Goal: Task Accomplishment & Management: Manage account settings

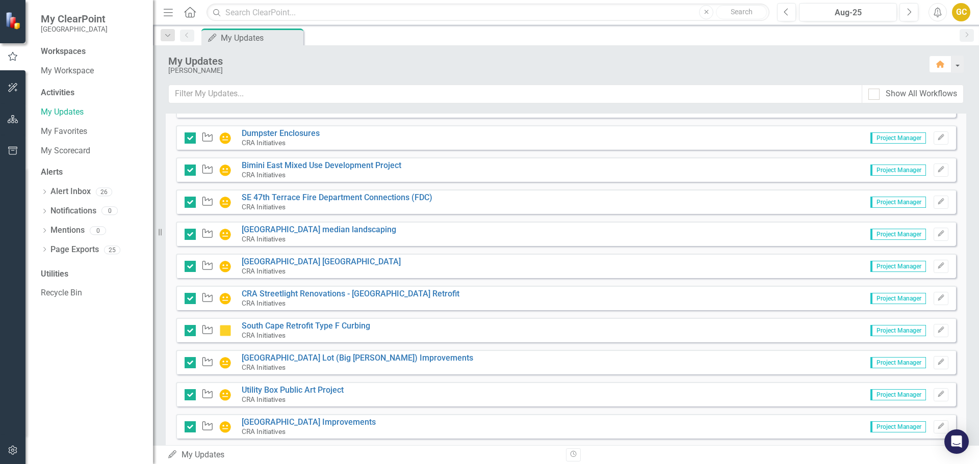
scroll to position [643, 0]
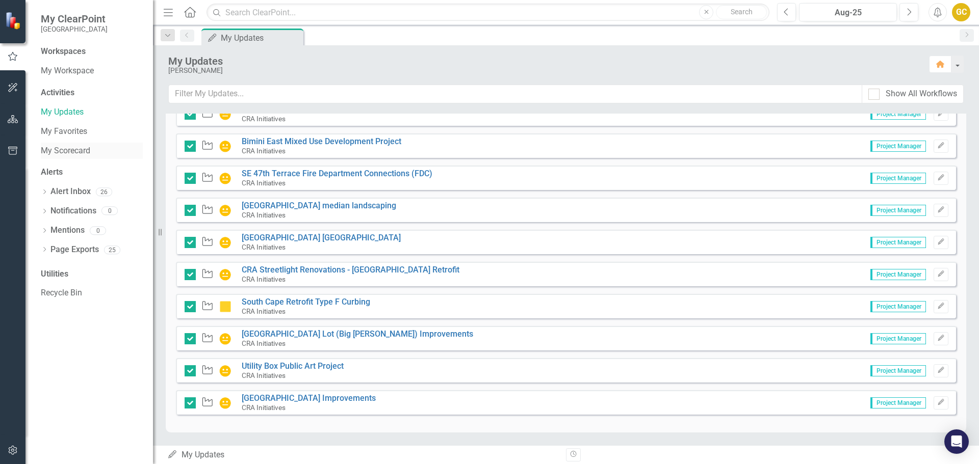
click at [71, 149] on link "My Scorecard" at bounding box center [92, 151] width 102 height 12
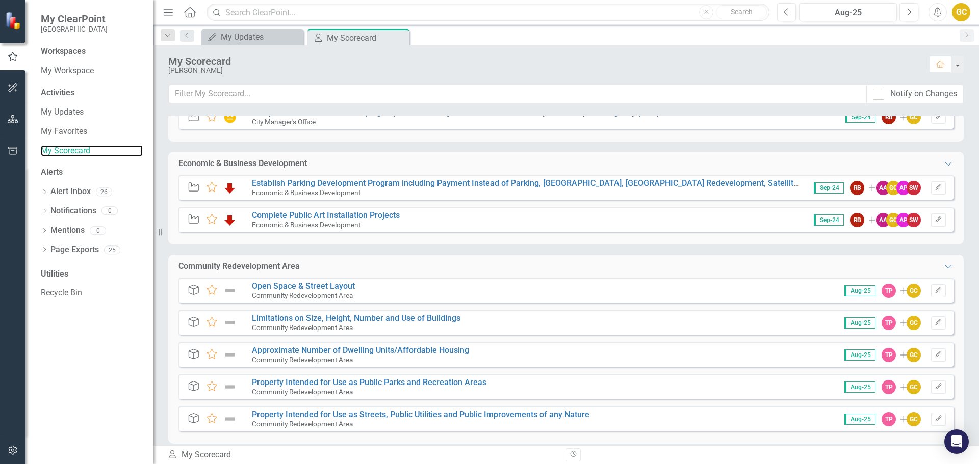
scroll to position [211, 0]
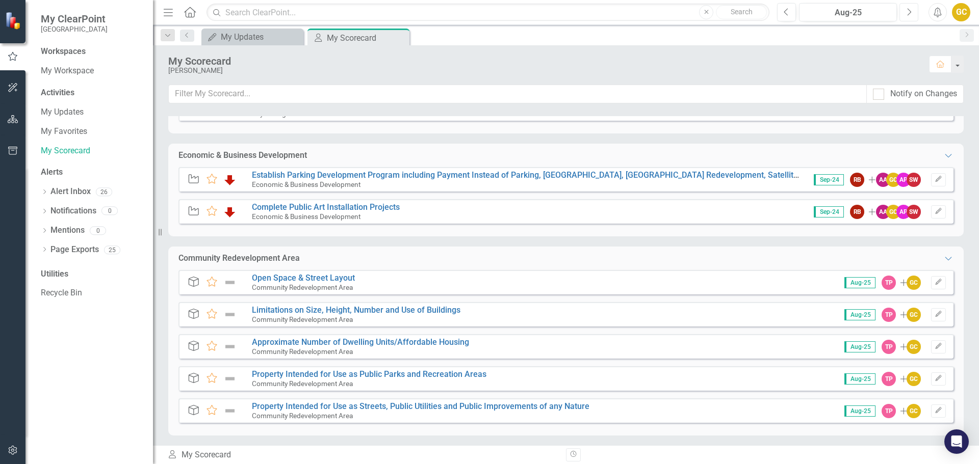
click at [904, 11] on button "Next" at bounding box center [908, 12] width 19 height 18
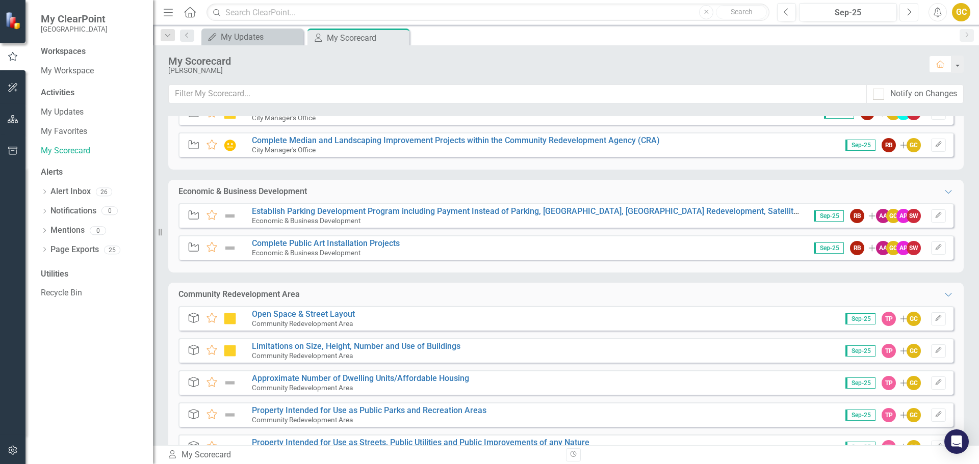
scroll to position [211, 0]
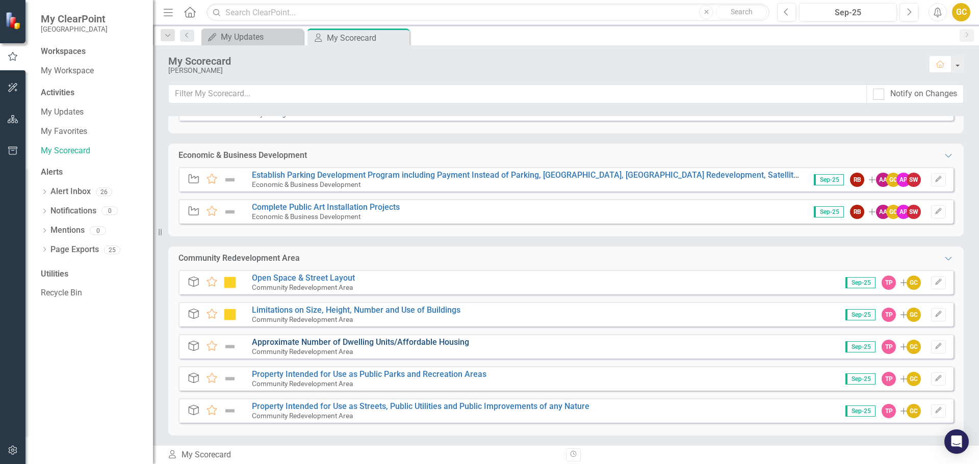
click at [314, 343] on link "Approximate Number of Dwelling Units/Affordable Housing" at bounding box center [360, 343] width 217 height 10
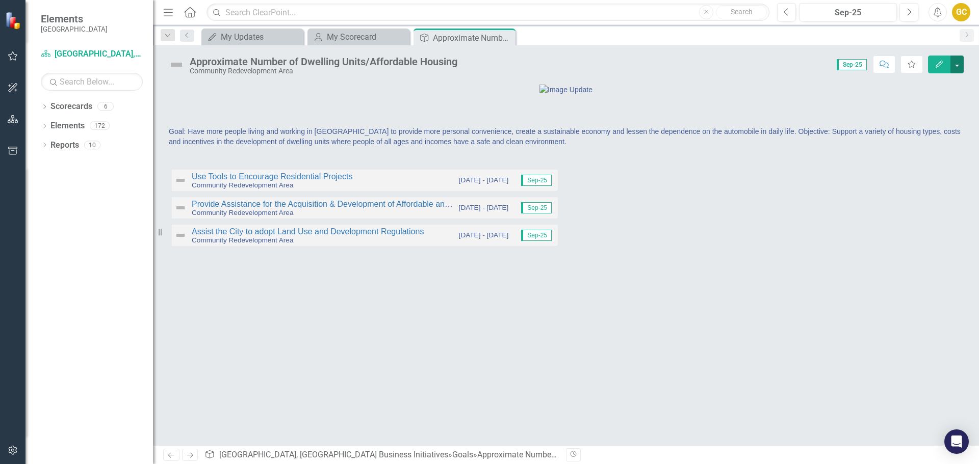
click at [956, 61] on button "button" at bounding box center [956, 65] width 13 height 18
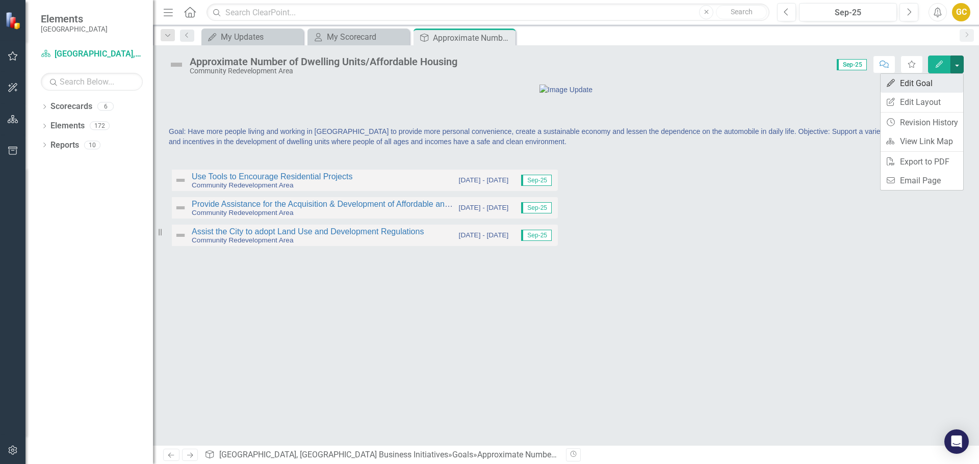
click at [923, 82] on link "Edit Edit Goal" at bounding box center [922, 83] width 83 height 19
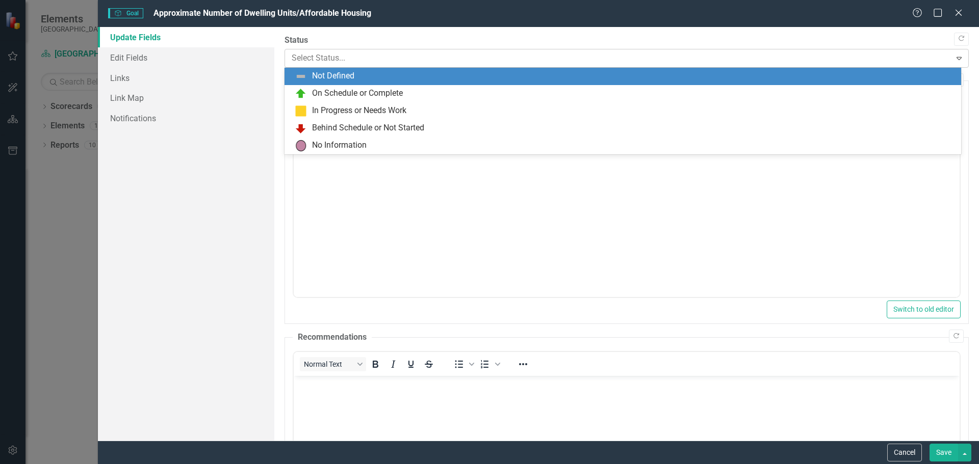
click at [954, 58] on icon "Expand" at bounding box center [959, 58] width 10 height 8
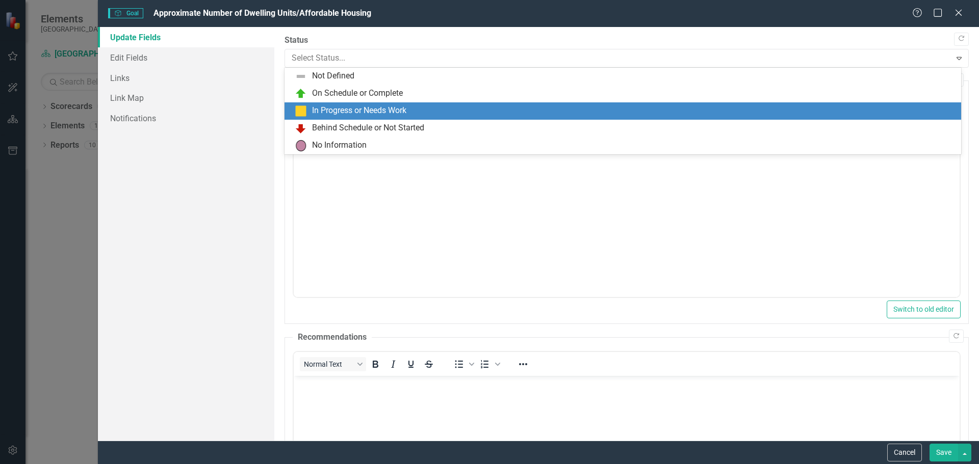
click at [424, 106] on div "In Progress or Needs Work" at bounding box center [625, 111] width 660 height 12
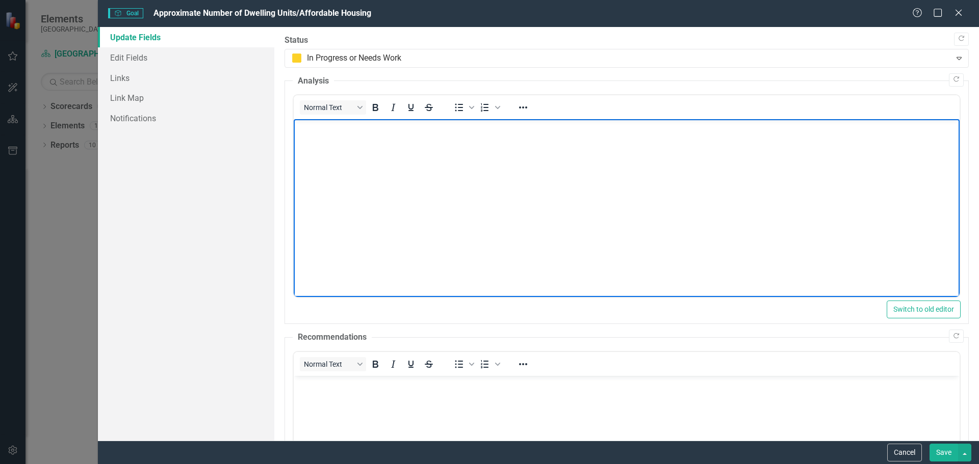
click at [336, 128] on p "Rich Text Area. Press ALT-0 for help." at bounding box center [626, 128] width 661 height 12
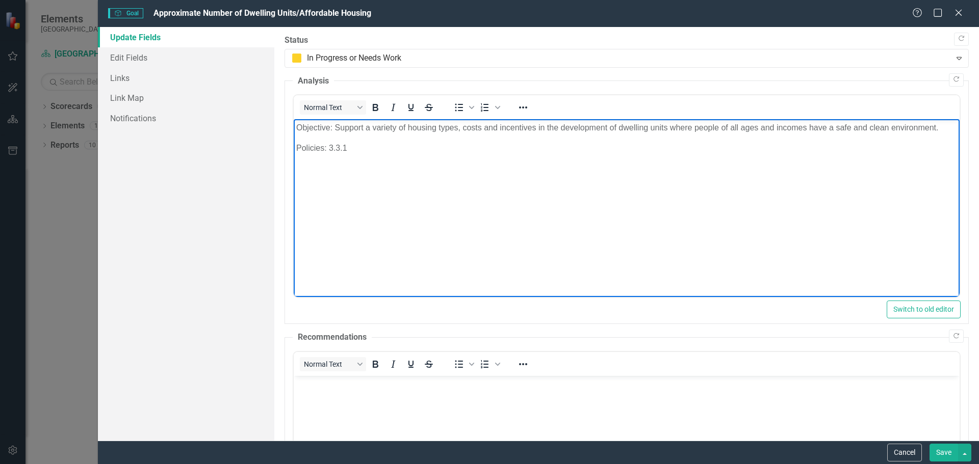
click at [346, 146] on p "Policies: 3.3.1" at bounding box center [626, 148] width 661 height 12
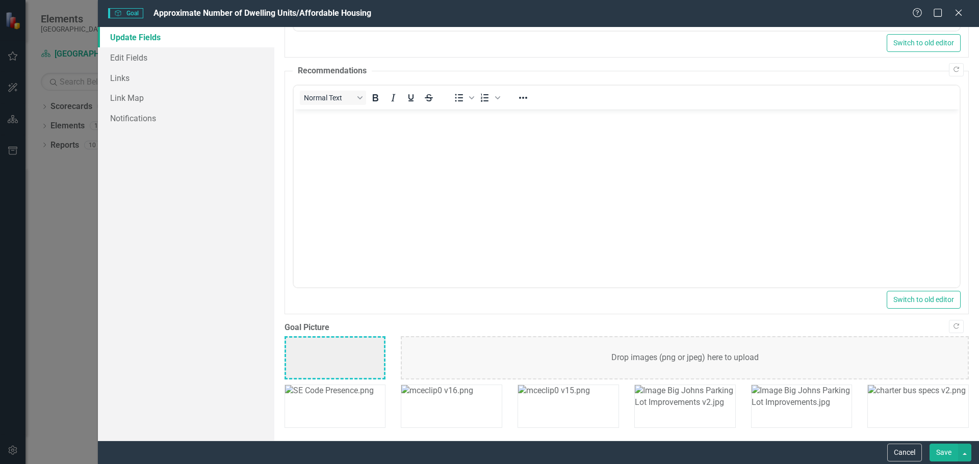
scroll to position [292, 0]
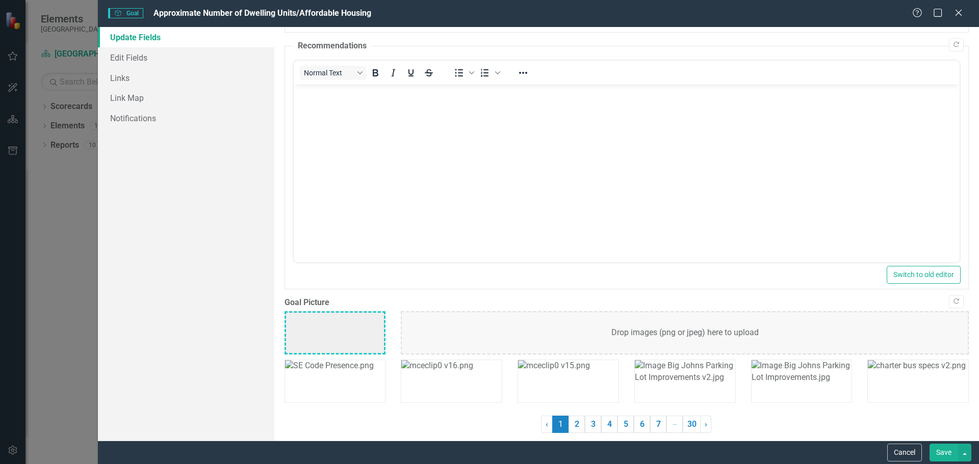
click at [941, 452] on button "Save" at bounding box center [943, 453] width 29 height 18
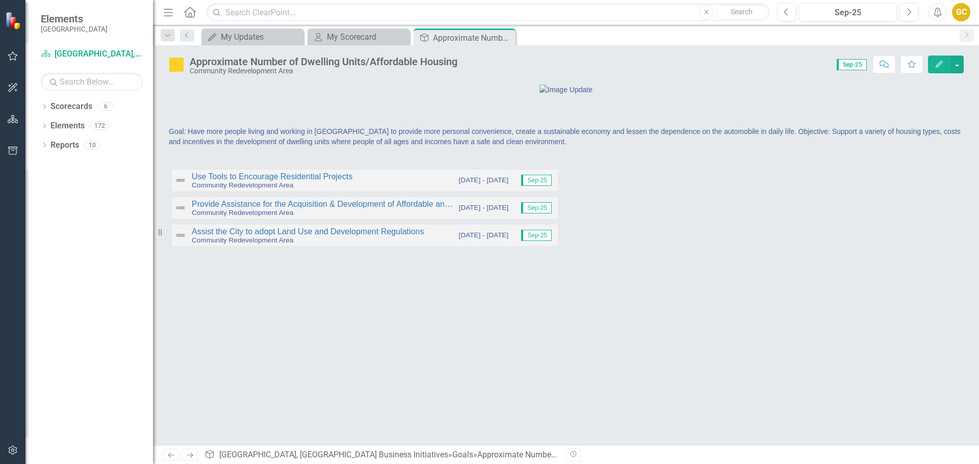
click at [475, 156] on div "Goal: Have more people living and working in South Cape to provide more persona…" at bounding box center [565, 141] width 795 height 30
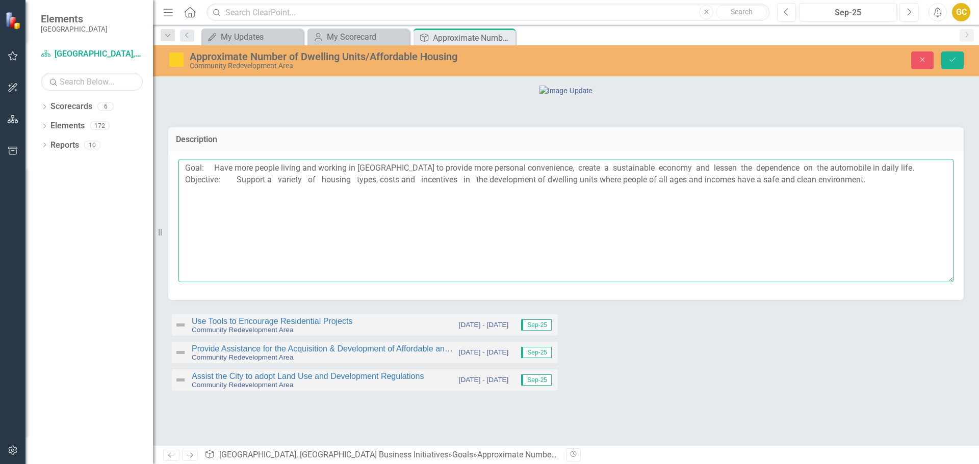
click at [209, 243] on textarea "Goal: Have more people living and working in South Cape to provide more persona…" at bounding box center [565, 220] width 775 height 123
click at [881, 246] on textarea "Goal: Have more people living and working in South Cape to provide more persona…" at bounding box center [565, 220] width 775 height 123
click at [224, 257] on textarea "Goal: Have more people living and working in South Cape to provide more persona…" at bounding box center [565, 220] width 775 height 123
type textarea "Goal: Have more people living and working in [GEOGRAPHIC_DATA] to provide more …"
click at [954, 59] on icon "Save" at bounding box center [952, 59] width 9 height 7
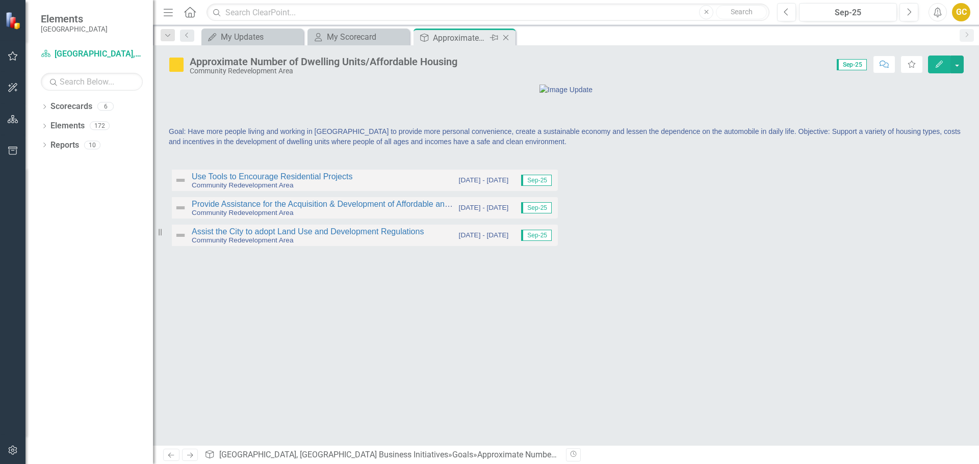
click at [504, 38] on icon "Close" at bounding box center [506, 38] width 10 height 8
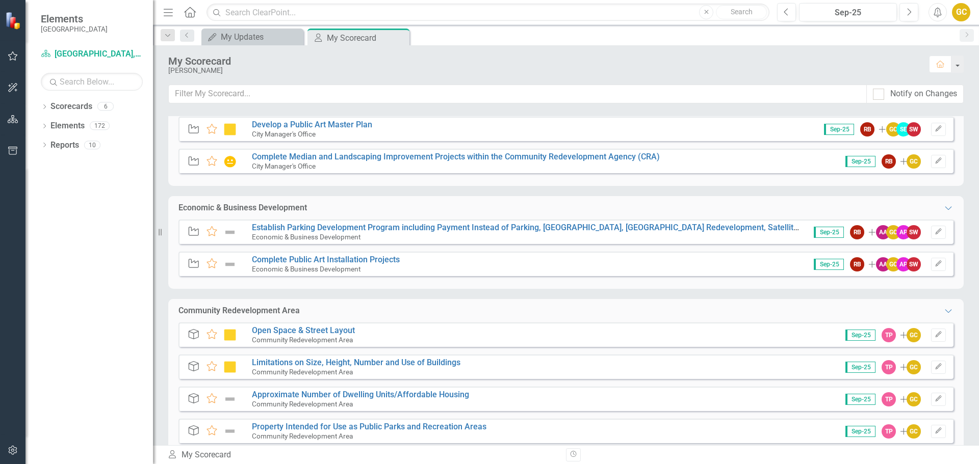
scroll to position [211, 0]
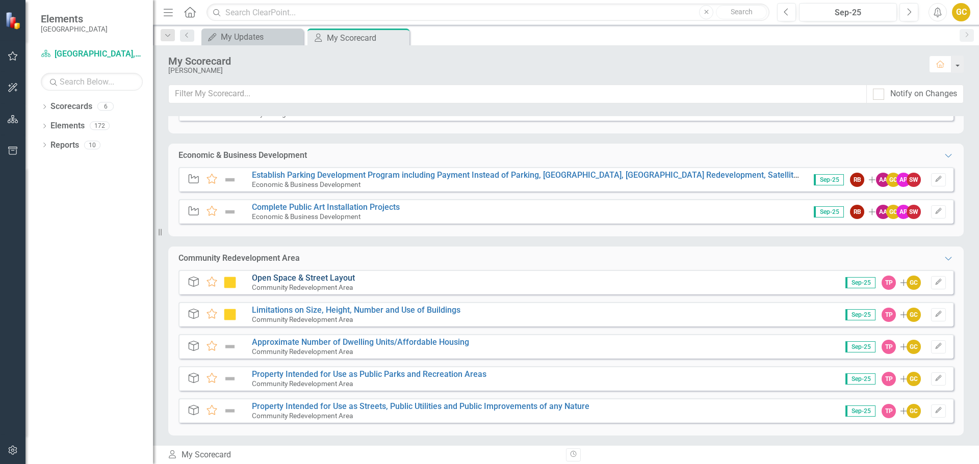
click at [322, 278] on link "Open Space & Street Layout" at bounding box center [303, 278] width 103 height 10
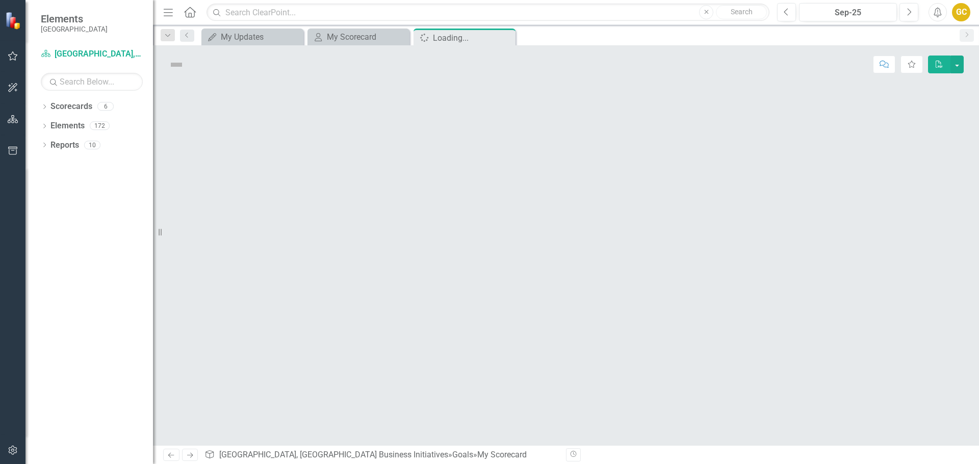
click at [322, 278] on div at bounding box center [566, 265] width 826 height 362
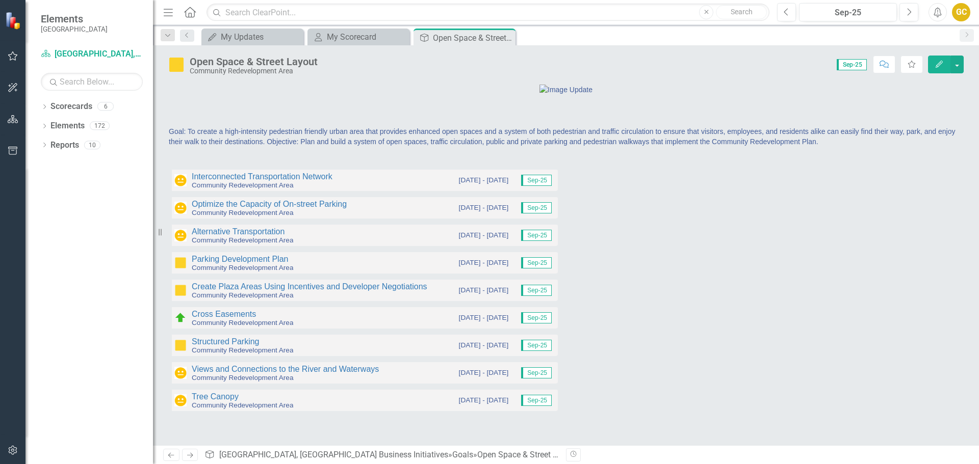
click at [769, 146] on span "Goal: To create a high-intensity pedestrian friendly urban area that provides e…" at bounding box center [562, 136] width 786 height 18
click at [768, 156] on div "Goal: To create a high-intensity pedestrian friendly urban area that provides e…" at bounding box center [565, 141] width 795 height 30
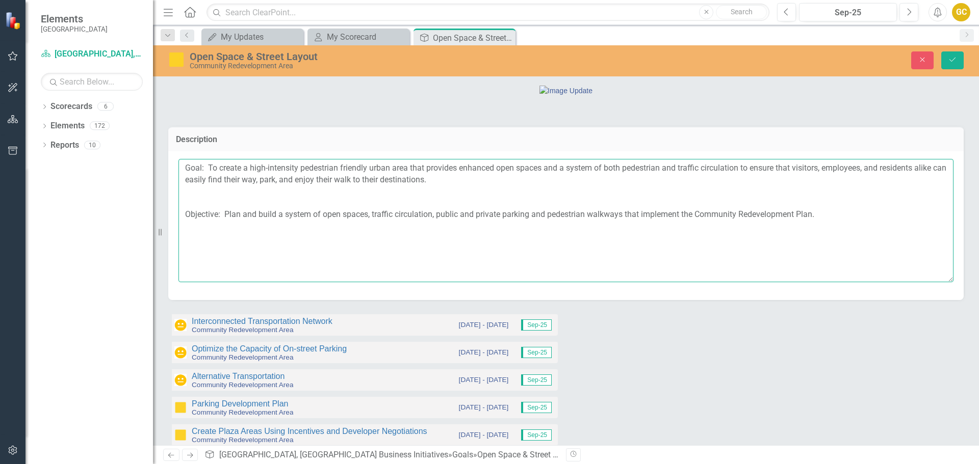
click at [186, 274] on textarea "Goal: To create a high-intensity pedestrian friendly urban area that provides e…" at bounding box center [565, 220] width 775 height 123
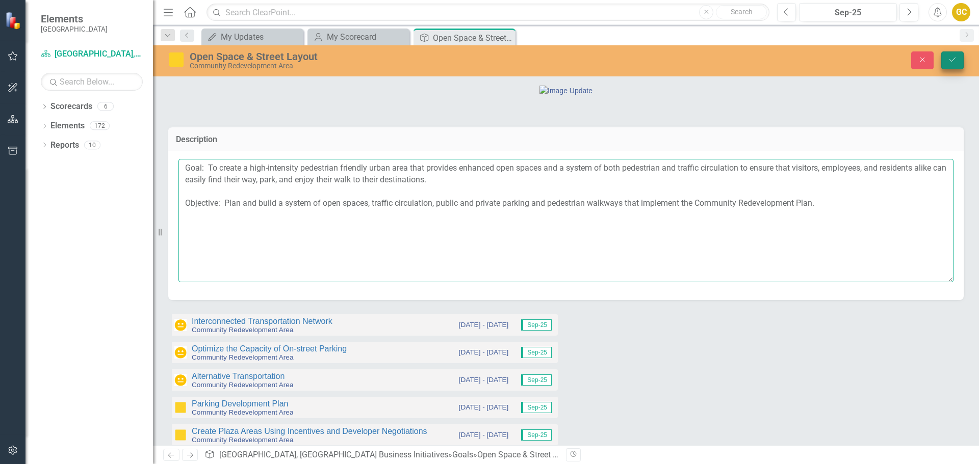
type textarea "Goal: To create a high-intensity pedestrian friendly urban area that provides e…"
click at [945, 57] on button "Save" at bounding box center [952, 60] width 22 height 18
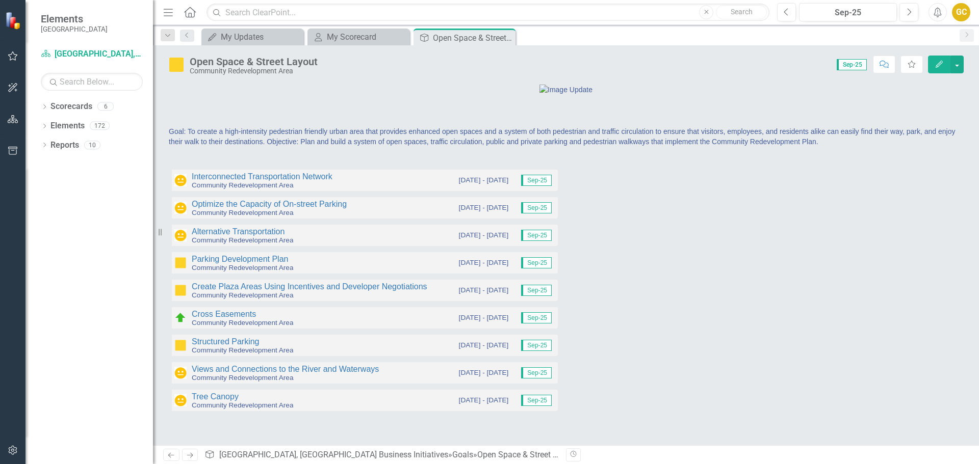
click at [0, 0] on icon "Close" at bounding box center [0, 0] width 0 height 0
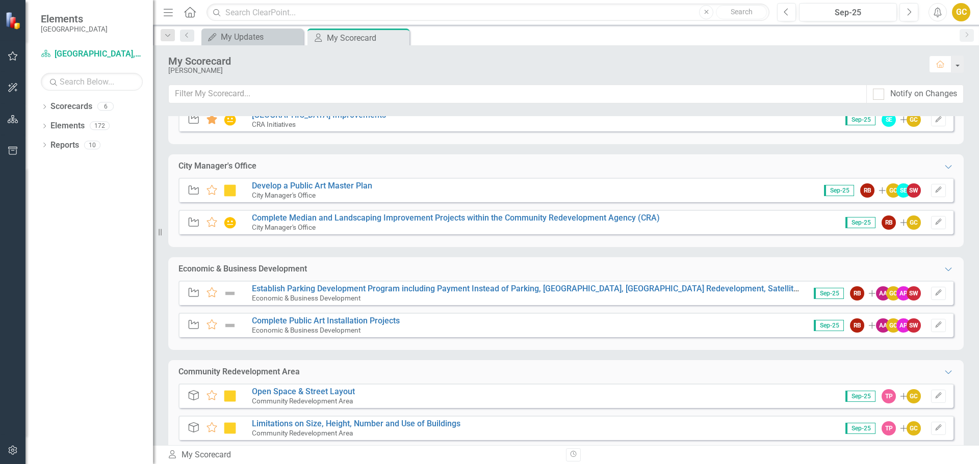
scroll to position [211, 0]
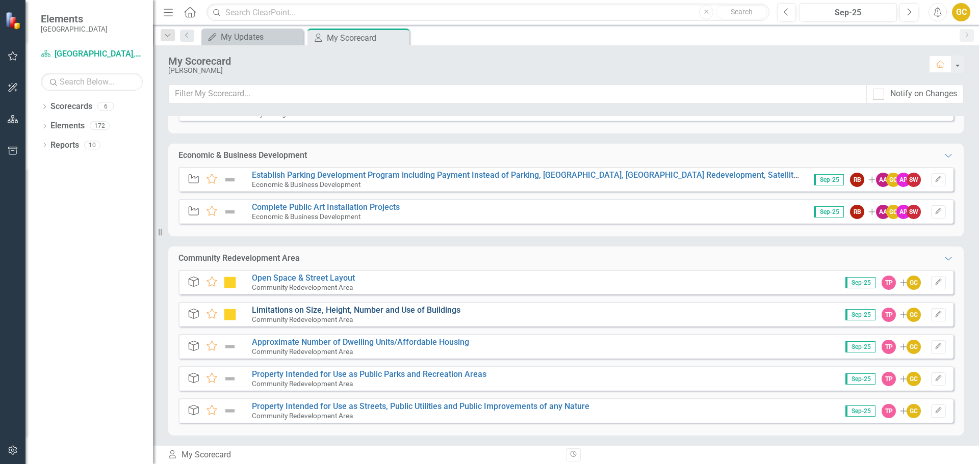
click at [315, 309] on link "Limitations on Size, Height, Number and Use of Buildings" at bounding box center [356, 310] width 209 height 10
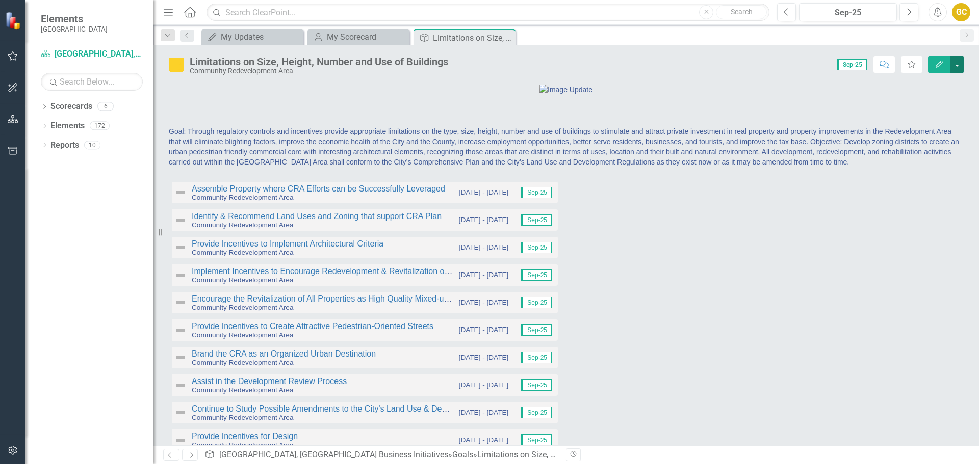
click at [961, 60] on button "button" at bounding box center [956, 65] width 13 height 18
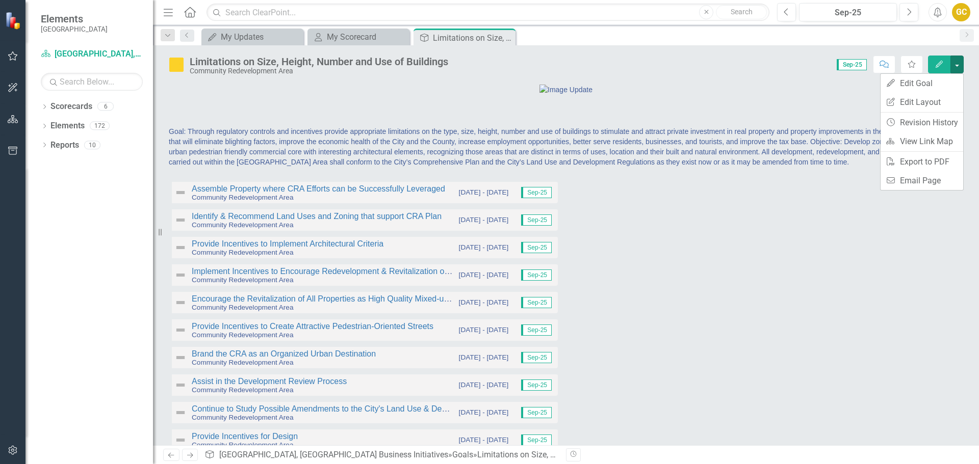
click at [740, 166] on span "Goal: Through regulatory controls and incentives provide appropriate limitation…" at bounding box center [564, 146] width 790 height 39
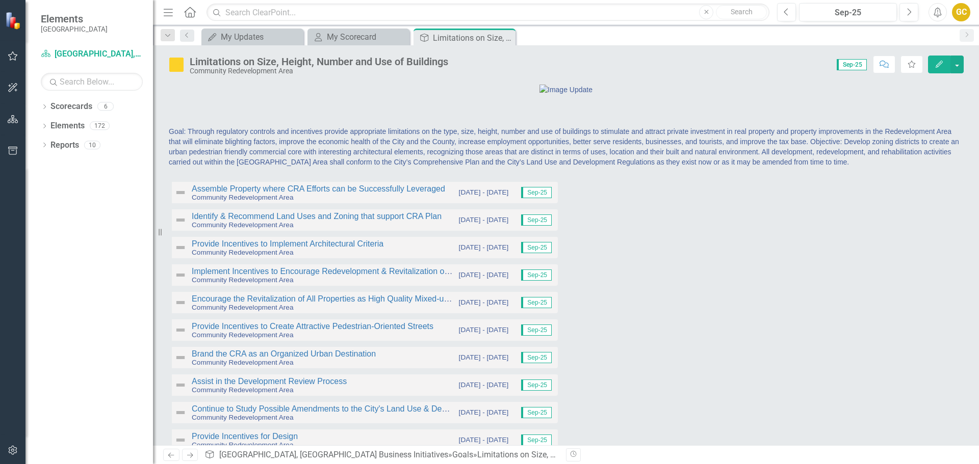
click at [740, 166] on span "Goal: Through regulatory controls and incentives provide appropriate limitation…" at bounding box center [564, 146] width 790 height 39
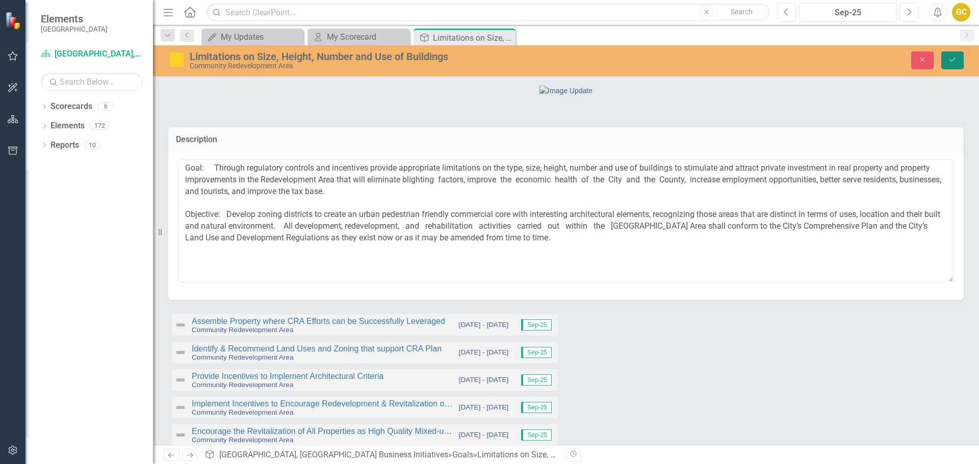
click at [954, 61] on icon "Save" at bounding box center [952, 59] width 9 height 7
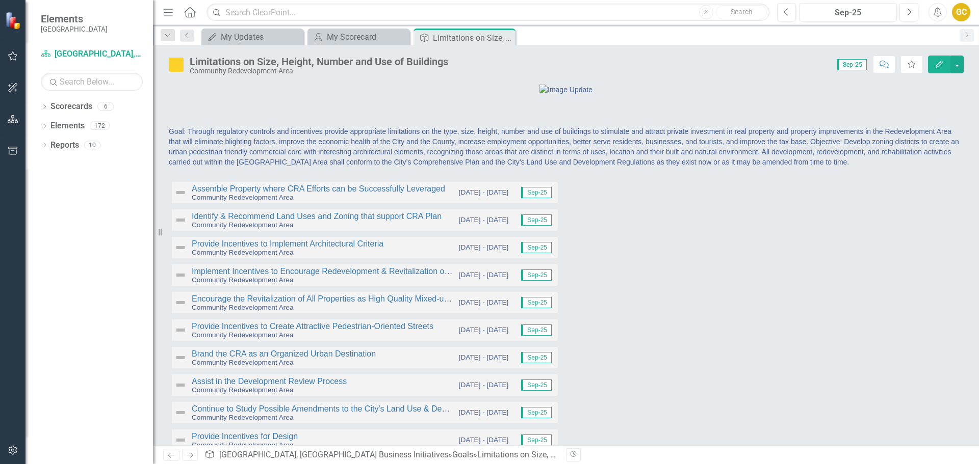
click at [771, 166] on span "Goal: Through regulatory controls and incentives provide appropriate limitation…" at bounding box center [564, 146] width 790 height 39
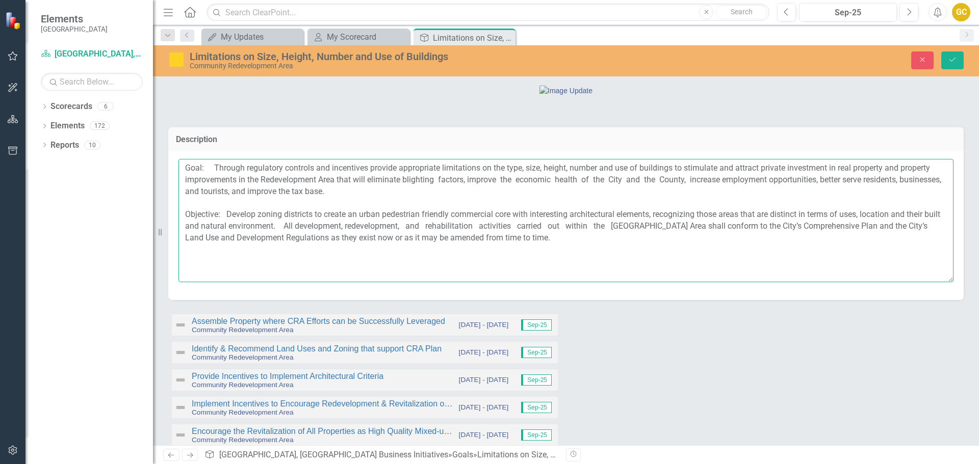
click at [185, 282] on textarea "Goal: Through regulatory controls and incentives provide appropriate limitation…" at bounding box center [565, 220] width 775 height 123
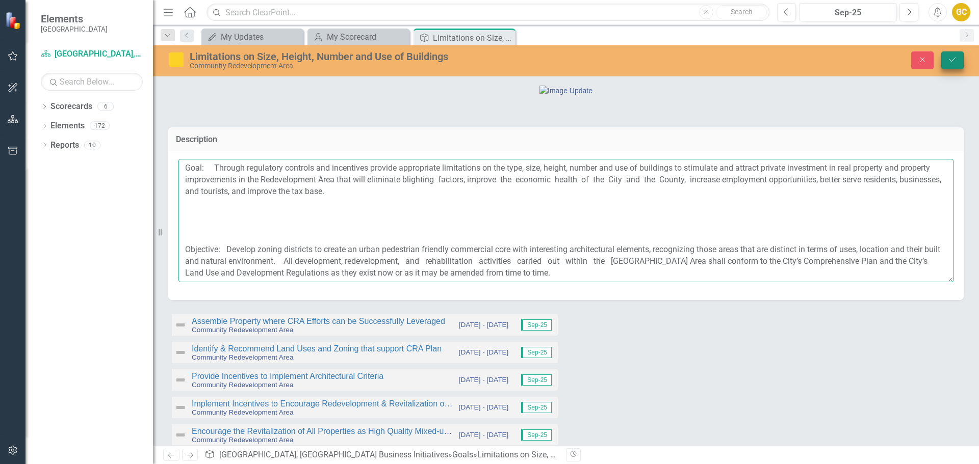
type textarea "Goal: Through regulatory controls and incentives provide appropriate limitation…"
click at [953, 58] on icon "Save" at bounding box center [952, 59] width 9 height 7
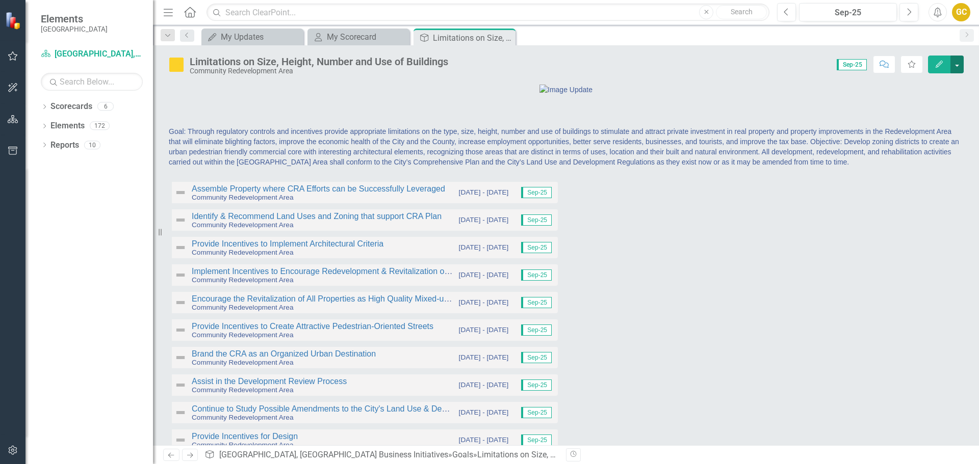
click at [958, 61] on button "button" at bounding box center [956, 65] width 13 height 18
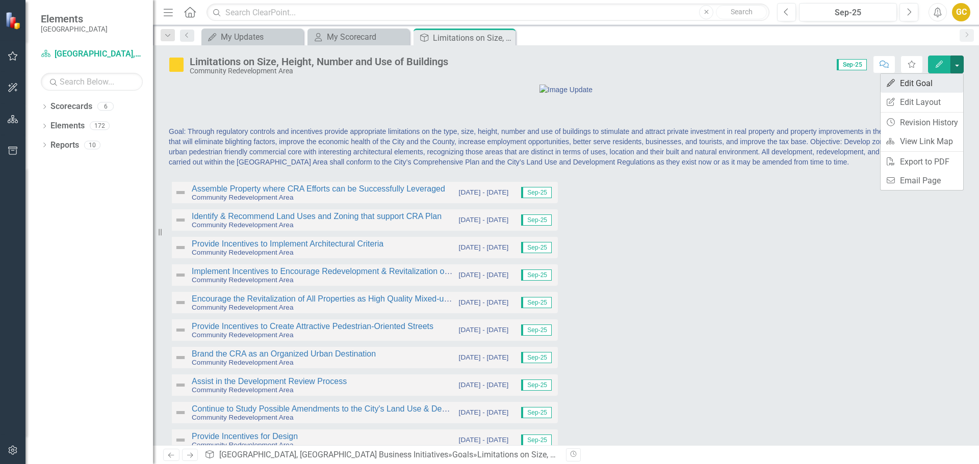
click at [920, 79] on link "Edit Edit Goal" at bounding box center [922, 83] width 83 height 19
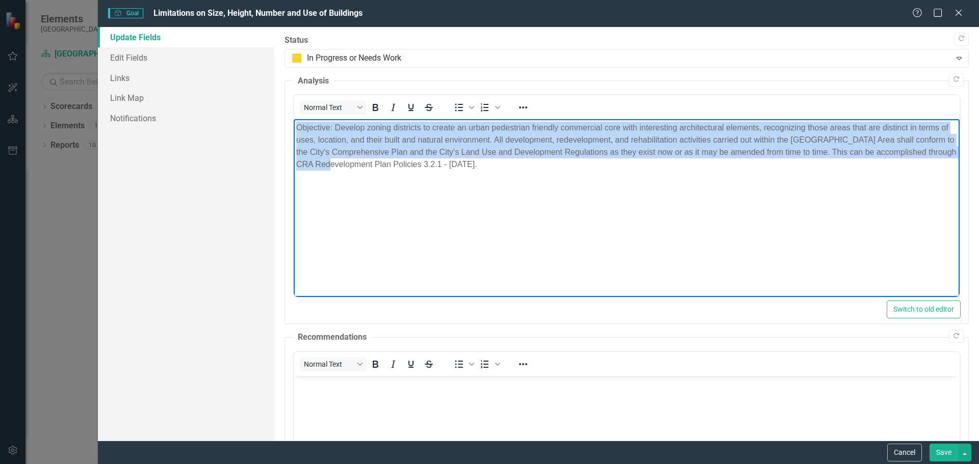
drag, startPoint x: 293, startPoint y: 125, endPoint x: 377, endPoint y: 169, distance: 94.4
click at [377, 169] on body "Objective: Develop zoning districts to create an urban pedestrian friendly comm…" at bounding box center [626, 195] width 666 height 153
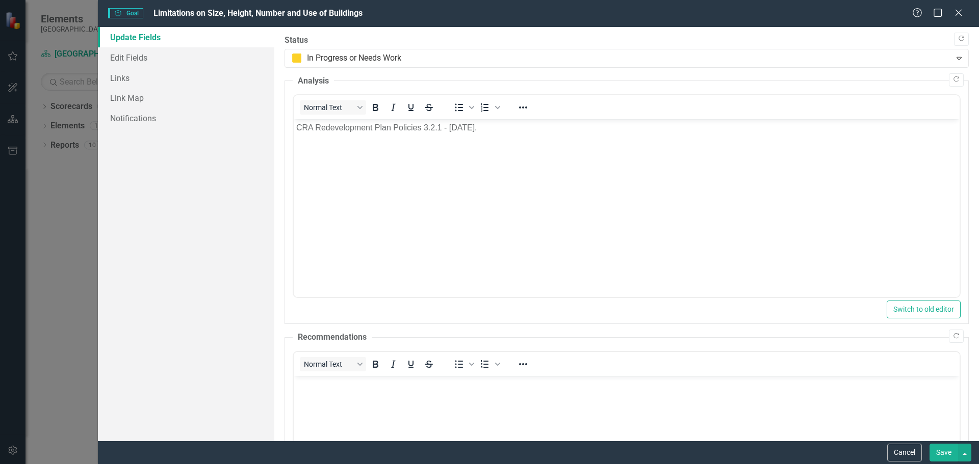
drag, startPoint x: 942, startPoint y: 456, endPoint x: 939, endPoint y: 448, distance: 8.4
click at [942, 455] on button "Save" at bounding box center [943, 453] width 29 height 18
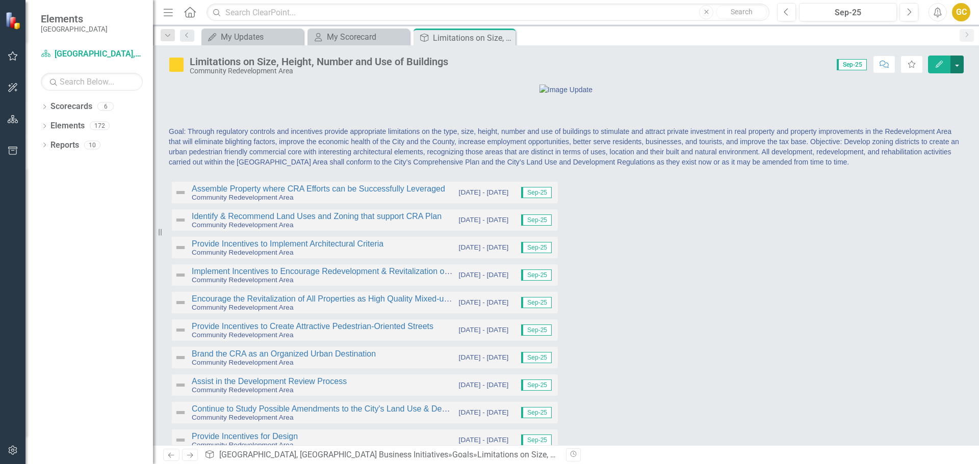
click at [957, 63] on button "button" at bounding box center [956, 65] width 13 height 18
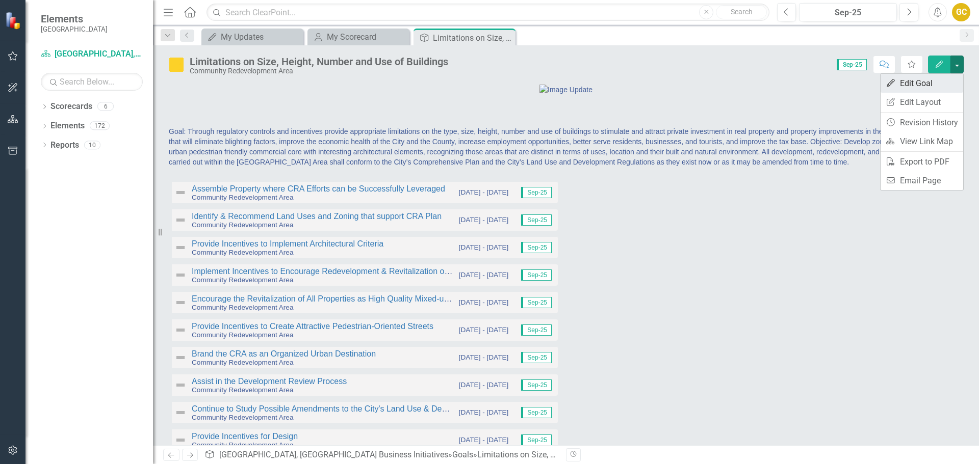
click at [928, 81] on link "Edit Edit Goal" at bounding box center [922, 83] width 83 height 19
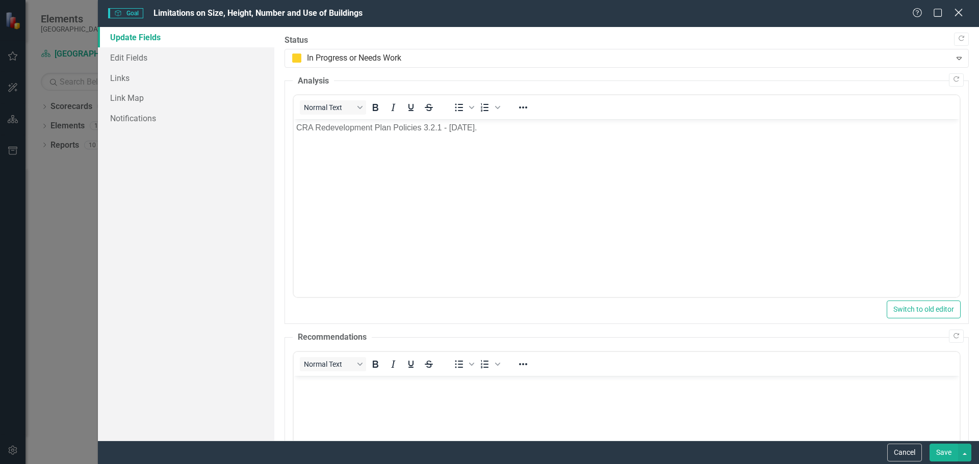
click at [955, 13] on icon "Close" at bounding box center [958, 13] width 13 height 10
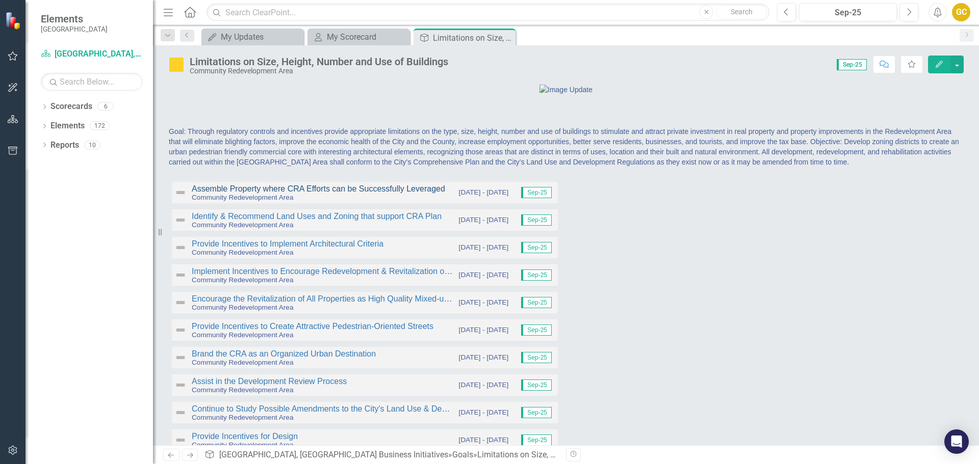
click at [380, 193] on link "Assemble Property where CRA Efforts can be Successfully Leveraged" at bounding box center [318, 189] width 253 height 9
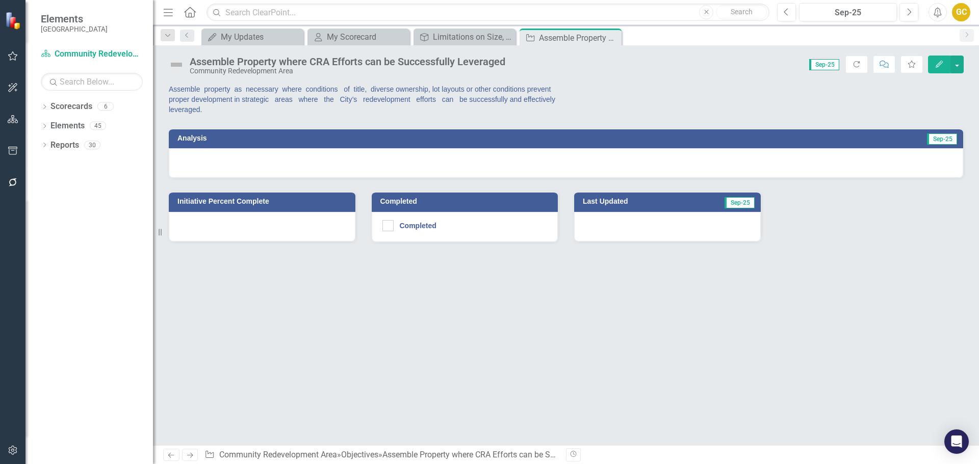
click at [483, 98] on p "Assemble property as necessary where conditions of title, diverse ownership, lo…" at bounding box center [363, 99] width 389 height 31
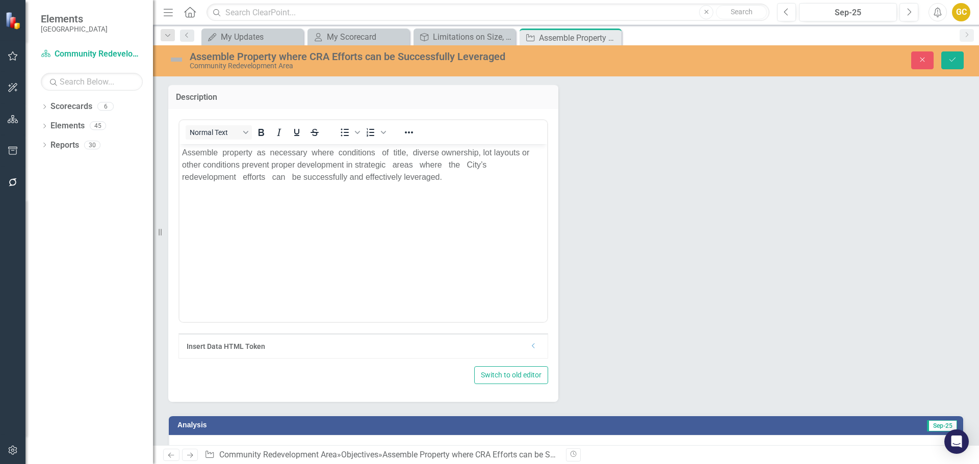
click at [183, 150] on p "Assemble property as necessary where conditions of title, diverse ownership, lo…" at bounding box center [363, 164] width 362 height 37
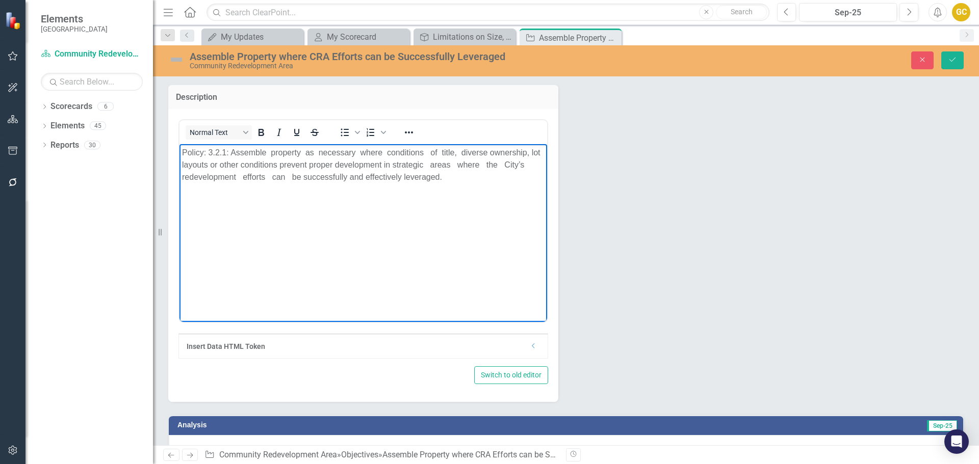
drag, startPoint x: 232, startPoint y: 151, endPoint x: 454, endPoint y: 192, distance: 225.5
click at [454, 191] on body "Policy: 3.2.1: Assemble property as necessary where conditions of title, divers…" at bounding box center [363, 220] width 368 height 153
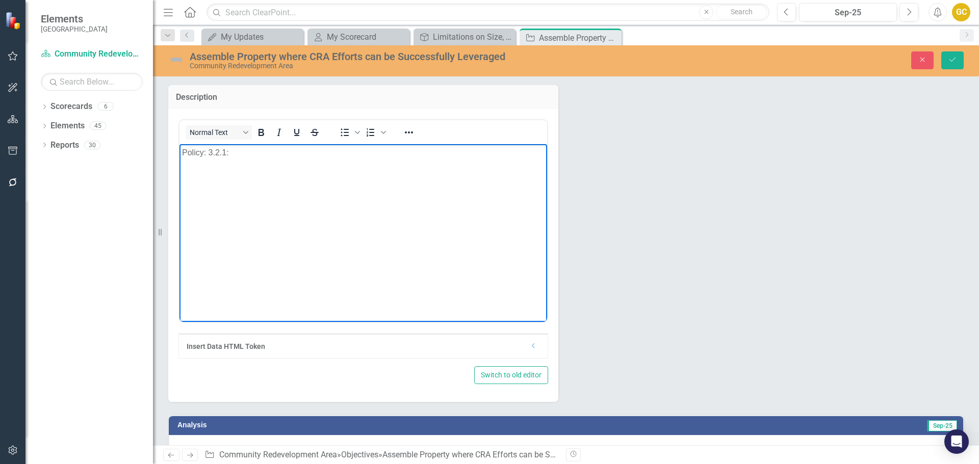
click at [200, 153] on p "Policy: 3.2.1:" at bounding box center [363, 152] width 362 height 12
click at [954, 56] on button "Save" at bounding box center [952, 60] width 22 height 18
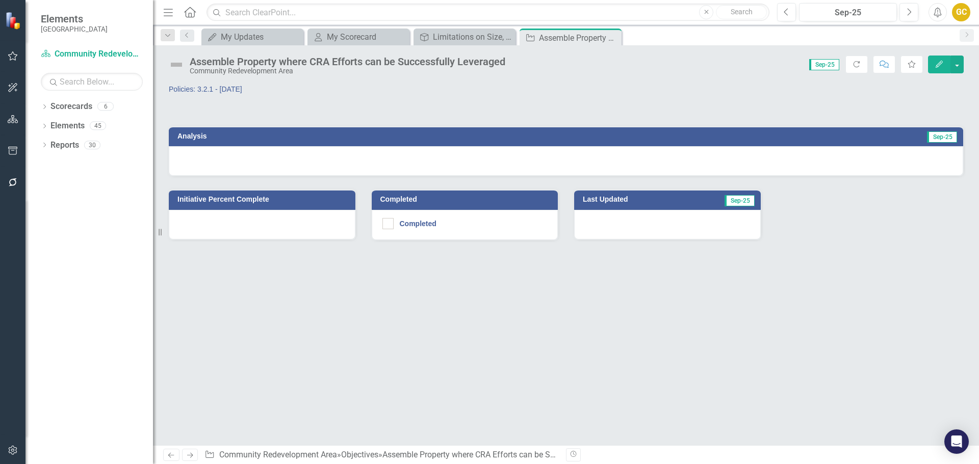
click at [631, 227] on div at bounding box center [667, 225] width 187 height 30
click at [613, 35] on icon "Close" at bounding box center [612, 38] width 10 height 8
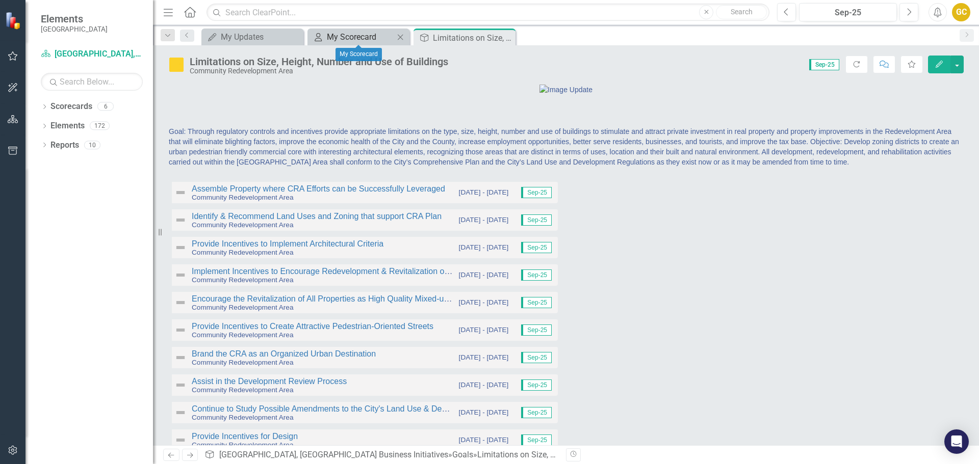
click at [385, 37] on div "My Scorecard" at bounding box center [360, 37] width 67 height 13
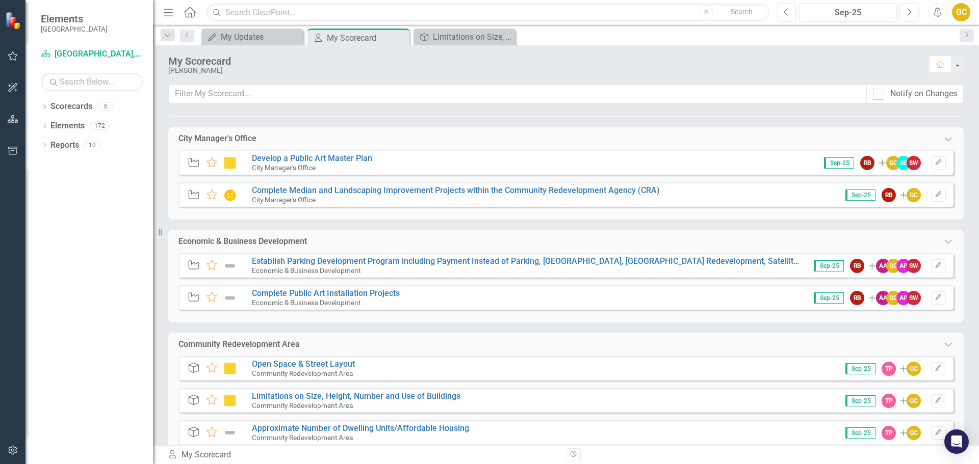
scroll to position [211, 0]
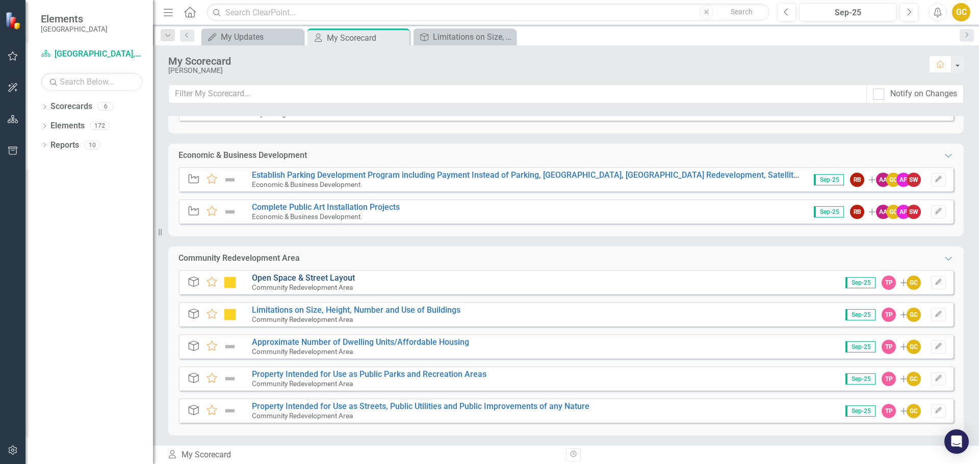
click at [322, 281] on link "Open Space & Street Layout" at bounding box center [303, 278] width 103 height 10
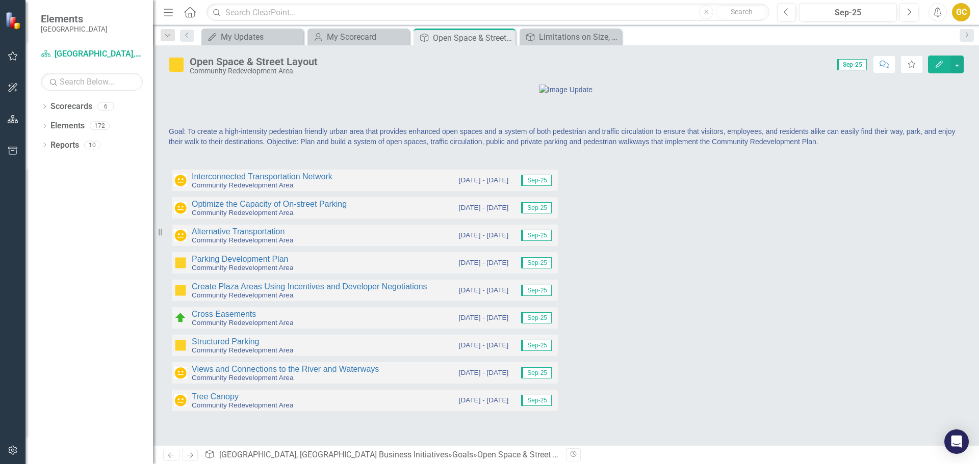
click at [262, 65] on div "Open Space & Street Layout" at bounding box center [254, 61] width 128 height 11
click at [262, 64] on div "Open Space & Street Layout" at bounding box center [254, 61] width 128 height 11
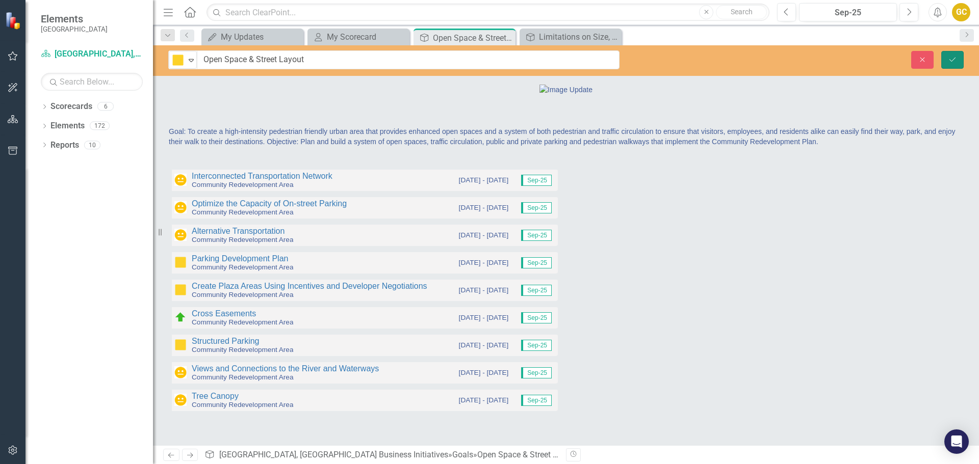
click at [955, 54] on button "Save" at bounding box center [952, 60] width 22 height 18
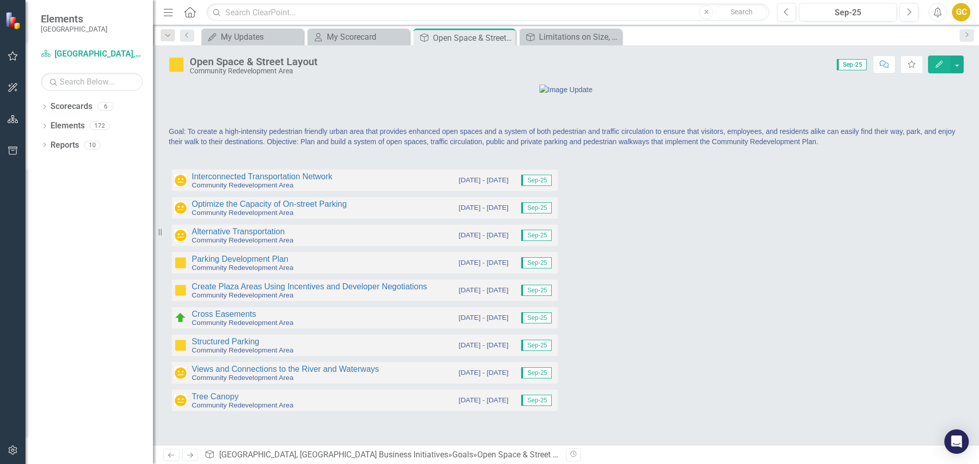
click at [568, 156] on div "Goal: To create a high-intensity pedestrian friendly urban area that provides e…" at bounding box center [565, 141] width 795 height 30
click at [568, 146] on span "Goal: To create a high-intensity pedestrian friendly urban area that provides e…" at bounding box center [562, 136] width 786 height 18
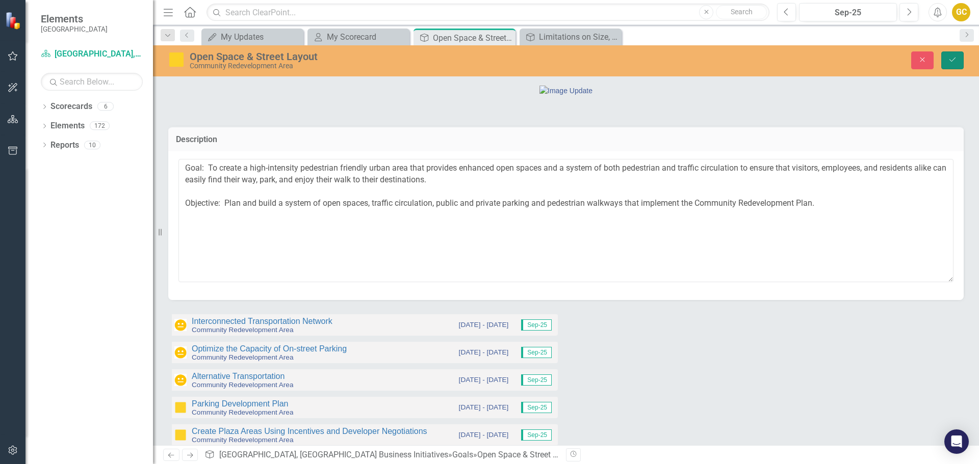
click at [950, 61] on icon "Save" at bounding box center [952, 59] width 9 height 7
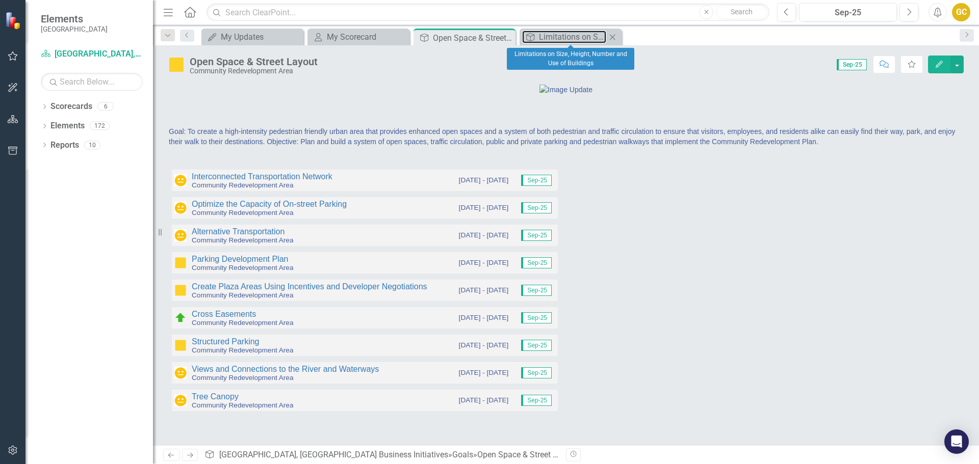
click at [575, 30] on div "Goal Limitations on Size, Height, Number and Use of Buildings Close" at bounding box center [571, 37] width 102 height 17
click at [555, 35] on div "Limitations on Size, Height, Number and Use of Buildings" at bounding box center [572, 37] width 67 height 13
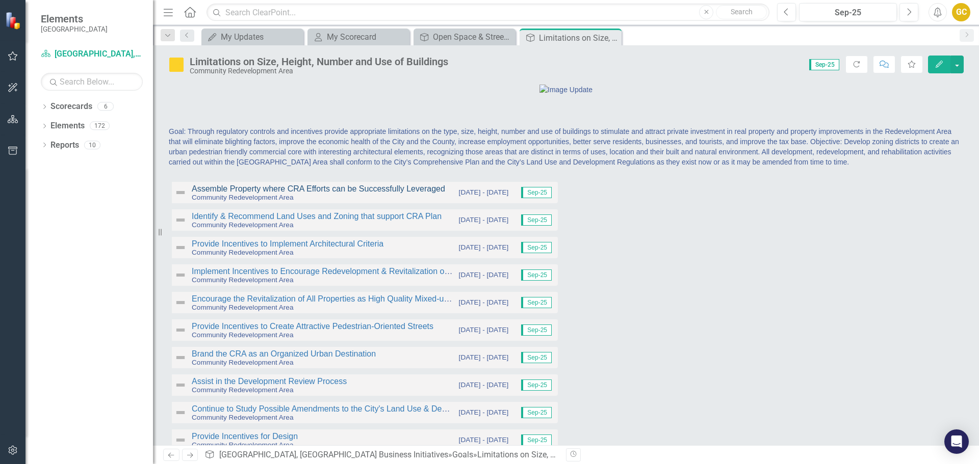
click at [330, 193] on link "Assemble Property where CRA Efforts can be Successfully Leveraged" at bounding box center [318, 189] width 253 height 9
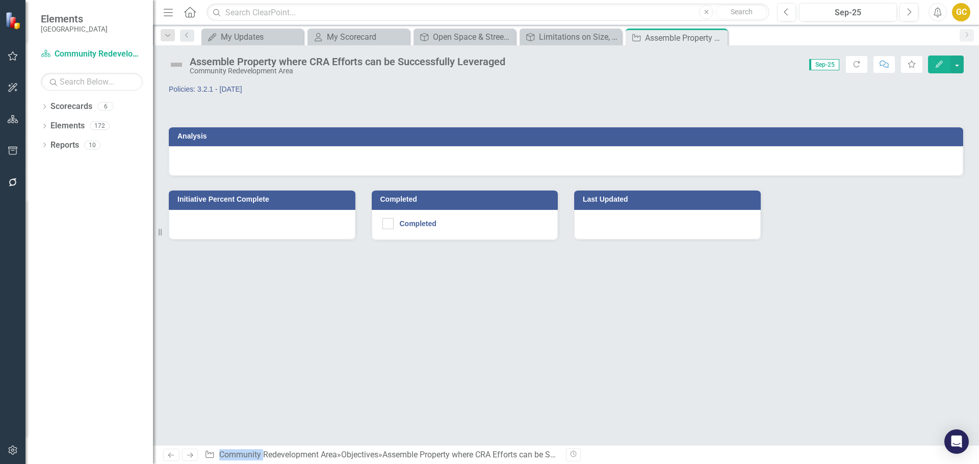
click at [330, 265] on div "Policies: 3.2.1 - 3.2.13 Analysis Initiative Percent Complete Completed Complet…" at bounding box center [566, 265] width 826 height 362
click at [955, 64] on button "button" at bounding box center [956, 65] width 13 height 18
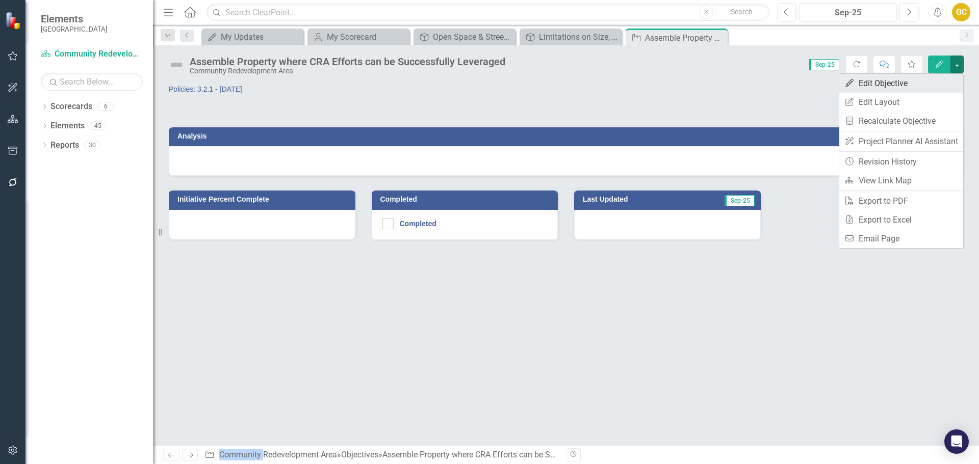
click at [908, 80] on link "Edit Edit Objective" at bounding box center [901, 83] width 124 height 19
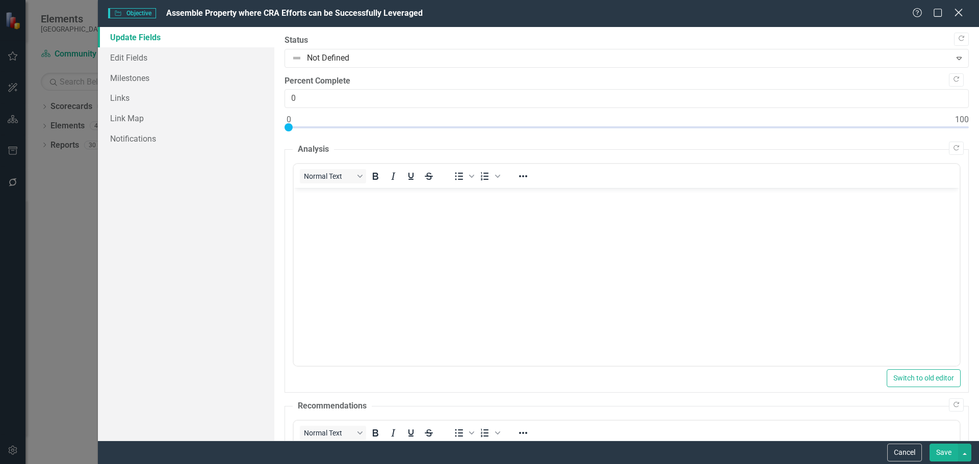
click at [957, 12] on icon "Close" at bounding box center [958, 13] width 13 height 10
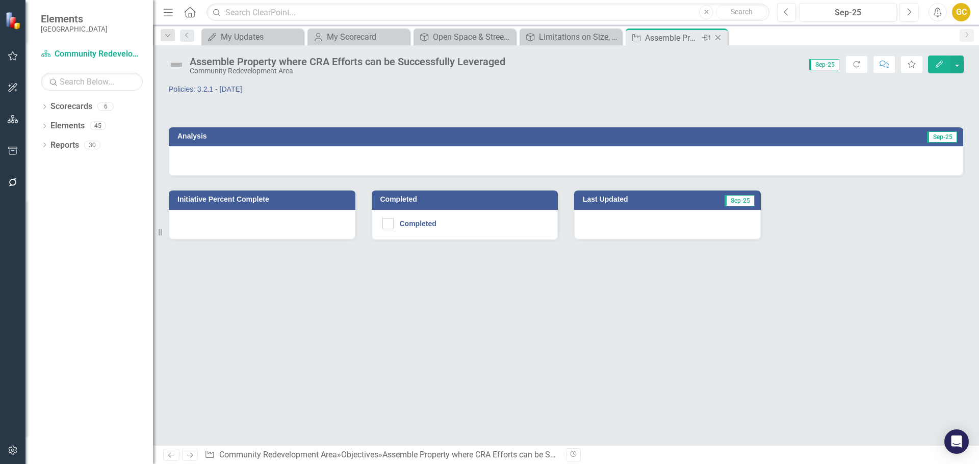
click at [717, 36] on icon "Close" at bounding box center [718, 38] width 10 height 8
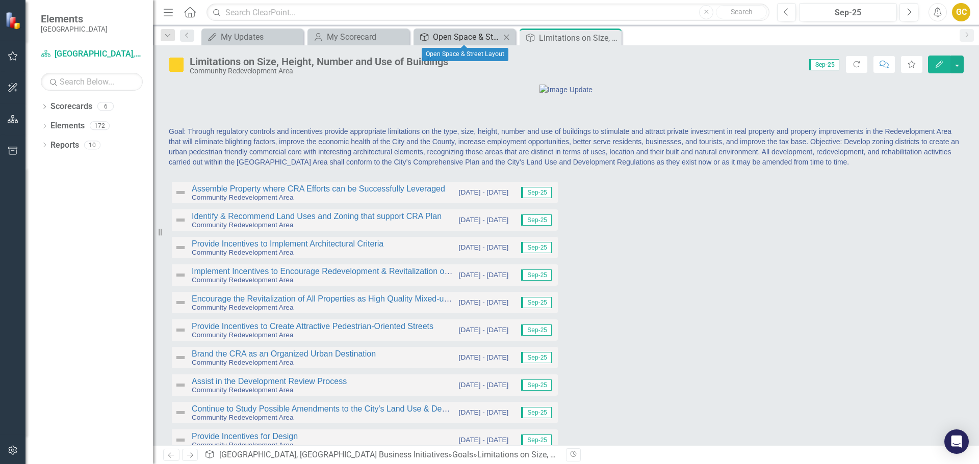
click at [460, 34] on div "Open Space & Street Layout" at bounding box center [466, 37] width 67 height 13
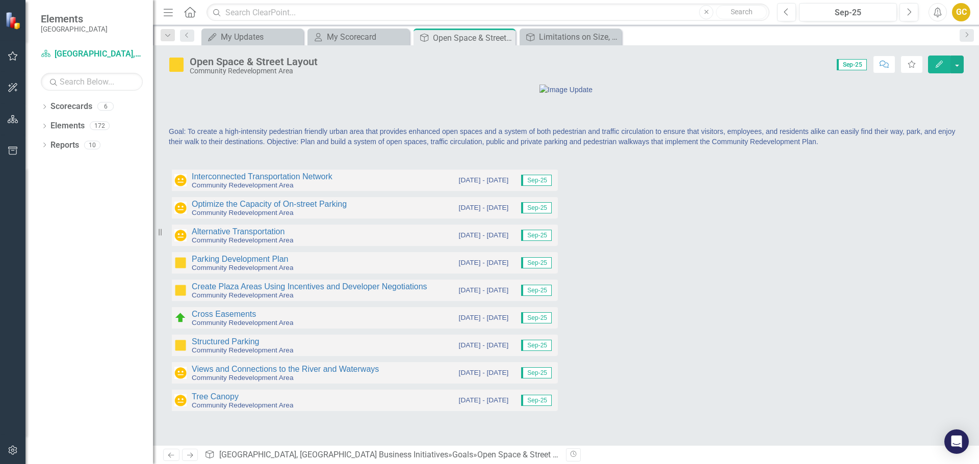
click at [241, 61] on div "Open Space & Street Layout" at bounding box center [254, 61] width 128 height 11
click at [241, 62] on div "Open Space & Street Layout" at bounding box center [254, 61] width 128 height 11
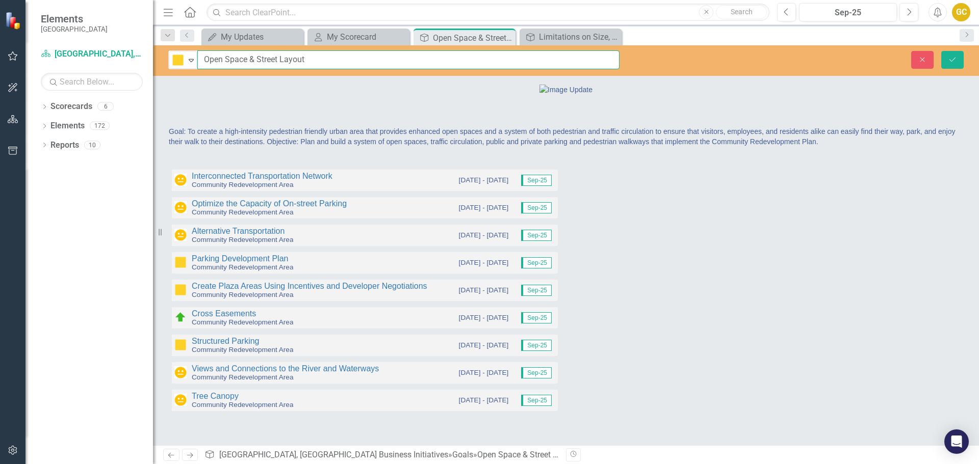
click at [309, 62] on input "Open Space & Street Layout" at bounding box center [408, 59] width 422 height 19
click at [941, 51] on button "Save" at bounding box center [952, 60] width 22 height 18
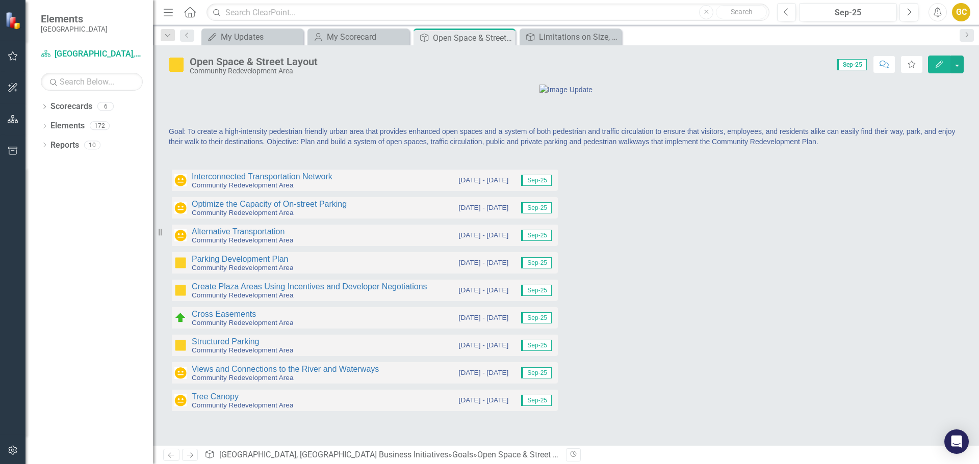
click at [742, 146] on span "Goal: To create a high-intensity pedestrian friendly urban area that provides e…" at bounding box center [562, 136] width 786 height 18
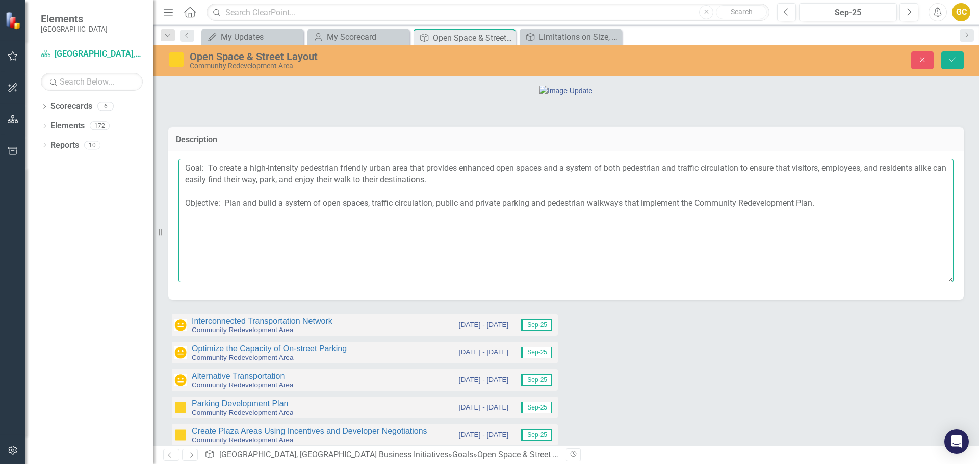
click at [823, 278] on textarea "Goal: To create a high-intensity pedestrian friendly urban area that provides e…" at bounding box center [565, 220] width 775 height 123
type textarea "Goal: To create a high-intensity pedestrian friendly urban area that provides e…"
click at [956, 60] on icon "Save" at bounding box center [952, 59] width 9 height 7
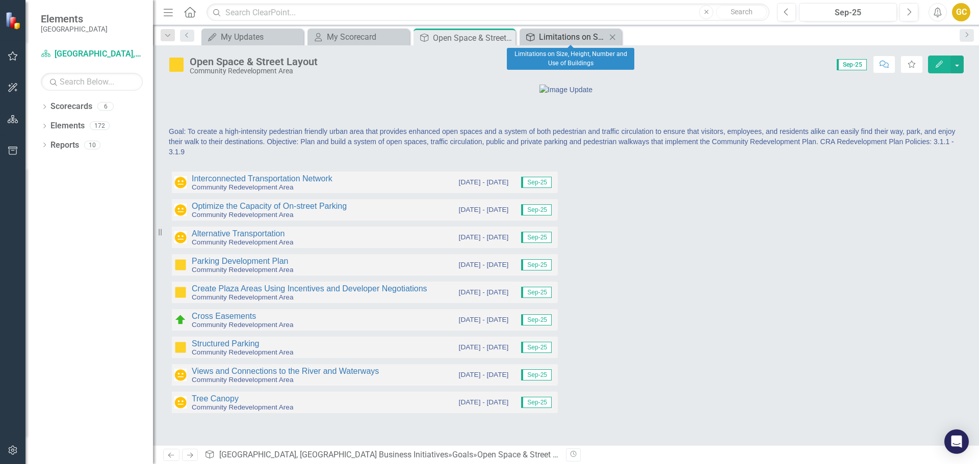
click at [554, 36] on div "Limitations on Size, Height, Number and Use of Buildings" at bounding box center [572, 37] width 67 height 13
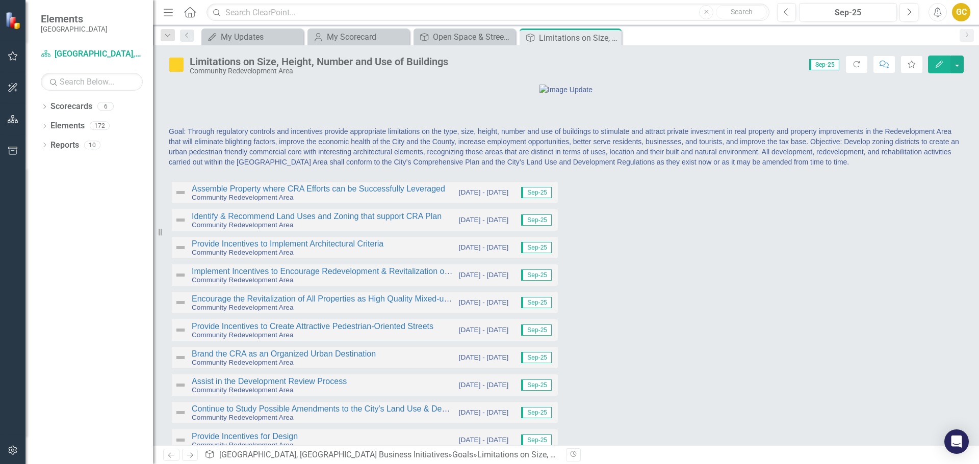
click at [779, 168] on div "Goal: Through regulatory controls and incentives provide appropriate limitation…" at bounding box center [565, 147] width 795 height 42
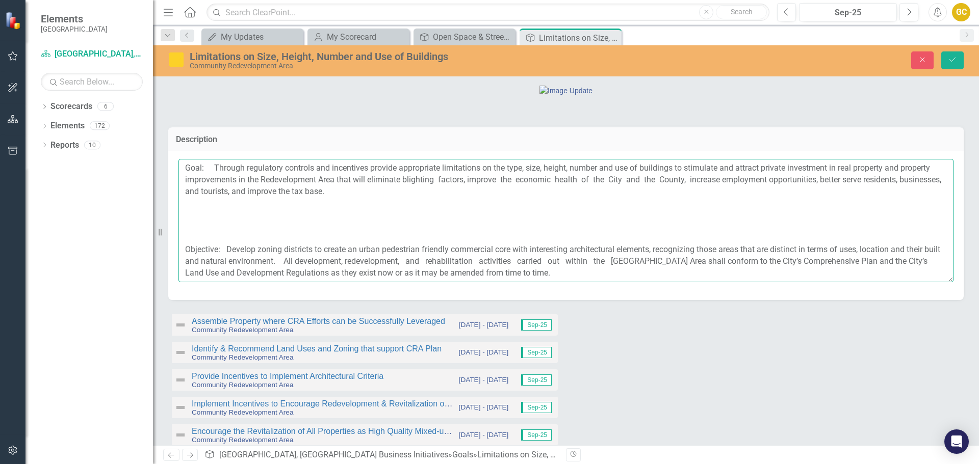
click at [182, 282] on textarea "Goal: Through regulatory controls and incentives provide appropriate limitation…" at bounding box center [565, 220] width 775 height 123
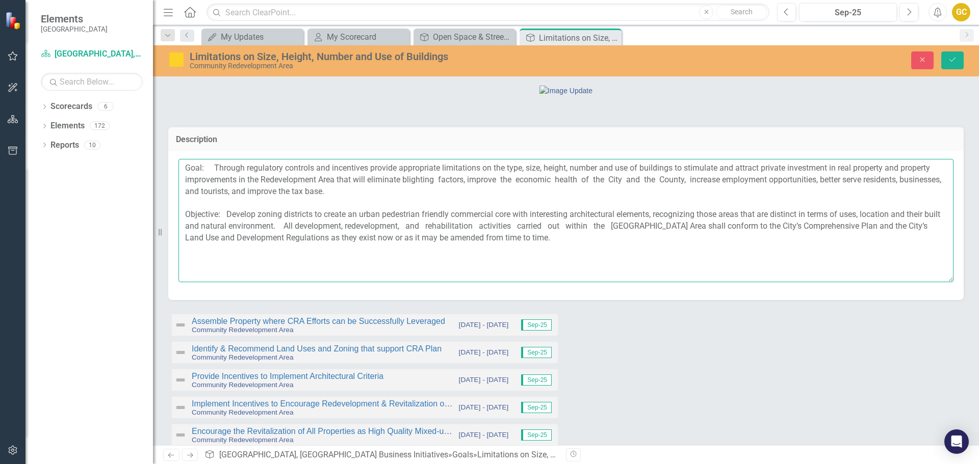
click at [186, 282] on textarea "Goal: Through regulatory controls and incentives provide appropriate limitation…" at bounding box center [565, 220] width 775 height 123
click at [185, 282] on textarea "Goal: Through regulatory controls and incentives provide appropriate limitation…" at bounding box center [565, 220] width 775 height 123
click at [613, 282] on textarea "Goal: Through regulatory controls and incentives provide appropriate limitation…" at bounding box center [565, 220] width 775 height 123
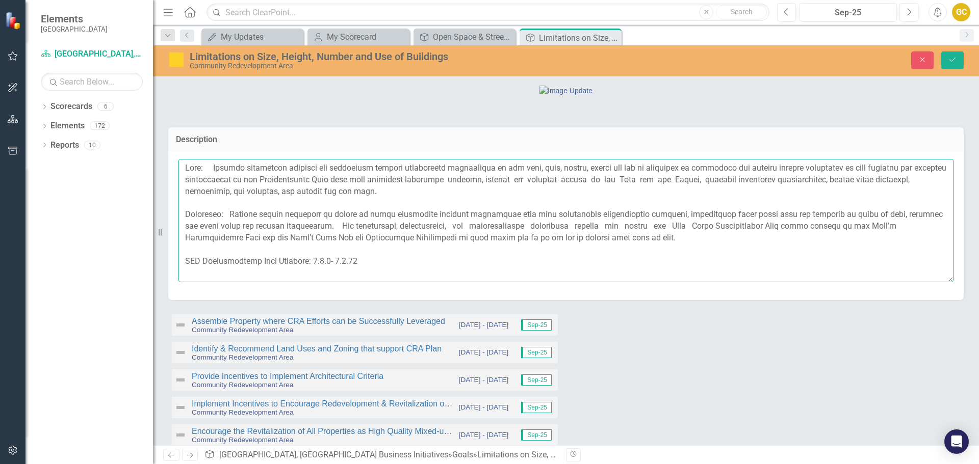
type textarea "Goal: Through regulatory controls and incentives provide appropriate limitation…"
drag, startPoint x: 611, startPoint y: 320, endPoint x: 951, endPoint y: 61, distance: 427.1
click at [951, 61] on icon "submit" at bounding box center [952, 60] width 6 height 4
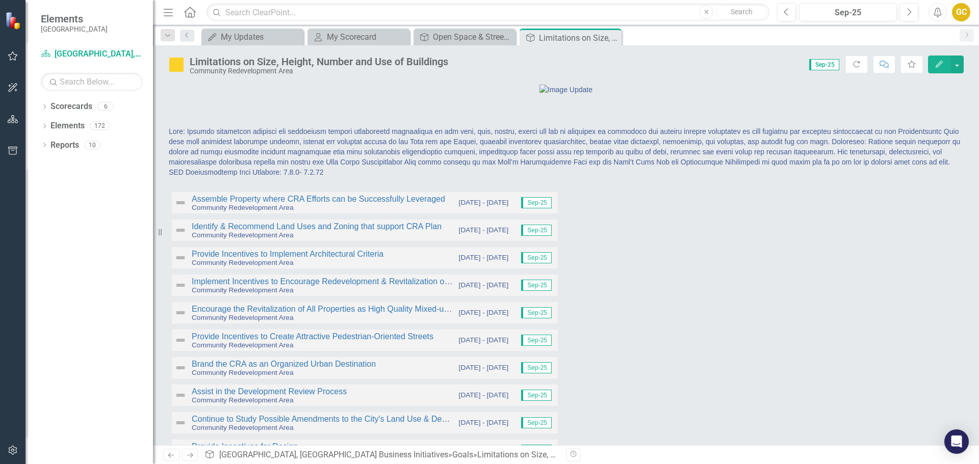
drag, startPoint x: 612, startPoint y: 36, endPoint x: 603, endPoint y: 36, distance: 8.7
click at [0, 0] on icon "Close" at bounding box center [0, 0] width 0 height 0
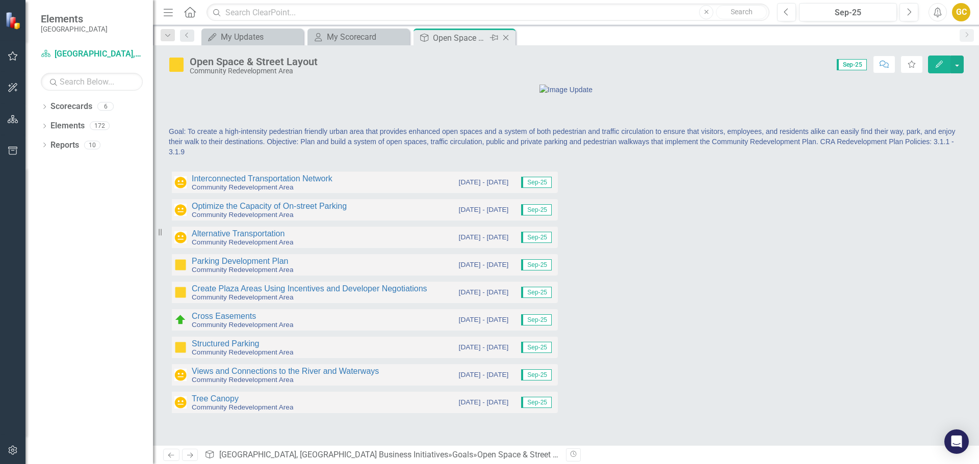
click at [505, 38] on icon at bounding box center [506, 38] width 6 height 6
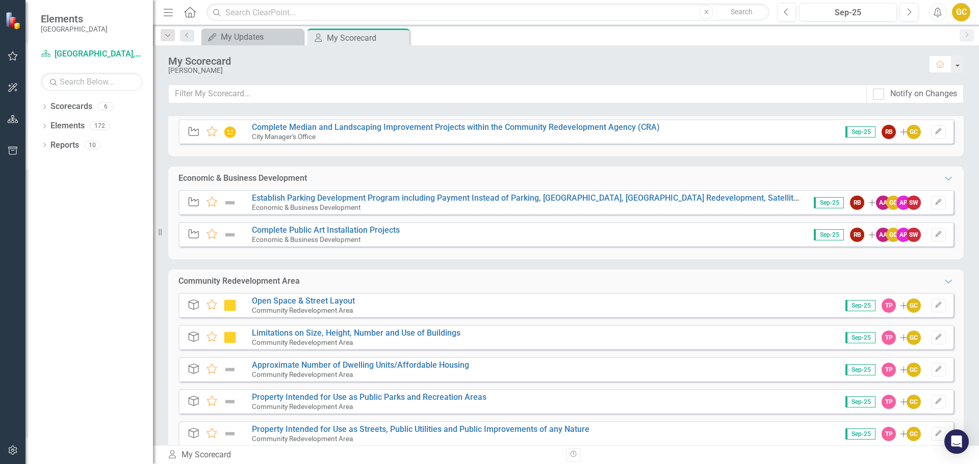
scroll to position [211, 0]
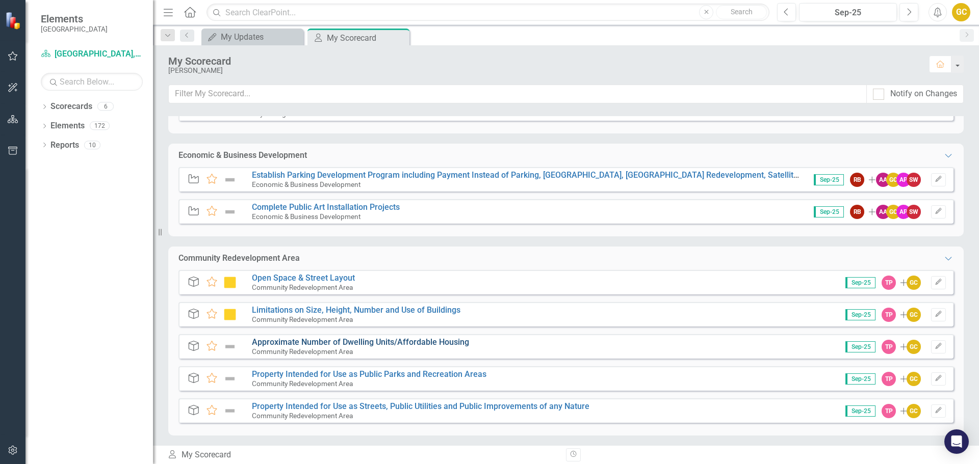
click at [334, 343] on link "Approximate Number of Dwelling Units/Affordable Housing" at bounding box center [360, 343] width 217 height 10
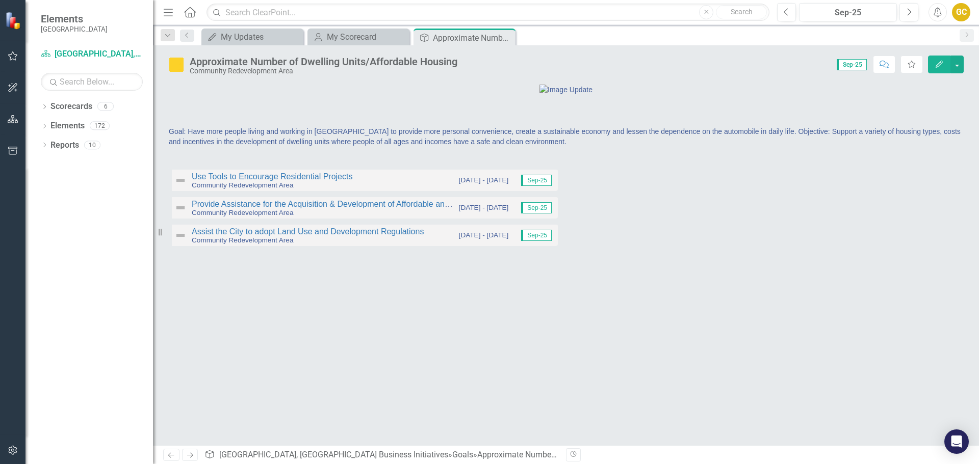
click at [424, 146] on span "Goal: Have more people living and working in South Cape to provide more persona…" at bounding box center [565, 136] width 792 height 18
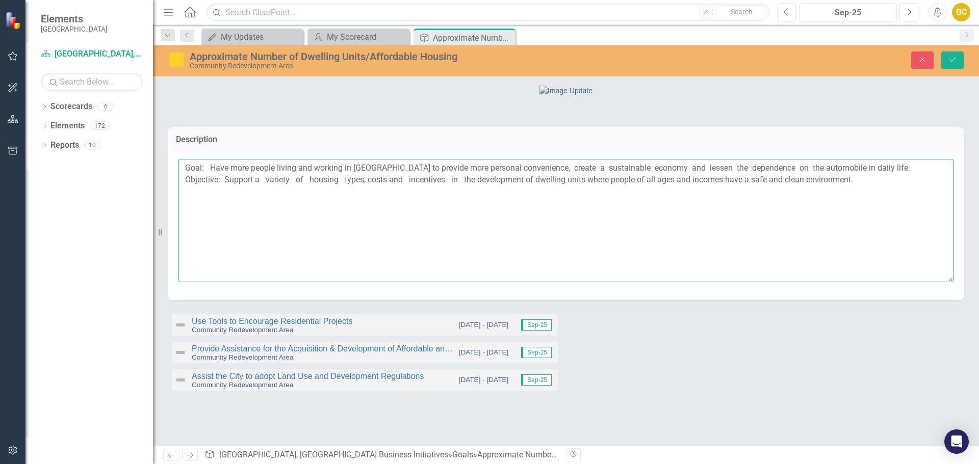
click at [863, 258] on textarea "Goal: Have more people living and working in South Cape to provide more persona…" at bounding box center [565, 220] width 775 height 123
type textarea "Goal: Have more people living and working in South Cape to provide more persona…"
click at [951, 55] on button "Save" at bounding box center [952, 60] width 22 height 18
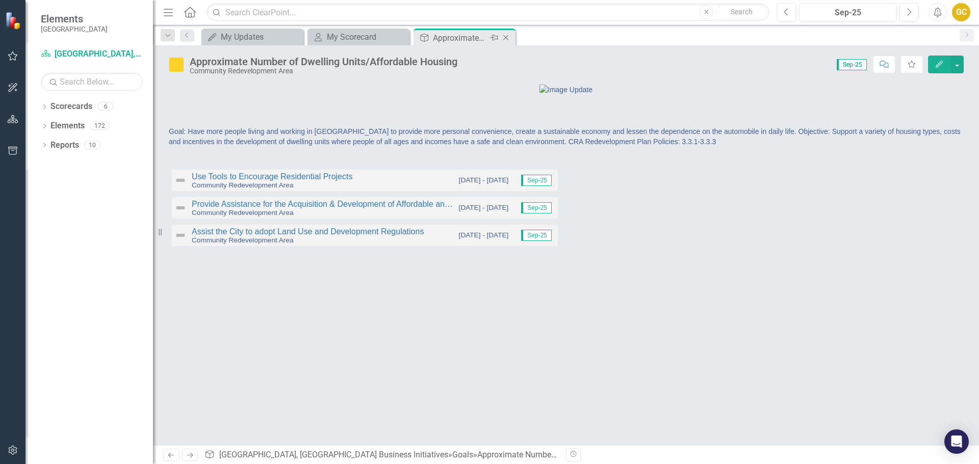
click at [509, 36] on icon "Close" at bounding box center [506, 38] width 10 height 8
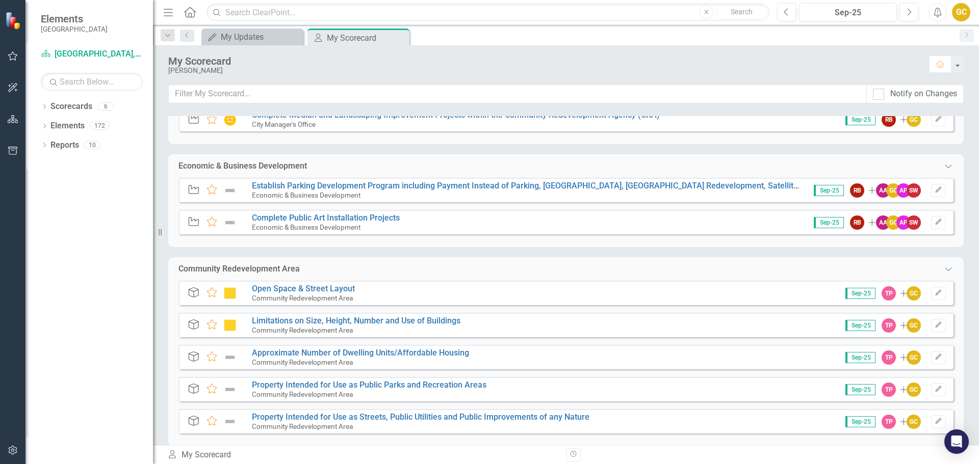
scroll to position [211, 0]
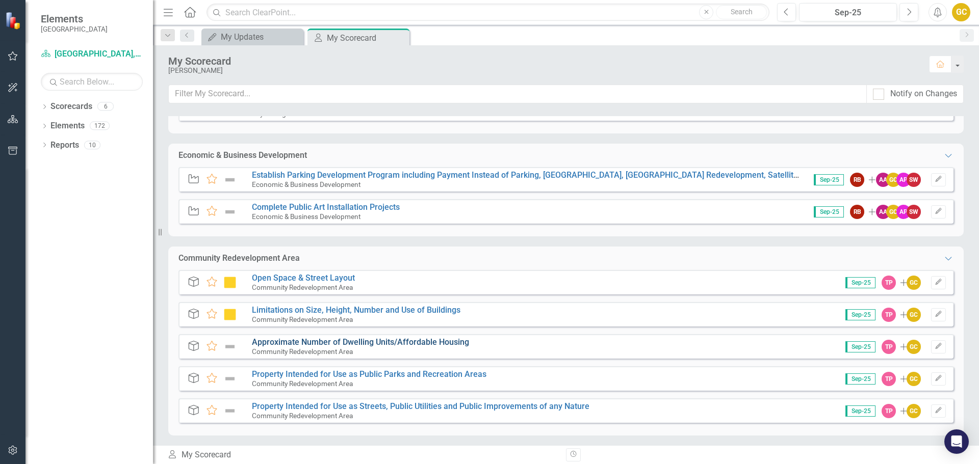
click at [320, 342] on link "Approximate Number of Dwelling Units/Affordable Housing" at bounding box center [360, 343] width 217 height 10
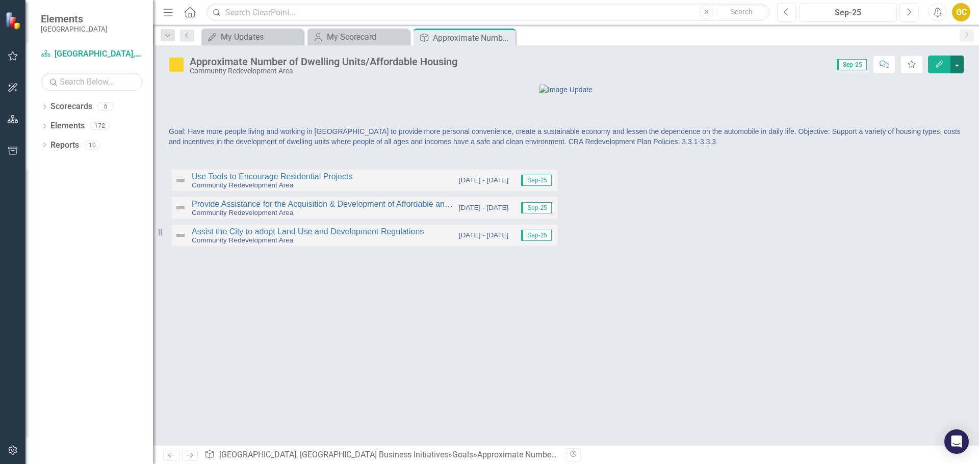
click at [959, 63] on button "button" at bounding box center [956, 65] width 13 height 18
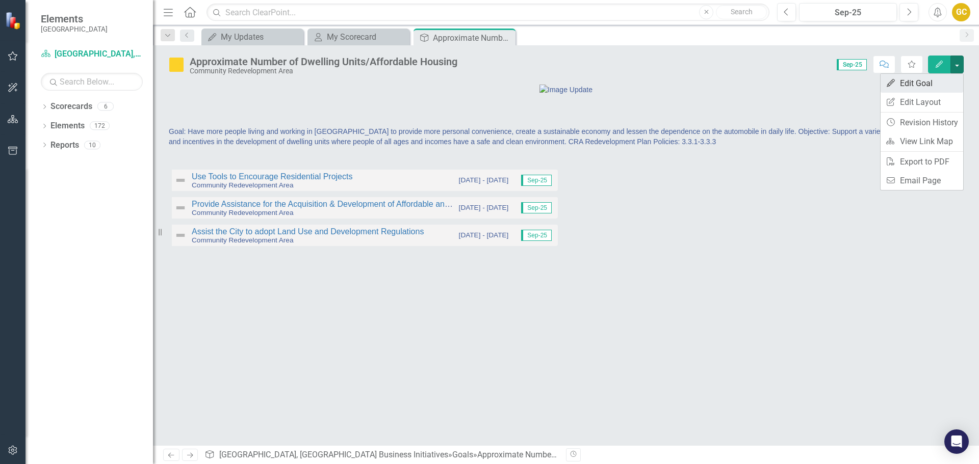
click at [922, 80] on link "Edit Edit Goal" at bounding box center [922, 83] width 83 height 19
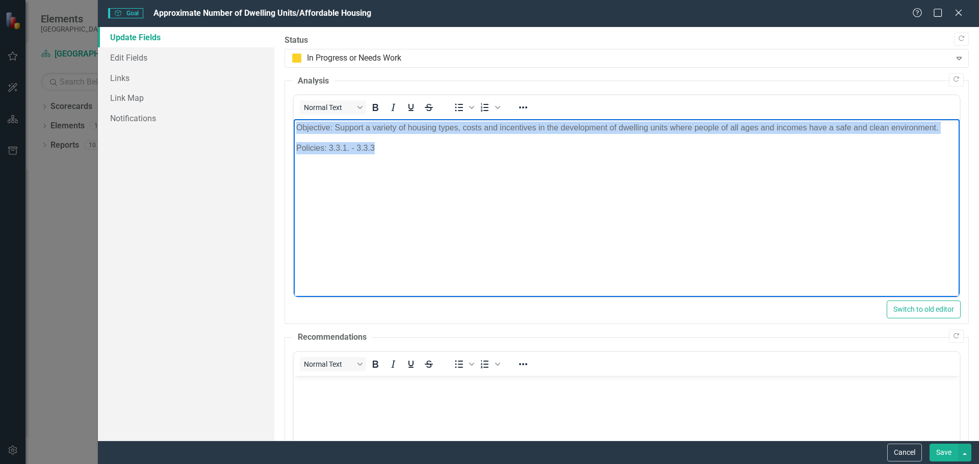
drag, startPoint x: 297, startPoint y: 126, endPoint x: 405, endPoint y: 157, distance: 112.0
click at [405, 158] on body "Objective: Support a variety of housing types, costs and incentives in the deve…" at bounding box center [626, 195] width 666 height 153
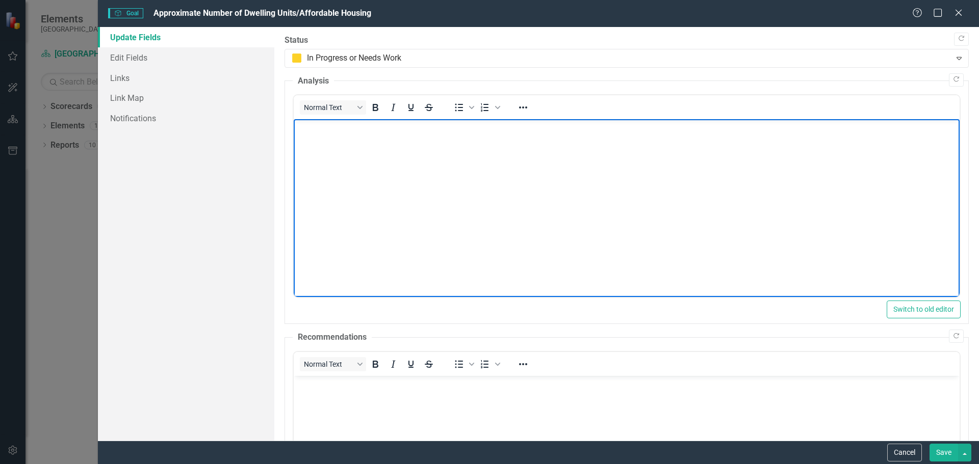
click at [940, 454] on button "Save" at bounding box center [943, 453] width 29 height 18
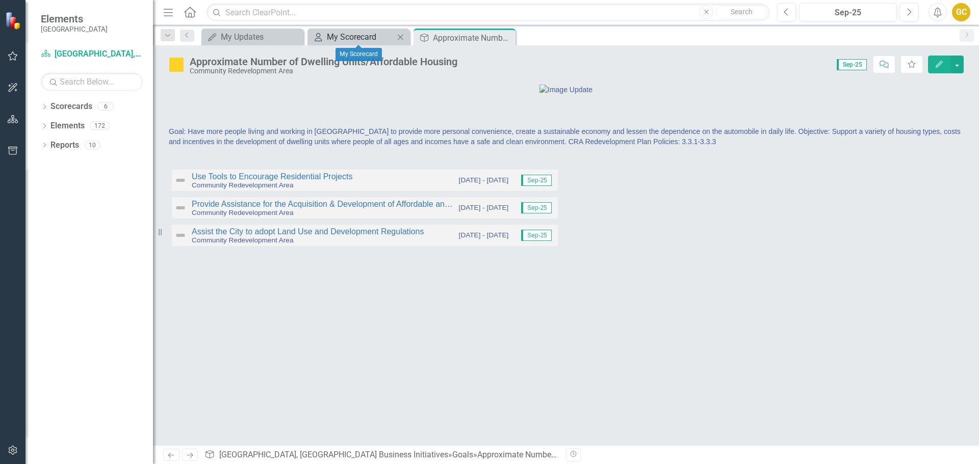
click at [359, 35] on div "My Scorecard" at bounding box center [360, 37] width 67 height 13
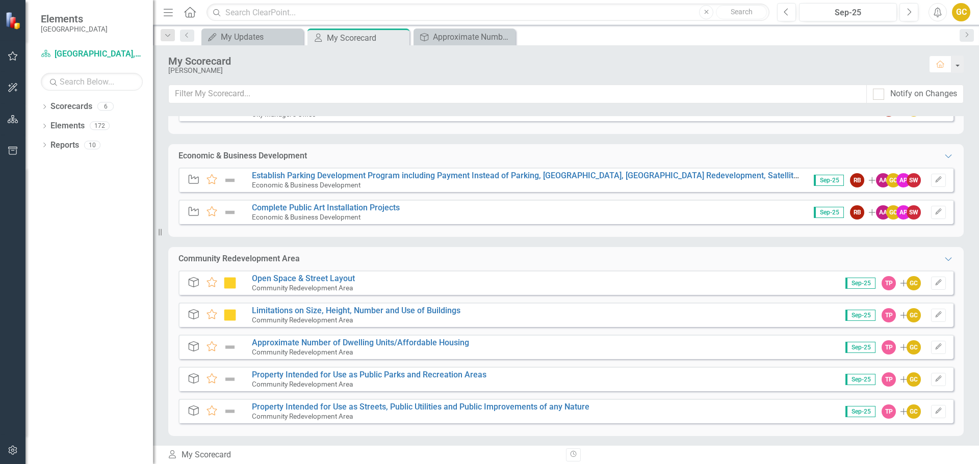
scroll to position [211, 0]
click at [321, 277] on link "Open Space & Street Layout" at bounding box center [303, 278] width 103 height 10
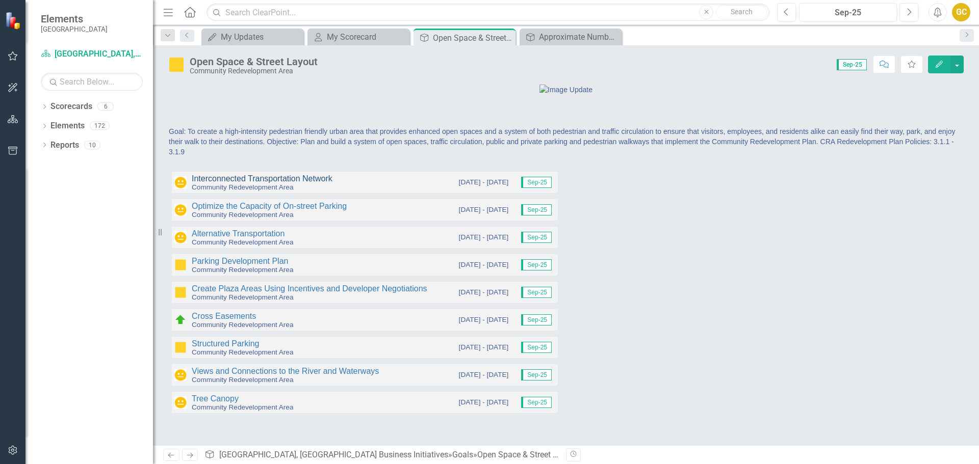
click at [329, 183] on link "Interconnected Transportation Network" at bounding box center [262, 178] width 141 height 9
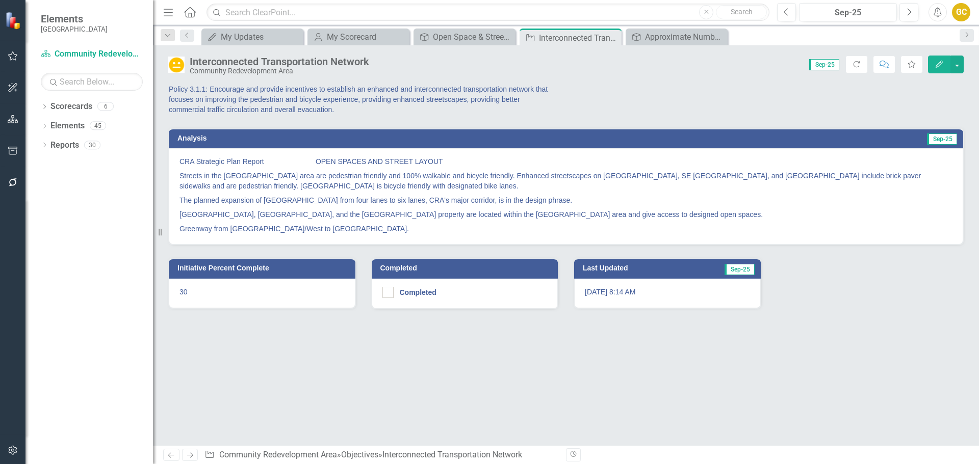
click at [306, 95] on p "Policy 3.1.1: Encourage and provide incentives to establish an enhanced and int…" at bounding box center [363, 99] width 389 height 31
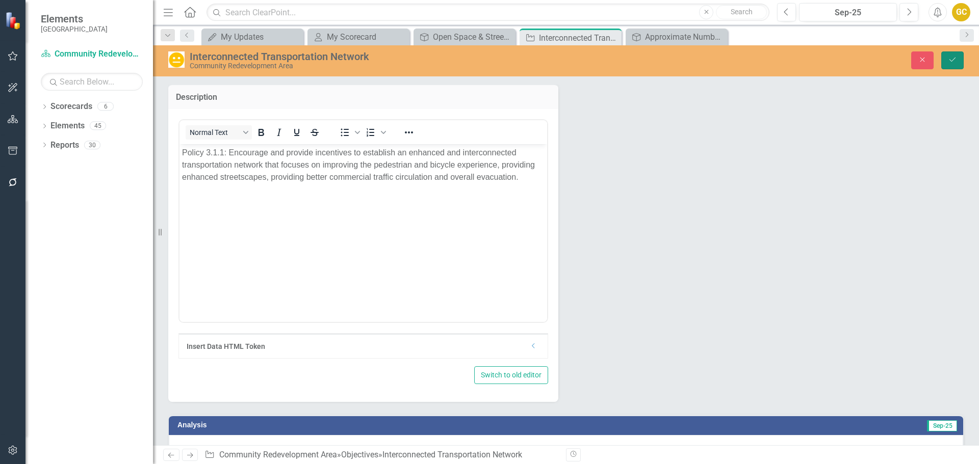
click at [950, 58] on icon "Save" at bounding box center [952, 59] width 9 height 7
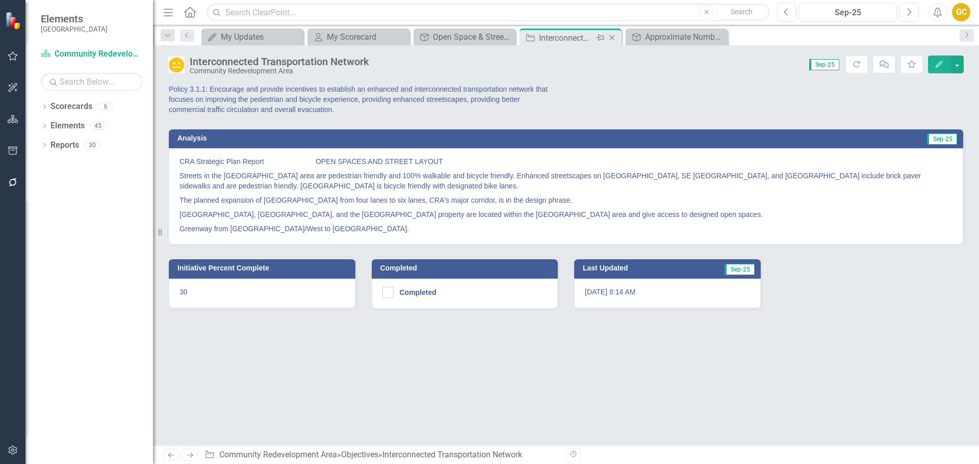
click at [573, 34] on div "Interconnected Transportation Network" at bounding box center [566, 38] width 55 height 13
click at [551, 36] on div "Interconnected Transportation Network" at bounding box center [566, 38] width 55 height 13
click at [612, 38] on icon at bounding box center [612, 38] width 6 height 6
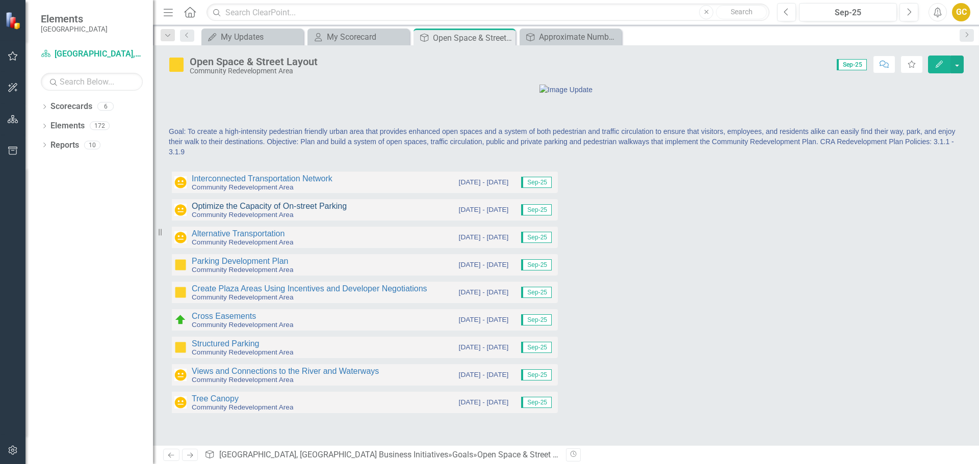
click at [292, 211] on link "Optimize the Capacity of On-street Parking" at bounding box center [269, 206] width 155 height 9
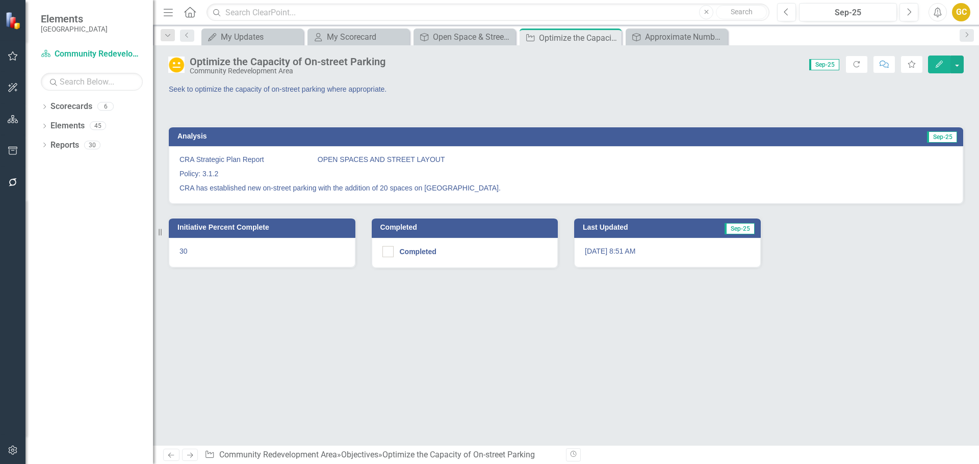
drag, startPoint x: 280, startPoint y: 90, endPoint x: 262, endPoint y: 88, distance: 18.0
click at [262, 87] on p "Seek to optimize the capacity of on-street parking where appropriate." at bounding box center [363, 89] width 389 height 10
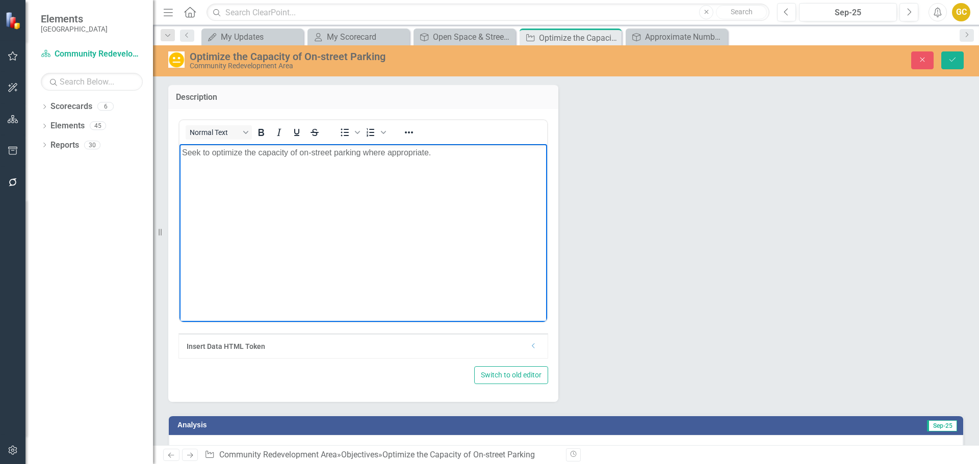
click at [182, 152] on p "Seek to optimize the capacity of on-street parking where appropriate." at bounding box center [363, 152] width 362 height 12
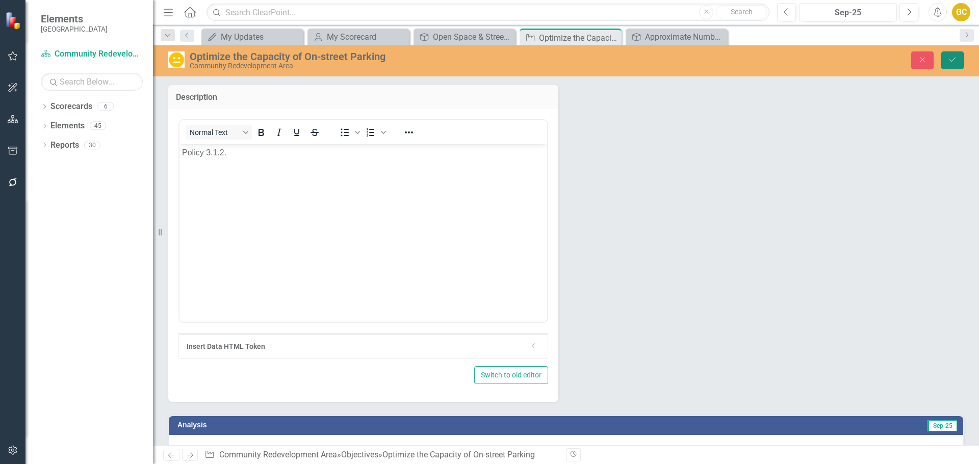
click at [952, 60] on icon "Save" at bounding box center [952, 59] width 9 height 7
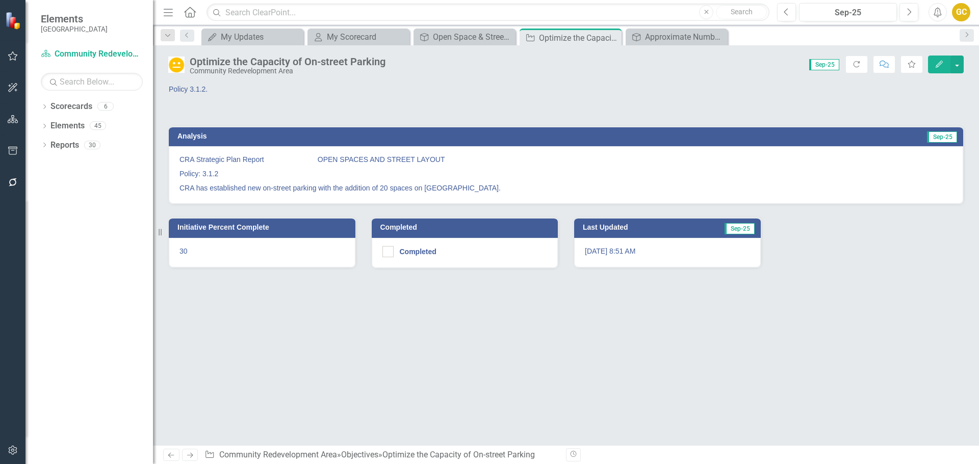
click at [315, 173] on p "Policy: 3.1.2" at bounding box center [565, 174] width 773 height 14
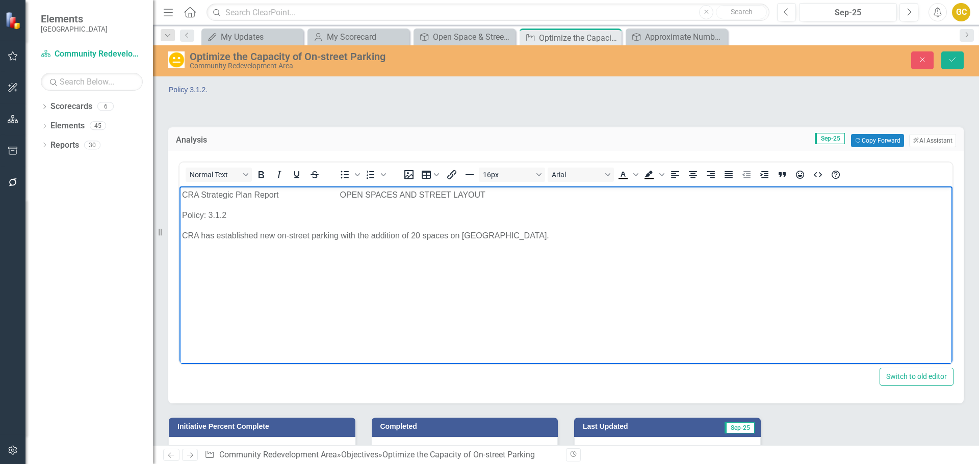
drag, startPoint x: 180, startPoint y: 214, endPoint x: 279, endPoint y: 207, distance: 99.2
click at [281, 212] on body "CRA Strategic Plan Report OPEN SPACES AND STREET LAYOUT Policy: 3.1.2 CRA has e…" at bounding box center [565, 263] width 773 height 153
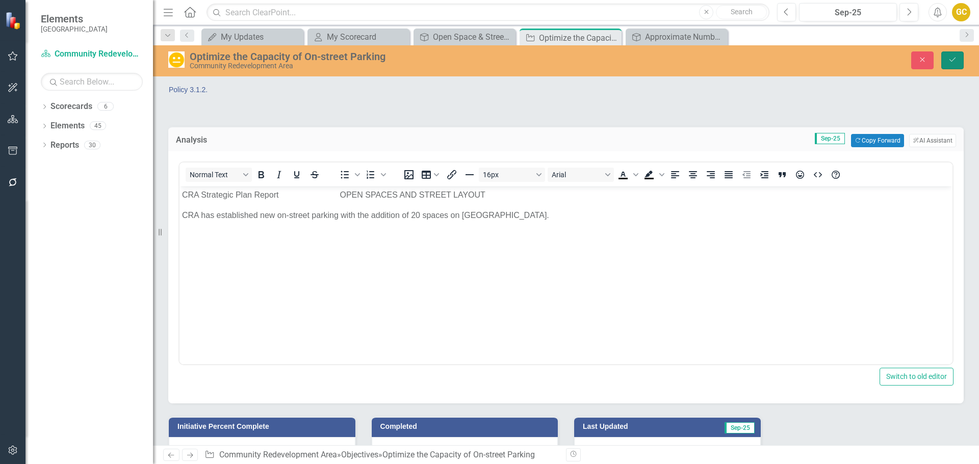
click at [954, 58] on icon "Save" at bounding box center [952, 59] width 9 height 7
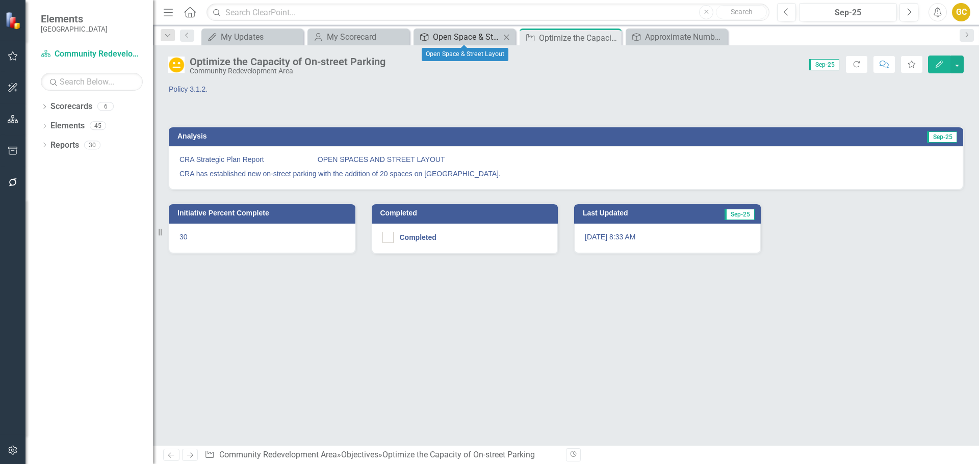
click at [462, 34] on div "Open Space & Street Layout" at bounding box center [466, 37] width 67 height 13
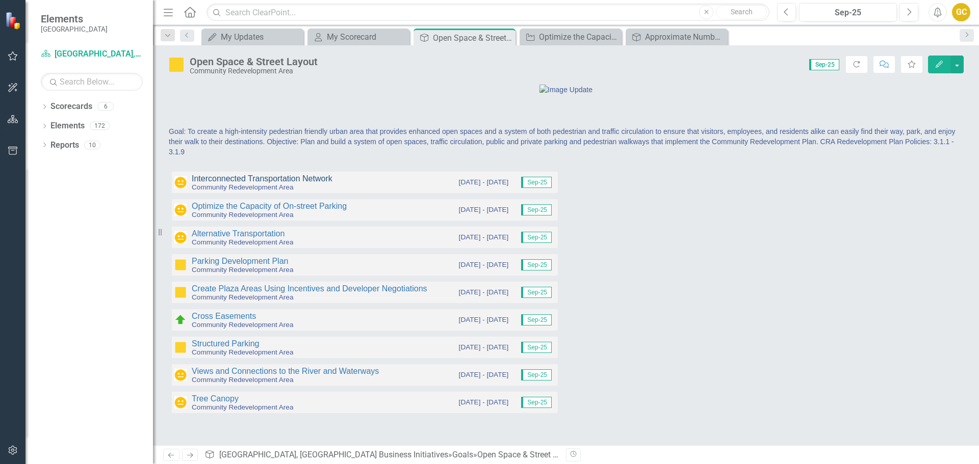
click at [241, 183] on link "Interconnected Transportation Network" at bounding box center [262, 178] width 141 height 9
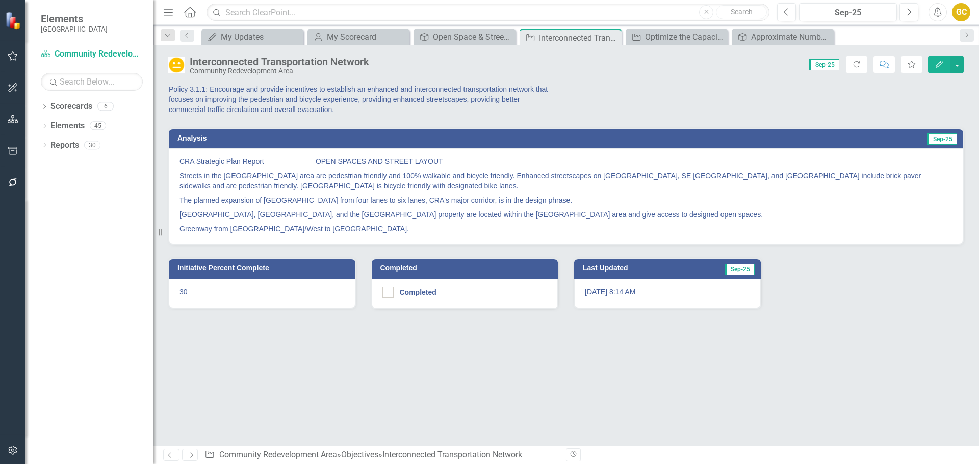
click at [289, 66] on div "Interconnected Transportation Network" at bounding box center [279, 61] width 179 height 11
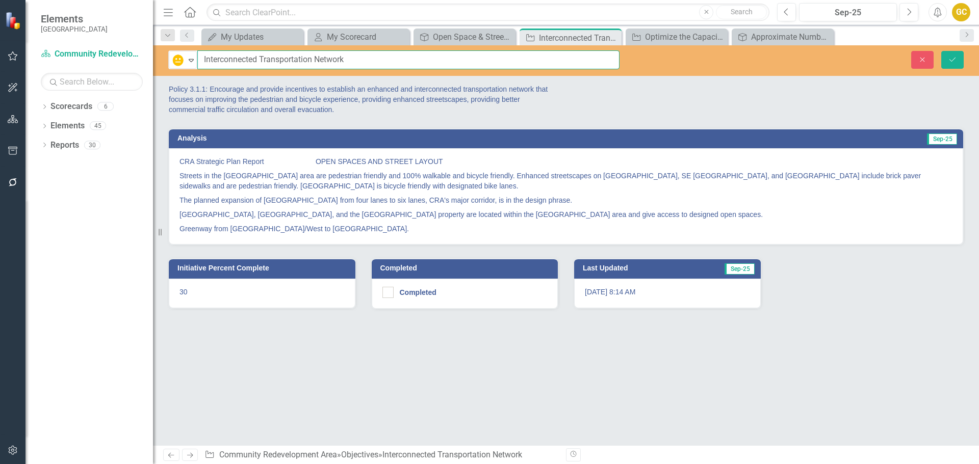
click at [202, 59] on input "Interconnected Transportation Network" at bounding box center [408, 59] width 422 height 19
click at [955, 57] on icon "Save" at bounding box center [952, 59] width 9 height 7
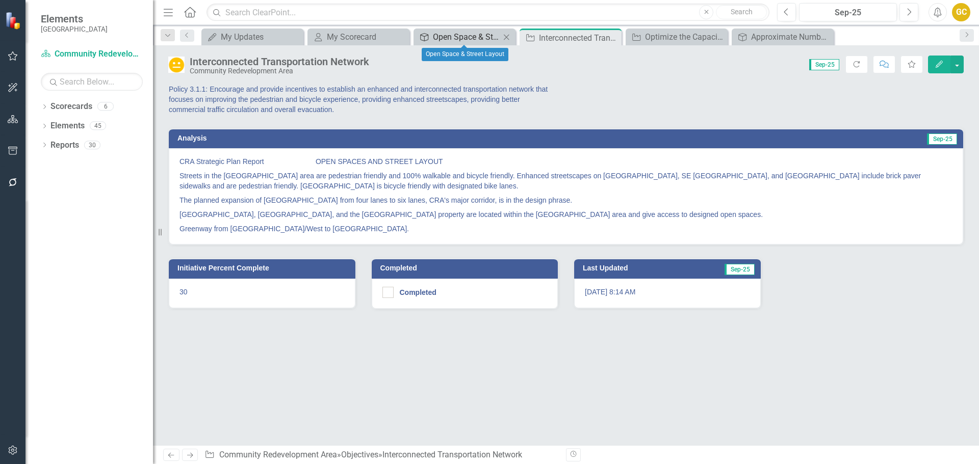
click at [453, 33] on div "Open Space & Street Layout" at bounding box center [466, 37] width 67 height 13
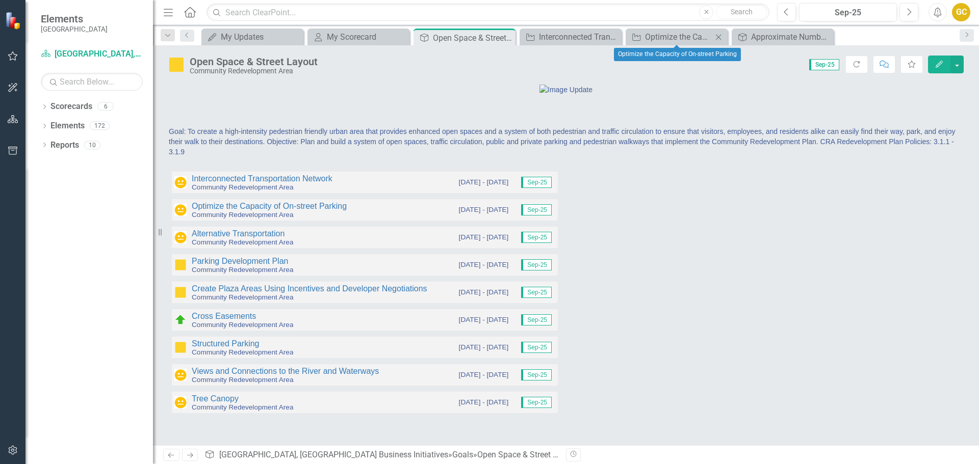
click at [719, 35] on icon "Close" at bounding box center [718, 37] width 10 height 8
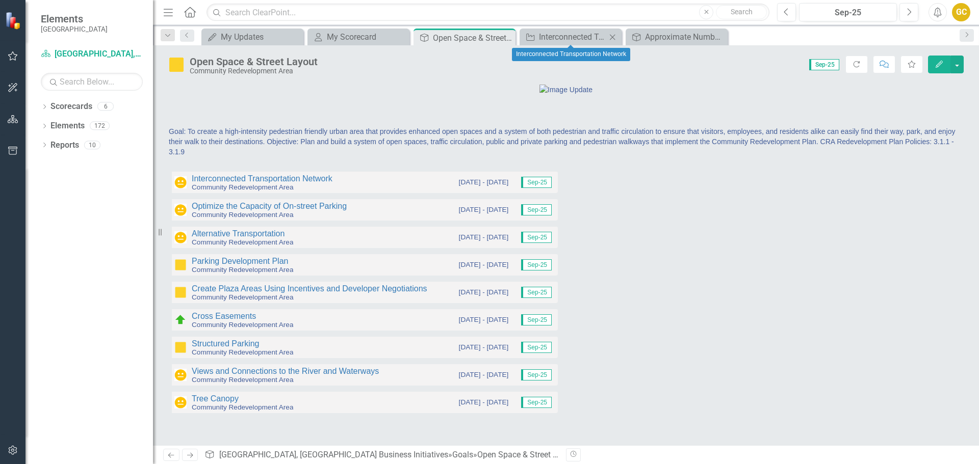
click at [611, 33] on icon "Close" at bounding box center [612, 37] width 10 height 8
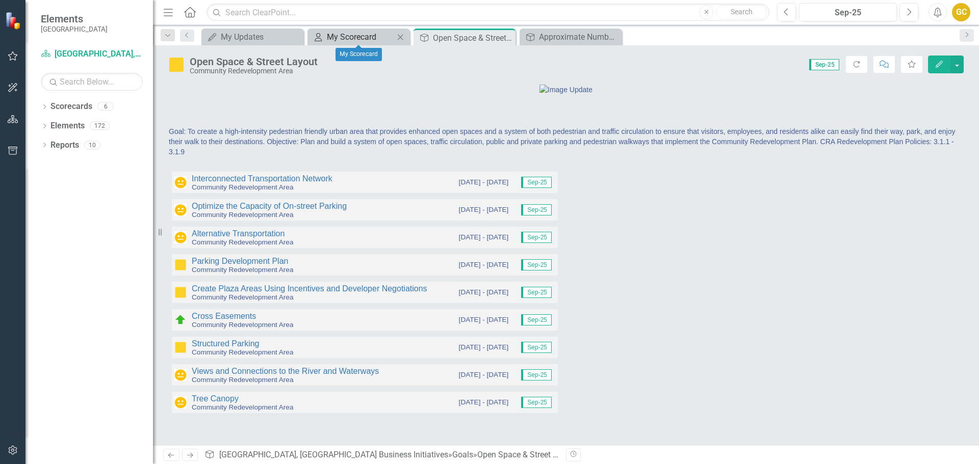
click at [358, 35] on div "My Scorecard" at bounding box center [360, 37] width 67 height 13
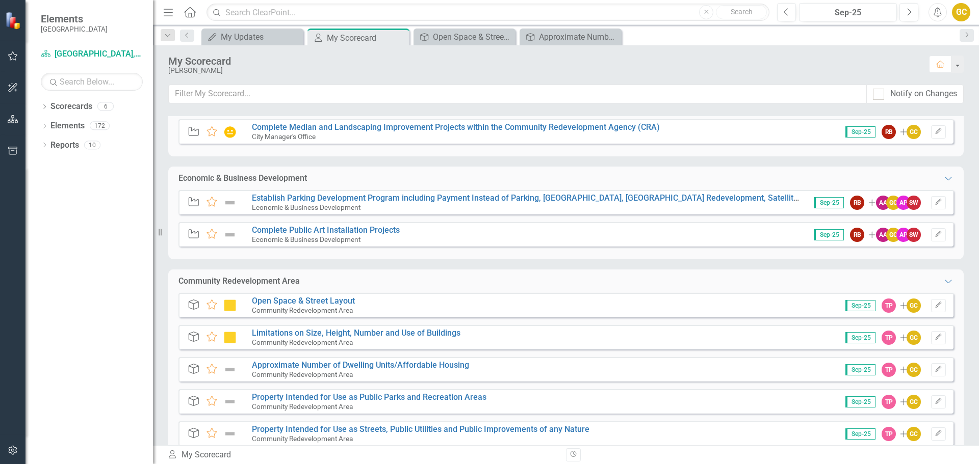
scroll to position [211, 0]
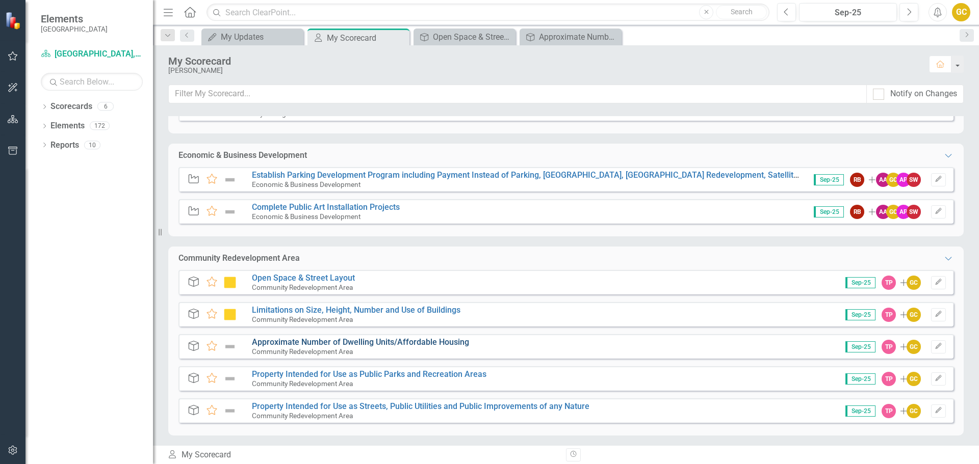
click at [286, 344] on link "Approximate Number of Dwelling Units/Affordable Housing" at bounding box center [360, 343] width 217 height 10
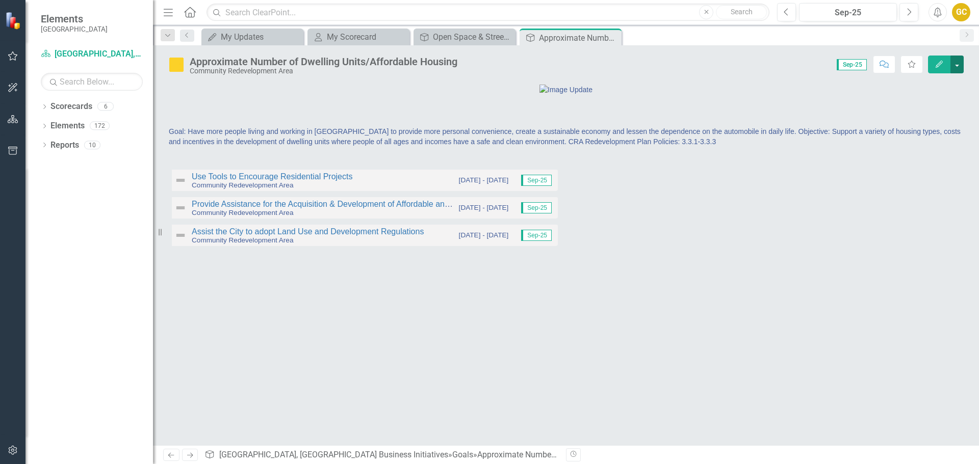
click at [955, 61] on button "button" at bounding box center [956, 65] width 13 height 18
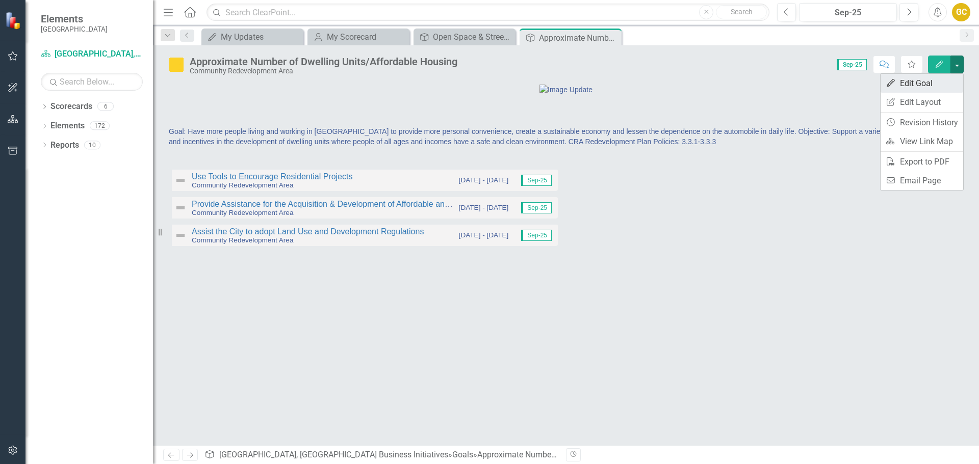
click at [917, 79] on link "Edit Edit Goal" at bounding box center [922, 83] width 83 height 19
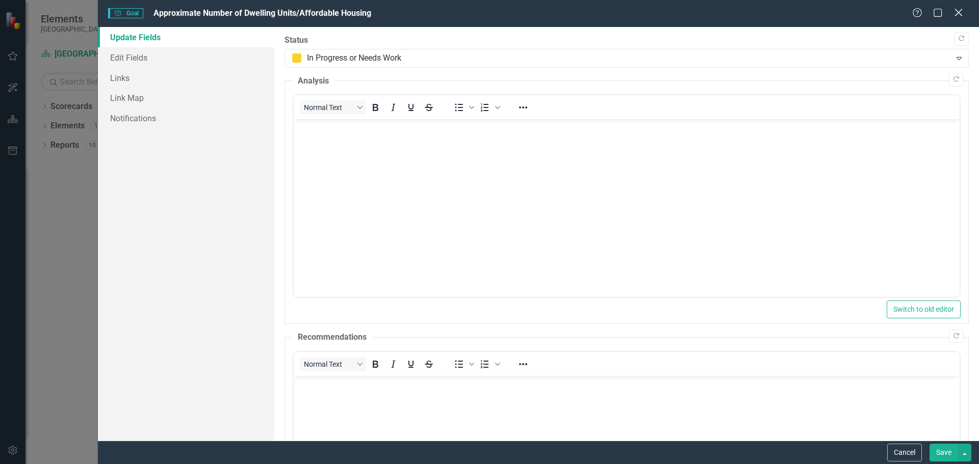
click at [958, 14] on icon at bounding box center [958, 13] width 8 height 8
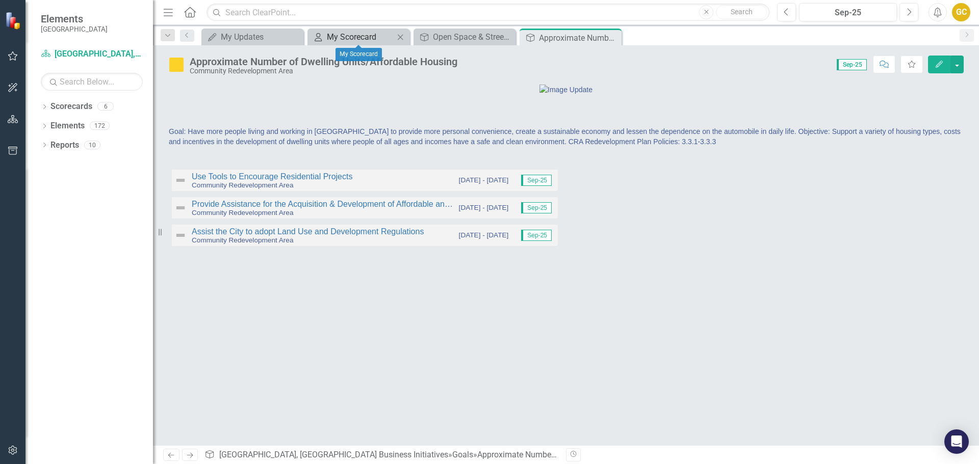
click at [377, 37] on div "My Scorecard" at bounding box center [360, 37] width 67 height 13
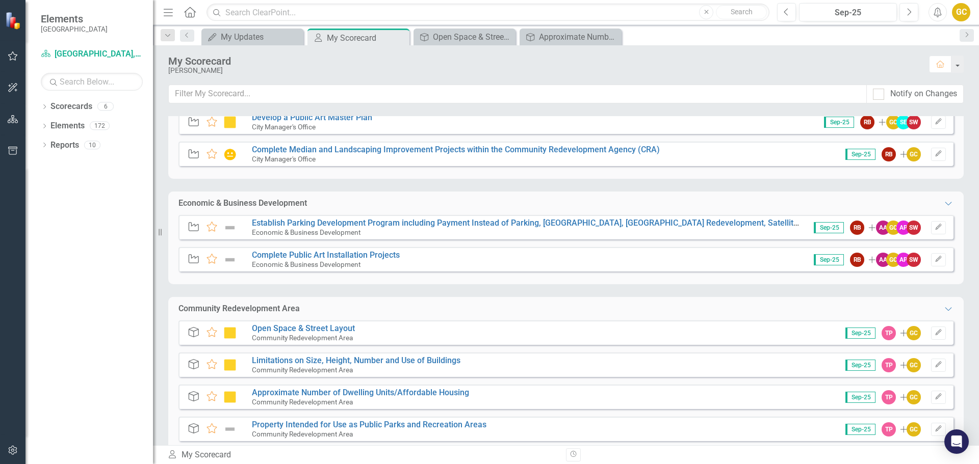
scroll to position [221, 0]
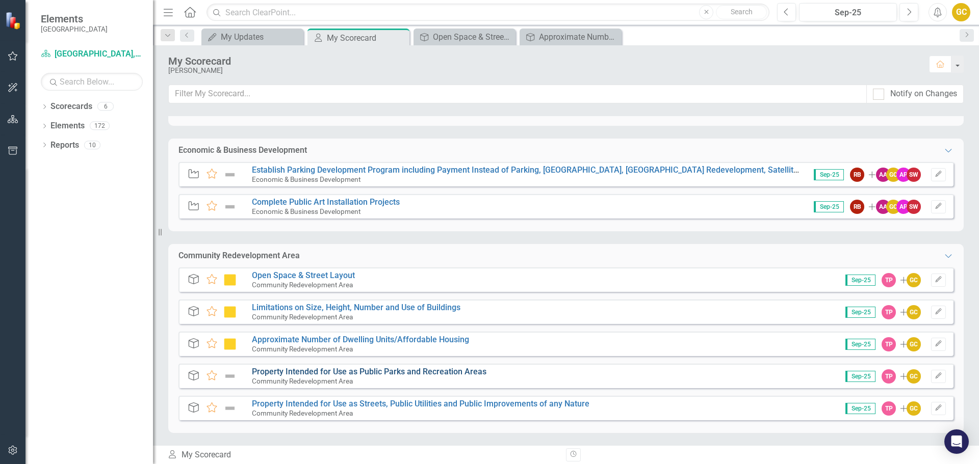
click at [314, 370] on link "Property Intended for Use as Public Parks and Recreation Areas" at bounding box center [369, 372] width 235 height 10
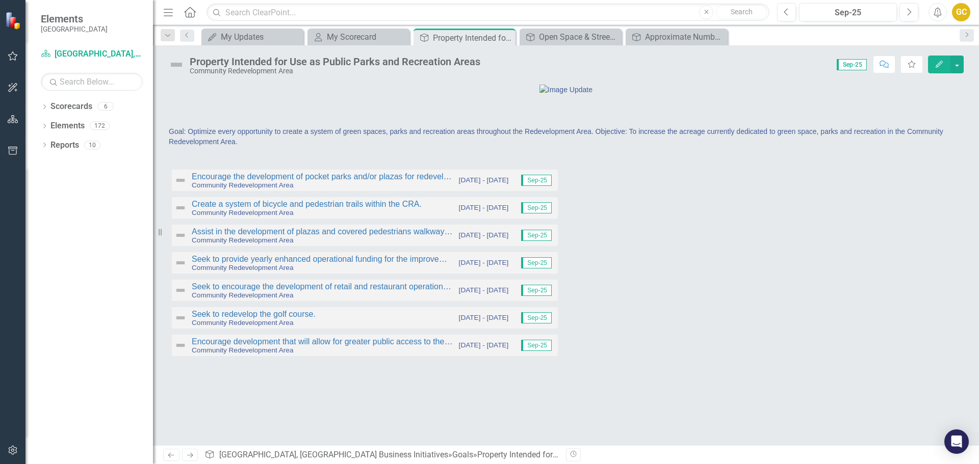
click at [424, 146] on span "Goal: Optimize every opportunity to create a system of green spaces, parks and …" at bounding box center [556, 136] width 774 height 18
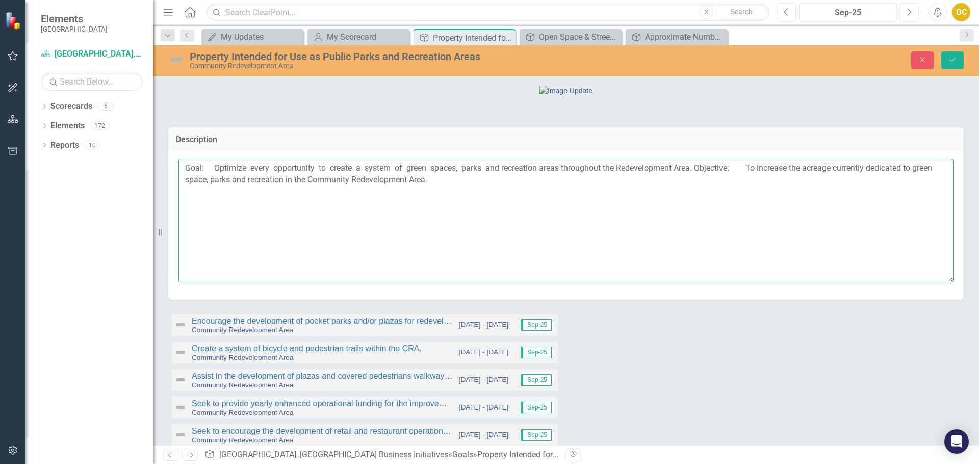
click at [742, 246] on textarea "Goal: Optimize every opportunity to create a system of green spaces, parks and …" at bounding box center [565, 220] width 775 height 123
click at [699, 248] on textarea "Goal: Optimize every opportunity to create a system of green spaces, parks and …" at bounding box center [565, 220] width 775 height 123
click at [671, 256] on textarea "Goal: Optimize every opportunity to create a system of green spaces, parks and …" at bounding box center [565, 220] width 775 height 123
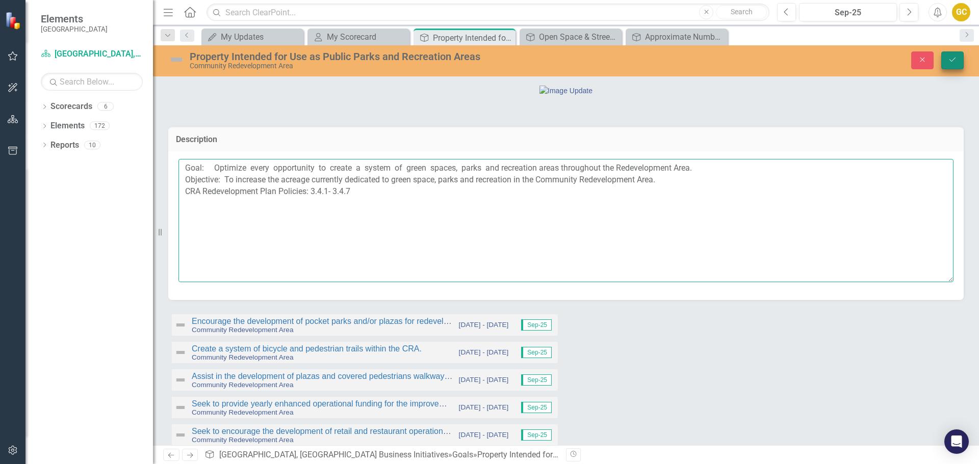
type textarea "Goal: Optimize every opportunity to create a system of green spaces, parks and …"
click at [958, 58] on button "Save" at bounding box center [952, 60] width 22 height 18
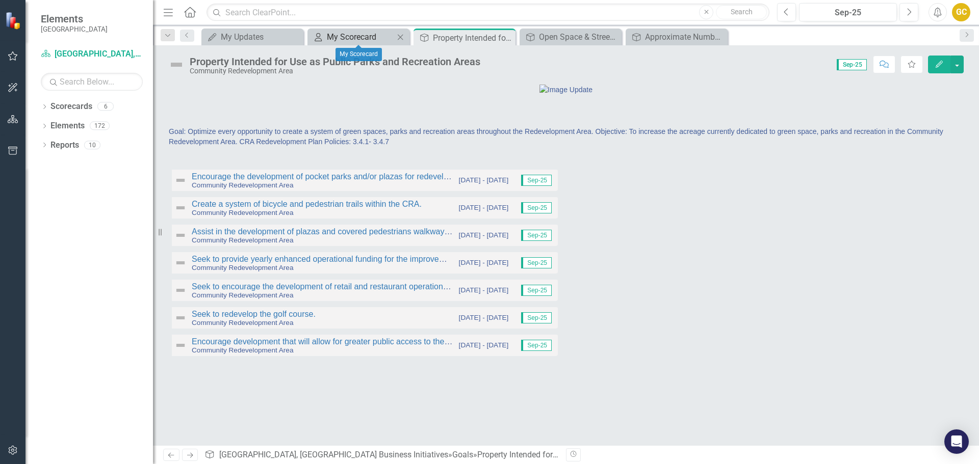
click at [352, 35] on div "My Scorecard" at bounding box center [360, 37] width 67 height 13
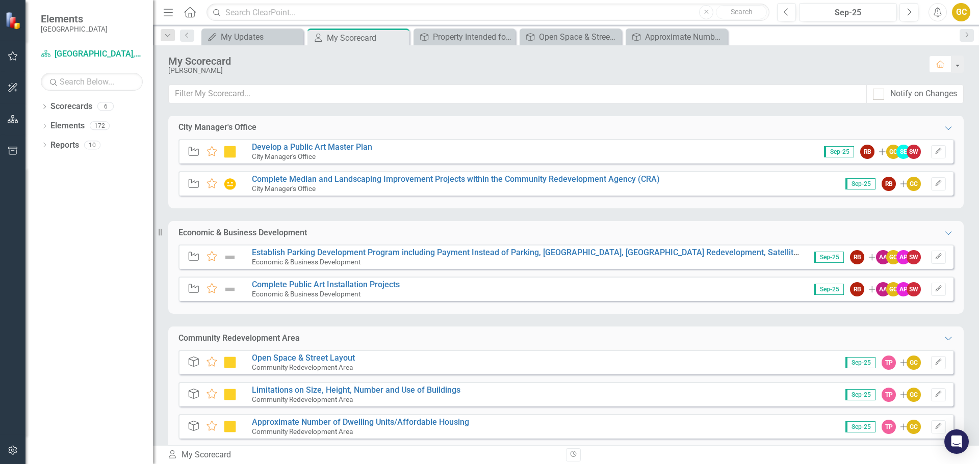
scroll to position [221, 0]
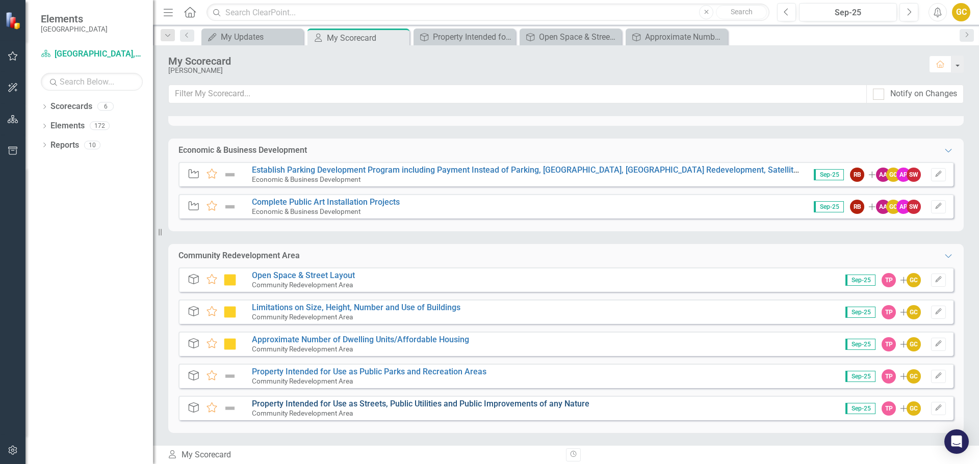
click at [333, 401] on link "Property Intended for Use as Streets, Public Utilities and Public Improvements …" at bounding box center [421, 404] width 338 height 10
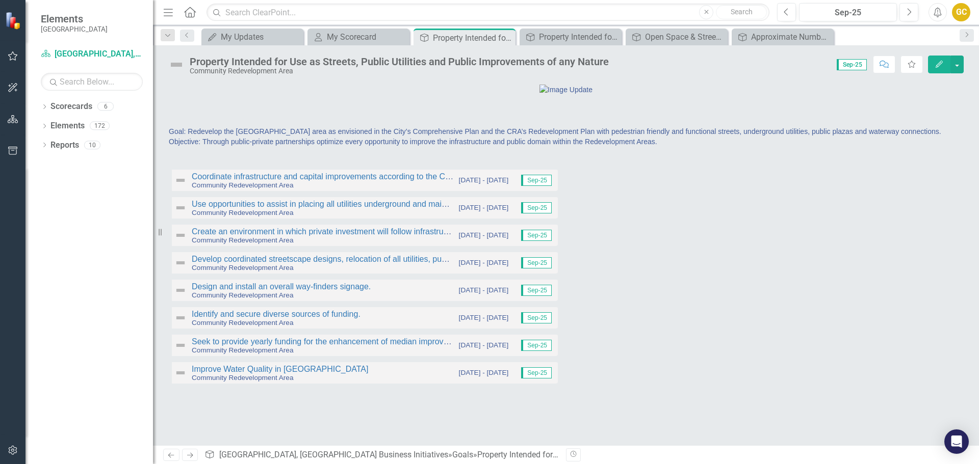
drag, startPoint x: 313, startPoint y: 214, endPoint x: 307, endPoint y: 214, distance: 5.6
click at [307, 156] on div "Goal: Redevelop the South Cape area as envisioned in the City’s Comprehensive P…" at bounding box center [565, 141] width 795 height 30
click at [306, 156] on div "Goal: Redevelop the South Cape area as envisioned in the City’s Comprehensive P…" at bounding box center [565, 141] width 795 height 30
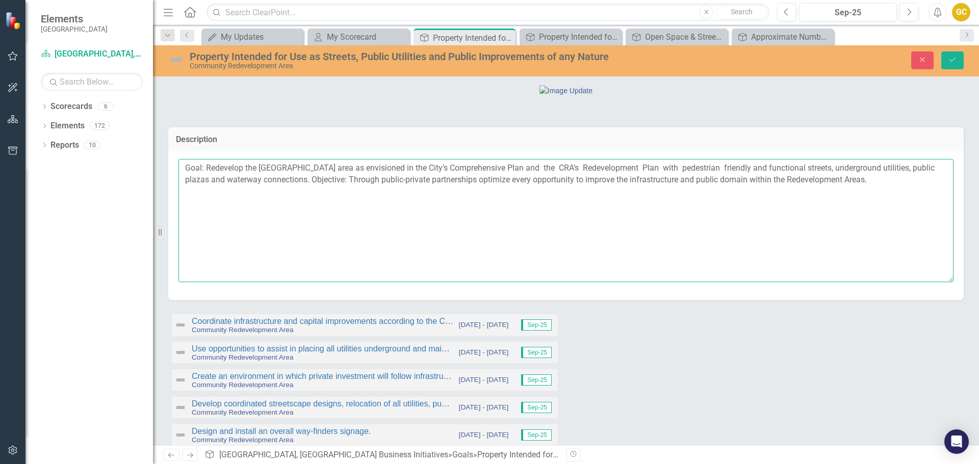
click at [286, 254] on textarea "Goal: Redevelop the South Cape area as envisioned in the City’s Comprehensive P…" at bounding box center [565, 220] width 775 height 123
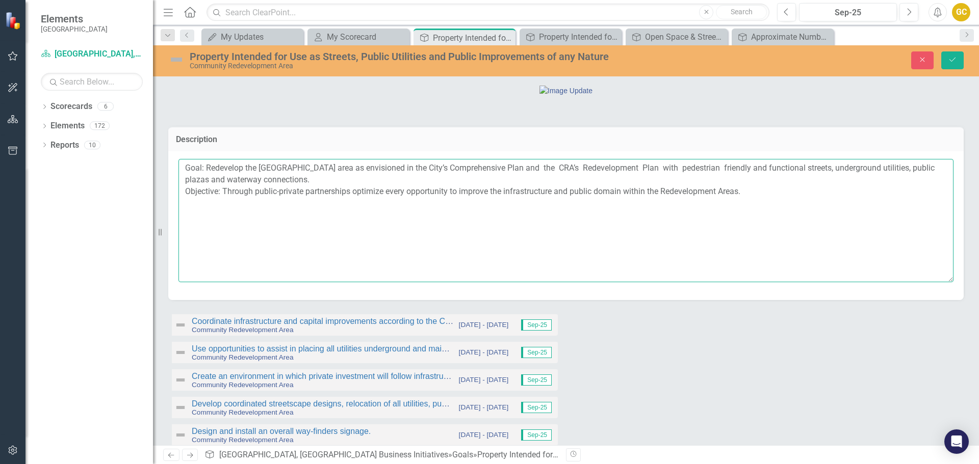
click at [184, 282] on textarea "Goal: Redevelop the South Cape area as envisioned in the City’s Comprehensive P…" at bounding box center [565, 220] width 775 height 123
click at [748, 266] on textarea "Goal: Redevelop the South Cape area as envisioned in the City’s Comprehensive P…" at bounding box center [565, 220] width 775 height 123
type textarea "Goal: Redevelop the South Cape area as envisioned in the City’s Comprehensive P…"
click at [951, 59] on icon "Save" at bounding box center [952, 59] width 9 height 7
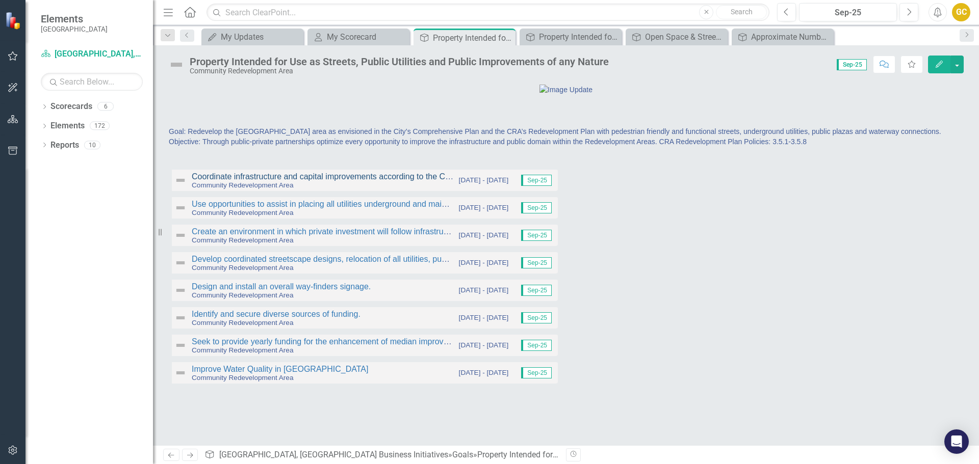
click at [300, 181] on link "Coordinate infrastructure and capital improvements according to the City’s and …" at bounding box center [400, 176] width 416 height 9
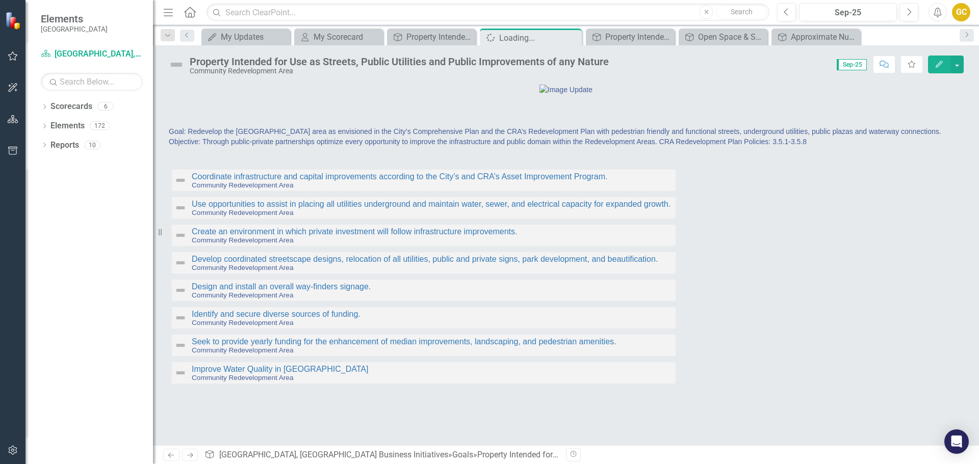
click at [300, 181] on link "Coordinate infrastructure and capital improvements according to the City’s and …" at bounding box center [400, 176] width 416 height 9
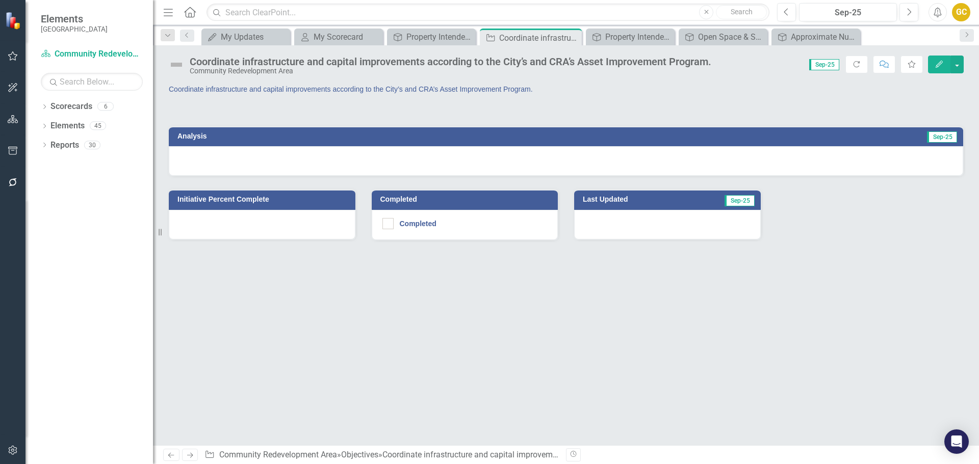
click at [273, 91] on p "Coordinate infrastructure and capital improvements according to the City’s and …" at bounding box center [363, 89] width 389 height 10
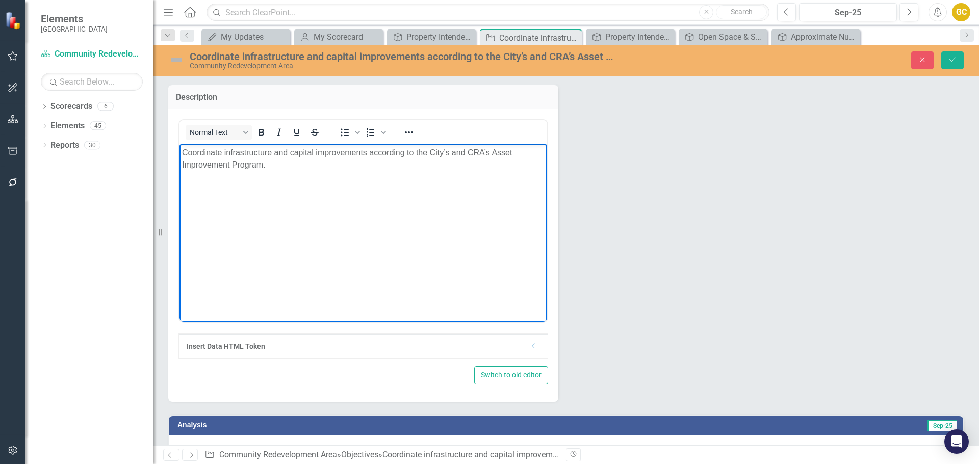
click at [182, 150] on p "Coordinate infrastructure and capital improvements according to the City’s and …" at bounding box center [363, 158] width 362 height 24
click at [182, 150] on p "3.5.1Coordinate infrastructure and capital improvements according to the City’s…" at bounding box center [363, 158] width 362 height 24
click at [954, 58] on icon "Save" at bounding box center [952, 59] width 9 height 7
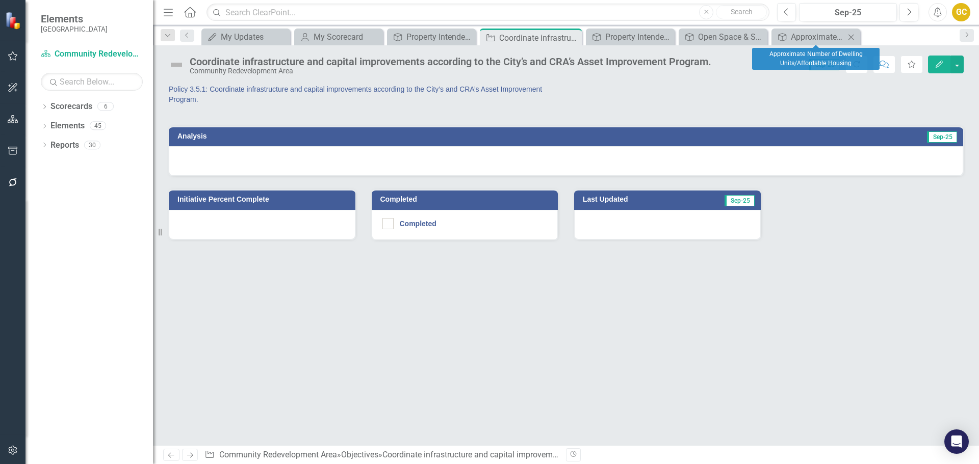
click at [850, 36] on icon "Close" at bounding box center [851, 37] width 10 height 8
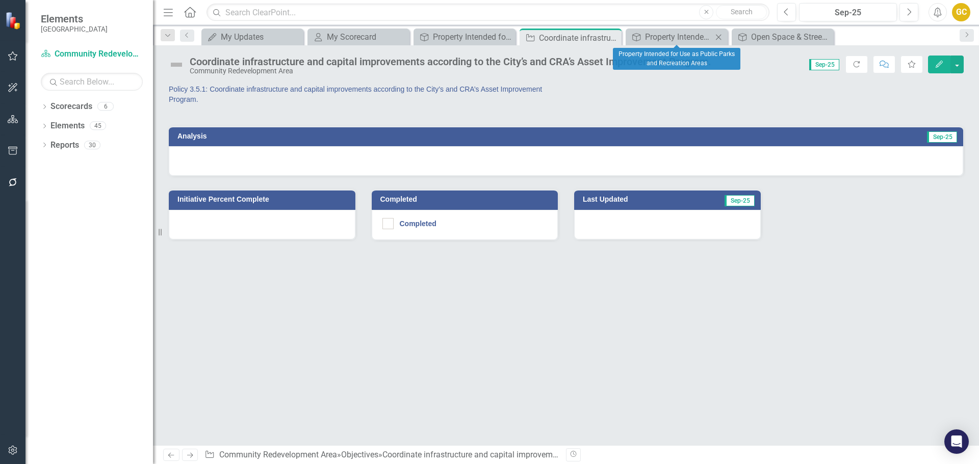
click at [718, 38] on icon "Close" at bounding box center [718, 37] width 10 height 8
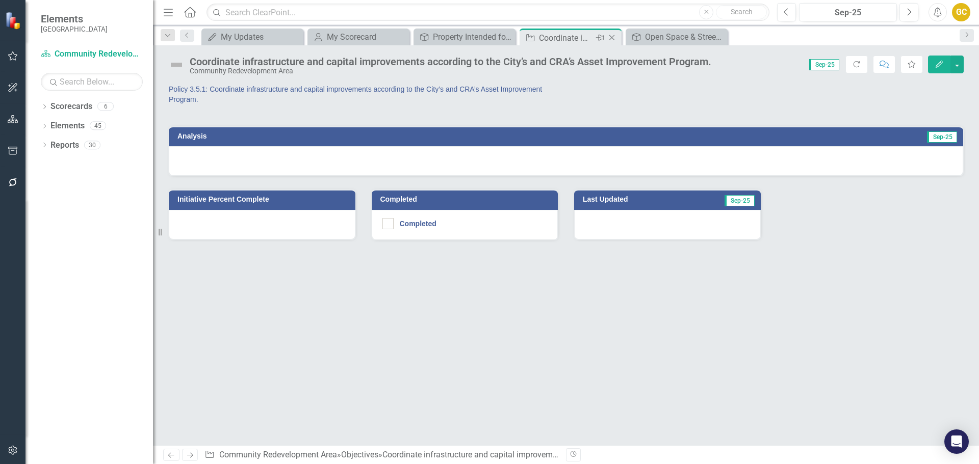
click at [612, 36] on icon "Close" at bounding box center [612, 38] width 10 height 8
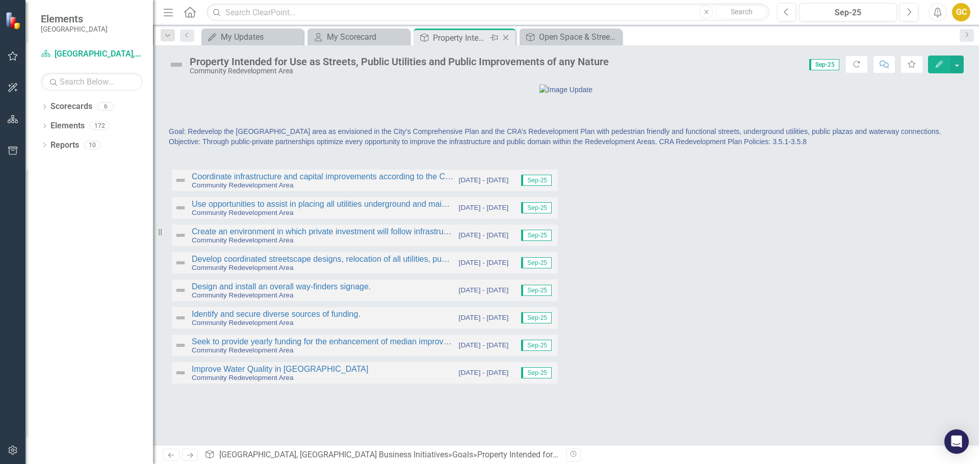
click at [503, 36] on icon "Close" at bounding box center [506, 38] width 10 height 8
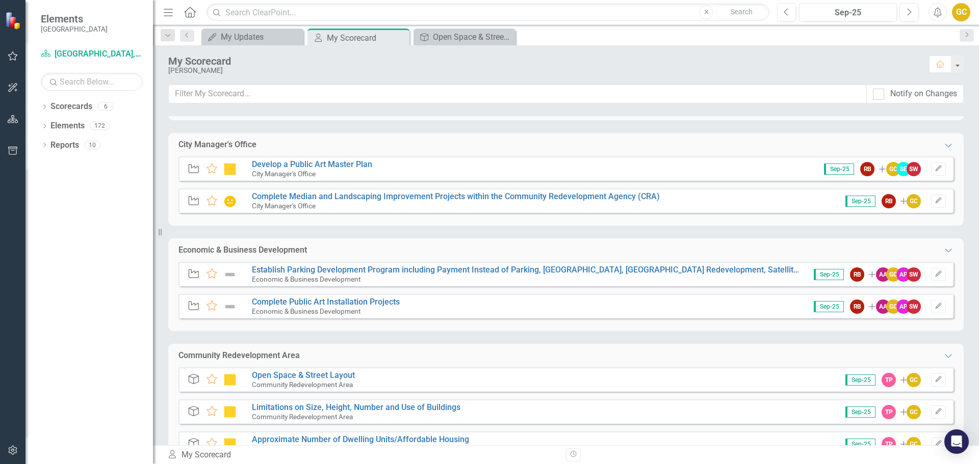
scroll to position [221, 0]
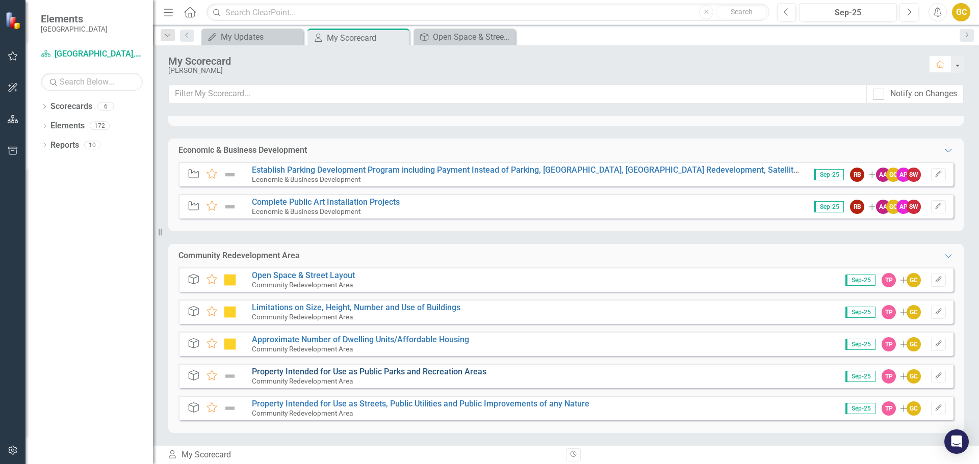
click at [366, 369] on link "Property Intended for Use as Public Parks and Recreation Areas" at bounding box center [369, 372] width 235 height 10
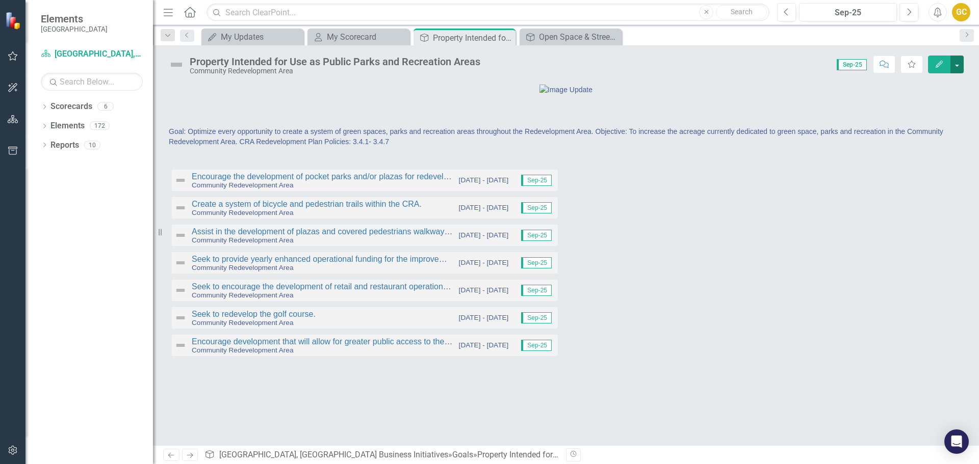
click at [960, 62] on button "button" at bounding box center [956, 65] width 13 height 18
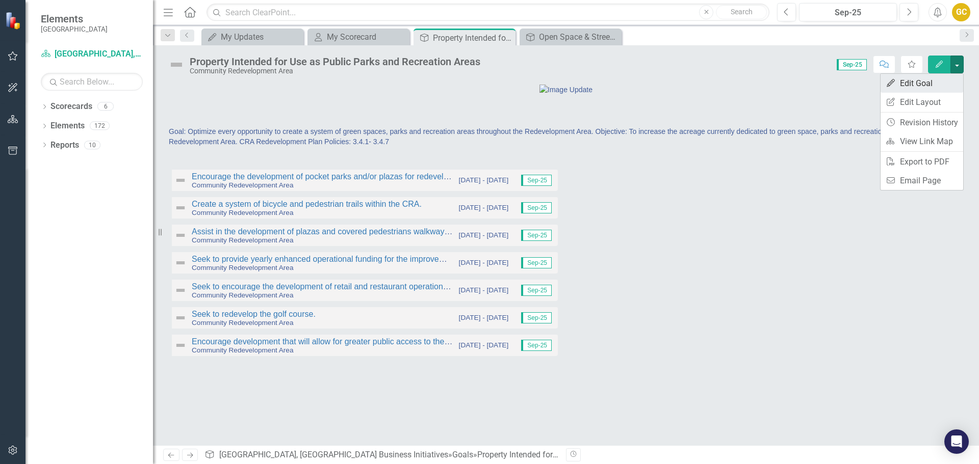
click at [918, 83] on link "Edit Edit Goal" at bounding box center [922, 83] width 83 height 19
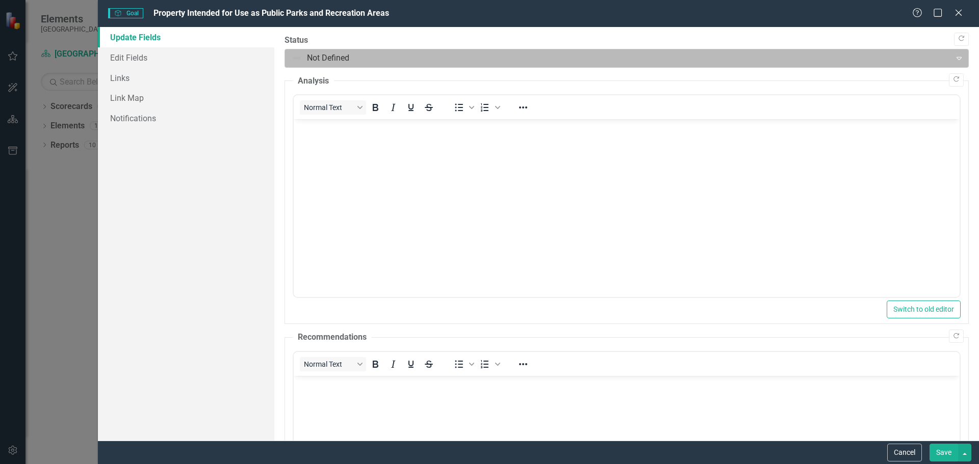
click at [950, 53] on div "Expand" at bounding box center [959, 58] width 18 height 16
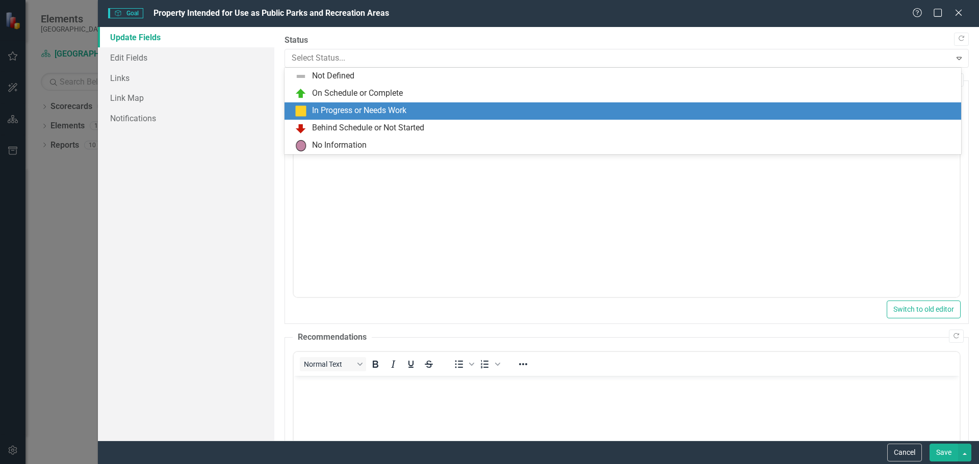
click at [355, 107] on div "In Progress or Needs Work" at bounding box center [359, 111] width 94 height 12
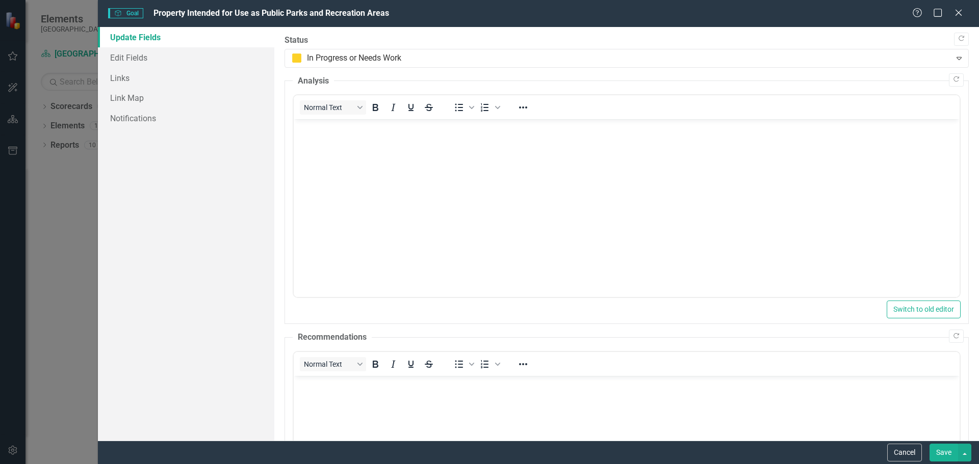
click at [941, 454] on button "Save" at bounding box center [943, 453] width 29 height 18
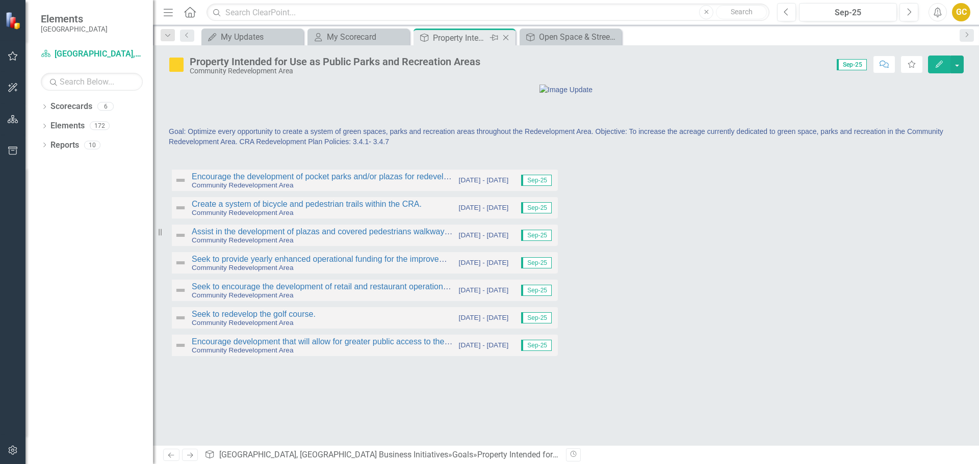
click at [508, 36] on icon at bounding box center [506, 38] width 6 height 6
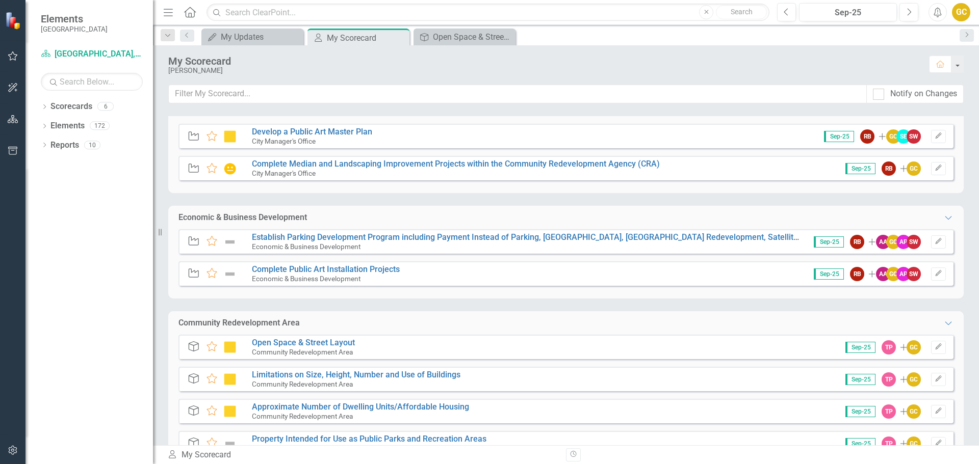
scroll to position [221, 0]
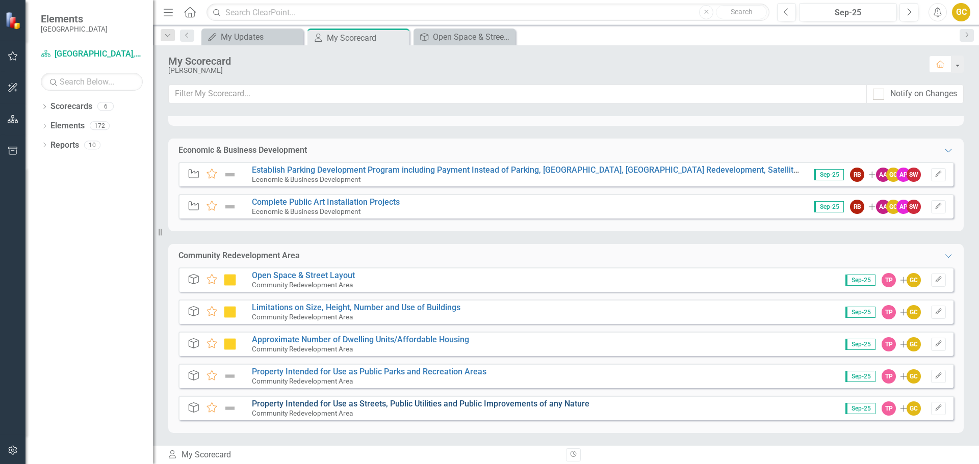
click at [339, 401] on link "Property Intended for Use as Streets, Public Utilities and Public Improvements …" at bounding box center [421, 404] width 338 height 10
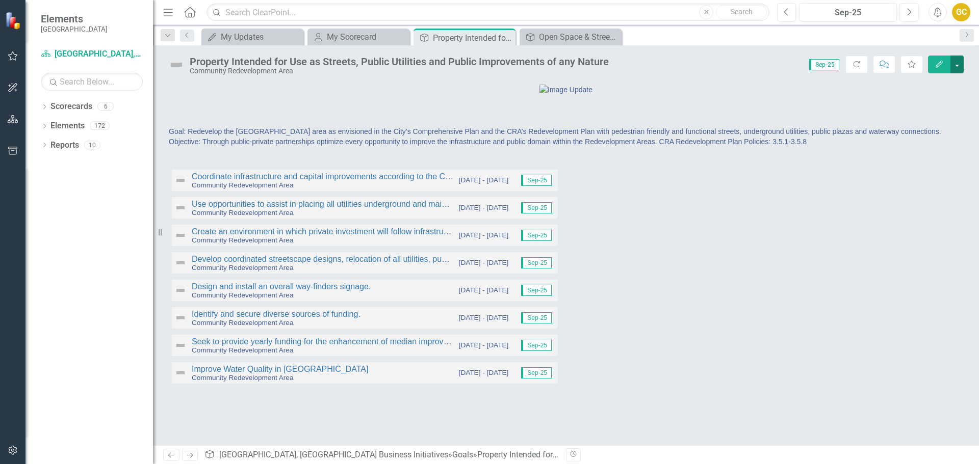
click at [957, 62] on button "button" at bounding box center [956, 65] width 13 height 18
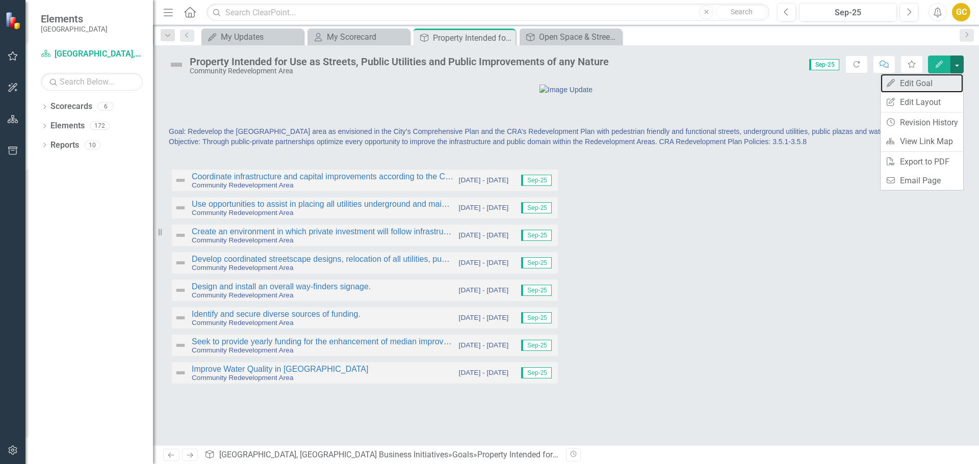
click at [919, 77] on link "Edit Edit Goal" at bounding box center [922, 83] width 83 height 19
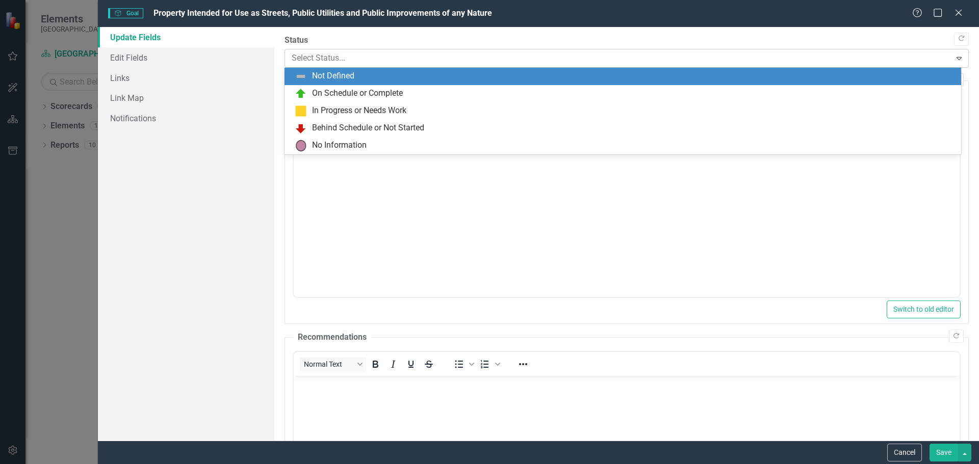
click at [954, 57] on icon "Expand" at bounding box center [959, 58] width 10 height 8
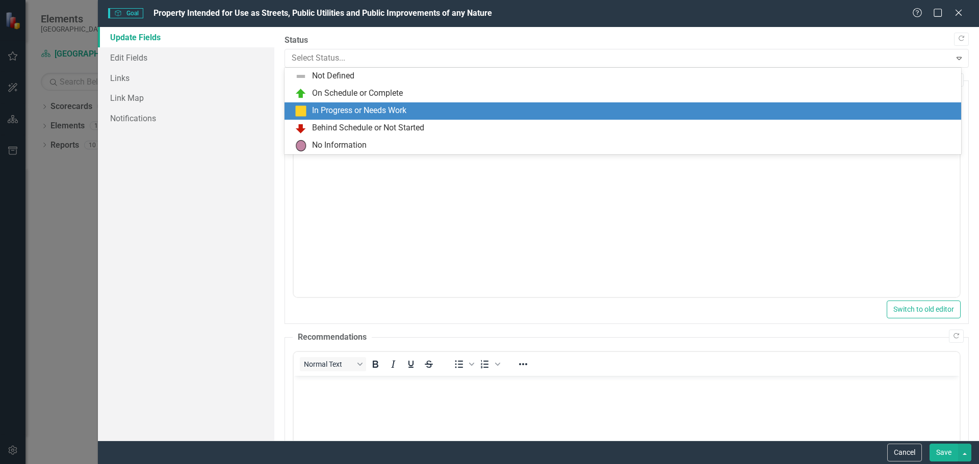
click at [366, 106] on div "In Progress or Needs Work" at bounding box center [359, 111] width 94 height 12
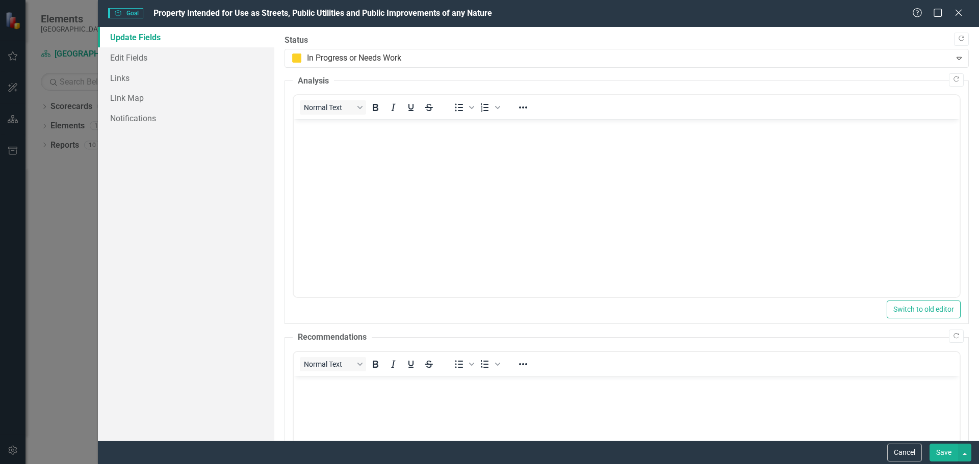
click at [938, 453] on button "Save" at bounding box center [943, 453] width 29 height 18
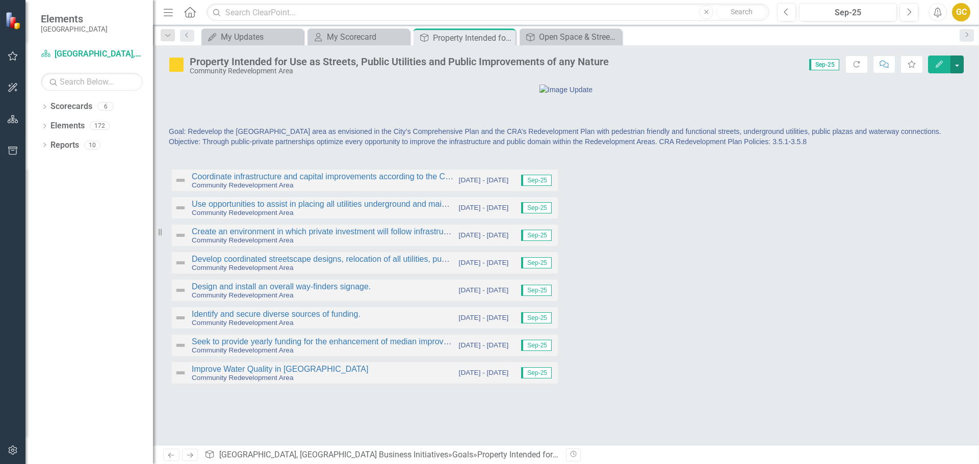
scroll to position [32, 0]
click at [559, 33] on div "Open Space & Street Layout" at bounding box center [572, 37] width 67 height 13
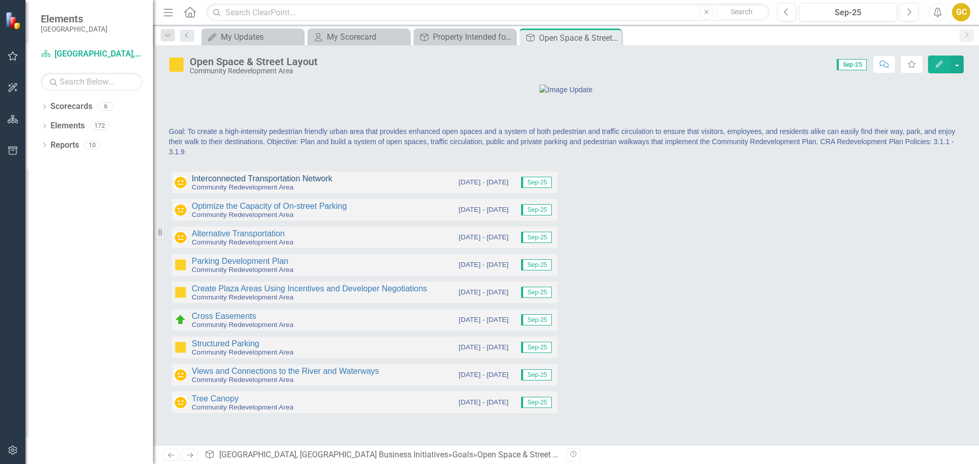
drag, startPoint x: 224, startPoint y: 255, endPoint x: 218, endPoint y: 257, distance: 6.6
click at [218, 183] on link "Interconnected Transportation Network" at bounding box center [262, 178] width 141 height 9
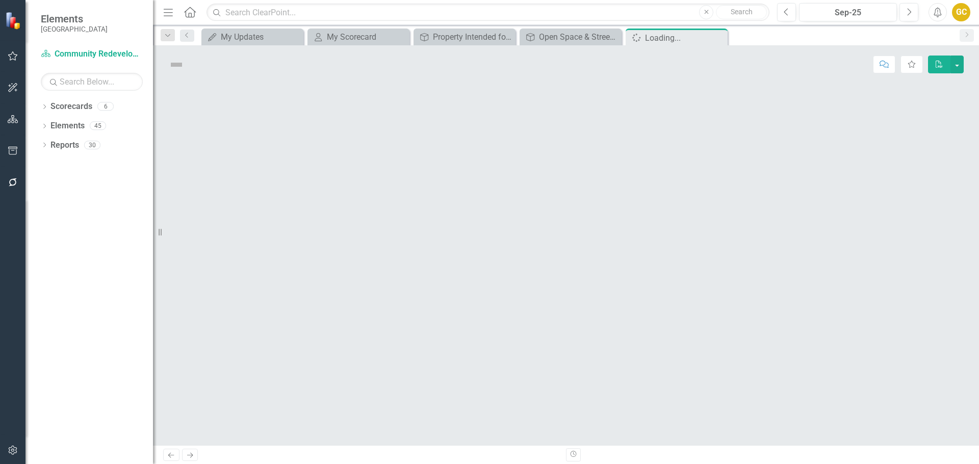
click at [218, 257] on div at bounding box center [566, 265] width 826 height 362
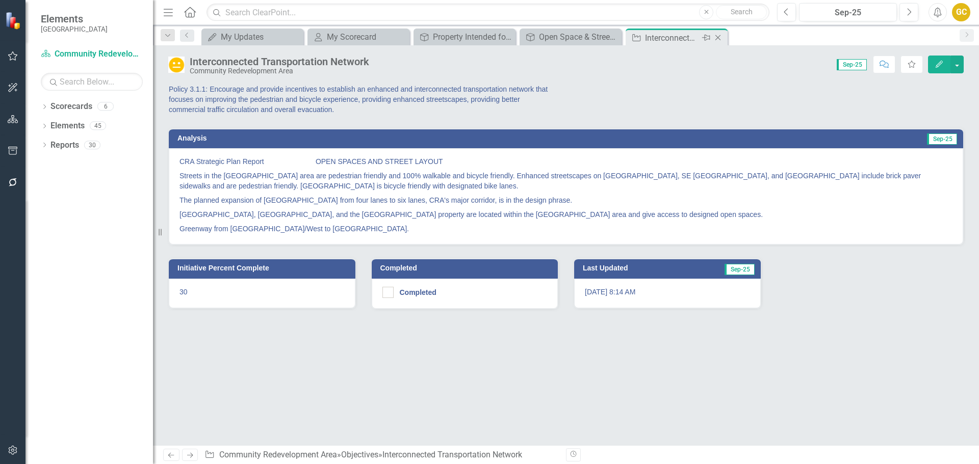
click at [718, 36] on icon "Close" at bounding box center [718, 38] width 10 height 8
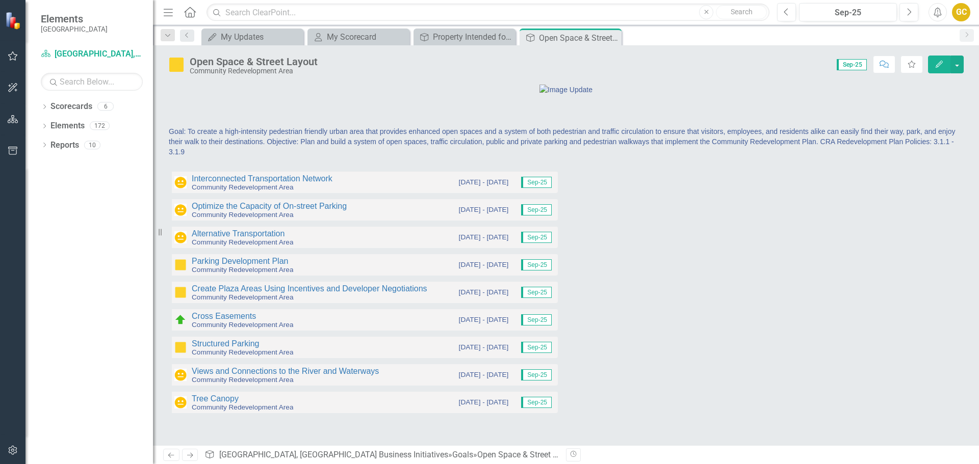
click at [839, 156] on span "Goal: To create a high-intensity pedestrian friendly urban area that provides e…" at bounding box center [562, 141] width 786 height 29
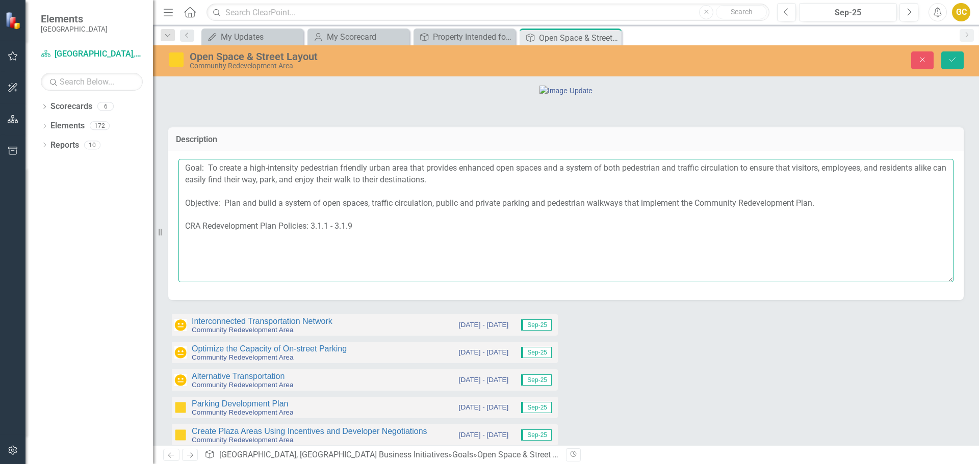
click at [280, 282] on textarea "Goal: To create a high-intensity pedestrian friendly urban area that provides e…" at bounding box center [565, 220] width 775 height 123
type textarea "Goal: To create a high-intensity pedestrian friendly urban area that provides e…"
click at [954, 59] on icon "submit" at bounding box center [952, 60] width 6 height 4
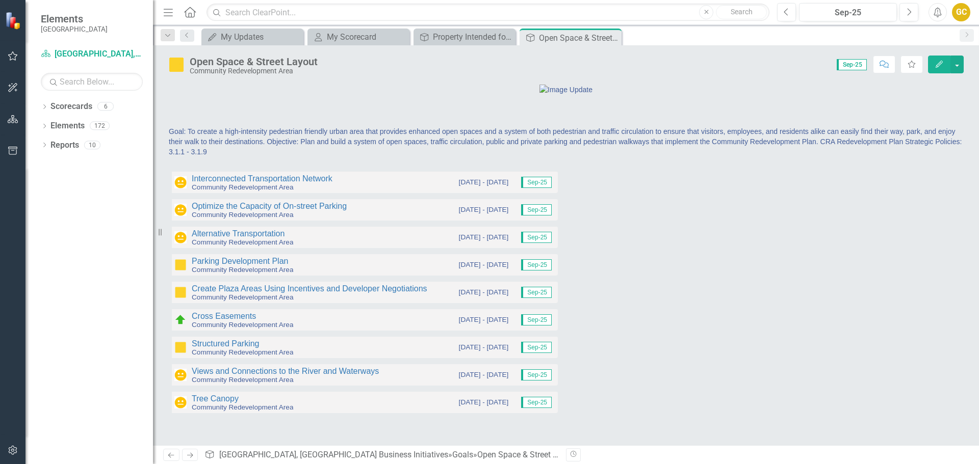
scroll to position [62, 0]
drag, startPoint x: 221, startPoint y: 195, endPoint x: 200, endPoint y: 198, distance: 21.1
click at [200, 183] on link "Interconnected Transportation Network" at bounding box center [262, 178] width 141 height 9
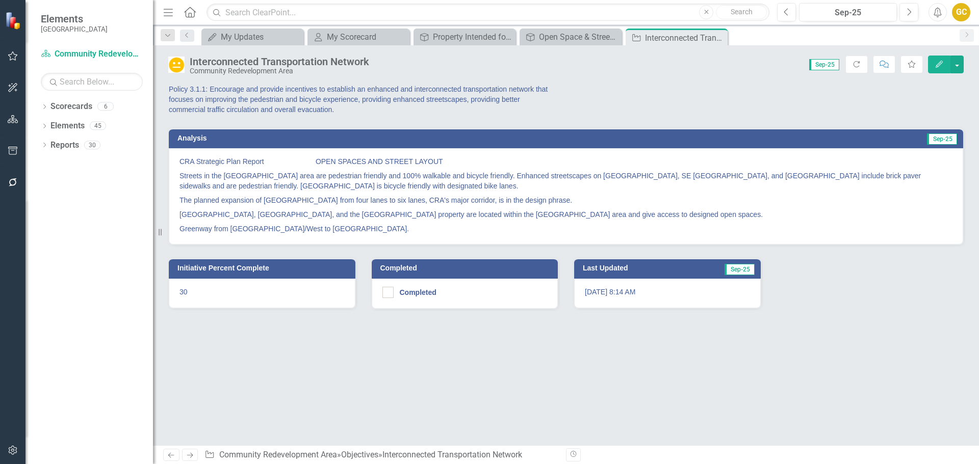
click at [200, 198] on p "The planned expansion of Cape Coral Parkway from four lanes to six lanes, CRA's…" at bounding box center [565, 200] width 773 height 14
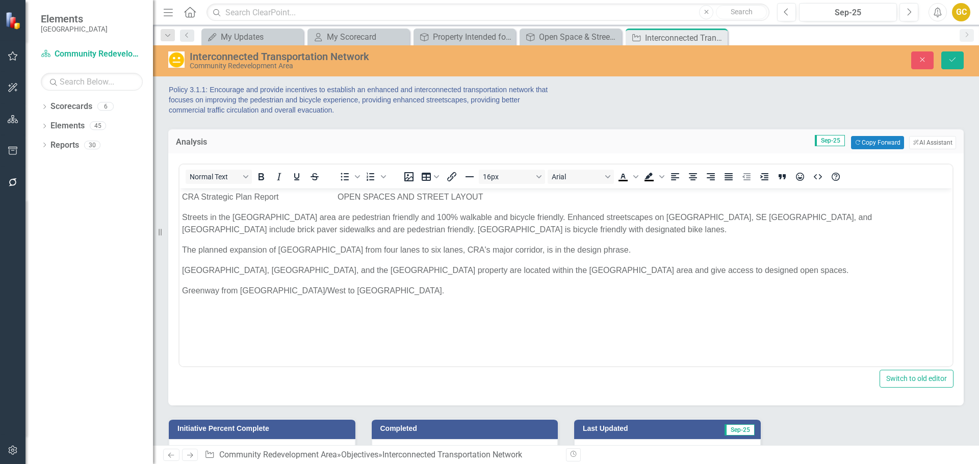
click at [279, 61] on div "Interconnected Transportation Network" at bounding box center [402, 56] width 425 height 11
click at [279, 60] on div "Interconnected Transportation Network" at bounding box center [402, 56] width 425 height 11
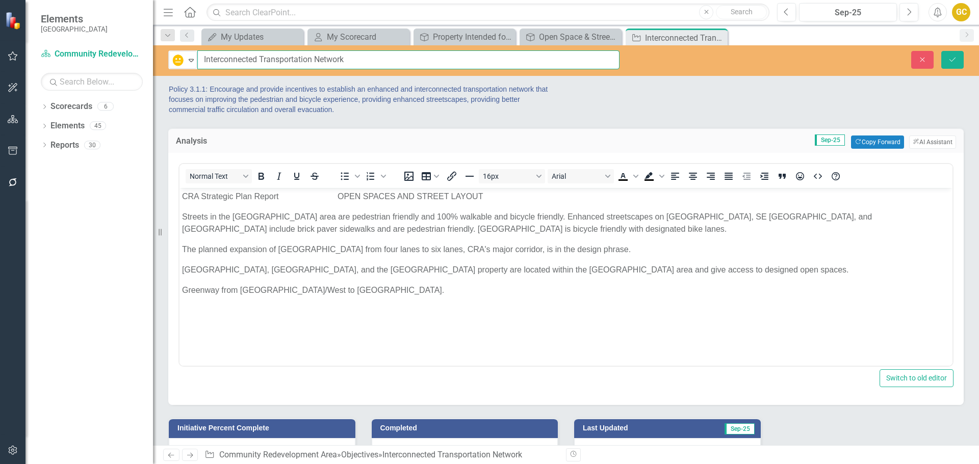
click at [348, 62] on input "Interconnected Transportation Network" at bounding box center [408, 59] width 422 height 19
click at [213, 95] on p "Policy 3.1.1: Encourage and provide incentives to establish an enhanced and int…" at bounding box center [363, 99] width 389 height 31
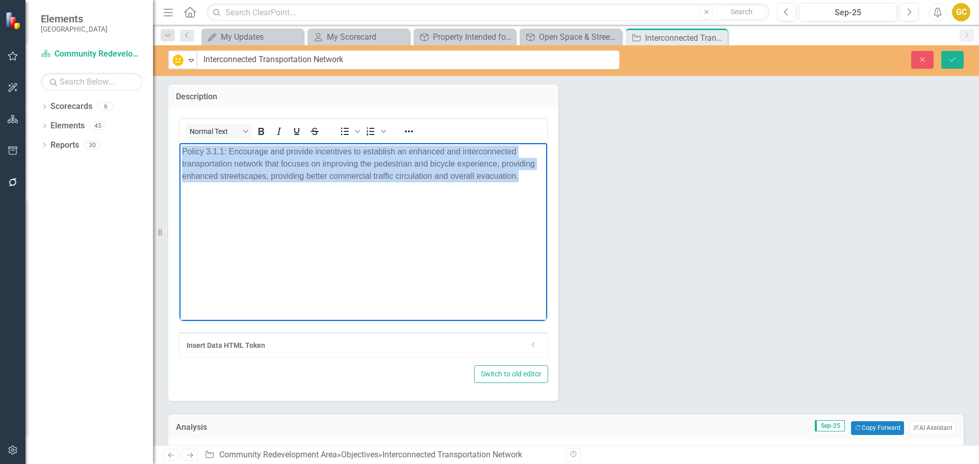
drag, startPoint x: 181, startPoint y: 149, endPoint x: 518, endPoint y: 181, distance: 338.5
click at [518, 181] on body "Policy 3.1.1: Encourage and provide incentives to establish an enhanced and int…" at bounding box center [363, 219] width 368 height 153
copy p "Policy 3.1.1: Encourage and provide incentives to establish an enhanced and int…"
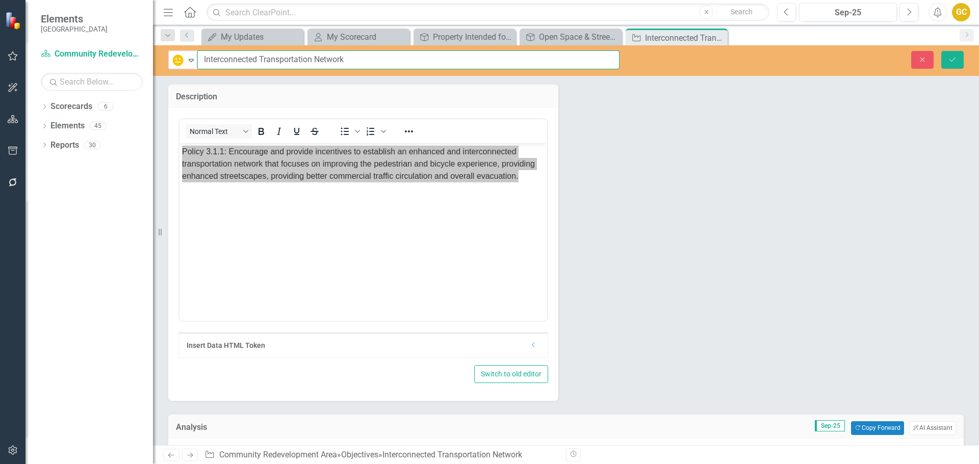
drag, startPoint x: 203, startPoint y: 58, endPoint x: 373, endPoint y: 74, distance: 171.1
click at [373, 74] on div "In Progress Expand Interconnected Transportation Network Close Save" at bounding box center [566, 60] width 826 height 31
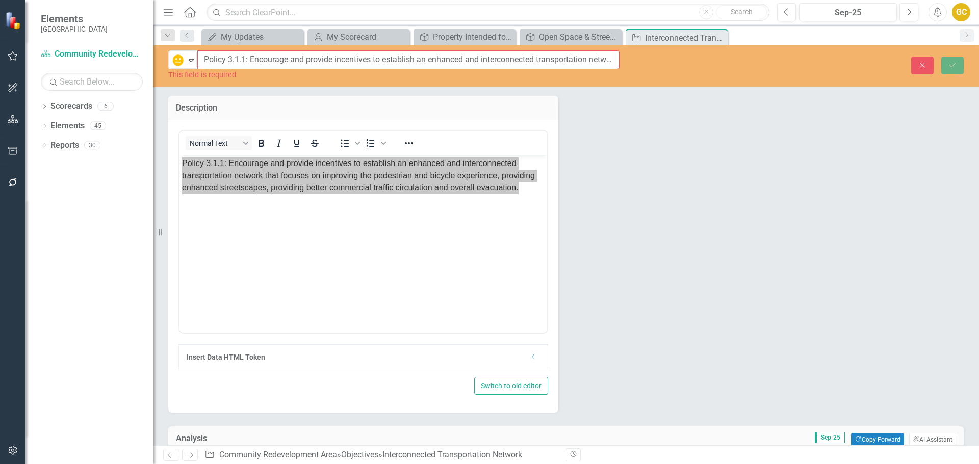
scroll to position [0, 619]
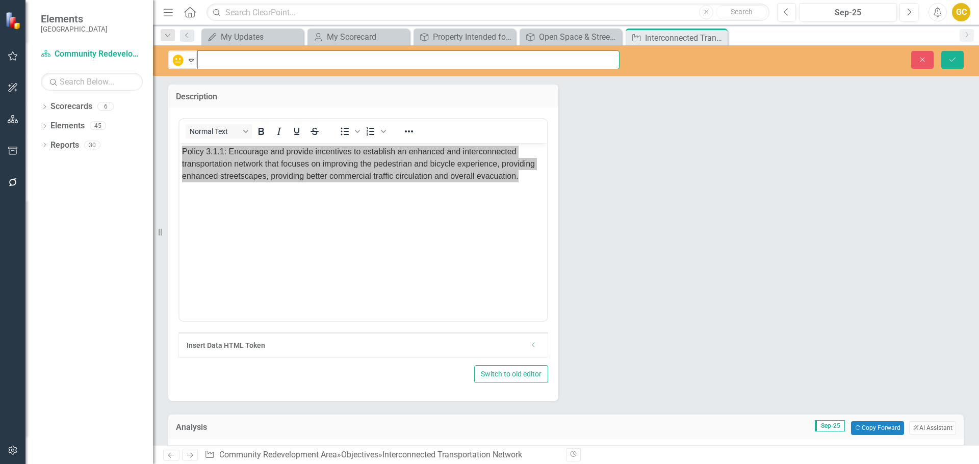
type input "Policy 3.1.1: Encourage and provide incentives to establish an enhanced and int…"
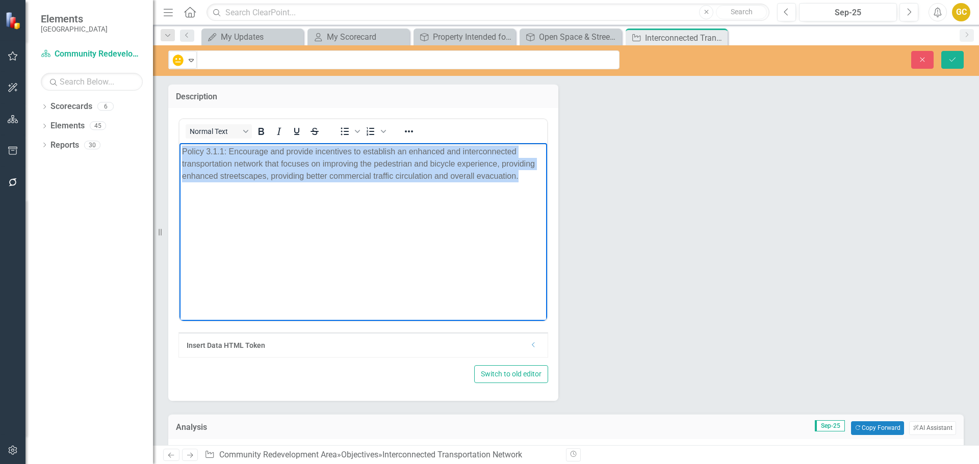
scroll to position [0, 0]
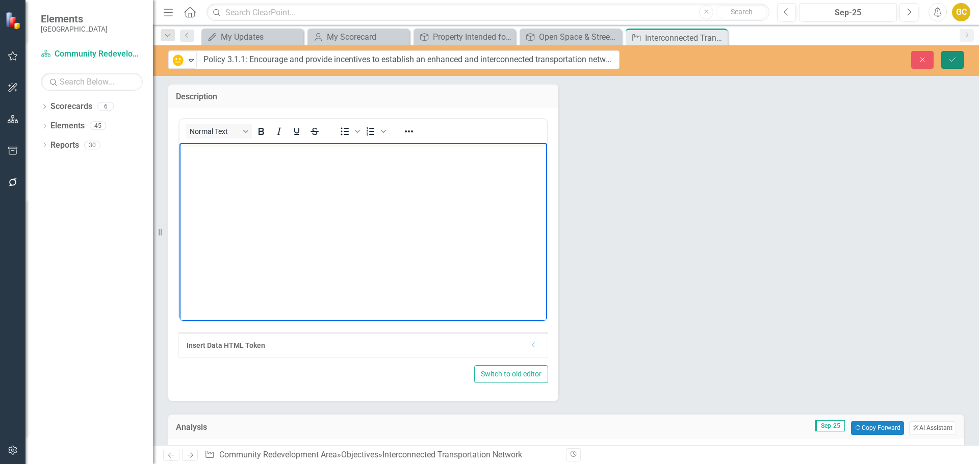
click at [955, 56] on icon "Save" at bounding box center [952, 59] width 9 height 7
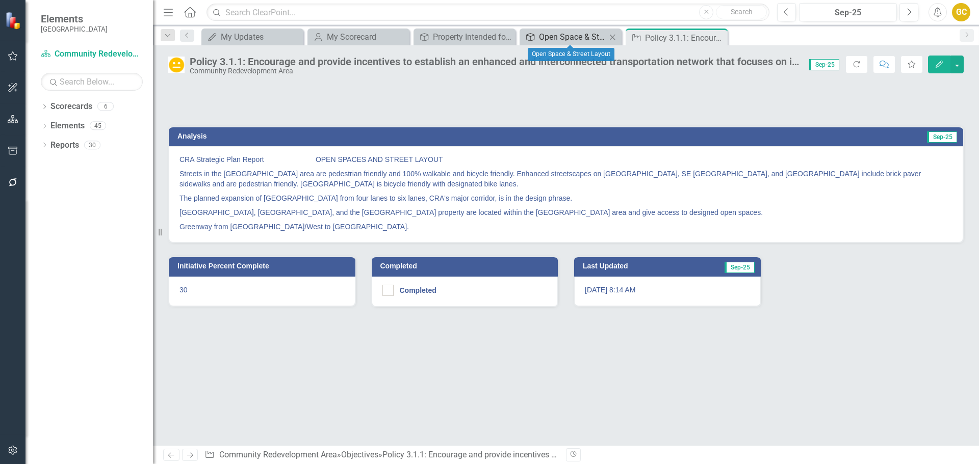
click at [572, 34] on div "Open Space & Street Layout" at bounding box center [572, 37] width 67 height 13
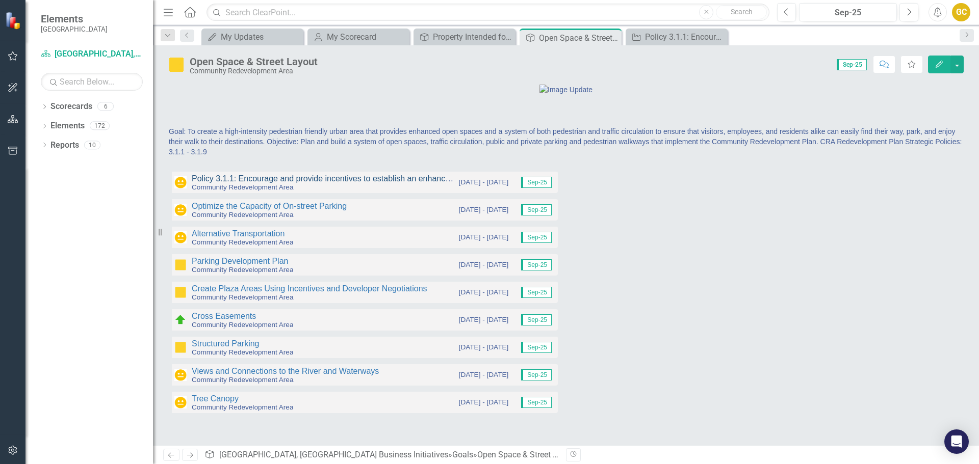
click at [302, 183] on link "Policy 3.1.1: Encourage and provide incentives to establish an enhanced and int…" at bounding box center [706, 178] width 1028 height 9
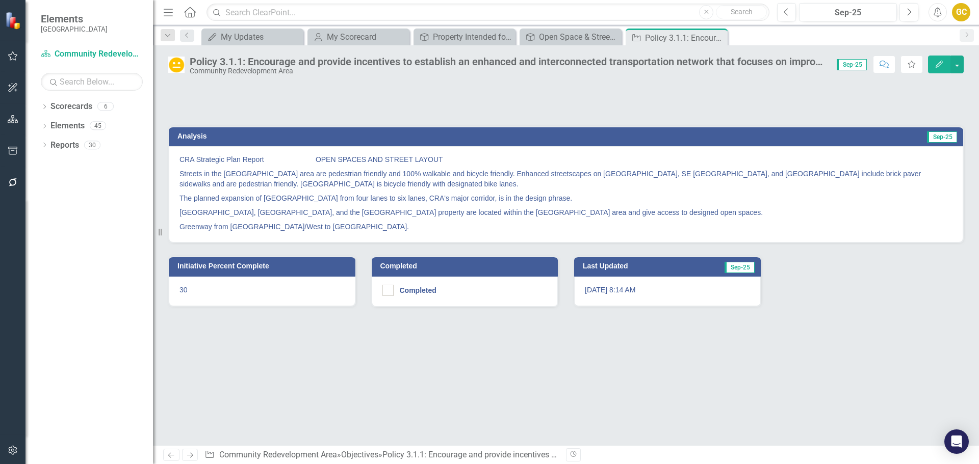
click at [247, 70] on div "Community Redevelopment Area" at bounding box center [508, 71] width 637 height 8
click at [247, 69] on div "Community Redevelopment Area" at bounding box center [508, 71] width 637 height 8
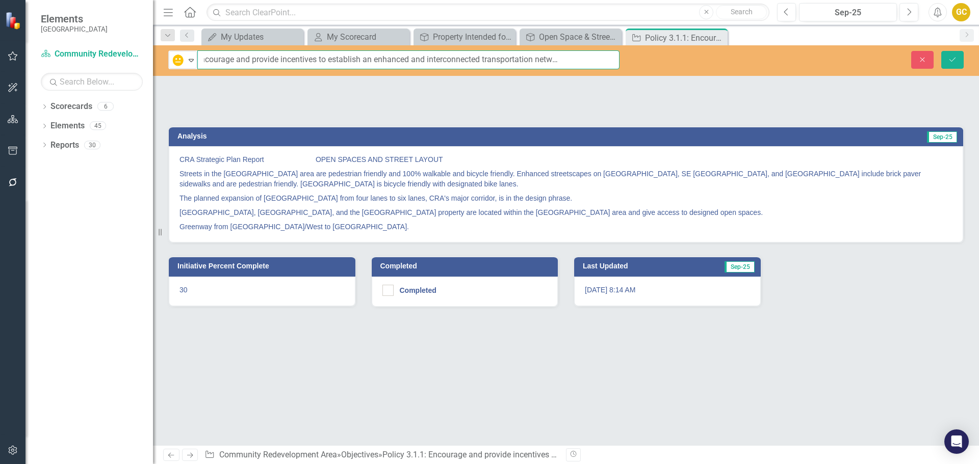
scroll to position [0, 74]
drag, startPoint x: 250, startPoint y: 59, endPoint x: 405, endPoint y: 65, distance: 155.6
click at [405, 65] on input "Policy 3.1.1: Encourage and provide incentives to establish an enhanced and int…" at bounding box center [408, 59] width 422 height 19
drag, startPoint x: 206, startPoint y: 58, endPoint x: 237, endPoint y: 62, distance: 30.4
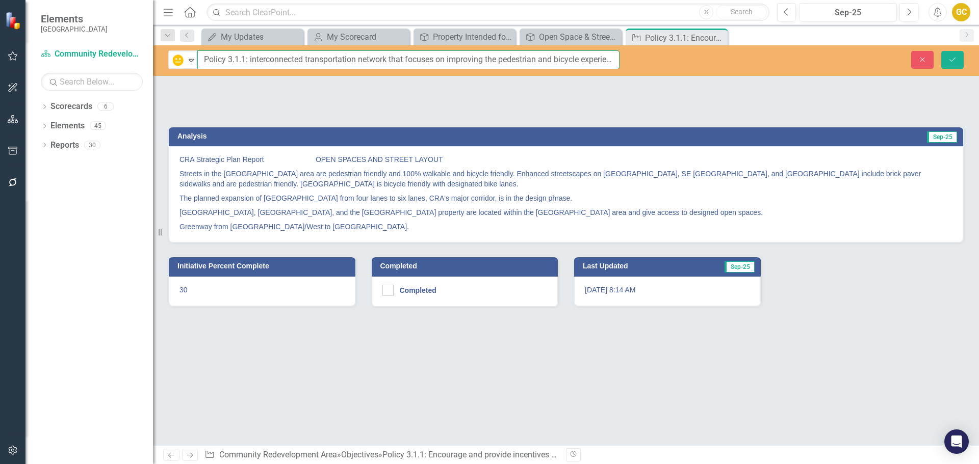
click at [201, 59] on input "Policy 3.1.1: interconnected transportation network that focuses on improving t…" at bounding box center [408, 59] width 422 height 19
click at [248, 57] on input "Policy 3.1.1: interconnected transportation network that focuses on improving t…" at bounding box center [408, 59] width 422 height 19
click at [419, 56] on input "Policy 3.1.1: interconnected transportation network that focuses on improving t…" at bounding box center [408, 59] width 422 height 19
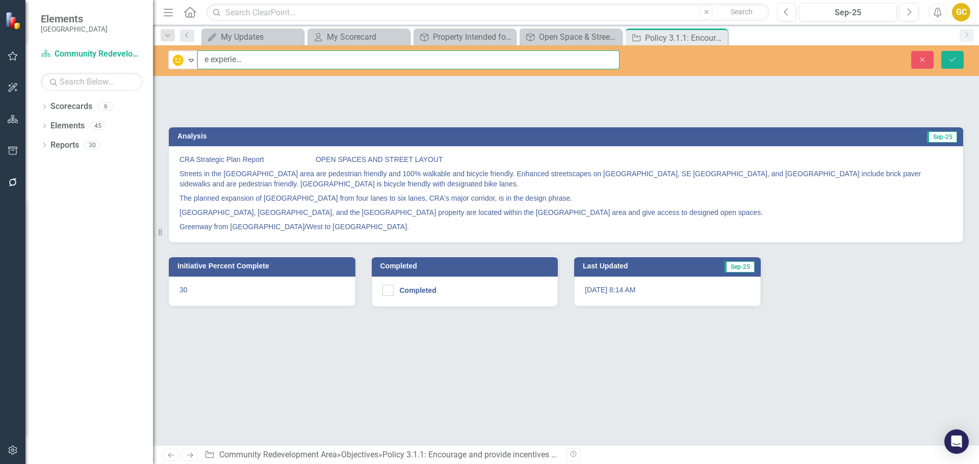
scroll to position [0, 388]
drag, startPoint x: 249, startPoint y: 60, endPoint x: 612, endPoint y: 81, distance: 363.6
click at [613, 80] on div "In Progress Expand Policy 3.1.1: interconnected transportation network that foc…" at bounding box center [566, 245] width 826 height 400
type input "Policy 3.1.1: Interconnected Transportation Network"
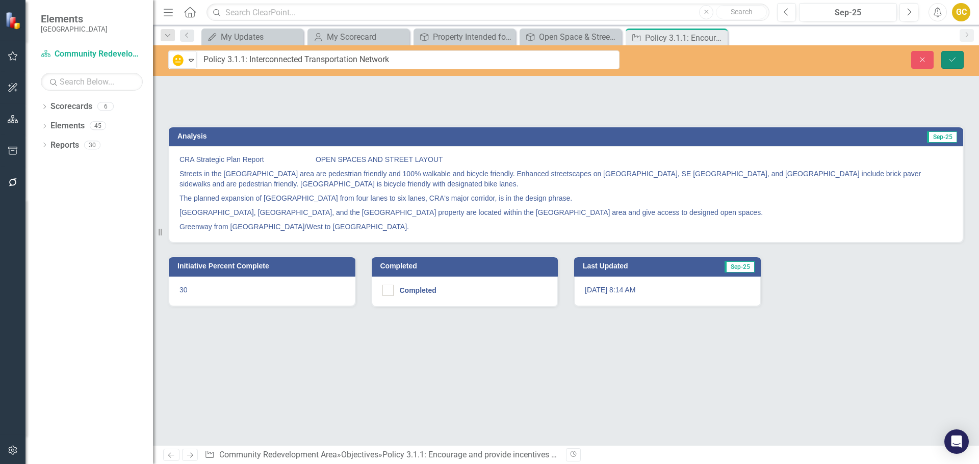
click at [957, 56] on button "Save" at bounding box center [952, 60] width 22 height 18
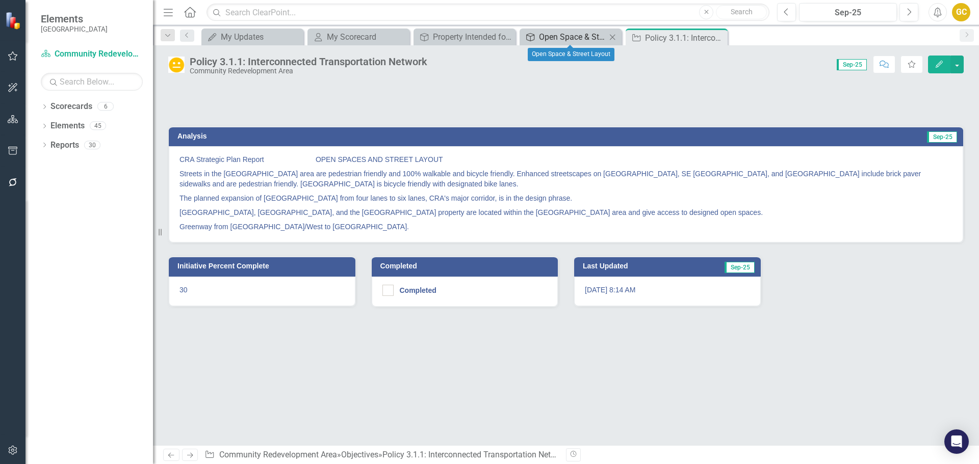
click at [579, 33] on div "Open Space & Street Layout" at bounding box center [572, 37] width 67 height 13
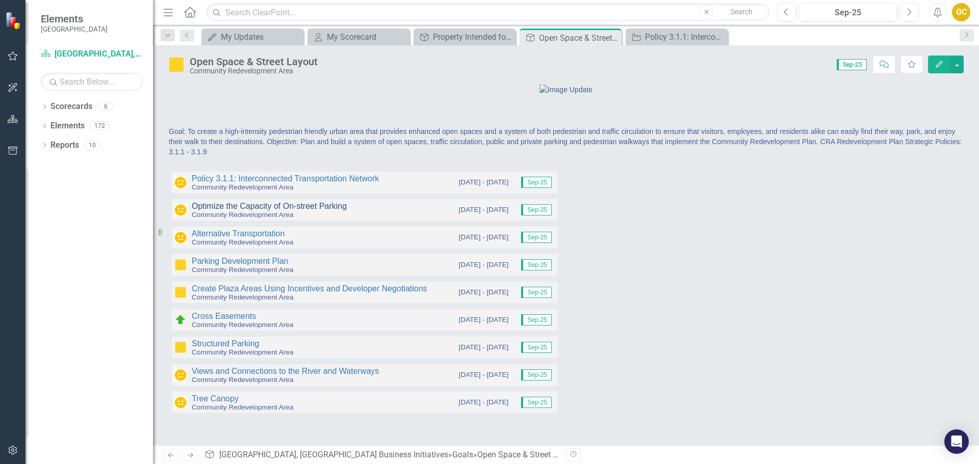
click at [259, 211] on link "Optimize the Capacity of On-street Parking" at bounding box center [269, 206] width 155 height 9
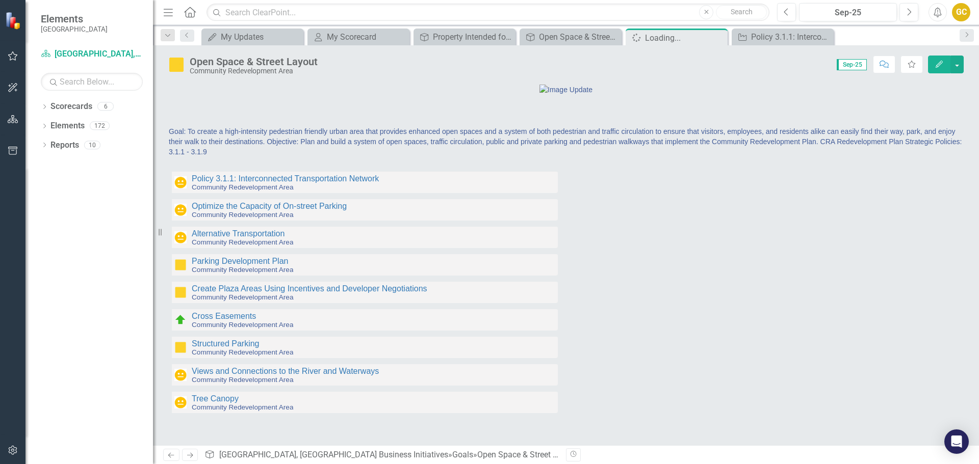
click at [259, 211] on link "Optimize the Capacity of On-street Parking" at bounding box center [269, 206] width 155 height 9
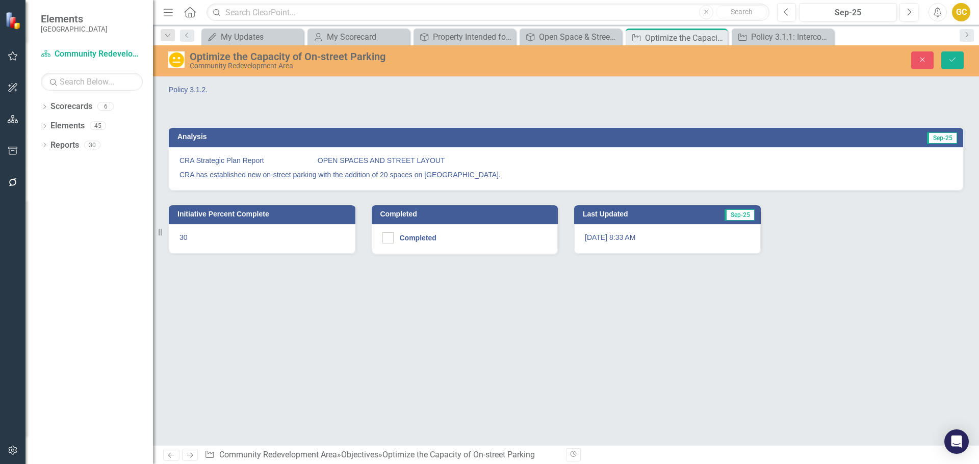
click at [219, 62] on div "Optimize the Capacity of On-street Parking" at bounding box center [402, 56] width 425 height 11
click at [219, 61] on div "Optimize the Capacity of On-street Parking" at bounding box center [402, 56] width 425 height 11
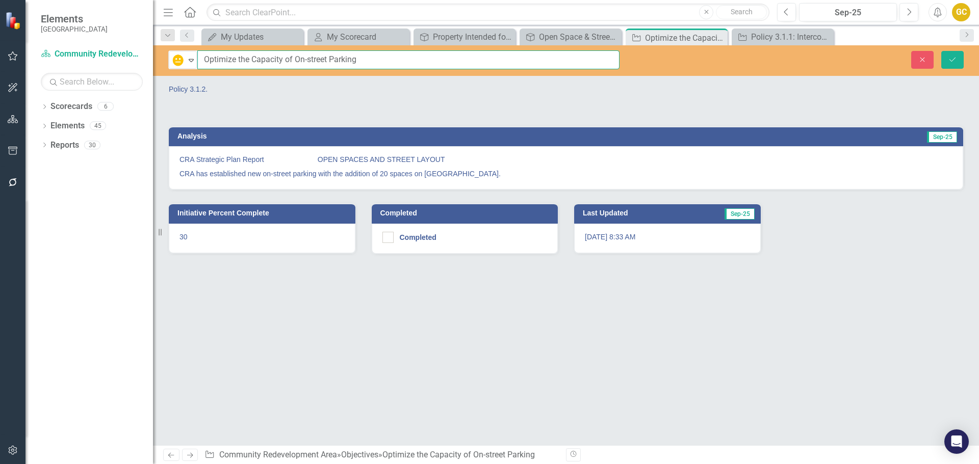
click at [203, 59] on input "Optimize the Capacity of On-street Parking" at bounding box center [408, 59] width 422 height 19
type input "Policy: 3.1.2 Optimize the Capacity of On-street Parking"
click at [950, 60] on icon "submit" at bounding box center [952, 59] width 6 height 4
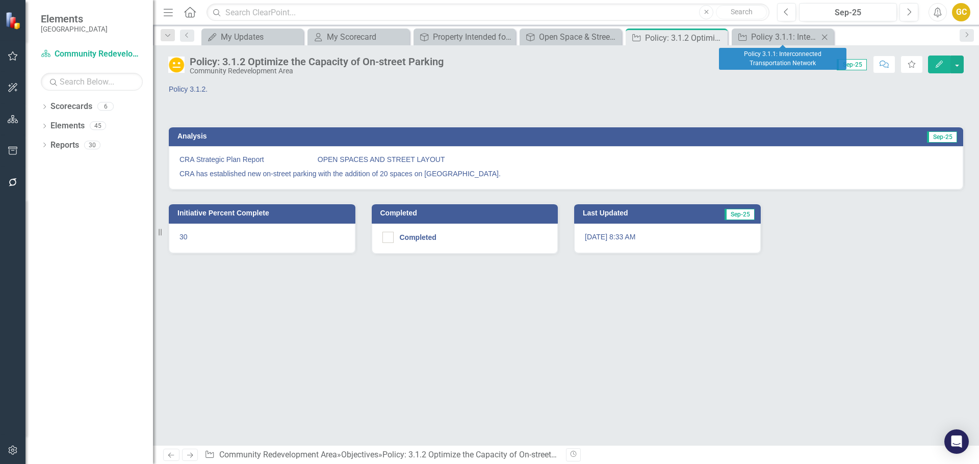
click at [825, 33] on icon "Close" at bounding box center [824, 37] width 10 height 8
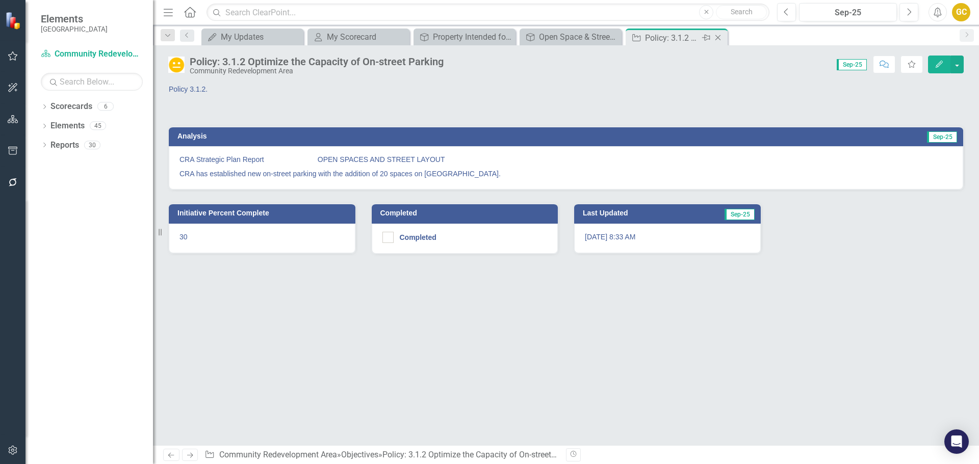
click at [718, 37] on icon at bounding box center [718, 38] width 6 height 6
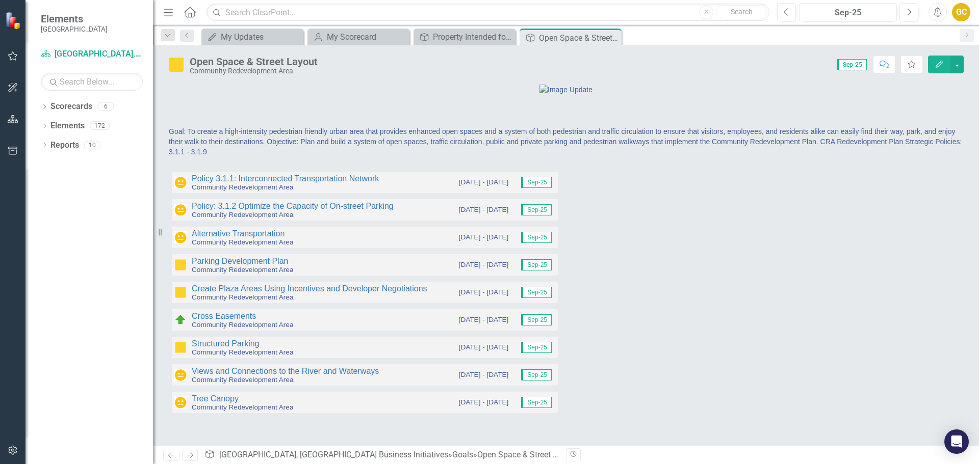
click at [236, 69] on div "Community Redevelopment Area" at bounding box center [254, 71] width 128 height 8
click at [235, 66] on div "Open Space & Street Layout" at bounding box center [254, 61] width 128 height 11
click at [234, 66] on div "Open Space & Street Layout" at bounding box center [254, 61] width 128 height 11
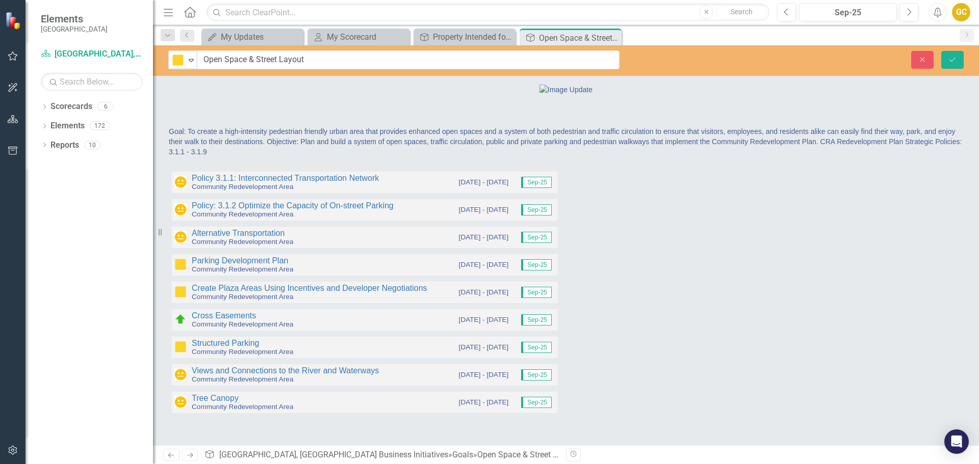
click at [234, 66] on input "Open Space & Street Layout" at bounding box center [408, 59] width 423 height 19
click at [956, 56] on icon "Save" at bounding box center [952, 59] width 9 height 7
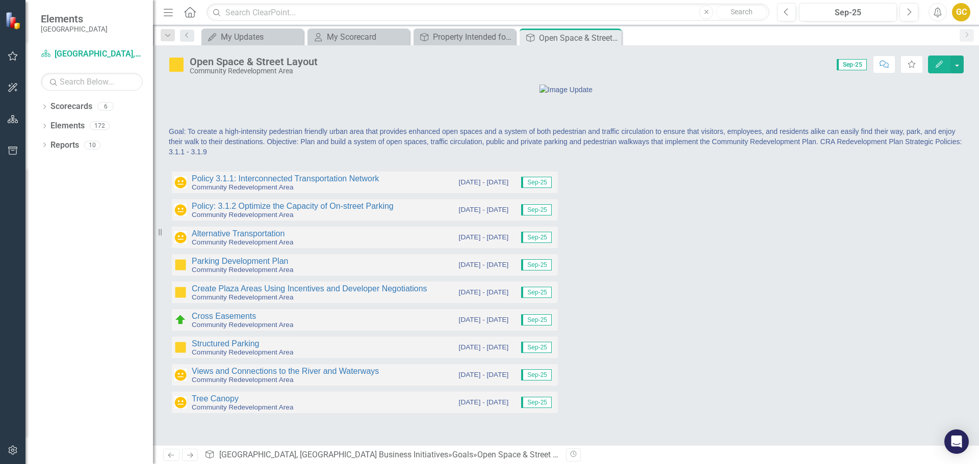
click at [278, 69] on div "Community Redevelopment Area" at bounding box center [254, 71] width 128 height 8
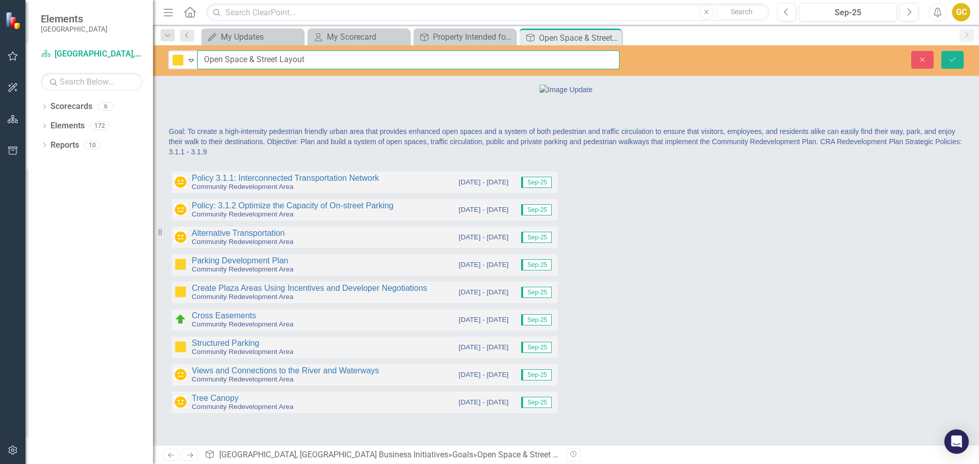
click at [246, 59] on input "Open Space & Street Layout" at bounding box center [408, 59] width 422 height 19
type input "Open Spaces & Street Layout"
click at [951, 60] on icon "Save" at bounding box center [952, 59] width 9 height 7
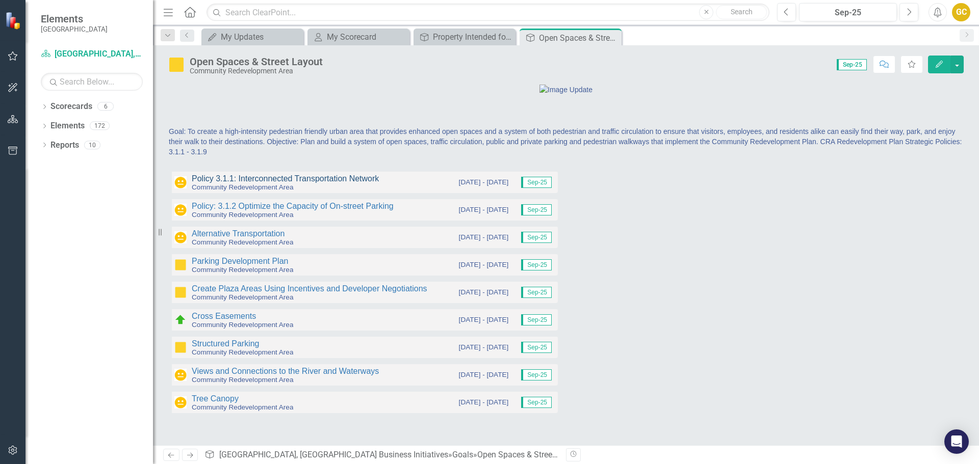
click at [257, 183] on link "Policy 3.1.1: Interconnected Transportation Network" at bounding box center [285, 178] width 187 height 9
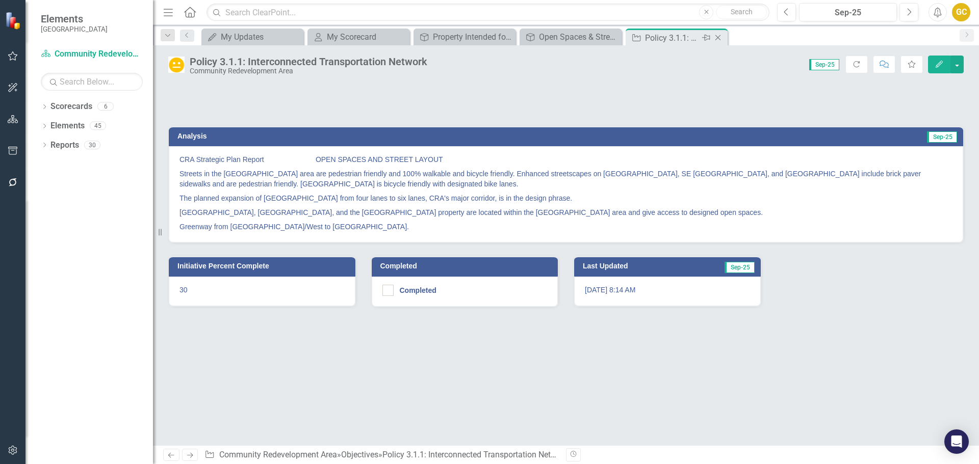
click at [720, 37] on icon "Close" at bounding box center [718, 38] width 10 height 8
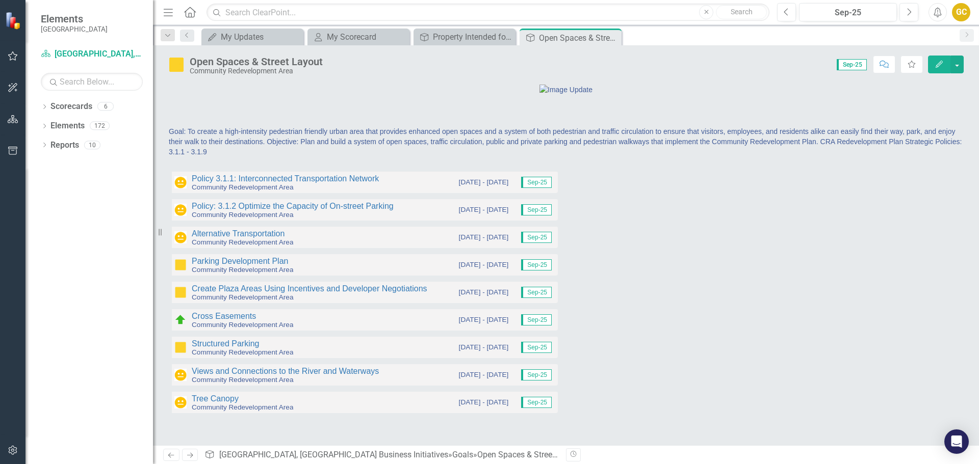
click at [711, 158] on div "Goal: To create a high-intensity pedestrian friendly urban area that provides e…" at bounding box center [565, 142] width 795 height 32
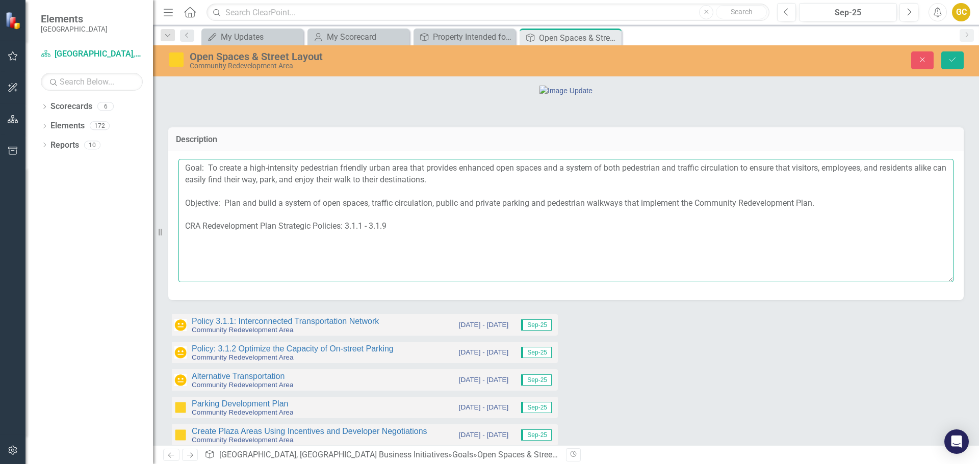
click at [279, 282] on textarea "Goal: To create a high-intensity pedestrian friendly urban area that provides e…" at bounding box center [565, 220] width 775 height 123
type textarea "Goal: To create a high-intensity pedestrian friendly urban area that provides e…"
click at [952, 57] on icon "Save" at bounding box center [952, 59] width 9 height 7
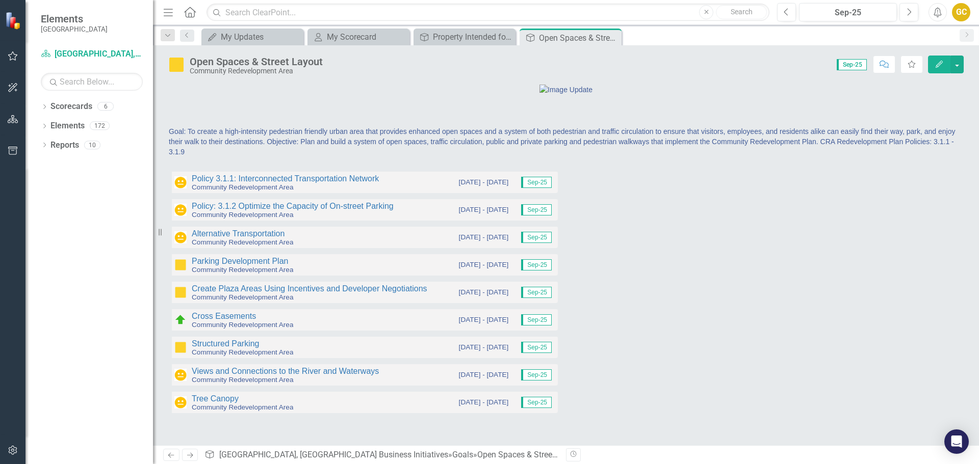
click at [415, 158] on div "Goal: To create a high-intensity pedestrian friendly urban area that provides e…" at bounding box center [565, 142] width 795 height 32
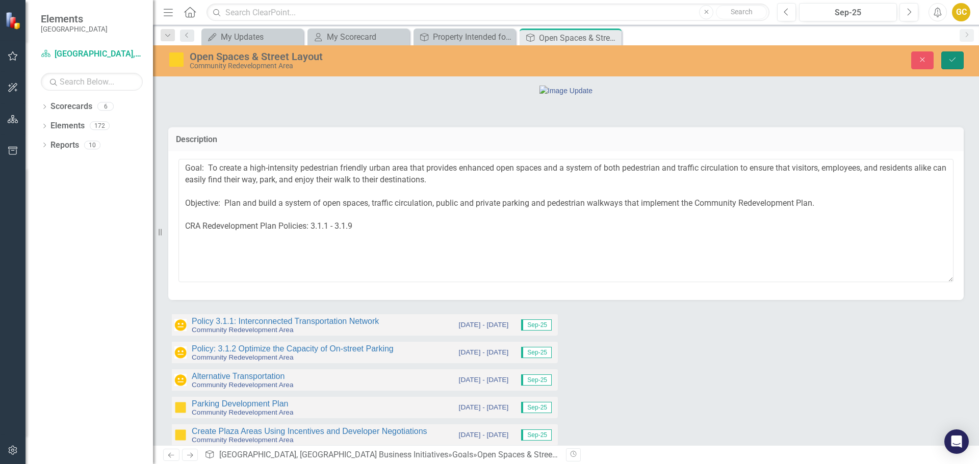
click at [957, 56] on button "Save" at bounding box center [952, 60] width 22 height 18
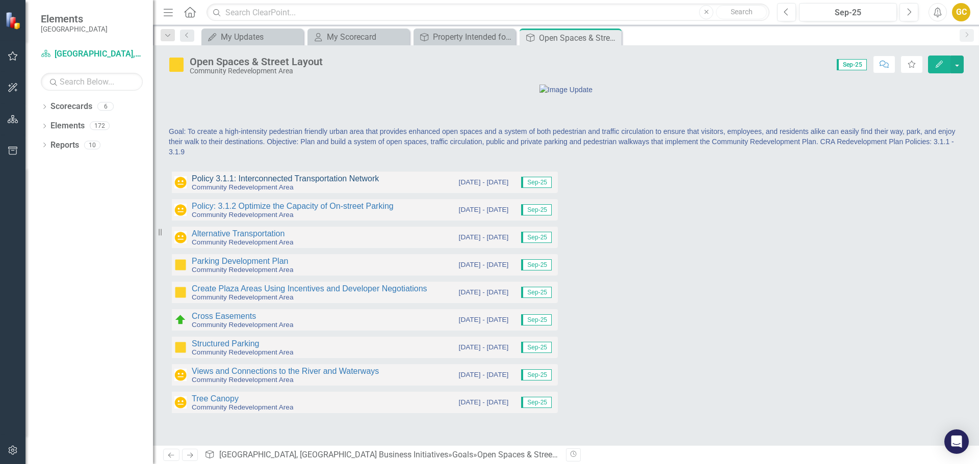
click at [339, 183] on link "Policy 3.1.1: Interconnected Transportation Network" at bounding box center [285, 178] width 187 height 9
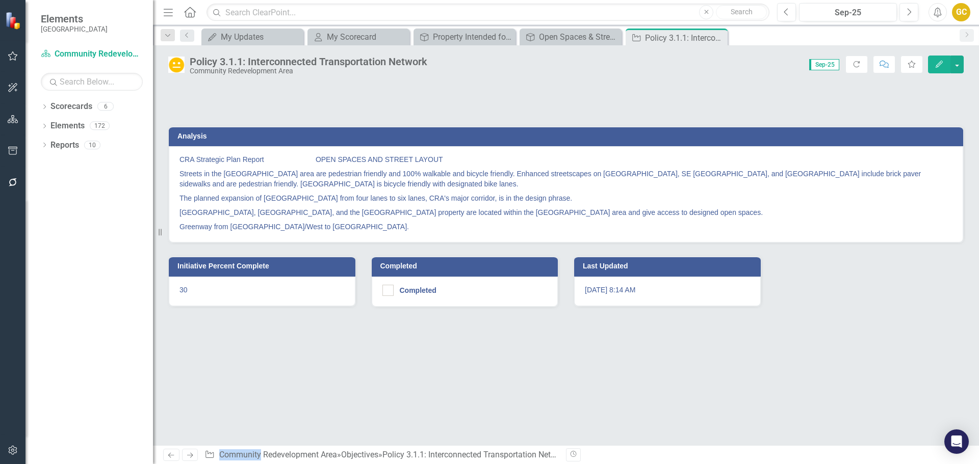
click at [339, 253] on div "Initiative Percent Complete 30" at bounding box center [262, 274] width 203 height 63
click at [720, 38] on icon "Close" at bounding box center [718, 38] width 10 height 8
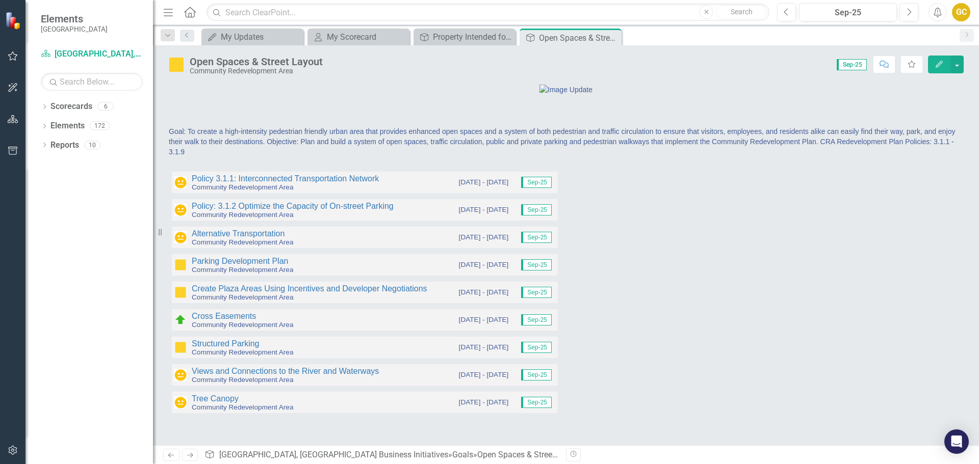
click at [264, 69] on div "Community Redevelopment Area" at bounding box center [256, 71] width 133 height 8
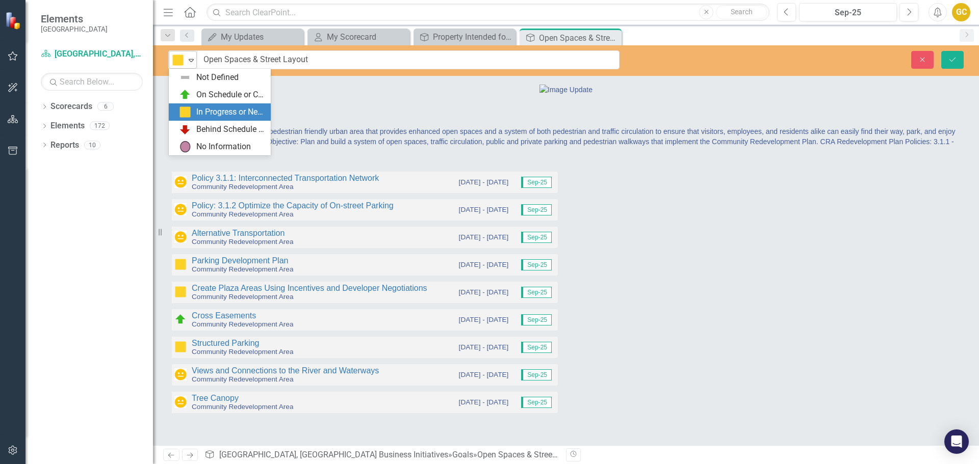
click at [190, 61] on icon at bounding box center [191, 60] width 5 height 3
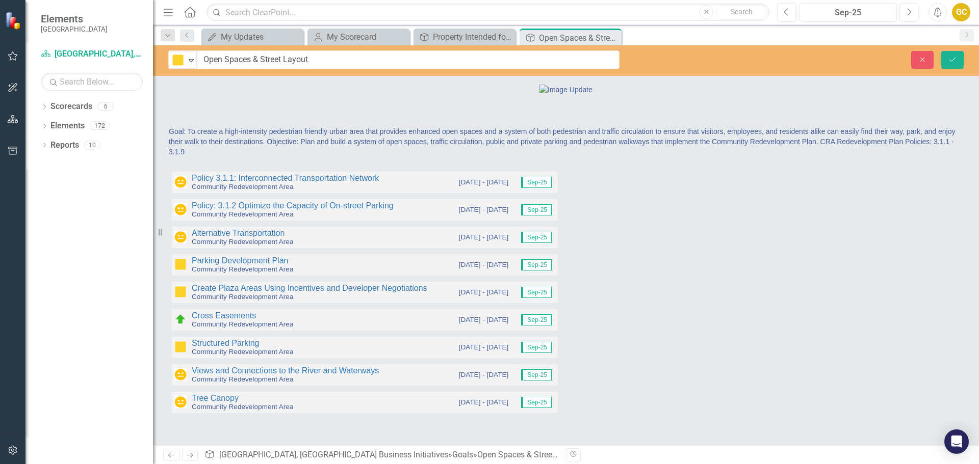
click at [189, 156] on span "Goal: To create a high-intensity pedestrian friendly urban area that provides e…" at bounding box center [562, 141] width 786 height 29
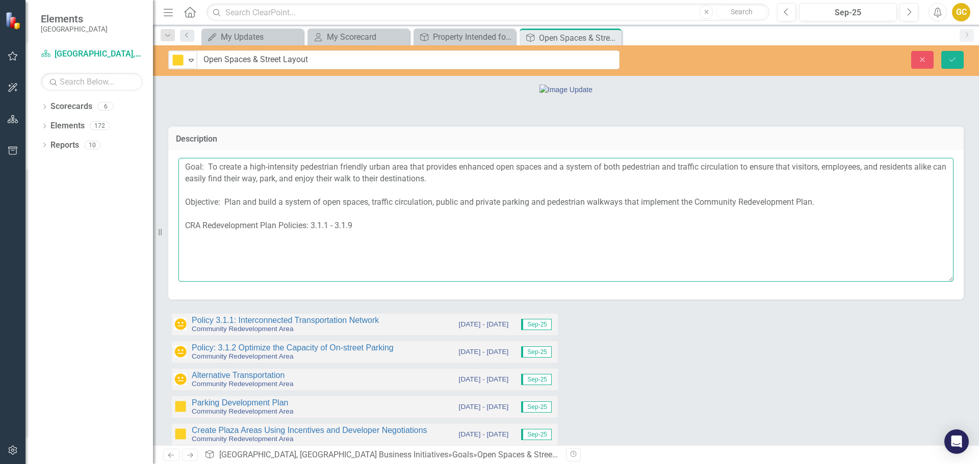
drag, startPoint x: 184, startPoint y: 242, endPoint x: 353, endPoint y: 297, distance: 178.0
click at [359, 281] on textarea "Goal: To create a high-intensity pedestrian friendly urban area that provides e…" at bounding box center [565, 219] width 775 height 123
click at [313, 59] on input "Open Spaces & Street Layout" at bounding box center [408, 59] width 422 height 19
paste input "Goal: To create a high-intensity pedestrian friendly urban area that provides e…"
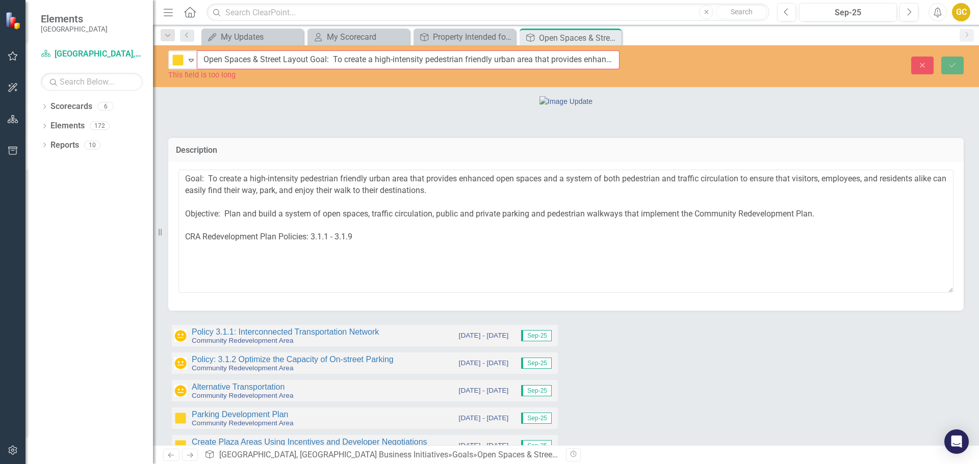
click at [399, 106] on div at bounding box center [566, 100] width 794 height 11
click at [303, 106] on div at bounding box center [566, 100] width 794 height 11
click at [311, 60] on input "Open Spaces & Street Layout Goal: To create a high-intensity pedestrian friendl…" at bounding box center [408, 59] width 422 height 19
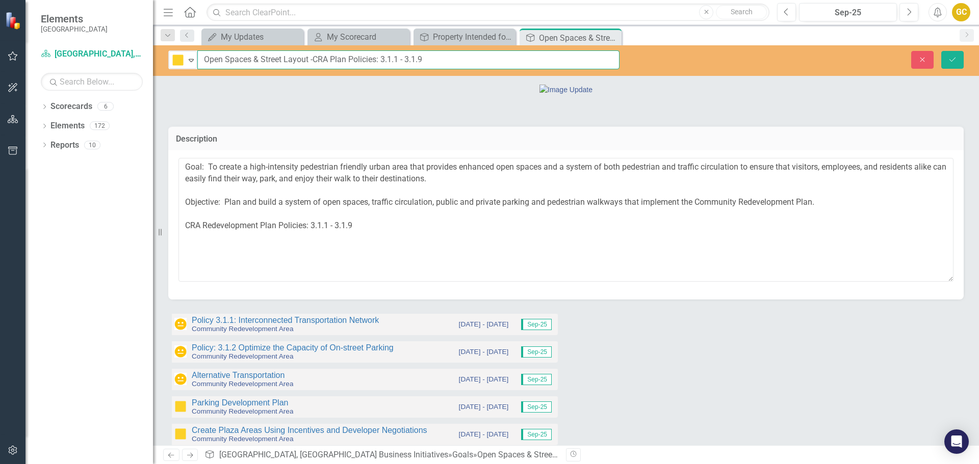
type input "Open Spaces & Street Layout -CRA Plan Policies: 3.1.1 - 3.1.9"
drag, startPoint x: 184, startPoint y: 304, endPoint x: 398, endPoint y: 314, distance: 214.8
click at [398, 281] on textarea "Goal: To create a high-intensity pedestrian friendly urban area that provides e…" at bounding box center [565, 219] width 775 height 123
type textarea "Goal: To create a high-intensity pedestrian friendly urban area that provides e…"
click at [959, 60] on button "Save" at bounding box center [952, 60] width 22 height 18
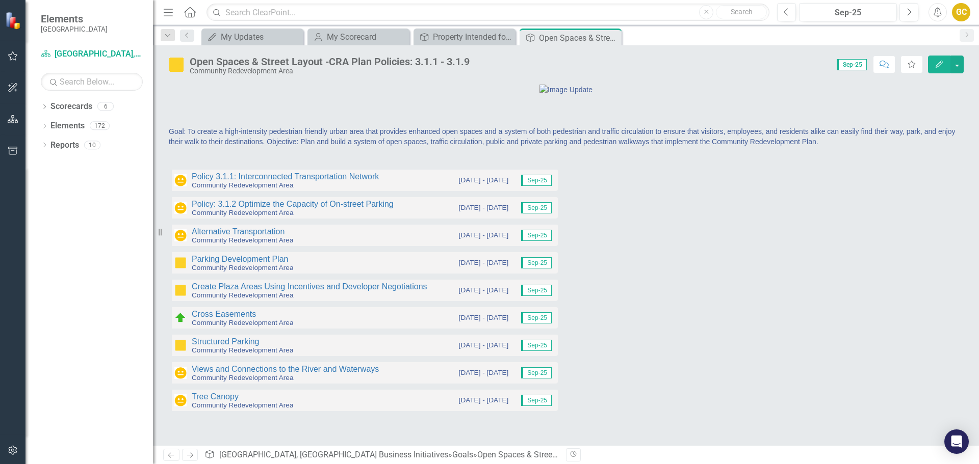
click at [420, 61] on div "Open Spaces & Street Layout -CRA Plan Policies: 3.1.1 - 3.1.9" at bounding box center [330, 61] width 280 height 11
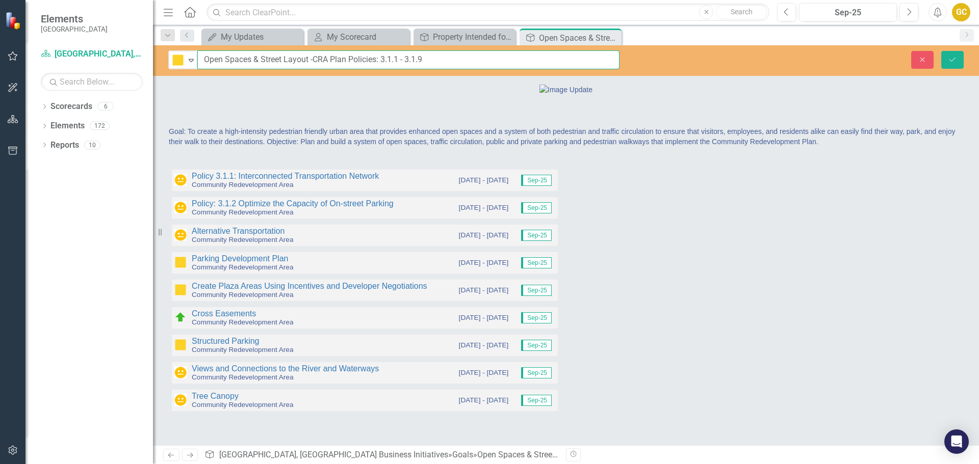
click at [314, 59] on input "Open Spaces & Street Layout -CRA Plan Policies: 3.1.1 - 3.1.9" at bounding box center [408, 59] width 422 height 19
click at [333, 59] on input "Open Spaces & Street Layout - CRA Plan Policies: 3.1.1 - 3.1.9" at bounding box center [408, 59] width 422 height 19
type input "Open Spaces & Street Layout - CRA Redevelopment Plan Policies: 3.1.1 - 3.1.9"
click at [951, 59] on icon "Save" at bounding box center [952, 59] width 9 height 7
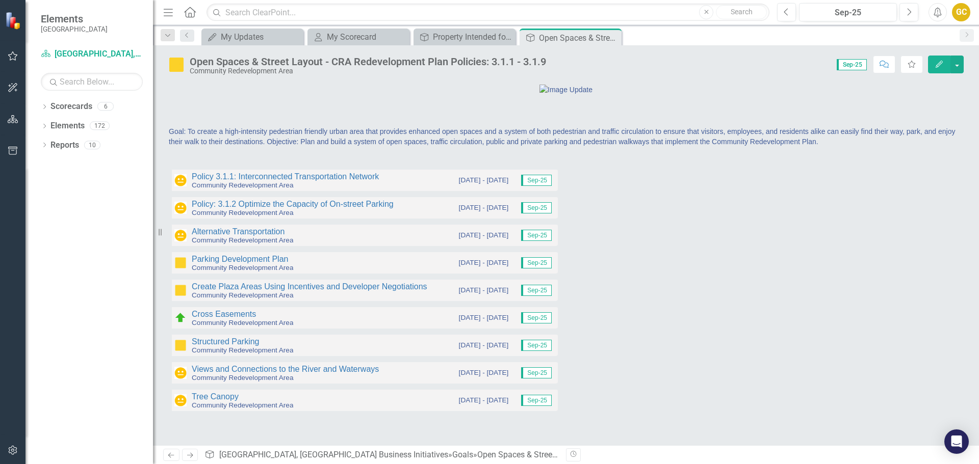
click at [284, 68] on div "Community Redevelopment Area" at bounding box center [368, 71] width 356 height 8
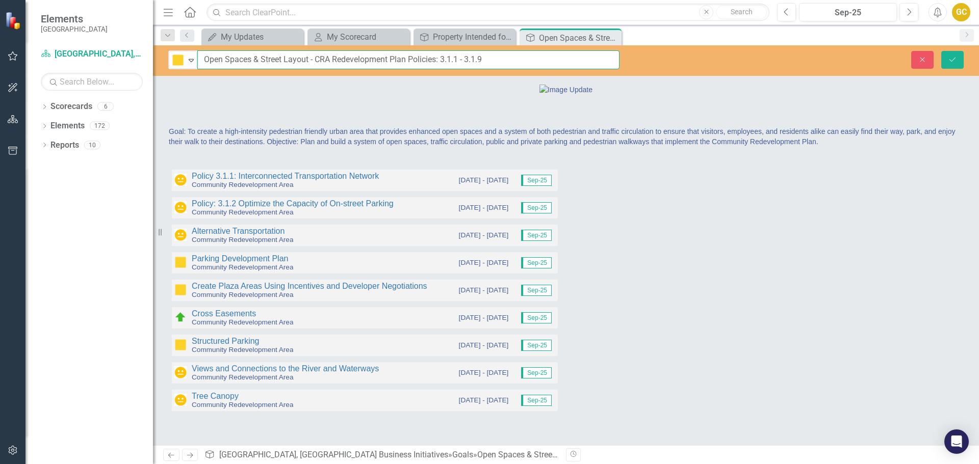
click at [249, 60] on input "Open Spaces & Street Layout - CRA Redevelopment Plan Policies: 3.1.1 - 3.1.9" at bounding box center [408, 59] width 422 height 19
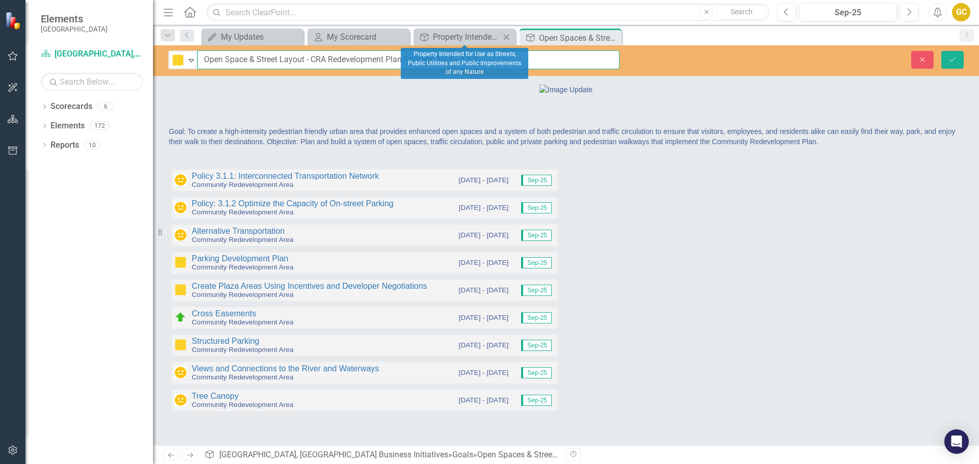
drag, startPoint x: 406, startPoint y: 60, endPoint x: 502, endPoint y: 40, distance: 98.5
click at [502, 40] on div "Menu Home Search Close Search Previous Sep-25 Next Alerts GC User Edit Profile …" at bounding box center [566, 232] width 826 height 464
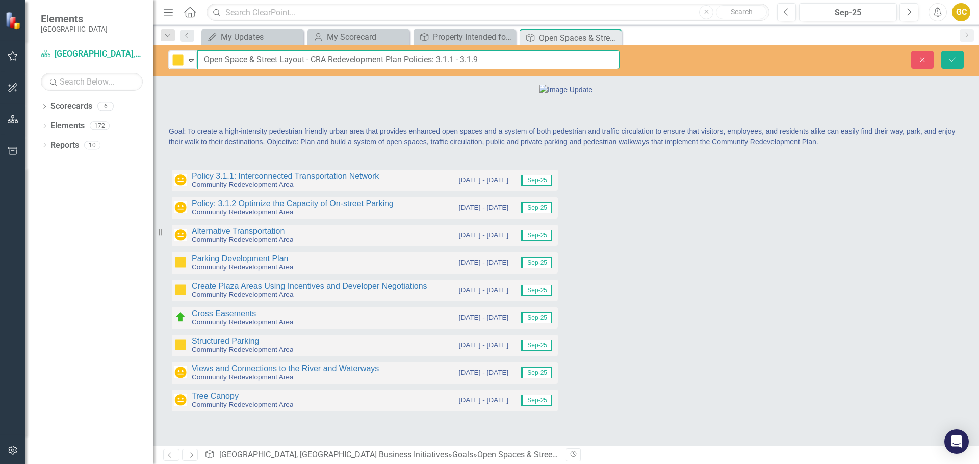
click at [203, 61] on input "Open Space & Street Layout - CRA Redevelopment Plan Policies: 3.1.1 - 3.1.9" at bounding box center [408, 59] width 422 height 19
click at [303, 62] on input "CRA Redevelopment Goals ObjectivesOpen Space & Street Layout - CRA Redevelopmen…" at bounding box center [408, 59] width 422 height 19
click at [507, 60] on input "CRA Redevelopment Goals, Objectives and Policies 3.1 Open Space & Street Layout…" at bounding box center [408, 59] width 422 height 19
click at [305, 59] on input "CRA Redevelopment Goals, Objectives and Policies 3.1 Open Space & Street Layout…" at bounding box center [408, 59] width 422 height 19
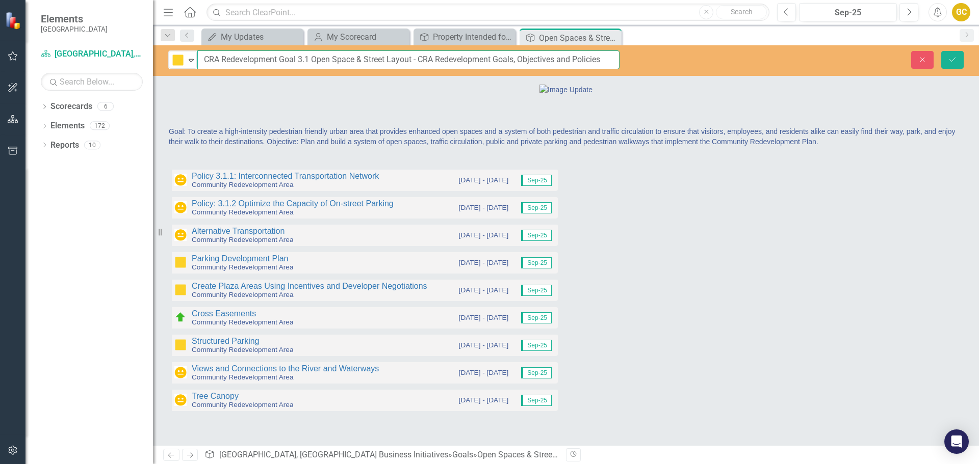
scroll to position [0, 0]
click at [217, 61] on input "3.1 Open Space & Street Layout - CRA Redevelopment Goals, Objectives and Polici…" at bounding box center [408, 59] width 422 height 19
click at [323, 59] on input "3.1 Open Space & Street Layout - CRA Redevelopment Goals, Objectives and Polici…" at bounding box center [408, 59] width 422 height 19
type input "3.1 Open Space & Street Layout (CRA Redevelopment Goals, Objectives and Policie…"
click at [947, 56] on button "Save" at bounding box center [952, 60] width 22 height 18
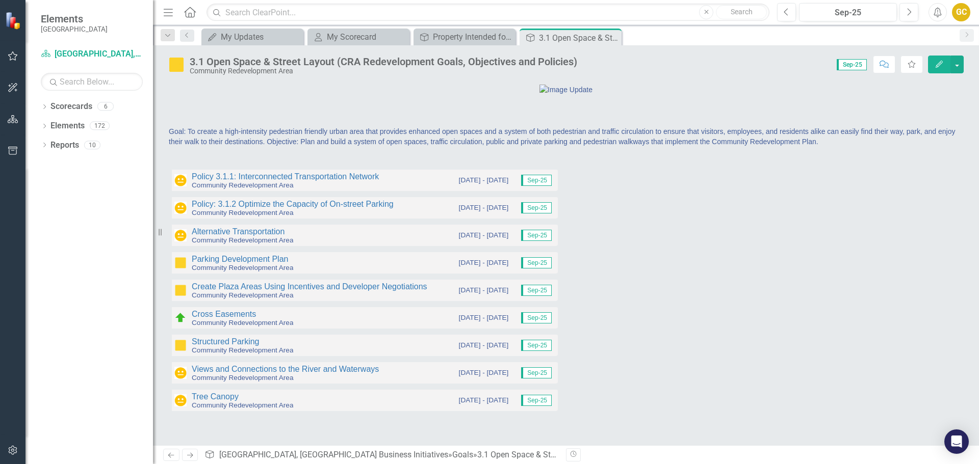
click at [525, 58] on div "3.1 Open Space & Street Layout (CRA Redevelopment Goals, Objectives and Policie…" at bounding box center [383, 61] width 387 height 11
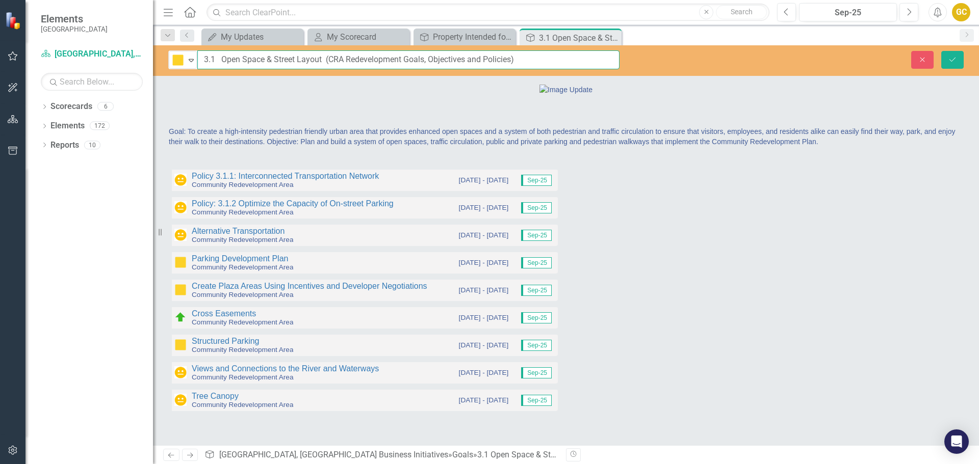
click at [464, 59] on input "3.1 Open Space & Street Layout (CRA Redevelopment Goals, Objectives and Policie…" at bounding box center [408, 59] width 422 height 19
type input "3.1 Open Space & Street Layout (CRA Redevelopment Goals, Objectives, and Polici…"
click at [953, 61] on icon "Save" at bounding box center [952, 59] width 9 height 7
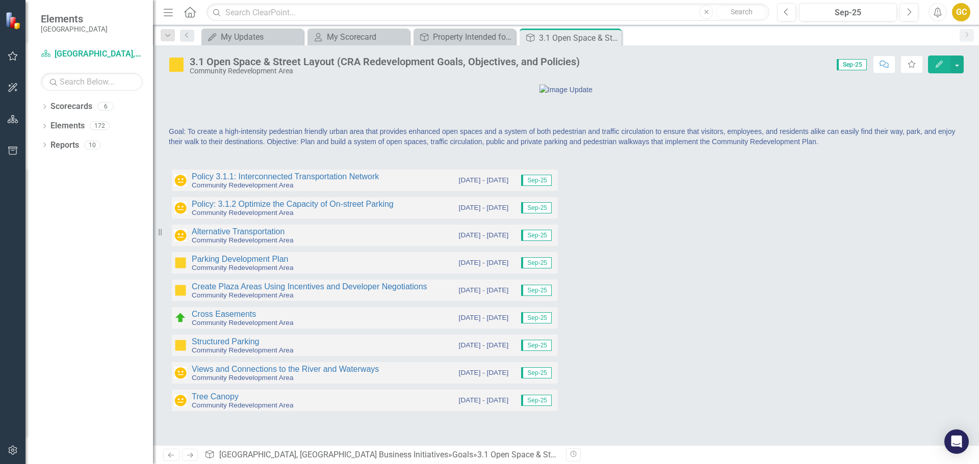
click at [424, 62] on div "3.1 Open Space & Street Layout (CRA Redevelopment Goals, Objectives, and Polici…" at bounding box center [385, 61] width 390 height 11
click at [424, 61] on div "3.1 Open Space & Street Layout (CRA Redevelopment Goals, Objectives, and Polici…" at bounding box center [385, 61] width 390 height 11
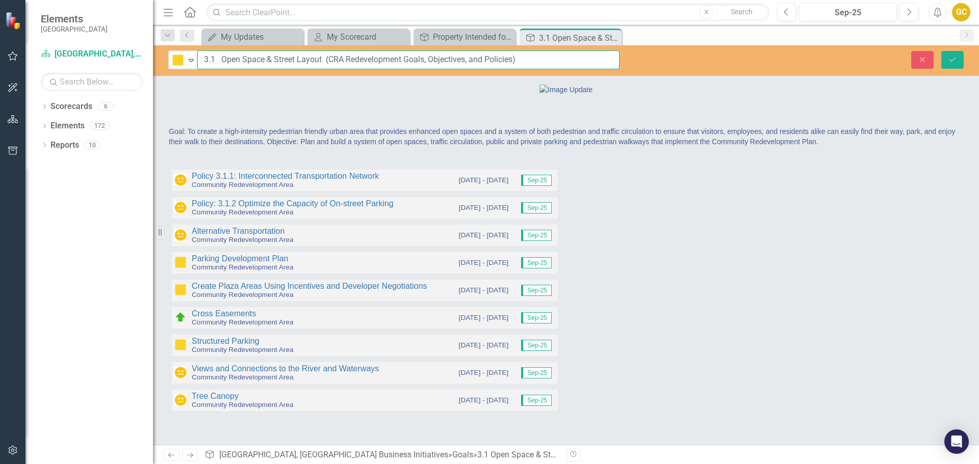
drag, startPoint x: 325, startPoint y: 59, endPoint x: 546, endPoint y: 67, distance: 221.4
click at [546, 67] on input "3.1 Open Space & Street Layout (CRA Redevelopment Goals, Objectives, and Polici…" at bounding box center [408, 59] width 422 height 19
type input "3.1 Open Space & Street Layout"
click at [941, 51] on button "Save" at bounding box center [952, 60] width 22 height 18
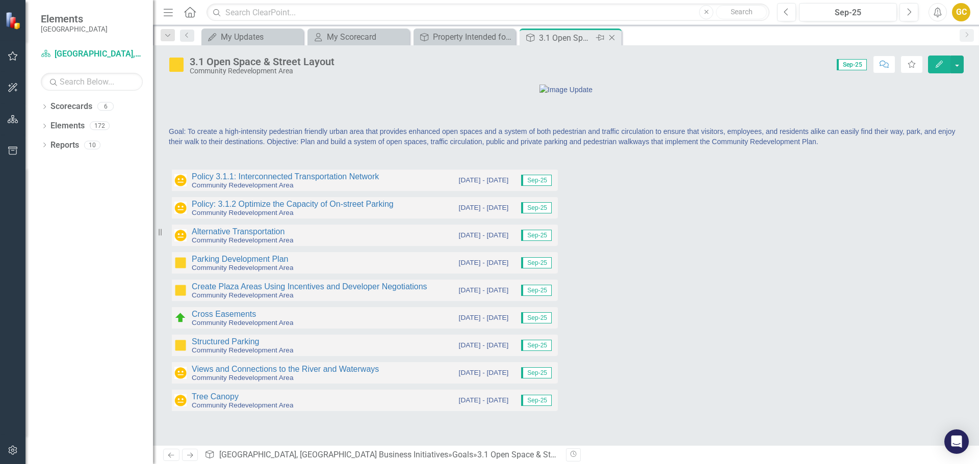
click at [610, 36] on icon "Close" at bounding box center [612, 38] width 10 height 8
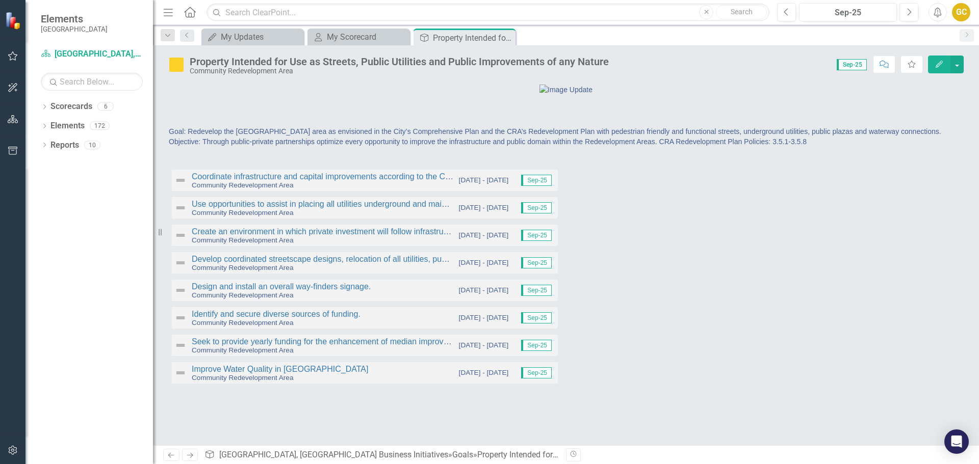
click at [299, 63] on div "Property Intended for Use as Streets, Public Utilities and Public Improvements …" at bounding box center [399, 61] width 419 height 11
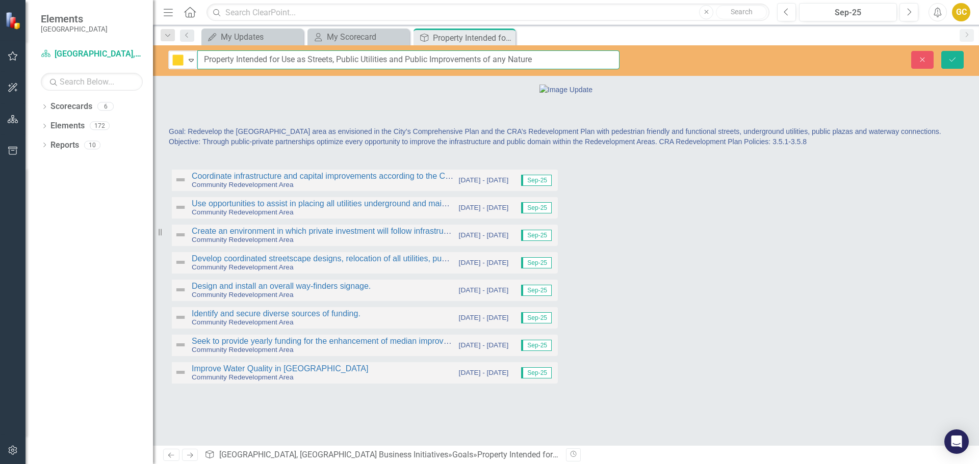
click at [203, 59] on input "Property Intended for Use as Streets, Public Utilities and Public Improvements …" at bounding box center [408, 59] width 422 height 19
type input "3.5 Property Intended for Use as Streets, Public Utilities and Public Improveme…"
click at [950, 62] on icon "Save" at bounding box center [952, 59] width 9 height 7
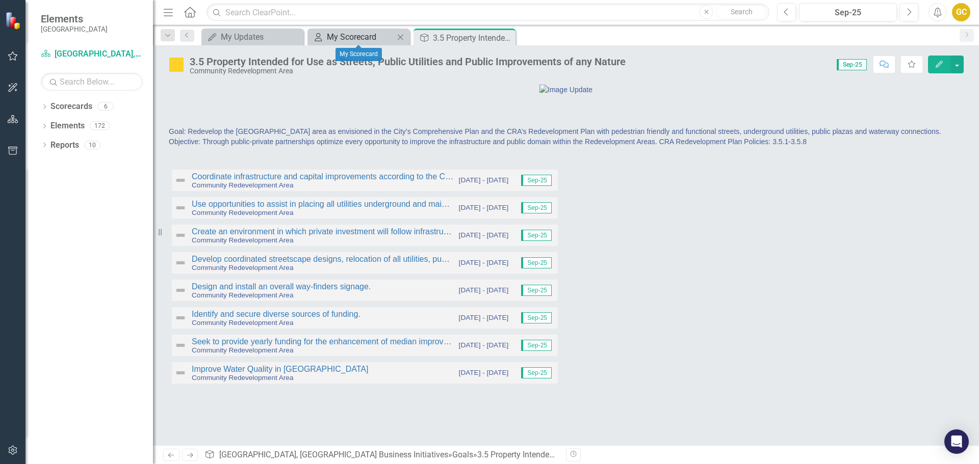
click at [376, 33] on div "My Scorecard" at bounding box center [360, 37] width 67 height 13
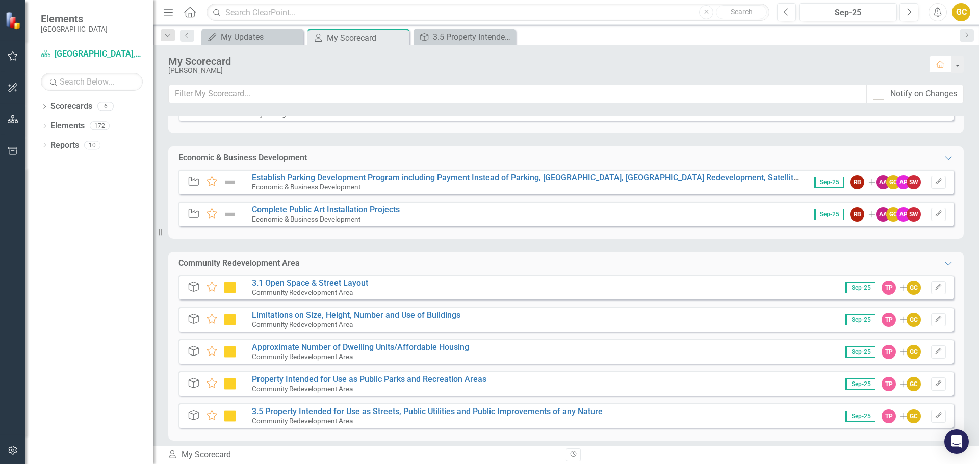
scroll to position [221, 0]
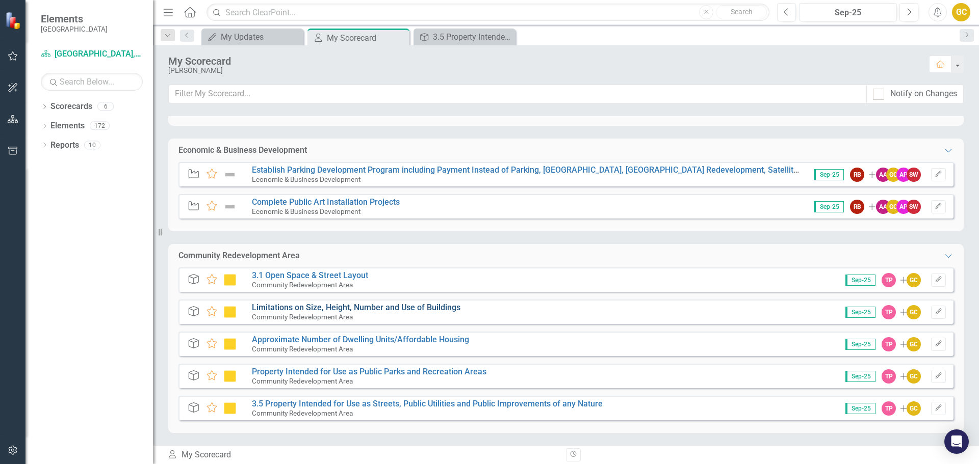
click at [299, 308] on link "Limitations on Size, Height, Number and Use of Buildings" at bounding box center [356, 308] width 209 height 10
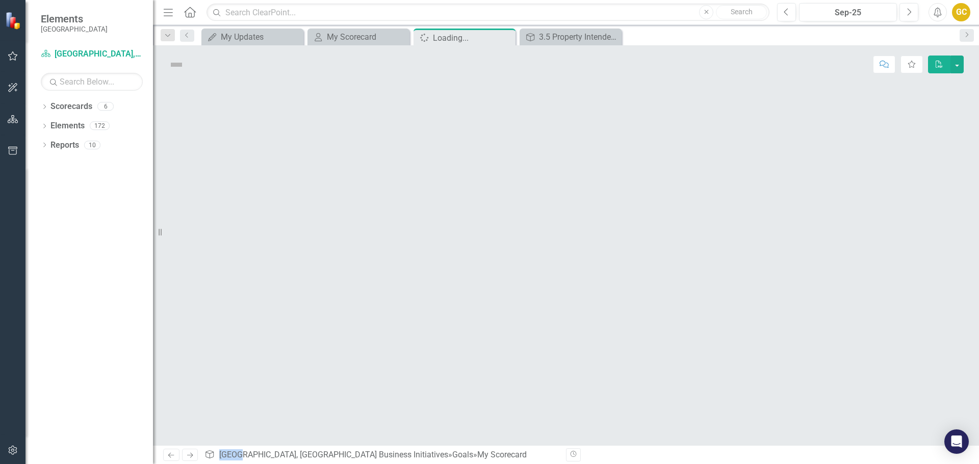
click at [299, 308] on div at bounding box center [566, 265] width 826 height 362
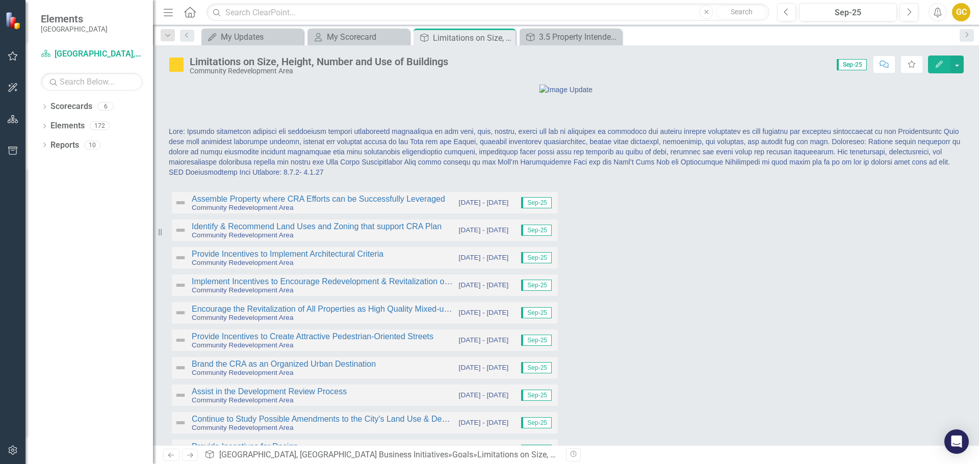
click at [258, 62] on div "Limitations on Size, Height, Number and Use of Buildings" at bounding box center [319, 61] width 258 height 11
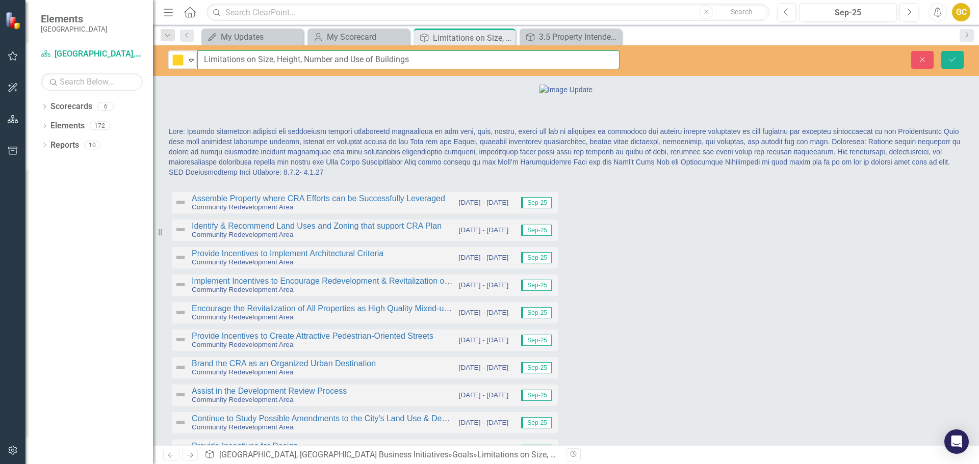
click at [202, 60] on input "Limitations on Size, Height, Number and Use of Buildings" at bounding box center [408, 59] width 422 height 19
type input "3.2 Limitations on Size, Height, Number and Use of Buildings"
click at [954, 60] on icon "Save" at bounding box center [952, 59] width 9 height 7
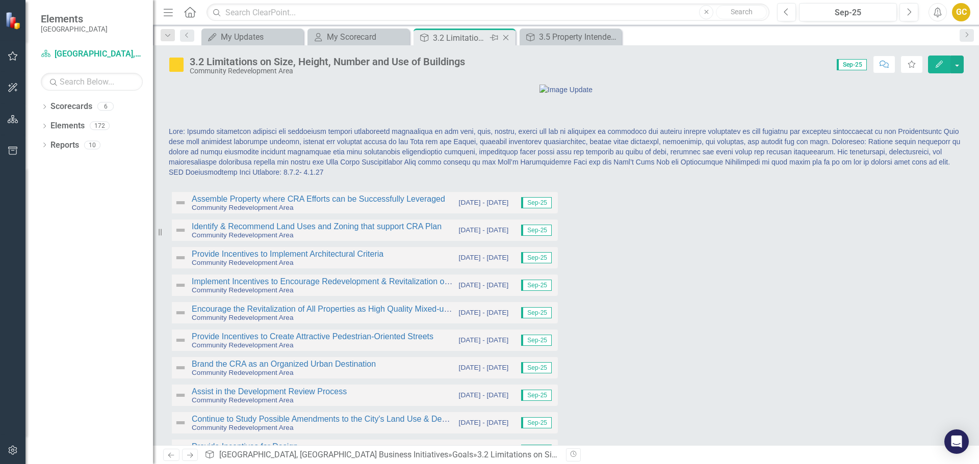
click at [508, 35] on icon at bounding box center [506, 38] width 6 height 6
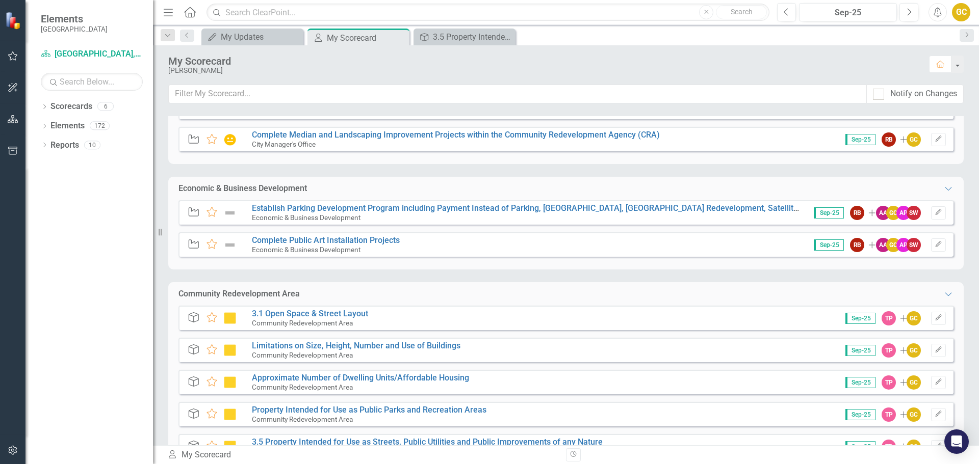
scroll to position [221, 0]
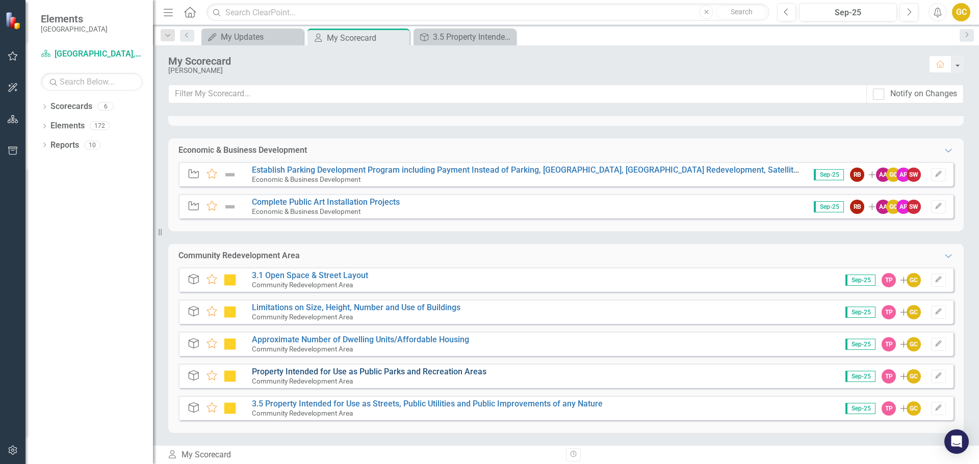
click at [321, 370] on link "Property Intended for Use as Public Parks and Recreation Areas" at bounding box center [369, 372] width 235 height 10
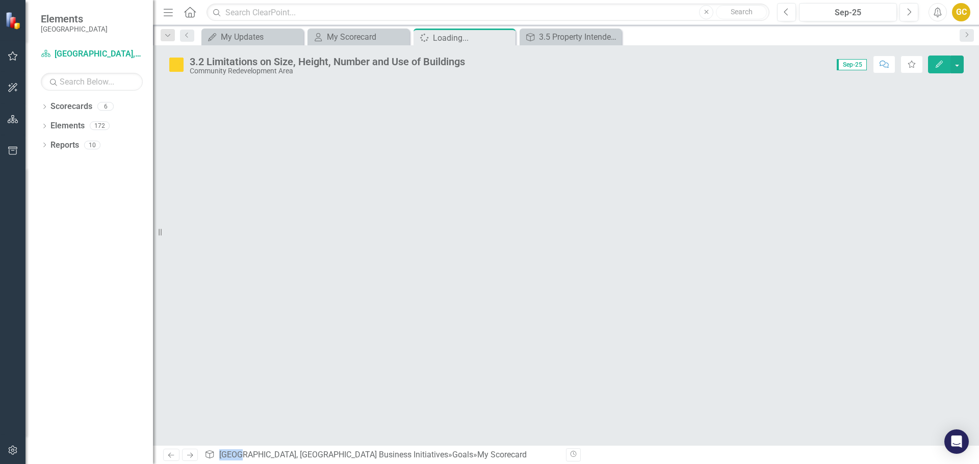
click at [321, 370] on div at bounding box center [566, 265] width 826 height 362
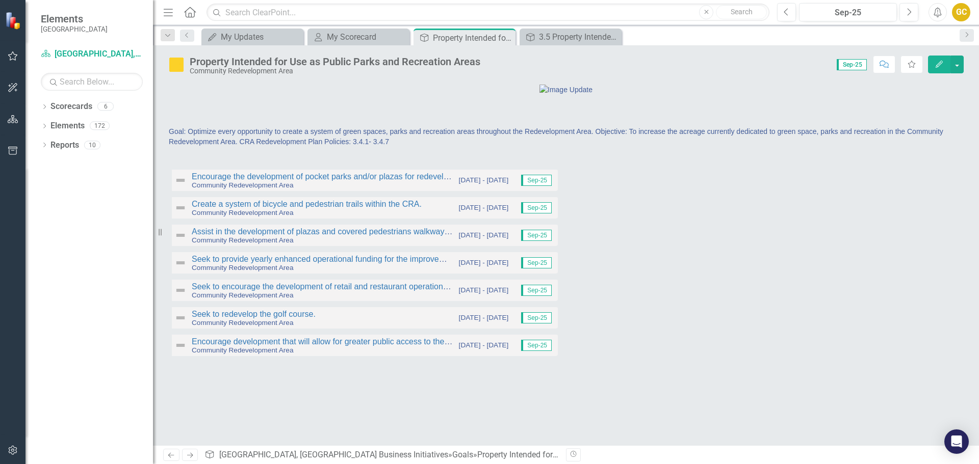
click at [213, 64] on div "Property Intended for Use as Public Parks and Recreation Areas" at bounding box center [335, 61] width 291 height 11
click at [213, 63] on div "Property Intended for Use as Public Parks and Recreation Areas" at bounding box center [335, 61] width 291 height 11
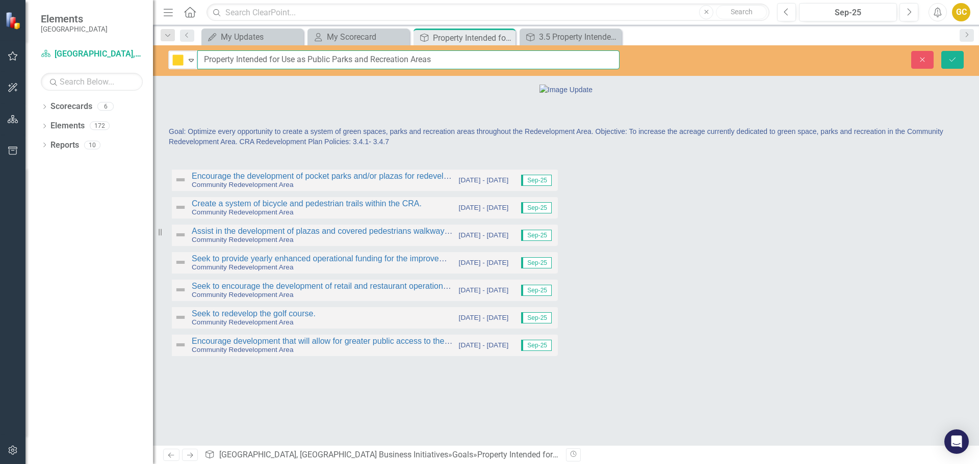
click at [202, 59] on input "Property Intended for Use as Public Parks and Recreation Areas" at bounding box center [408, 59] width 422 height 19
type input "3.4 Property Intended for Use as Public Parks and Recreation Areas"
click at [946, 54] on button "Save" at bounding box center [952, 60] width 22 height 18
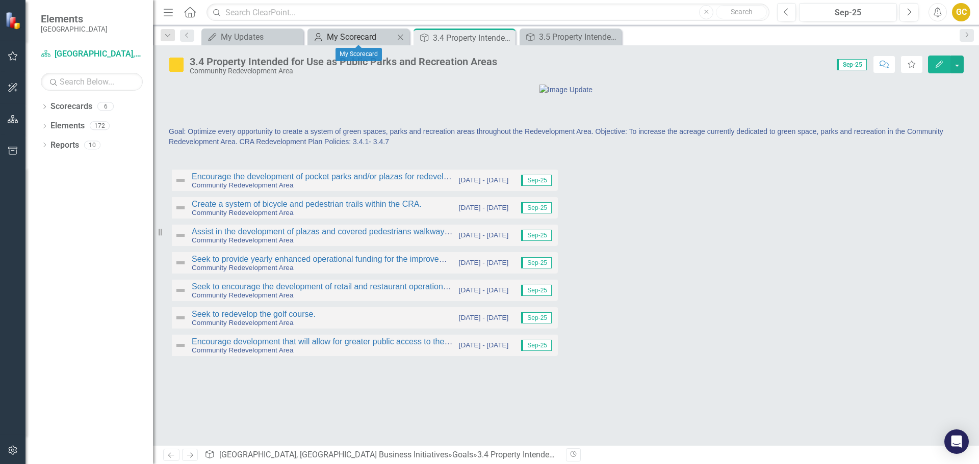
click at [375, 33] on div "My Scorecard" at bounding box center [360, 37] width 67 height 13
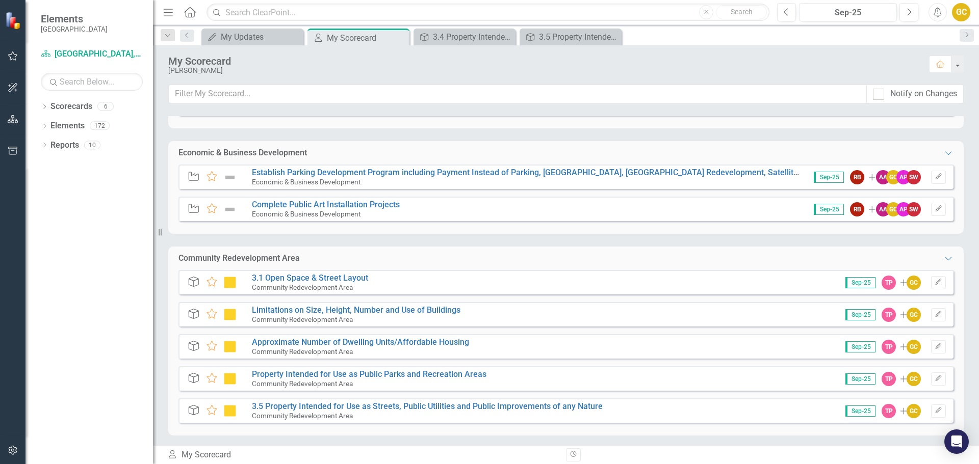
scroll to position [221, 0]
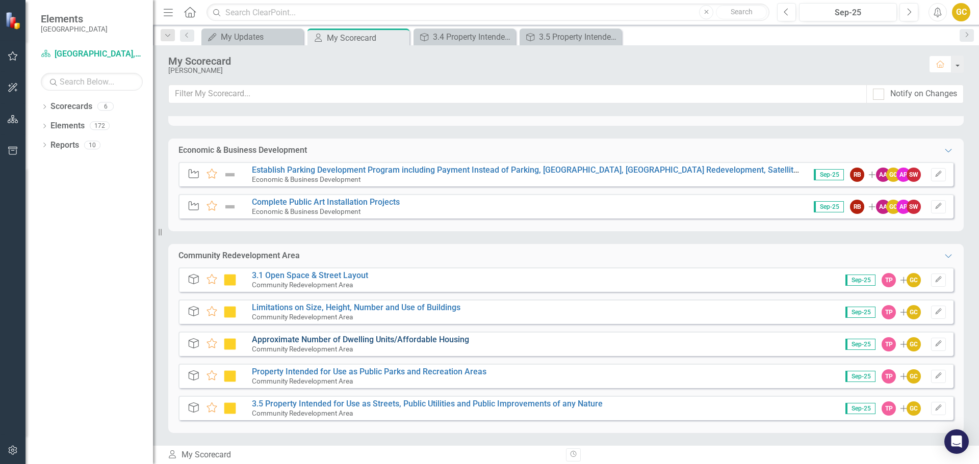
click at [287, 338] on link "Approximate Number of Dwelling Units/Affordable Housing" at bounding box center [360, 340] width 217 height 10
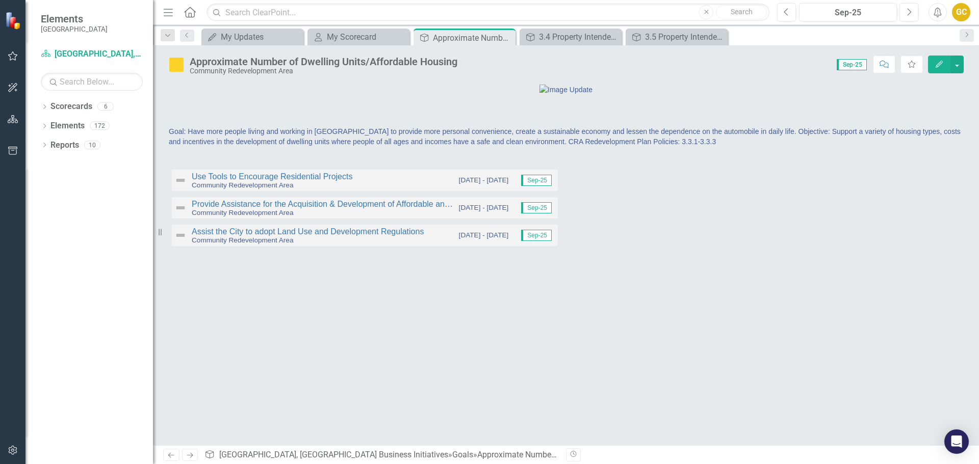
click at [247, 61] on div "Approximate Number of Dwelling Units/Affordable Housing" at bounding box center [324, 61] width 268 height 11
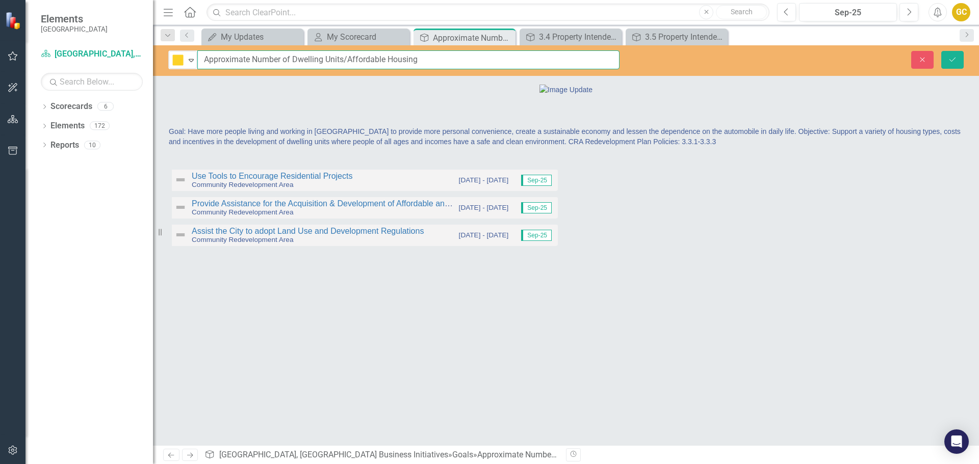
click at [205, 60] on input "Approximate Number of Dwelling Units/Affordable Housing" at bounding box center [408, 59] width 422 height 19
type input "3.3 Approximate Number of Dwelling Units/Affordable Housing"
click at [949, 60] on icon "Save" at bounding box center [952, 59] width 9 height 7
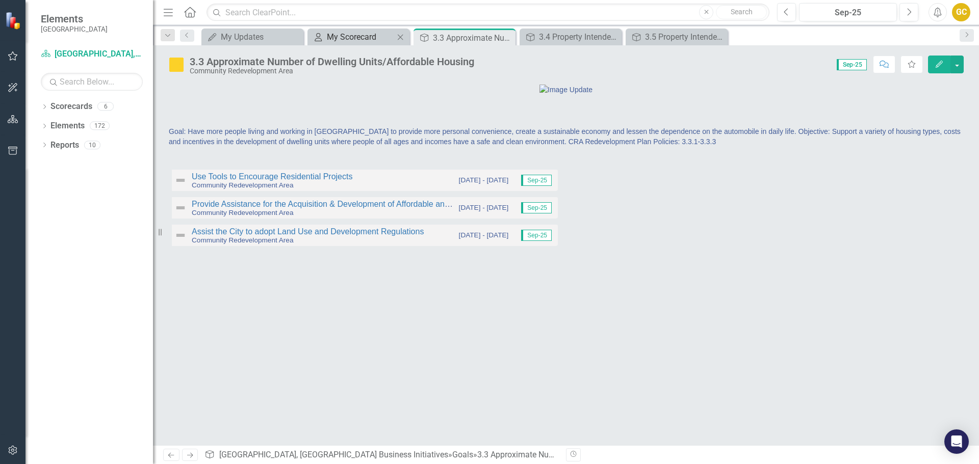
click at [371, 37] on div "My Scorecard" at bounding box center [360, 37] width 67 height 13
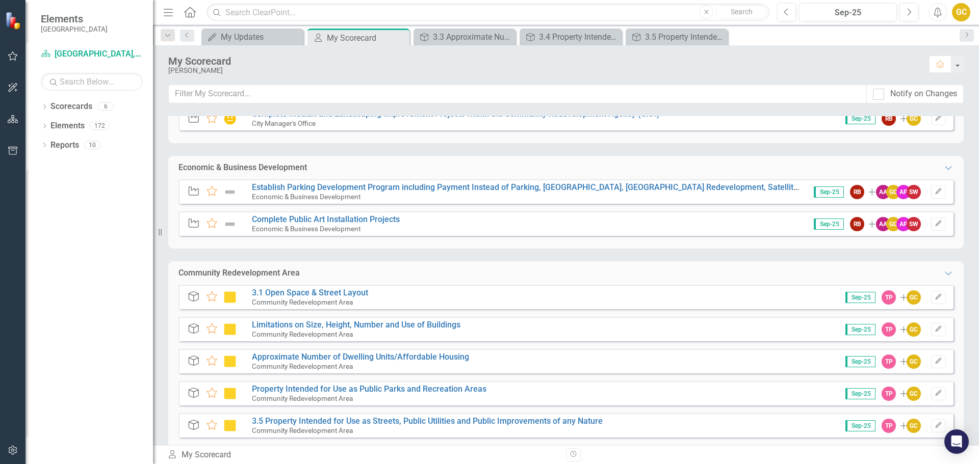
scroll to position [221, 0]
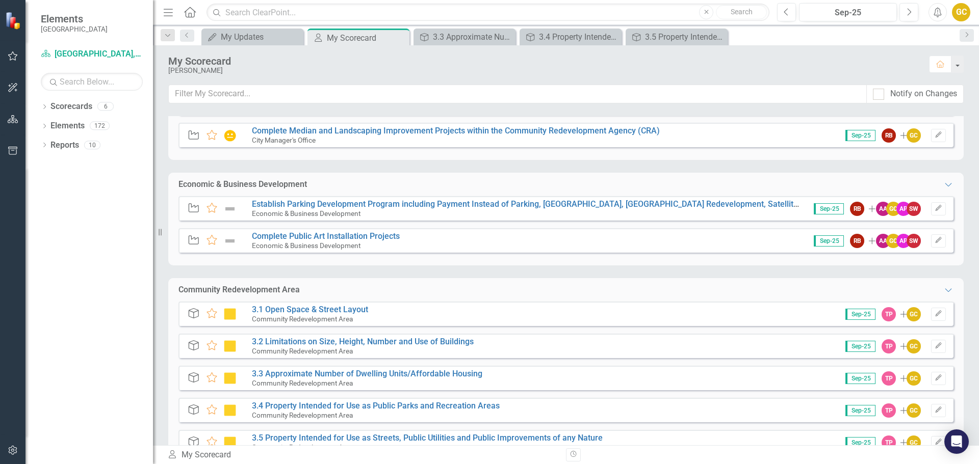
scroll to position [221, 0]
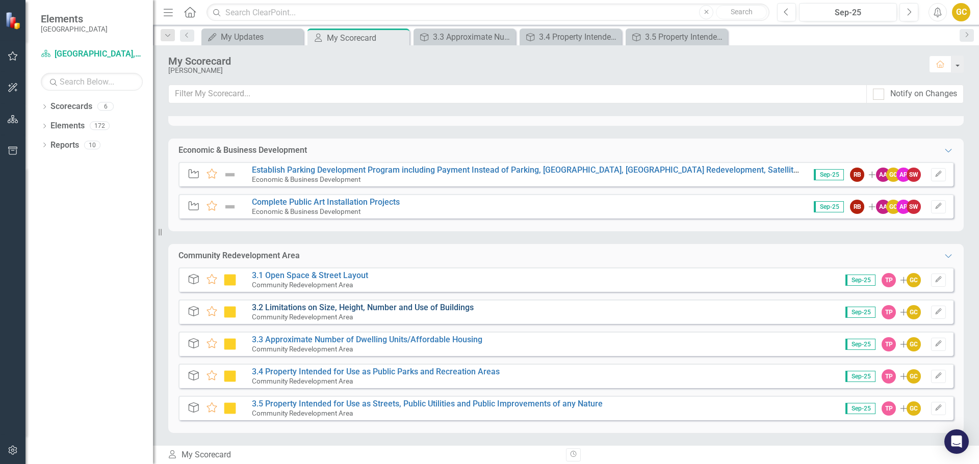
click at [270, 306] on link "3.2 Limitations on Size, Height, Number and Use of Buildings" at bounding box center [363, 308] width 222 height 10
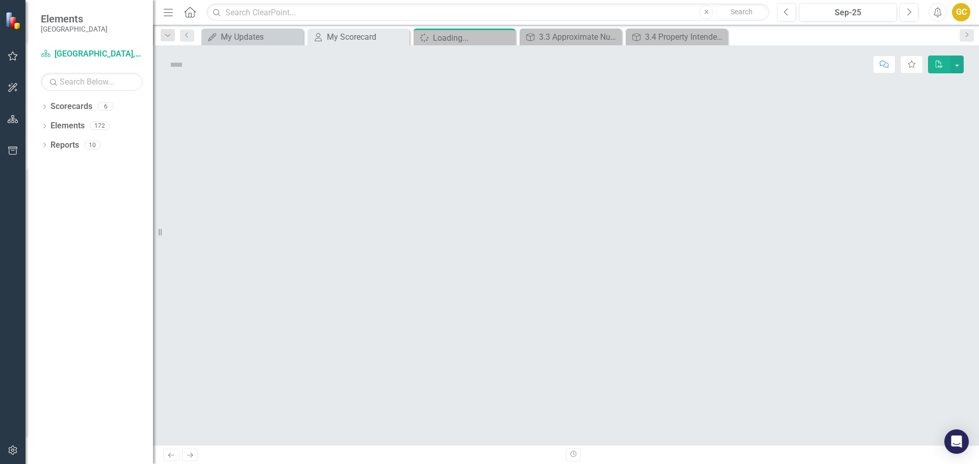
click at [270, 306] on div at bounding box center [566, 265] width 826 height 362
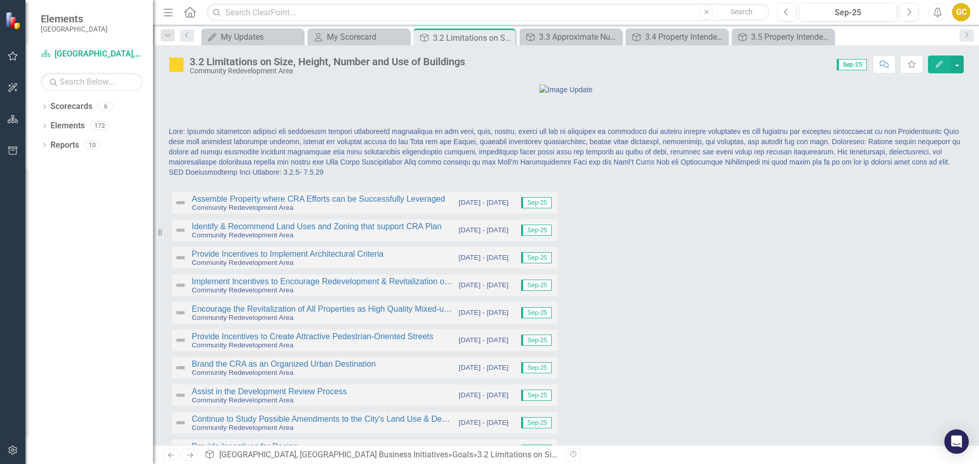
click at [208, 62] on div "3.2 Limitations on Size, Height, Number and Use of Buildings" at bounding box center [327, 61] width 275 height 11
click at [215, 60] on div "3.2 Limitations on Size, Height, Number and Use of Buildings" at bounding box center [327, 61] width 275 height 11
click at [215, 59] on div "3.2 Limitations on Size, Height, Number and Use of Buildings" at bounding box center [327, 61] width 275 height 11
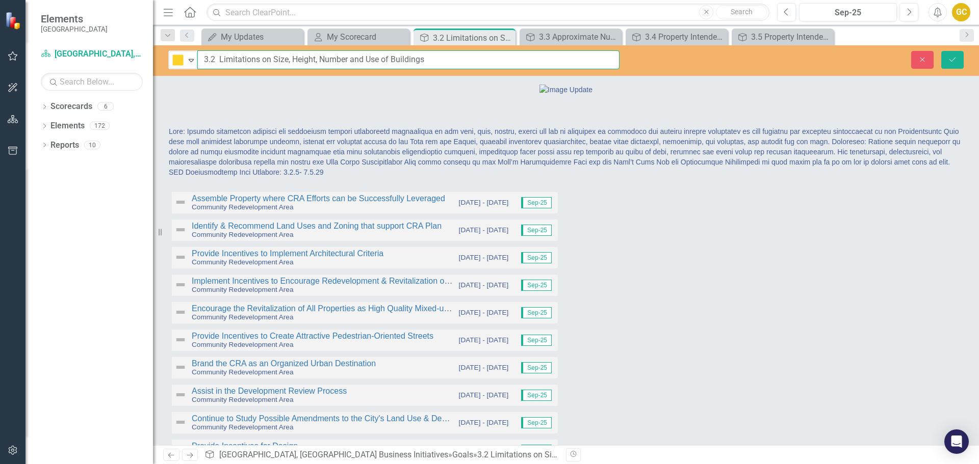
click at [219, 60] on input "3.2 Limitations on Size, Height, Number and Use of Buildings" at bounding box center [408, 59] width 422 height 19
type input "3.2 Limitations on Size, Height, Number and Use of Buildings"
click at [949, 53] on button "Save" at bounding box center [952, 60] width 22 height 18
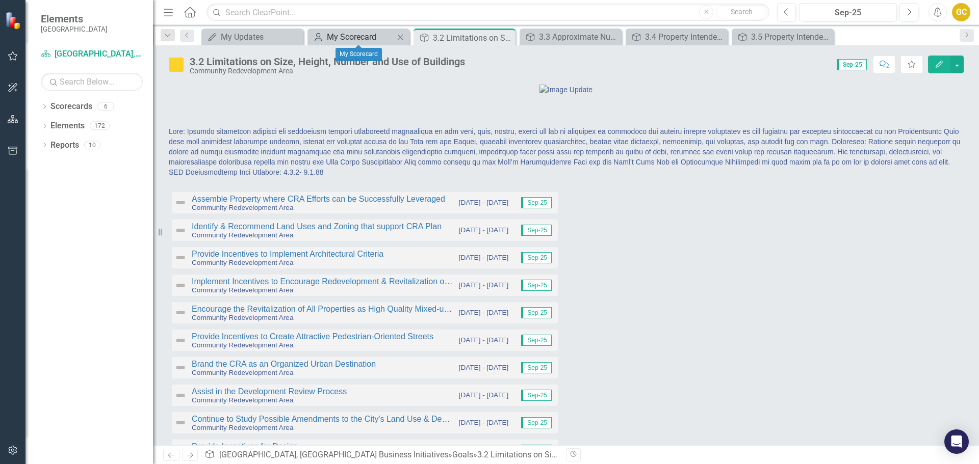
click at [343, 33] on div "My Scorecard" at bounding box center [360, 37] width 67 height 13
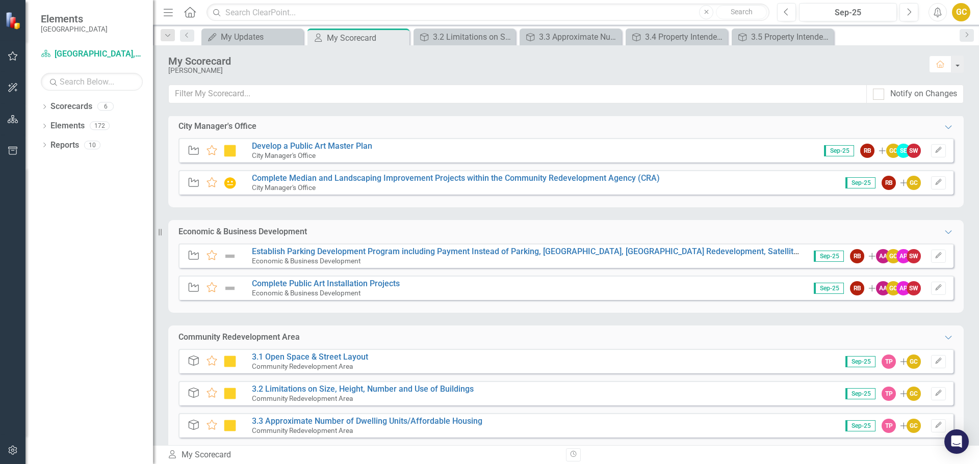
scroll to position [221, 0]
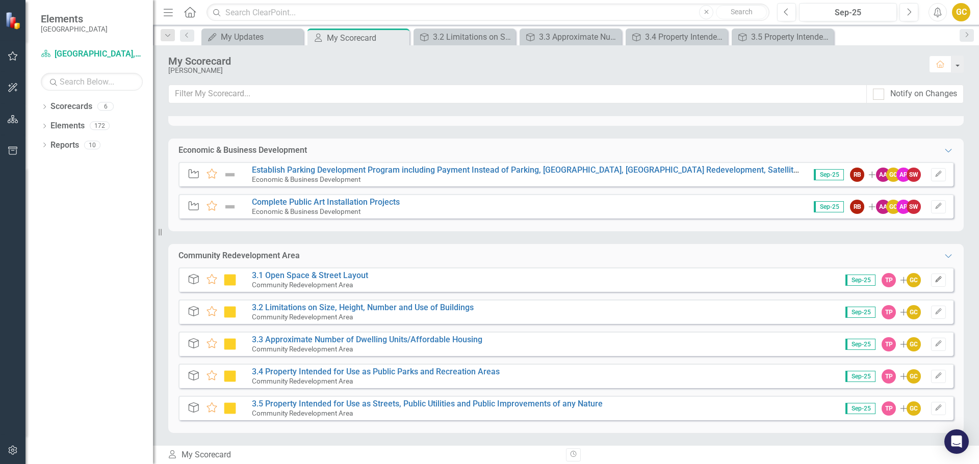
click at [935, 280] on icon "Edit" at bounding box center [939, 280] width 8 height 6
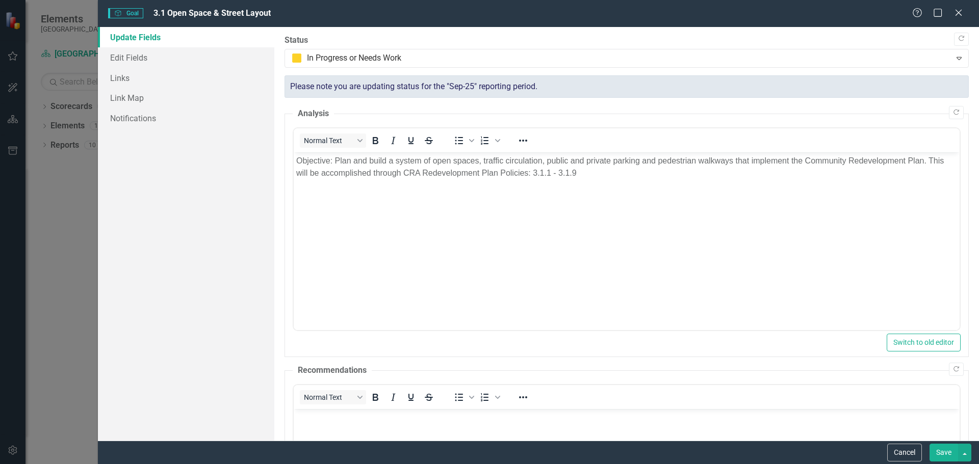
scroll to position [0, 0]
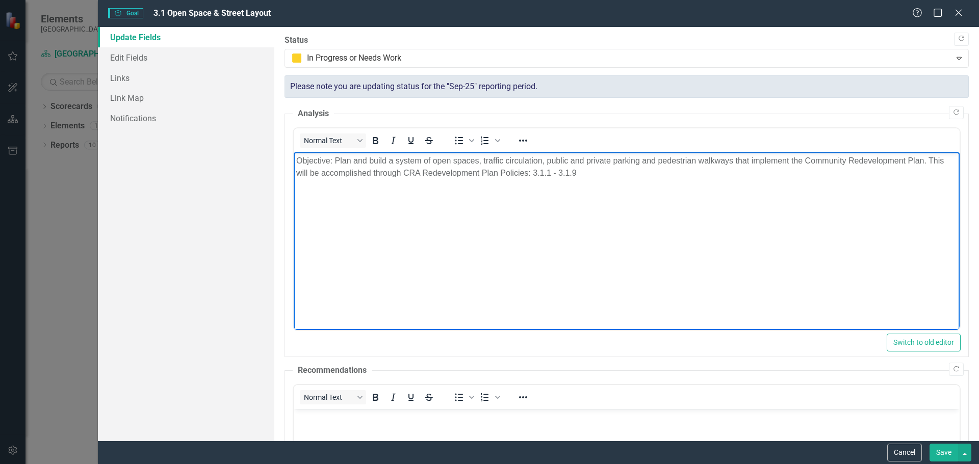
drag, startPoint x: 295, startPoint y: 158, endPoint x: 599, endPoint y: 166, distance: 304.0
click at [610, 181] on body "Objective: Plan and build a system of open spaces, traffic circulation, public …" at bounding box center [626, 228] width 666 height 153
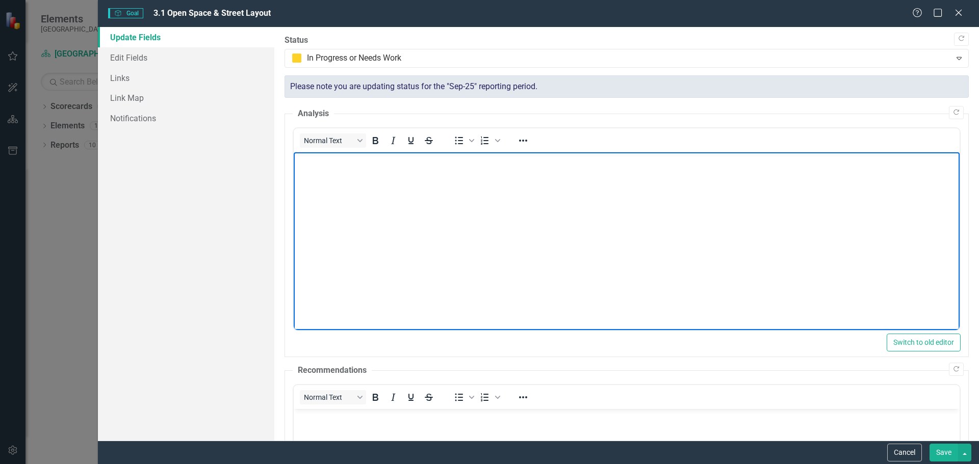
click at [943, 450] on button "Save" at bounding box center [943, 453] width 29 height 18
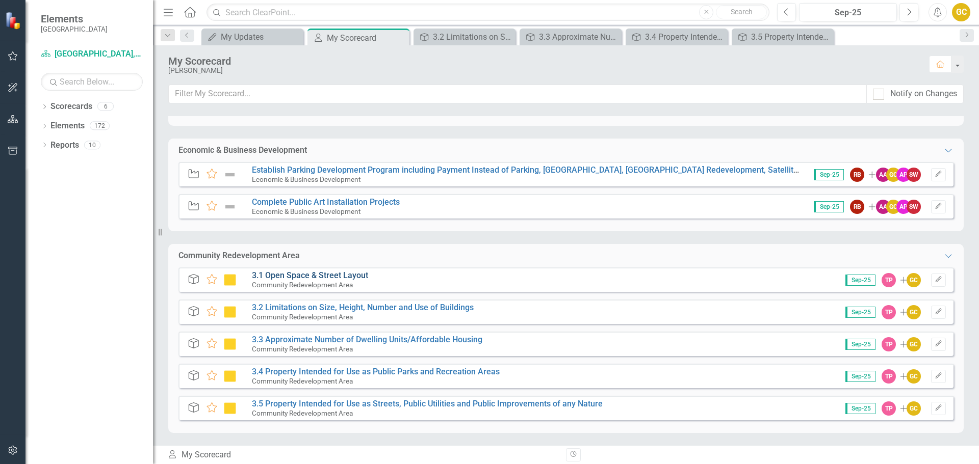
click at [315, 274] on link "3.1 Open Space & Street Layout" at bounding box center [310, 276] width 116 height 10
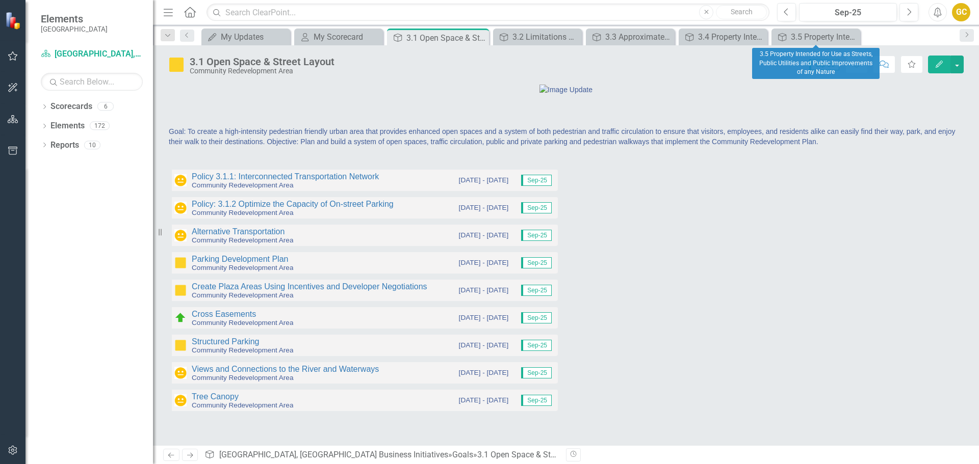
click at [0, 0] on icon "Close" at bounding box center [0, 0] width 0 height 0
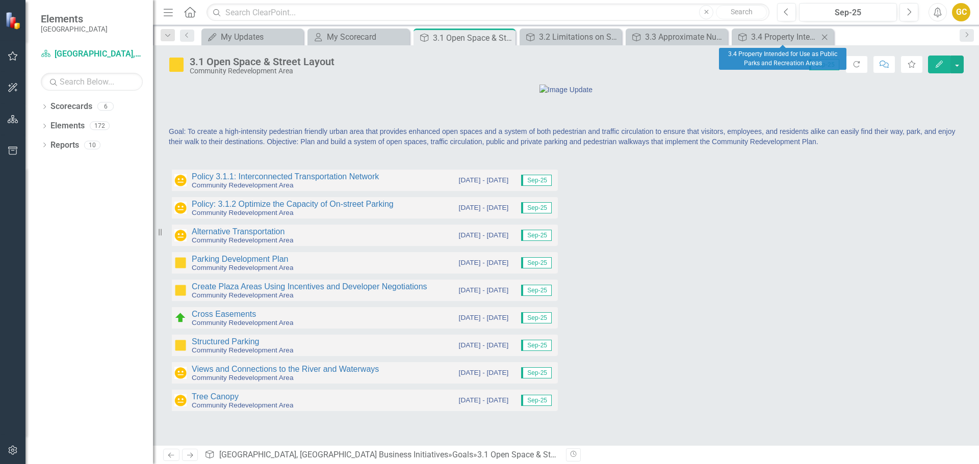
click at [823, 36] on icon "Close" at bounding box center [824, 37] width 10 height 8
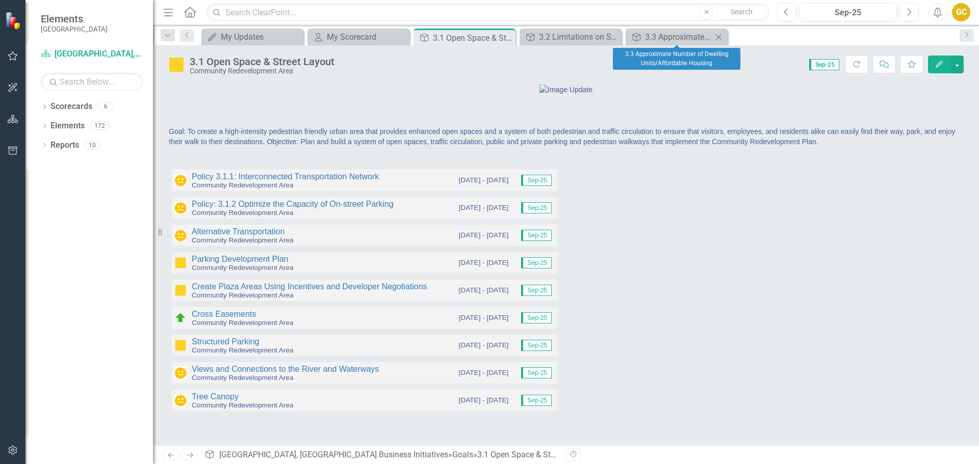
click at [719, 37] on icon at bounding box center [719, 37] width 6 height 6
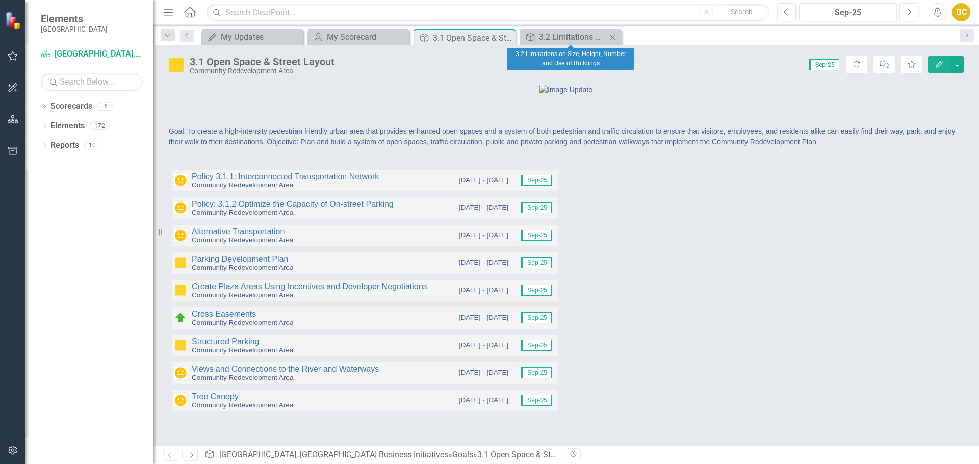
click at [613, 34] on icon "Close" at bounding box center [612, 37] width 10 height 8
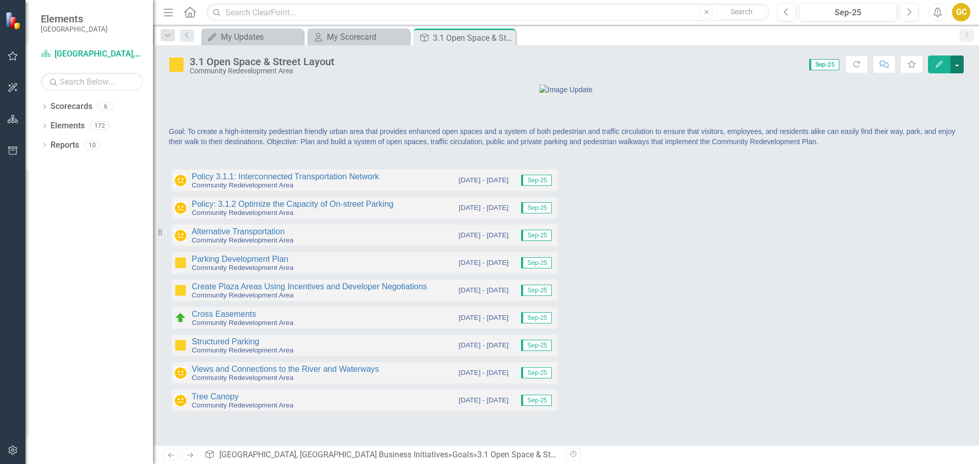
click at [956, 61] on button "button" at bounding box center [956, 65] width 13 height 18
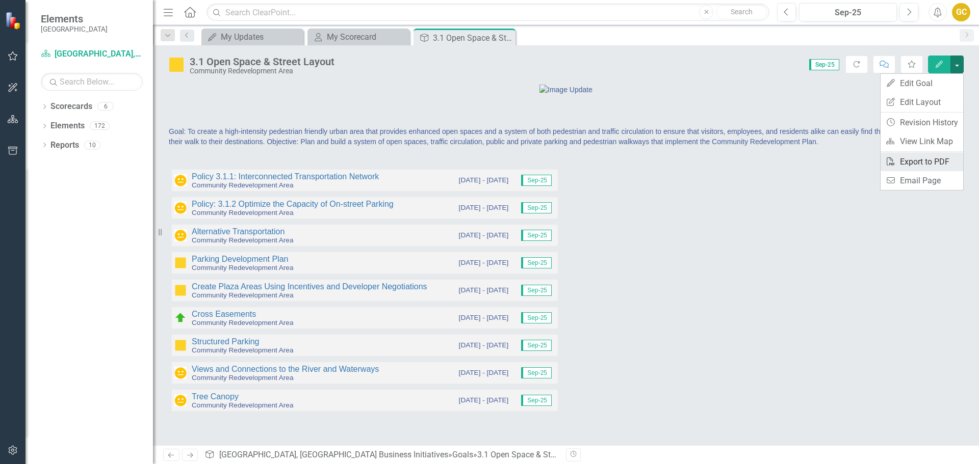
click at [907, 161] on link "PDF Export to PDF" at bounding box center [922, 161] width 83 height 19
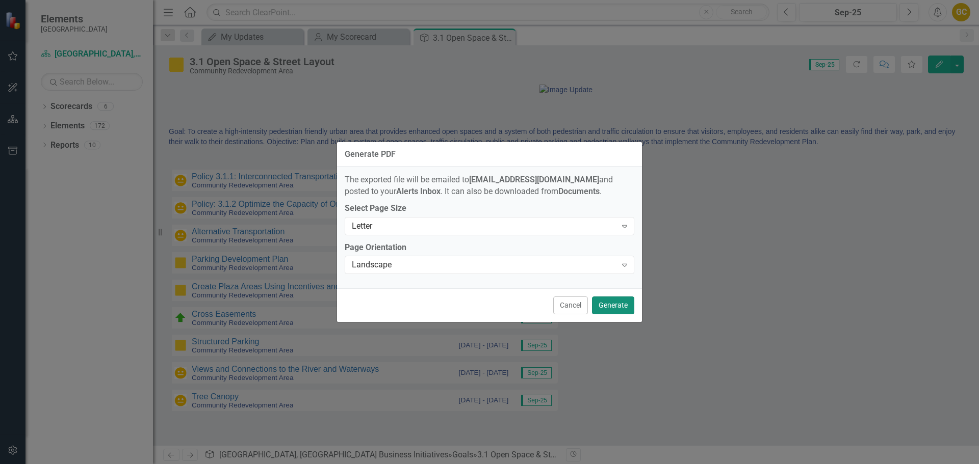
click at [626, 306] on button "Generate" at bounding box center [613, 306] width 42 height 18
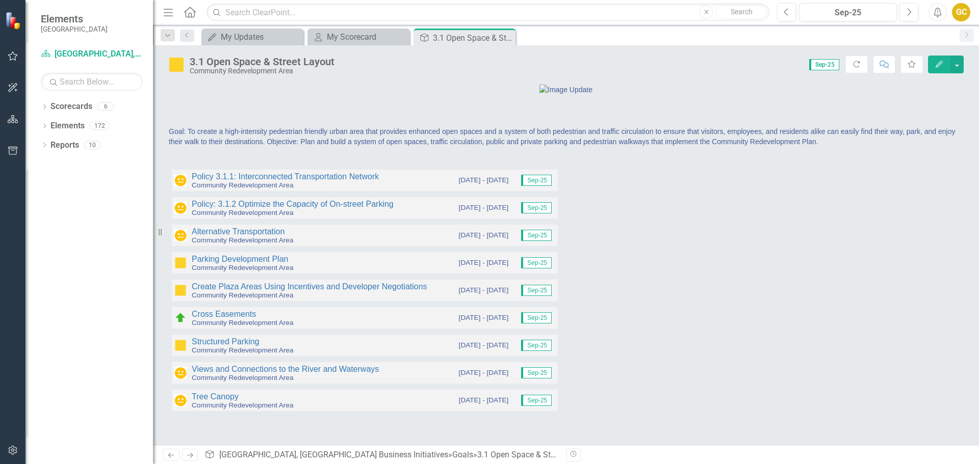
click at [400, 146] on span "Goal: To create a high-intensity pedestrian friendly urban area that provides e…" at bounding box center [562, 136] width 786 height 18
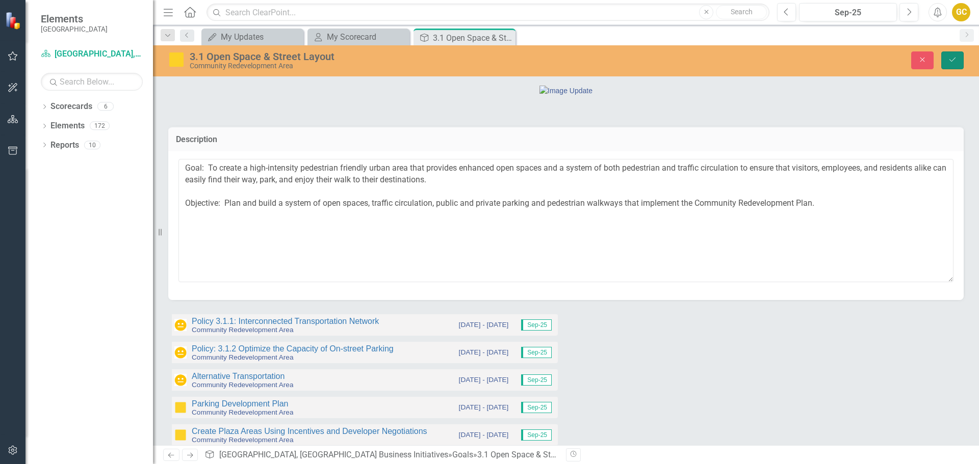
click at [951, 63] on button "Save" at bounding box center [952, 60] width 22 height 18
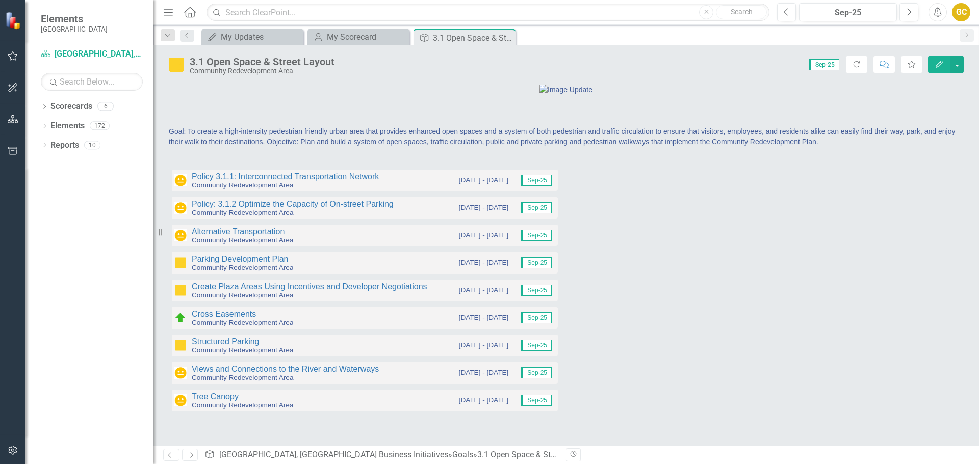
scroll to position [60, 0]
click at [354, 36] on div "My Scorecard" at bounding box center [360, 37] width 67 height 13
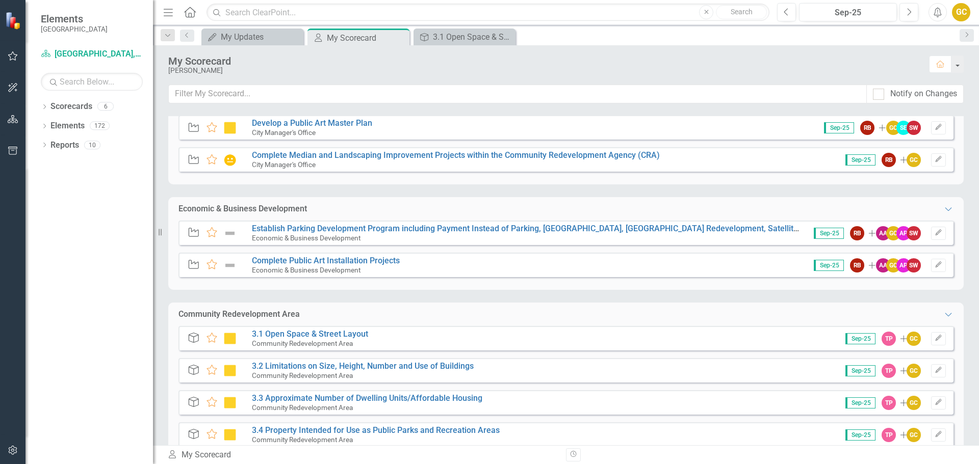
scroll to position [221, 0]
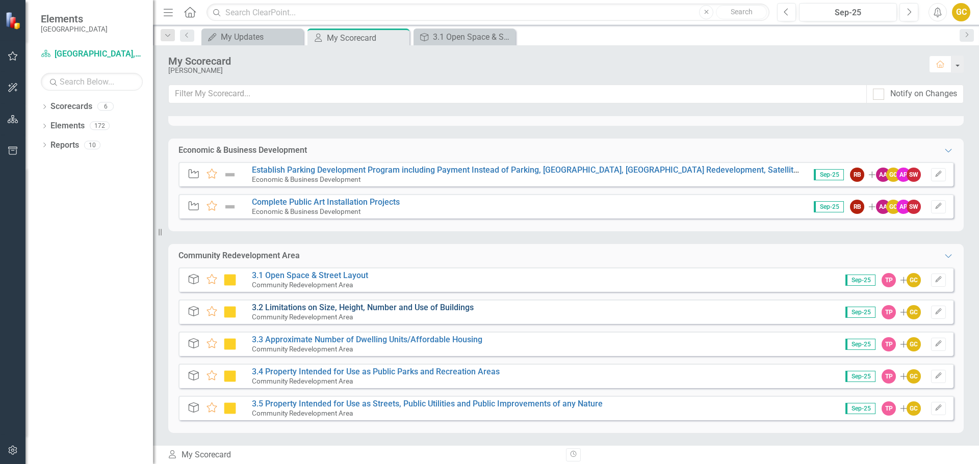
click at [353, 304] on link "3.2 Limitations on Size, Height, Number and Use of Buildings" at bounding box center [363, 308] width 222 height 10
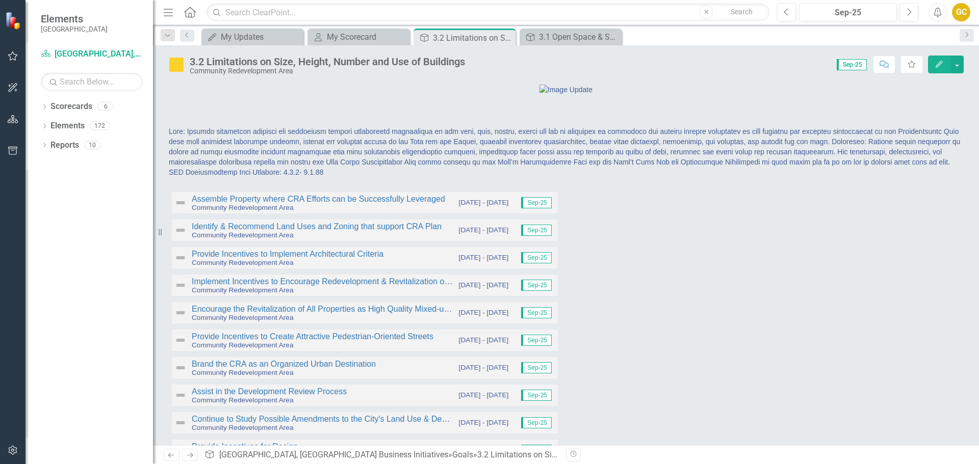
click at [689, 176] on span at bounding box center [564, 151] width 791 height 49
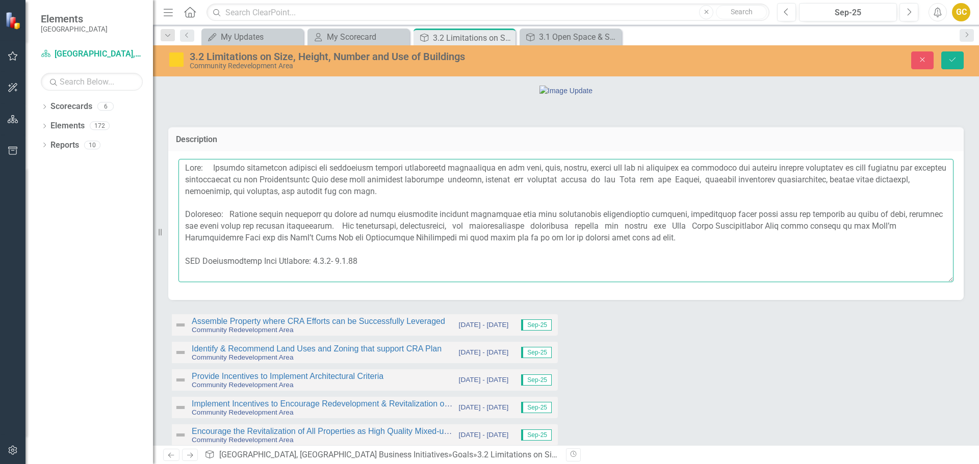
drag, startPoint x: 180, startPoint y: 337, endPoint x: 379, endPoint y: 340, distance: 198.4
click at [379, 282] on textarea at bounding box center [565, 220] width 775 height 123
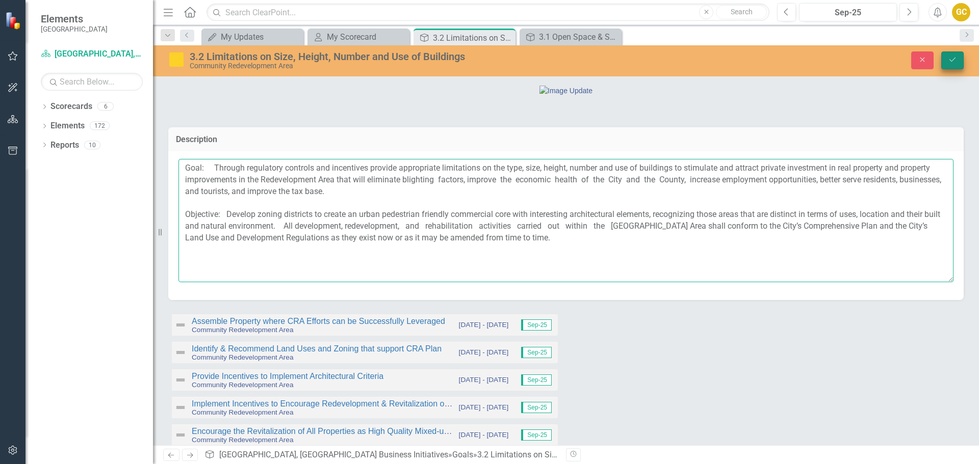
type textarea "Goal: Through regulatory controls and incentives provide appropriate limitation…"
click at [950, 60] on icon "Save" at bounding box center [952, 59] width 9 height 7
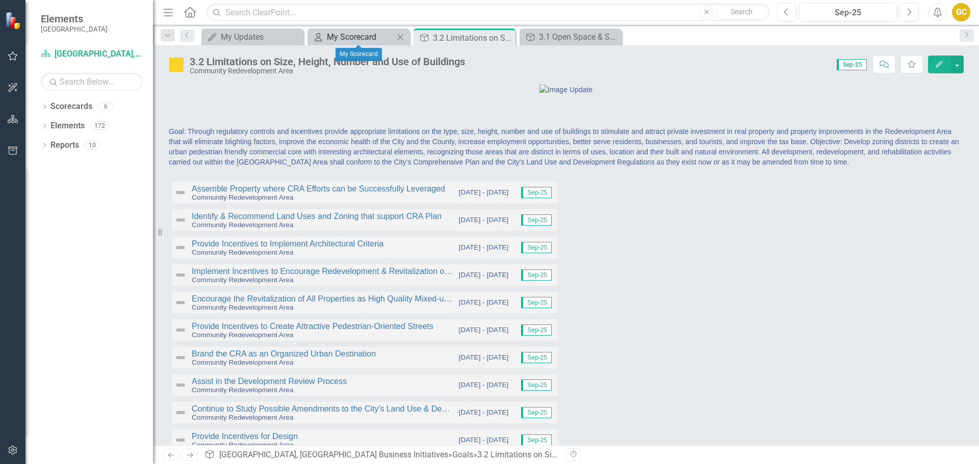
click at [365, 34] on div "My Scorecard" at bounding box center [360, 37] width 67 height 13
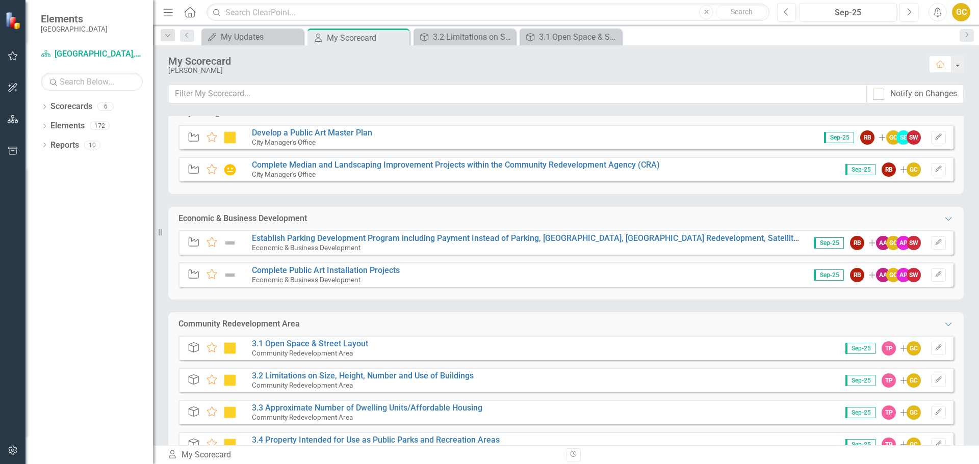
scroll to position [221, 0]
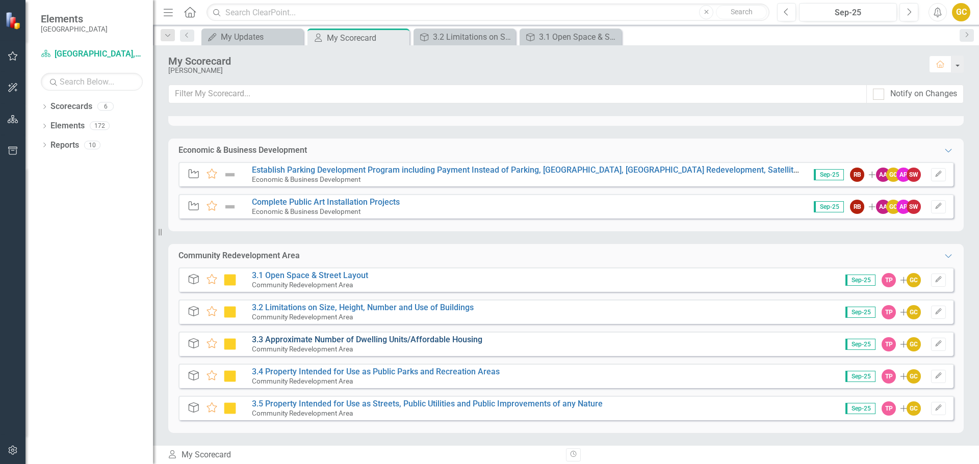
click at [308, 341] on link "3.3 Approximate Number of Dwelling Units/Affordable Housing" at bounding box center [367, 340] width 230 height 10
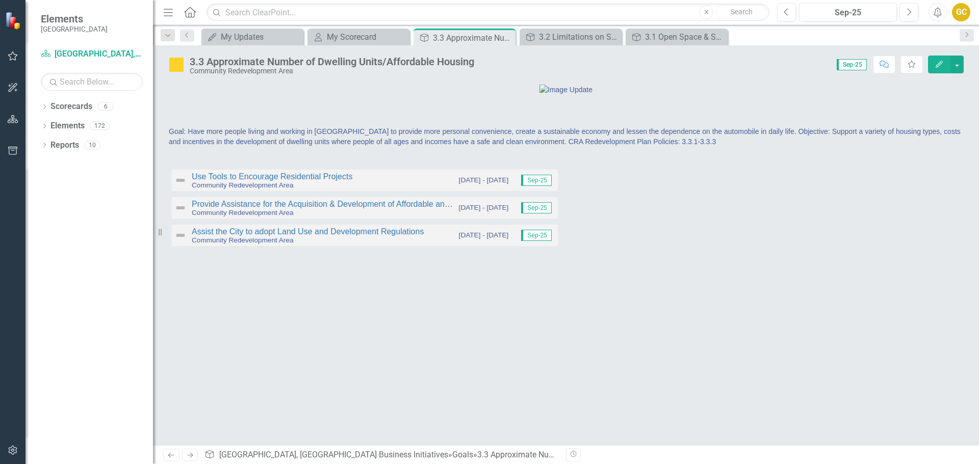
click at [638, 146] on span "Goal: Have more people living and working in [GEOGRAPHIC_DATA] to provide more …" at bounding box center [565, 136] width 792 height 18
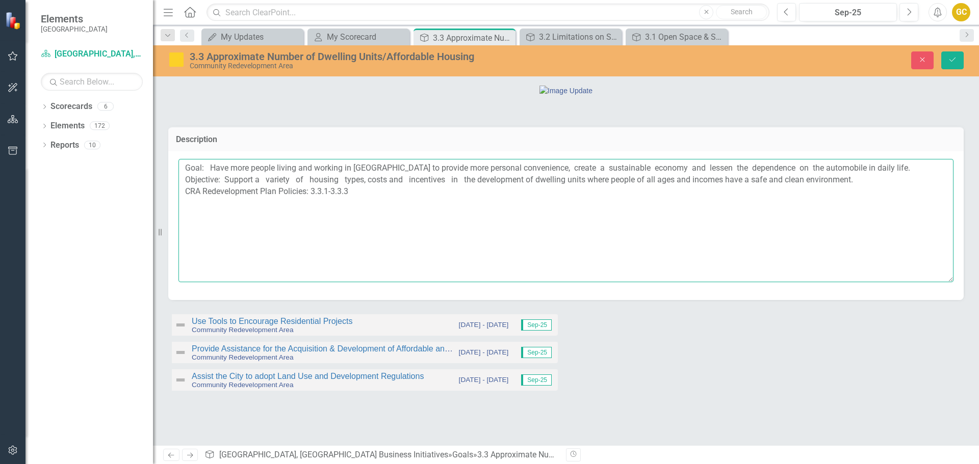
drag, startPoint x: 186, startPoint y: 268, endPoint x: 371, endPoint y: 241, distance: 187.0
click at [357, 282] on textarea "Goal: Have more people living and working in [GEOGRAPHIC_DATA] to provide more …" at bounding box center [565, 220] width 775 height 123
type textarea "Goal: Have more people living and working in [GEOGRAPHIC_DATA] to provide more …"
click at [952, 61] on icon "submit" at bounding box center [952, 60] width 6 height 4
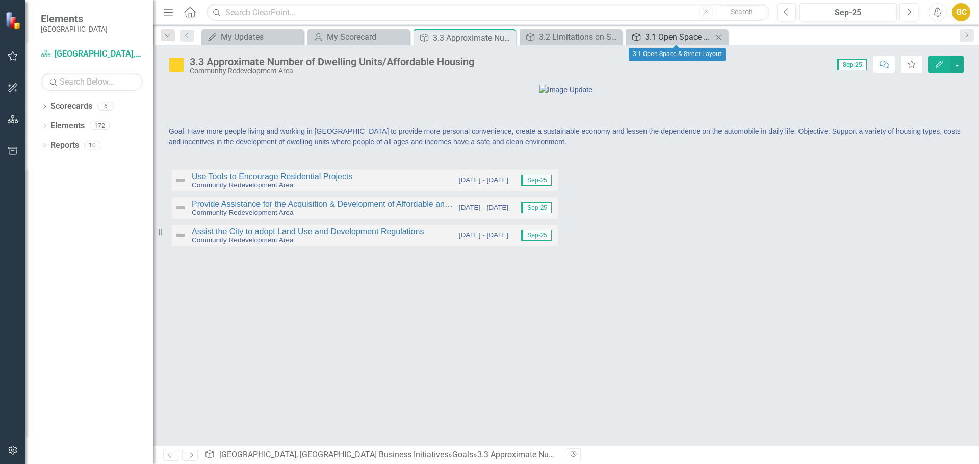
click at [666, 32] on div "3.1 Open Space & Street Layout" at bounding box center [678, 37] width 67 height 13
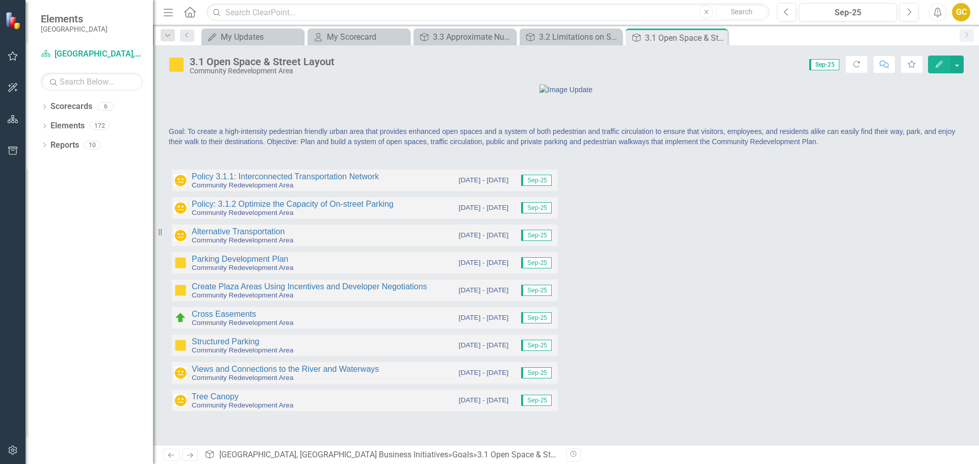
scroll to position [6, 0]
click at [737, 198] on div at bounding box center [769, 183] width 390 height 30
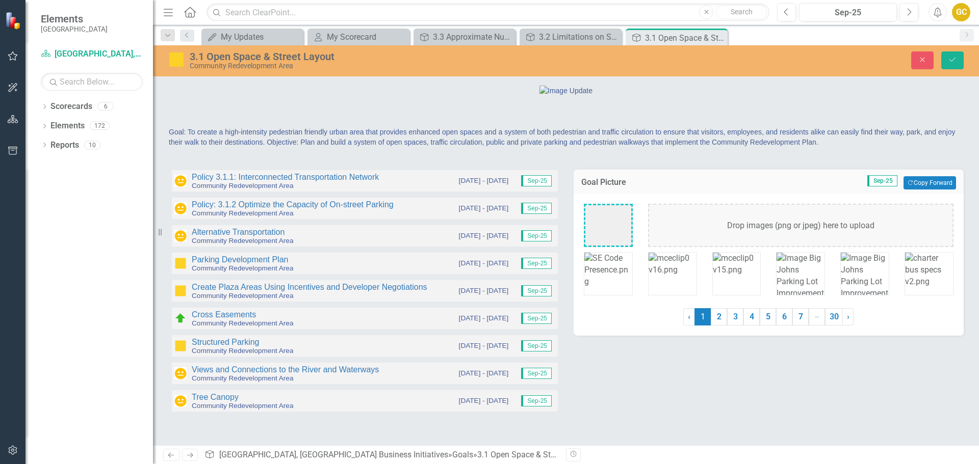
click at [737, 190] on td "Sep-25 Copy Forward Copy Forward" at bounding box center [831, 182] width 249 height 13
click at [290, 209] on link "Policy: 3.1.2 Optimize the Capacity of On-street Parking" at bounding box center [293, 204] width 202 height 9
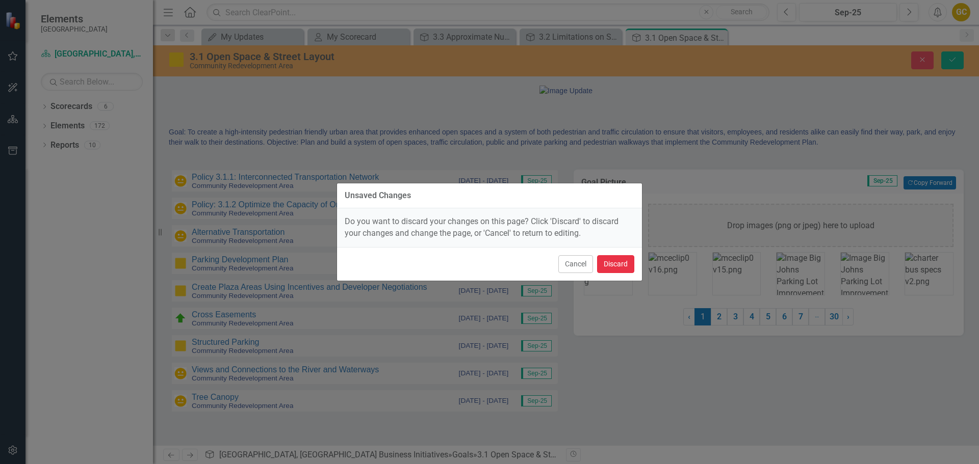
click at [614, 265] on button "Discard" at bounding box center [615, 264] width 37 height 18
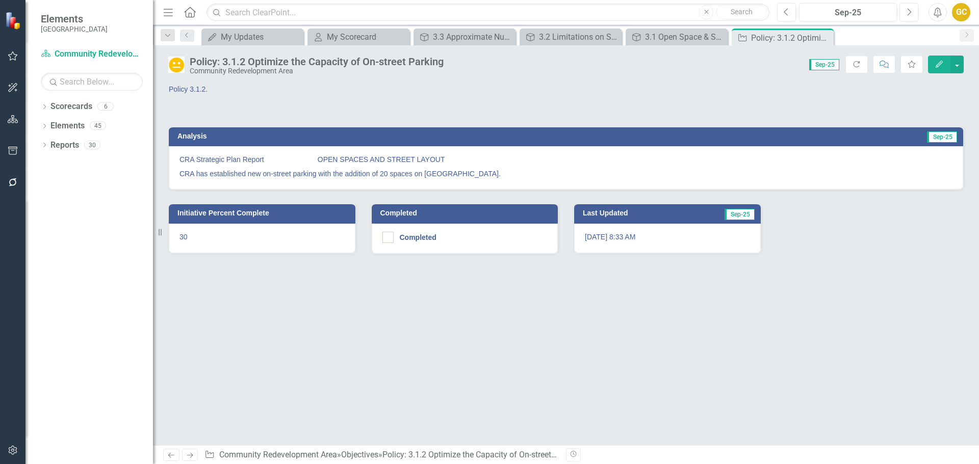
click at [198, 91] on p "Policy 3.1.2." at bounding box center [363, 89] width 389 height 10
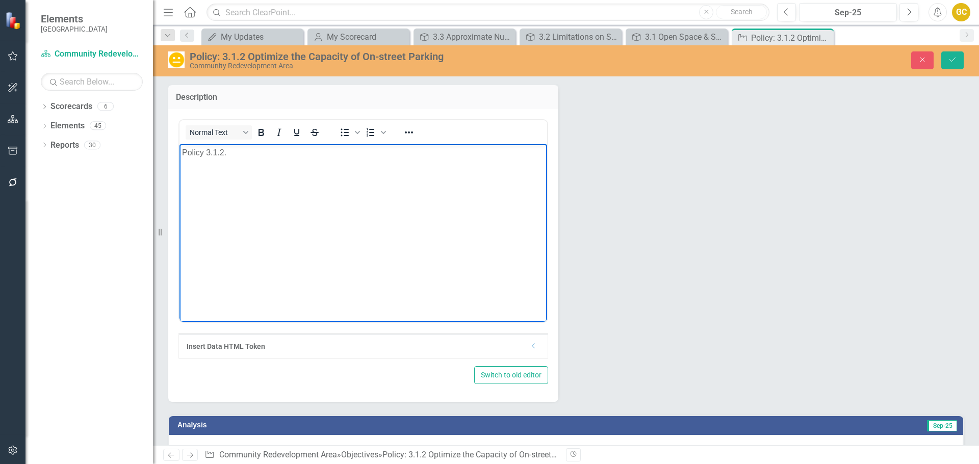
drag, startPoint x: 241, startPoint y: 156, endPoint x: 181, endPoint y: 144, distance: 60.8
click at [184, 145] on body "Policy 3.1.2." at bounding box center [363, 220] width 368 height 153
drag, startPoint x: 182, startPoint y: 151, endPoint x: 203, endPoint y: 151, distance: 21.4
click at [203, 151] on body "[STREET_ADDRESS][GEOGRAPHIC_DATA]" at bounding box center [363, 220] width 368 height 153
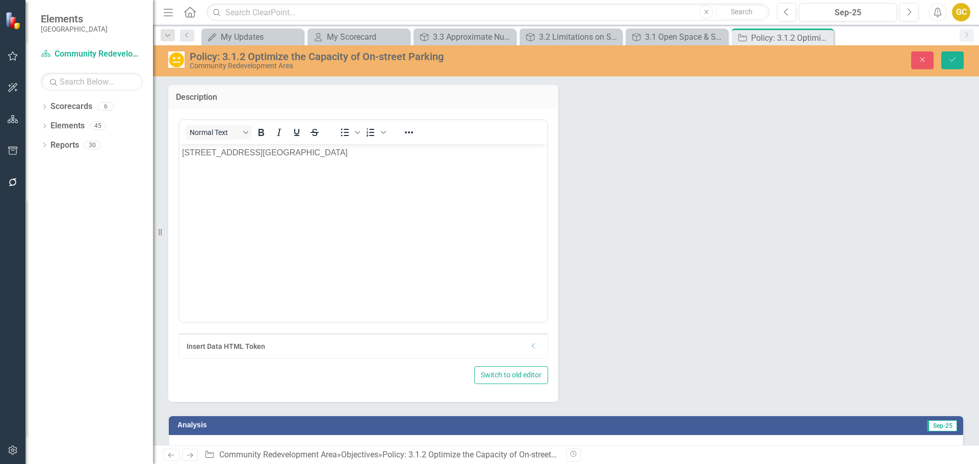
click at [530, 347] on icon "Dropdown" at bounding box center [534, 346] width 8 height 6
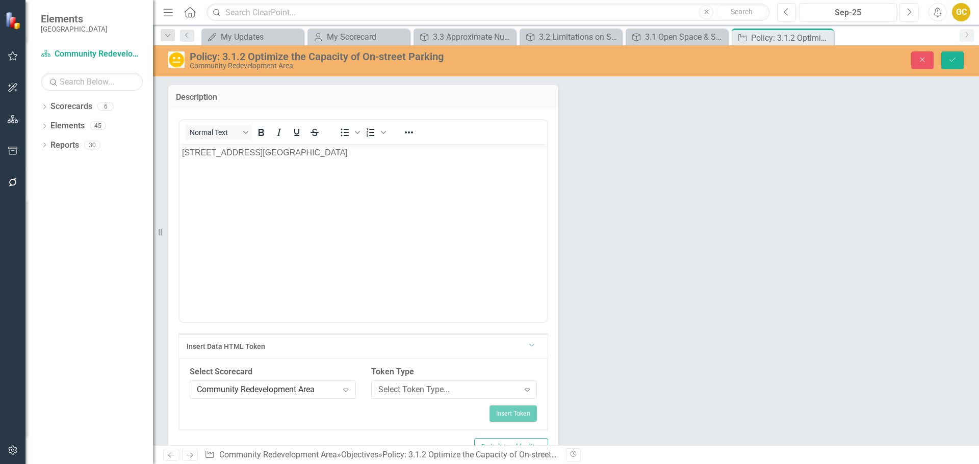
click at [529, 347] on icon "Dropdown" at bounding box center [531, 345] width 6 height 8
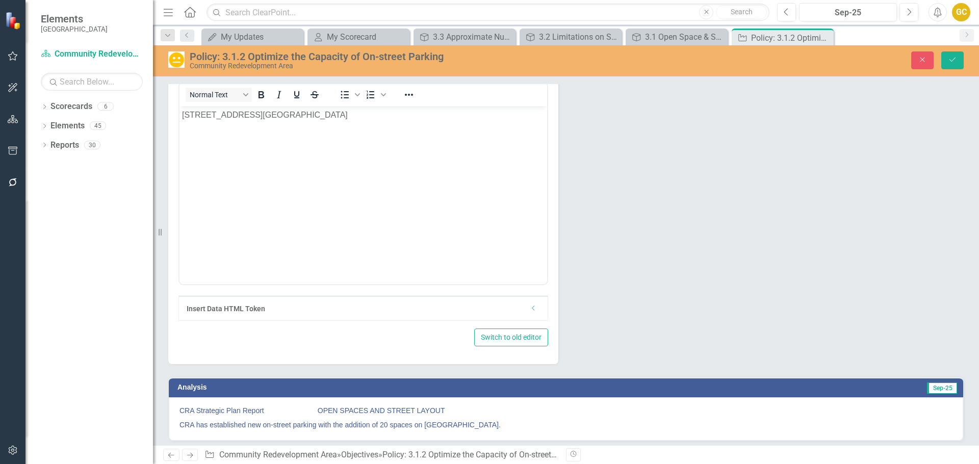
scroll to position [2, 0]
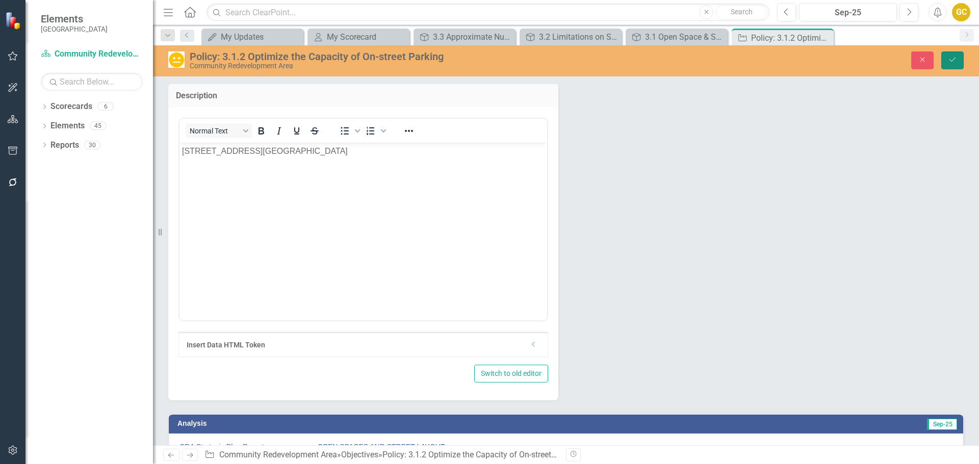
click at [955, 58] on icon "Save" at bounding box center [952, 59] width 9 height 7
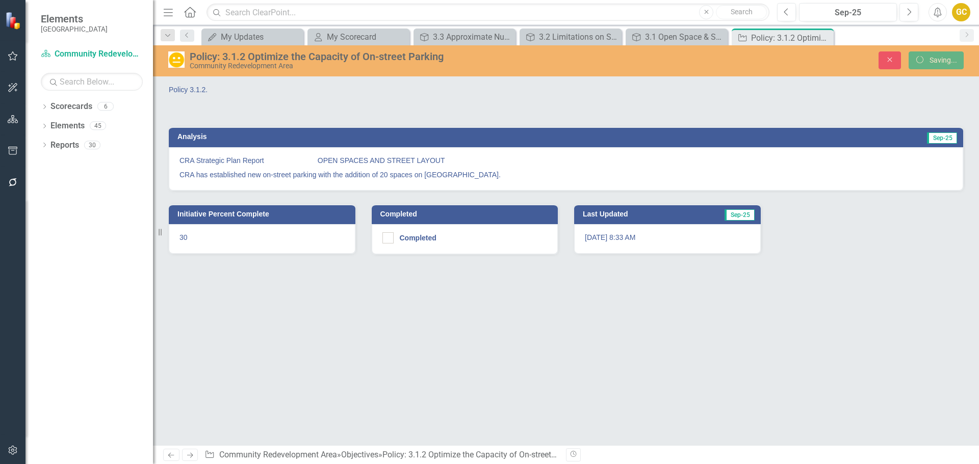
scroll to position [0, 0]
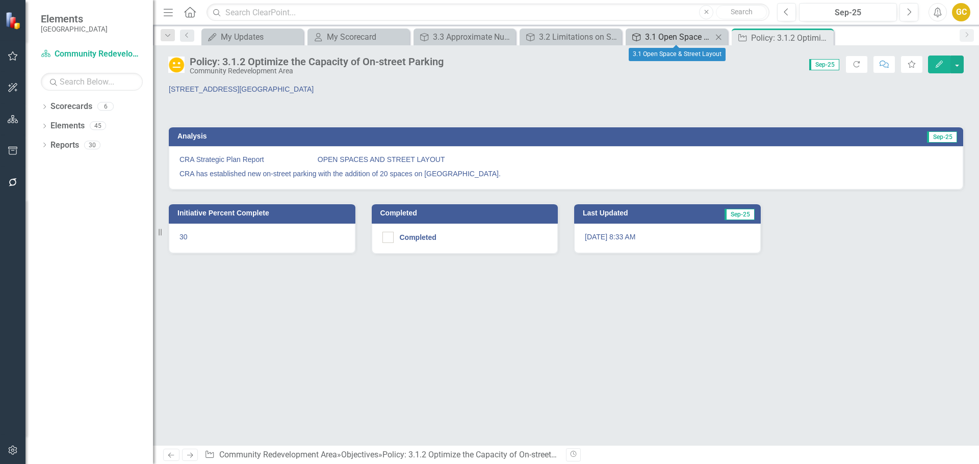
click at [695, 35] on div "3.1 Open Space & Street Layout" at bounding box center [678, 37] width 67 height 13
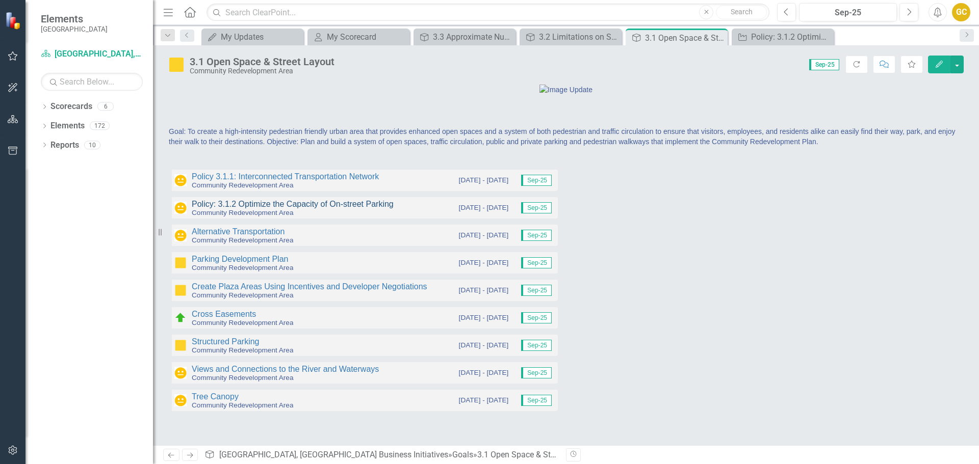
click at [260, 209] on link "Policy: 3.1.2 Optimize the Capacity of On-street Parking" at bounding box center [293, 204] width 202 height 9
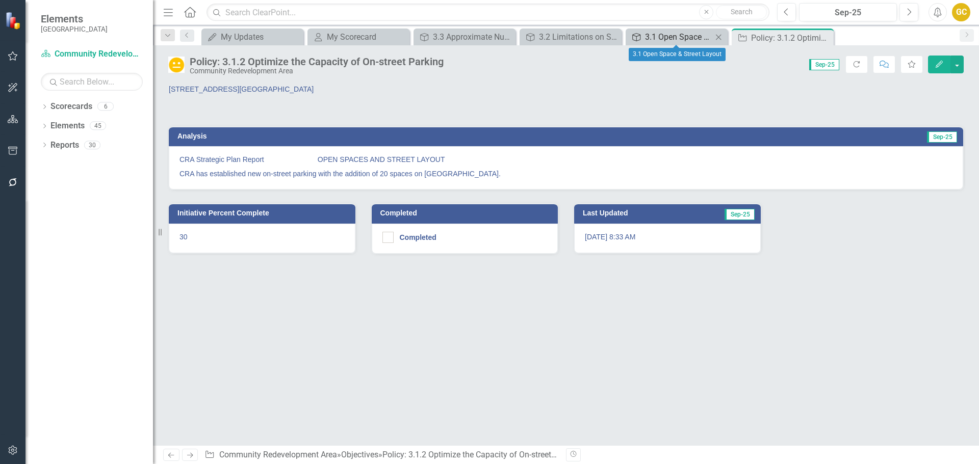
click at [662, 31] on div "3.1 Open Space & Street Layout" at bounding box center [678, 37] width 67 height 13
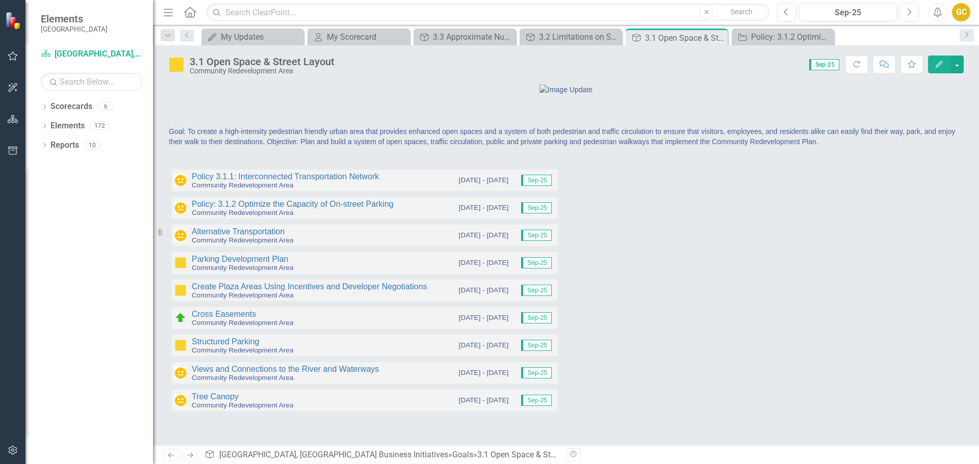
click at [313, 61] on div "3.1 Open Space & Street Layout" at bounding box center [262, 61] width 145 height 11
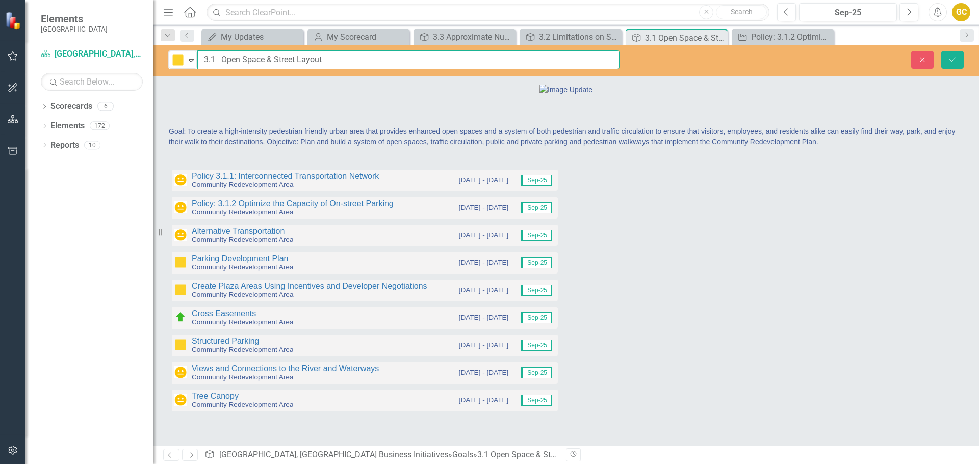
click at [328, 60] on input "3.1 Open Space & Street Layout" at bounding box center [408, 59] width 422 height 19
type input "3.1 Open Space & Street Layout - Development Projects Managed by CRA"
click at [948, 57] on icon "Save" at bounding box center [952, 59] width 9 height 7
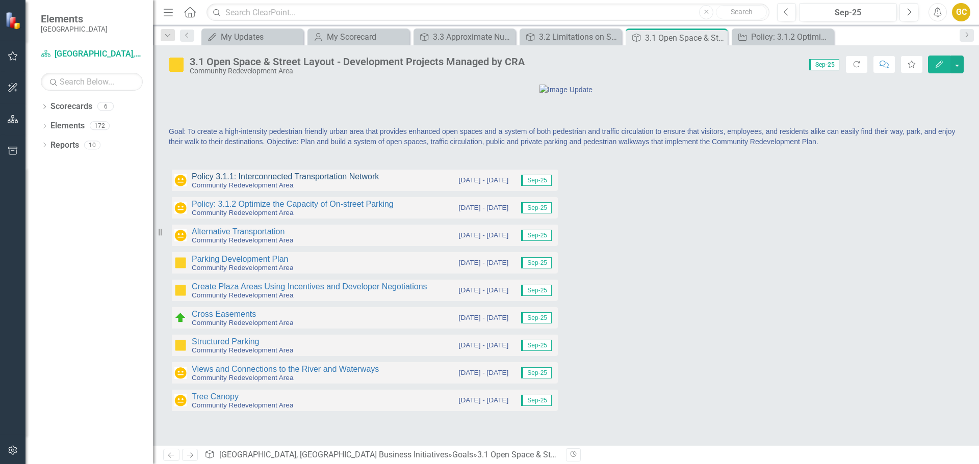
click at [293, 181] on link "Policy 3.1.1: Interconnected Transportation Network" at bounding box center [285, 176] width 187 height 9
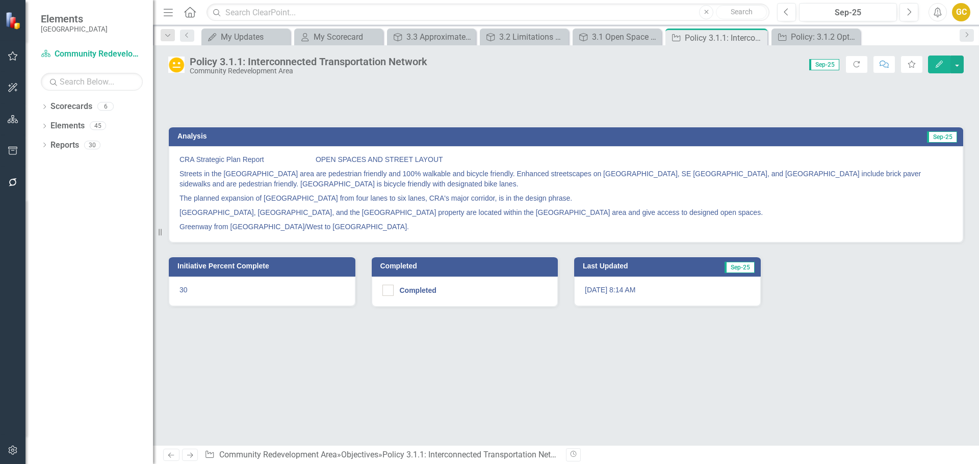
click at [317, 61] on div "Policy 3.1.1: Interconnected Transportation Network" at bounding box center [309, 61] width 238 height 11
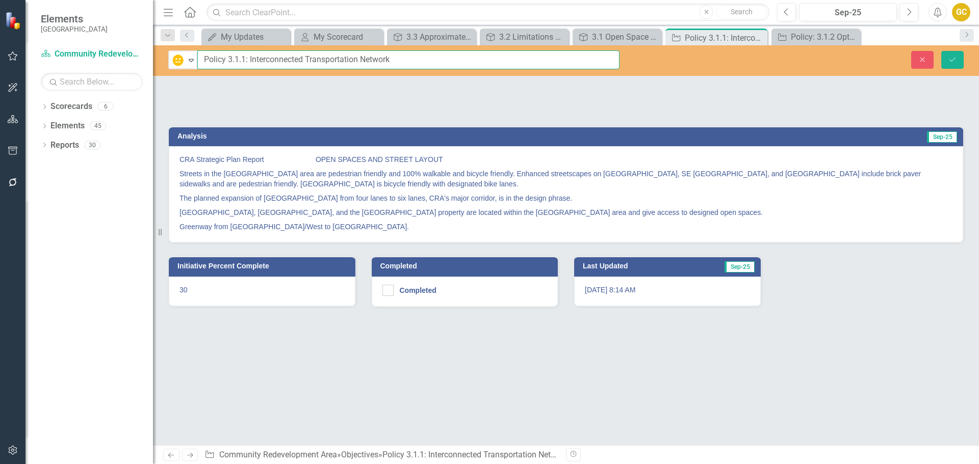
click at [228, 60] on input "Policy 3.1.1: Interconnected Transportation Network" at bounding box center [408, 59] width 422 height 19
type input "Policy 3.1.1: Interconnected Transportation Network"
click at [952, 58] on icon "Save" at bounding box center [952, 59] width 9 height 7
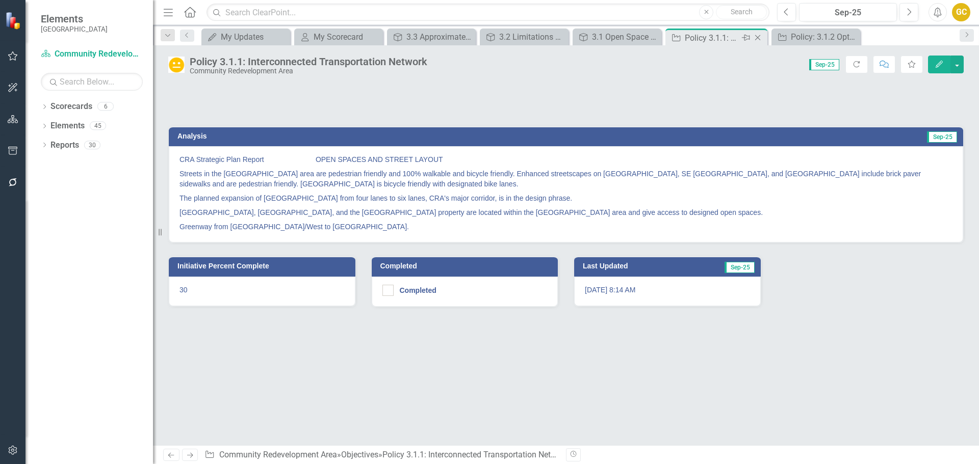
click at [758, 37] on icon "Close" at bounding box center [758, 38] width 10 height 8
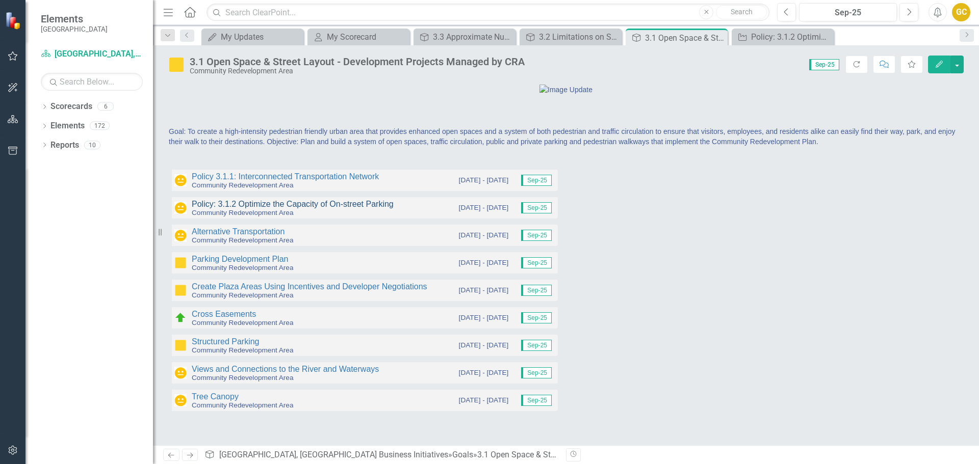
click at [273, 209] on link "Policy: 3.1.2 Optimize the Capacity of On-street Parking" at bounding box center [293, 204] width 202 height 9
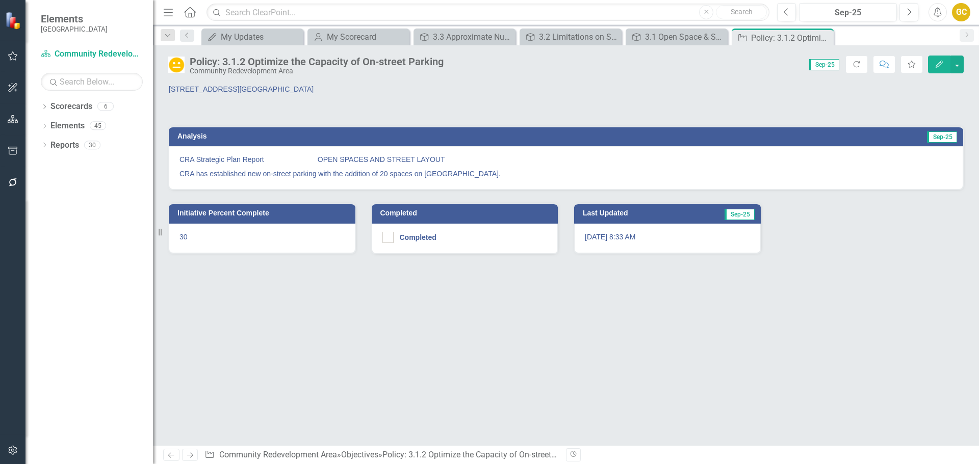
click at [252, 63] on div "Policy: 3.1.2 Optimize the Capacity of On-street Parking" at bounding box center [317, 61] width 254 height 11
click at [252, 62] on div "Policy: 3.1.2 Optimize the Capacity of On-street Parking" at bounding box center [317, 61] width 254 height 11
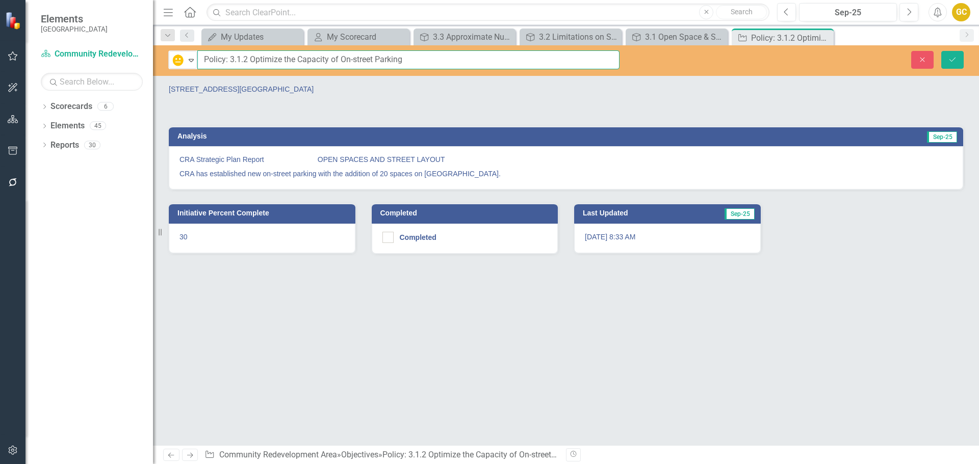
click at [405, 58] on input "Policy: 3.1.2 Optimize the Capacity of On-street Parking" at bounding box center [408, 59] width 422 height 19
drag, startPoint x: 406, startPoint y: 61, endPoint x: 558, endPoint y: 47, distance: 152.6
click at [558, 49] on div "In Progress Expand Policy: 3.1.2 Optimize the Capacity of On-street Parking - […" at bounding box center [566, 60] width 826 height 31
type input "Policy: 3.1.2 Optimize the Capacity of On-street Parking"
click at [224, 89] on p "[STREET_ADDRESS][GEOGRAPHIC_DATA]" at bounding box center [363, 89] width 389 height 10
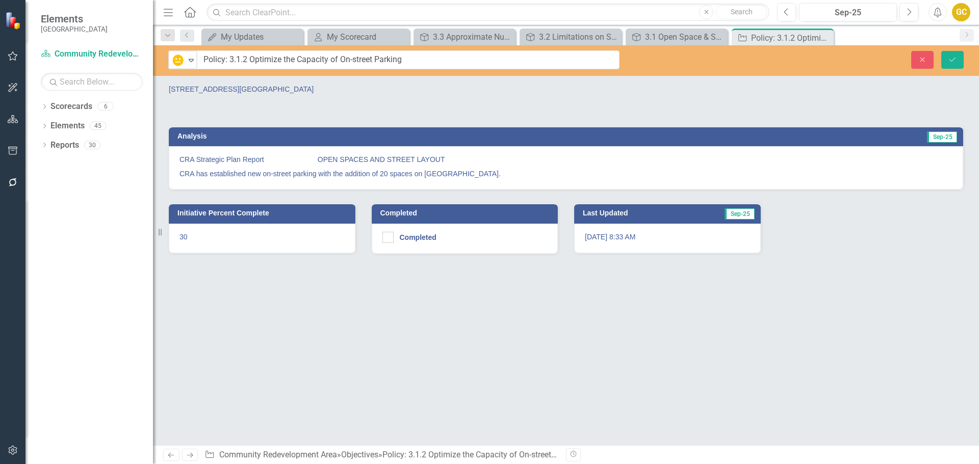
click at [224, 89] on p "[STREET_ADDRESS][GEOGRAPHIC_DATA]" at bounding box center [363, 89] width 389 height 10
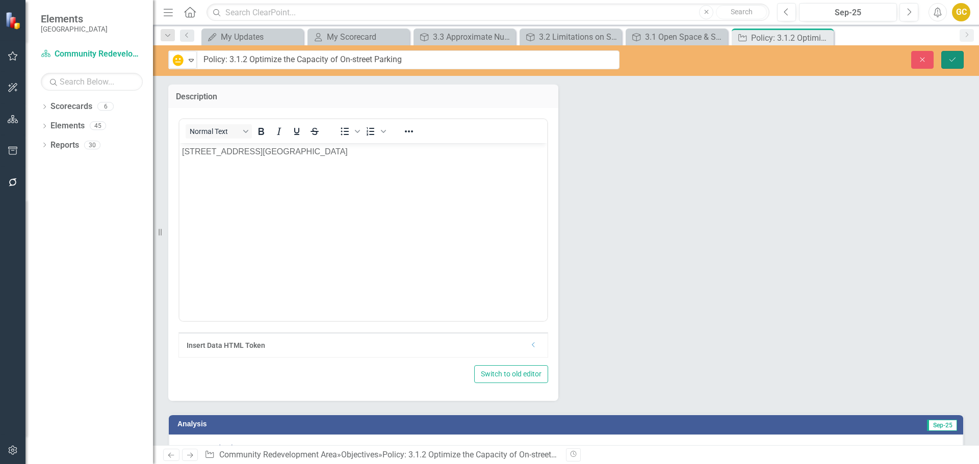
click at [947, 57] on button "Save" at bounding box center [952, 60] width 22 height 18
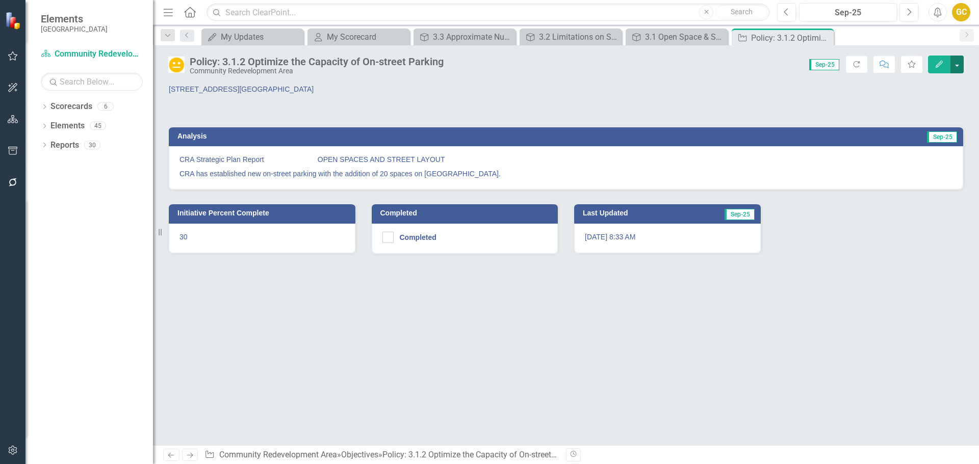
click at [956, 62] on button "button" at bounding box center [956, 65] width 13 height 18
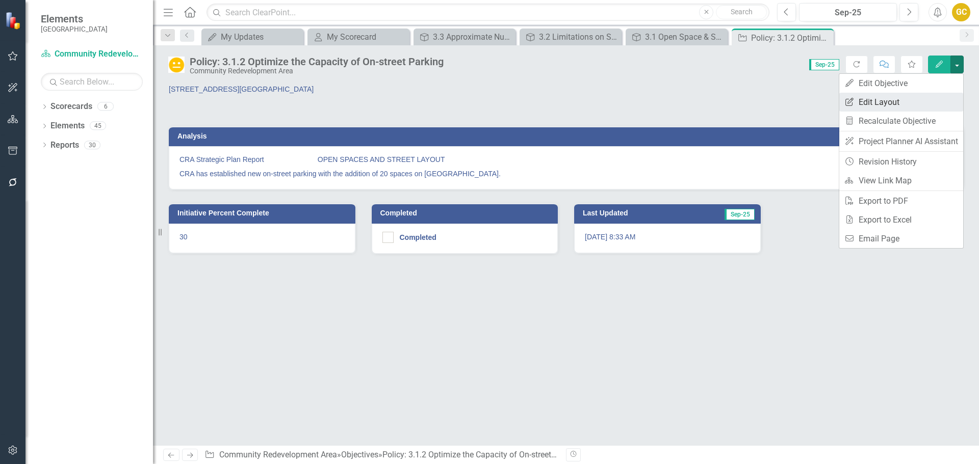
click at [872, 99] on link "Edit Report Edit Layout" at bounding box center [901, 102] width 124 height 19
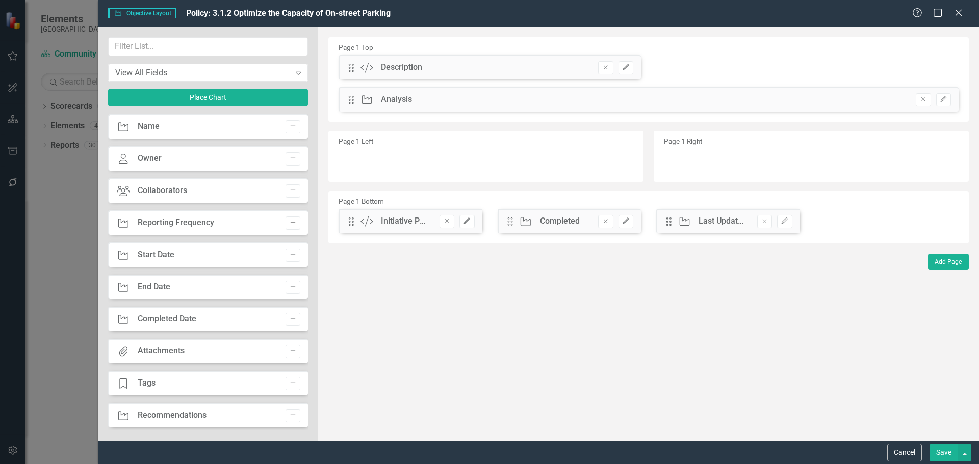
click at [290, 222] on icon "Add" at bounding box center [293, 223] width 8 height 6
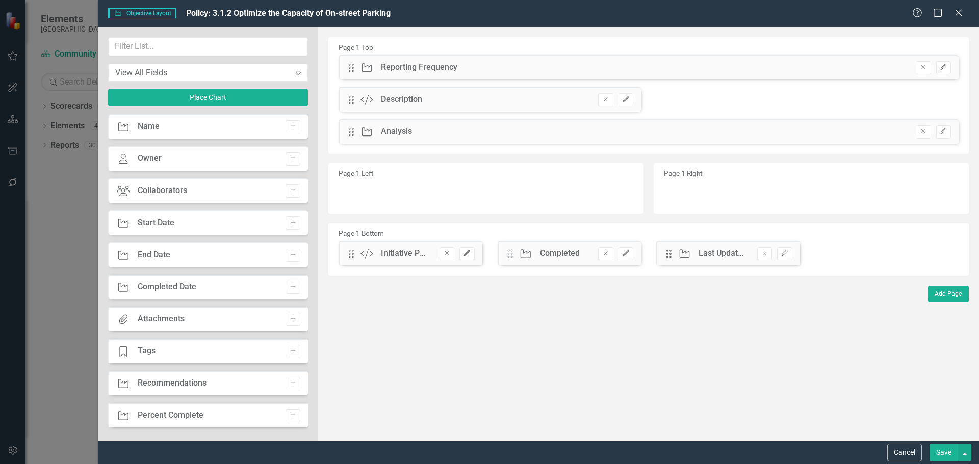
click at [943, 65] on icon "Edit" at bounding box center [944, 67] width 8 height 6
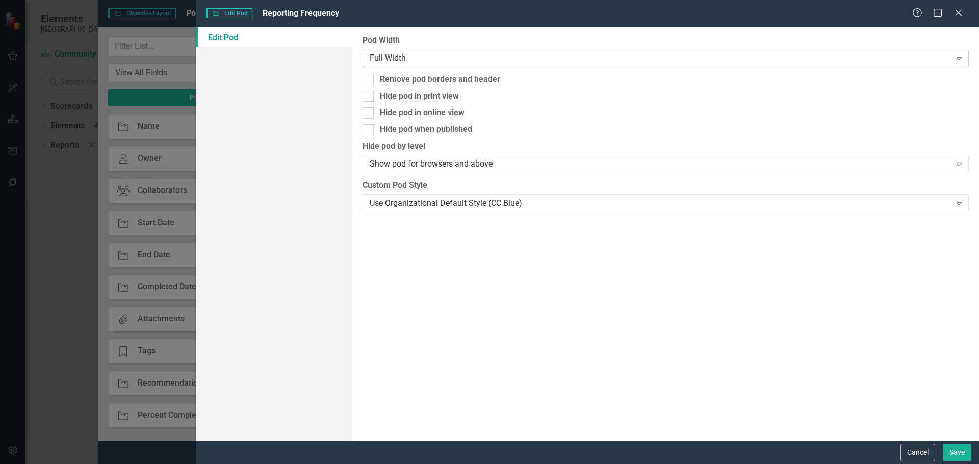
click at [960, 57] on icon "Expand" at bounding box center [959, 58] width 10 height 8
click at [236, 36] on link "Edit Pod" at bounding box center [274, 37] width 157 height 20
click at [957, 11] on icon "Close" at bounding box center [958, 13] width 13 height 10
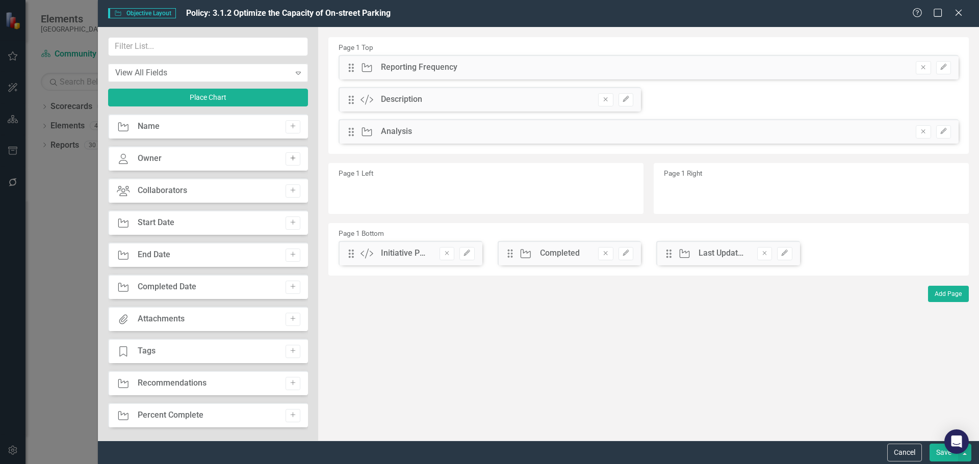
click at [292, 158] on icon "Add" at bounding box center [293, 159] width 8 height 6
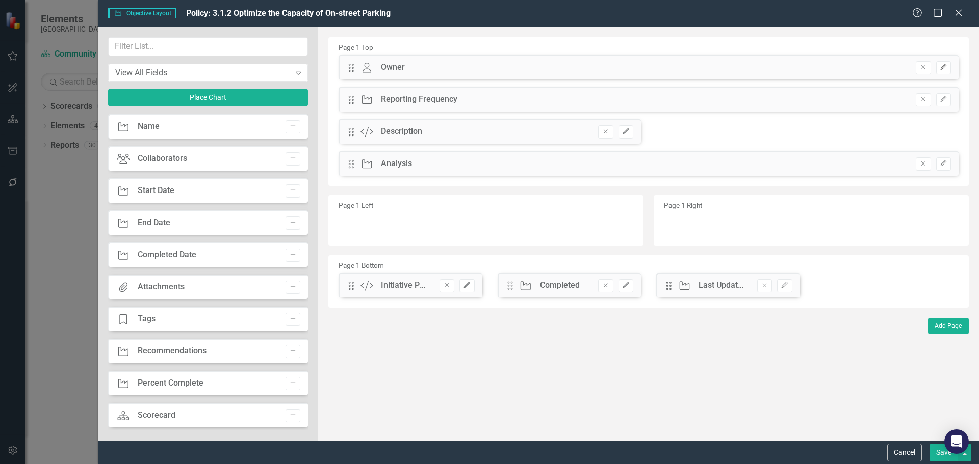
click at [941, 69] on icon "button" at bounding box center [943, 67] width 6 height 6
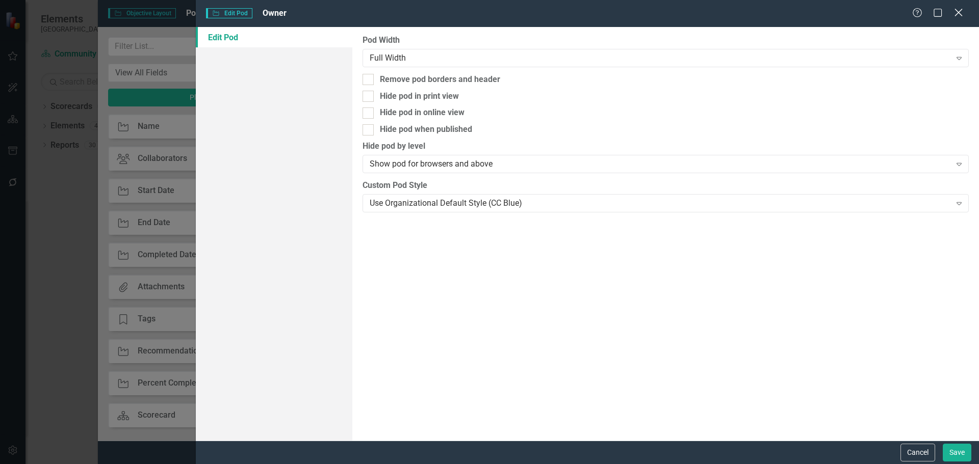
click at [957, 10] on icon "Close" at bounding box center [958, 13] width 13 height 10
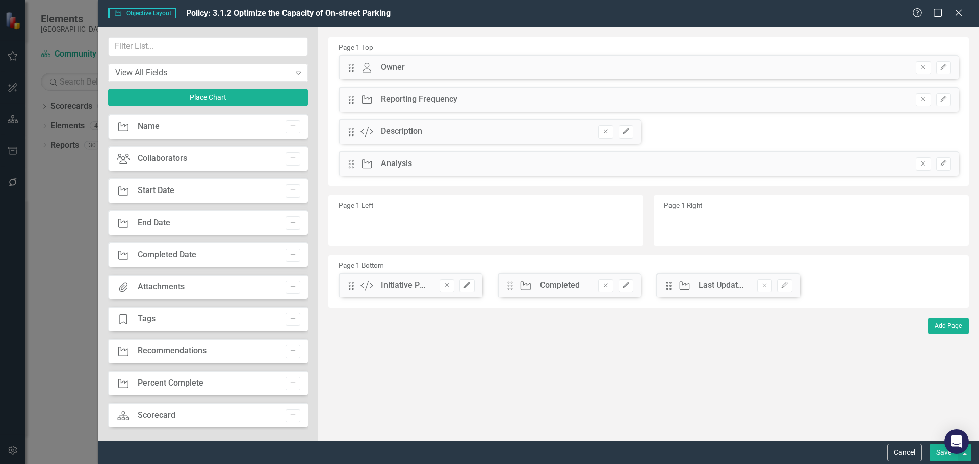
click at [380, 67] on div "Owner Owner" at bounding box center [382, 68] width 45 height 12
click at [381, 66] on div "Owner" at bounding box center [393, 68] width 24 height 12
click at [405, 287] on div "Initiative Percent Complete" at bounding box center [405, 286] width 48 height 12
click at [378, 284] on div "Custom Initiative Percent Complete" at bounding box center [394, 286] width 69 height 12
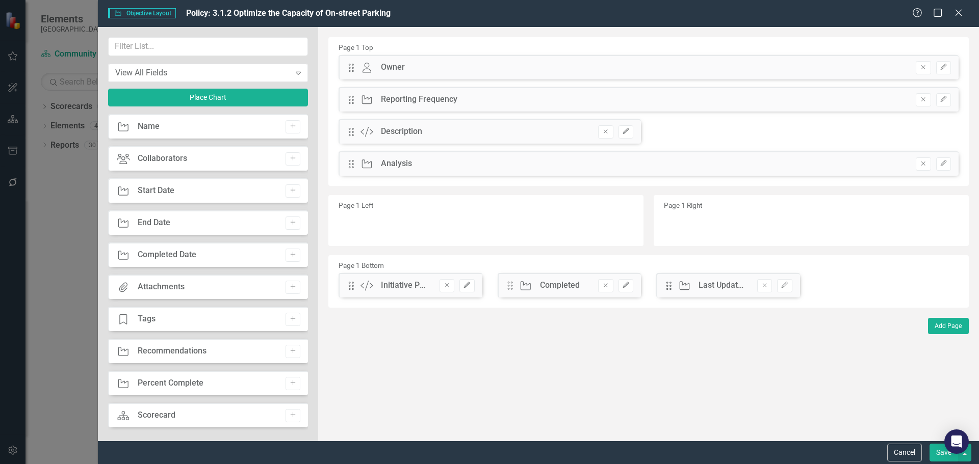
click at [379, 283] on div "Custom Initiative Percent Complete" at bounding box center [394, 286] width 69 height 12
click at [353, 286] on div "The fields (or pods) that are available for you to include on the detail page a…" at bounding box center [648, 234] width 661 height 414
drag, startPoint x: 352, startPoint y: 286, endPoint x: 355, endPoint y: 291, distance: 5.5
click at [352, 286] on div "The fields (or pods) that are available for you to include on the detail page a…" at bounding box center [648, 234] width 661 height 414
click at [959, 8] on icon "Close" at bounding box center [958, 13] width 13 height 10
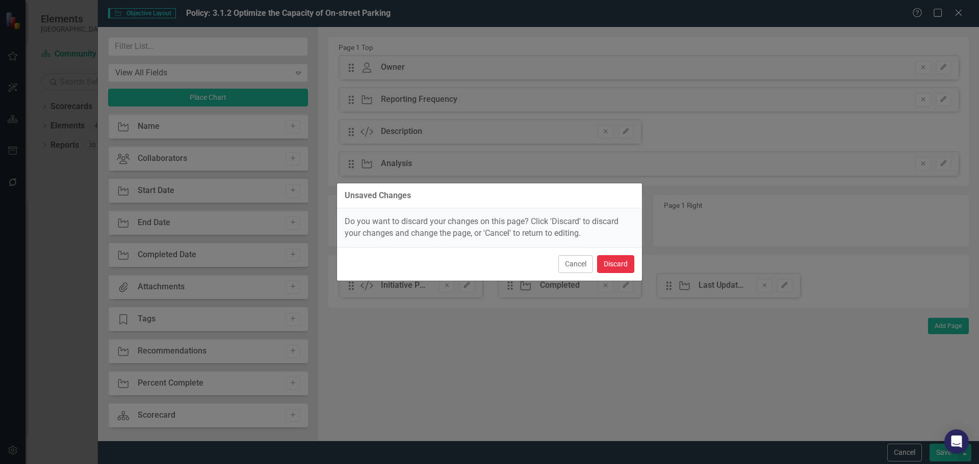
click at [618, 267] on button "Discard" at bounding box center [615, 264] width 37 height 18
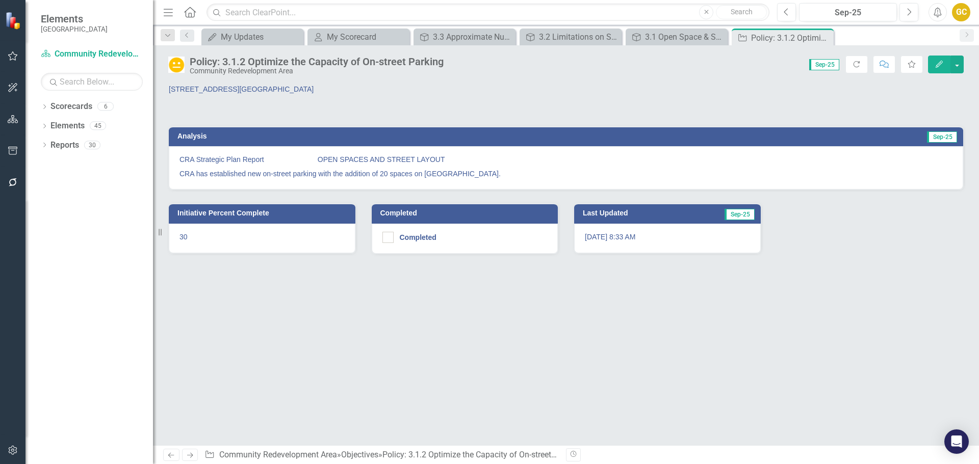
drag, startPoint x: 798, startPoint y: 294, endPoint x: 705, endPoint y: 315, distance: 95.5
click at [692, 327] on div "[STREET_ADDRESS][GEOGRAPHIC_DATA] Analysis Sep-25 CRA Strategic Plan Report OPE…" at bounding box center [566, 265] width 826 height 362
click at [957, 62] on button "button" at bounding box center [956, 65] width 13 height 18
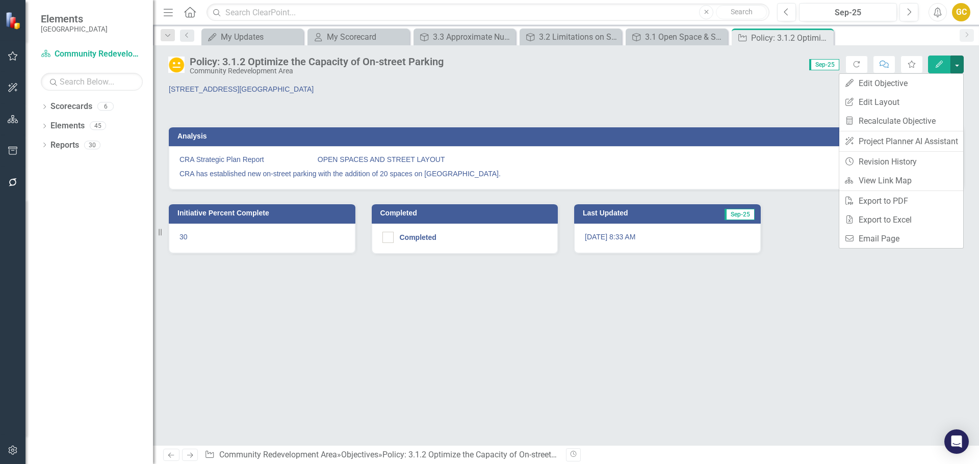
click at [246, 86] on p "[STREET_ADDRESS][GEOGRAPHIC_DATA]" at bounding box center [363, 89] width 389 height 10
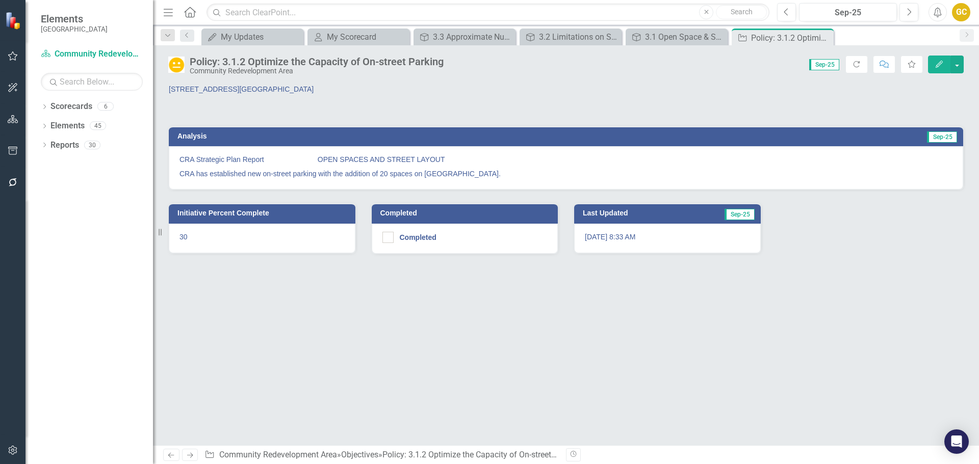
click at [246, 86] on p "[STREET_ADDRESS][GEOGRAPHIC_DATA]" at bounding box center [363, 89] width 389 height 10
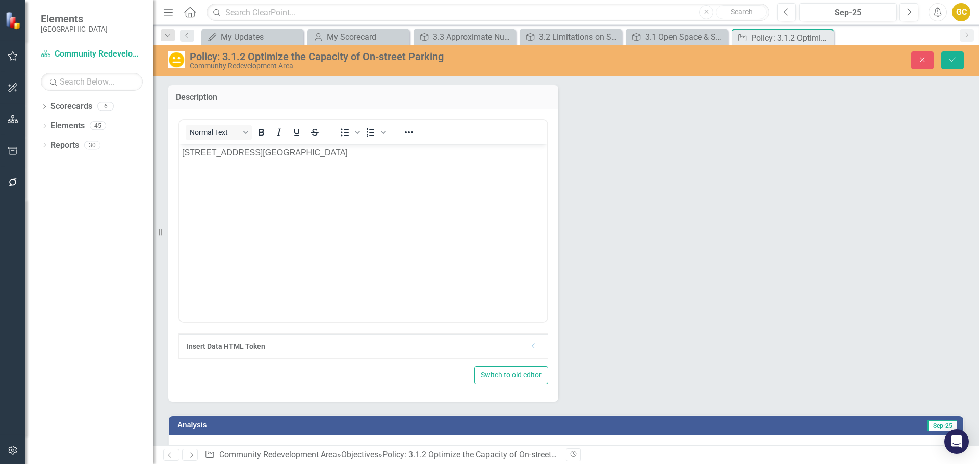
click at [805, 229] on div "Description <p>[STREET_ADDRESS][GEOGRAPHIC_DATA]</p> Normal Text To open the po…" at bounding box center [566, 275] width 811 height 408
click at [804, 231] on div "Description <p>[STREET_ADDRESS][GEOGRAPHIC_DATA]</p> Normal Text To open the po…" at bounding box center [566, 275] width 811 height 408
click at [951, 63] on icon "Save" at bounding box center [952, 59] width 9 height 7
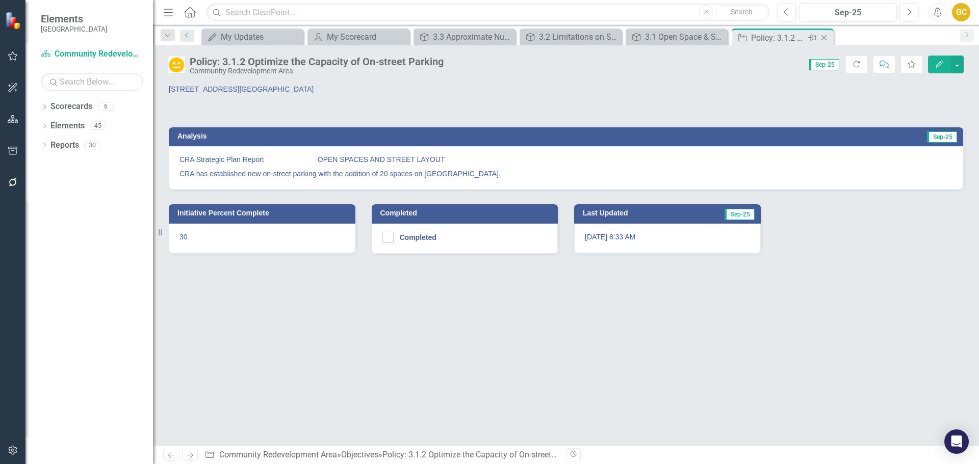
click at [826, 38] on icon "Close" at bounding box center [824, 38] width 10 height 8
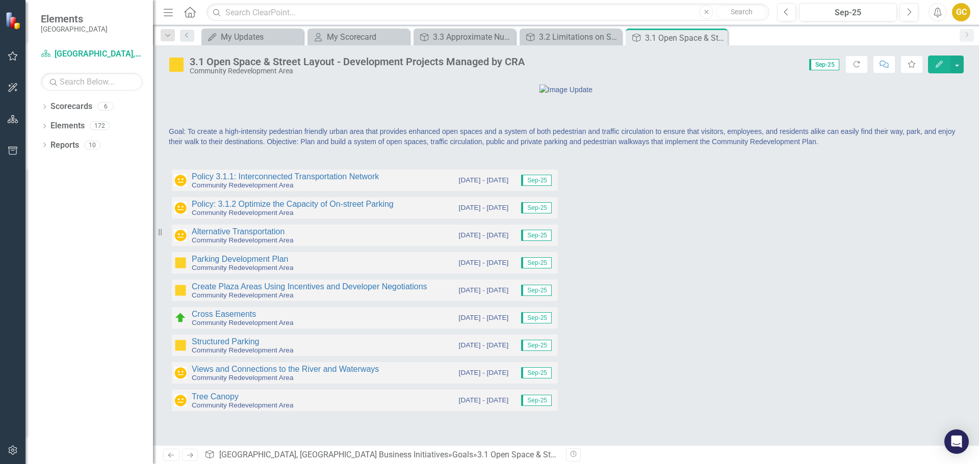
click at [599, 288] on div "Policy 3.1.1: Interconnected Transportation Network Community Redevelopment Are…" at bounding box center [566, 287] width 811 height 262
click at [615, 289] on div "Policy 3.1.1: Interconnected Transportation Network Community Redevelopment Are…" at bounding box center [566, 287] width 811 height 262
click at [614, 289] on div "Policy 3.1.1: Interconnected Transportation Network Community Redevelopment Are…" at bounding box center [566, 287] width 811 height 262
click at [731, 198] on div at bounding box center [769, 183] width 390 height 30
click at [741, 286] on div "Policy 3.1.1: Interconnected Transportation Network Community Redevelopment Are…" at bounding box center [566, 287] width 811 height 262
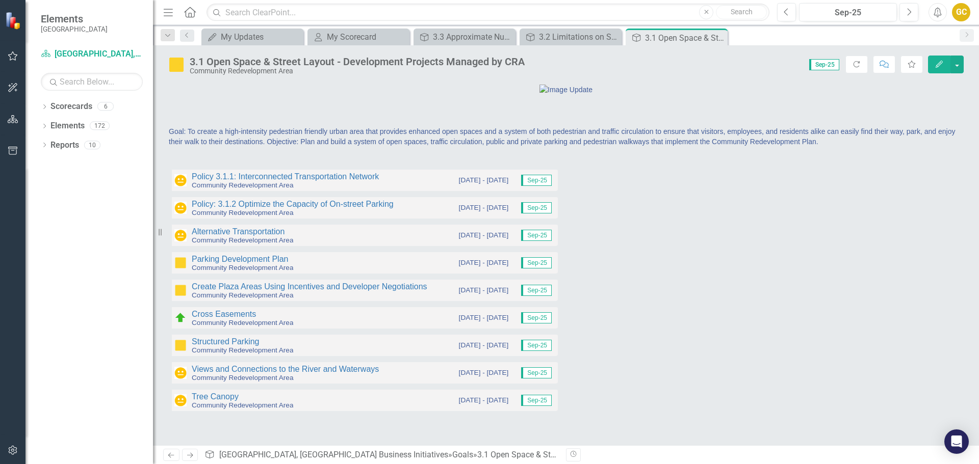
click at [740, 292] on div "Policy 3.1.1: Interconnected Transportation Network Community Redevelopment Are…" at bounding box center [566, 287] width 811 height 262
click at [319, 209] on link "Policy: 3.1.2 Optimize the Capacity of On-street Parking" at bounding box center [293, 204] width 202 height 9
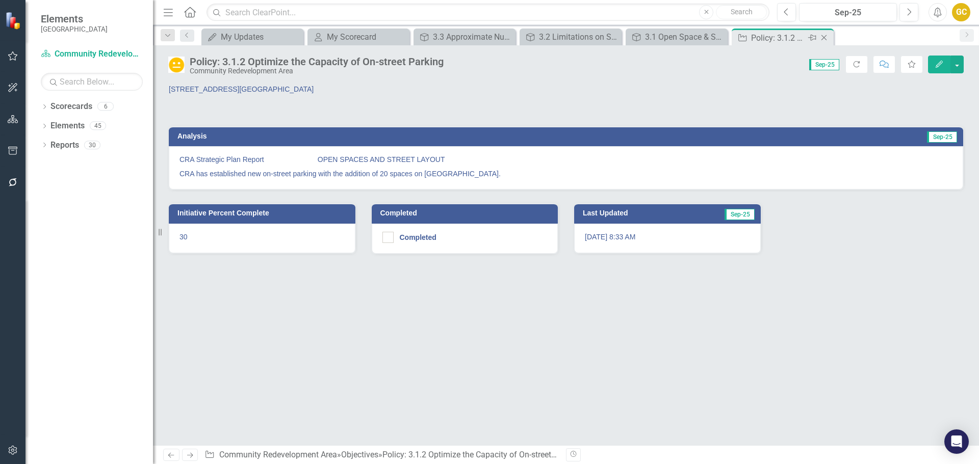
click at [827, 34] on icon "Close" at bounding box center [824, 38] width 10 height 8
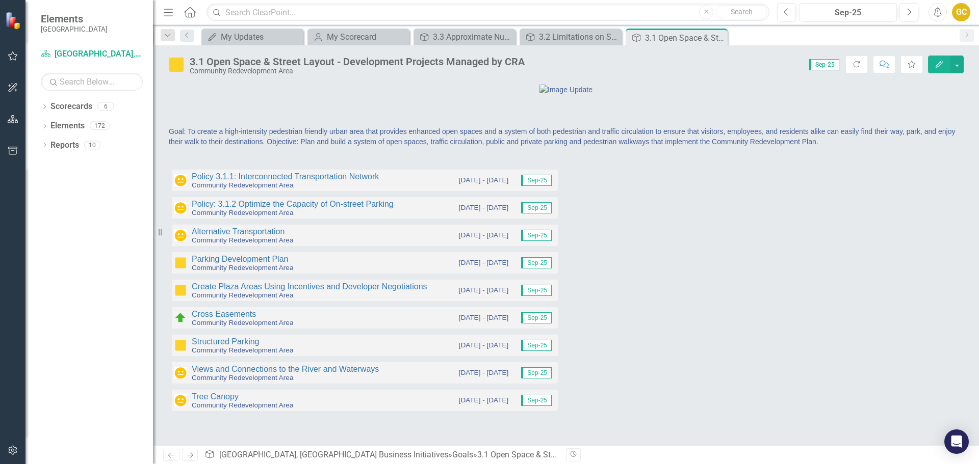
drag, startPoint x: 629, startPoint y: 243, endPoint x: 628, endPoint y: 251, distance: 8.3
click at [628, 198] on div at bounding box center [768, 177] width 405 height 42
click at [628, 198] on div at bounding box center [769, 183] width 390 height 30
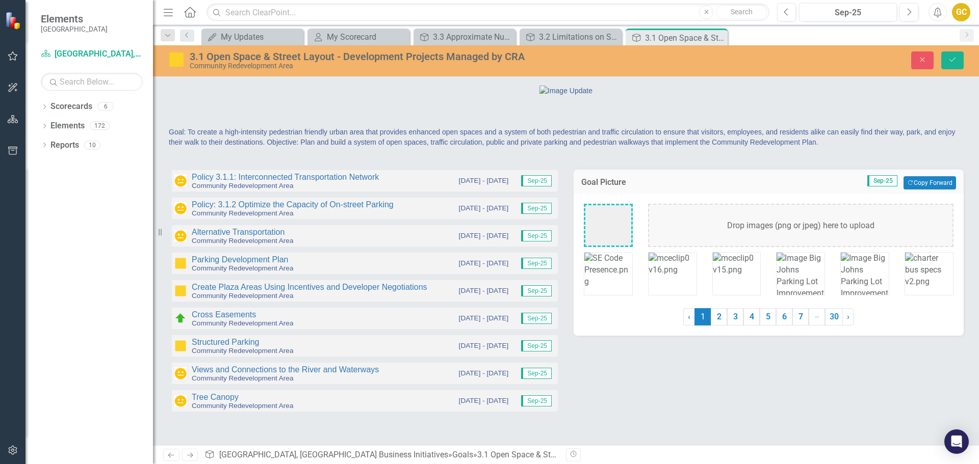
click at [628, 194] on div "Goal Picture Sep-25 Copy Forward Copy Forward" at bounding box center [769, 181] width 390 height 25
click at [301, 209] on link "Policy: 3.1.2 Optimize the Capacity of On-street Parking" at bounding box center [293, 204] width 202 height 9
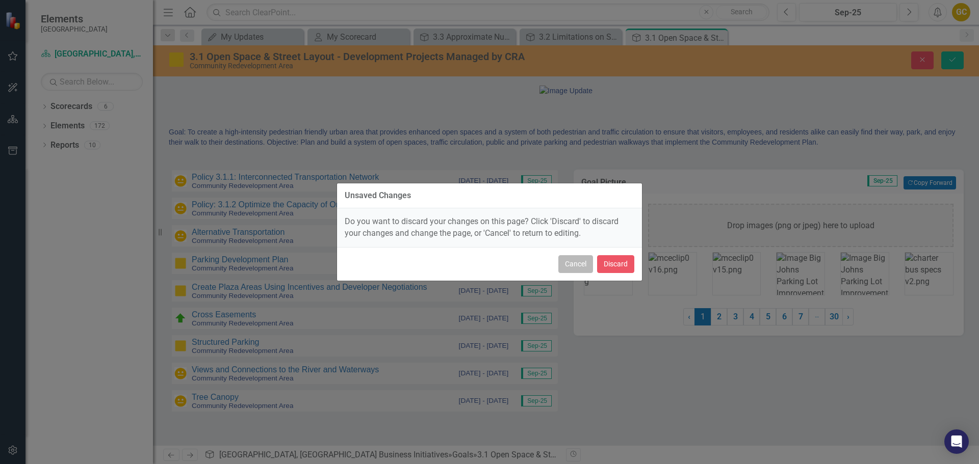
click at [584, 261] on button "Cancel" at bounding box center [575, 264] width 35 height 18
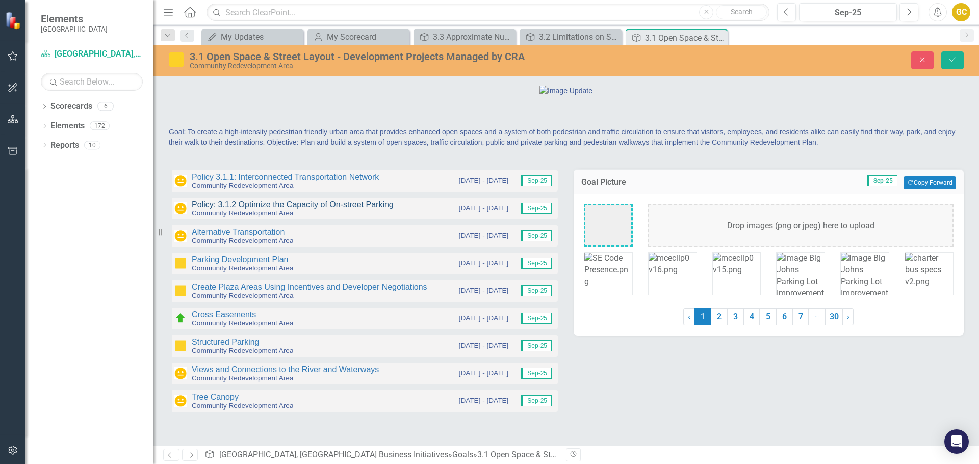
click at [254, 209] on link "Policy: 3.1.2 Optimize the Capacity of On-street Parking" at bounding box center [293, 204] width 202 height 9
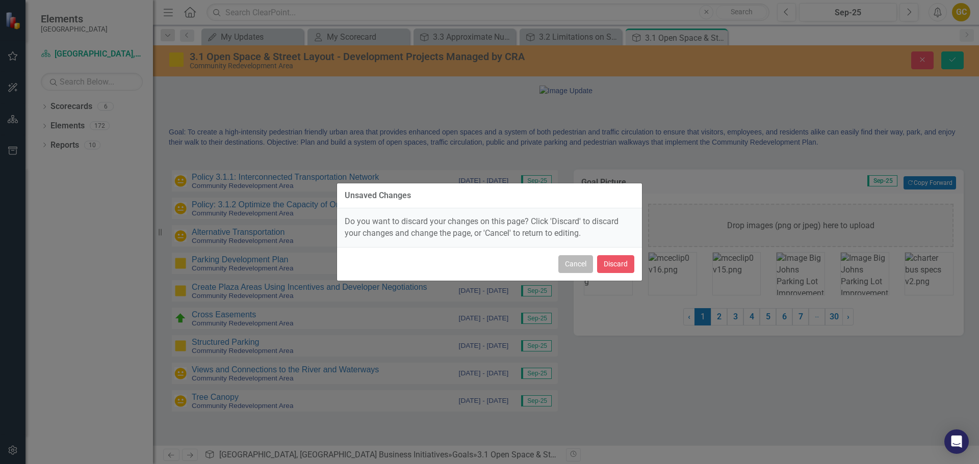
click at [576, 269] on button "Cancel" at bounding box center [575, 264] width 35 height 18
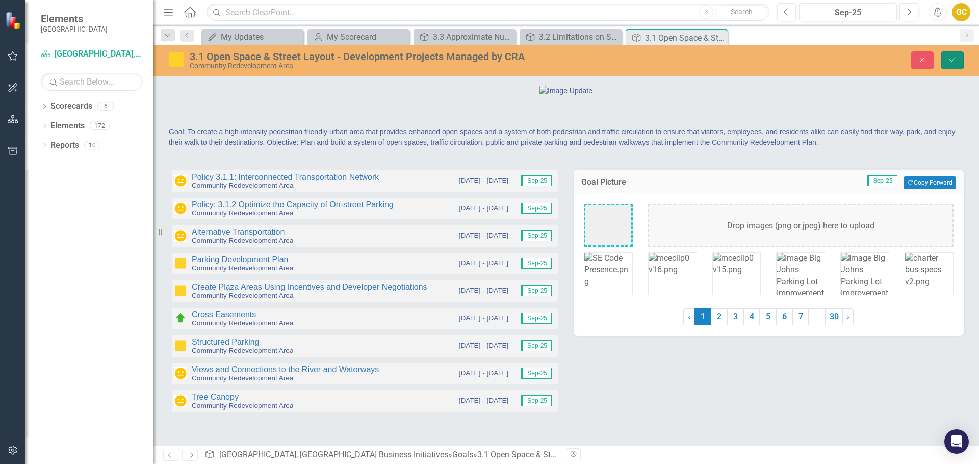
click at [954, 58] on icon "Save" at bounding box center [952, 59] width 9 height 7
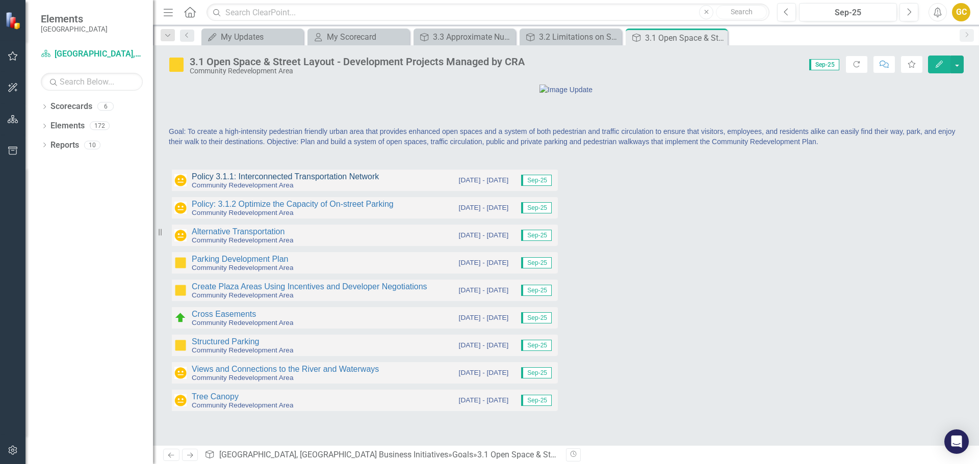
click at [265, 181] on link "Policy 3.1.1: Interconnected Transportation Network" at bounding box center [285, 176] width 187 height 9
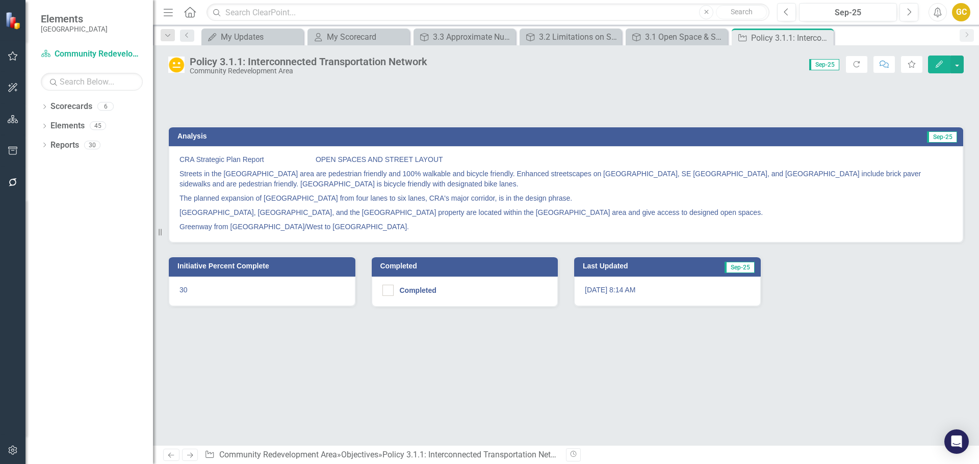
click at [203, 97] on div at bounding box center [363, 99] width 390 height 30
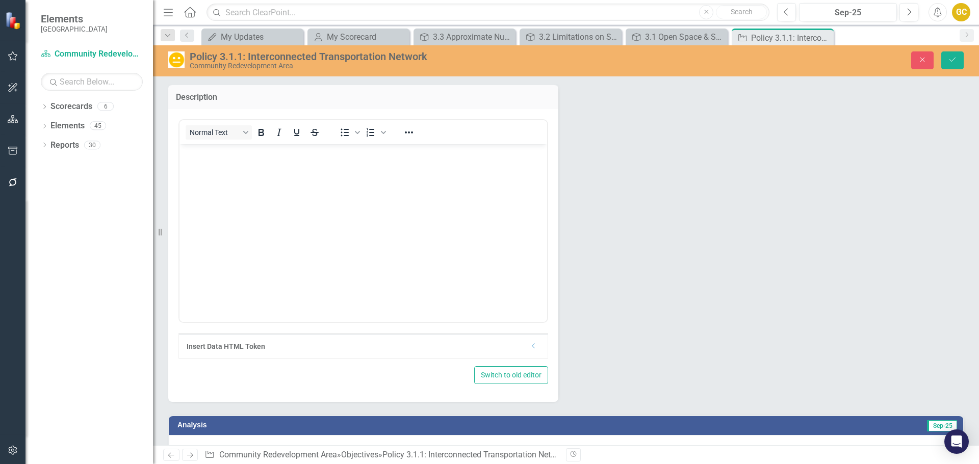
click at [213, 151] on p "Rich Text Area. Press ALT-0 for help." at bounding box center [363, 152] width 362 height 12
click at [958, 61] on button "Save" at bounding box center [952, 60] width 22 height 18
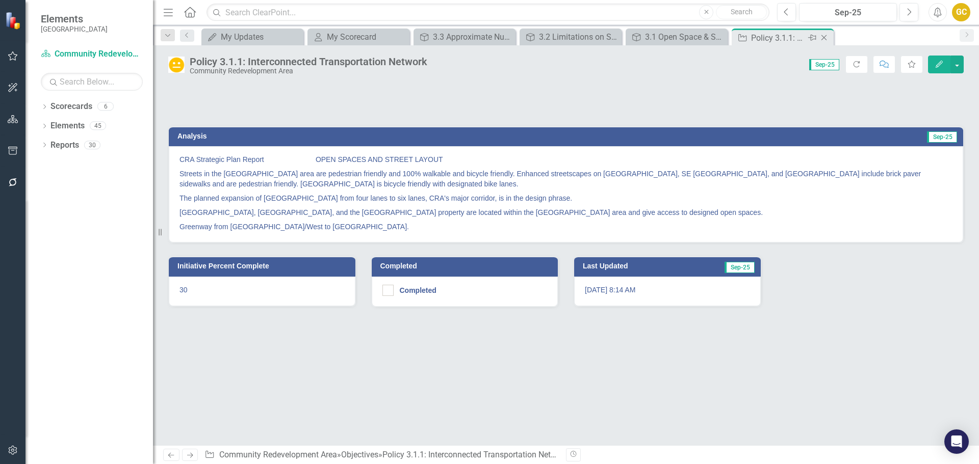
click at [826, 34] on icon "Close" at bounding box center [824, 38] width 10 height 8
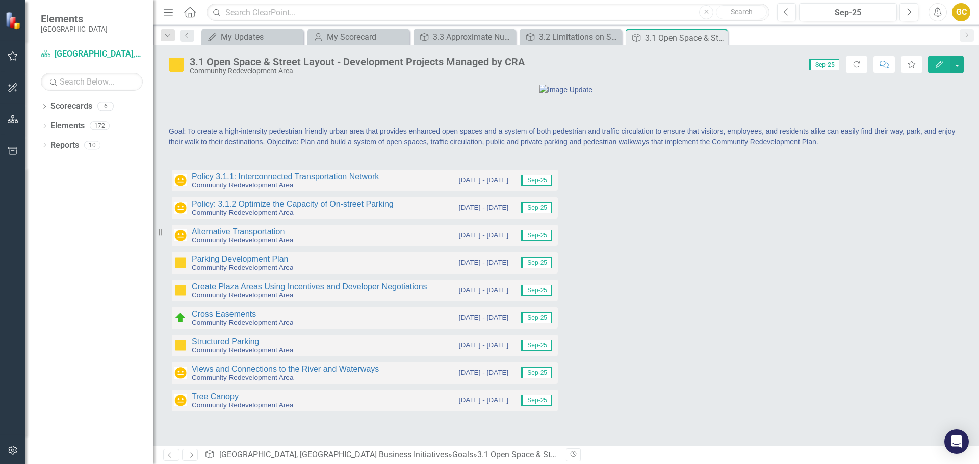
drag, startPoint x: 306, startPoint y: 260, endPoint x: 841, endPoint y: 384, distance: 548.6
click at [841, 384] on div "Policy 3.1.1: Interconnected Transportation Network Community Redevelopment Are…" at bounding box center [566, 287] width 811 height 262
click at [959, 63] on button "button" at bounding box center [956, 65] width 13 height 18
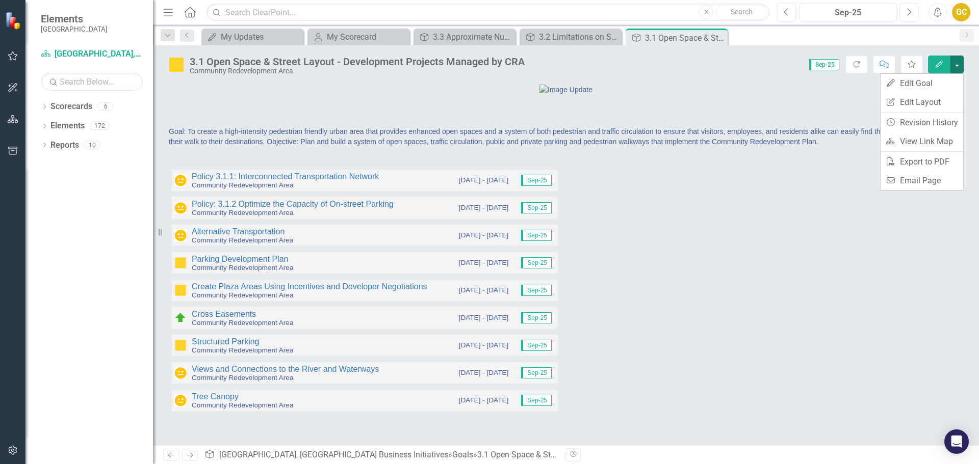
click at [939, 62] on icon "Edit" at bounding box center [939, 64] width 9 height 7
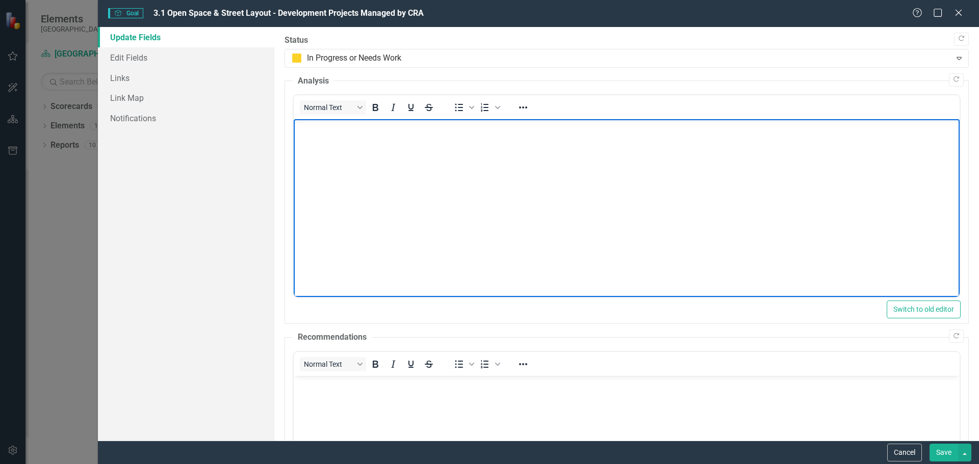
click at [315, 132] on p "Rich Text Area. Press ALT-0 for help." at bounding box center [626, 128] width 661 height 12
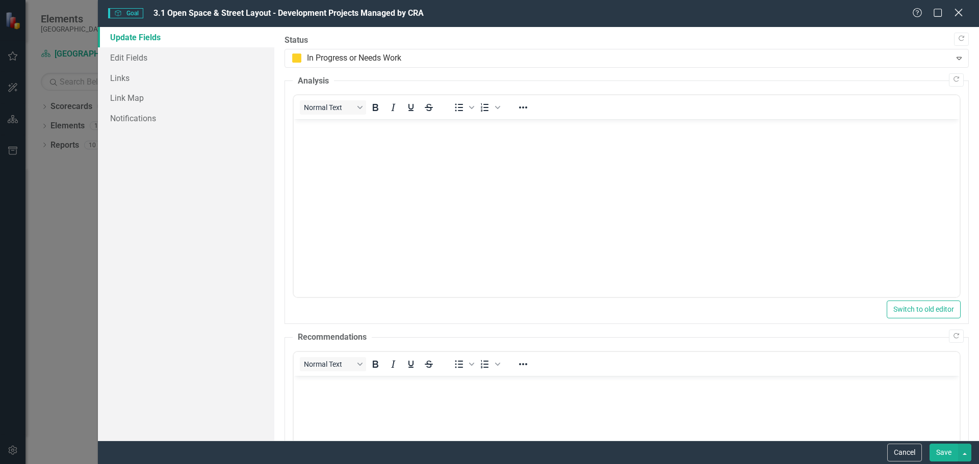
click at [955, 12] on icon "Close" at bounding box center [958, 13] width 13 height 10
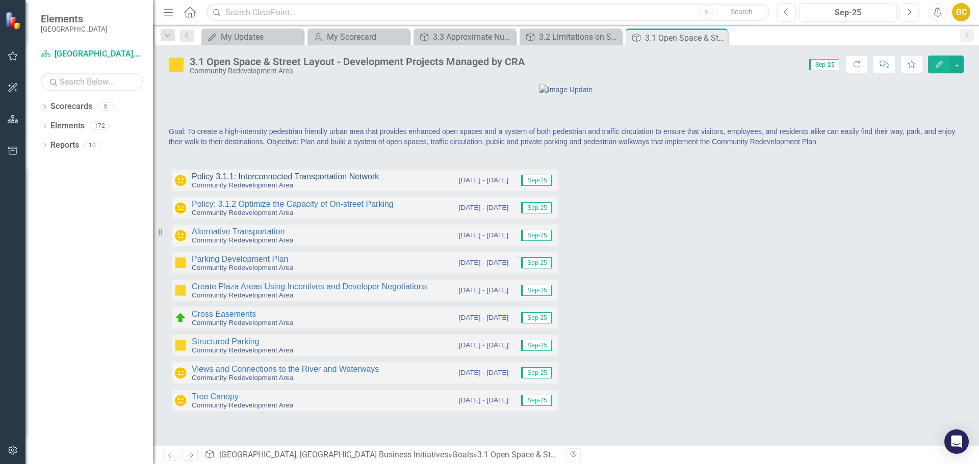
click at [263, 181] on link "Policy 3.1.1: Interconnected Transportation Network" at bounding box center [285, 176] width 187 height 9
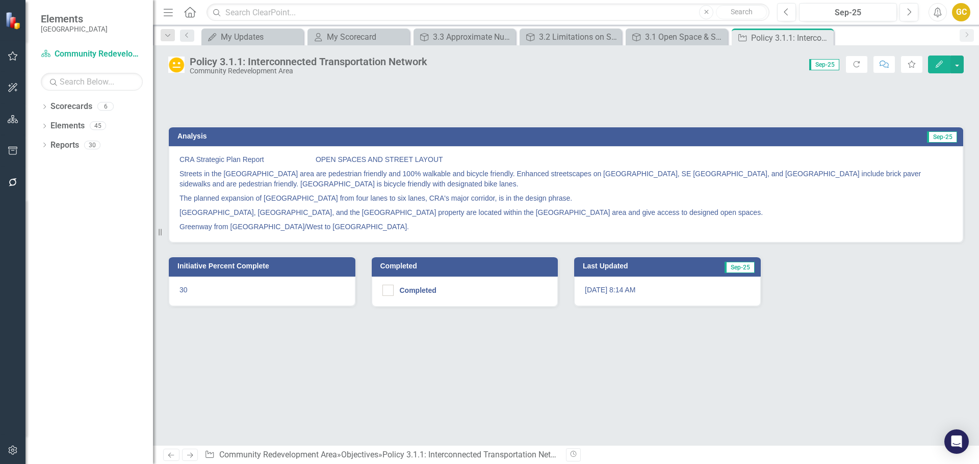
click at [207, 97] on div at bounding box center [363, 99] width 390 height 30
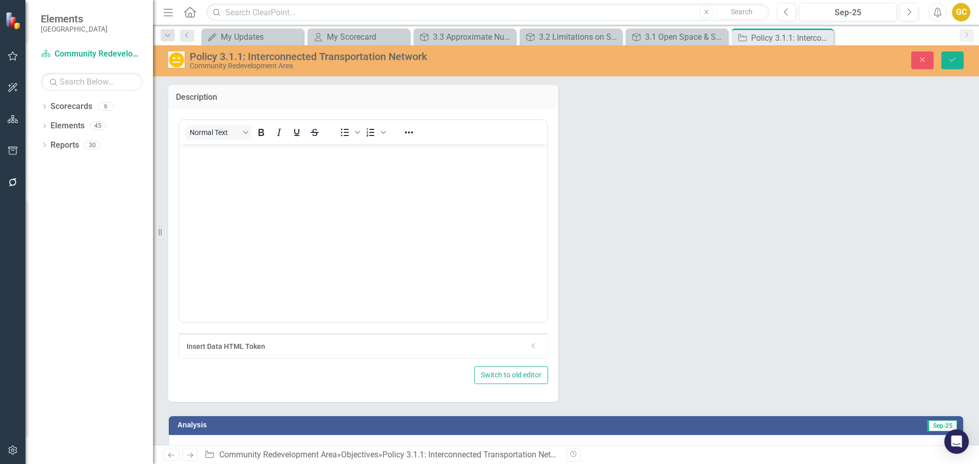
click at [0, 0] on icon "Close" at bounding box center [0, 0] width 0 height 0
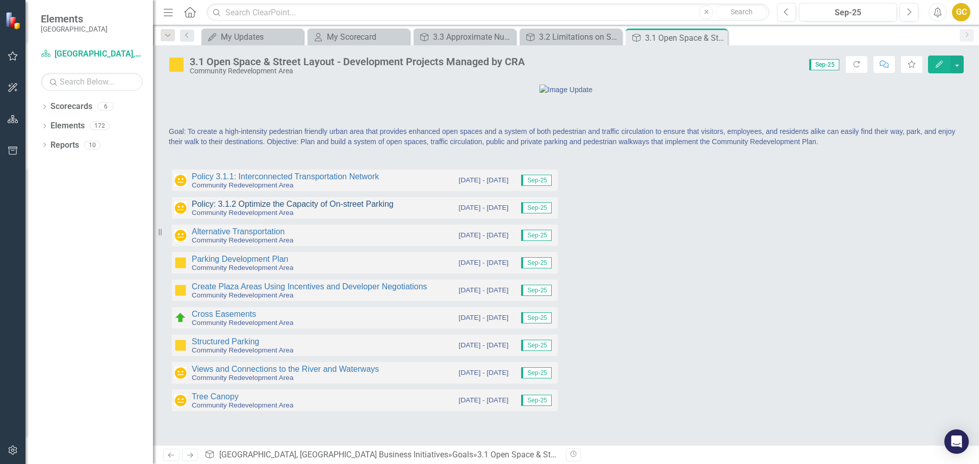
click at [260, 209] on link "Policy: 3.1.2 Optimize the Capacity of On-street Parking" at bounding box center [293, 204] width 202 height 9
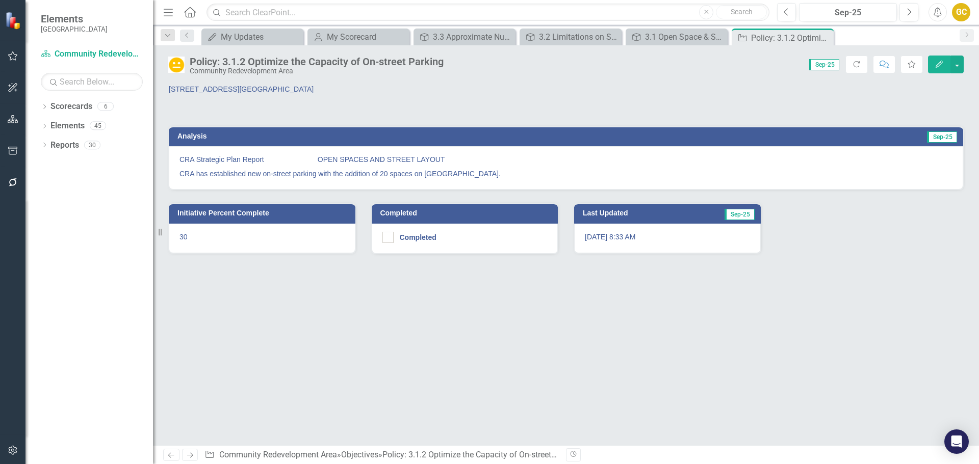
click at [210, 93] on p "[STREET_ADDRESS][GEOGRAPHIC_DATA]" at bounding box center [363, 89] width 389 height 10
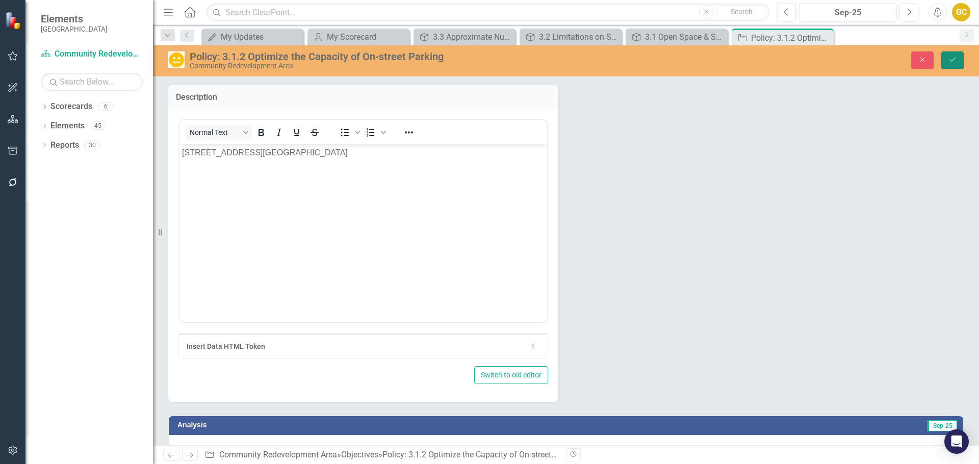
click at [956, 59] on icon "Save" at bounding box center [952, 59] width 9 height 7
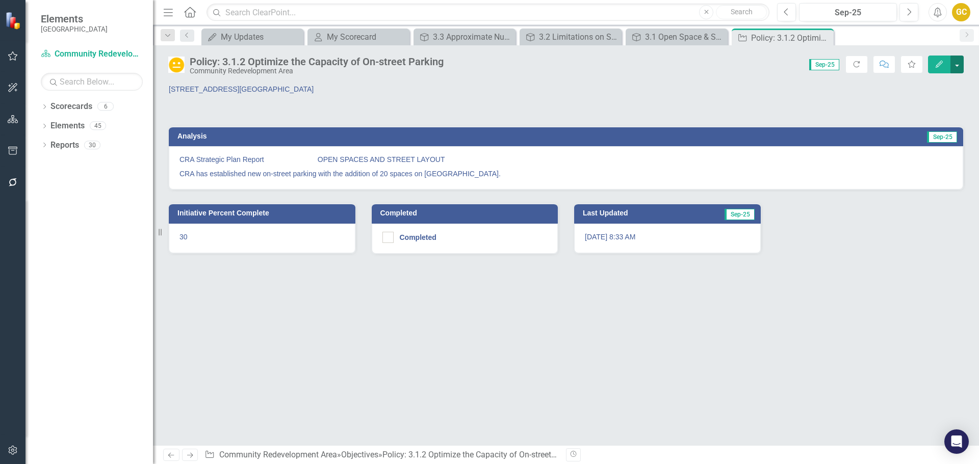
click at [956, 64] on button "button" at bounding box center [956, 65] width 13 height 18
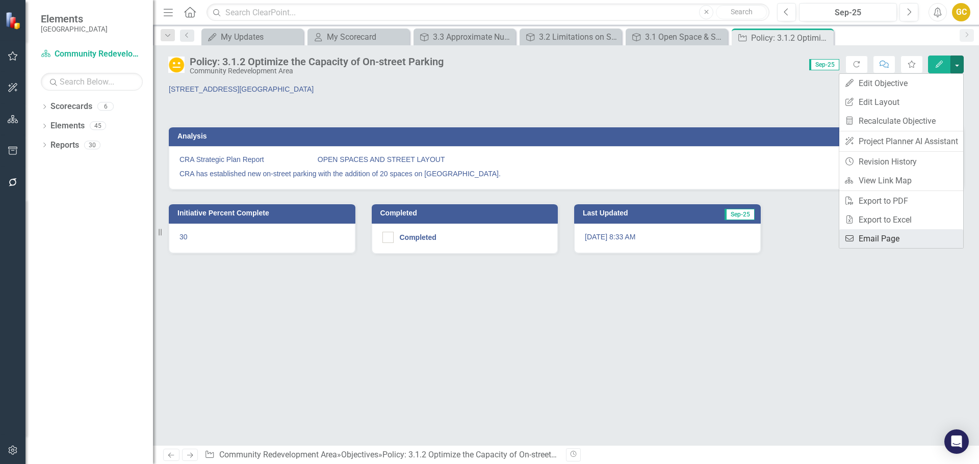
click at [892, 238] on link "Email Email Page" at bounding box center [901, 238] width 124 height 19
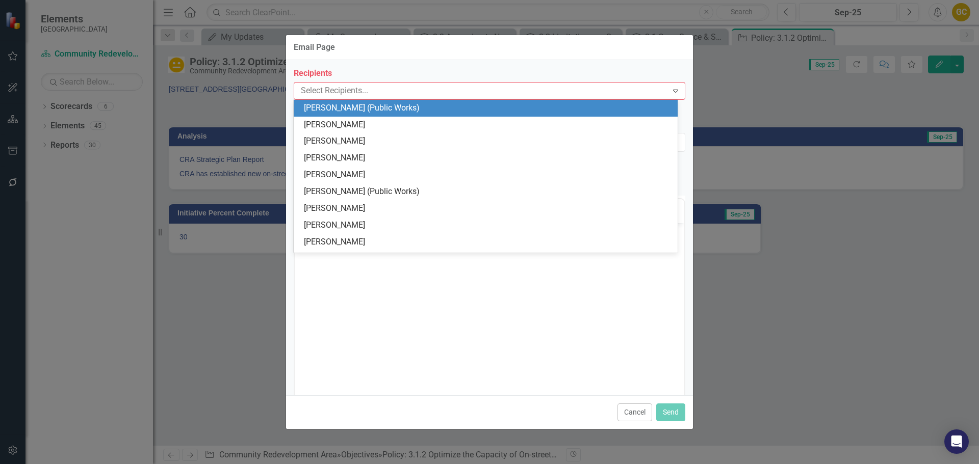
click at [313, 91] on div at bounding box center [482, 91] width 371 height 14
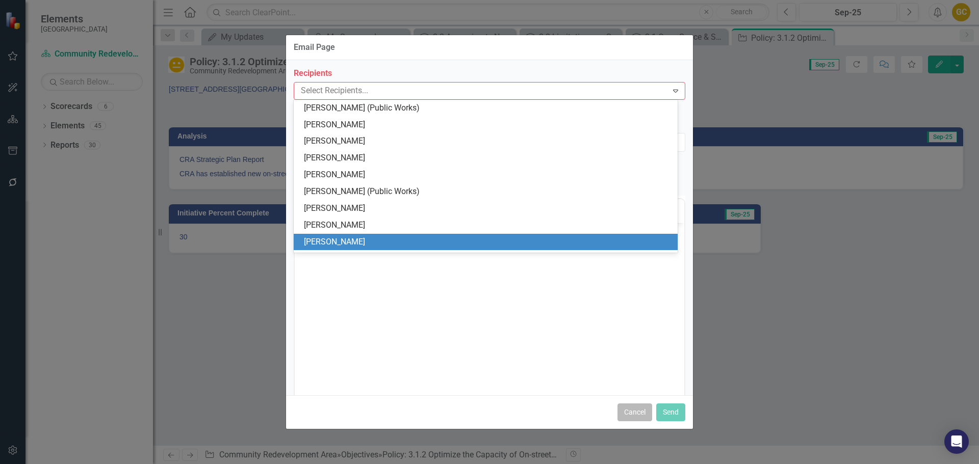
drag, startPoint x: 628, startPoint y: 417, endPoint x: 633, endPoint y: 403, distance: 14.0
click at [628, 417] on button "Cancel" at bounding box center [634, 413] width 35 height 18
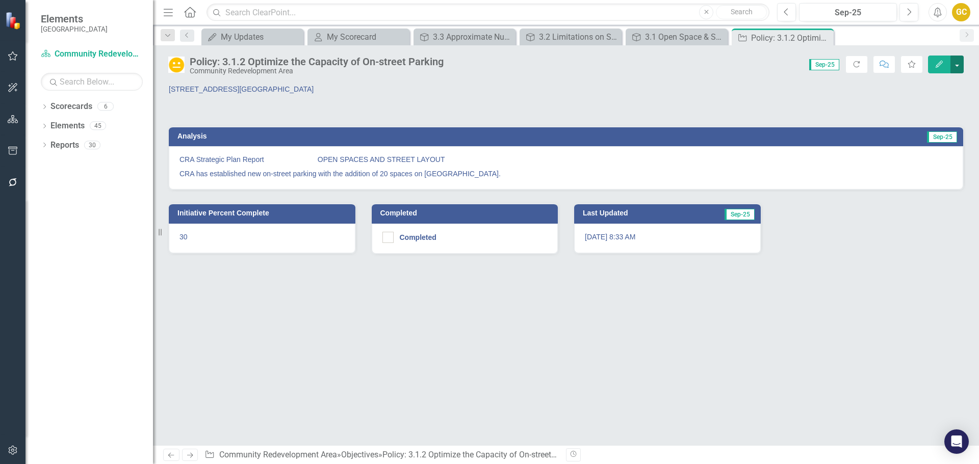
click at [955, 65] on button "button" at bounding box center [956, 65] width 13 height 18
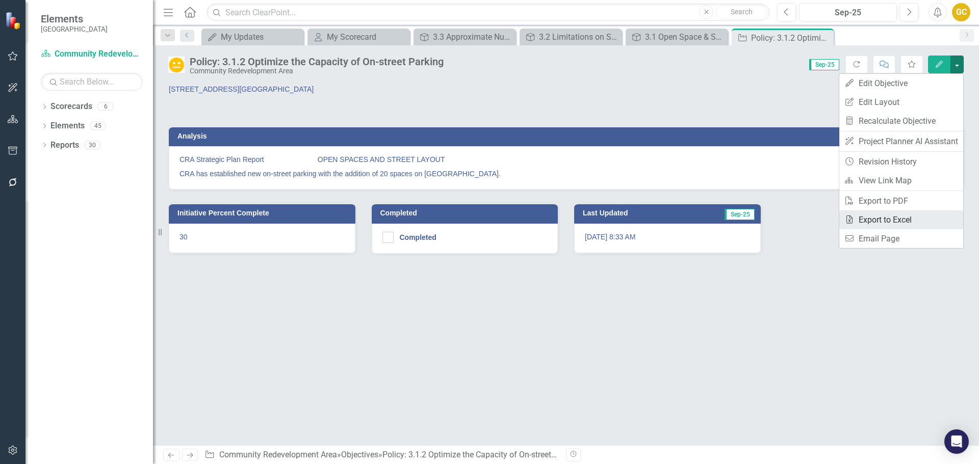
click at [885, 223] on link "Excel Export to Excel" at bounding box center [901, 220] width 124 height 19
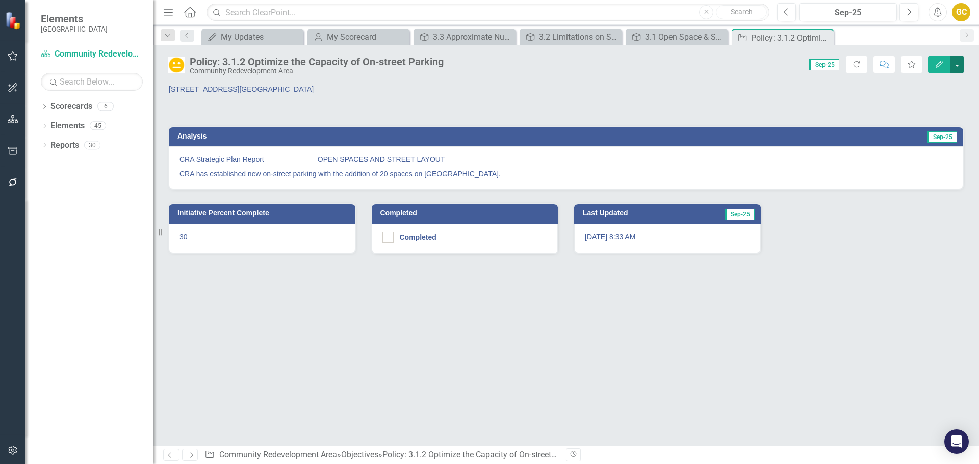
click at [959, 64] on button "button" at bounding box center [956, 65] width 13 height 18
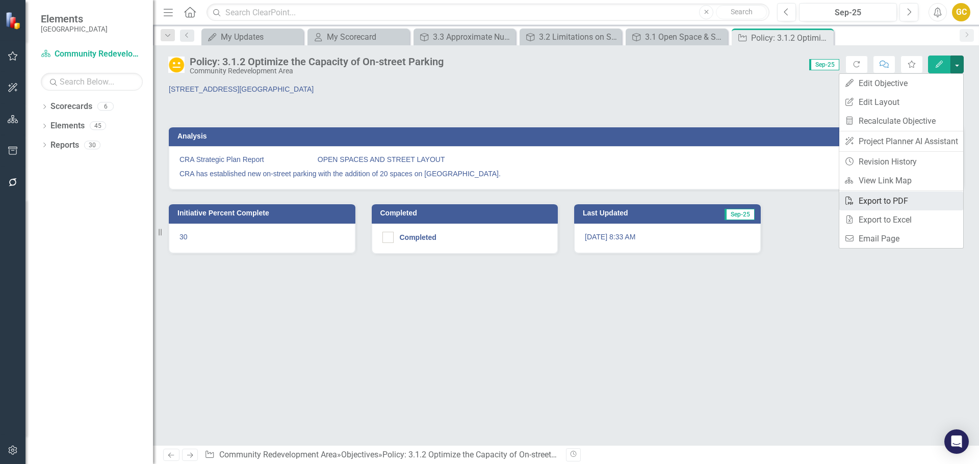
click at [882, 198] on link "PDF Export to PDF" at bounding box center [901, 201] width 124 height 19
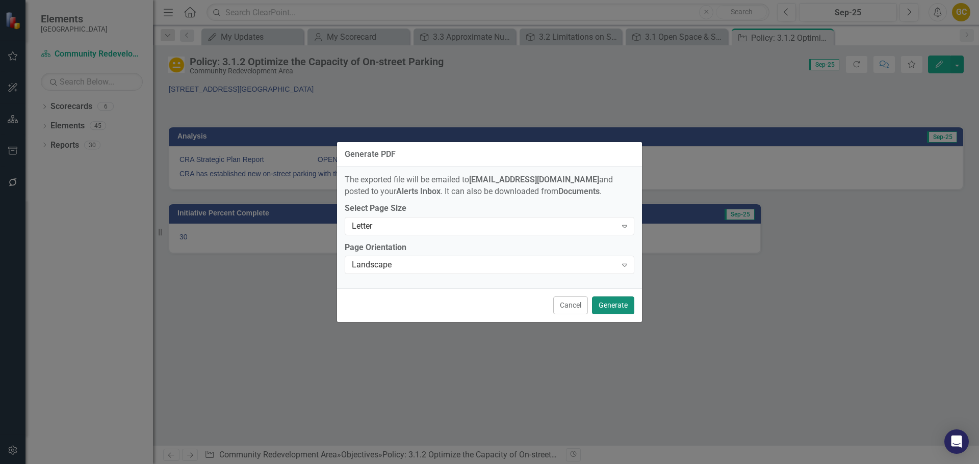
click at [603, 307] on button "Generate" at bounding box center [613, 306] width 42 height 18
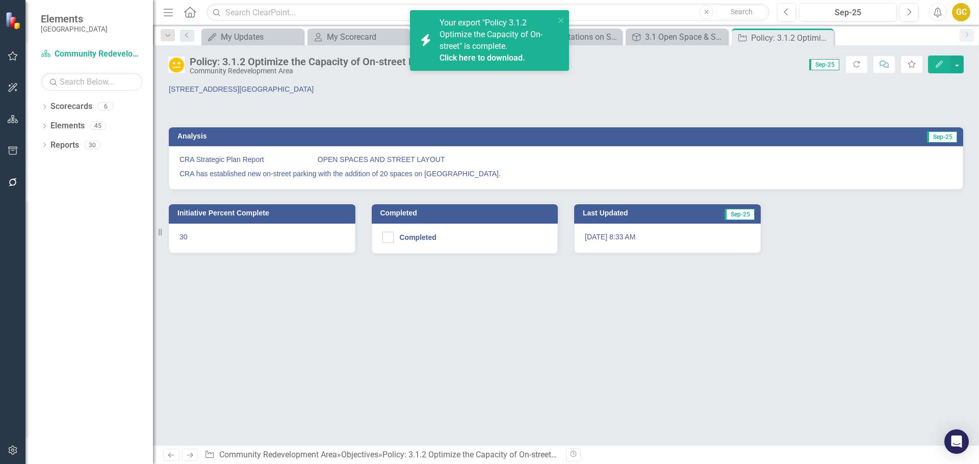
click at [470, 54] on link "Click here to download." at bounding box center [482, 58] width 86 height 10
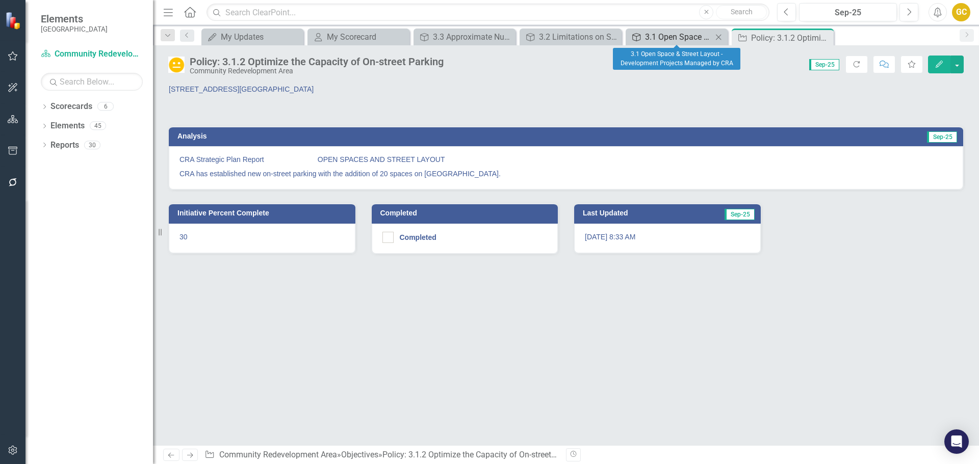
click at [682, 35] on div "3.1 Open Space & Street Layout - Development Projects Managed by CRA" at bounding box center [678, 37] width 67 height 13
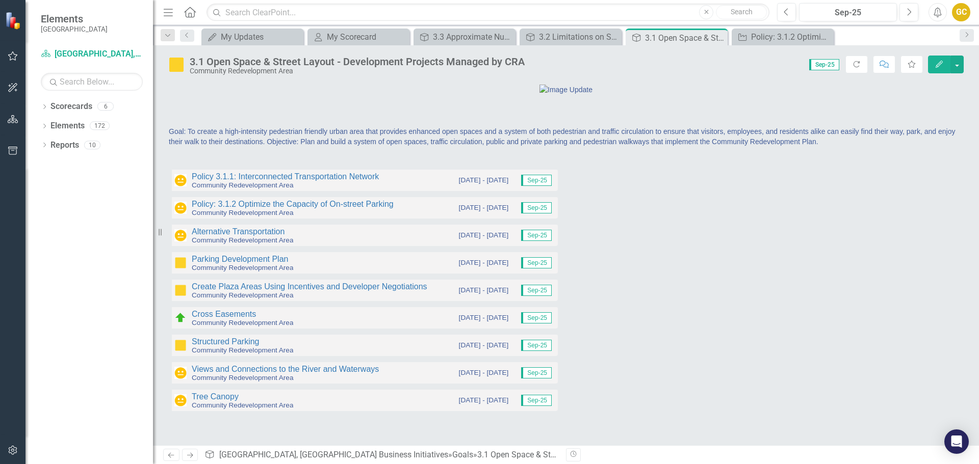
click at [384, 62] on div "3.1 Open Space & Street Layout - Development Projects Managed by CRA" at bounding box center [357, 61] width 335 height 11
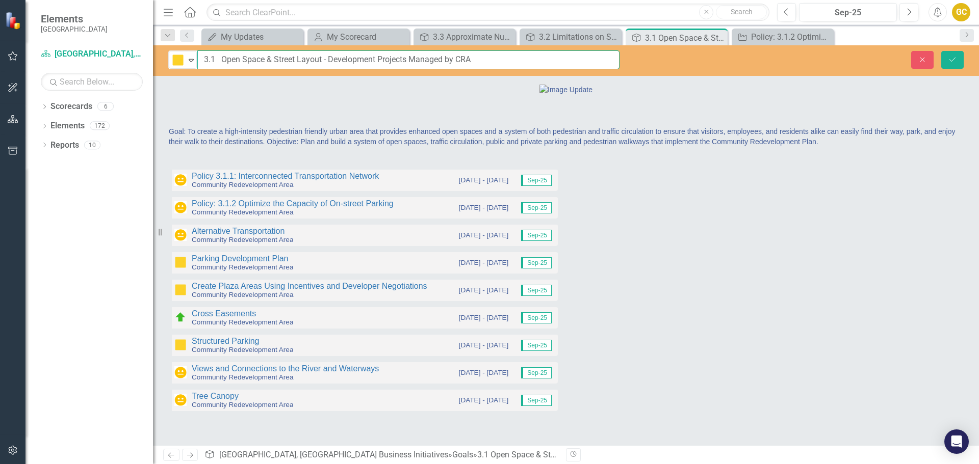
drag, startPoint x: 322, startPoint y: 62, endPoint x: 588, endPoint y: 59, distance: 265.6
click at [588, 59] on input "3.1 Open Space & Street Layout - Development Projects Managed by CRA" at bounding box center [408, 59] width 422 height 19
type input "3.1 Open Space & Street Layout"
click at [952, 60] on icon "Save" at bounding box center [952, 59] width 9 height 7
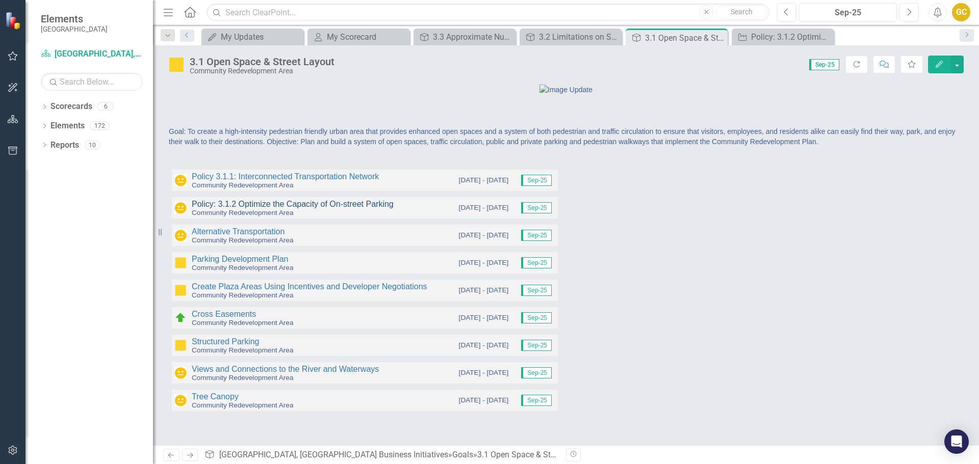
click at [256, 209] on link "Policy: 3.1.2 Optimize the Capacity of On-street Parking" at bounding box center [293, 204] width 202 height 9
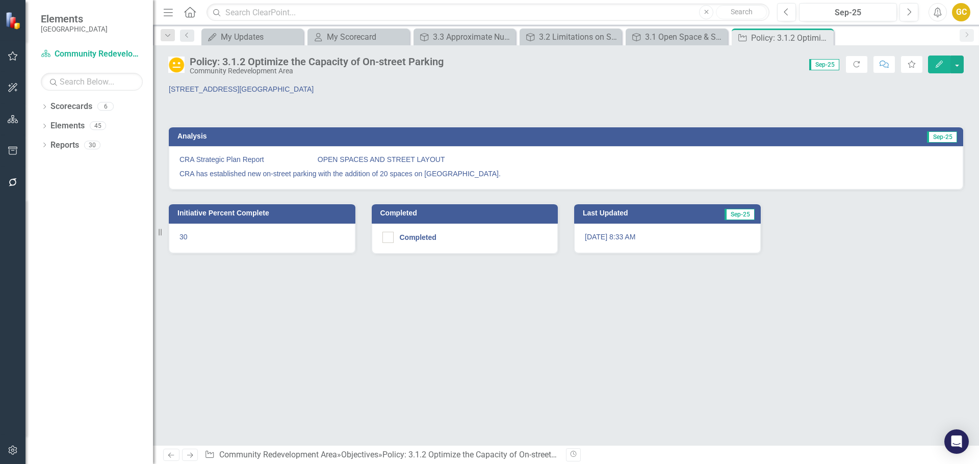
click at [228, 62] on div "Policy: 3.1.2 Optimize the Capacity of On-street Parking" at bounding box center [317, 61] width 254 height 11
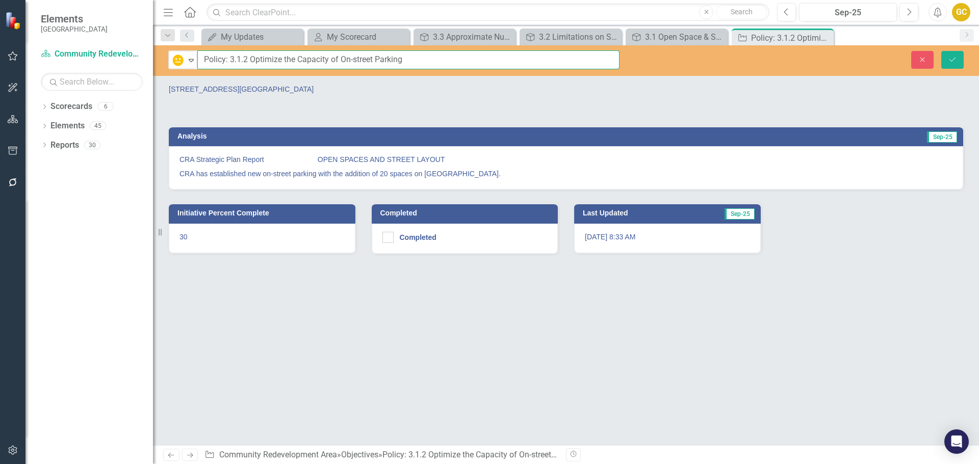
drag, startPoint x: 203, startPoint y: 59, endPoint x: 434, endPoint y: 75, distance: 231.5
click at [434, 75] on div "In Progress Expand Policy: 3.1.2 Optimize the Capacity of On-street Parking Clo…" at bounding box center [566, 60] width 826 height 31
type input "Redevelopment Projects Managed by the CRA"
click at [190, 158] on p "CRA Strategic Plan Report OPEN SPACES AND STREET LAYOUT" at bounding box center [565, 160] width 773 height 12
click at [187, 158] on p "CRA Strategic Plan Report OPEN SPACES AND STREET LAYOUT" at bounding box center [565, 160] width 773 height 12
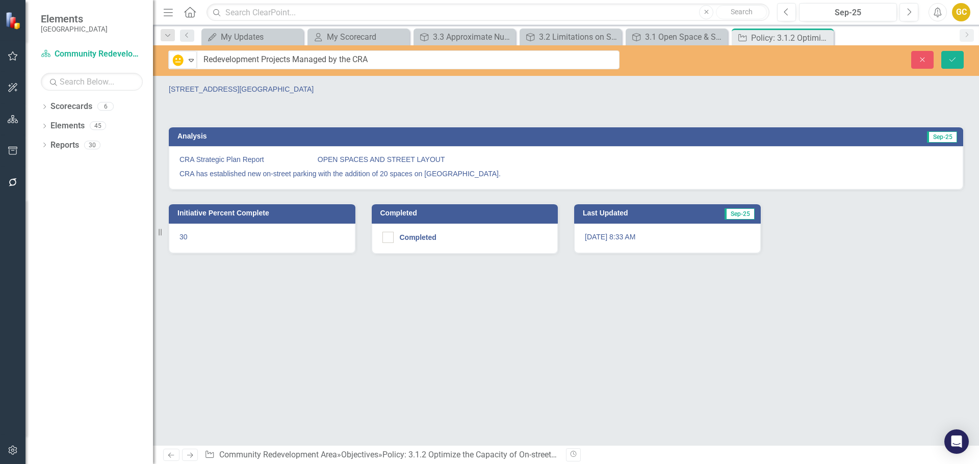
click at [187, 158] on p "CRA Strategic Plan Report OPEN SPACES AND STREET LAYOUT" at bounding box center [565, 160] width 773 height 12
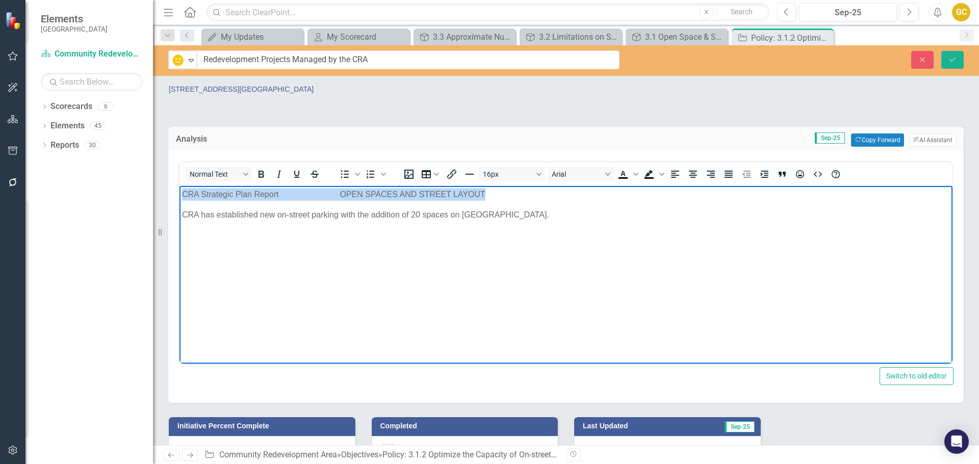
drag, startPoint x: 182, startPoint y: 191, endPoint x: 499, endPoint y: 192, distance: 317.6
click at [499, 192] on body "CRA Strategic Plan Report OPEN SPACES AND STREET LAYOUT CRA has established new…" at bounding box center [565, 262] width 773 height 153
click at [183, 192] on p "4813 Vincennes Street Public Parking" at bounding box center [566, 194] width 768 height 12
click at [181, 193] on body "Project Number: C193001007 4813 Vincennes Street Public Parking CRA has establi…" at bounding box center [565, 262] width 773 height 153
click at [209, 89] on p "4813 Vincennes Street Public Parking" at bounding box center [363, 89] width 389 height 10
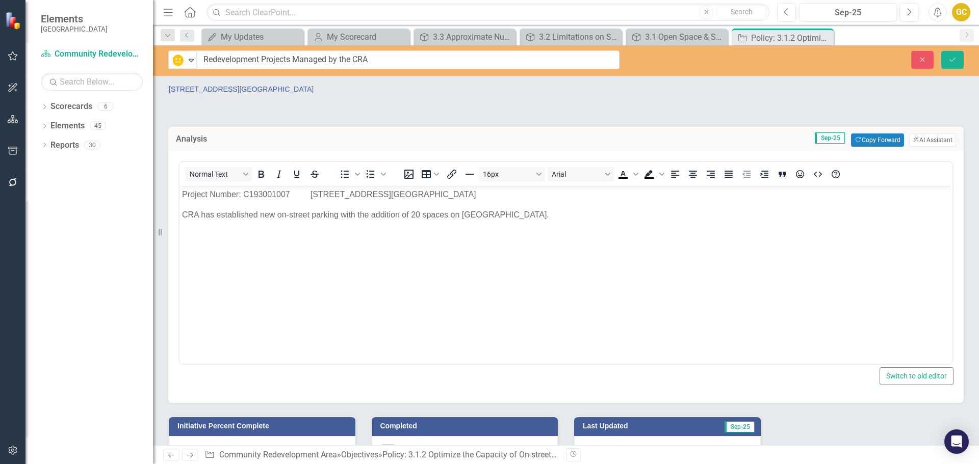
click at [209, 89] on p "4813 Vincennes Street Public Parking" at bounding box center [363, 89] width 389 height 10
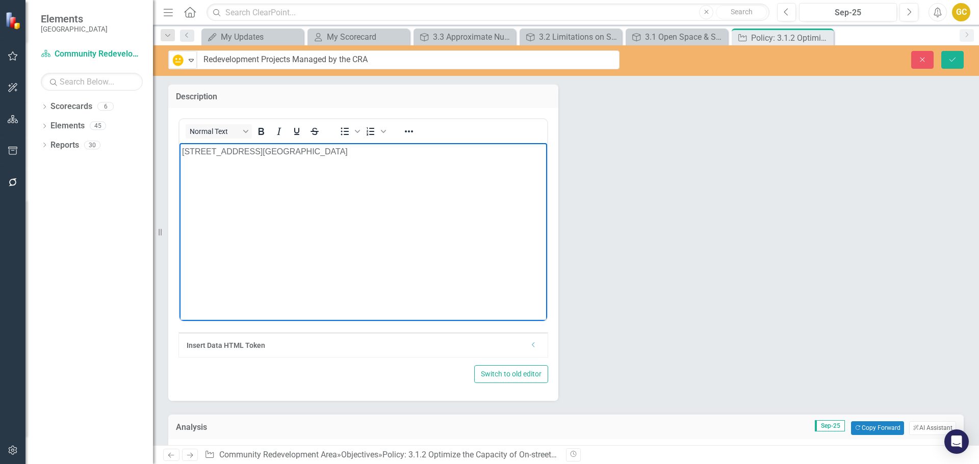
drag, startPoint x: 182, startPoint y: 152, endPoint x: 331, endPoint y: 162, distance: 149.7
click at [331, 162] on body "4813 Vincennes Street Public Parking" at bounding box center [363, 219] width 368 height 153
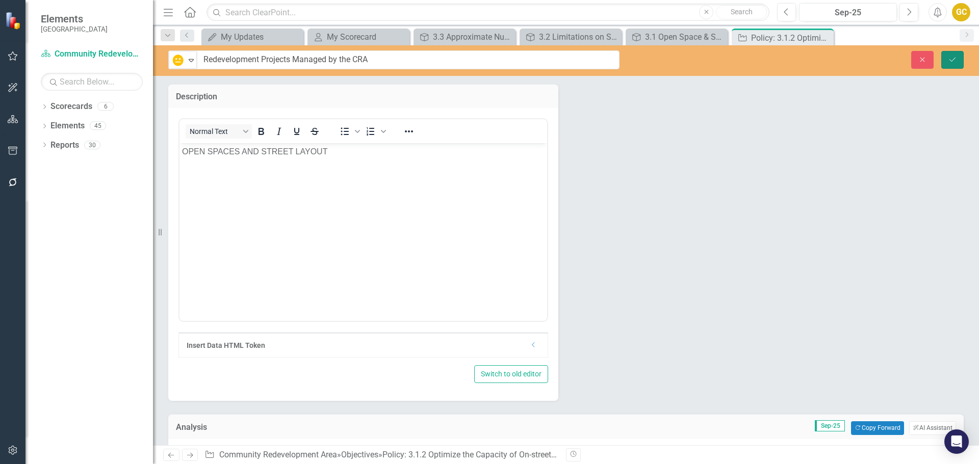
click at [954, 55] on button "Save" at bounding box center [952, 60] width 22 height 18
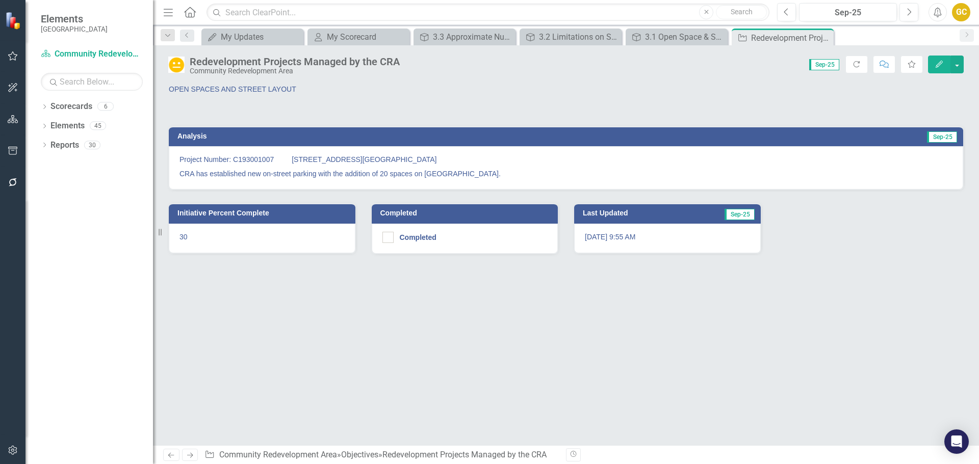
click at [261, 89] on p "OPEN SPACES AND STREET LAYOUT" at bounding box center [363, 89] width 389 height 10
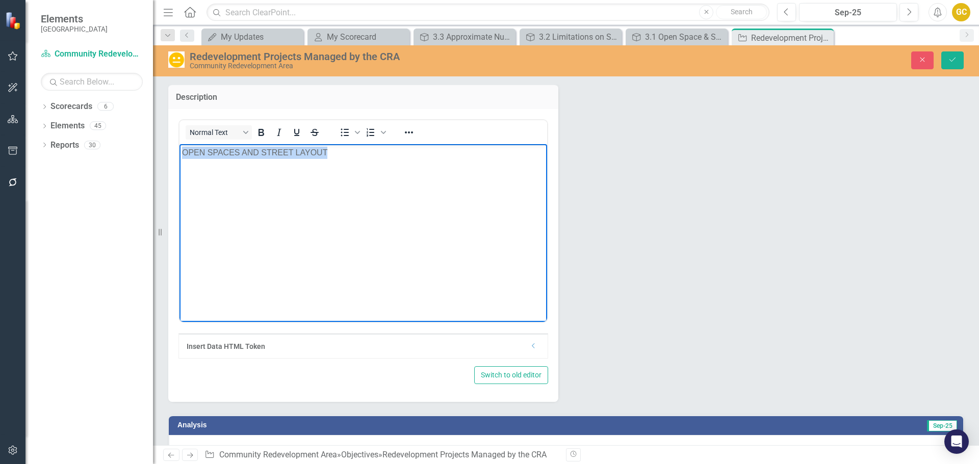
drag, startPoint x: 182, startPoint y: 154, endPoint x: 351, endPoint y: 152, distance: 169.8
click at [351, 152] on body "OPEN SPACES AND STREET LAYOUT" at bounding box center [363, 220] width 368 height 153
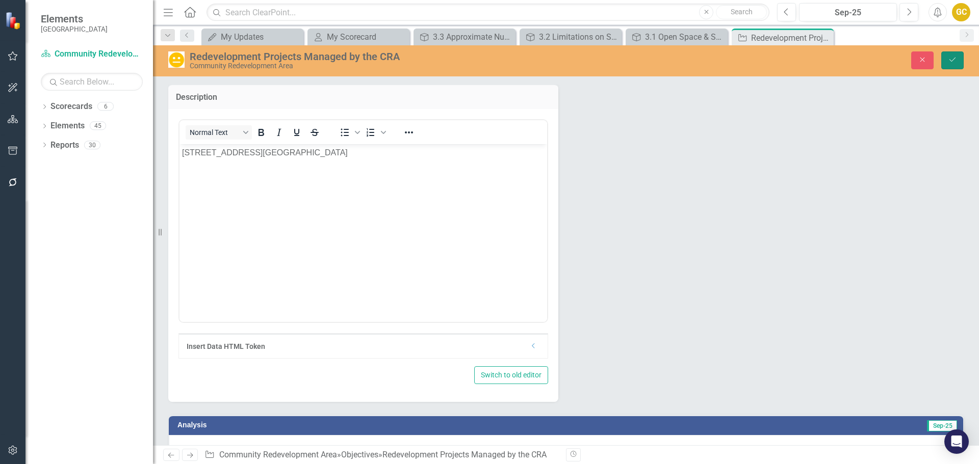
click at [956, 57] on icon "Save" at bounding box center [952, 59] width 9 height 7
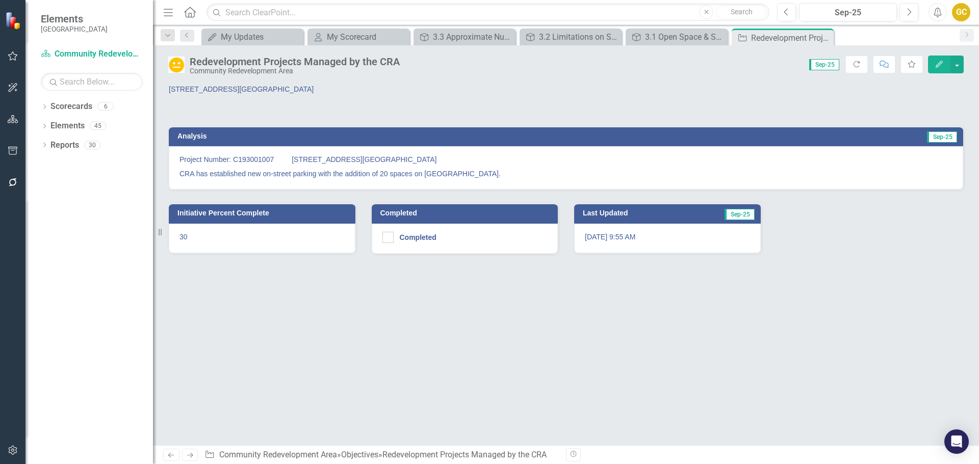
click at [293, 161] on p "Project Number: C193001007 4813 Vincennes Street Public Parking" at bounding box center [565, 160] width 773 height 12
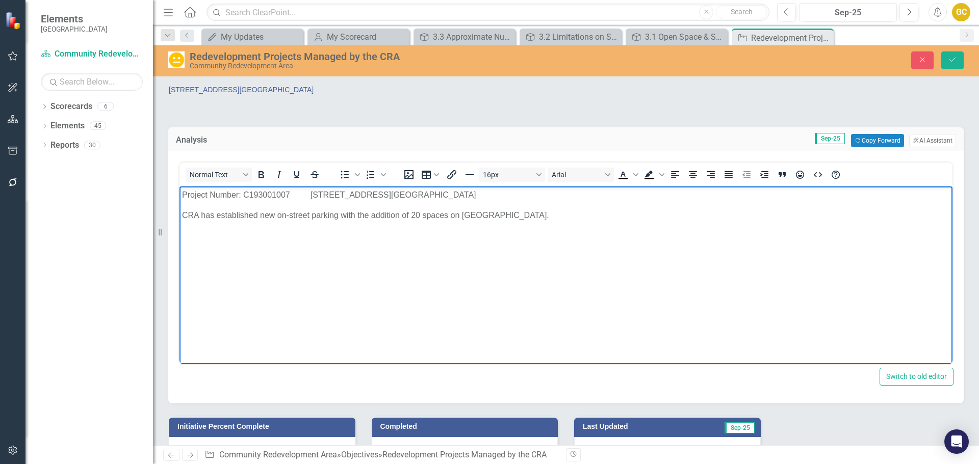
drag, startPoint x: 313, startPoint y: 192, endPoint x: 485, endPoint y: 185, distance: 172.0
click at [485, 187] on html "Project Number: C193001007 4813 Vincennes Street Public Parking CRA has establi…" at bounding box center [565, 263] width 773 height 153
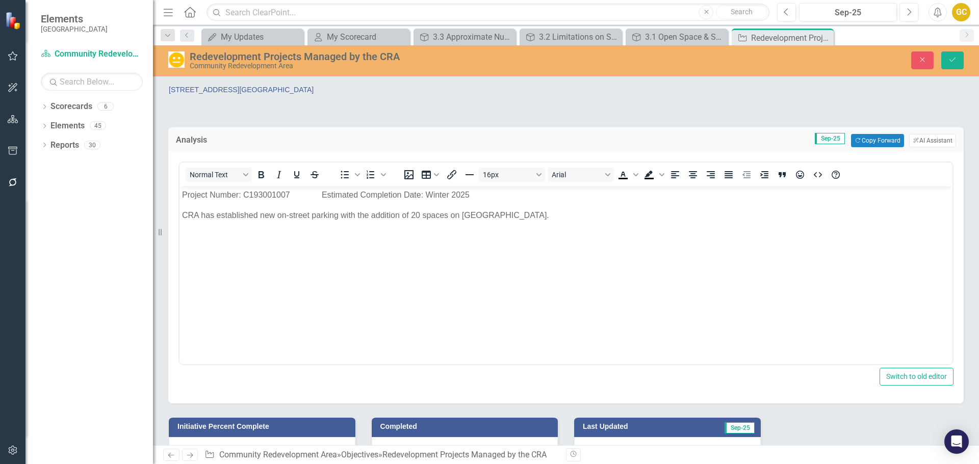
click at [288, 89] on p "4813 Vincennes Street Public Parking" at bounding box center [363, 90] width 389 height 10
click at [288, 90] on p "4813 Vincennes Street Public Parking" at bounding box center [363, 90] width 389 height 10
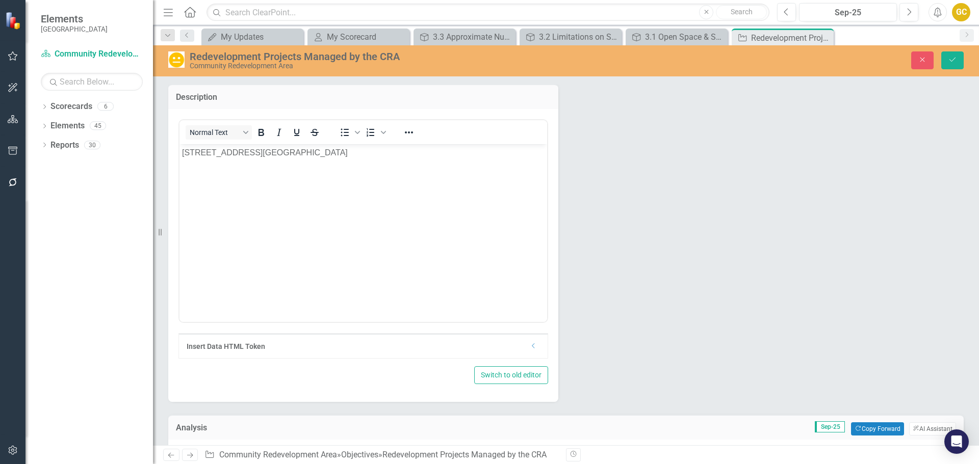
click at [326, 151] on p "4813 Vincennes Street Public Parking" at bounding box center [363, 152] width 362 height 12
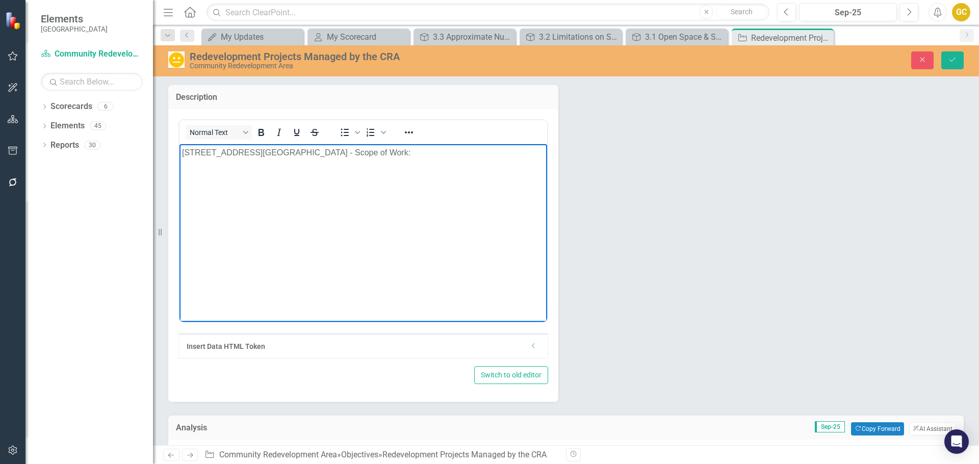
click at [321, 154] on p "4813 Vincennes Street Public Parking - Scope of Work:" at bounding box center [363, 152] width 362 height 12
click at [246, 173] on p "Scope of Work:" at bounding box center [363, 173] width 362 height 12
click at [950, 59] on icon "Save" at bounding box center [952, 59] width 9 height 7
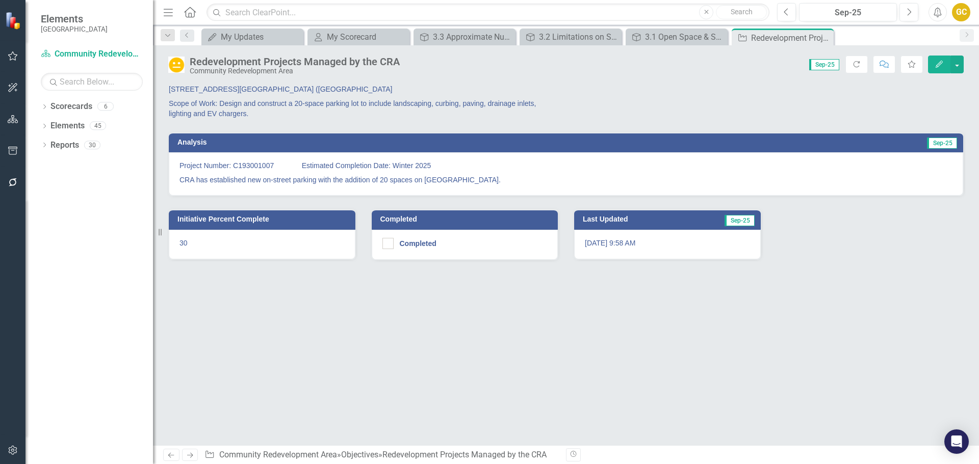
click at [375, 85] on p "4813 Vincennes Street Public Parking (South of Cape Coral Parkway" at bounding box center [363, 90] width 389 height 12
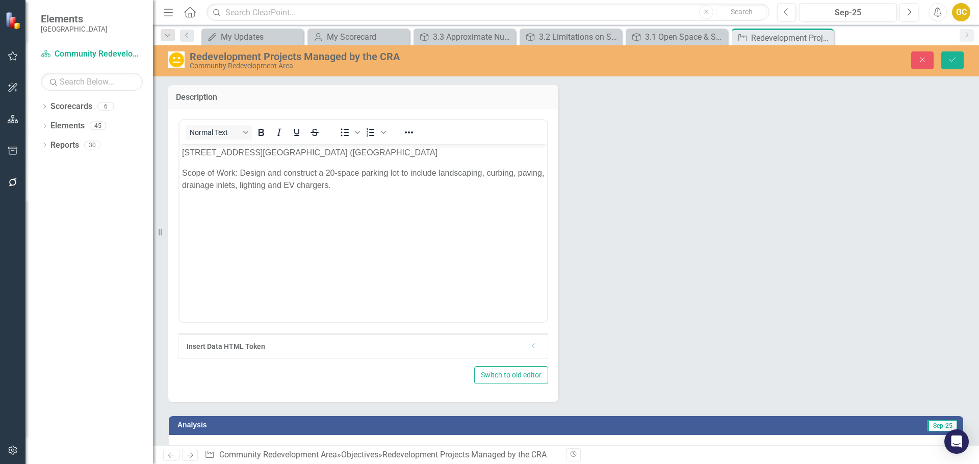
click at [433, 154] on p "4813 Vincennes Street Public Parking (South of Cape Coral Parkway" at bounding box center [363, 152] width 362 height 12
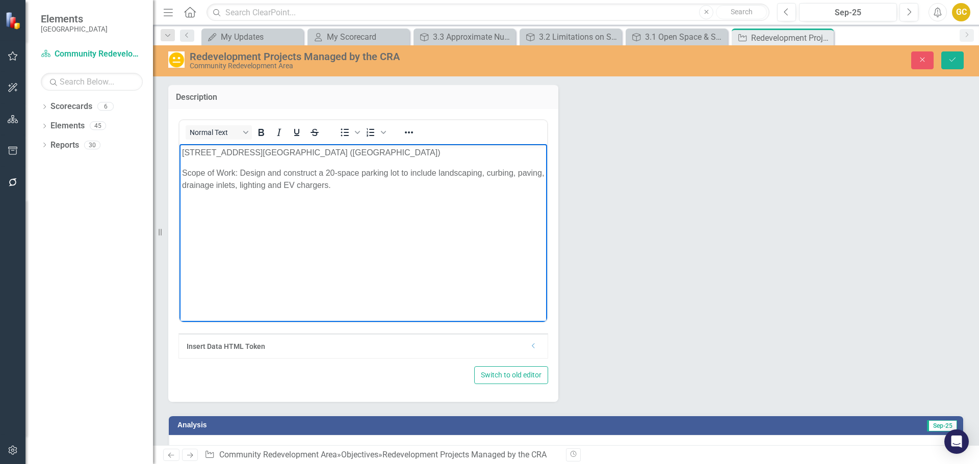
click at [180, 172] on body "4813 Vincennes Street Public Parking (South of Cape Coral Parkway) Scope of Wor…" at bounding box center [363, 220] width 368 height 153
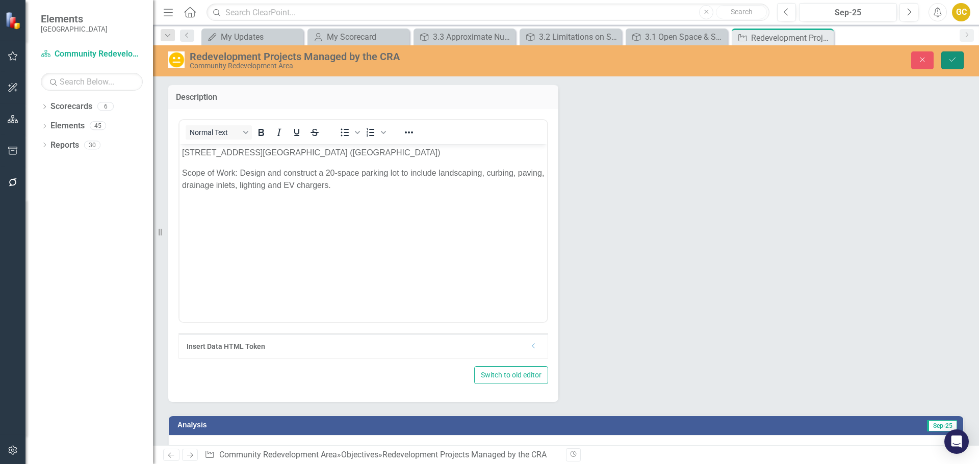
click at [949, 59] on icon "Save" at bounding box center [952, 59] width 9 height 7
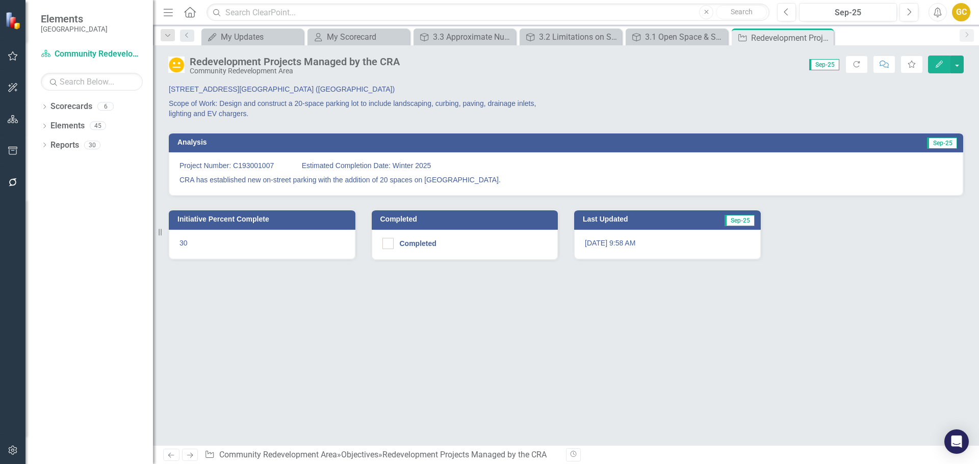
click at [359, 100] on p "Scope of Work: Design and construct a 20-space parking lot to include landscapi…" at bounding box center [363, 107] width 389 height 22
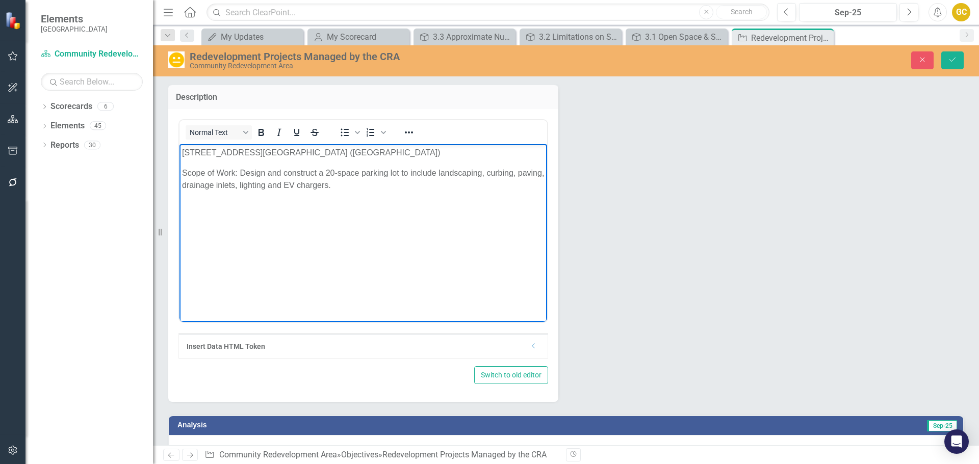
drag, startPoint x: 183, startPoint y: 171, endPoint x: 387, endPoint y: 179, distance: 204.1
click at [398, 184] on p "Scope of Work: Design and construct a 20-space parking lot to include landscapi…" at bounding box center [363, 179] width 362 height 24
copy p "Scope of Work: Design and construct a 20-space parking lot to include landscapi…"
click at [950, 56] on icon "Save" at bounding box center [952, 59] width 9 height 7
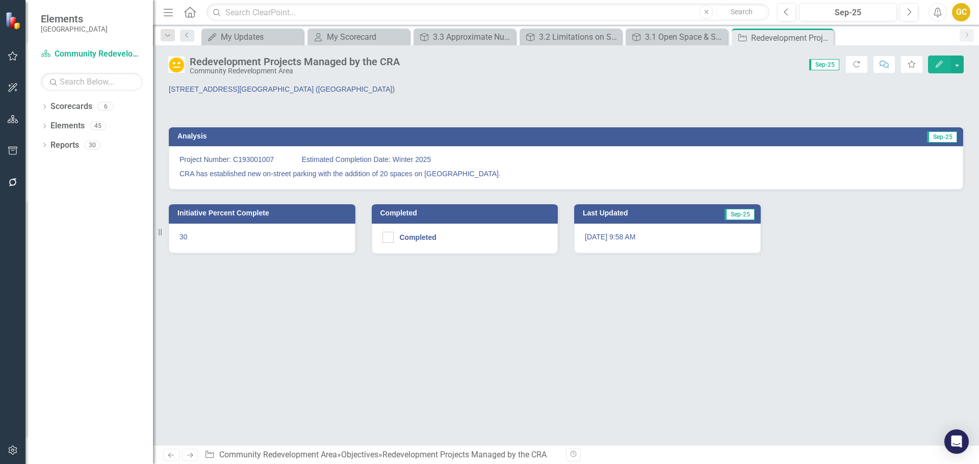
click at [238, 173] on p "CRA has established new on-street parking with the addition of 20 spaces on Vin…" at bounding box center [565, 173] width 773 height 12
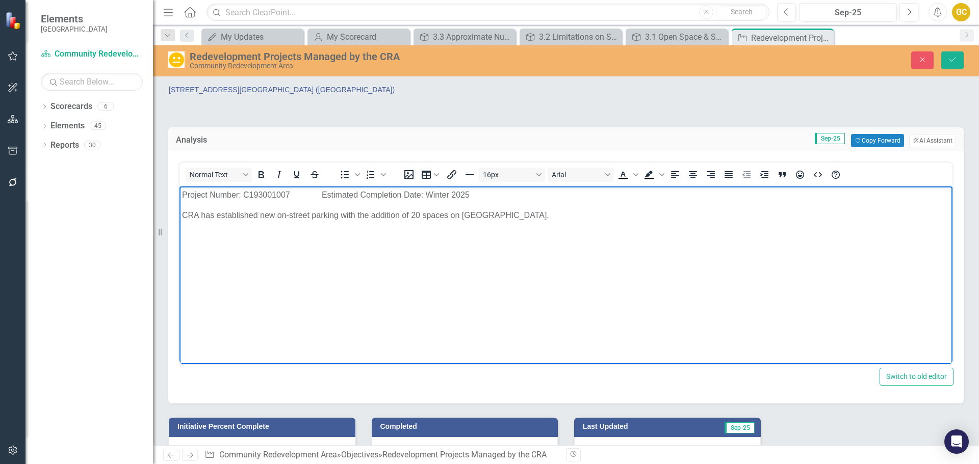
click at [180, 211] on body "Project Number: C193001007 Estimated Completion Date: Winter 2025 CRA has estab…" at bounding box center [565, 263] width 773 height 153
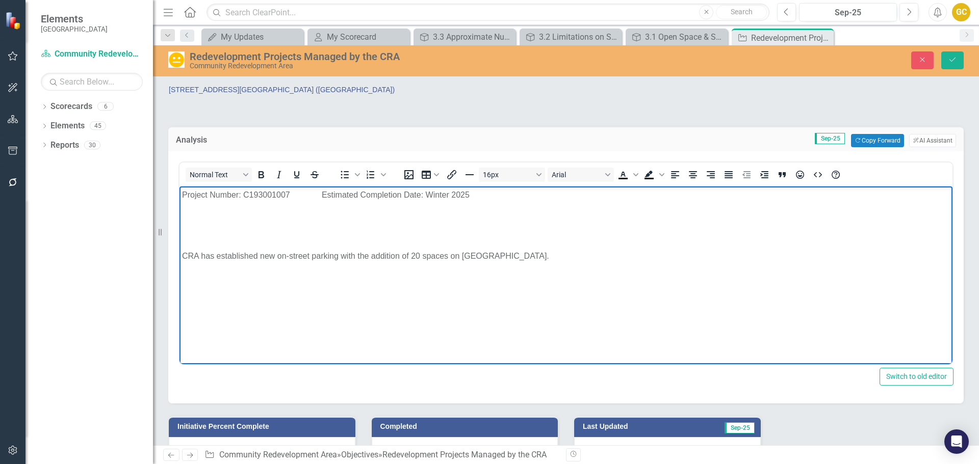
paste body "Rich Text Area. Press ALT-0 for help."
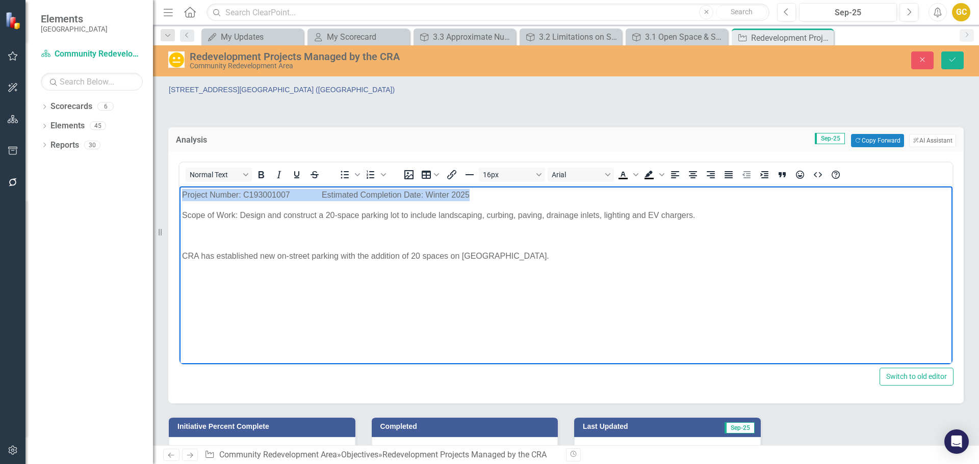
drag, startPoint x: 183, startPoint y: 193, endPoint x: 435, endPoint y: 201, distance: 252.0
click at [473, 190] on p "Project Number: C193001007 Estimated Completion Date: Winter 2025" at bounding box center [566, 195] width 768 height 12
copy p "Project Number: C193001007 Estimated Completion Date: Winter 2025"
click at [313, 93] on p "[STREET_ADDRESS][GEOGRAPHIC_DATA] ([GEOGRAPHIC_DATA])" at bounding box center [363, 91] width 389 height 12
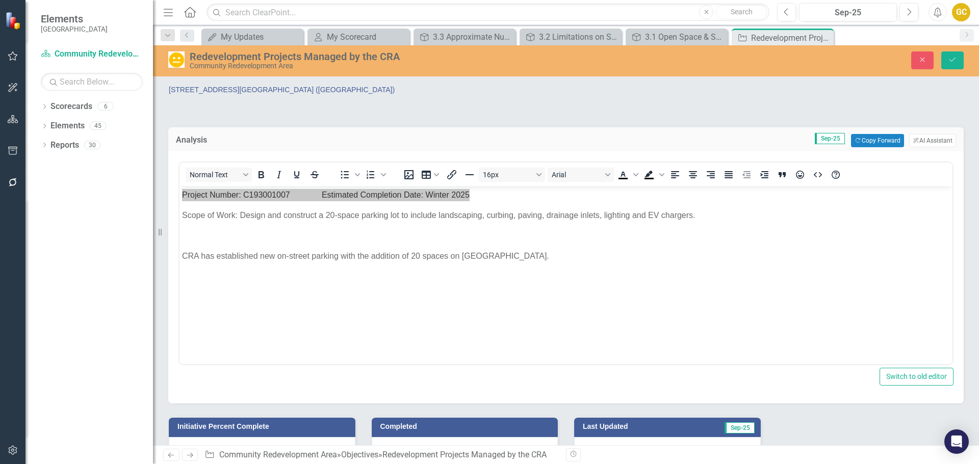
click at [313, 93] on p "[STREET_ADDRESS][GEOGRAPHIC_DATA] ([GEOGRAPHIC_DATA])" at bounding box center [363, 91] width 389 height 12
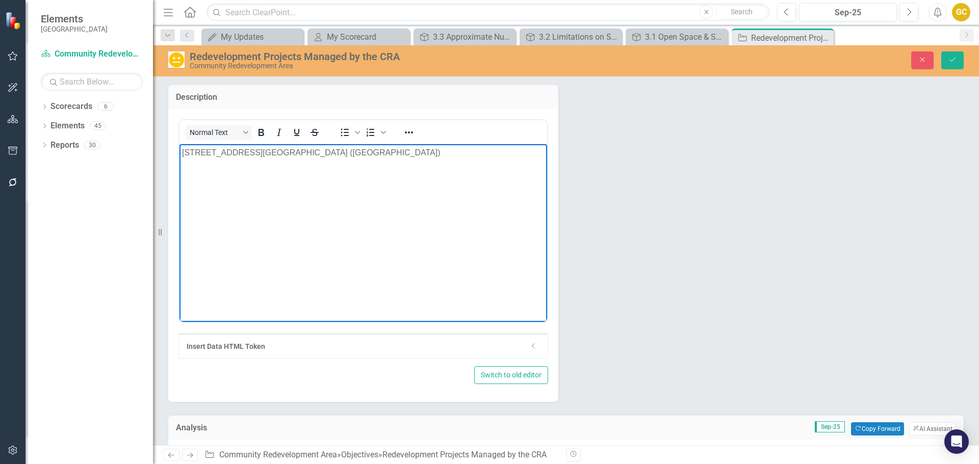
click at [186, 169] on p "Rich Text Area. Press ALT-0 for help." at bounding box center [363, 173] width 362 height 12
paste body "Rich Text Area. Press ALT-0 for help."
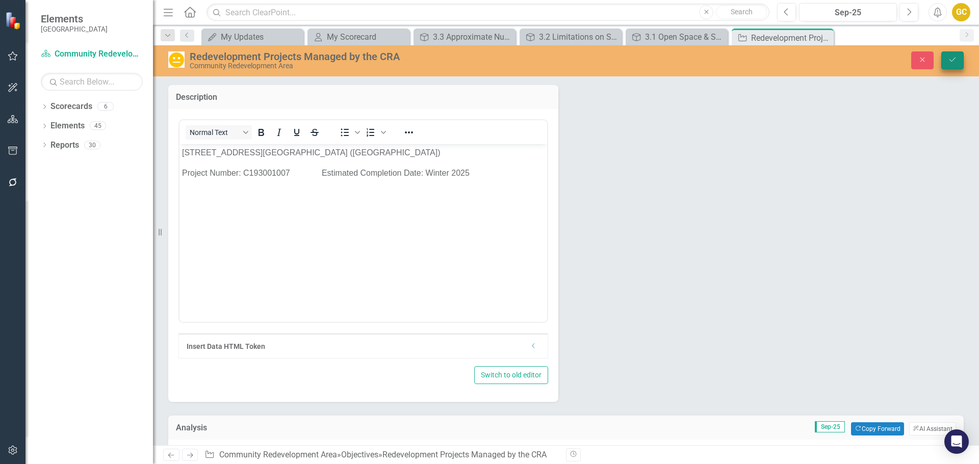
click at [948, 60] on icon "Save" at bounding box center [952, 59] width 9 height 7
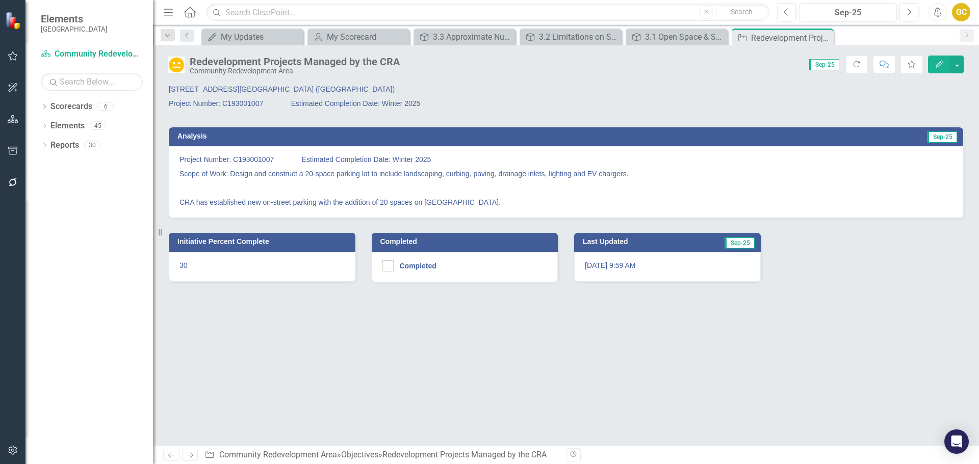
click at [310, 163] on p "Project Number: C193001007 Estimated Completion Date: Winter 2025" at bounding box center [565, 160] width 773 height 12
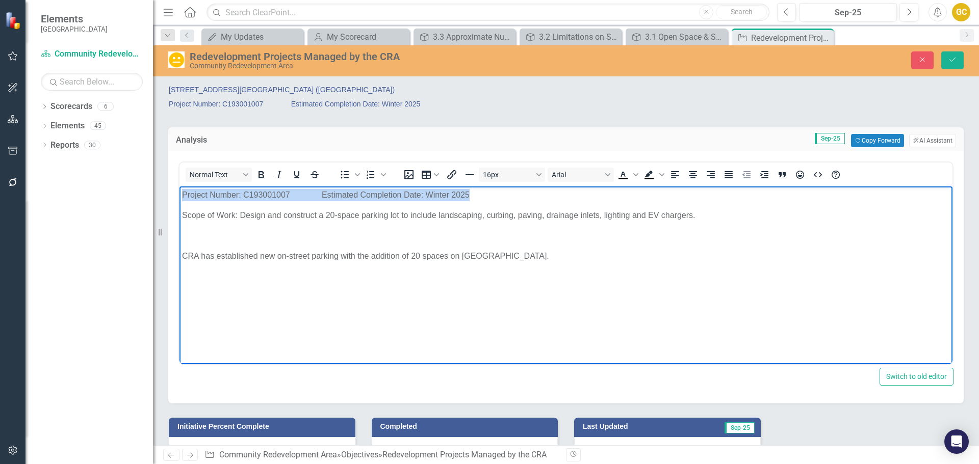
drag, startPoint x: 182, startPoint y: 194, endPoint x: 479, endPoint y: 193, distance: 296.7
click at [482, 196] on p "Project Number: C193001007 Estimated Completion Date: Winter 2025" at bounding box center [566, 195] width 768 height 12
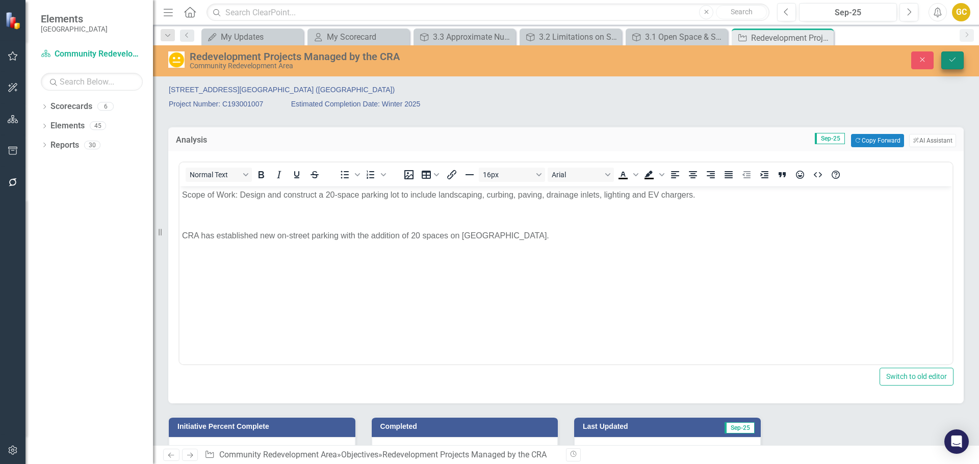
click at [953, 60] on icon "submit" at bounding box center [952, 60] width 6 height 4
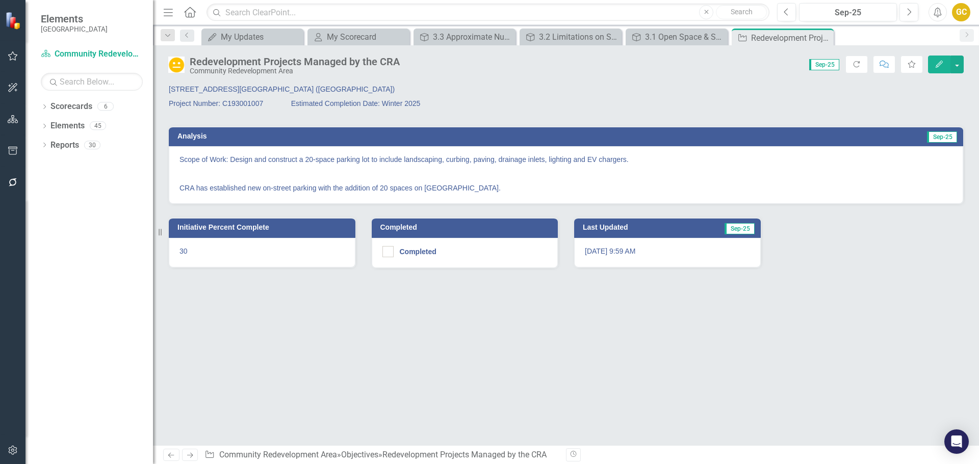
click at [374, 188] on p "CRA has established new on-street parking with the addition of 20 spaces on Vin…" at bounding box center [565, 187] width 773 height 12
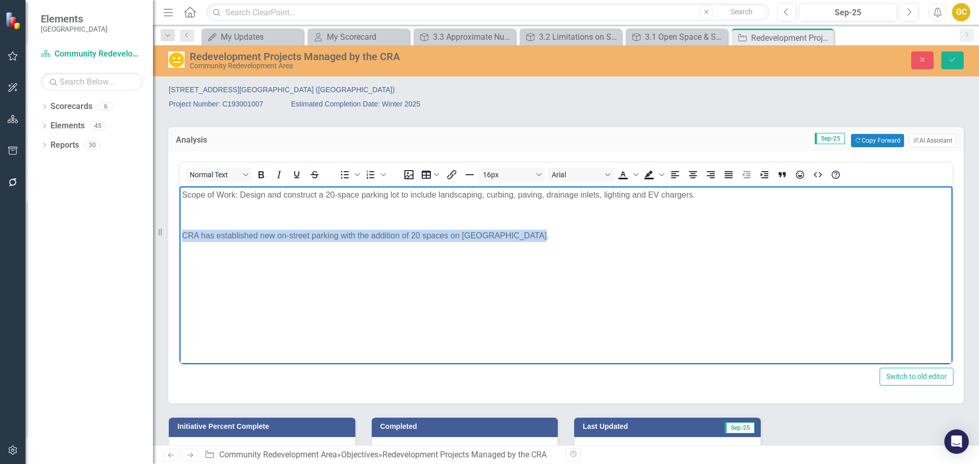
drag, startPoint x: 180, startPoint y: 235, endPoint x: 532, endPoint y: 245, distance: 352.5
click at [542, 253] on body "Scope of Work: Design and construct a 20-space parking lot to include landscapi…" at bounding box center [565, 263] width 773 height 153
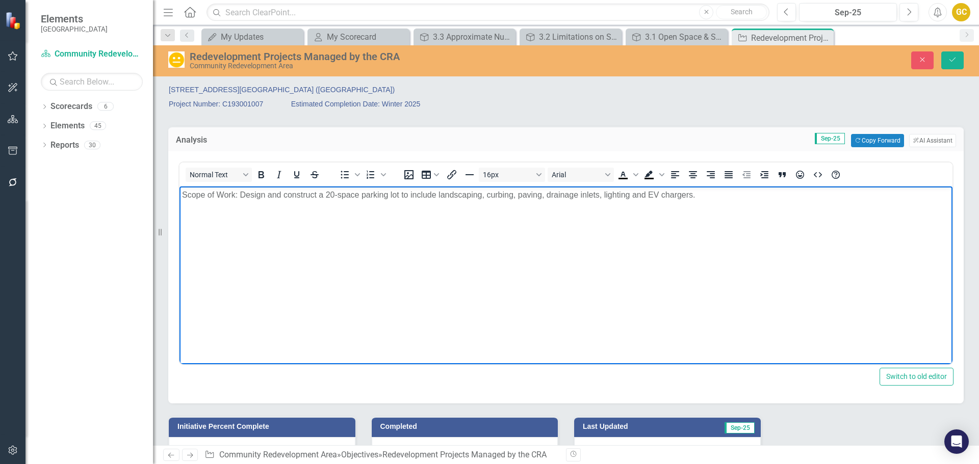
click at [188, 209] on body "Scope of Work: Design and construct a 20-space parking lot to include landscapi…" at bounding box center [565, 263] width 773 height 153
click at [188, 238] on p "Rich Text Area. Press ALT-0 for help." at bounding box center [566, 236] width 768 height 12
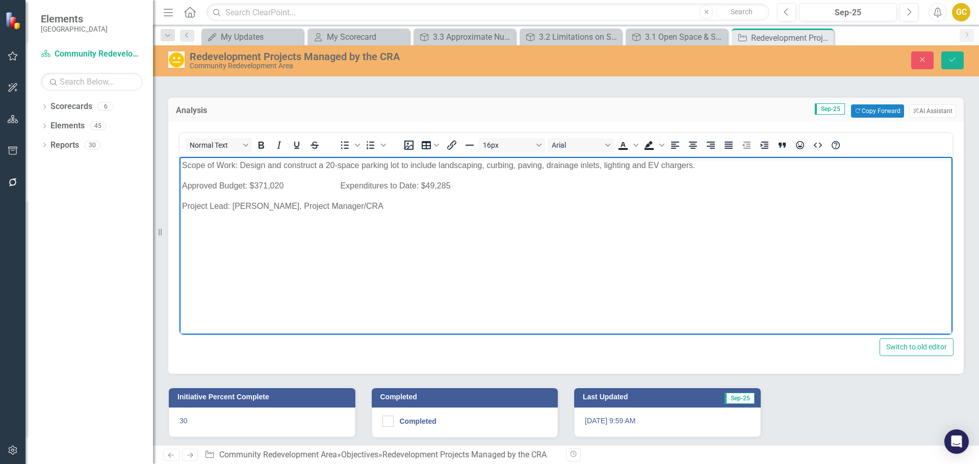
scroll to position [32, 0]
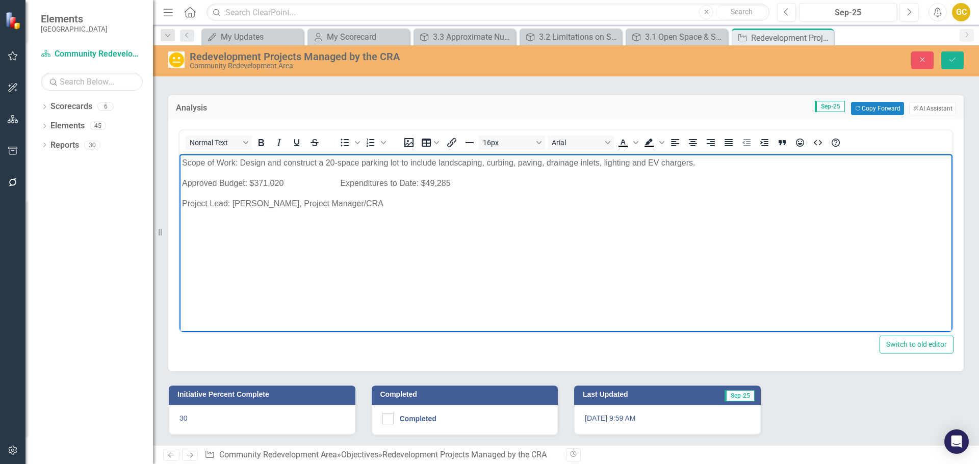
click at [189, 419] on p "30" at bounding box center [261, 418] width 165 height 10
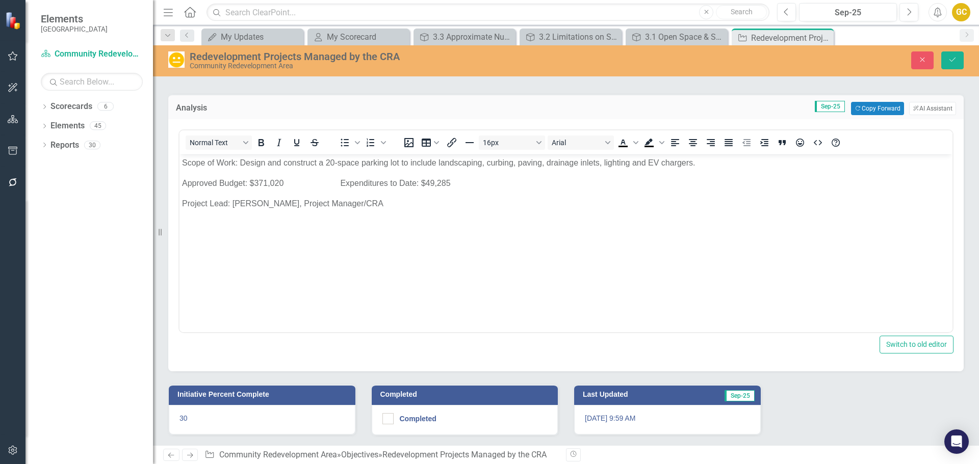
click at [189, 419] on p "30" at bounding box center [261, 418] width 165 height 10
click at [189, 418] on p "30" at bounding box center [261, 418] width 165 height 10
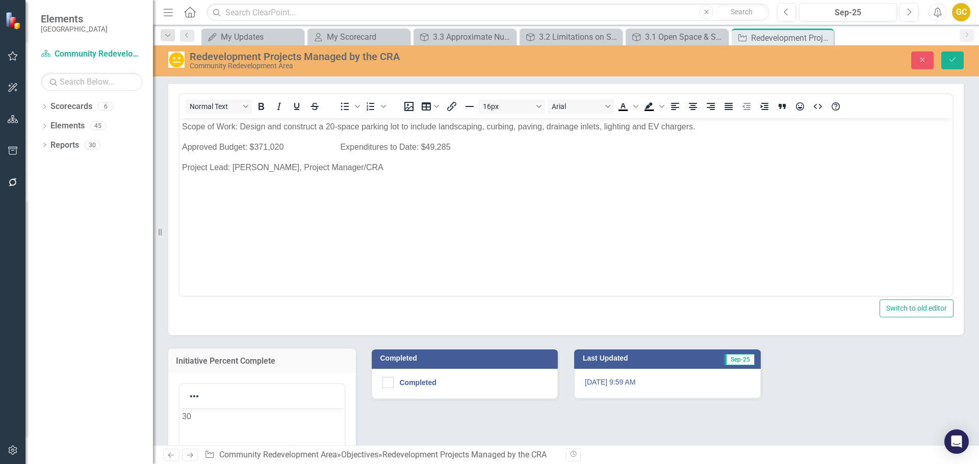
scroll to position [70, 0]
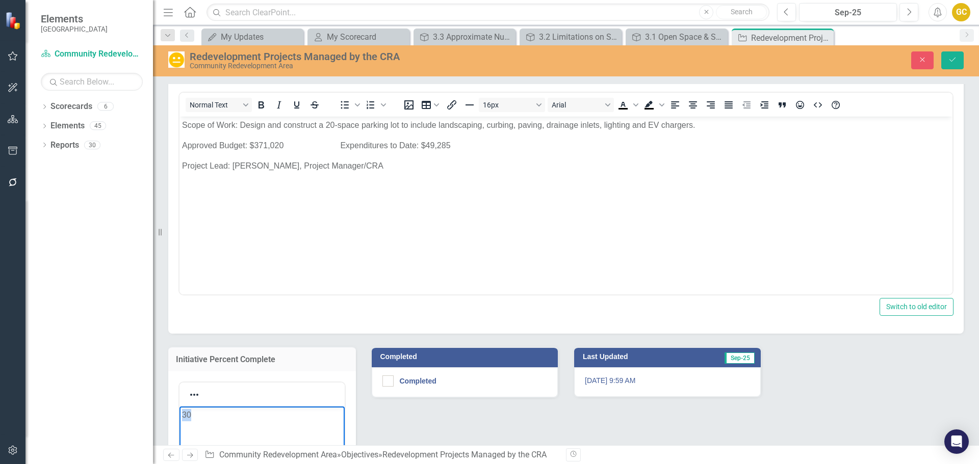
drag, startPoint x: 183, startPoint y: 412, endPoint x: 170, endPoint y: 413, distance: 12.8
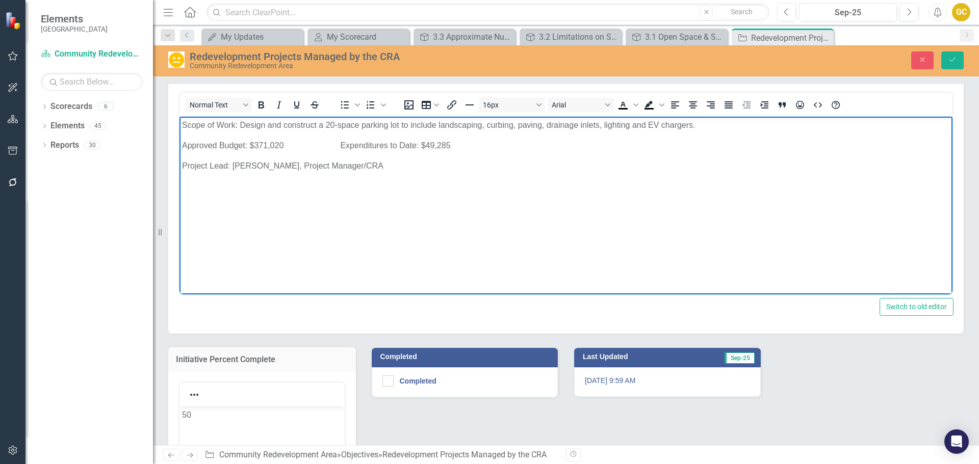
click at [182, 165] on p "Project Lead: [PERSON_NAME], Project Manager/CRA" at bounding box center [566, 166] width 768 height 12
click at [348, 166] on p "Contractor has submitted Site Development PLan )SDP) for review." at bounding box center [566, 166] width 768 height 12
click at [183, 177] on body "Scope of Work: Design and construct a 20-space parking lot to include landscapi…" at bounding box center [565, 193] width 773 height 153
click at [426, 165] on p "Contractor has submitted Site Development Plan (SDP) for review." at bounding box center [566, 166] width 768 height 12
click at [183, 167] on p "Contractor has submitted Site Development Plan (SDP) for review. Staff Addressi…" at bounding box center [566, 166] width 768 height 12
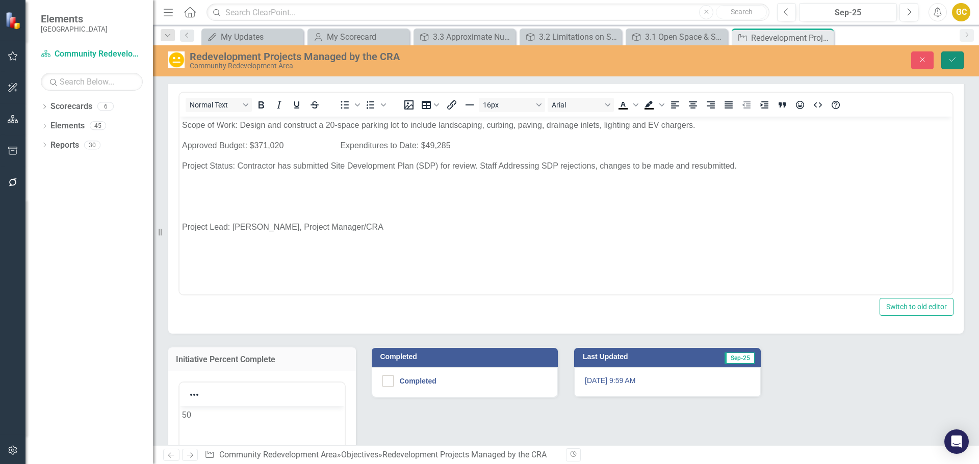
click at [952, 57] on icon "Save" at bounding box center [952, 59] width 9 height 7
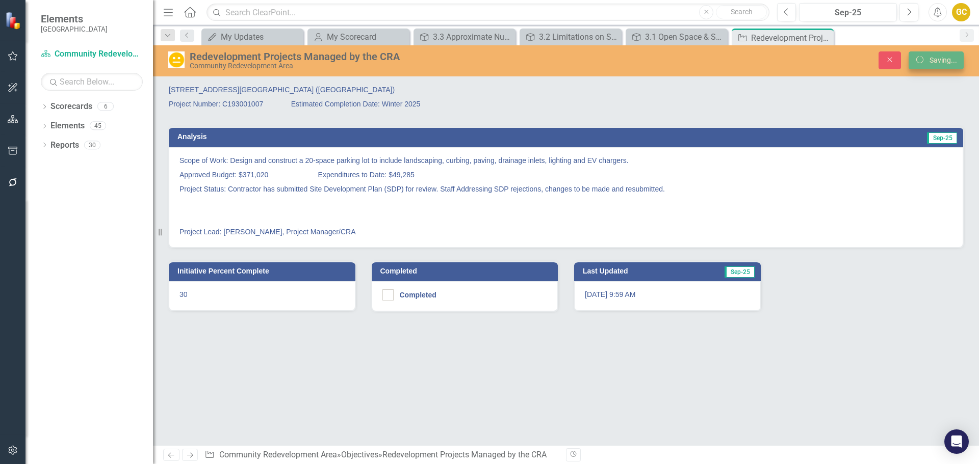
scroll to position [0, 0]
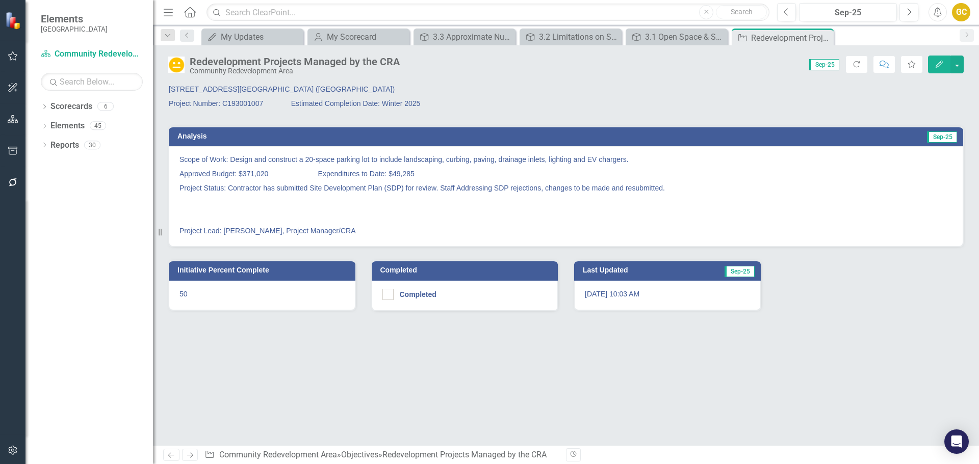
click at [330, 90] on p "[STREET_ADDRESS][GEOGRAPHIC_DATA] ([GEOGRAPHIC_DATA])" at bounding box center [363, 90] width 389 height 12
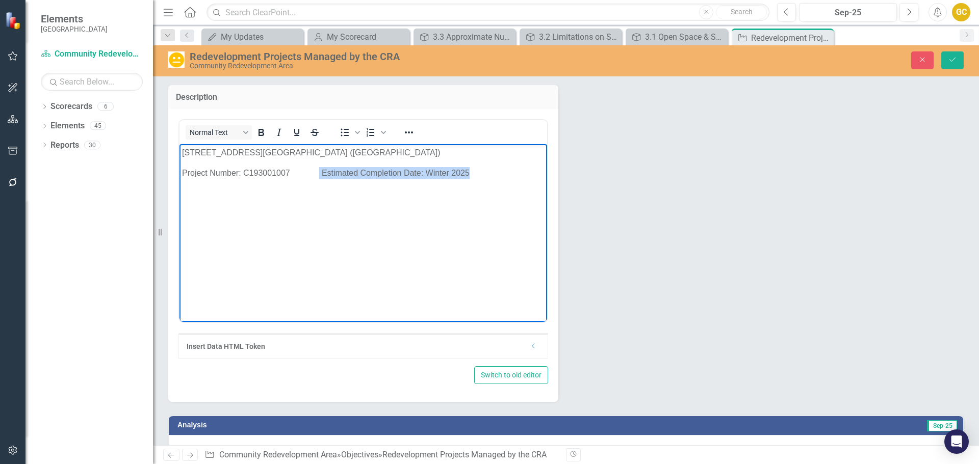
drag, startPoint x: 320, startPoint y: 173, endPoint x: 471, endPoint y: 177, distance: 150.5
click at [471, 177] on p "Project Number: C193001007 Estimated Completion Date: Winter 2025" at bounding box center [363, 173] width 362 height 12
copy p "Estimated Completion Date: Winter 2025"
click at [948, 57] on icon "Save" at bounding box center [952, 59] width 9 height 7
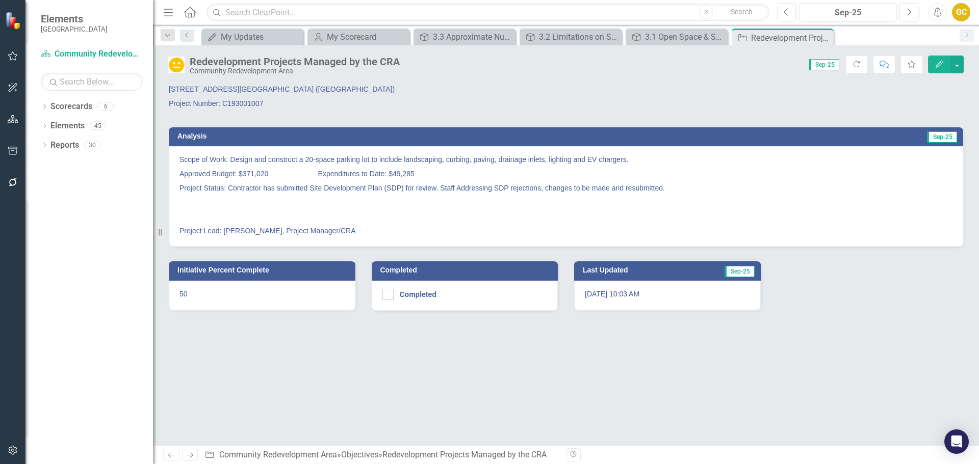
click at [364, 194] on p "Project Status: Contractor has submitted Site Development Plan (SDP) for review…" at bounding box center [565, 188] width 773 height 14
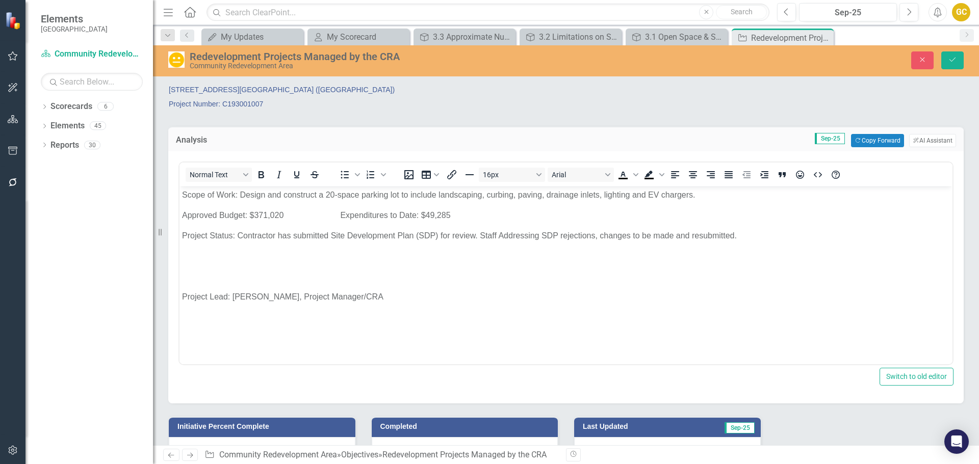
click at [184, 283] on body "Scope of Work: Design and construct a 20-space parking lot to include landscapi…" at bounding box center [565, 263] width 773 height 153
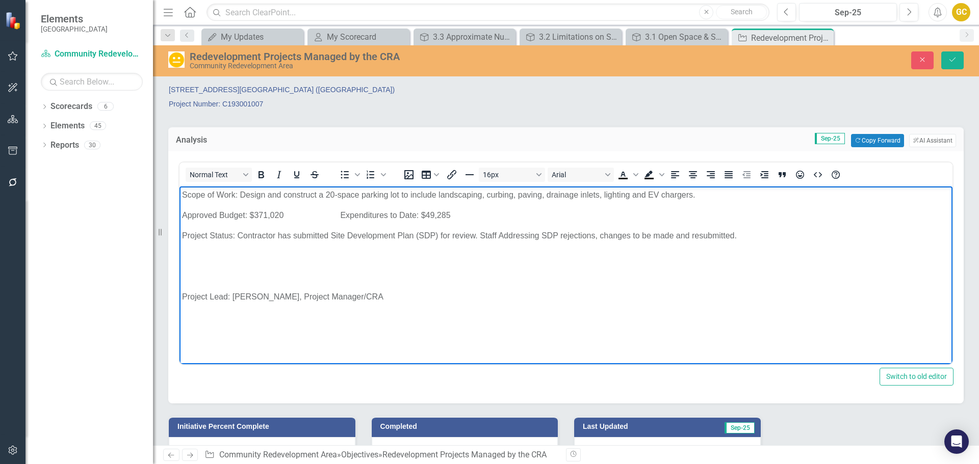
paste body "Rich Text Area. Press ALT-0 for help."
click at [180, 294] on body "Scope of Work: Design and construct a 20-space parking lot to include landscapi…" at bounding box center [565, 263] width 773 height 153
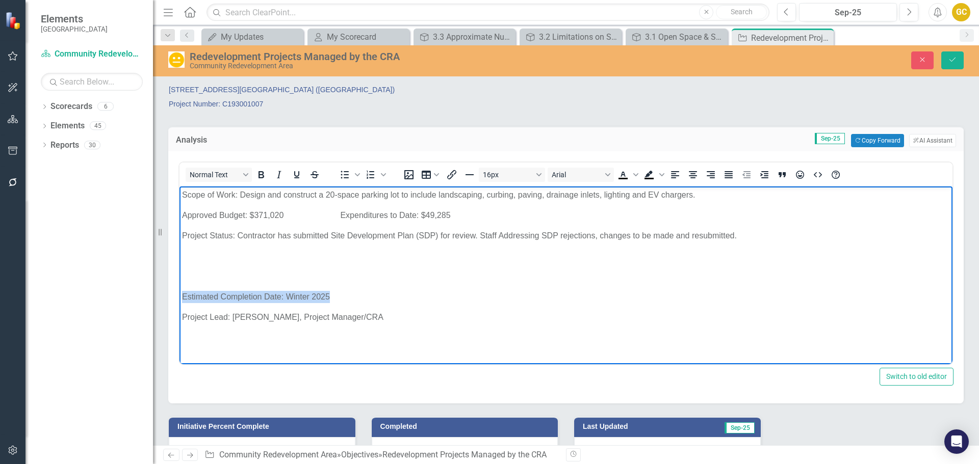
drag, startPoint x: 182, startPoint y: 294, endPoint x: 353, endPoint y: 291, distance: 171.8
click at [364, 292] on body "Scope of Work: Design and construct a 20-space parking lot to include landscapi…" at bounding box center [565, 263] width 773 height 153
copy p "Estimated Completion Date: Winter 2025"
click at [490, 211] on p "Approved Budget: $371,020 Expenditures to Date: $49,285" at bounding box center [566, 216] width 768 height 12
drag, startPoint x: 342, startPoint y: 292, endPoint x: 153, endPoint y: 303, distance: 188.9
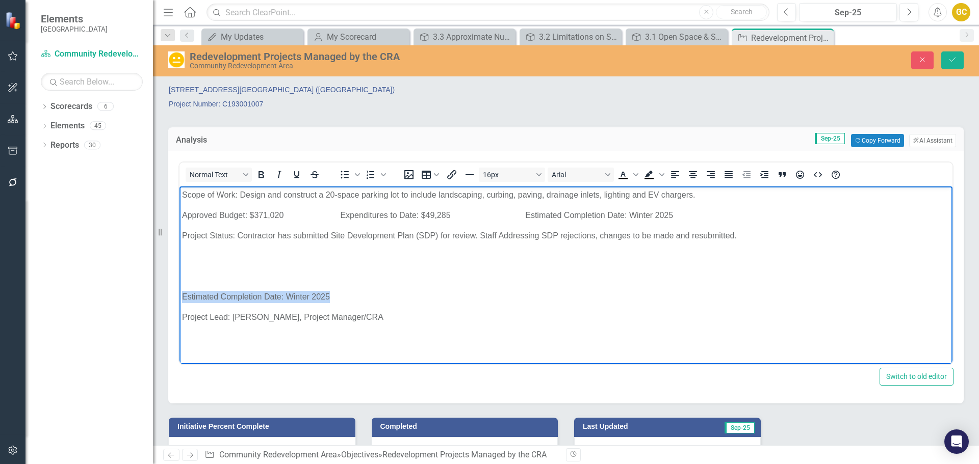
click at [179, 303] on html "Scope of Work: Design and construct a 20-space parking lot to include landscapi…" at bounding box center [565, 263] width 773 height 153
click at [184, 234] on p "Project Status: Contractor has submitted Site Development Plan (SDP) for review…" at bounding box center [566, 236] width 768 height 12
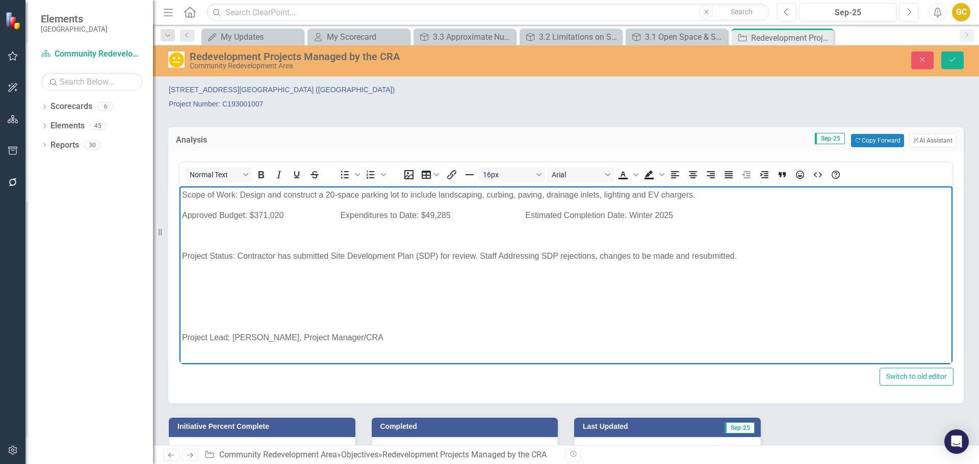
click at [232, 255] on p "Project Status: Contractor has submitted Site Development Plan (SDP) for review…" at bounding box center [566, 256] width 768 height 12
drag, startPoint x: 183, startPoint y: 255, endPoint x: 300, endPoint y: 256, distance: 116.8
click at [300, 256] on p "Project Status September 2025: Contractor has submitted Site Development Plan (…" at bounding box center [566, 256] width 768 height 12
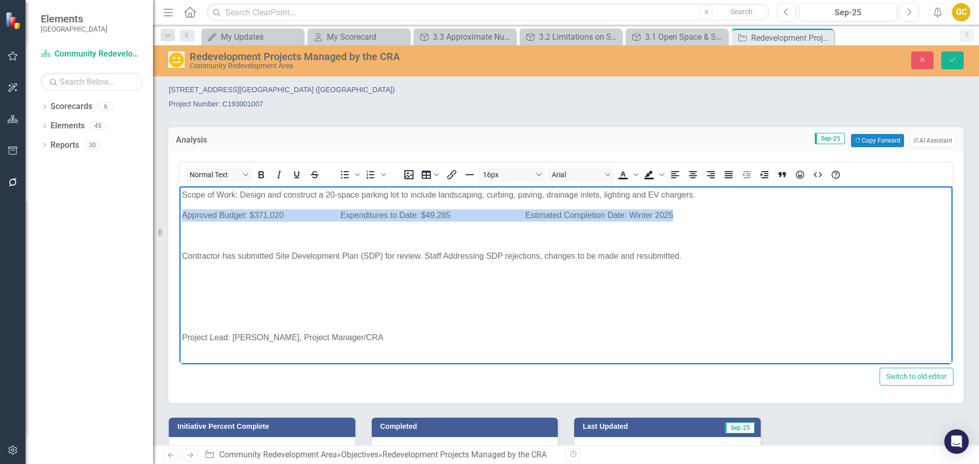
drag, startPoint x: 182, startPoint y: 215, endPoint x: 709, endPoint y: 227, distance: 527.3
click at [755, 219] on body "Scope of Work: Design and construct a 20-space parking lot to include landscapi…" at bounding box center [565, 271] width 773 height 168
copy p "Approved Budget: $371,020 Expenditures to Date: $49,285 Estimated Completion Da…"
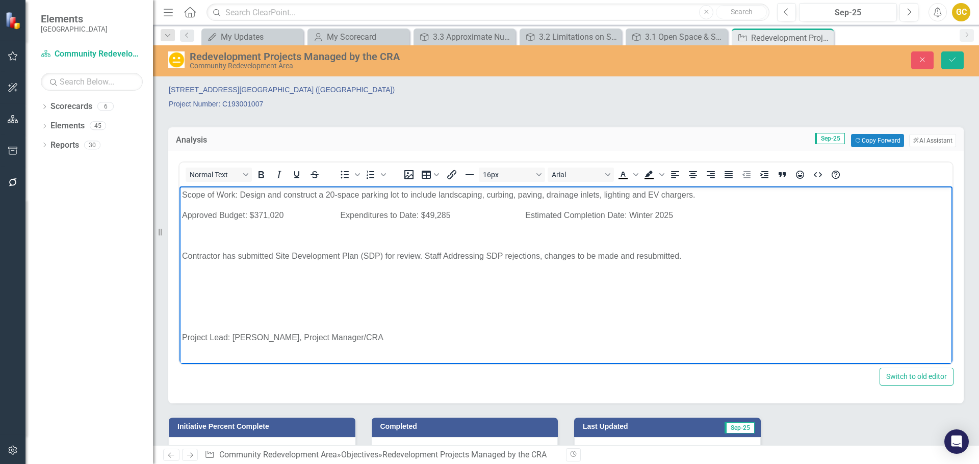
click at [186, 320] on p "Rich Text Area. Press ALT-0 for help." at bounding box center [566, 318] width 768 height 12
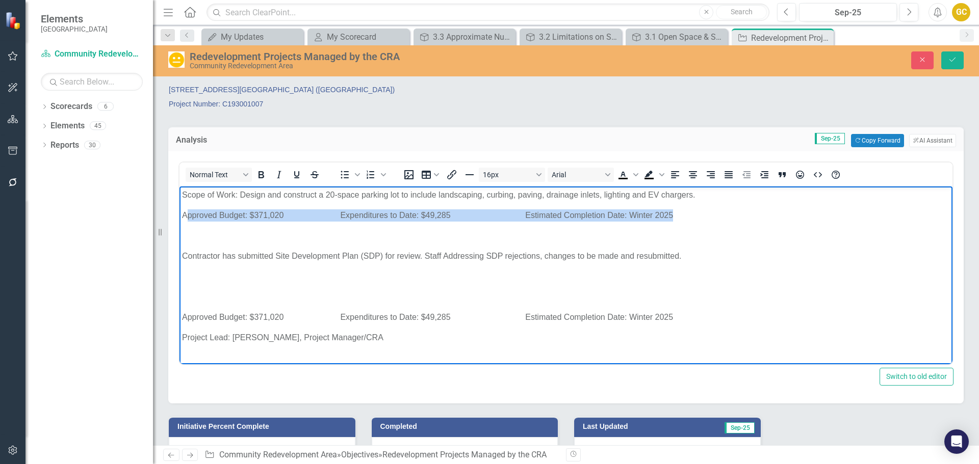
drag, startPoint x: 186, startPoint y: 216, endPoint x: 691, endPoint y: 211, distance: 505.8
click at [691, 211] on p "Approved Budget: $371,020 Expenditures to Date: $49,285 Estimated Completion Da…" at bounding box center [566, 216] width 768 height 12
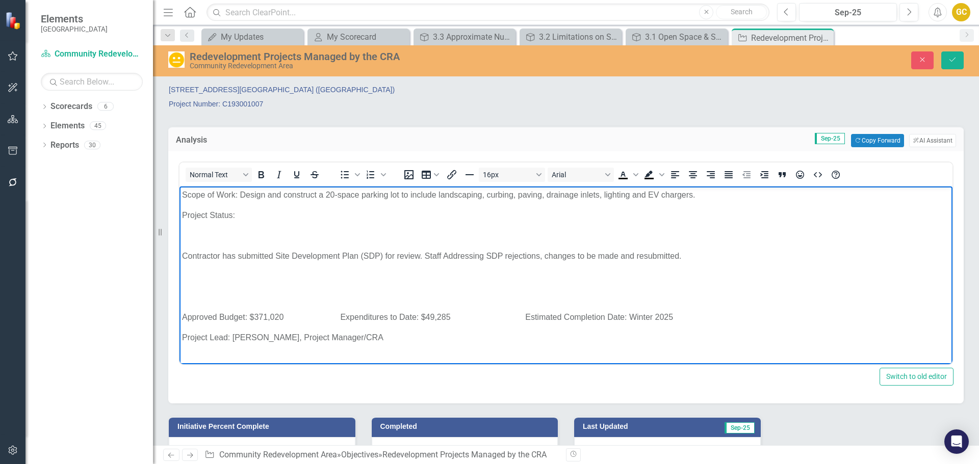
click at [180, 237] on body "Scope of Work: Design and construct a 20-space parking lot to include landscapi…" at bounding box center [565, 271] width 773 height 168
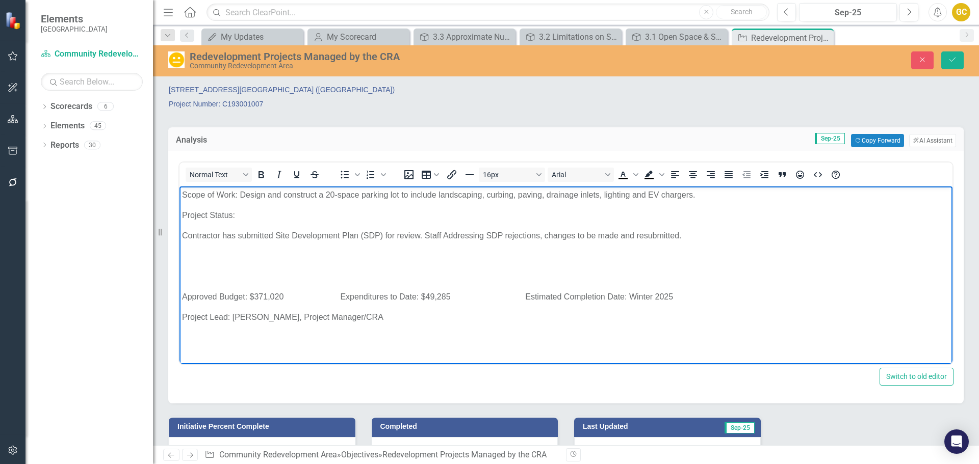
click at [242, 214] on p "Project Status:" at bounding box center [566, 216] width 768 height 12
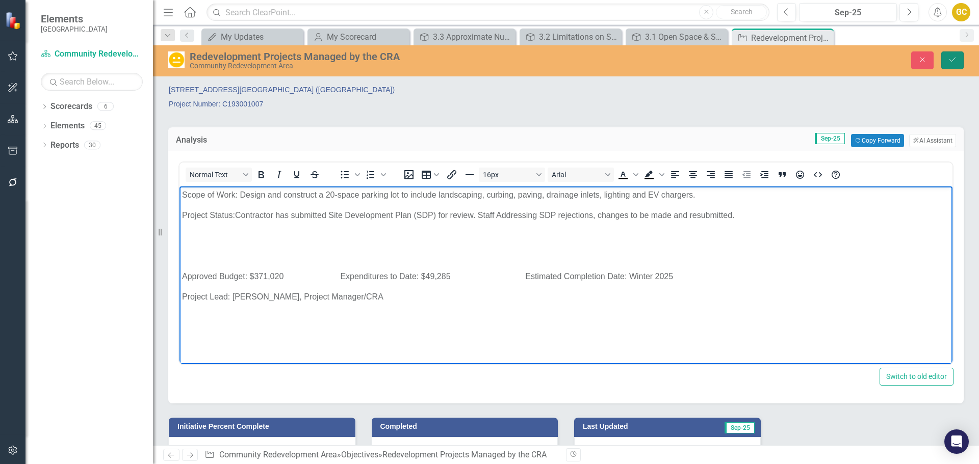
click at [953, 56] on icon "Save" at bounding box center [952, 59] width 9 height 7
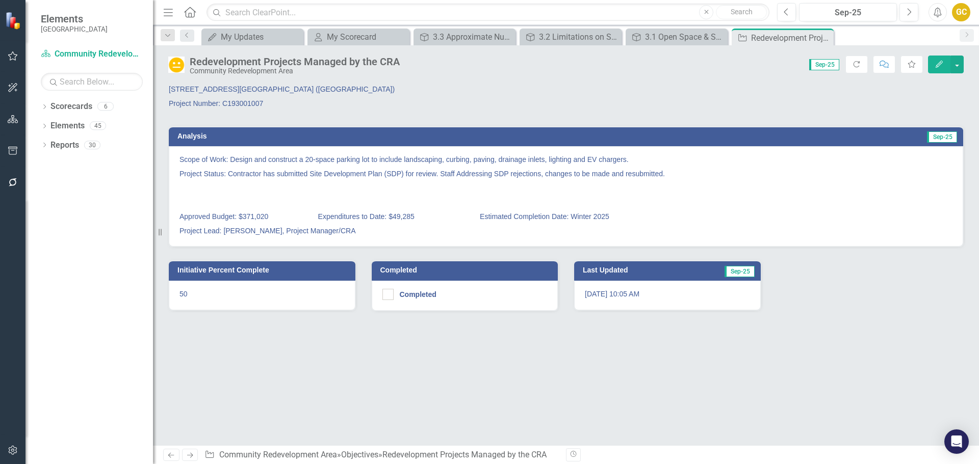
click at [378, 92] on p "[STREET_ADDRESS][GEOGRAPHIC_DATA] ([GEOGRAPHIC_DATA])" at bounding box center [363, 90] width 389 height 12
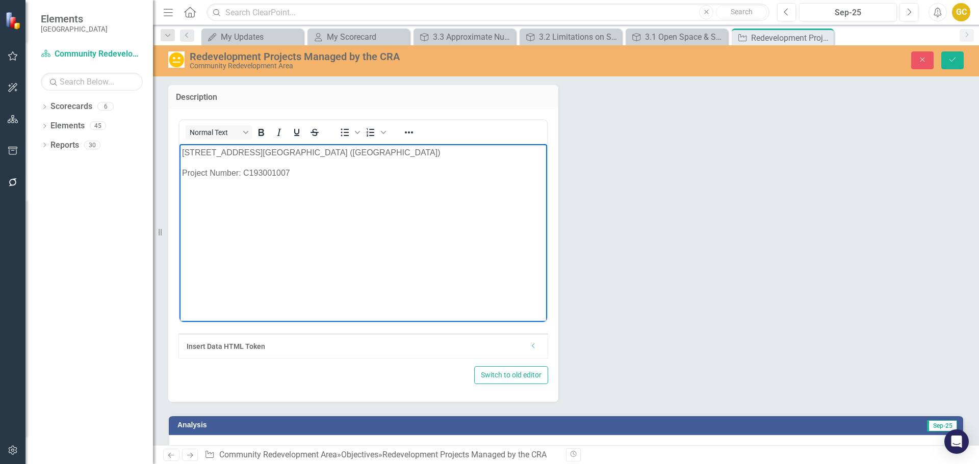
click at [441, 152] on p "[STREET_ADDRESS][GEOGRAPHIC_DATA] ([GEOGRAPHIC_DATA])" at bounding box center [363, 152] width 362 height 12
click at [954, 58] on icon "Save" at bounding box center [952, 59] width 9 height 7
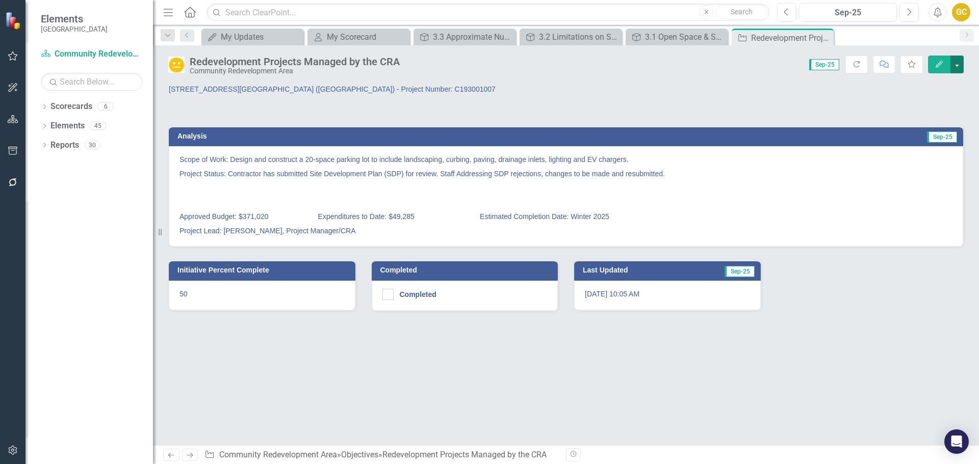
click at [961, 60] on button "button" at bounding box center [956, 65] width 13 height 18
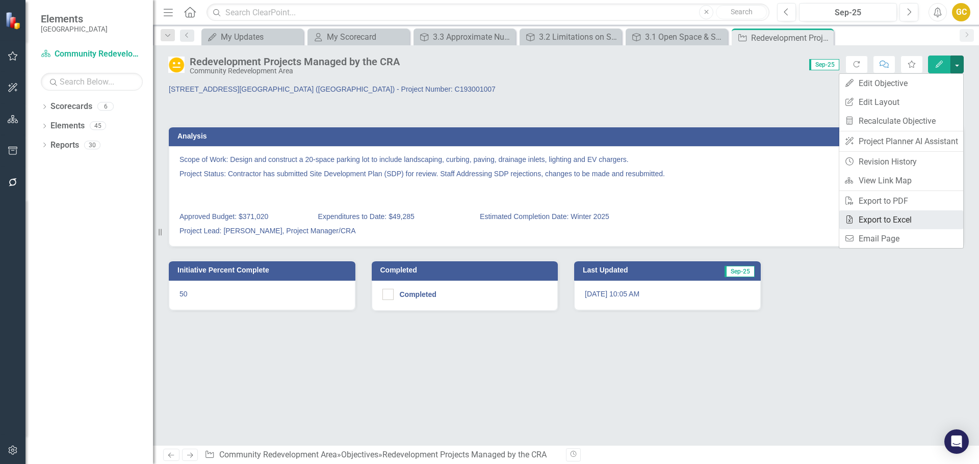
click at [880, 219] on link "Excel Export to Excel" at bounding box center [901, 220] width 124 height 19
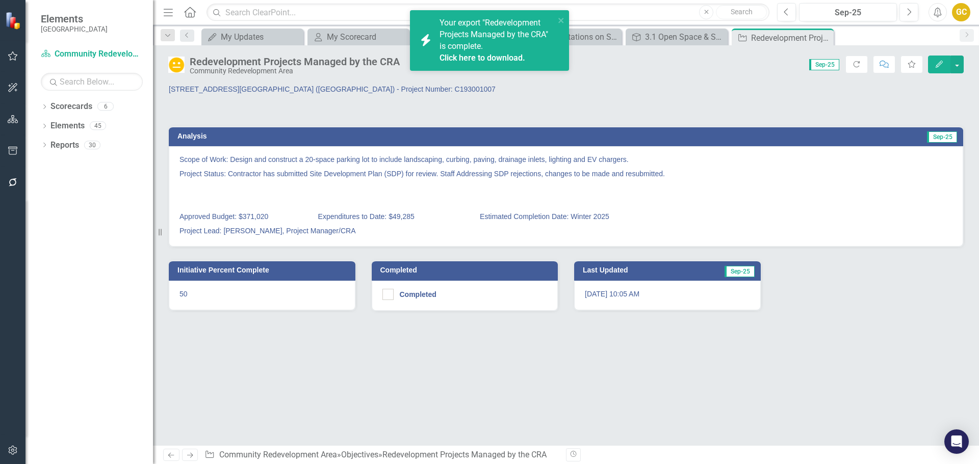
click at [495, 54] on link "Click here to download." at bounding box center [482, 58] width 86 height 10
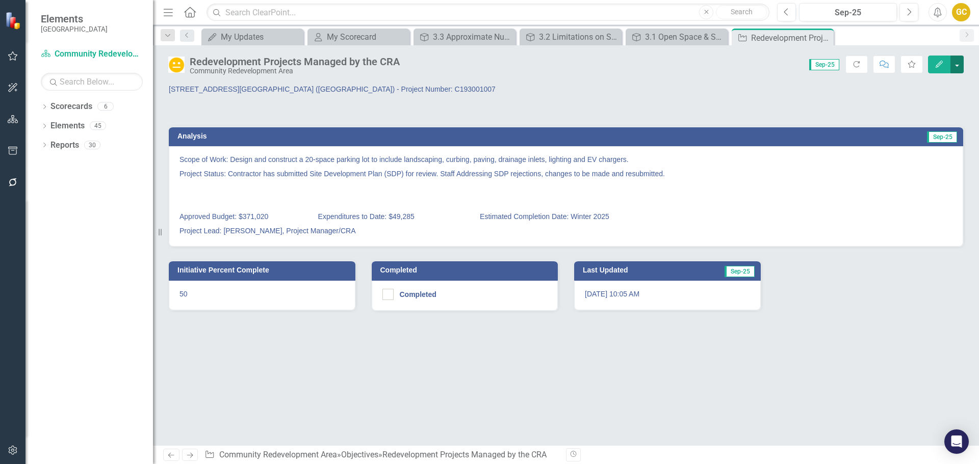
drag, startPoint x: 958, startPoint y: 64, endPoint x: 959, endPoint y: 71, distance: 7.2
click at [959, 65] on button "button" at bounding box center [956, 65] width 13 height 18
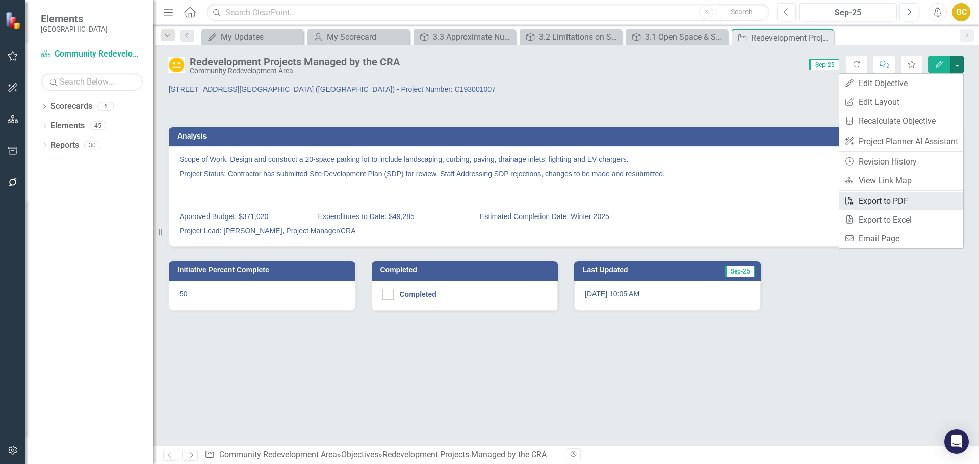
click at [882, 198] on link "PDF Export to PDF" at bounding box center [901, 201] width 124 height 19
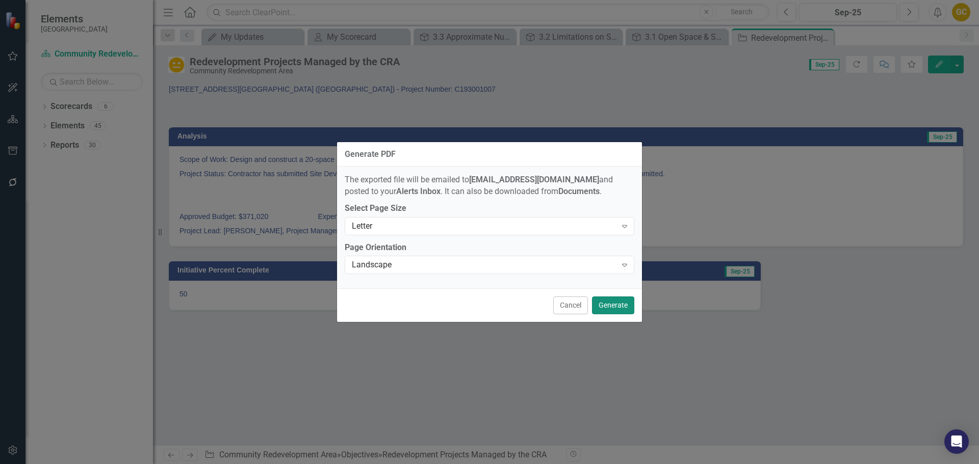
click at [624, 303] on button "Generate" at bounding box center [613, 306] width 42 height 18
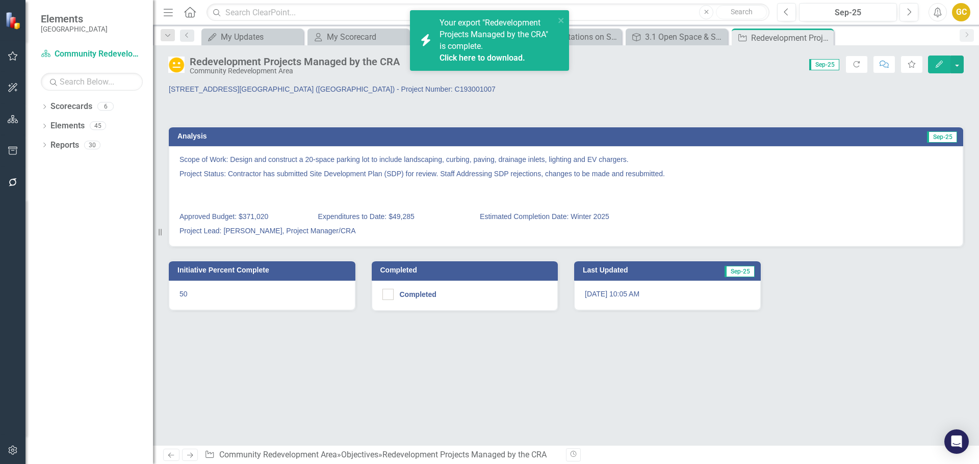
click at [498, 58] on link "Click here to download." at bounding box center [482, 58] width 86 height 10
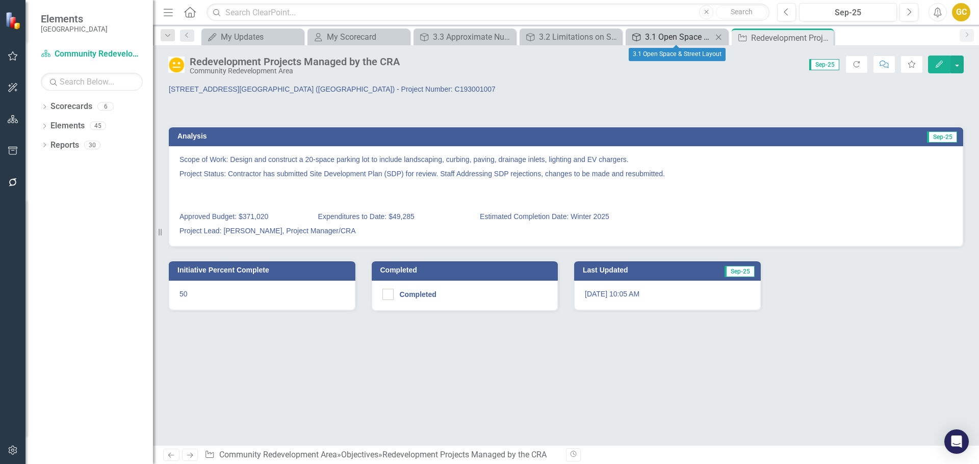
click at [665, 35] on div "3.1 Open Space & Street Layout" at bounding box center [678, 37] width 67 height 13
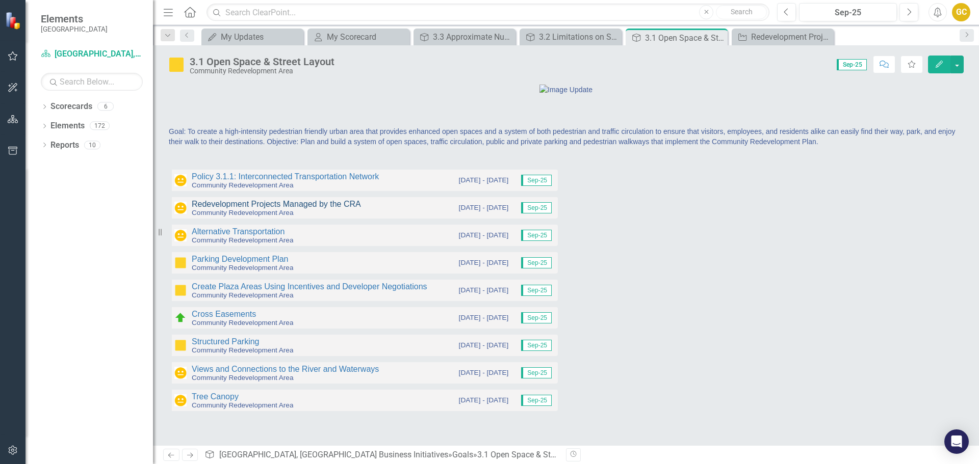
click at [306, 209] on link "Redevelopment Projects Managed by the CRA" at bounding box center [276, 204] width 169 height 9
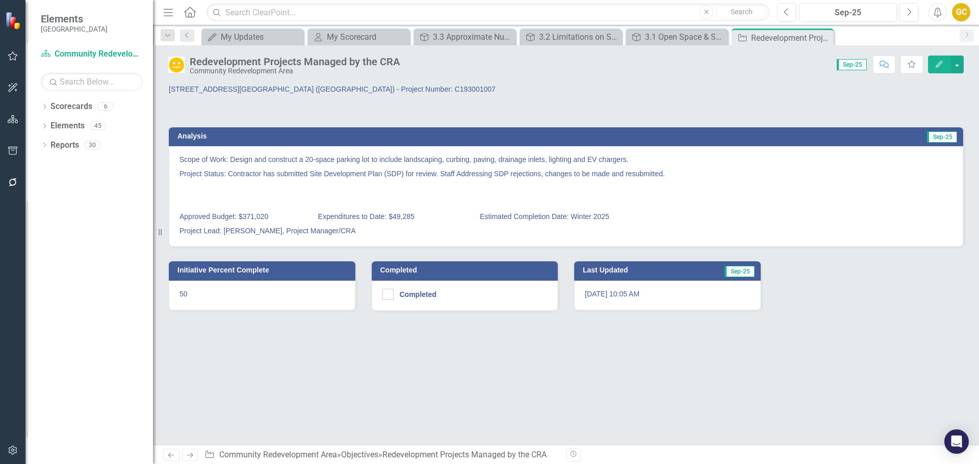
click at [222, 61] on div "Redevelopment Projects Managed by the CRA" at bounding box center [295, 61] width 210 height 11
click at [223, 62] on div "Redevelopment Projects Managed by the CRA" at bounding box center [295, 61] width 210 height 11
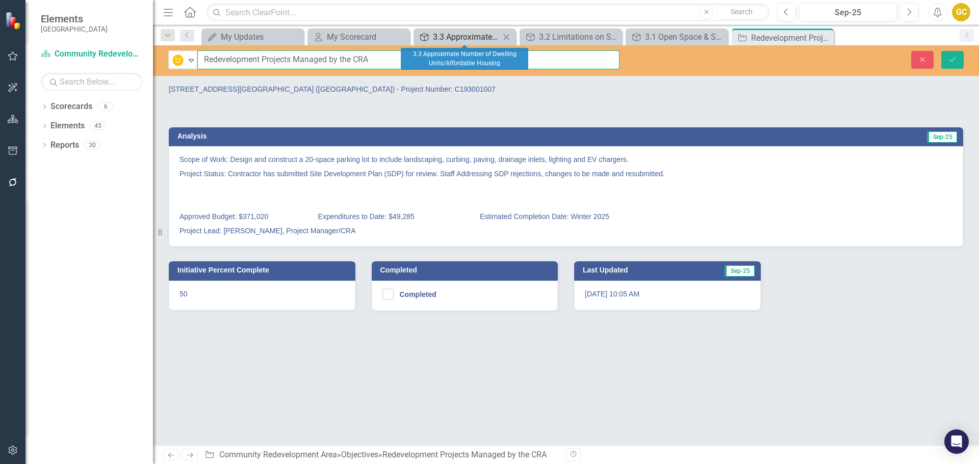
drag, startPoint x: 203, startPoint y: 58, endPoint x: 441, endPoint y: 35, distance: 238.7
click at [441, 35] on div "Menu Home Search Close Search Previous Sep-25 Next Alerts GC User Edit Profile …" at bounding box center [566, 232] width 826 height 464
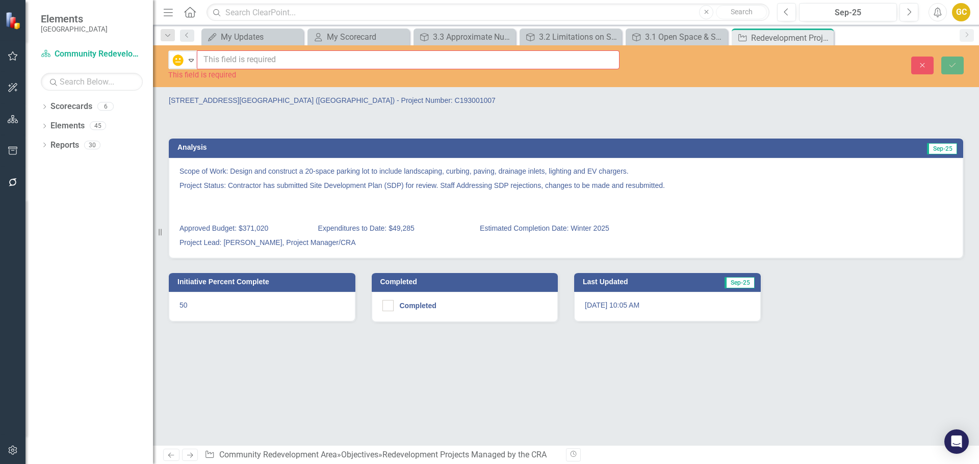
click at [193, 99] on p "[STREET_ADDRESS][GEOGRAPHIC_DATA] ([GEOGRAPHIC_DATA]) - Project Number: C193001…" at bounding box center [363, 100] width 389 height 10
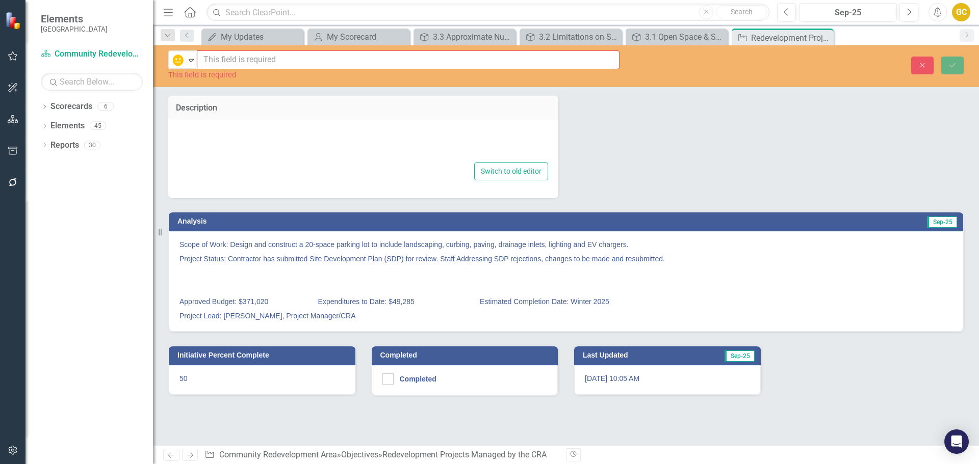
type textarea "<p>[STREET_ADDRESS][GEOGRAPHIC_DATA] ([GEOGRAPHIC_DATA]) -&nbsp;Project Number:…"
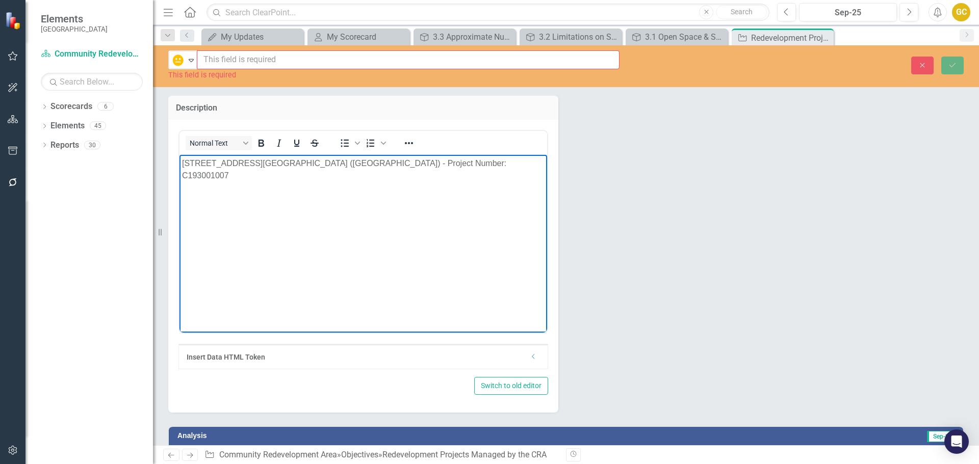
drag, startPoint x: 180, startPoint y: 163, endPoint x: 229, endPoint y: 167, distance: 49.1
click at [238, 176] on body "[STREET_ADDRESS][GEOGRAPHIC_DATA] ([GEOGRAPHIC_DATA]) - Project Number: C193001…" at bounding box center [363, 231] width 368 height 153
copy p "[STREET_ADDRESS][GEOGRAPHIC_DATA] ([GEOGRAPHIC_DATA]) - Project Number: C193001…"
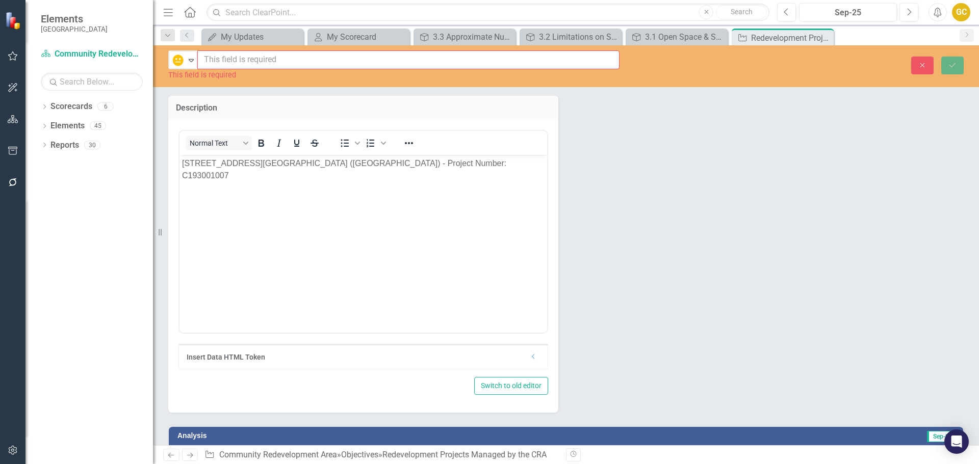
click at [221, 58] on input "text" at bounding box center [408, 59] width 422 height 19
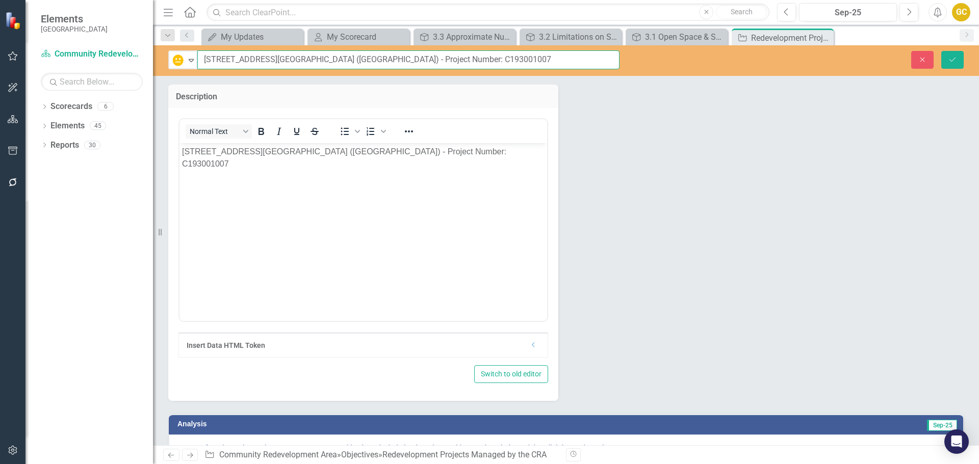
type input "[STREET_ADDRESS][GEOGRAPHIC_DATA] ([GEOGRAPHIC_DATA]) - Project Number: C193001…"
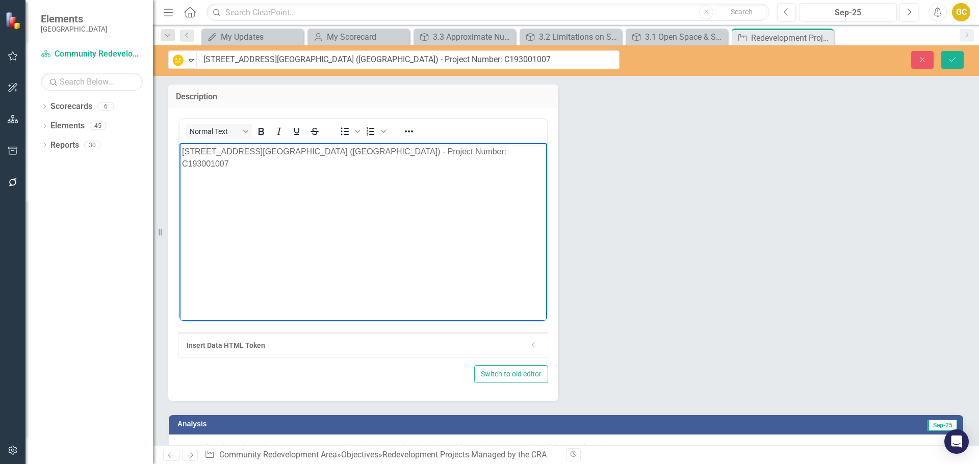
click at [182, 151] on body "[STREET_ADDRESS][GEOGRAPHIC_DATA] ([GEOGRAPHIC_DATA]) - Project Number: C193001…" at bounding box center [363, 219] width 368 height 153
click at [180, 151] on body "[STREET_ADDRESS][GEOGRAPHIC_DATA] ([GEOGRAPHIC_DATA]) - Project Number: C193001…" at bounding box center [363, 219] width 368 height 153
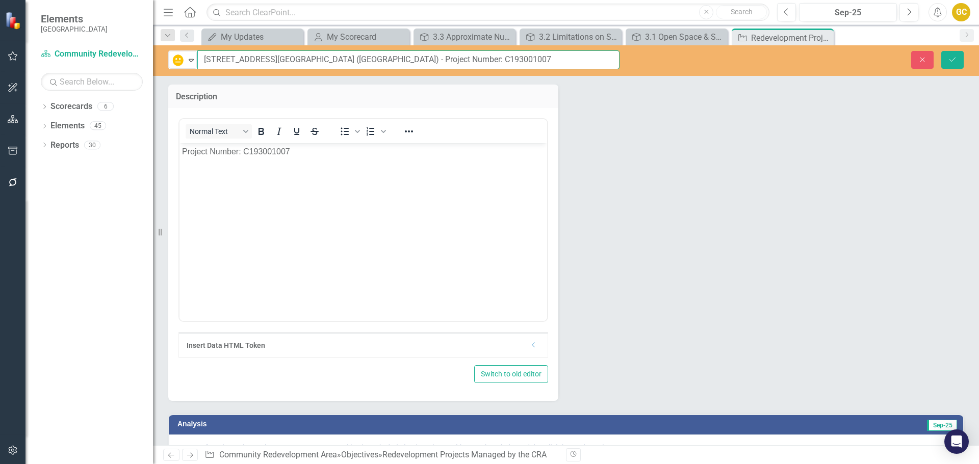
click at [455, 60] on input "4813 Vincennes Street Public Parking (South of Cape Coral Parkway) - Project Nu…" at bounding box center [408, 59] width 422 height 19
type input "[STREET_ADDRESS][GEOGRAPHIC_DATA] ([GEOGRAPHIC_DATA])"
click at [185, 151] on p "Project Number: C193001007" at bounding box center [363, 152] width 362 height 12
click at [953, 57] on icon "Save" at bounding box center [952, 59] width 9 height 7
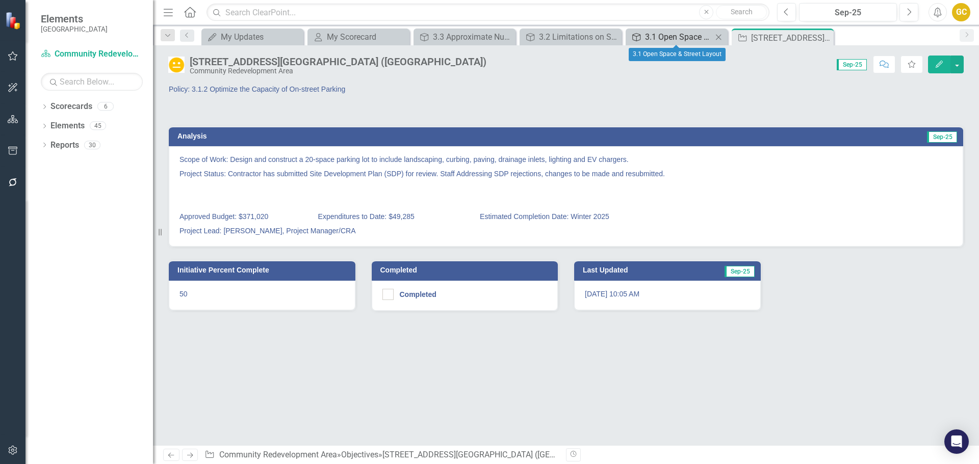
click at [656, 36] on div "3.1 Open Space & Street Layout" at bounding box center [678, 37] width 67 height 13
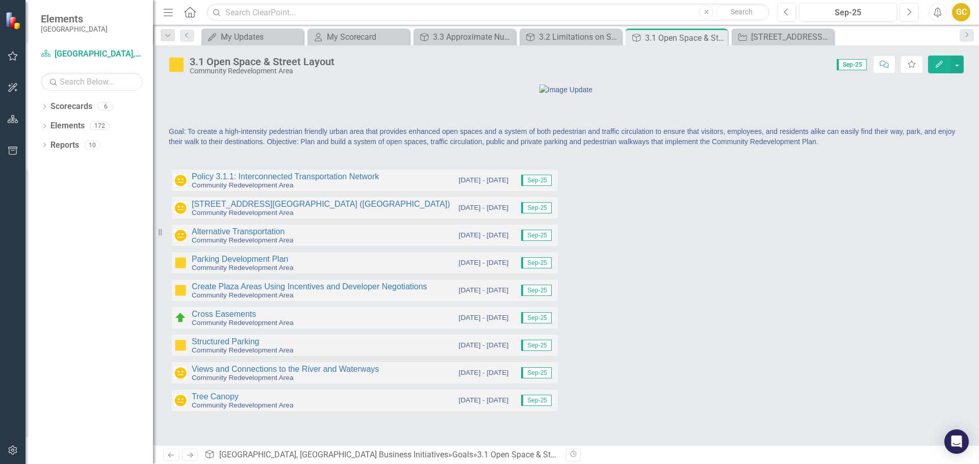
click at [582, 282] on div "Policy 3.1.1: Interconnected Transportation Network Community Redevelopment Are…" at bounding box center [566, 287] width 811 height 262
click at [584, 284] on div "Policy 3.1.1: Interconnected Transportation Network Community Redevelopment Are…" at bounding box center [566, 287] width 811 height 262
drag, startPoint x: 584, startPoint y: 285, endPoint x: 579, endPoint y: 287, distance: 5.5
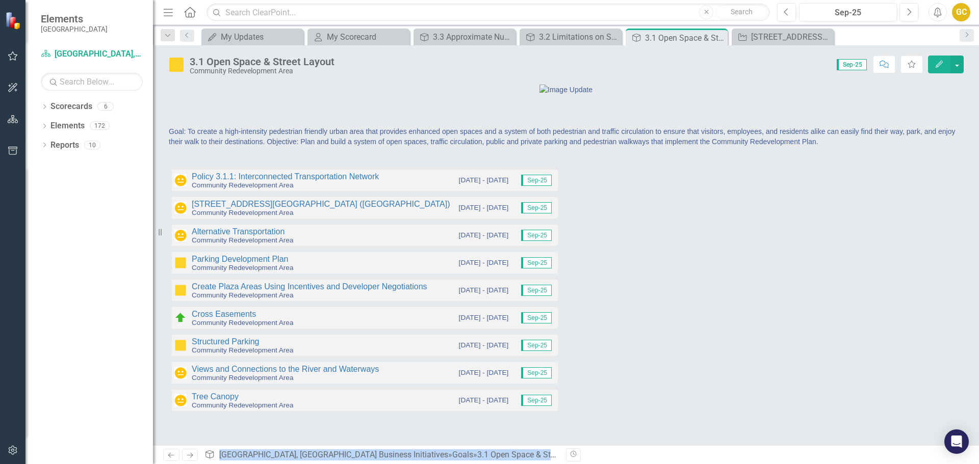
click at [583, 286] on div "Policy 3.1.1: Interconnected Transportation Network Community Redevelopment Are…" at bounding box center [566, 287] width 811 height 262
click at [576, 286] on div "Policy 3.1.1: Interconnected Transportation Network Community Redevelopment Are…" at bounding box center [566, 287] width 811 height 262
click at [576, 285] on div "Policy 3.1.1: Interconnected Transportation Network Community Redevelopment Are…" at bounding box center [566, 287] width 811 height 262
click at [578, 287] on div "Policy 3.1.1: Interconnected Transportation Network Community Redevelopment Are…" at bounding box center [566, 287] width 811 height 262
click at [578, 286] on div "Policy 3.1.1: Interconnected Transportation Network Community Redevelopment Are…" at bounding box center [566, 287] width 811 height 262
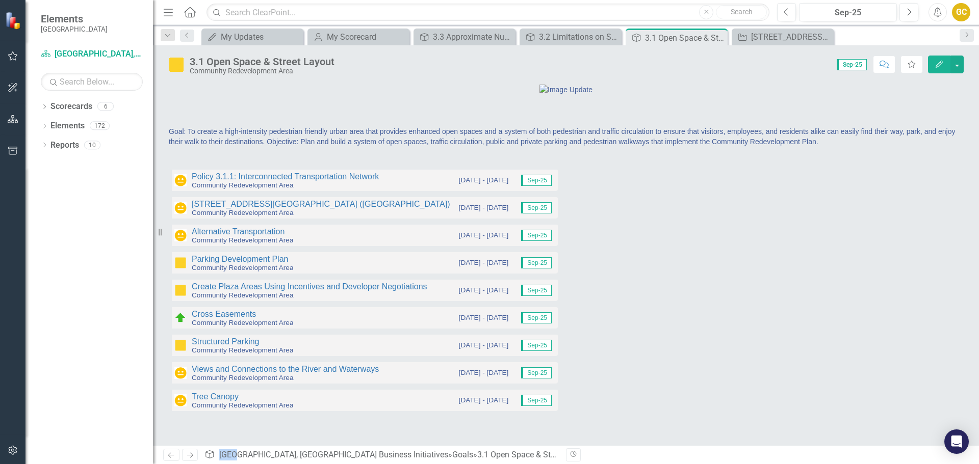
click at [578, 287] on div "Policy 3.1.1: Interconnected Transportation Network Community Redevelopment Are…" at bounding box center [566, 287] width 811 height 262
click at [581, 198] on div at bounding box center [769, 183] width 390 height 30
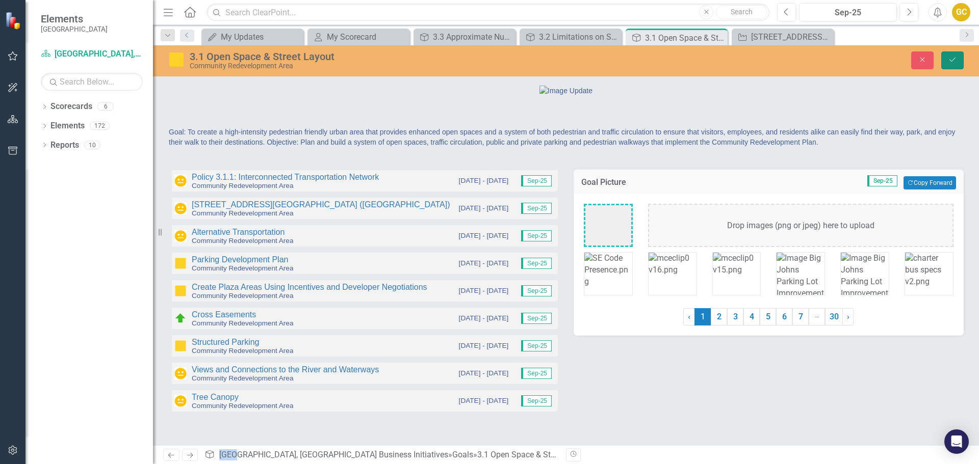
click at [956, 58] on icon "Save" at bounding box center [952, 59] width 9 height 7
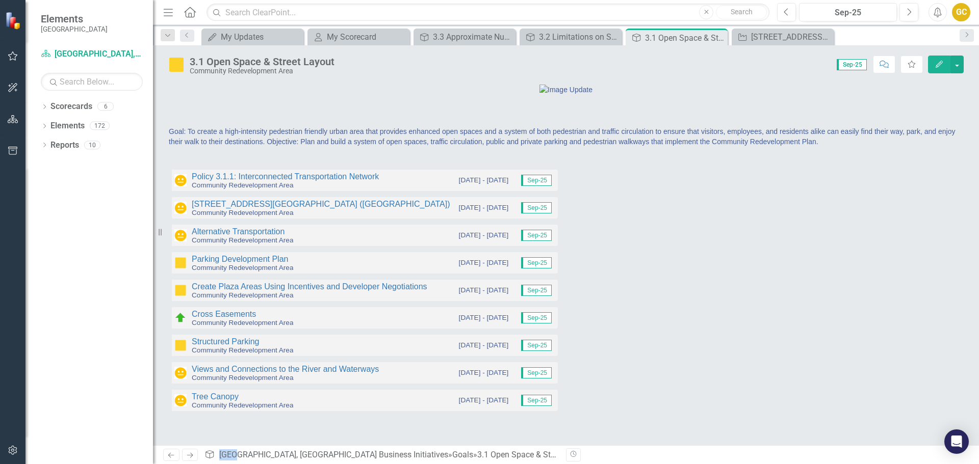
click at [261, 146] on span "Goal: To create a high-intensity pedestrian friendly urban area that provides e…" at bounding box center [562, 136] width 786 height 18
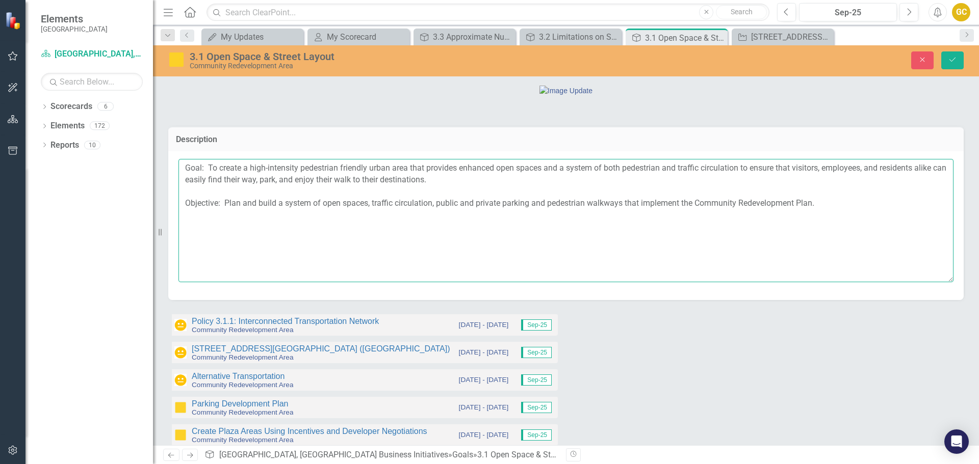
click at [184, 244] on textarea "Goal: To create a high-intensity pedestrian friendly urban area that provides e…" at bounding box center [565, 220] width 775 height 123
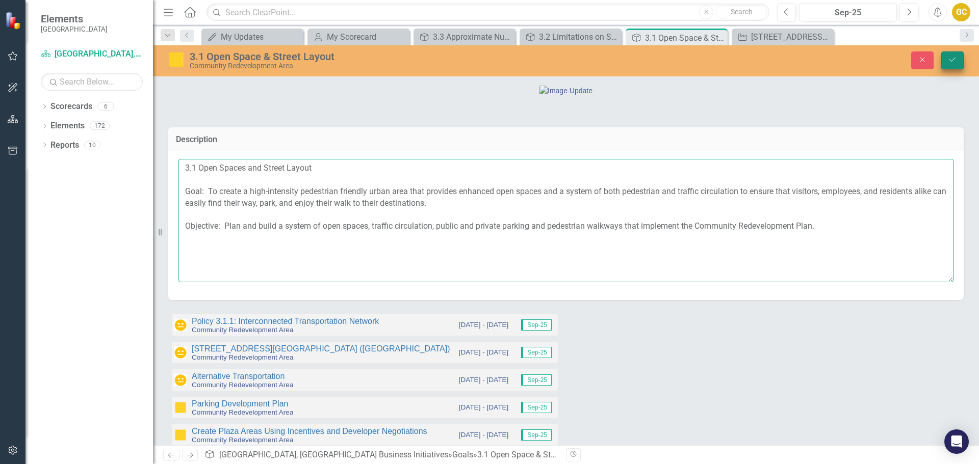
type textarea "3.1 Open Spaces and Street Layout Goal: To create a high-intensity pedestrian f…"
click at [951, 60] on icon "Save" at bounding box center [952, 59] width 9 height 7
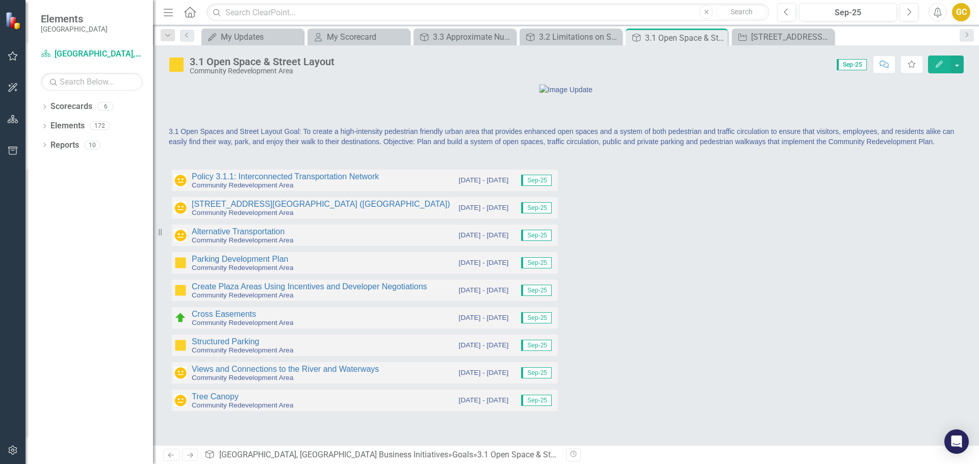
click at [242, 70] on div "Community Redevelopment Area" at bounding box center [262, 71] width 145 height 8
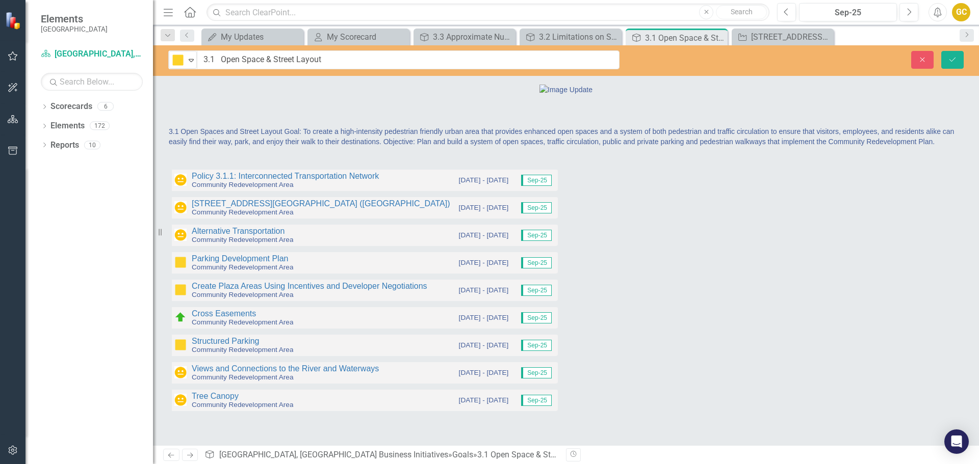
click at [249, 95] on div at bounding box center [566, 89] width 794 height 11
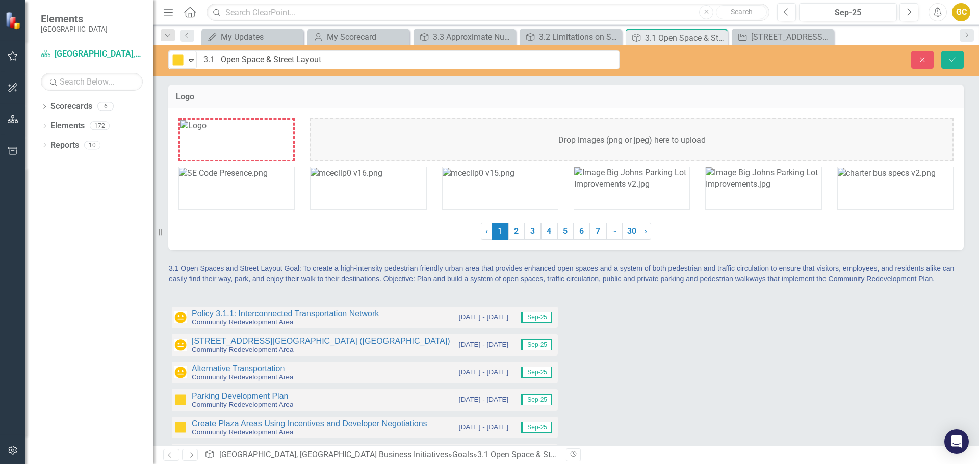
drag, startPoint x: 250, startPoint y: 132, endPoint x: 267, endPoint y: 93, distance: 41.8
click at [267, 93] on h3 "Logo" at bounding box center [566, 96] width 780 height 9
drag, startPoint x: 375, startPoint y: 89, endPoint x: 389, endPoint y: 139, distance: 51.8
click at [390, 136] on div "Logo Drop images (png or jpeg) here to upload ‹ Previous 1 (current) 2 3 4 5 6 …" at bounding box center [565, 167] width 795 height 167
click at [804, 332] on div at bounding box center [769, 320] width 390 height 30
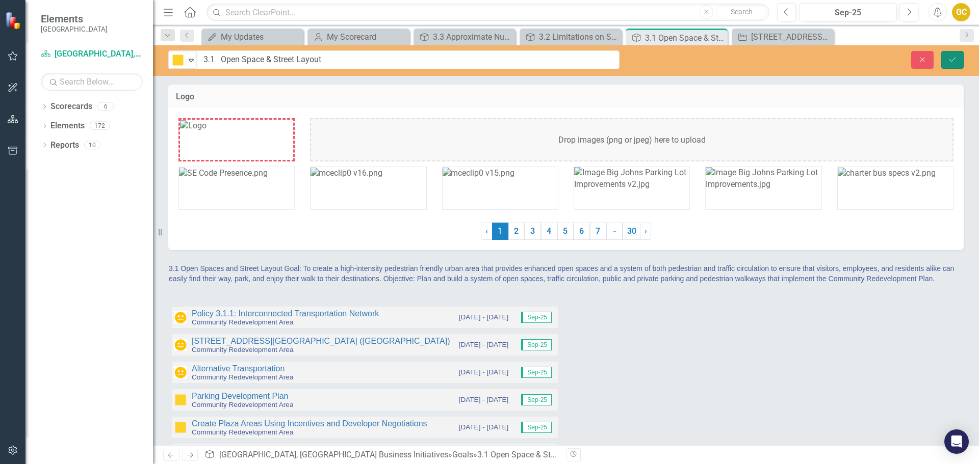
click at [950, 61] on icon "Save" at bounding box center [952, 59] width 9 height 7
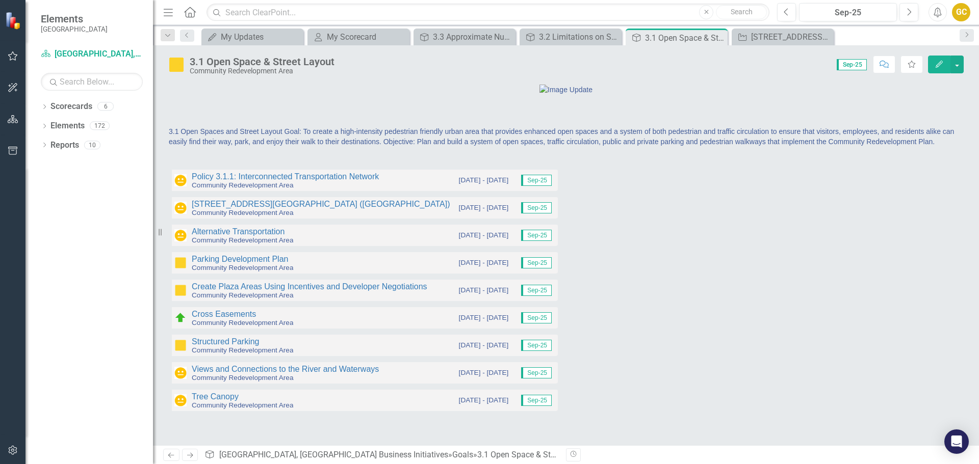
click at [560, 95] on img at bounding box center [565, 90] width 53 height 10
click at [226, 95] on div at bounding box center [566, 89] width 794 height 11
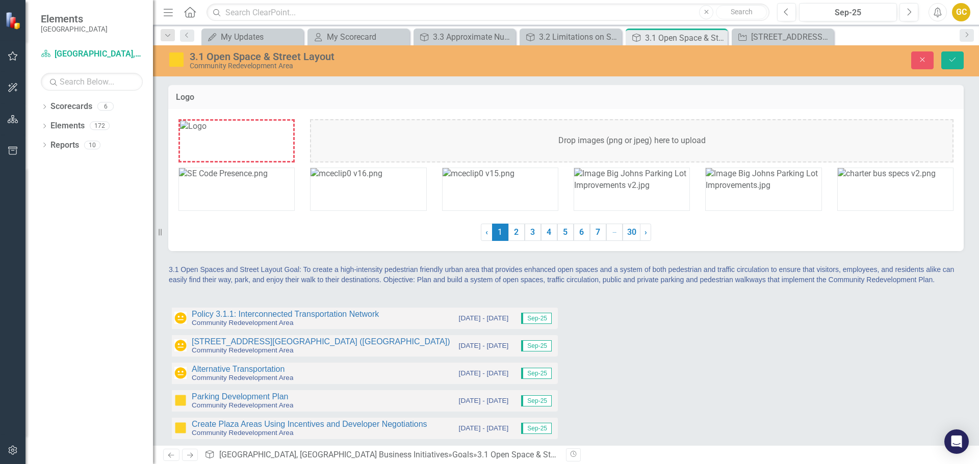
drag, startPoint x: 216, startPoint y: 129, endPoint x: 213, endPoint y: 135, distance: 7.1
drag, startPoint x: 213, startPoint y: 135, endPoint x: 190, endPoint y: 134, distance: 23.0
drag, startPoint x: 190, startPoint y: 134, endPoint x: 405, endPoint y: 95, distance: 218.6
click at [405, 95] on h3 "Logo" at bounding box center [566, 97] width 780 height 9
click at [432, 140] on div "Drop images (png or jpeg) here to upload" at bounding box center [631, 140] width 643 height 43
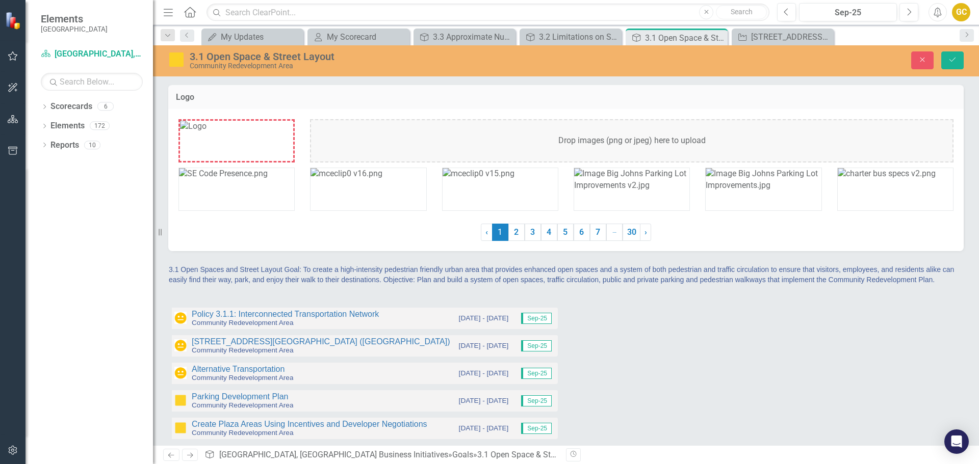
drag, startPoint x: 214, startPoint y: 135, endPoint x: 198, endPoint y: 140, distance: 16.3
click at [198, 133] on img at bounding box center [193, 127] width 27 height 12
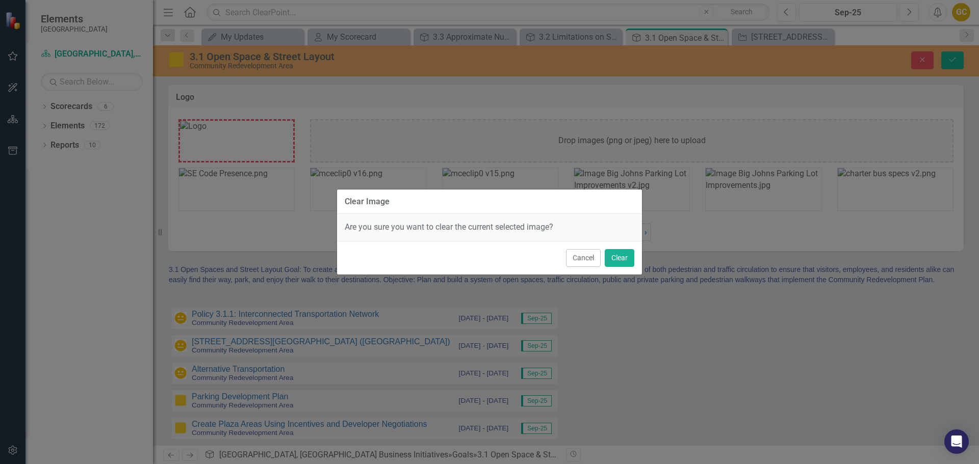
click at [198, 140] on div "Clear Image Are you sure you want to clear the current selected image? Cancel C…" at bounding box center [489, 232] width 979 height 464
click at [580, 262] on button "Cancel" at bounding box center [583, 258] width 35 height 18
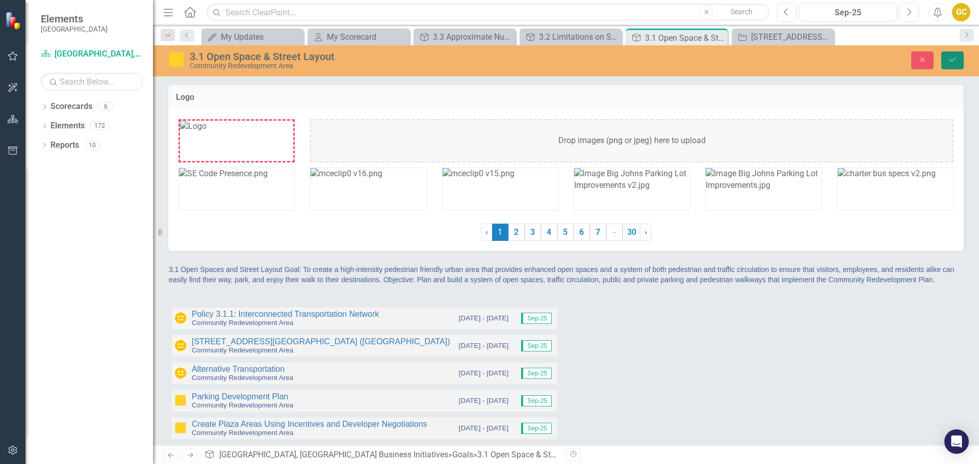
click at [947, 59] on button "Save" at bounding box center [952, 60] width 22 height 18
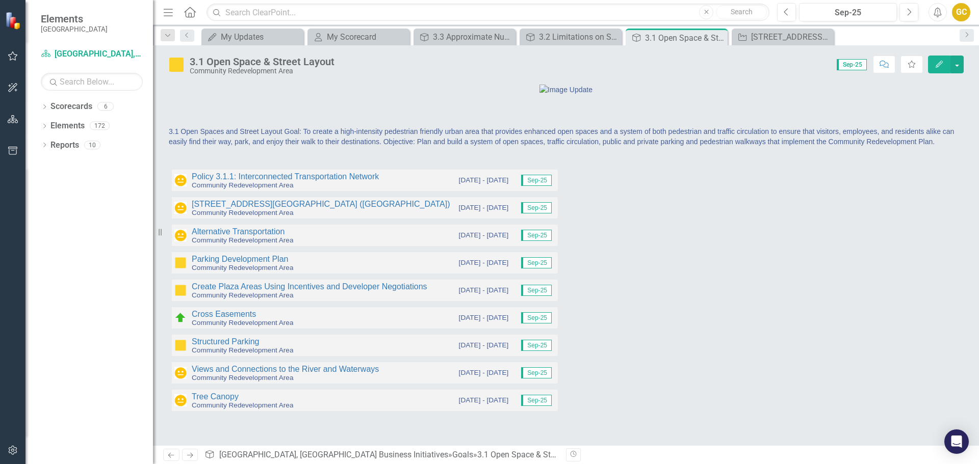
click at [552, 95] on img at bounding box center [565, 90] width 53 height 10
click at [287, 64] on div "3.1 Open Space & Street Layout" at bounding box center [262, 61] width 145 height 11
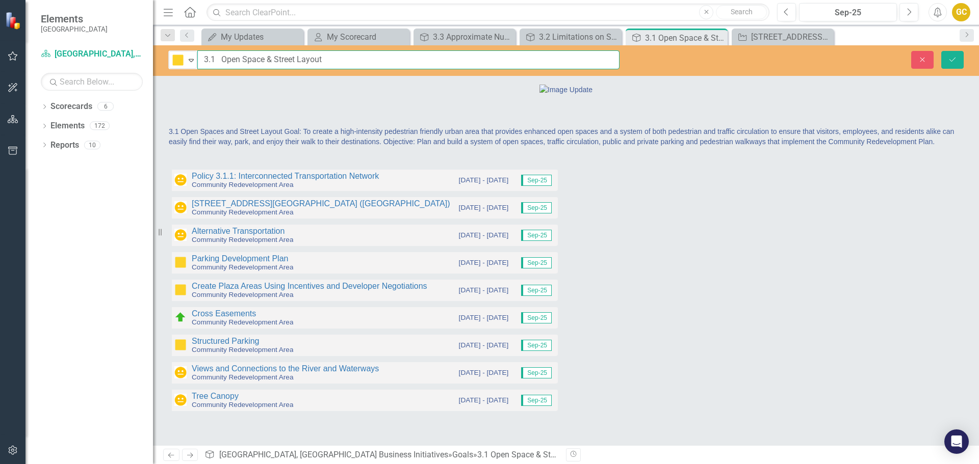
paste input "text"
type input "3.1 Open Space & Street Layout"
click at [956, 57] on icon "Save" at bounding box center [952, 59] width 9 height 7
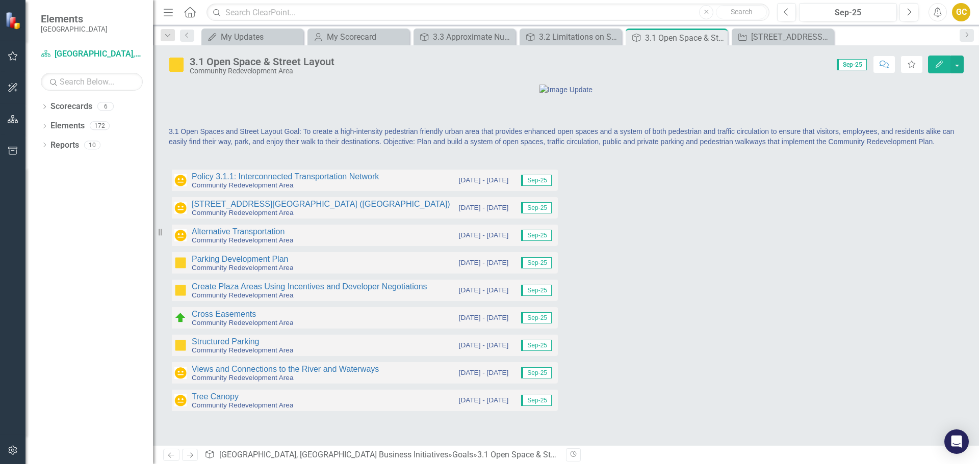
click at [547, 95] on img at bounding box center [565, 90] width 53 height 10
click at [212, 95] on div at bounding box center [566, 89] width 794 height 11
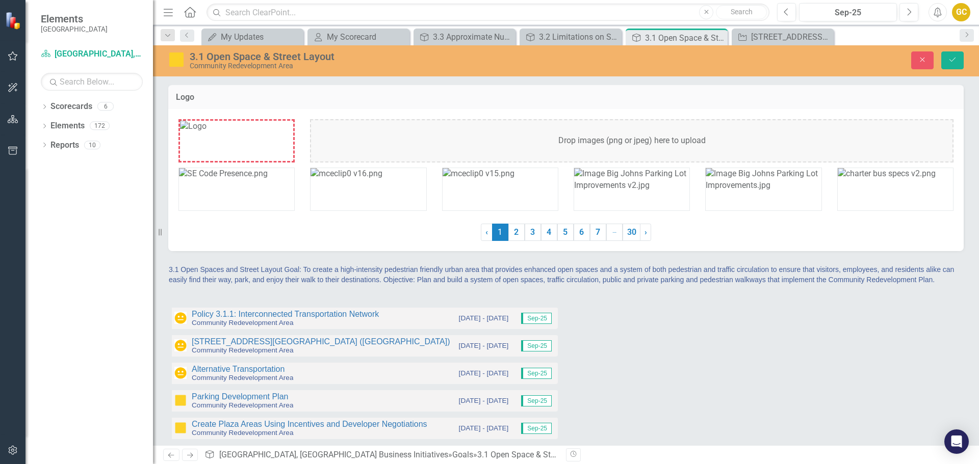
click at [206, 131] on img at bounding box center [193, 127] width 27 height 12
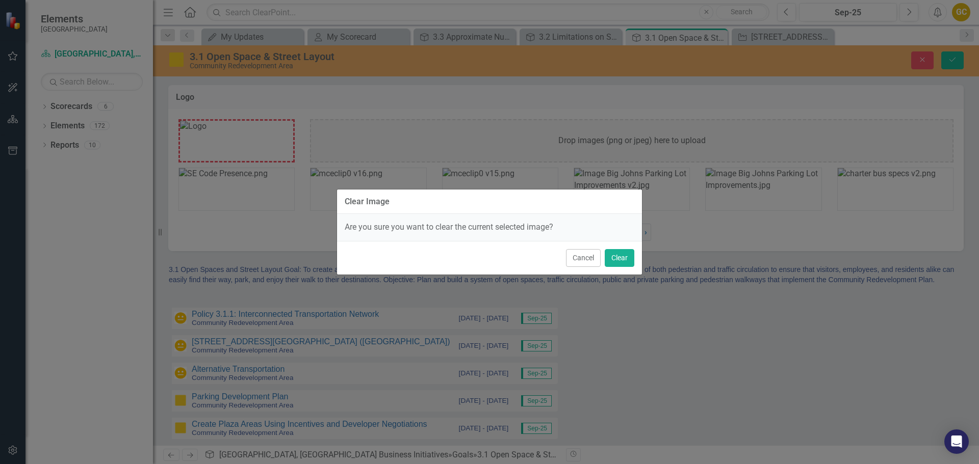
click at [207, 131] on div "Clear Image Are you sure you want to clear the current selected image? Cancel C…" at bounding box center [489, 232] width 979 height 464
click at [207, 132] on div "Clear Image Are you sure you want to clear the current selected image? Cancel C…" at bounding box center [489, 232] width 979 height 464
drag, startPoint x: 207, startPoint y: 131, endPoint x: 225, endPoint y: 133, distance: 18.0
click at [207, 132] on div "Clear Image Are you sure you want to clear the current selected image? Cancel C…" at bounding box center [489, 232] width 979 height 464
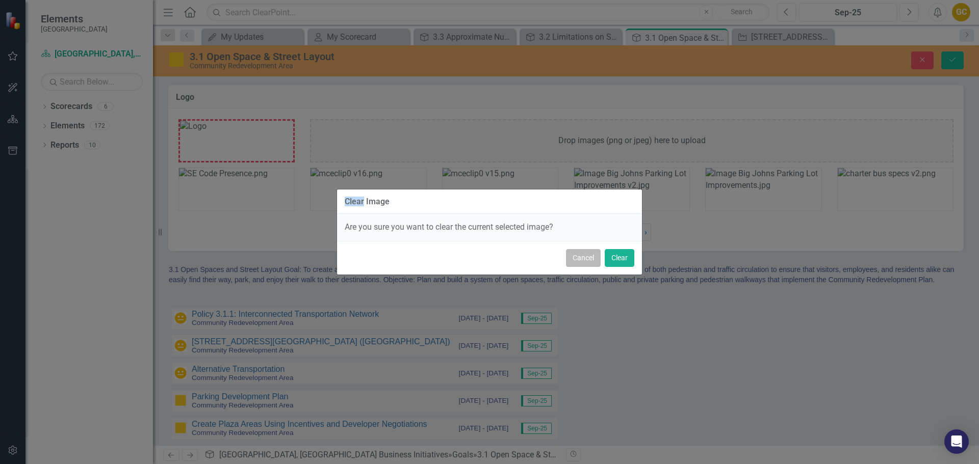
click at [585, 258] on button "Cancel" at bounding box center [583, 258] width 35 height 18
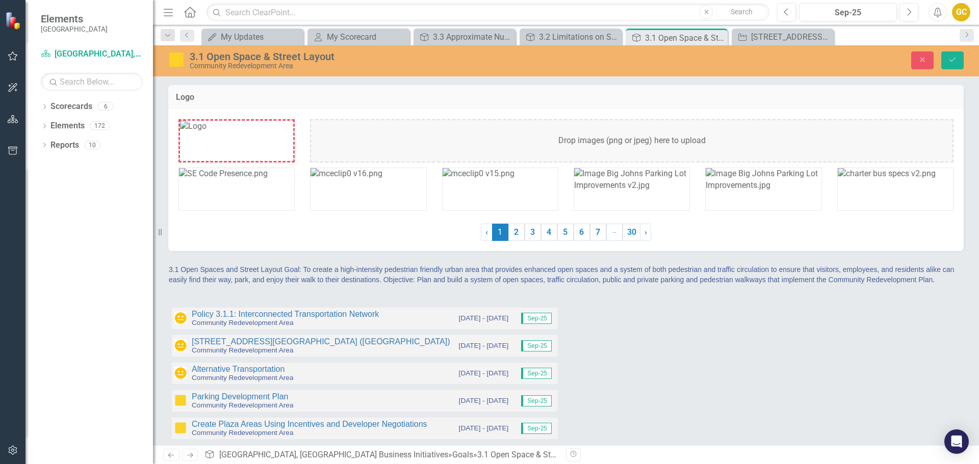
click at [794, 378] on div "Policy 3.1.1: Interconnected Transportation Network Community Redevelopment Are…" at bounding box center [566, 425] width 811 height 262
click at [967, 96] on div "Logo Drop images (png or jpeg) here to upload ‹ Previous 1 (current) 2 3 4 5 6 …" at bounding box center [566, 318] width 826 height 494
click at [951, 58] on icon "Save" at bounding box center [952, 59] width 9 height 7
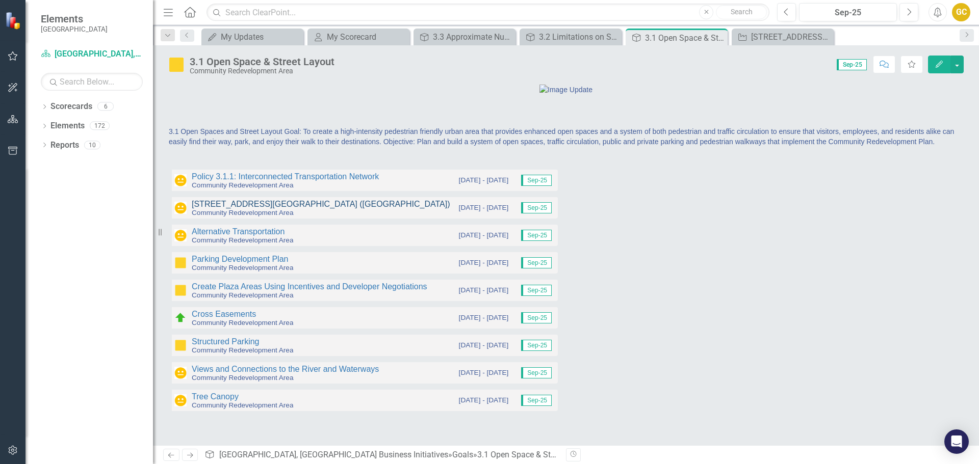
click at [247, 209] on link "[STREET_ADDRESS][GEOGRAPHIC_DATA] ([GEOGRAPHIC_DATA])" at bounding box center [321, 204] width 258 height 9
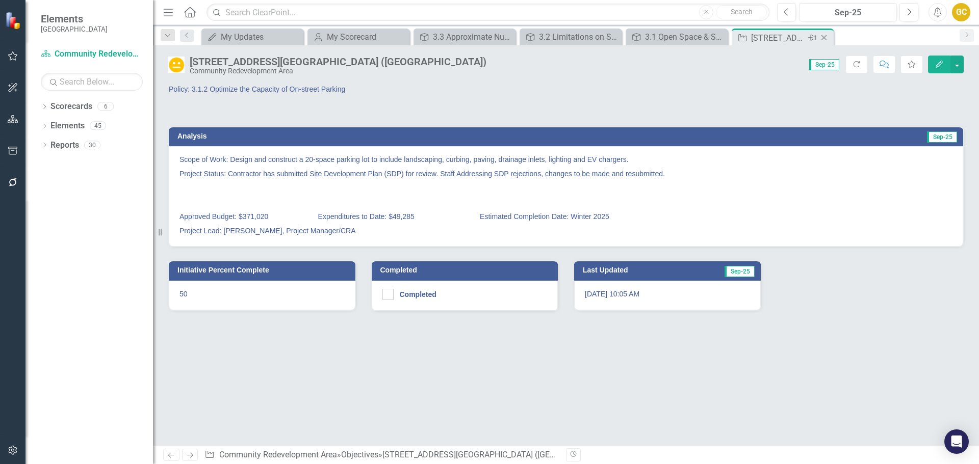
click at [825, 37] on icon "Close" at bounding box center [824, 38] width 10 height 8
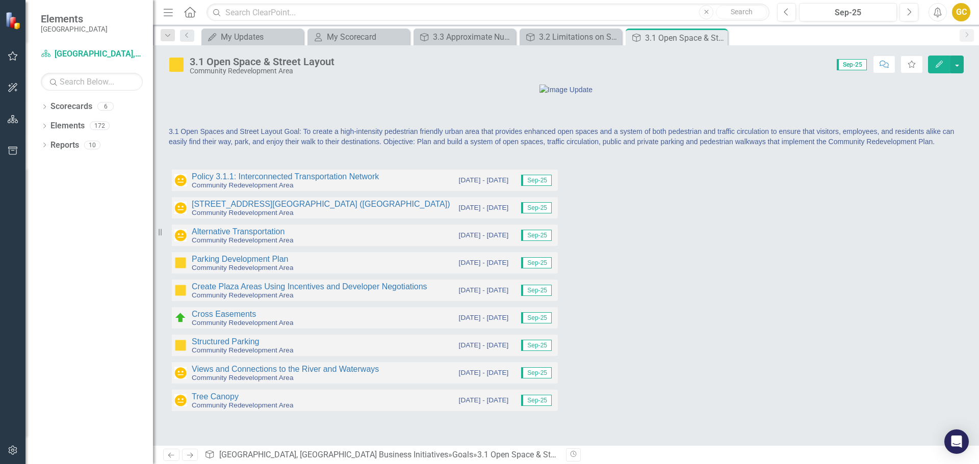
drag, startPoint x: 393, startPoint y: 258, endPoint x: 371, endPoint y: 261, distance: 22.1
click at [371, 189] on div "Policy 3.1.1: Interconnected Transportation Network Community Redevelopment Area" at bounding box center [285, 181] width 187 height 16
click at [370, 189] on div "Policy 3.1.1: Interconnected Transportation Network Community Redevelopment Area" at bounding box center [285, 181] width 187 height 16
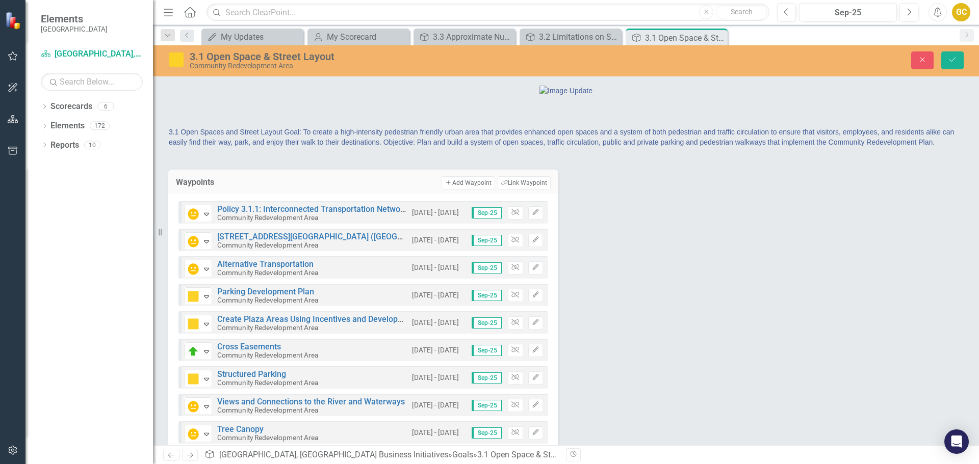
drag, startPoint x: 303, startPoint y: 292, endPoint x: 641, endPoint y: 307, distance: 337.8
click at [641, 307] on div "Waypoints Add Add Waypoint Link Tag Link Waypoint In Progress Expand Policy 3.1…" at bounding box center [566, 307] width 811 height 303
click at [532, 216] on icon "Edit" at bounding box center [536, 213] width 8 height 6
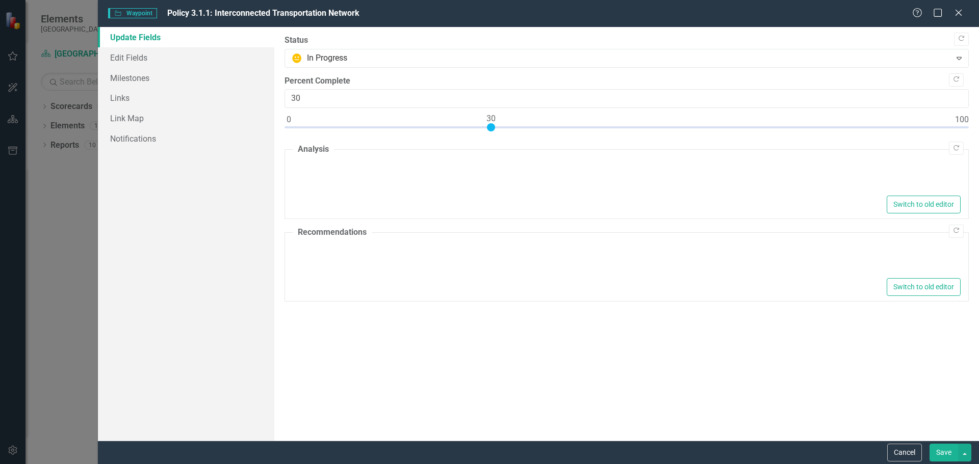
type textarea "<p>CRA Strategic Plan Report&nbsp; &nbsp; &nbsp; &nbsp; &nbsp; &nbsp; &nbsp; &n…"
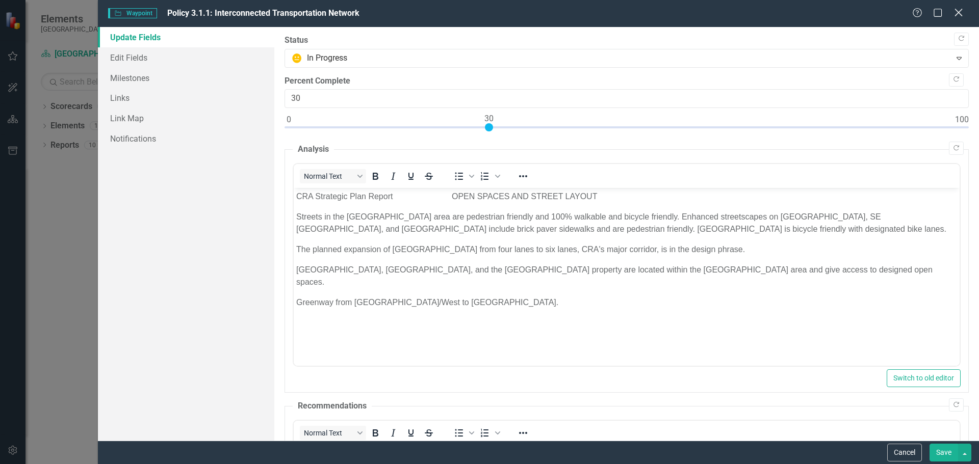
click at [955, 11] on icon "Close" at bounding box center [958, 13] width 13 height 10
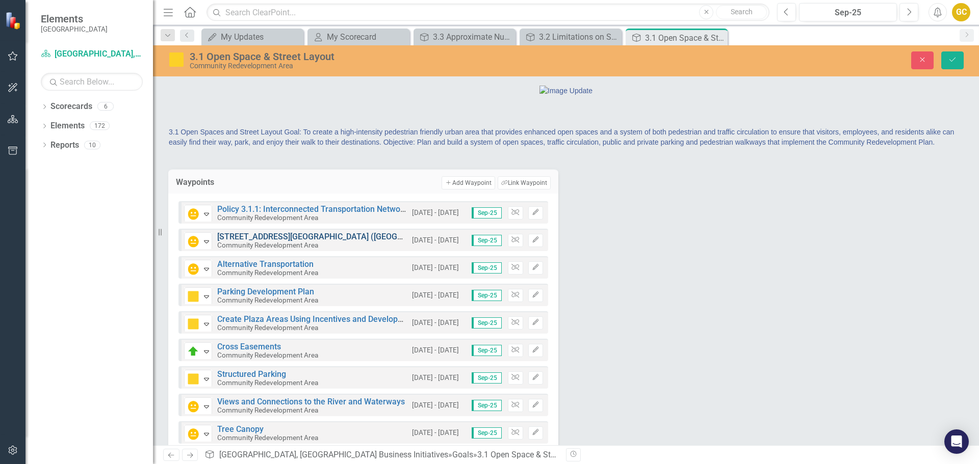
click at [275, 242] on link "[STREET_ADDRESS][GEOGRAPHIC_DATA] ([GEOGRAPHIC_DATA])" at bounding box center [336, 237] width 238 height 10
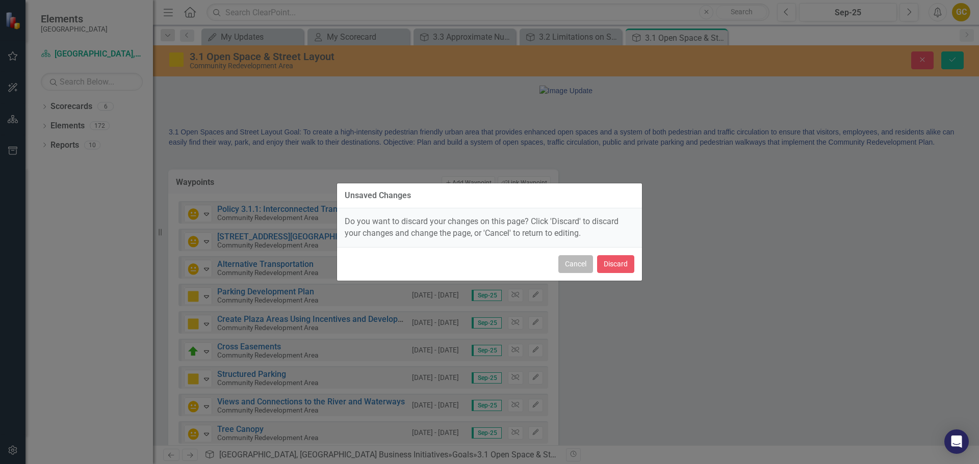
click at [568, 268] on button "Cancel" at bounding box center [575, 264] width 35 height 18
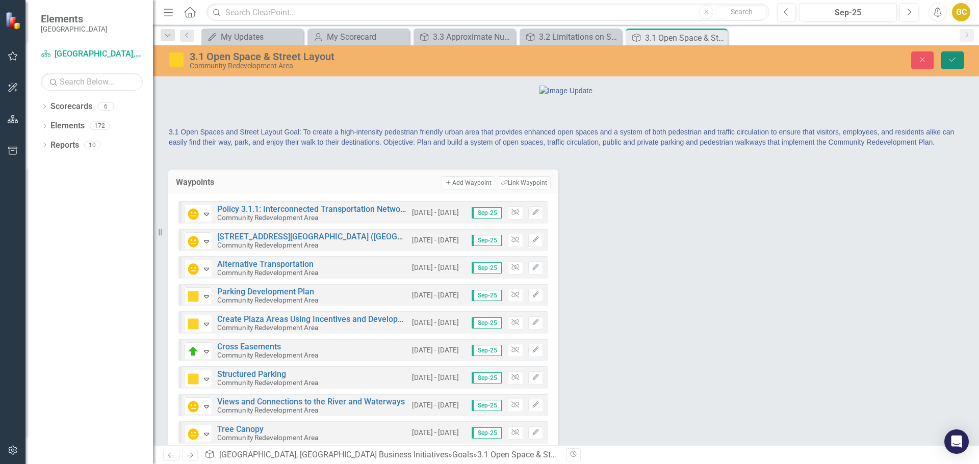
click at [953, 57] on icon "Save" at bounding box center [952, 59] width 9 height 7
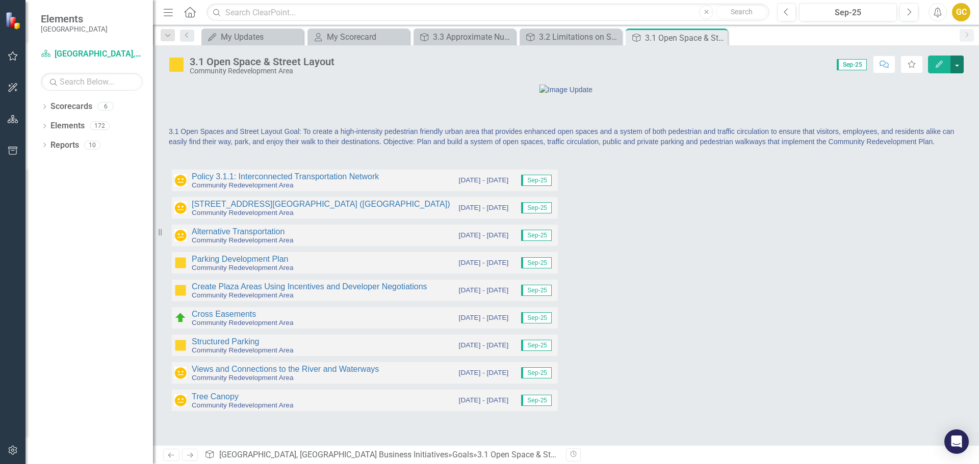
click at [959, 62] on button "button" at bounding box center [956, 65] width 13 height 18
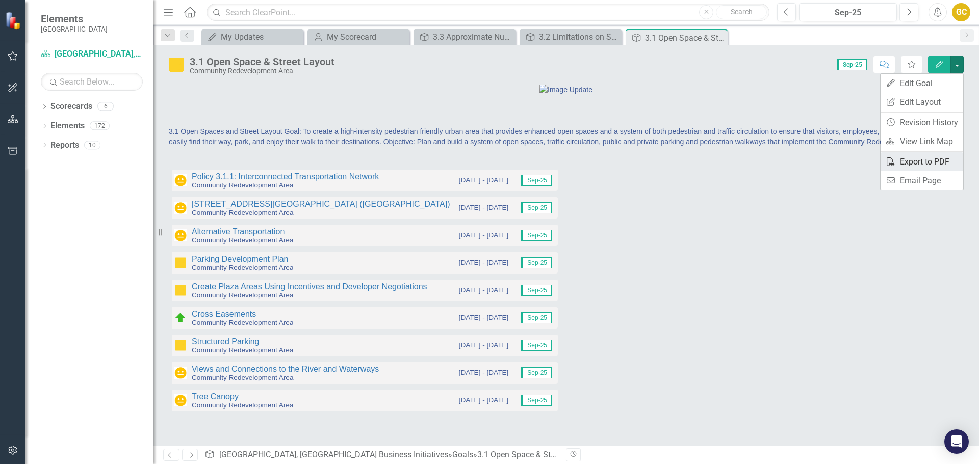
click at [914, 161] on link "PDF Export to PDF" at bounding box center [922, 161] width 83 height 19
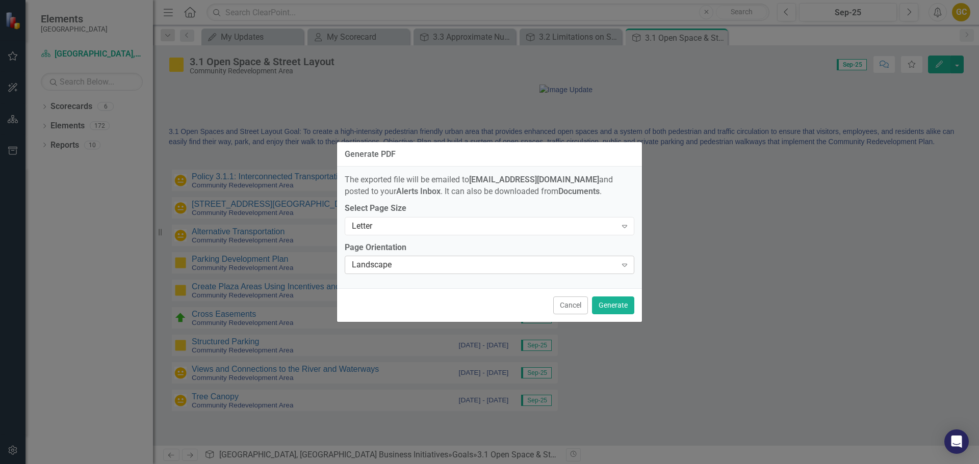
click at [627, 266] on icon "Expand" at bounding box center [624, 265] width 10 height 8
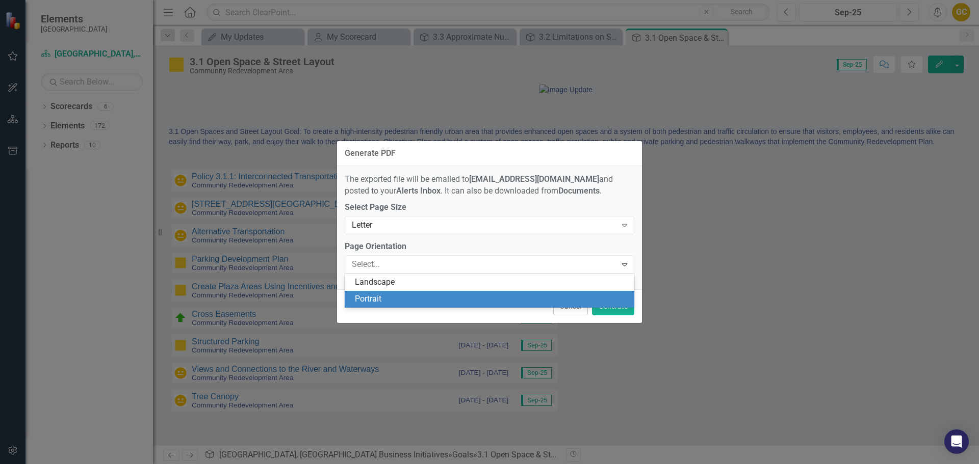
click at [376, 296] on div "Portrait" at bounding box center [491, 300] width 273 height 12
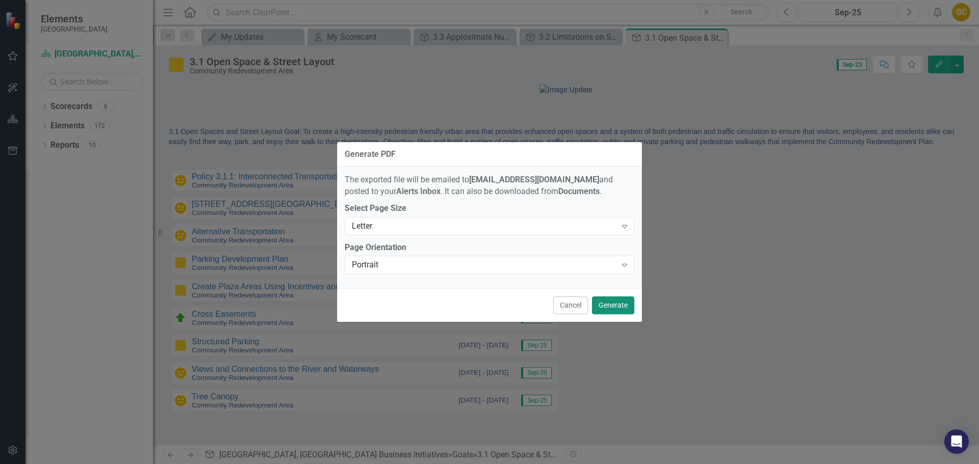
click at [615, 303] on button "Generate" at bounding box center [613, 306] width 42 height 18
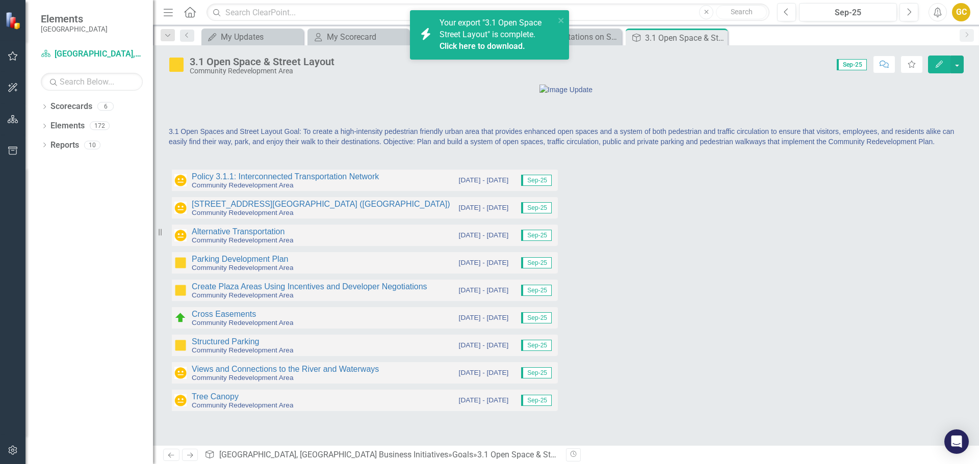
click at [485, 43] on link "Click here to download." at bounding box center [482, 46] width 86 height 10
click at [312, 146] on span "3.1 Open Spaces and Street Layout Goal: To create a high-intensity pedestrian f…" at bounding box center [561, 136] width 785 height 18
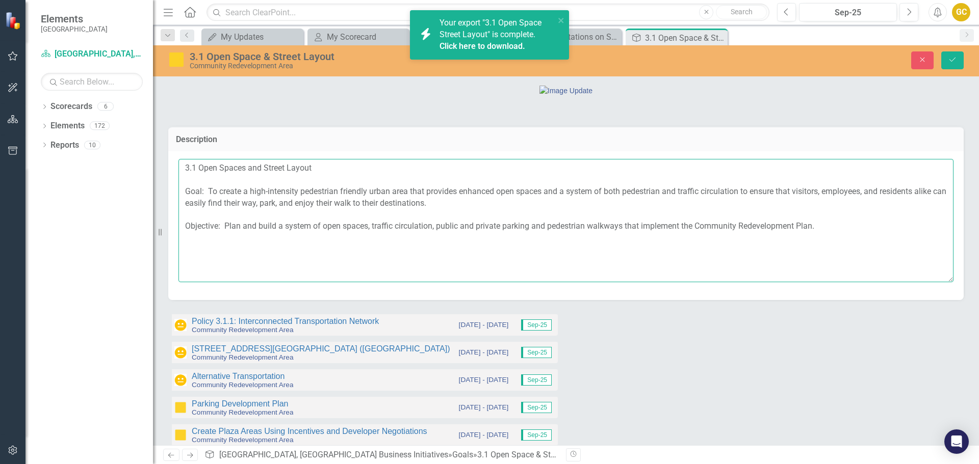
drag, startPoint x: 182, startPoint y: 244, endPoint x: 317, endPoint y: 229, distance: 136.0
click at [318, 230] on div "3.1 Open Spaces and Street Layout Goal: To create a high-intensity pedestrian f…" at bounding box center [565, 225] width 795 height 149
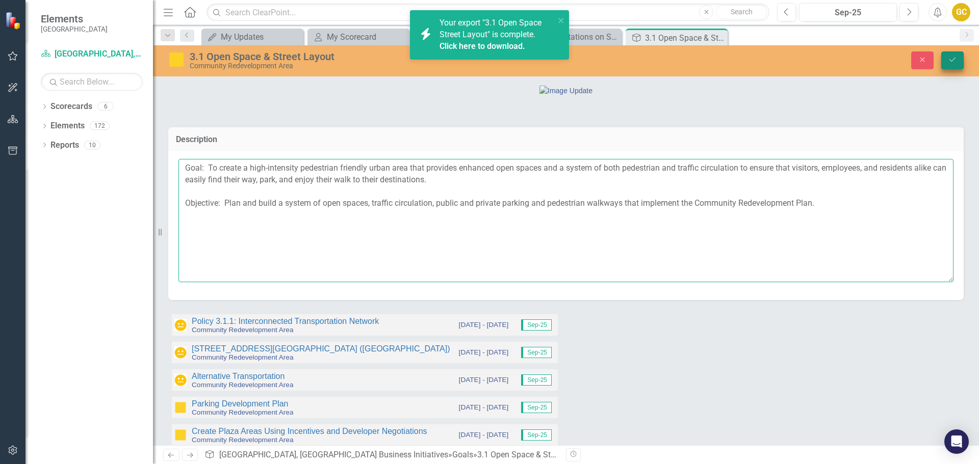
type textarea "Goal: To create a high-intensity pedestrian friendly urban area that provides e…"
click at [951, 61] on icon "Save" at bounding box center [952, 59] width 9 height 7
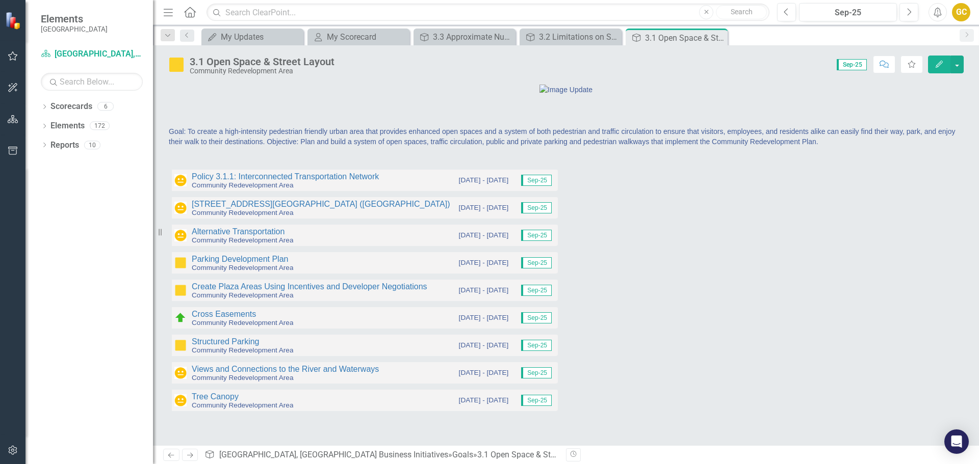
click at [432, 95] on div at bounding box center [566, 89] width 794 height 11
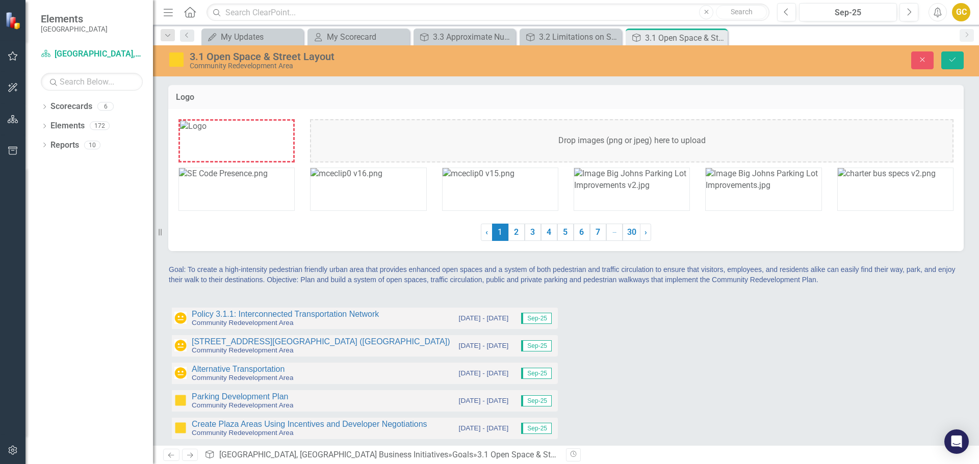
click at [206, 133] on img at bounding box center [193, 127] width 27 height 12
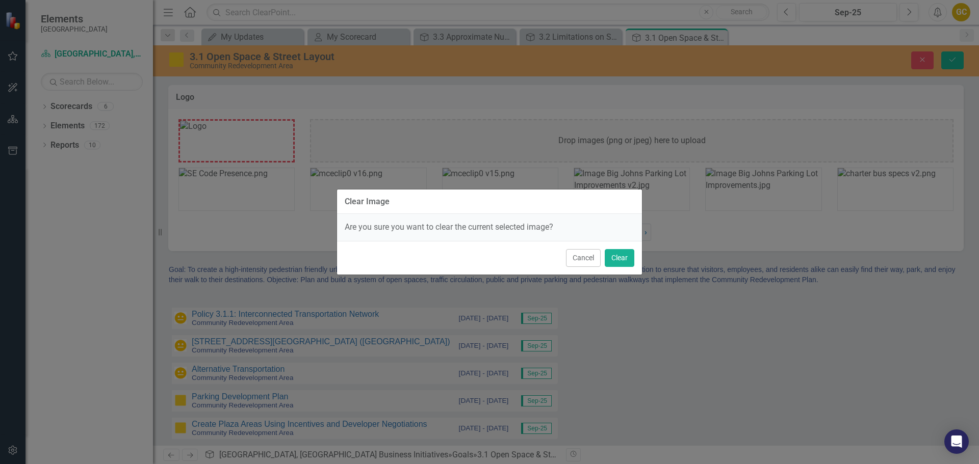
click at [241, 137] on div "Clear Image Are you sure you want to clear the current selected image? Cancel C…" at bounding box center [489, 232] width 979 height 464
click at [618, 257] on button "Clear" at bounding box center [620, 258] width 30 height 18
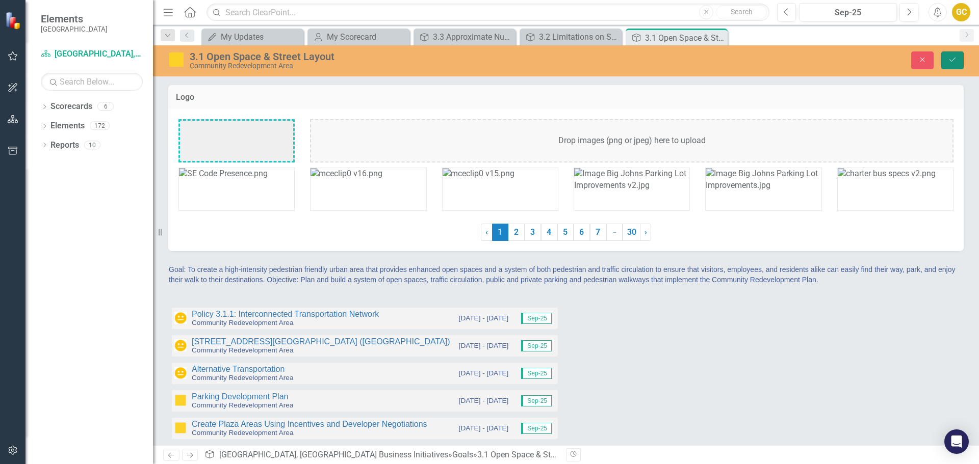
click at [959, 58] on button "Save" at bounding box center [952, 60] width 22 height 18
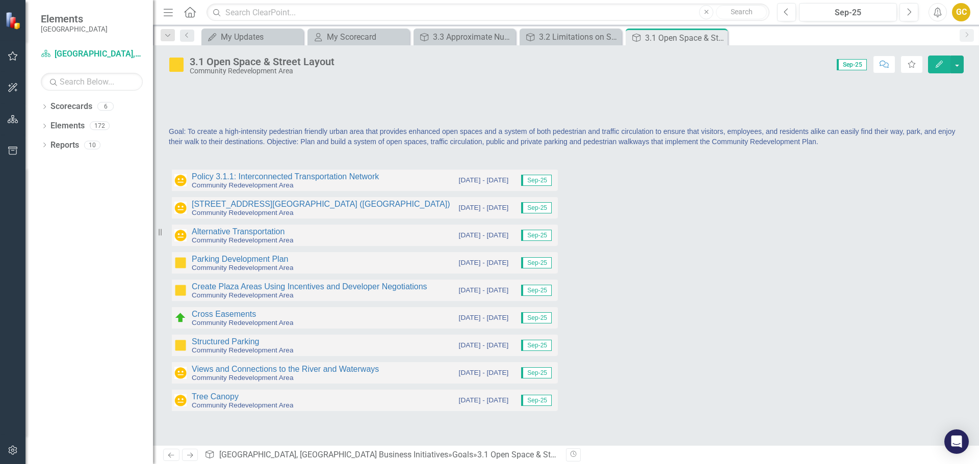
click at [334, 102] on div at bounding box center [565, 99] width 795 height 30
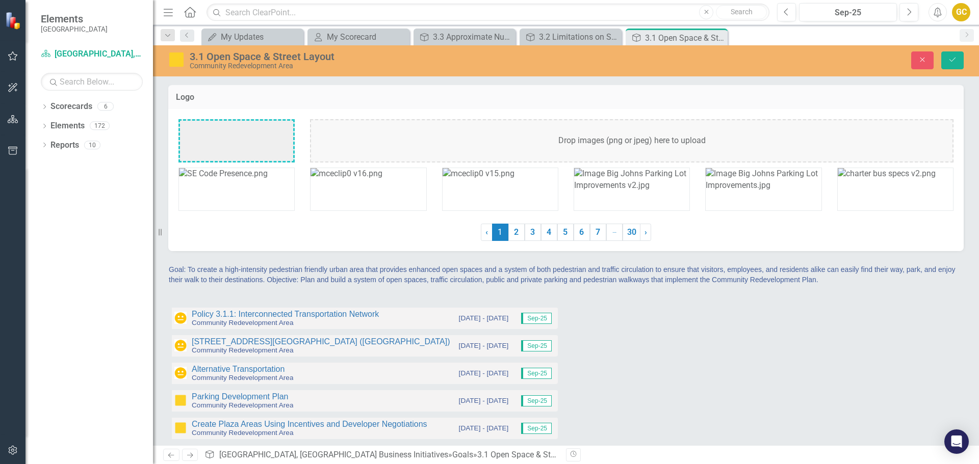
click at [381, 134] on div "Drop images (png or jpeg) here to upload" at bounding box center [631, 140] width 643 height 43
click at [951, 57] on icon "Save" at bounding box center [952, 59] width 9 height 7
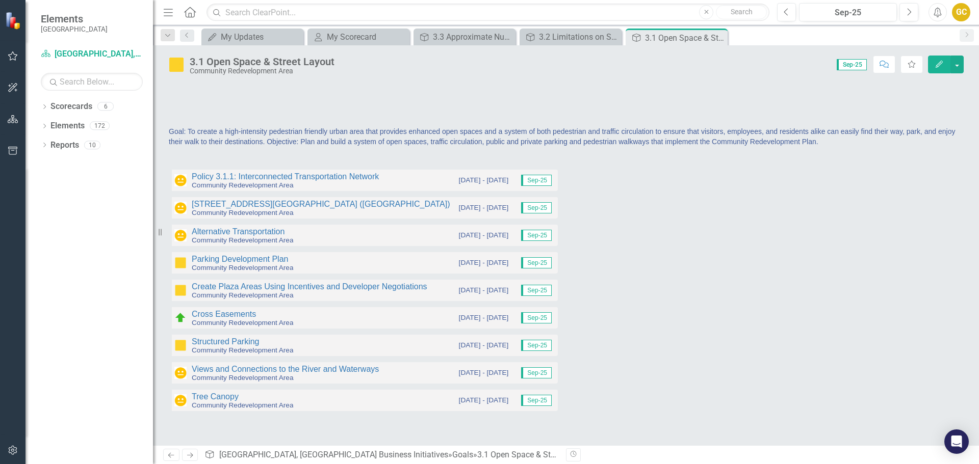
drag, startPoint x: 254, startPoint y: 102, endPoint x: 458, endPoint y: 137, distance: 206.8
click at [458, 137] on div "Goal: To create a high-intensity pedestrian friendly urban area that provides e…" at bounding box center [565, 141] width 795 height 30
click at [444, 140] on span "Goal: To create a high-intensity pedestrian friendly urban area that provides e…" at bounding box center [562, 136] width 786 height 18
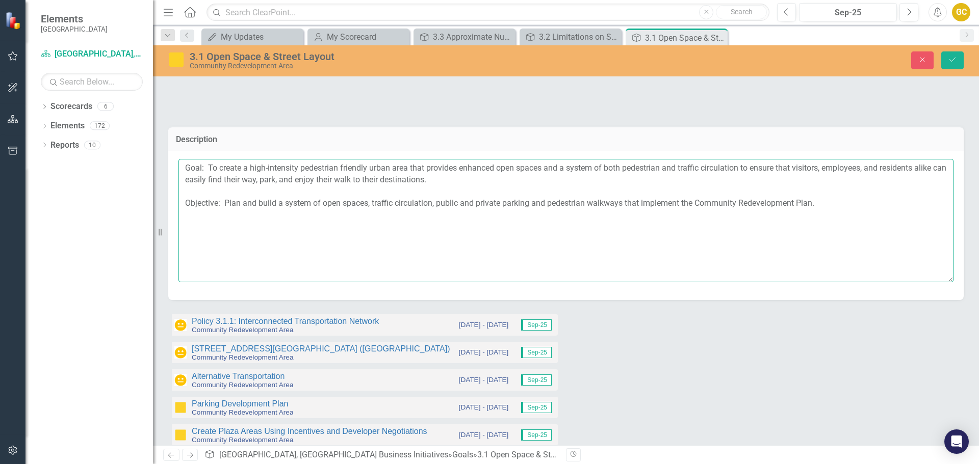
drag, startPoint x: 184, startPoint y: 169, endPoint x: 477, endPoint y: 188, distance: 293.8
click at [481, 192] on textarea "Goal: To create a high-intensity pedestrian friendly urban area that provides e…" at bounding box center [565, 220] width 775 height 123
click at [949, 59] on icon "Save" at bounding box center [952, 59] width 9 height 7
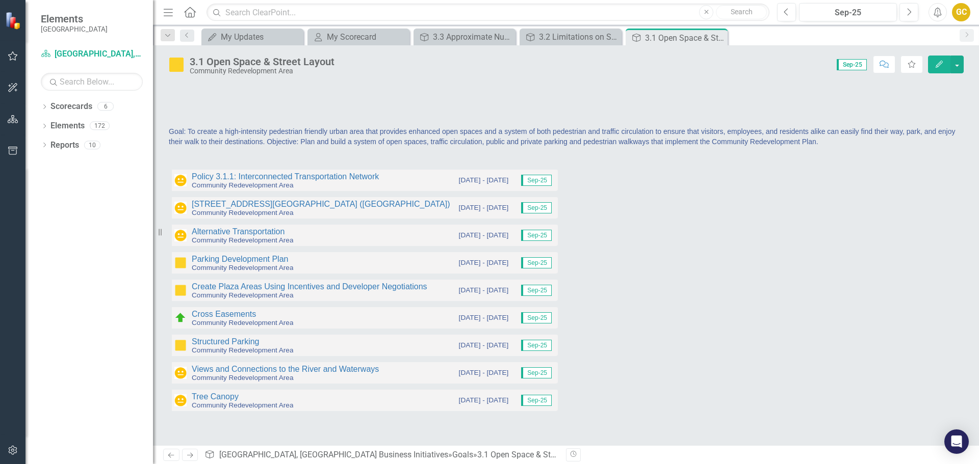
click at [301, 98] on div at bounding box center [565, 99] width 795 height 30
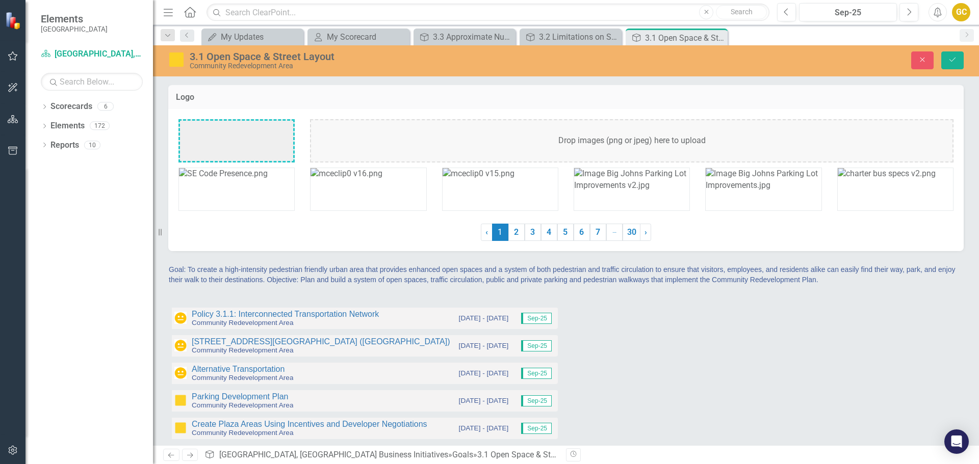
drag, startPoint x: 242, startPoint y: 136, endPoint x: 232, endPoint y: 143, distance: 11.7
click at [232, 143] on div at bounding box center [236, 140] width 116 height 43
click at [948, 57] on icon "Save" at bounding box center [952, 59] width 9 height 7
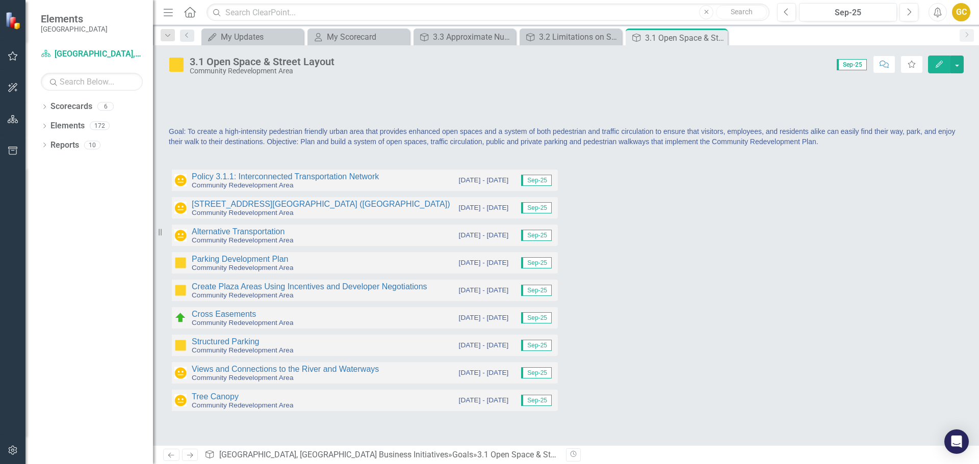
click at [184, 89] on div at bounding box center [565, 99] width 795 height 30
click at [185, 92] on div at bounding box center [565, 99] width 795 height 30
click at [185, 91] on div at bounding box center [565, 99] width 795 height 30
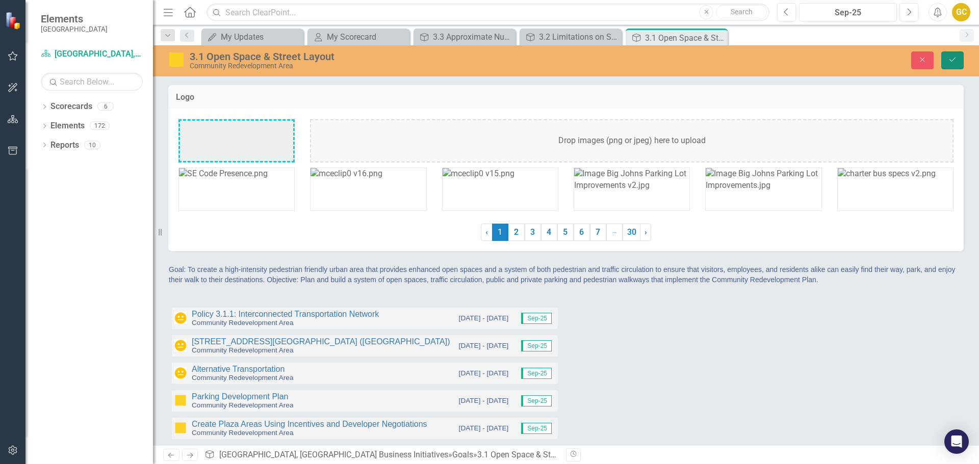
click at [953, 62] on icon "Save" at bounding box center [952, 59] width 9 height 7
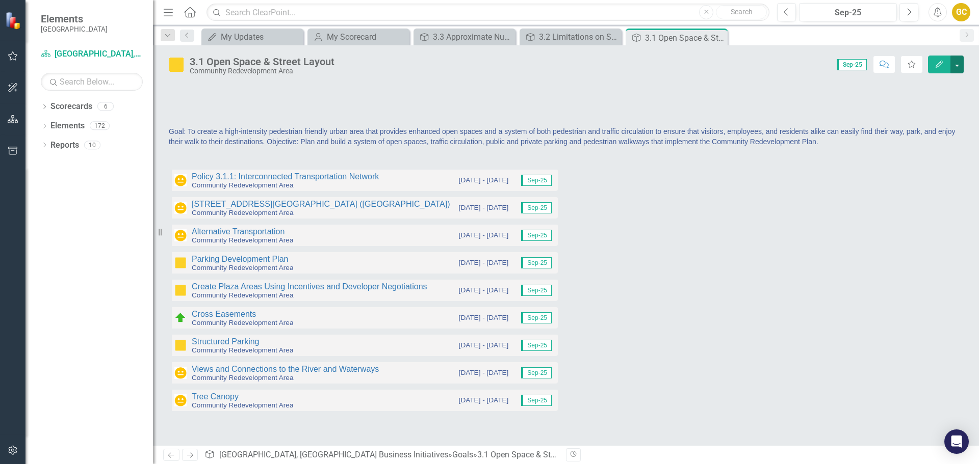
click at [959, 61] on button "button" at bounding box center [956, 65] width 13 height 18
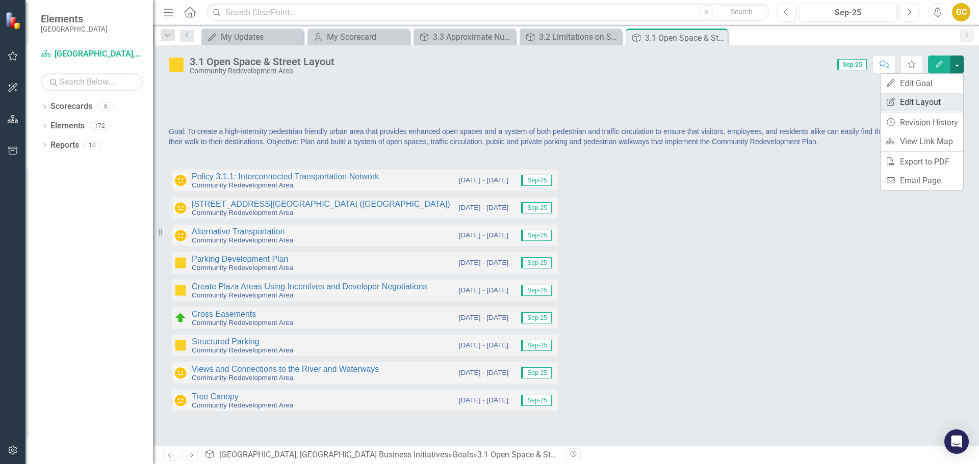
click at [907, 100] on link "Edit Report Edit Layout" at bounding box center [922, 102] width 83 height 19
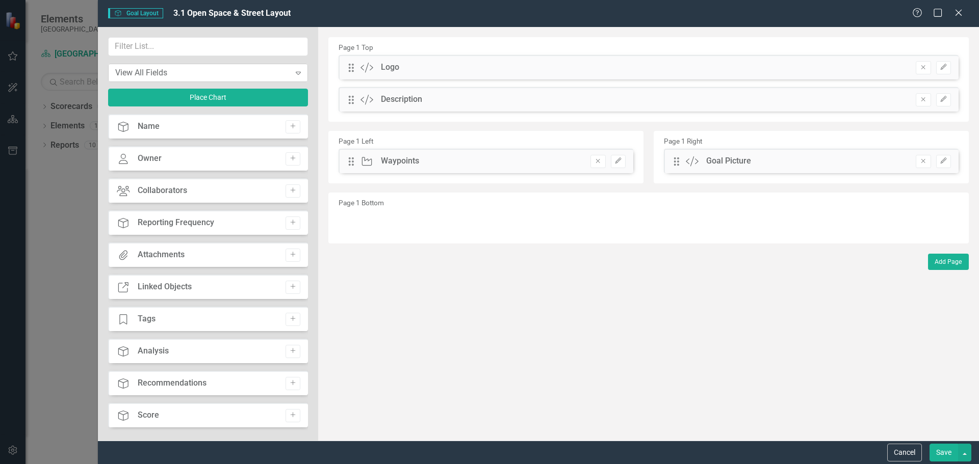
click at [168, 69] on div "View All Fields" at bounding box center [202, 73] width 175 height 12
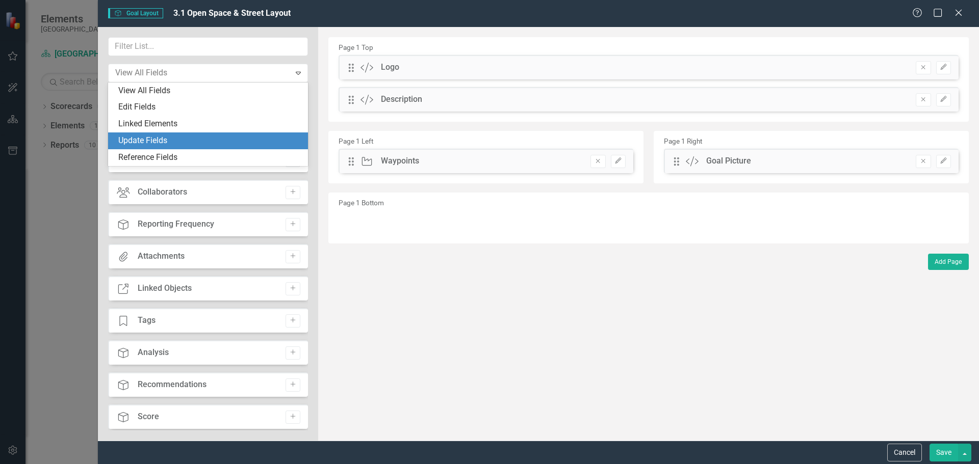
click at [152, 140] on div "Update Fields" at bounding box center [210, 141] width 184 height 12
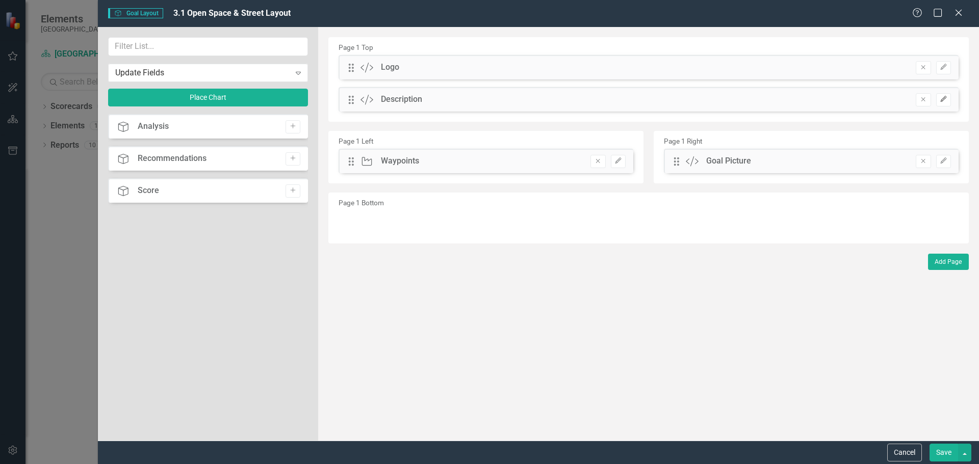
click at [942, 101] on icon "Edit" at bounding box center [944, 99] width 8 height 6
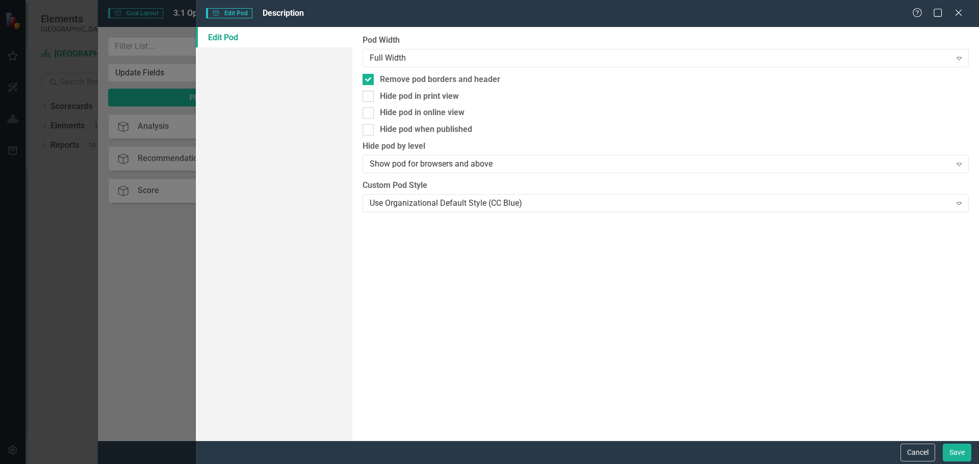
click at [238, 14] on span "Goal Edit Pod" at bounding box center [229, 13] width 46 height 10
click at [958, 11] on icon "Close" at bounding box center [958, 13] width 13 height 10
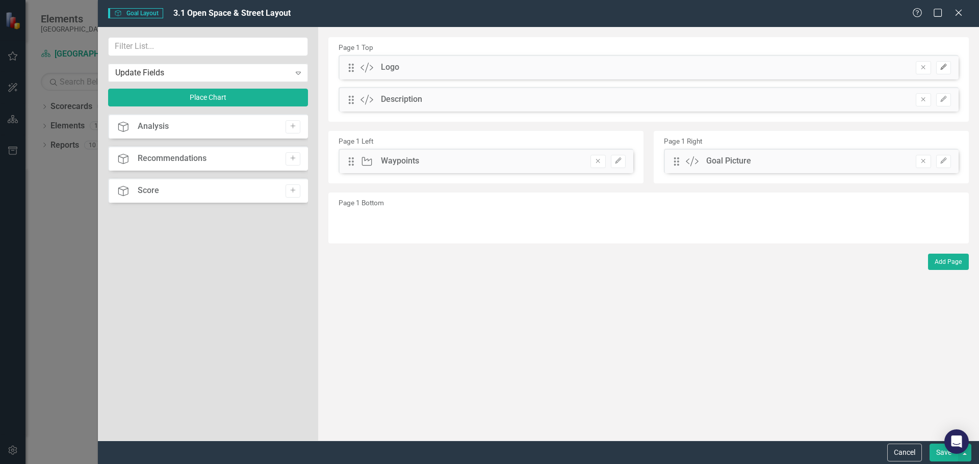
click at [942, 67] on icon "button" at bounding box center [943, 67] width 6 height 6
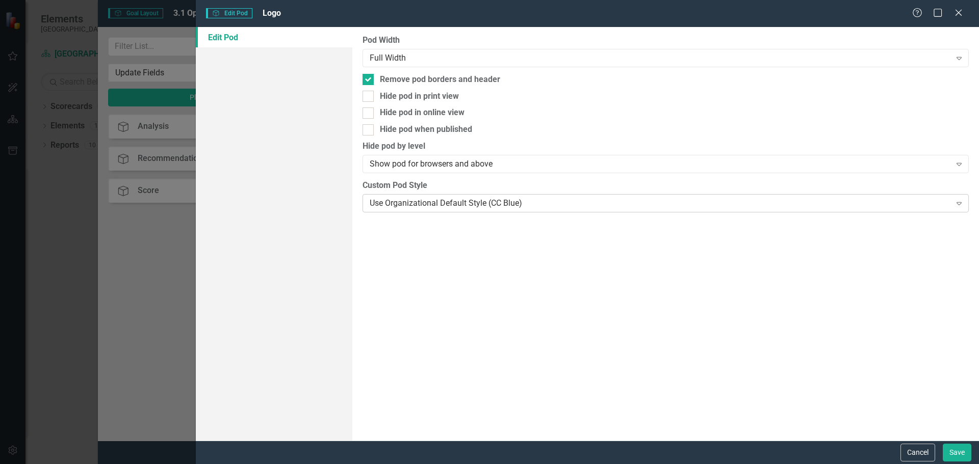
click at [956, 204] on icon "Expand" at bounding box center [959, 203] width 10 height 8
click at [957, 162] on icon "Expand" at bounding box center [959, 164] width 10 height 8
click at [960, 8] on icon "Close" at bounding box center [958, 13] width 13 height 10
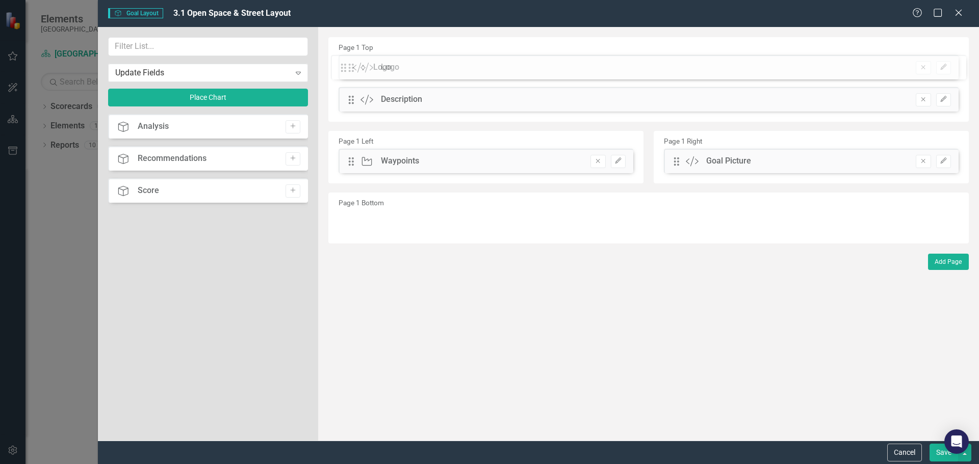
click at [350, 68] on div "The fields (or pods) that are available for you to include on the detail page a…" at bounding box center [648, 234] width 661 height 414
click at [350, 67] on div "The fields (or pods) that are available for you to include on the detail page a…" at bounding box center [648, 234] width 661 height 414
click at [944, 65] on icon "button" at bounding box center [943, 67] width 6 height 6
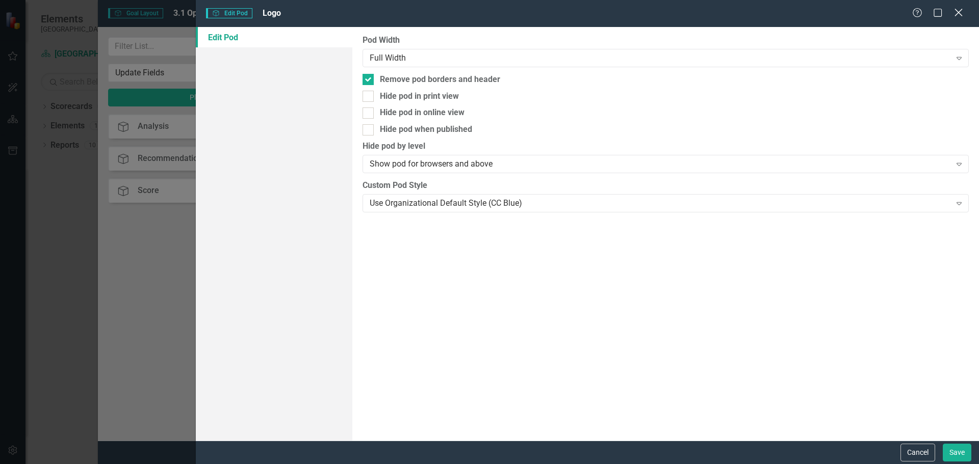
click at [961, 15] on icon "Close" at bounding box center [958, 13] width 13 height 10
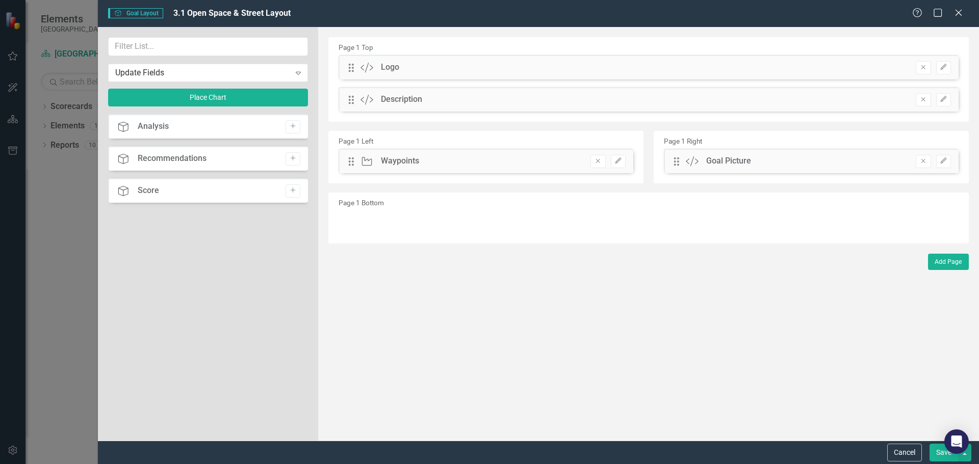
click at [399, 99] on div "Description" at bounding box center [401, 100] width 41 height 12
click at [297, 72] on icon at bounding box center [298, 73] width 5 height 3
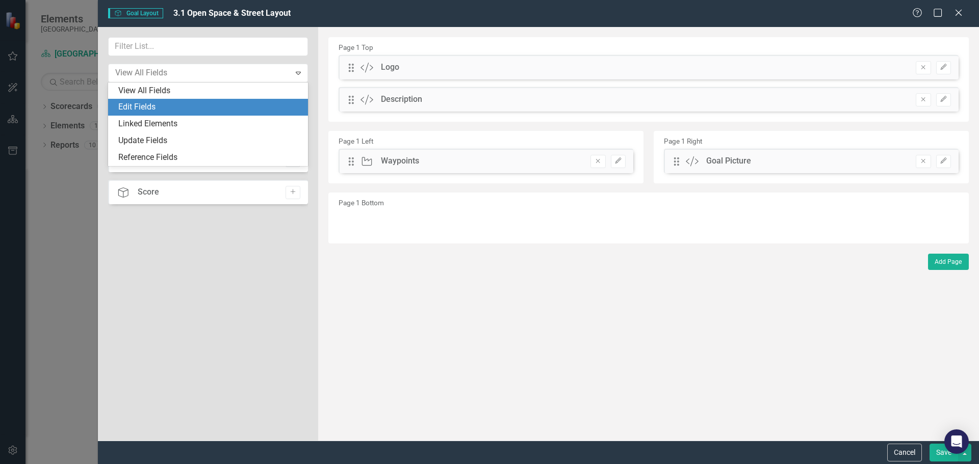
click at [127, 109] on div "Edit Fields" at bounding box center [210, 107] width 184 height 12
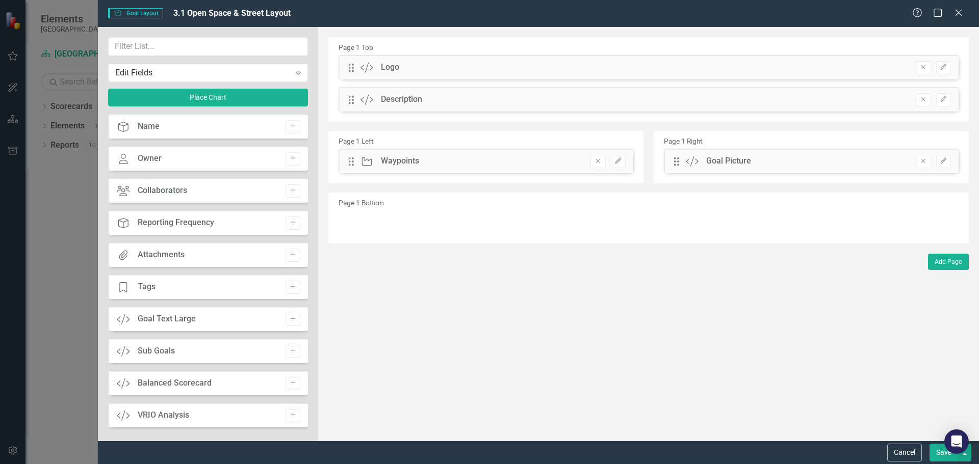
click at [286, 319] on button "Add" at bounding box center [293, 319] width 15 height 13
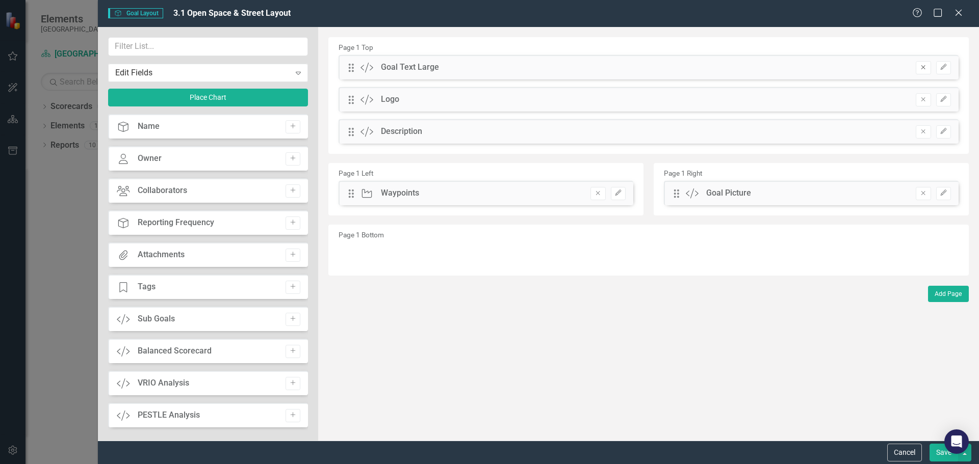
click at [926, 69] on icon "Remove" at bounding box center [923, 67] width 8 height 6
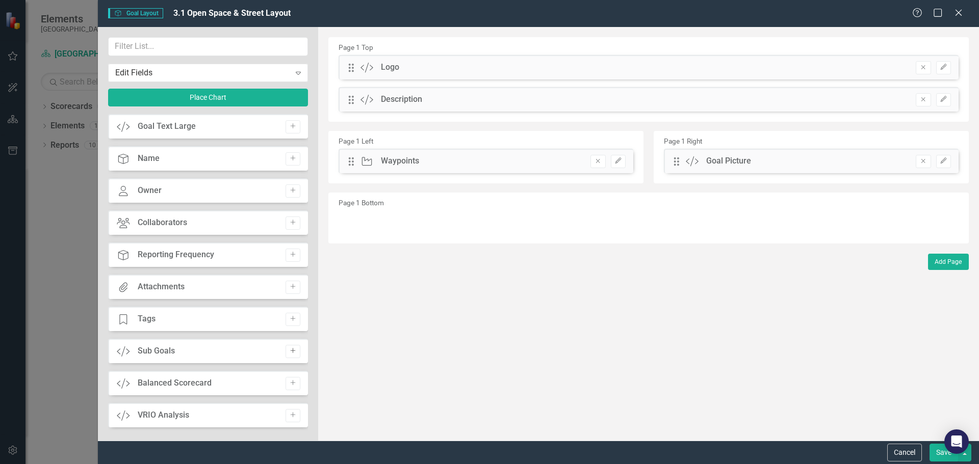
click at [289, 351] on icon "Add" at bounding box center [293, 351] width 8 height 6
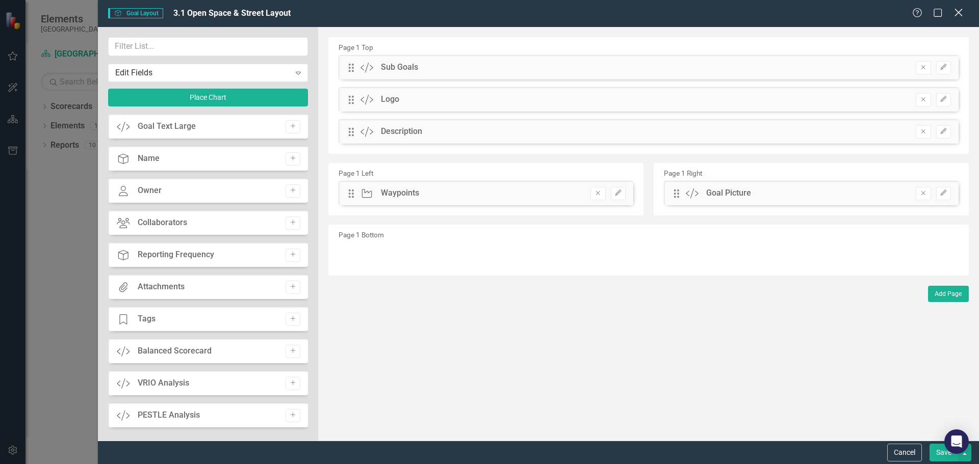
click at [959, 11] on icon "Close" at bounding box center [958, 13] width 13 height 10
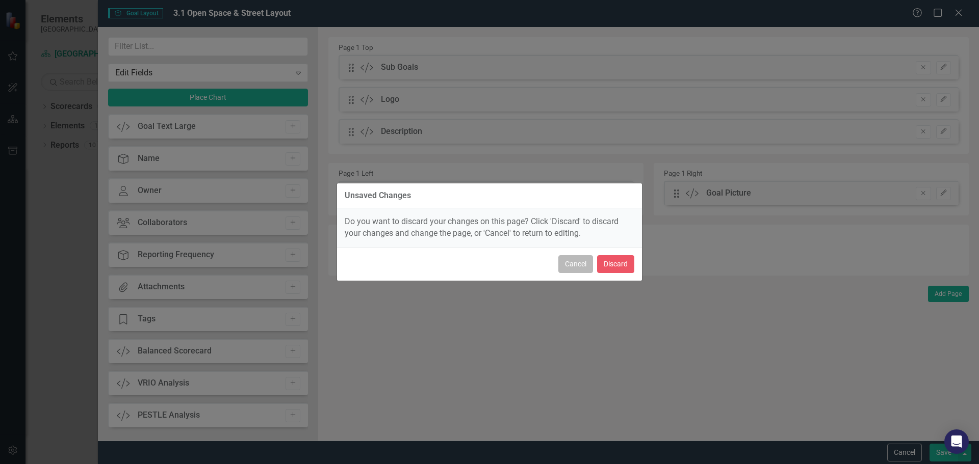
click at [581, 269] on button "Cancel" at bounding box center [575, 264] width 35 height 18
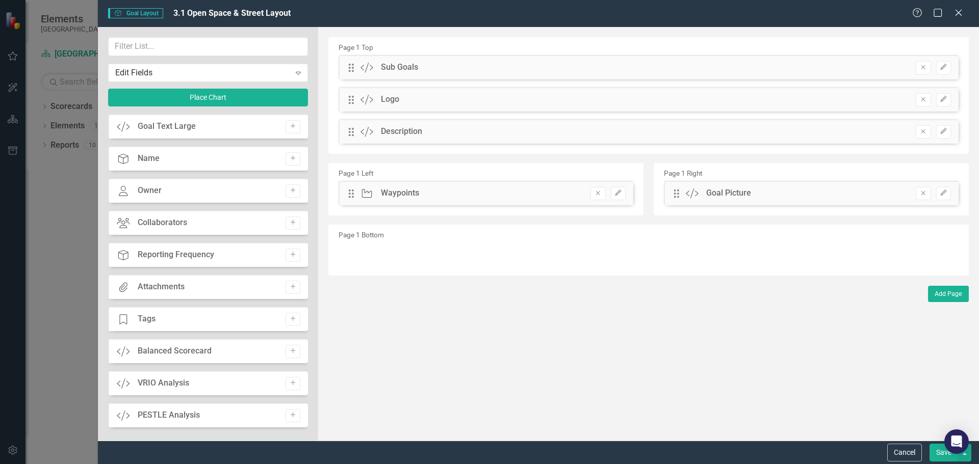
click at [936, 455] on button "Save" at bounding box center [943, 453] width 29 height 18
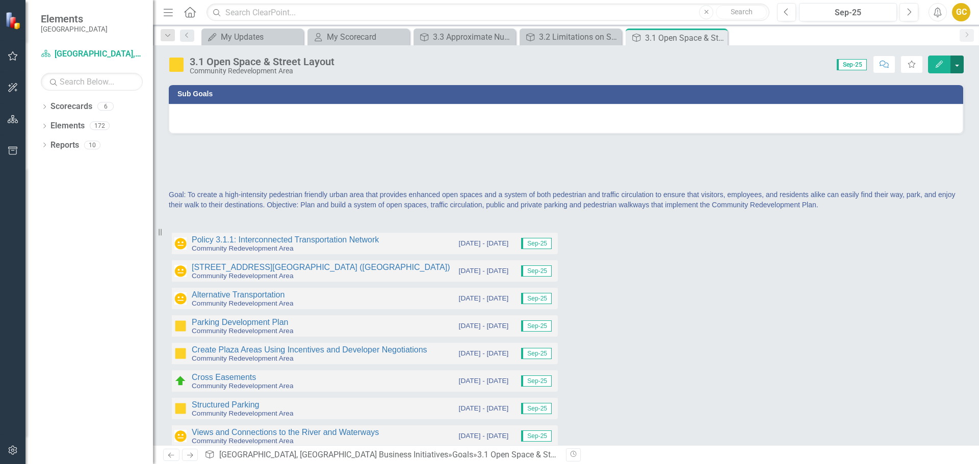
click at [953, 60] on button "button" at bounding box center [956, 65] width 13 height 18
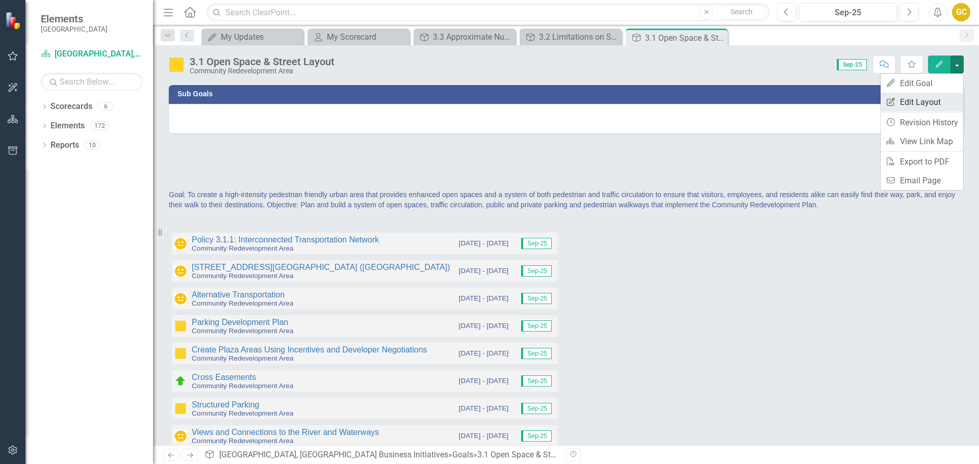
click at [908, 100] on link "Edit Report Edit Layout" at bounding box center [922, 102] width 83 height 19
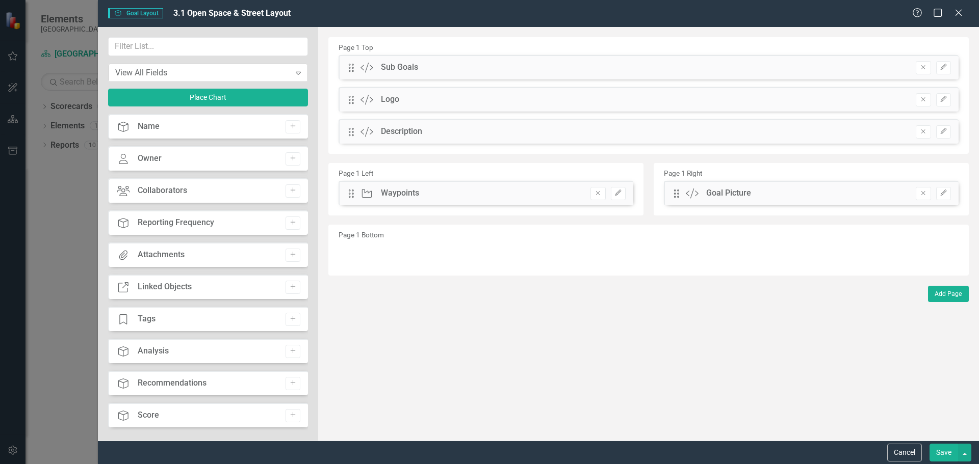
click at [144, 70] on div "View All Fields" at bounding box center [202, 73] width 175 height 12
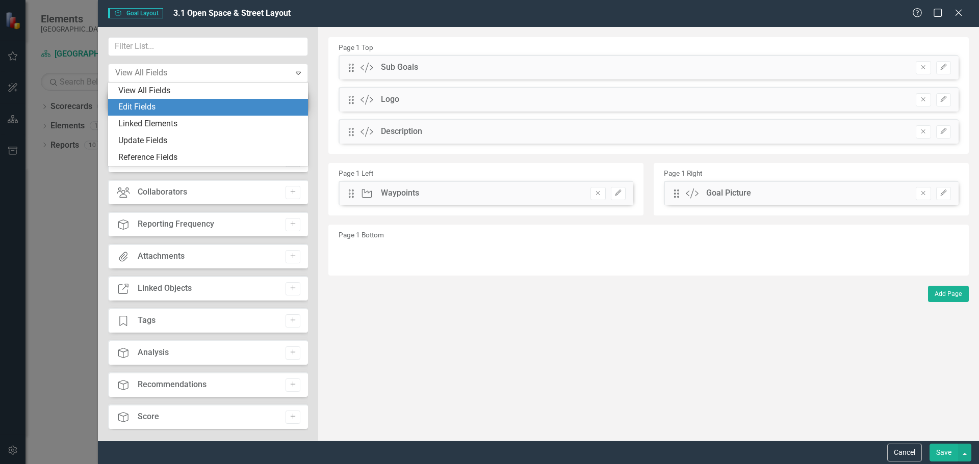
click at [146, 103] on div "Edit Fields" at bounding box center [210, 107] width 184 height 12
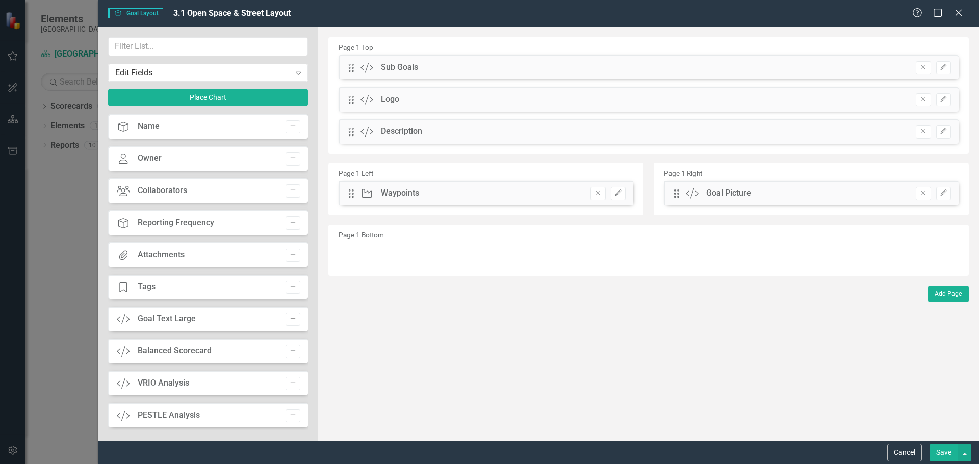
click at [289, 319] on icon "Add" at bounding box center [293, 319] width 8 height 6
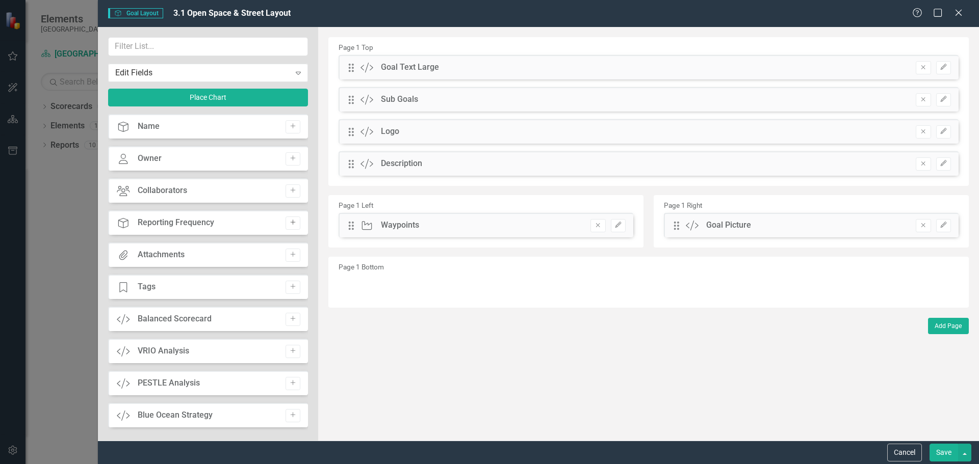
click at [290, 220] on icon "button" at bounding box center [292, 222] width 5 height 5
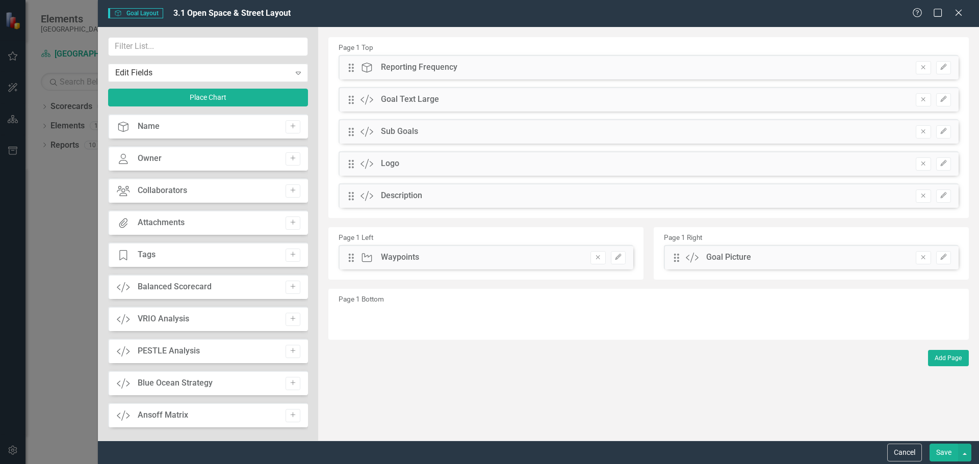
click at [943, 452] on button "Save" at bounding box center [943, 453] width 29 height 18
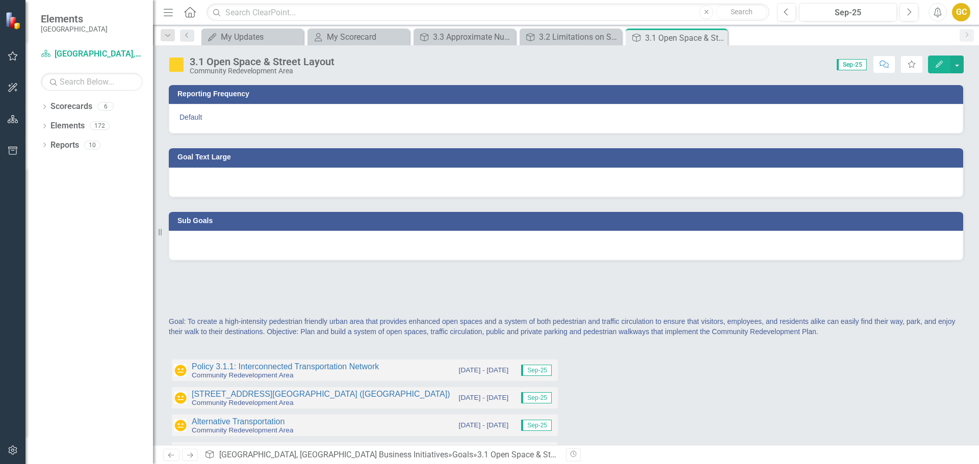
click at [477, 324] on span "Goal: To create a high-intensity pedestrian friendly urban area that provides e…" at bounding box center [562, 327] width 786 height 18
click at [476, 323] on span "Goal: To create a high-intensity pedestrian friendly urban area that provides e…" at bounding box center [562, 327] width 786 height 18
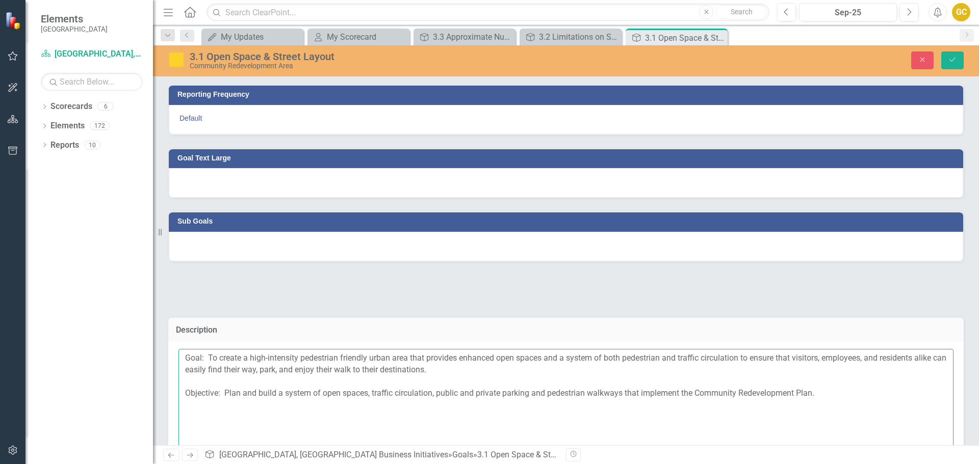
drag, startPoint x: 180, startPoint y: 357, endPoint x: 413, endPoint y: 370, distance: 233.3
click at [474, 371] on textarea "Goal: To create a high-intensity pedestrian friendly urban area that provides e…" at bounding box center [565, 410] width 775 height 123
click at [240, 180] on div at bounding box center [566, 183] width 794 height 30
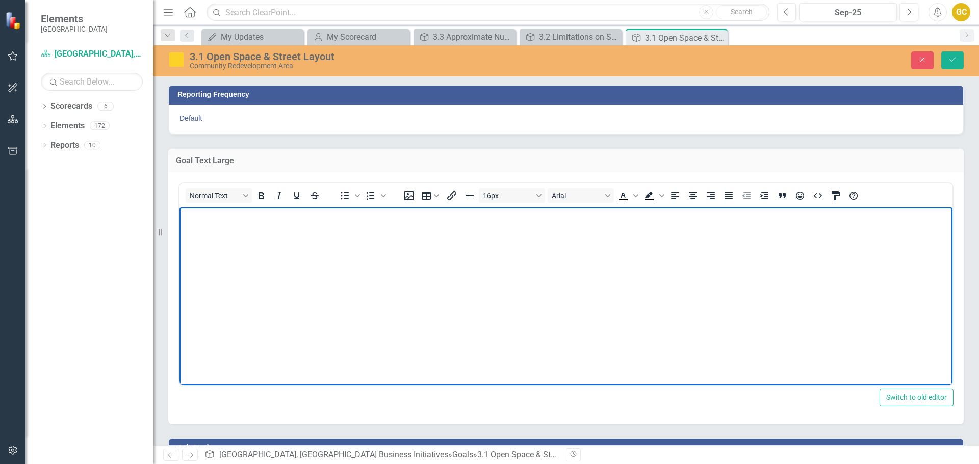
click at [187, 215] on p "Rich Text Area. Press ALT-0 for help." at bounding box center [566, 216] width 768 height 12
paste body "Rich Text Area. Press ALT-0 for help."
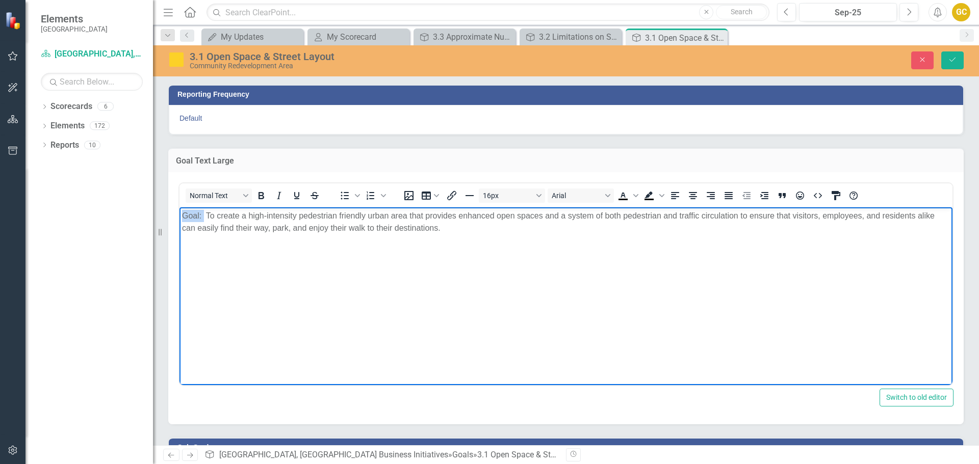
drag, startPoint x: 204, startPoint y: 216, endPoint x: 180, endPoint y: 208, distance: 25.2
click at [183, 218] on p "Goal: To create a high-intensity pedestrian friendly urban area that provides e…" at bounding box center [566, 222] width 768 height 24
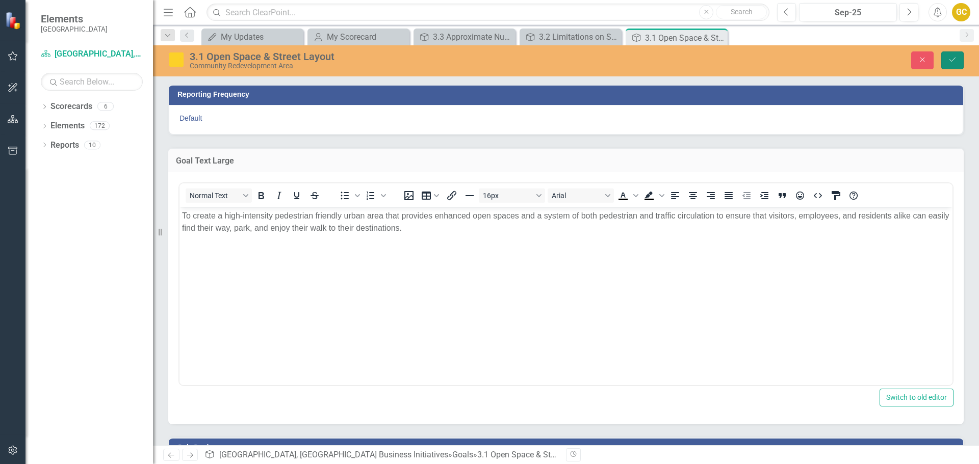
click at [953, 58] on icon "Save" at bounding box center [952, 59] width 9 height 7
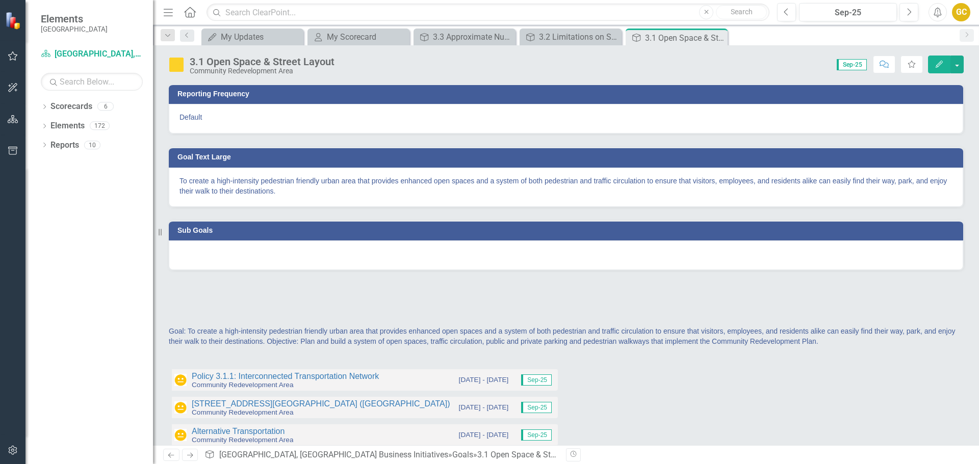
click at [269, 178] on p "To create a high-intensity pedestrian friendly urban area that provides enhance…" at bounding box center [565, 186] width 773 height 20
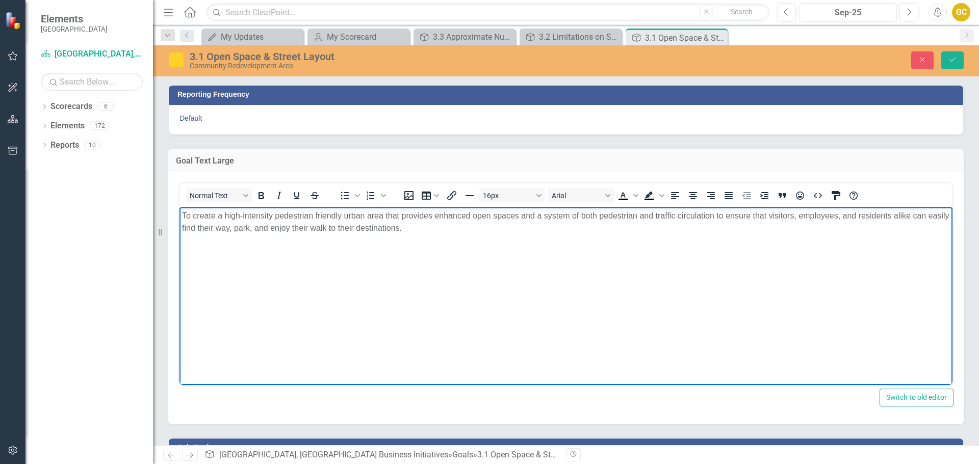
click at [183, 214] on p "To create a high-intensity pedestrian friendly urban area that provides enhance…" at bounding box center [566, 222] width 768 height 24
click at [949, 62] on icon "Save" at bounding box center [952, 59] width 9 height 7
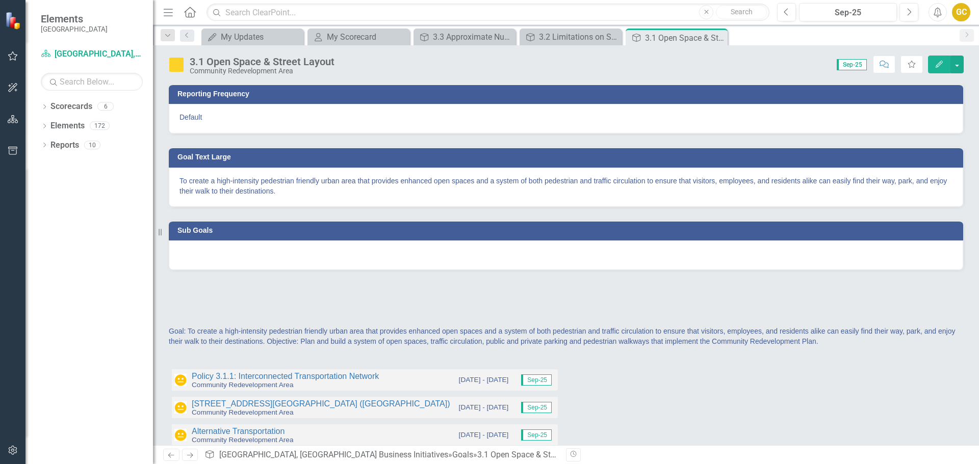
click at [197, 116] on div "Default" at bounding box center [566, 119] width 794 height 30
drag, startPoint x: 418, startPoint y: 86, endPoint x: 425, endPoint y: 148, distance: 62.0
click at [411, 184] on div "Reporting Frequency Default Goal Text Large To create a high-intensity pedestri…" at bounding box center [566, 213] width 811 height 284
click at [557, 110] on div "Default" at bounding box center [566, 119] width 794 height 30
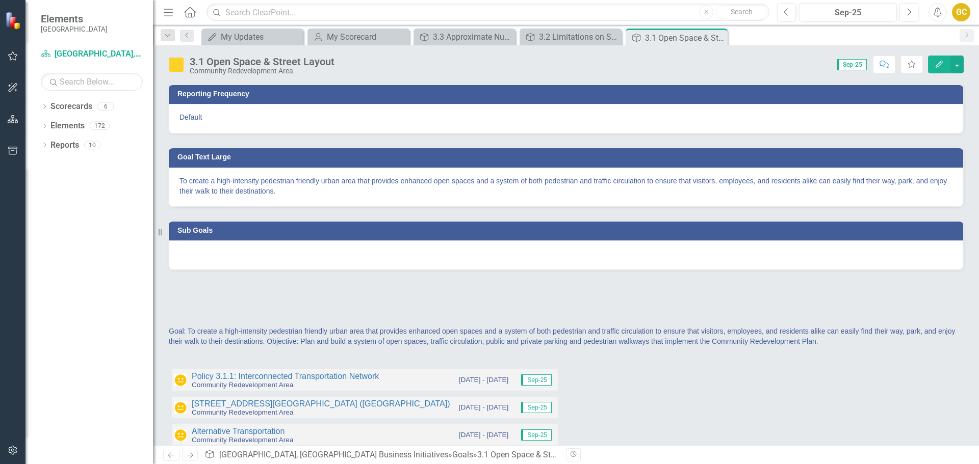
click at [557, 110] on div "Default" at bounding box center [566, 119] width 794 height 30
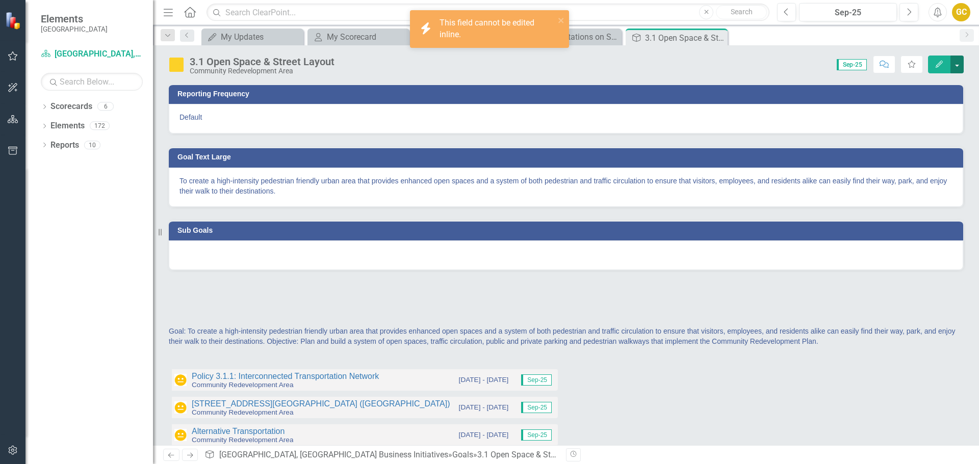
click at [957, 60] on button "button" at bounding box center [956, 65] width 13 height 18
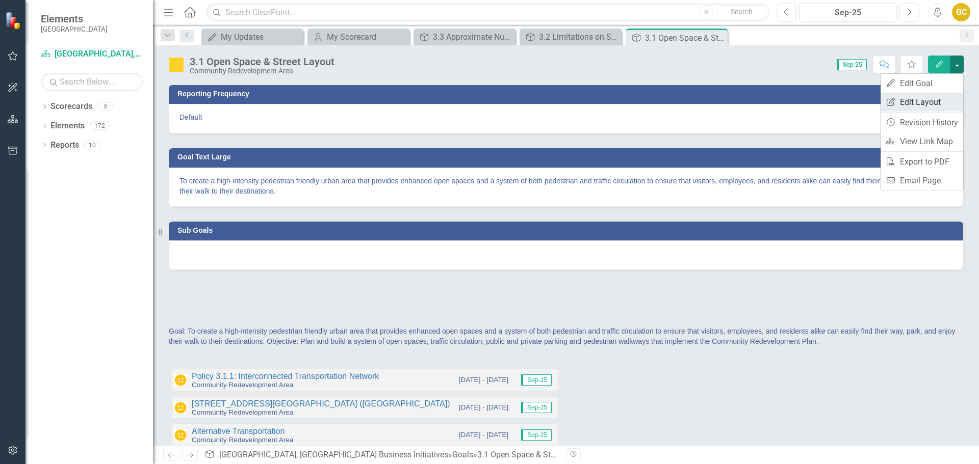
click at [934, 97] on link "Edit Report Edit Layout" at bounding box center [922, 102] width 83 height 19
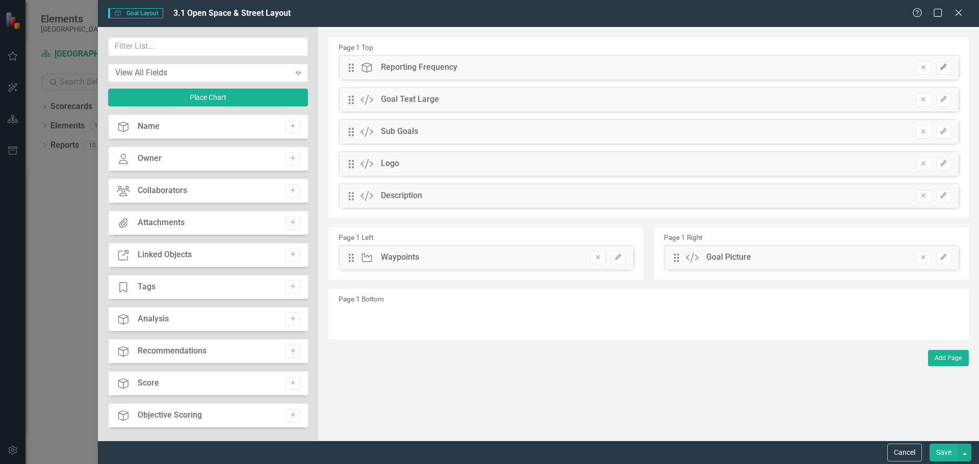
click at [946, 65] on icon "Edit" at bounding box center [944, 67] width 8 height 6
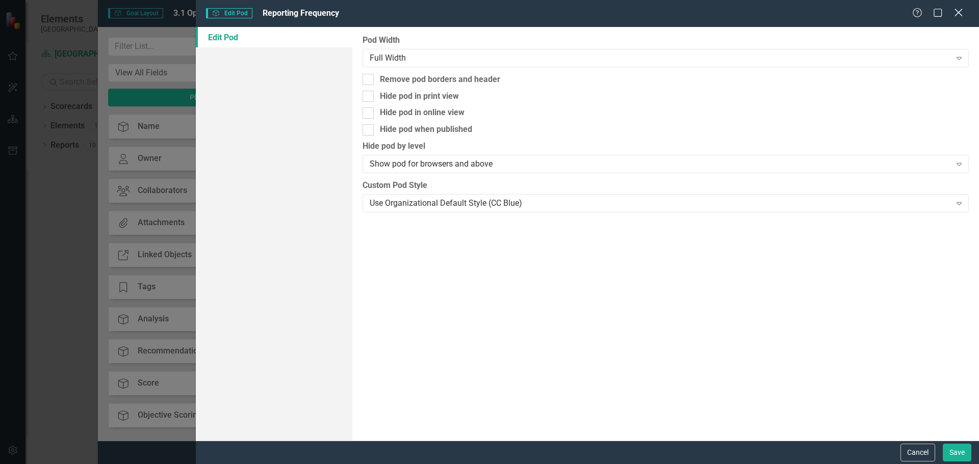
click at [959, 14] on icon "Close" at bounding box center [958, 13] width 13 height 10
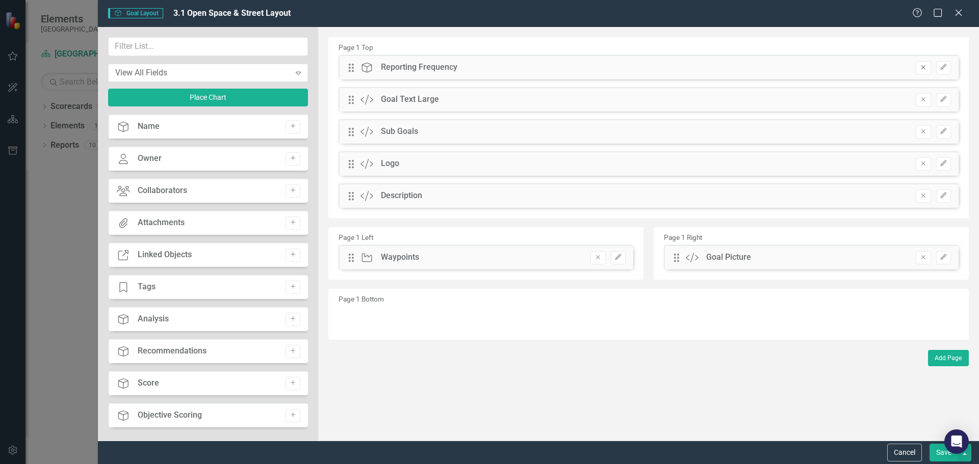
click at [922, 67] on icon "Remove" at bounding box center [923, 67] width 8 height 6
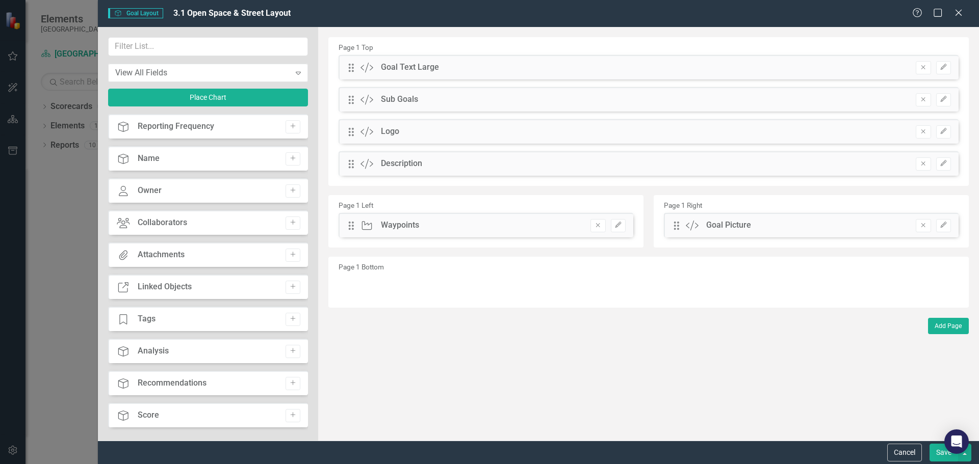
click at [937, 452] on button "Save" at bounding box center [943, 453] width 29 height 18
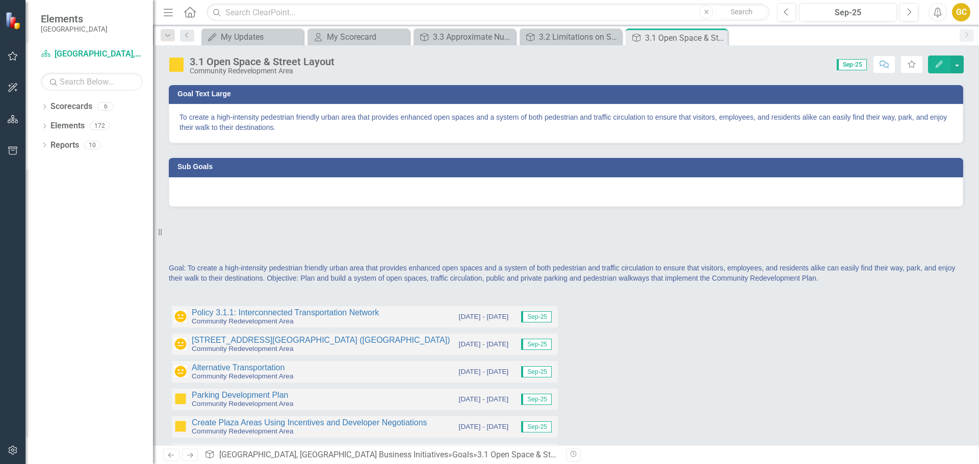
click at [543, 271] on div "Goal: To create a high-intensity pedestrian friendly urban area that provides e…" at bounding box center [565, 278] width 795 height 30
click at [542, 270] on span "Goal: To create a high-intensity pedestrian friendly urban area that provides e…" at bounding box center [562, 273] width 786 height 18
click at [534, 272] on div "Goal: To create a high-intensity pedestrian friendly urban area that provides e…" at bounding box center [565, 278] width 795 height 30
click at [533, 271] on span "Goal: To create a high-intensity pedestrian friendly urban area that provides e…" at bounding box center [562, 273] width 786 height 18
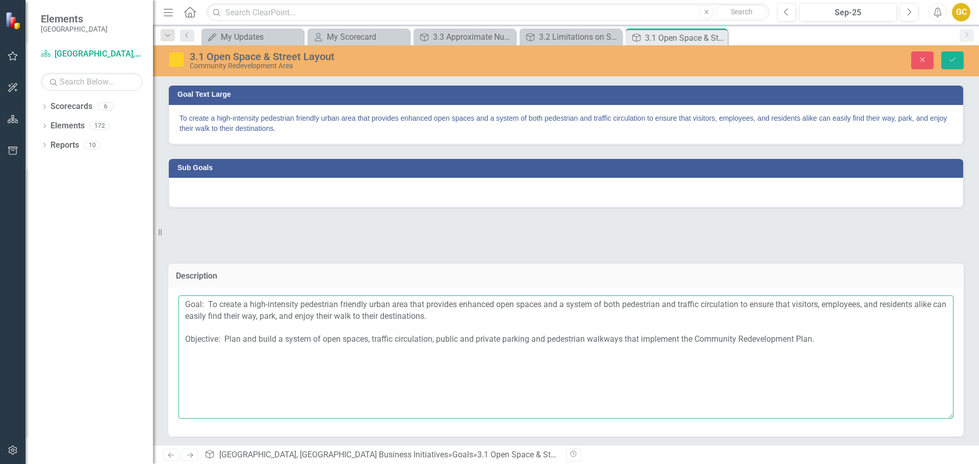
drag, startPoint x: 184, startPoint y: 338, endPoint x: 869, endPoint y: 351, distance: 685.9
click at [869, 351] on textarea "Goal: To create a high-intensity pedestrian friendly urban area that provides e…" at bounding box center [565, 357] width 775 height 123
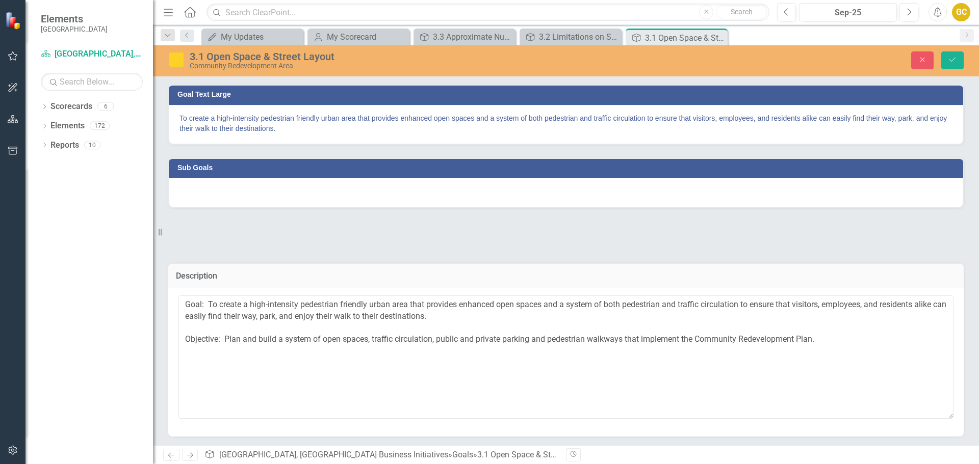
click at [209, 191] on div at bounding box center [566, 193] width 794 height 30
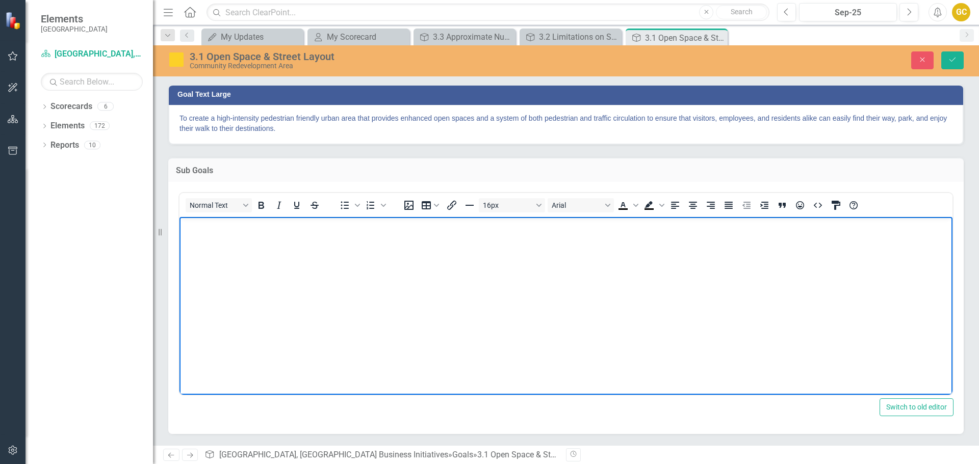
paste body "Rich Text Area. Press ALT-0 for help."
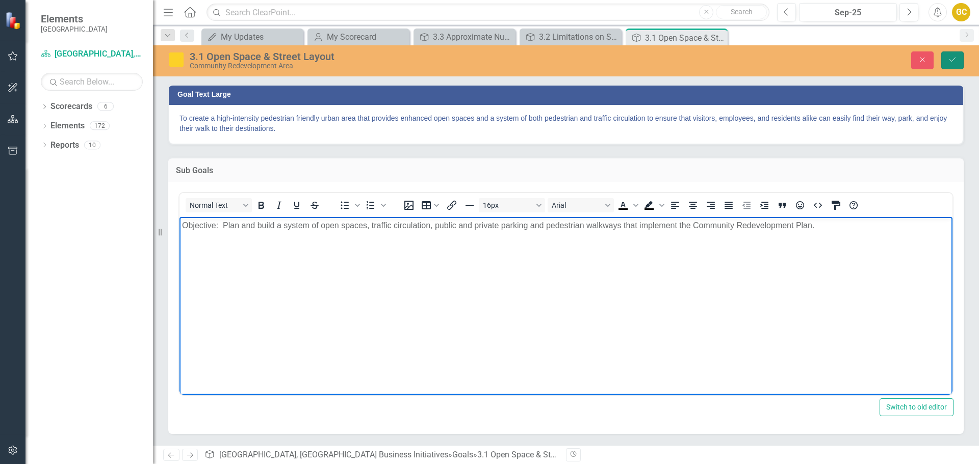
click at [953, 61] on icon "Save" at bounding box center [952, 59] width 9 height 7
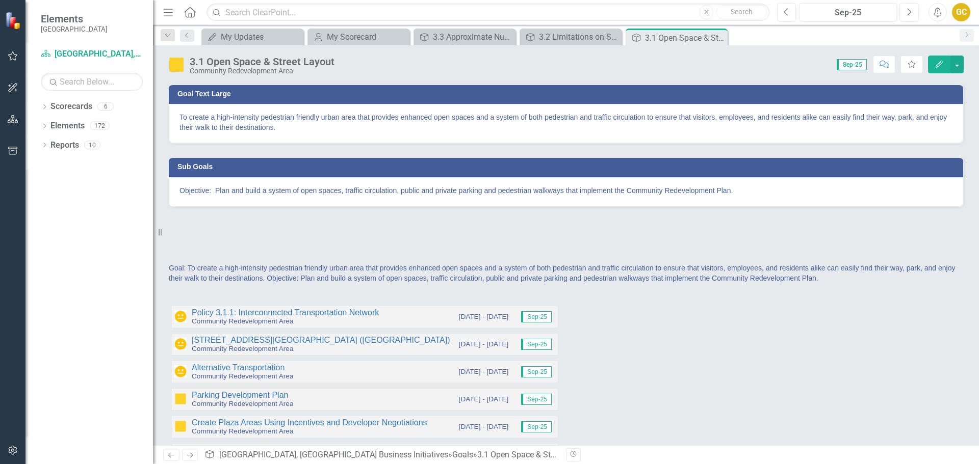
click at [357, 274] on span "Goal: To create a high-intensity pedestrian friendly urban area that provides e…" at bounding box center [562, 273] width 786 height 18
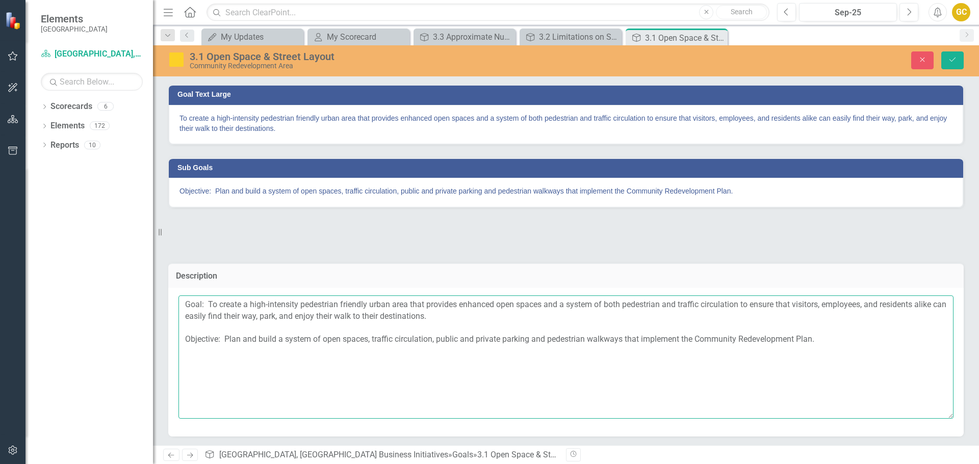
drag, startPoint x: 184, startPoint y: 304, endPoint x: 1003, endPoint y: 356, distance: 820.4
click at [978, 356] on html "Elements Cape Coral Scorecard Cape Coral, FL Business Initiatives Search Dropdo…" at bounding box center [489, 232] width 979 height 464
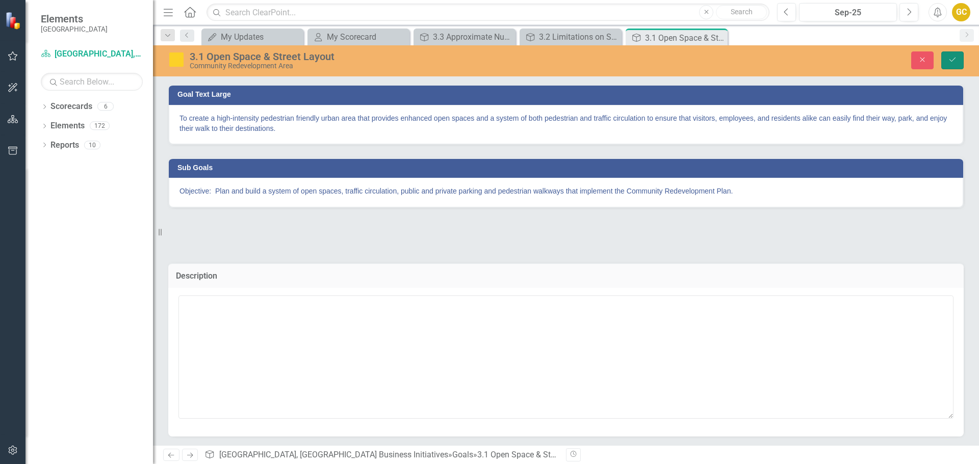
click at [959, 56] on button "Save" at bounding box center [952, 60] width 22 height 18
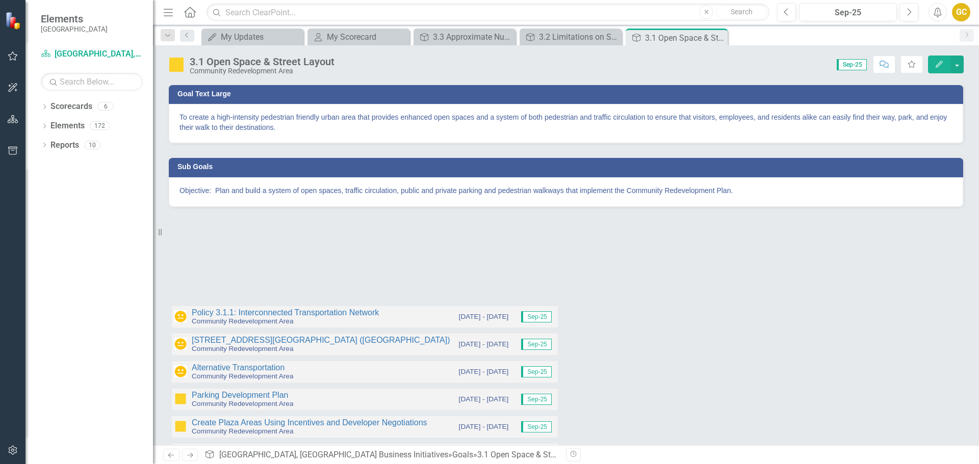
click at [347, 244] on div at bounding box center [565, 235] width 795 height 30
click at [347, 243] on div at bounding box center [565, 235] width 795 height 30
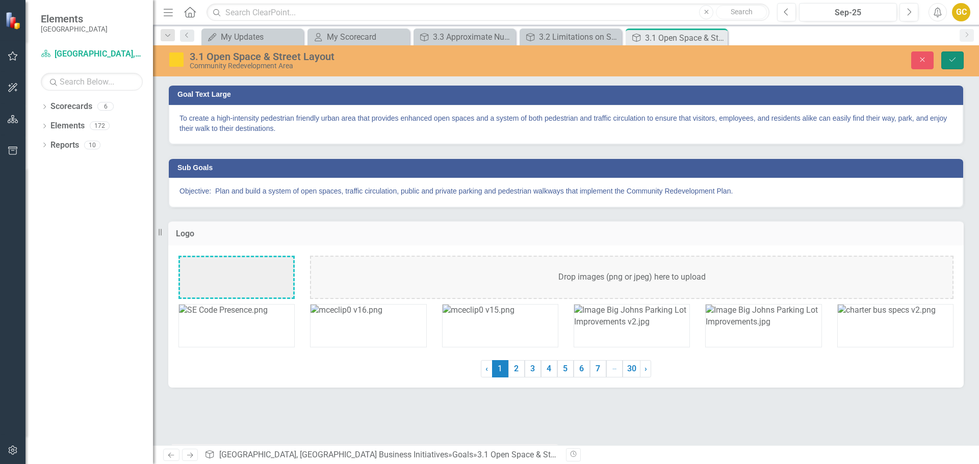
click at [950, 61] on icon "Save" at bounding box center [952, 59] width 9 height 7
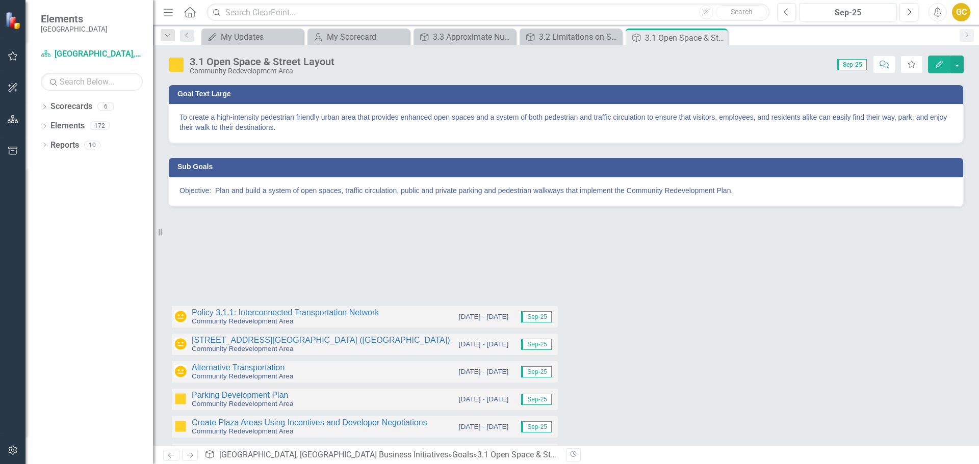
click at [199, 239] on div at bounding box center [565, 235] width 795 height 30
click at [199, 238] on div at bounding box center [565, 235] width 795 height 30
click at [199, 245] on div at bounding box center [565, 235] width 795 height 30
click at [198, 244] on div at bounding box center [565, 235] width 795 height 30
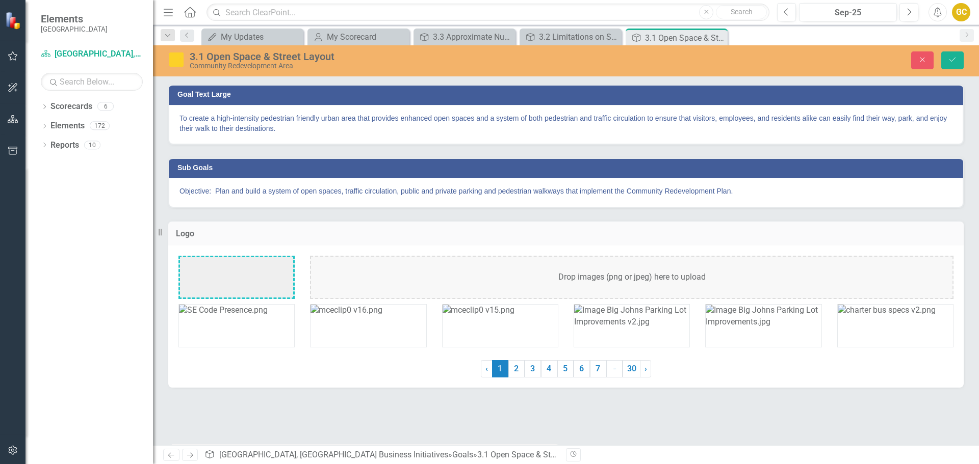
click at [509, 281] on div "Drop images (png or jpeg) here to upload" at bounding box center [631, 277] width 643 height 43
click at [951, 58] on icon "Save" at bounding box center [952, 59] width 9 height 7
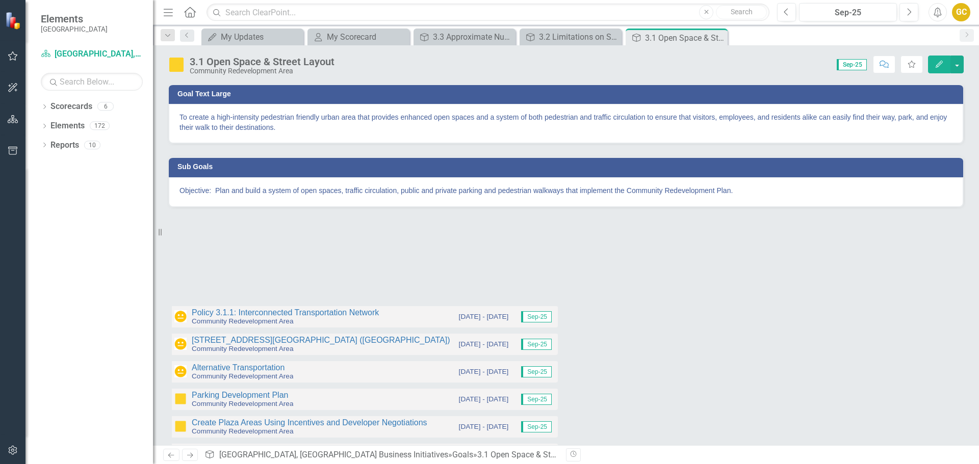
click at [383, 266] on div at bounding box center [565, 278] width 795 height 30
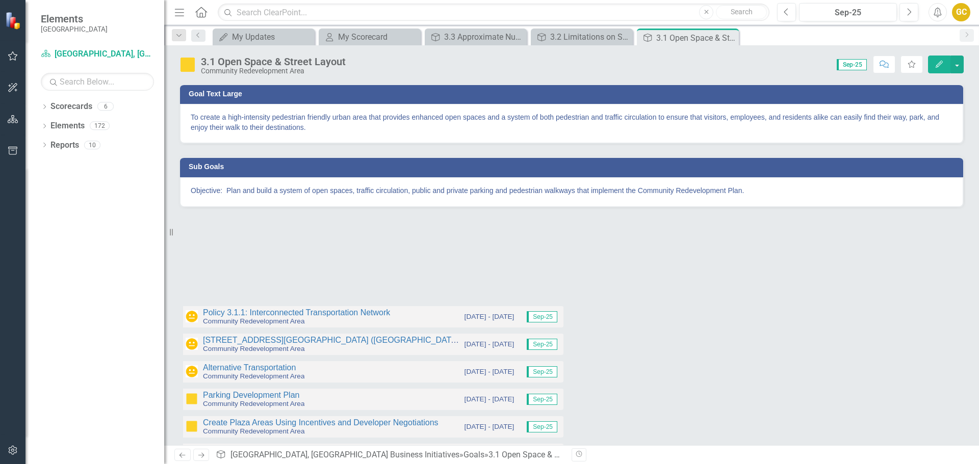
drag, startPoint x: 164, startPoint y: 234, endPoint x: 415, endPoint y: 251, distance: 250.9
click at [415, 251] on div at bounding box center [571, 271] width 799 height 42
click at [413, 250] on div at bounding box center [571, 271] width 799 height 42
click at [193, 118] on p "To create a high-intensity pedestrian friendly urban area that provides enhance…" at bounding box center [572, 122] width 762 height 20
click at [192, 119] on p "To create a high-intensity pedestrian friendly urban area that provides enhance…" at bounding box center [572, 122] width 762 height 20
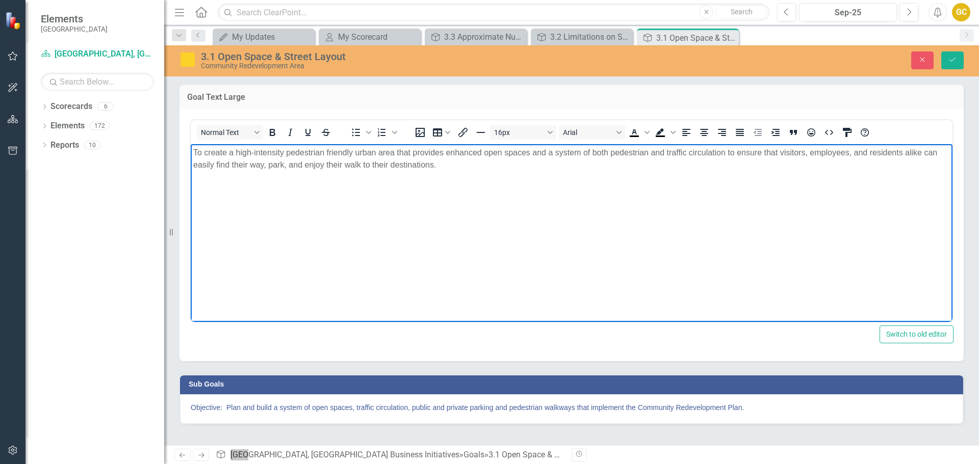
click at [195, 151] on p "To create a high-intensity pedestrian friendly urban area that provides enhance…" at bounding box center [571, 158] width 757 height 24
click at [949, 54] on button "Save" at bounding box center [952, 60] width 22 height 18
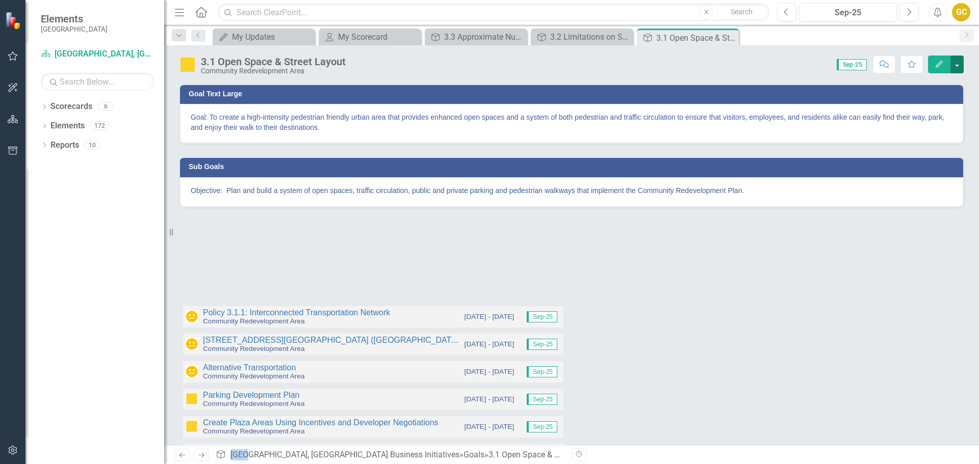
click at [960, 63] on button "button" at bounding box center [956, 65] width 13 height 18
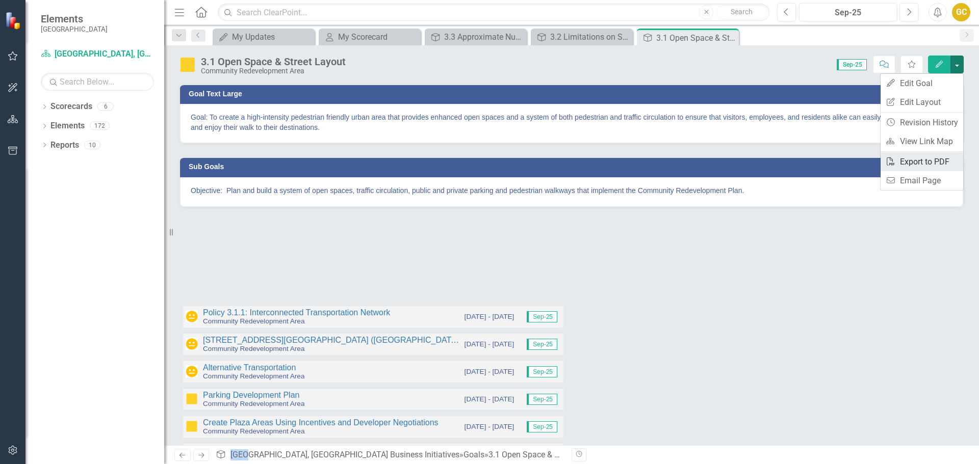
click at [910, 160] on link "PDF Export to PDF" at bounding box center [922, 161] width 83 height 19
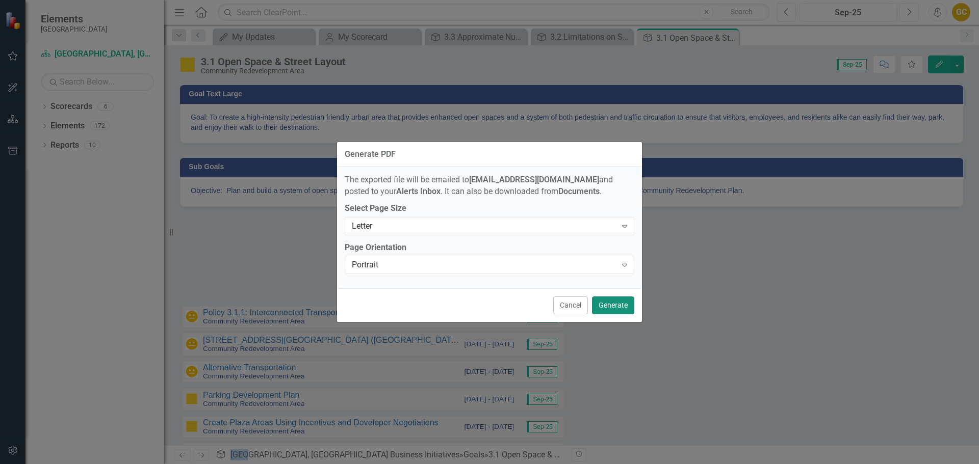
drag, startPoint x: 619, startPoint y: 305, endPoint x: 617, endPoint y: 298, distance: 7.3
click at [618, 305] on button "Generate" at bounding box center [613, 306] width 42 height 18
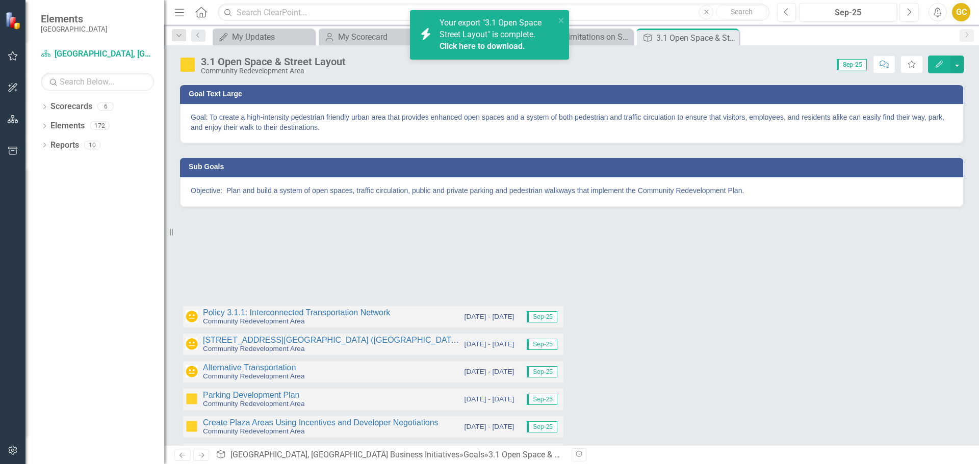
click at [483, 41] on div "Click here to download." at bounding box center [495, 47] width 113 height 12
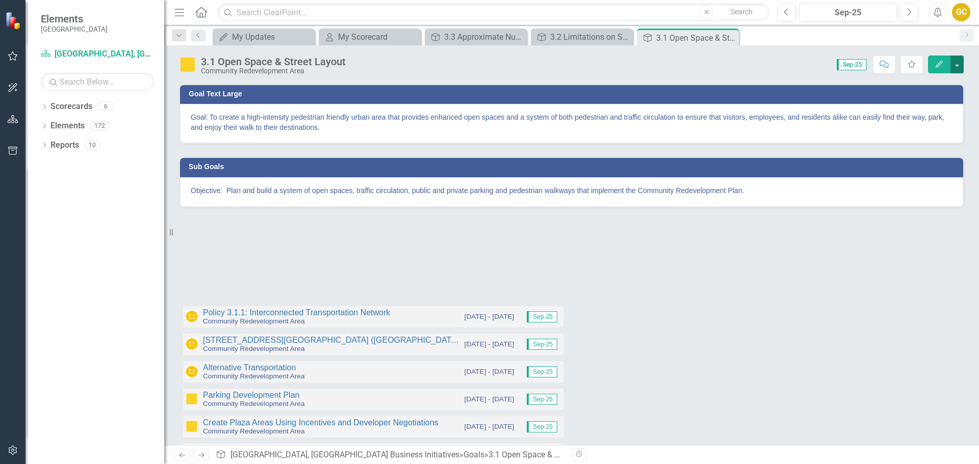
click at [959, 62] on button "button" at bounding box center [956, 65] width 13 height 18
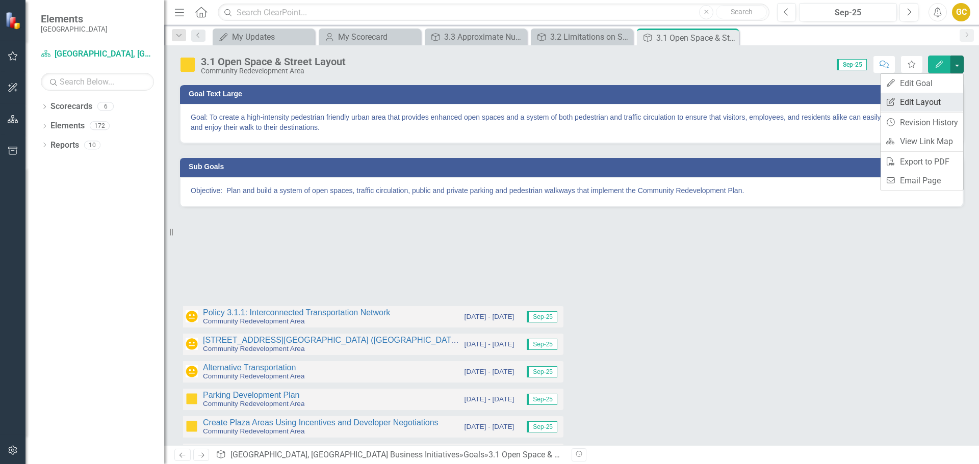
click at [926, 101] on link "Edit Report Edit Layout" at bounding box center [922, 102] width 83 height 19
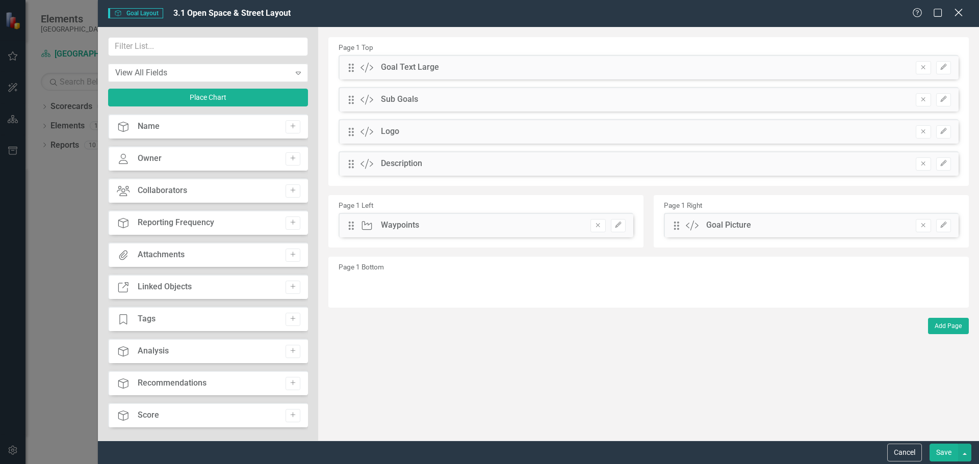
click at [962, 15] on icon "Close" at bounding box center [958, 13] width 13 height 10
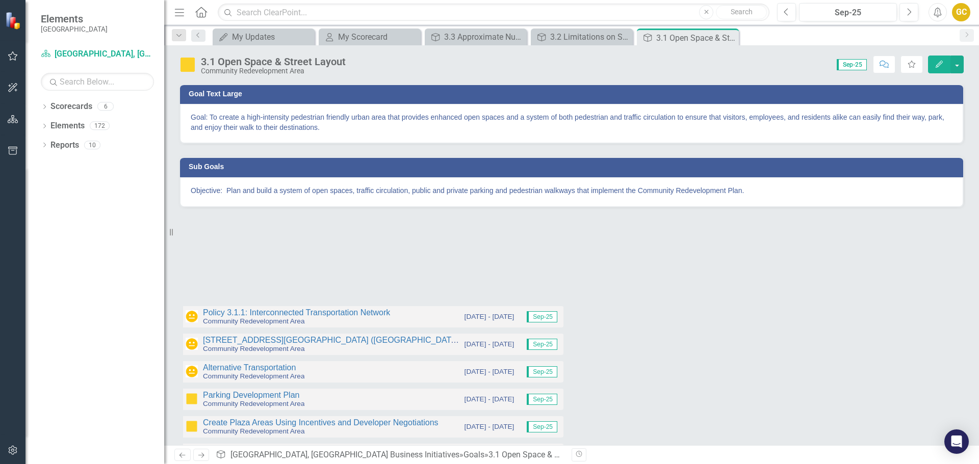
click at [211, 244] on div at bounding box center [571, 235] width 784 height 30
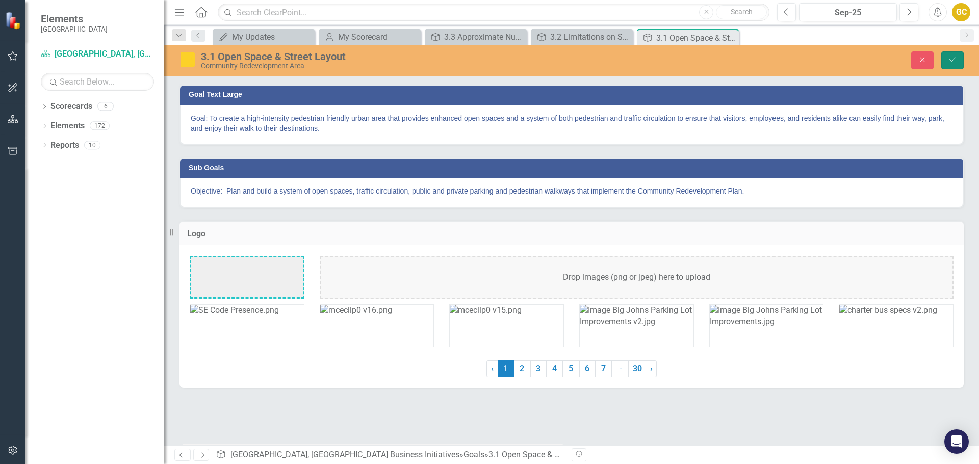
click at [944, 62] on button "Save" at bounding box center [952, 60] width 22 height 18
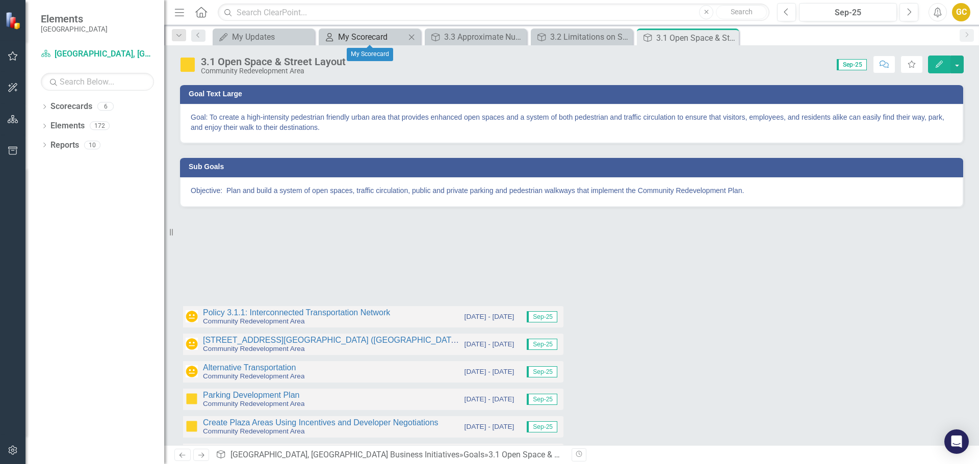
click at [370, 35] on div "My Scorecard" at bounding box center [371, 37] width 67 height 13
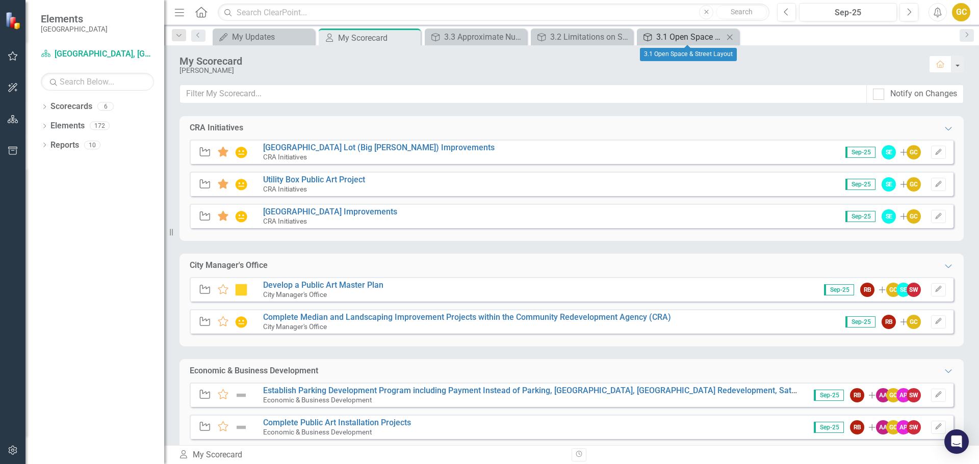
click at [706, 35] on div "3.1 Open Space & Street Layout" at bounding box center [689, 37] width 67 height 13
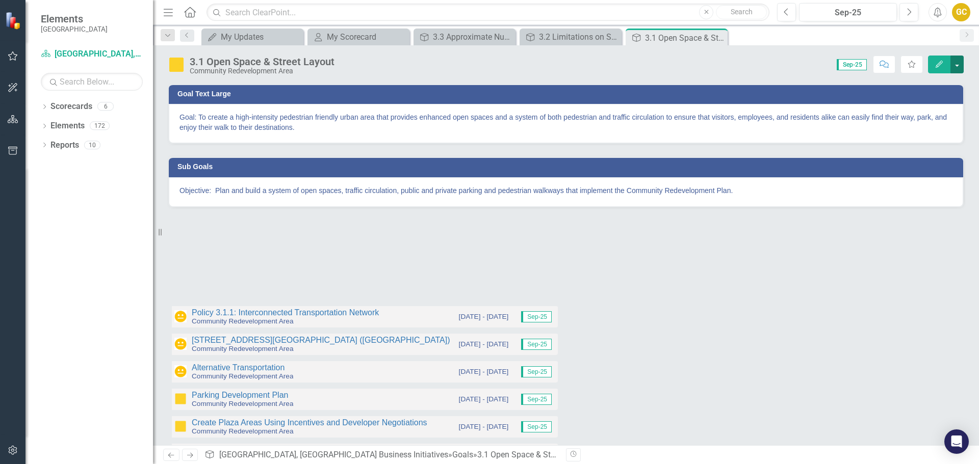
click at [959, 62] on button "button" at bounding box center [956, 65] width 13 height 18
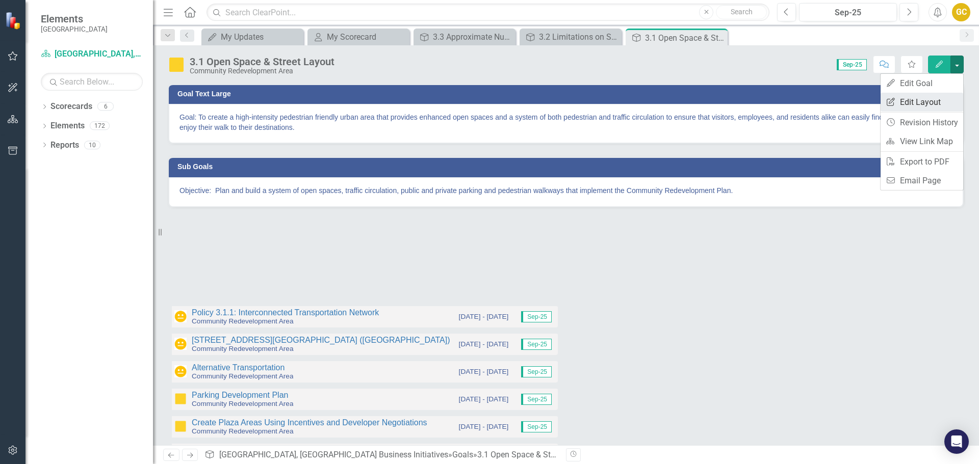
click at [918, 101] on link "Edit Report Edit Layout" at bounding box center [922, 102] width 83 height 19
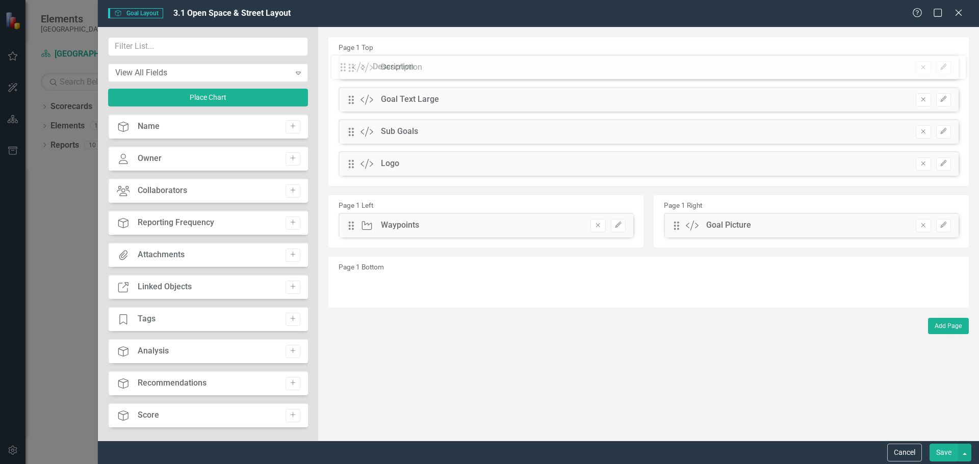
drag, startPoint x: 353, startPoint y: 168, endPoint x: 350, endPoint y: 72, distance: 95.9
click at [352, 71] on div "The fields (or pods) that are available for you to include on the detail page a…" at bounding box center [648, 234] width 661 height 414
click at [618, 224] on icon "Edit" at bounding box center [618, 225] width 8 height 6
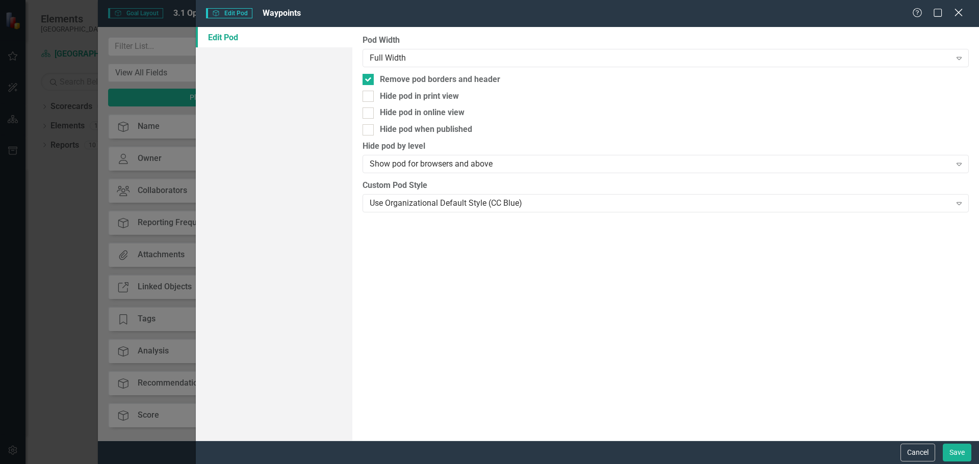
click at [959, 14] on icon "Close" at bounding box center [958, 13] width 13 height 10
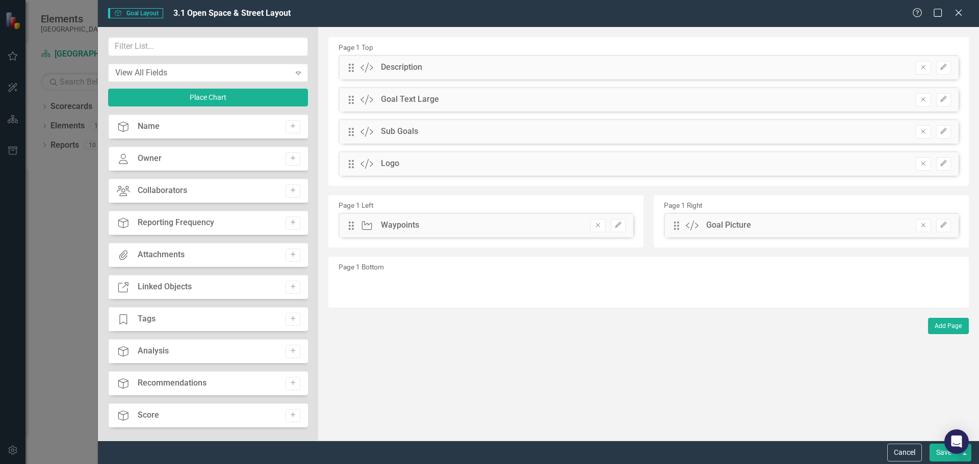
click at [399, 165] on div "Logo" at bounding box center [390, 164] width 18 height 12
click at [936, 453] on button "Save" at bounding box center [943, 453] width 29 height 18
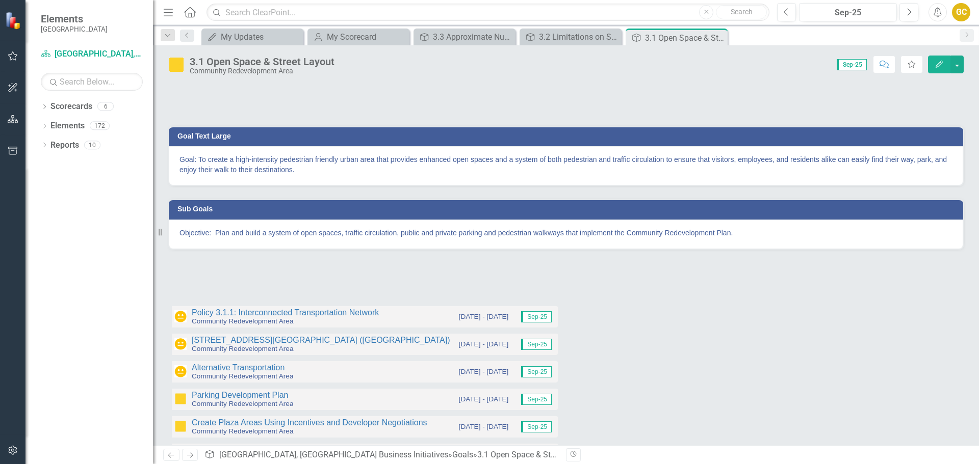
click at [193, 93] on div at bounding box center [565, 99] width 795 height 30
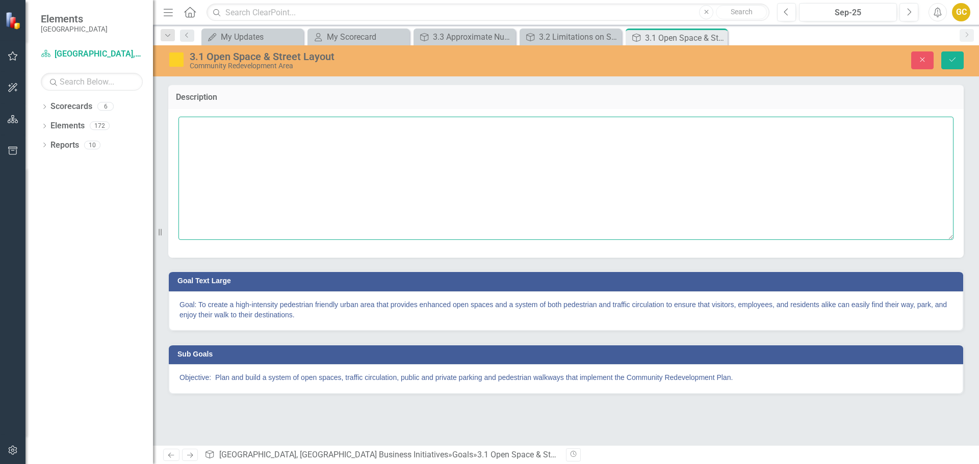
click at [192, 122] on textarea at bounding box center [565, 178] width 775 height 123
type textarea "3.1 Open Space and Street Layout"
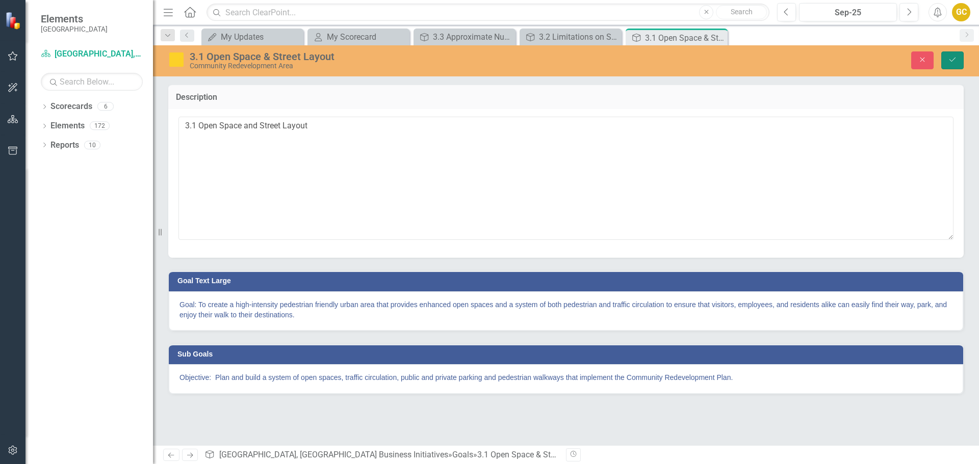
click at [949, 59] on icon "Save" at bounding box center [952, 59] width 9 height 7
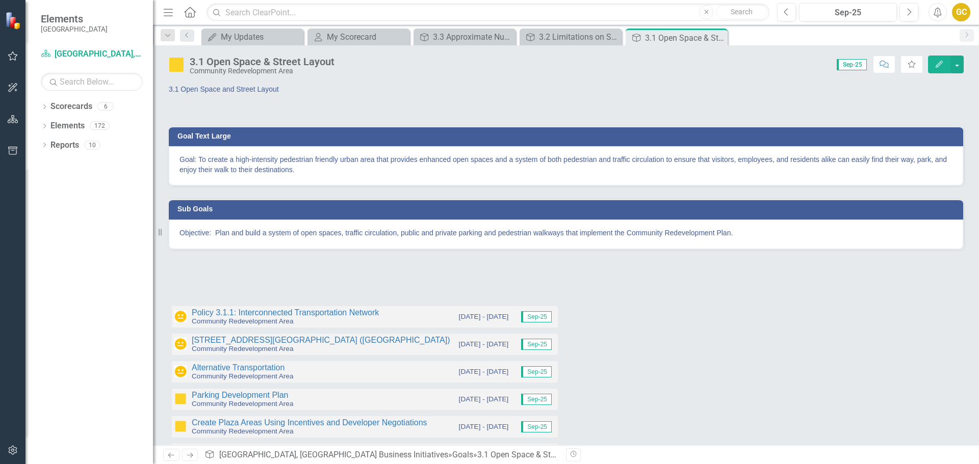
click at [250, 63] on div "3.1 Open Space & Street Layout" at bounding box center [262, 61] width 145 height 11
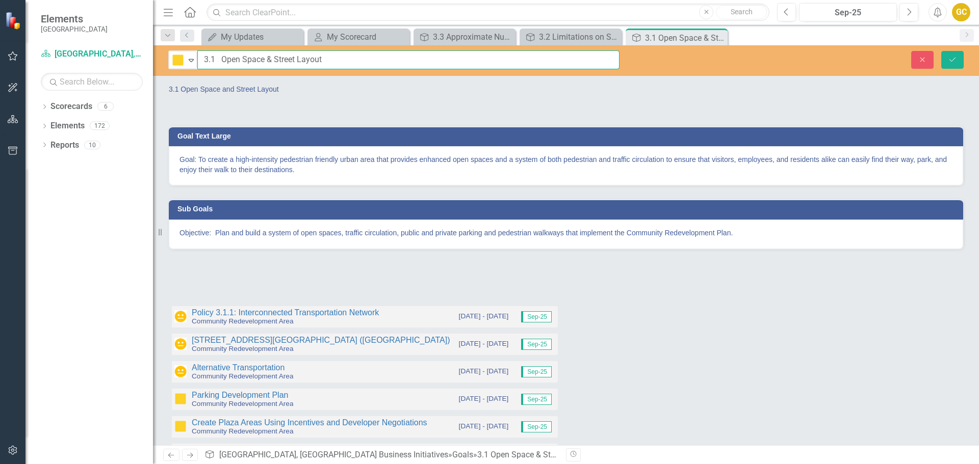
drag, startPoint x: 204, startPoint y: 61, endPoint x: 326, endPoint y: 50, distance: 122.3
click at [332, 76] on div "In Progress or Needs Work Expand 3.1 Open Space & Street Layout Close Save 3.1 …" at bounding box center [566, 245] width 826 height 400
type input "R"
type input "Development Projects Managed by CRA"
drag, startPoint x: 947, startPoint y: 61, endPoint x: 683, endPoint y: 120, distance: 270.8
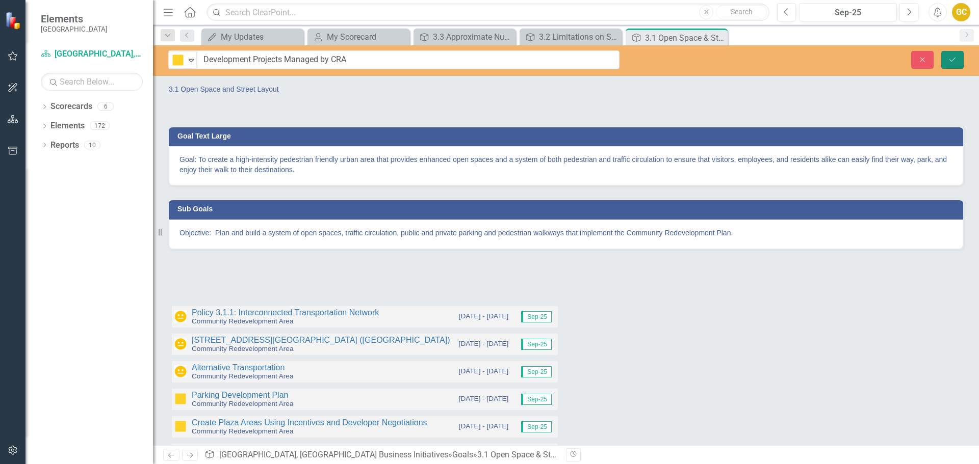
click at [947, 61] on button "Save" at bounding box center [952, 60] width 22 height 18
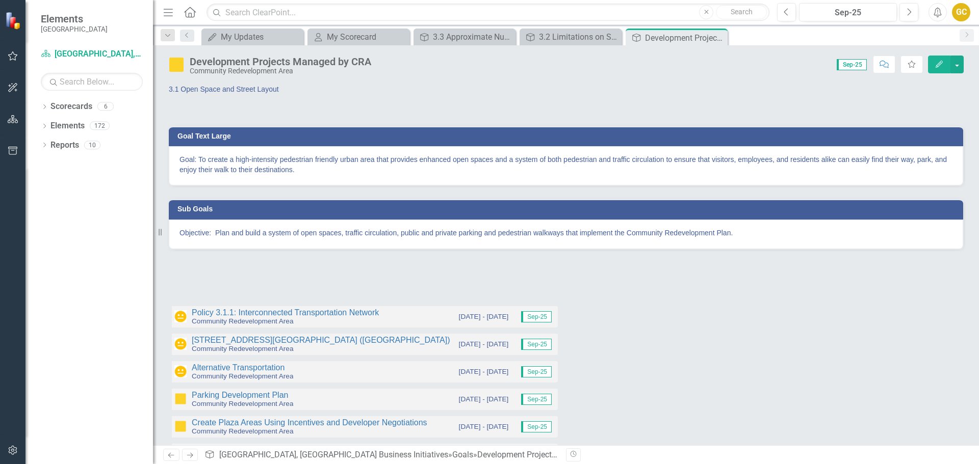
click at [195, 267] on div at bounding box center [565, 278] width 795 height 30
click at [205, 274] on div at bounding box center [565, 278] width 795 height 30
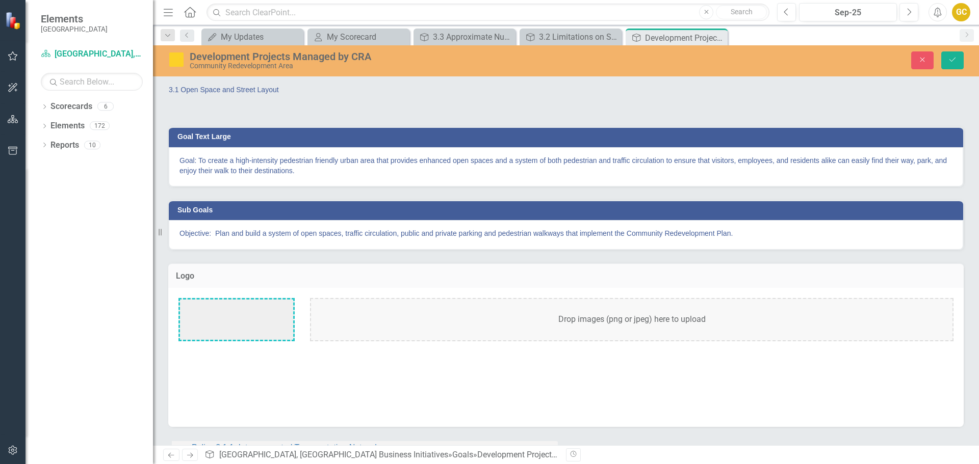
click at [205, 274] on h3 "Logo" at bounding box center [566, 276] width 780 height 9
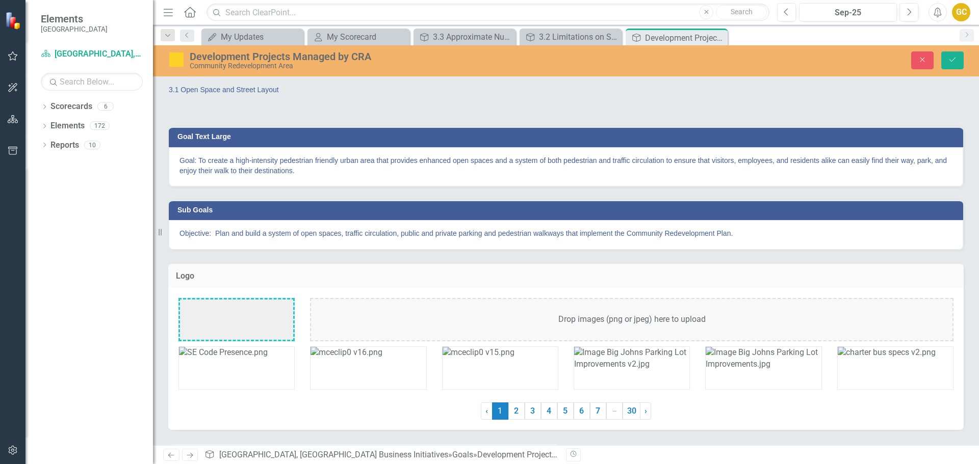
drag, startPoint x: 361, startPoint y: 258, endPoint x: 394, endPoint y: 263, distance: 32.9
click at [362, 259] on div "Logo Drop images (png or jpeg) here to upload ‹ Previous 1 (current) 2 3 4 5 6 …" at bounding box center [566, 340] width 811 height 180
drag, startPoint x: 954, startPoint y: 56, endPoint x: 957, endPoint y: 62, distance: 6.8
click at [955, 58] on button "Save" at bounding box center [952, 60] width 22 height 18
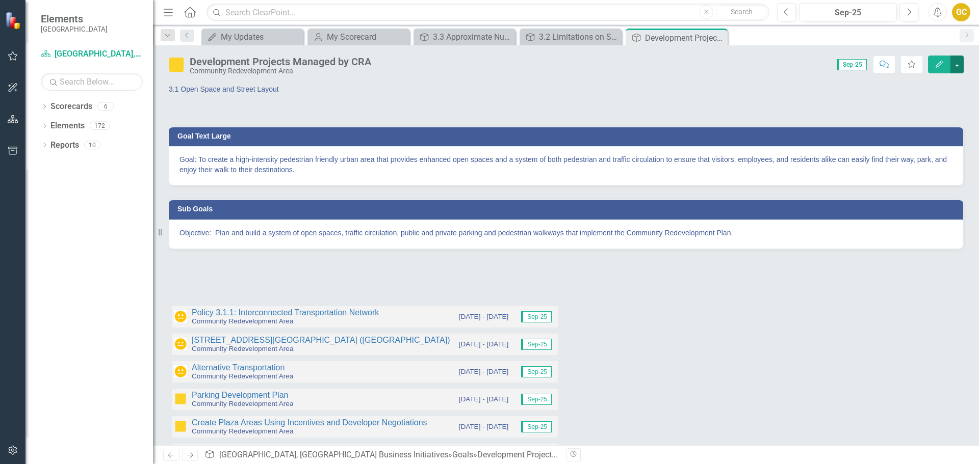
click at [956, 63] on button "button" at bounding box center [956, 65] width 13 height 18
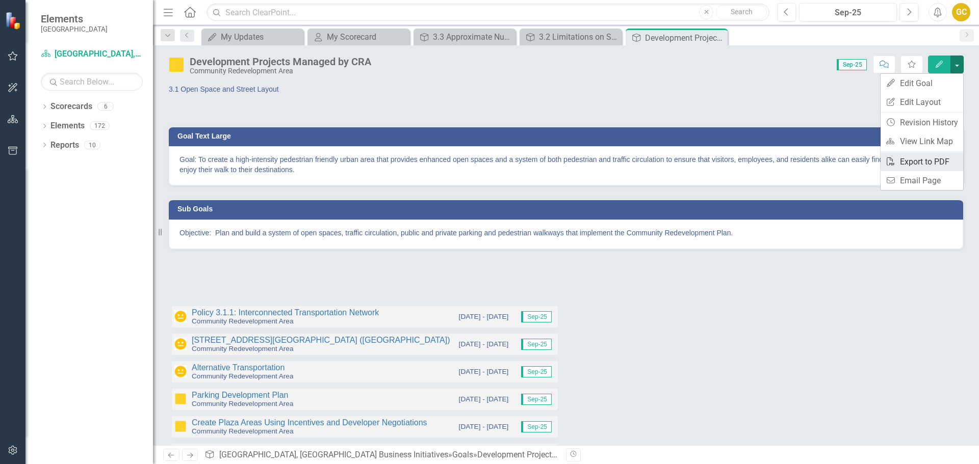
click at [908, 162] on link "PDF Export to PDF" at bounding box center [922, 161] width 83 height 19
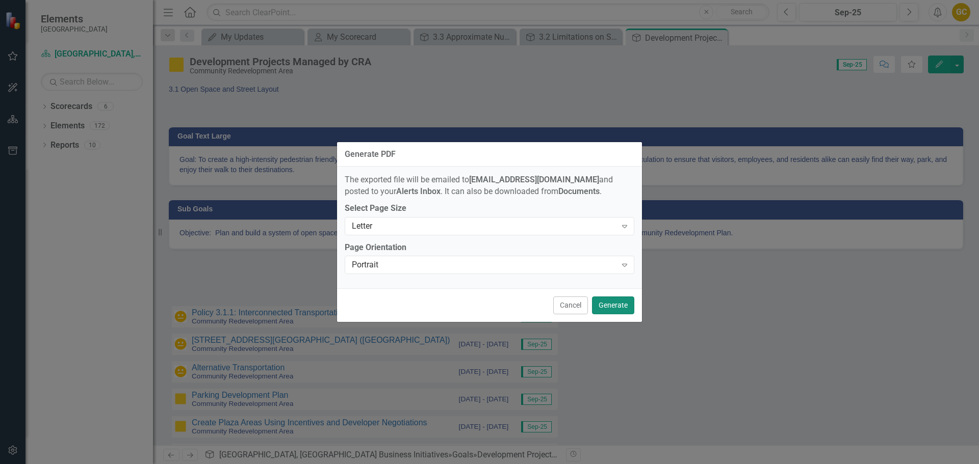
click at [612, 306] on button "Generate" at bounding box center [613, 306] width 42 height 18
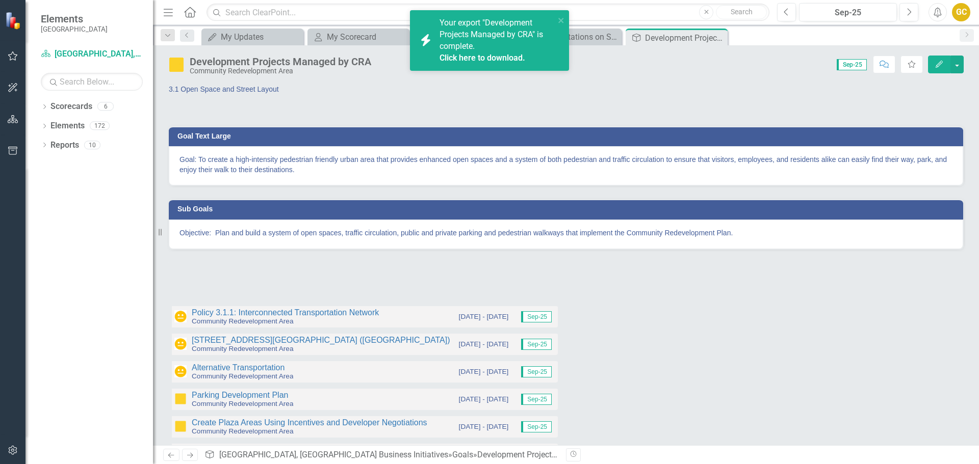
click at [504, 55] on link "Click here to download." at bounding box center [482, 58] width 86 height 10
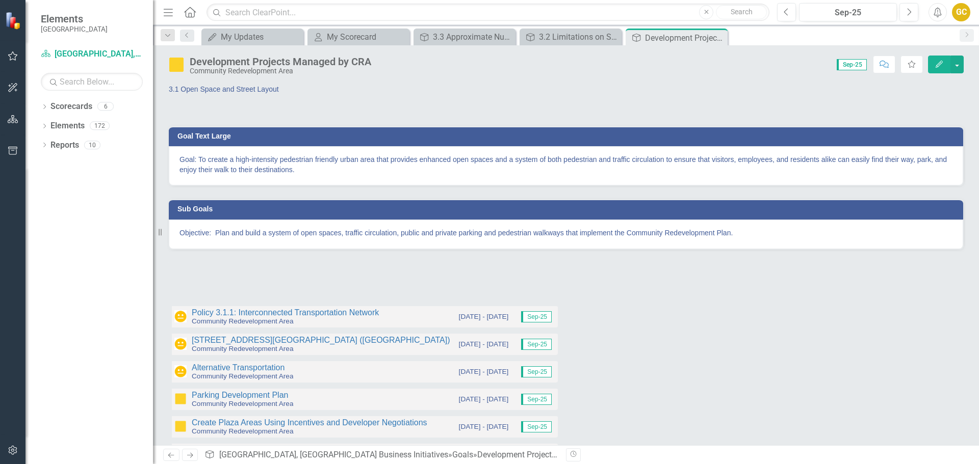
click at [209, 88] on span "3.1 Open Space and Street Layout" at bounding box center [224, 89] width 110 height 8
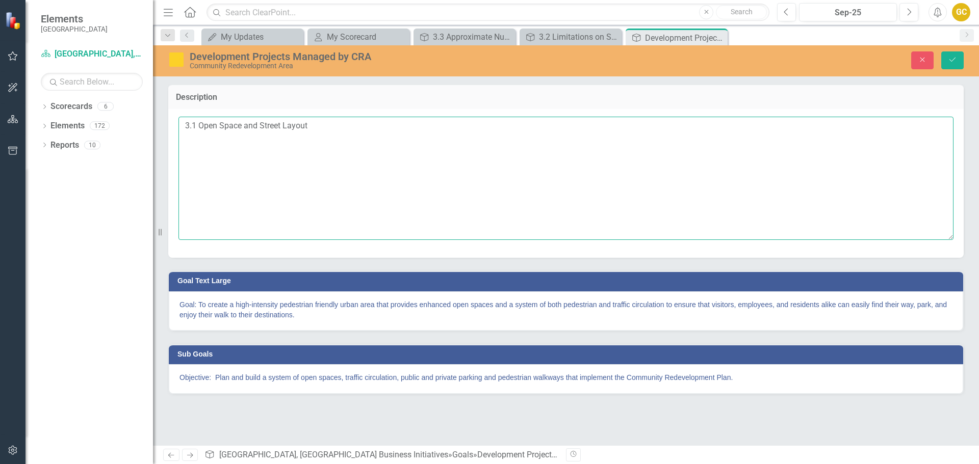
drag, startPoint x: 200, startPoint y: 124, endPoint x: 322, endPoint y: 129, distance: 122.4
click at [325, 131] on textarea "3.1 Open Space and Street Layout" at bounding box center [565, 178] width 775 height 123
drag, startPoint x: 184, startPoint y: 125, endPoint x: 312, endPoint y: 139, distance: 128.7
click at [312, 137] on textarea "3.1 OPEN SPEACE AND STREET LAYOUT" at bounding box center [565, 178] width 775 height 123
paste textarea "OPEN SPEACE AND STREET LAYOUT"
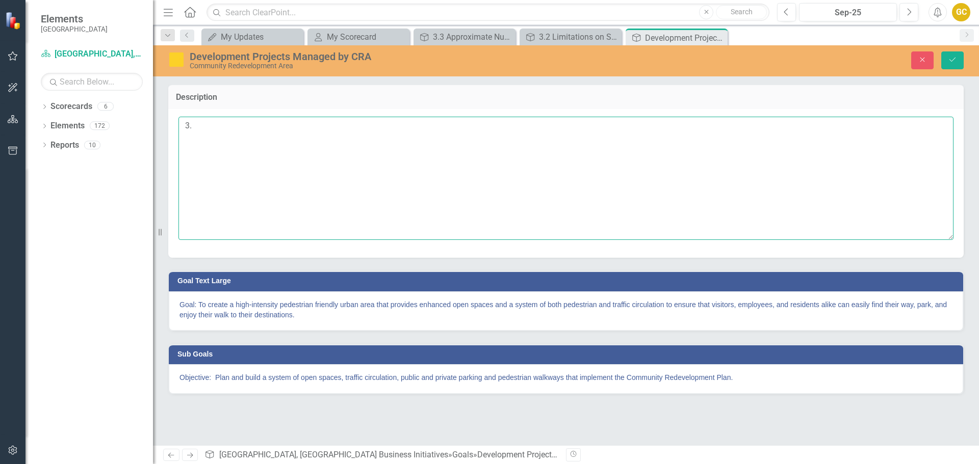
type textarea "3"
paste textarea "3.1 OPEN SPEACE AND STREET LAYOUT"
click at [214, 159] on textarea "3.1 OPEN SPEACE AND STREET LAYOUT" at bounding box center [565, 178] width 775 height 123
paste textarea "3.1 OPEN SPEACE AND STREET LAYOUT"
drag, startPoint x: 338, startPoint y: 124, endPoint x: 489, endPoint y: 115, distance: 151.7
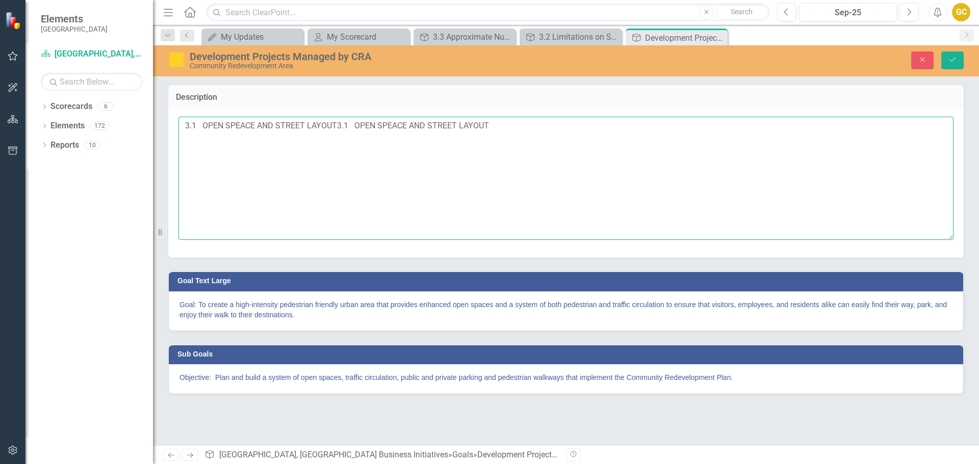
click at [489, 115] on div "3.1 OPEN SPEACE AND STREET LAYOUT3.1 OPEN SPEACE AND STREET LAYOUT" at bounding box center [565, 183] width 795 height 149
drag, startPoint x: 199, startPoint y: 124, endPoint x: 164, endPoint y: 123, distance: 35.2
click at [164, 122] on div "Description 3.1 OPEN SPEACE AND STREET LAYOUT" at bounding box center [566, 164] width 811 height 187
click at [184, 125] on textarea "OPEN SPEACE AND STREET LAYOUT - 3.1" at bounding box center [565, 178] width 775 height 123
drag, startPoint x: 180, startPoint y: 126, endPoint x: 201, endPoint y: 131, distance: 20.9
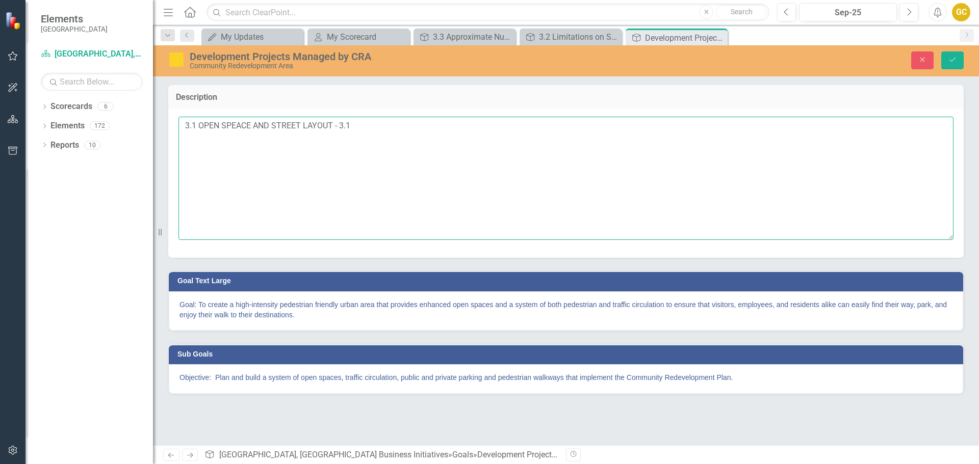
click at [201, 131] on textarea "3.1 OPEN SPEACE AND STREET LAYOUT - 3.1" at bounding box center [565, 178] width 775 height 123
drag, startPoint x: 334, startPoint y: 127, endPoint x: 357, endPoint y: 125, distance: 22.5
click at [358, 126] on textarea "3.1 OPEN SPEACE AND STREET LAYOUT - 3.1" at bounding box center [565, 178] width 775 height 123
type textarea "3.1 OPEN SPEACE AND STREET LAYOUT"
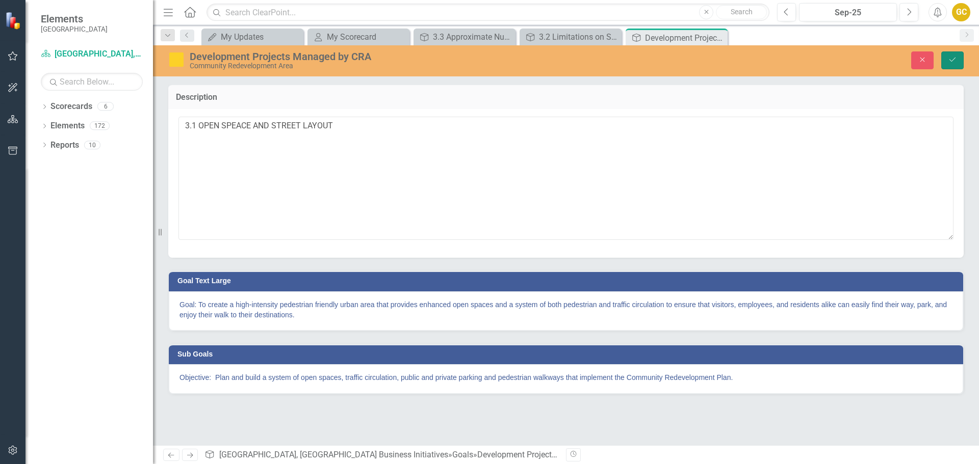
click at [948, 55] on button "Save" at bounding box center [952, 60] width 22 height 18
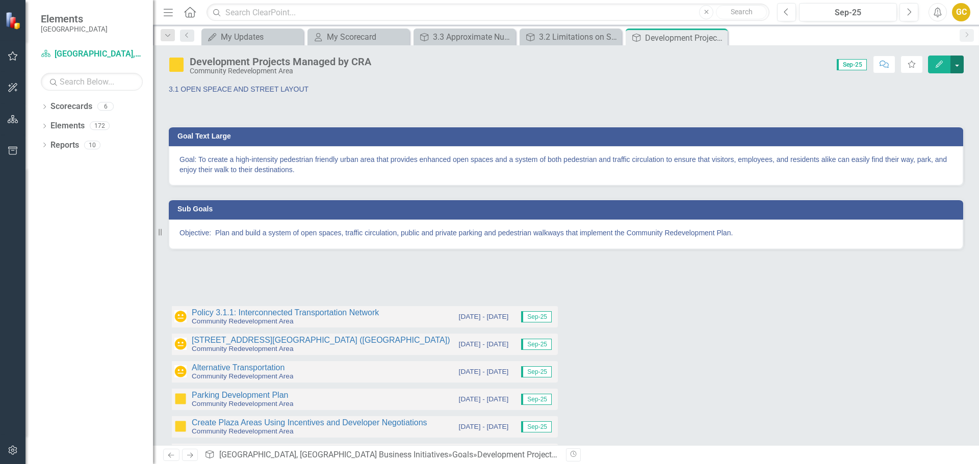
click at [957, 62] on button "button" at bounding box center [956, 65] width 13 height 18
click at [927, 100] on link "Edit Report Edit Layout" at bounding box center [922, 102] width 83 height 19
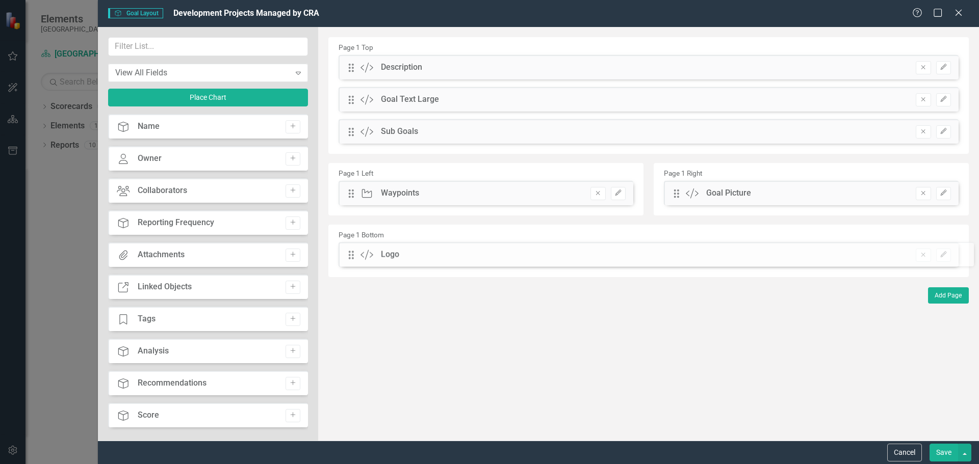
drag, startPoint x: 352, startPoint y: 165, endPoint x: 359, endPoint y: 255, distance: 91.0
click at [943, 453] on button "Save" at bounding box center [943, 453] width 29 height 18
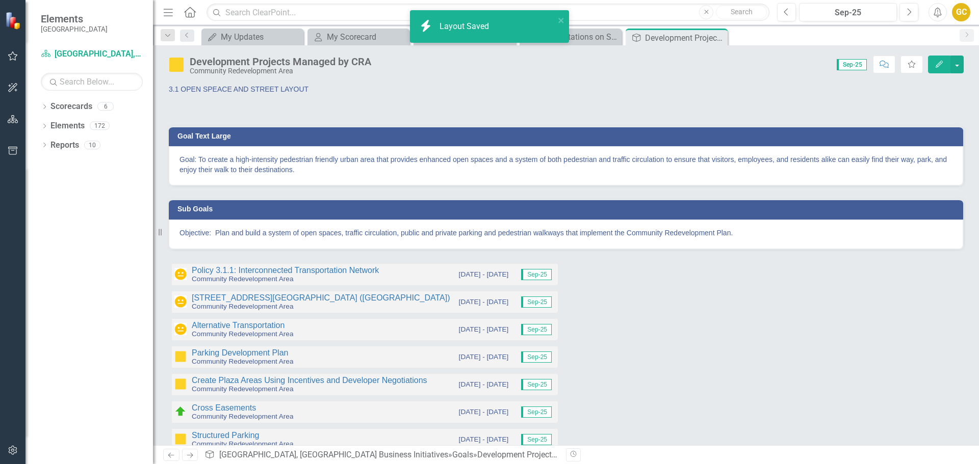
click at [235, 98] on div "3.1 OPEN SPEACE AND STREET LAYOUT" at bounding box center [565, 99] width 795 height 30
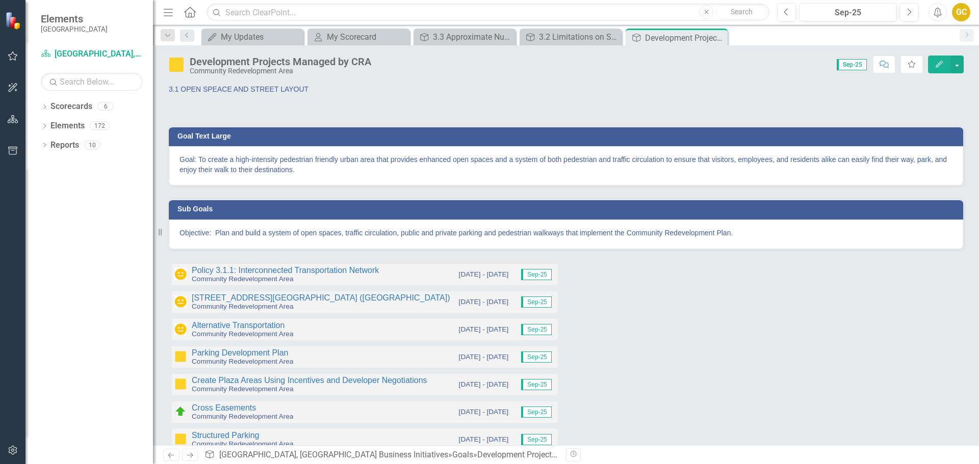
click at [235, 98] on div "3.1 OPEN SPEACE AND STREET LAYOUT" at bounding box center [565, 99] width 795 height 30
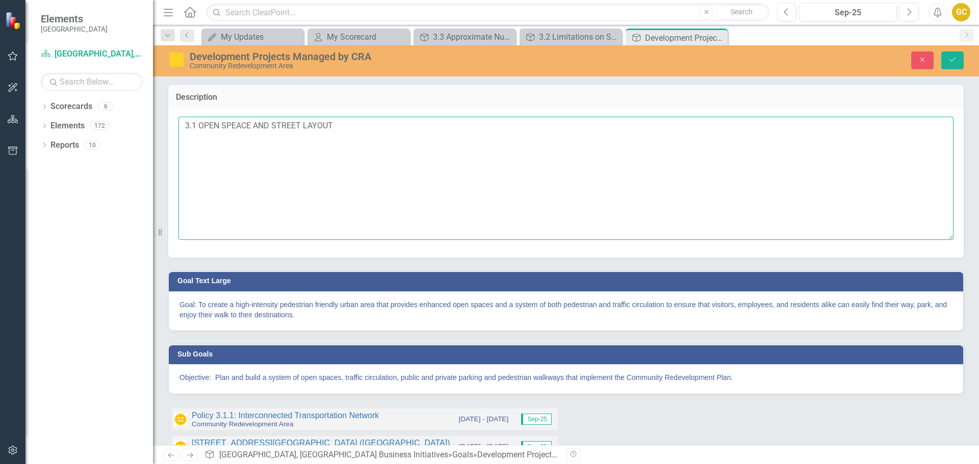
click at [233, 126] on textarea "3.1 OPEN SPEACE AND STREET LAYOUT" at bounding box center [565, 178] width 775 height 123
type textarea "3.1 OPEN SPACE AND STREET LAYOUT"
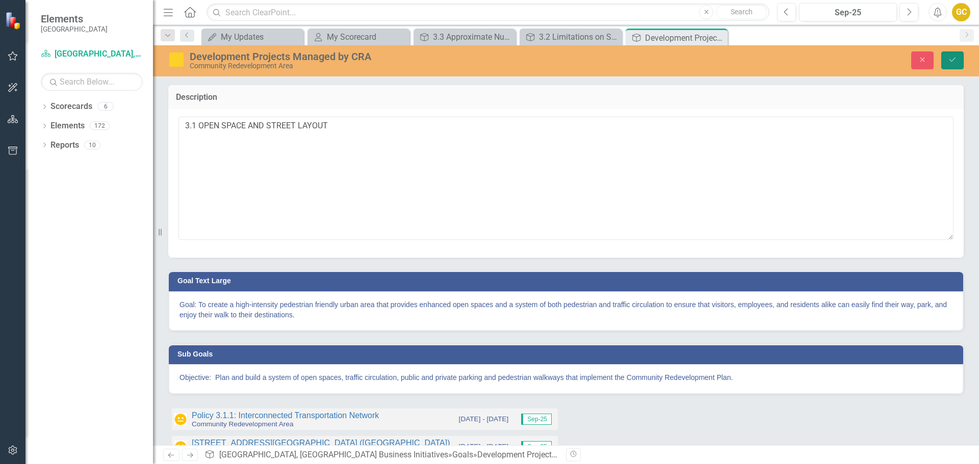
click at [951, 60] on icon "Save" at bounding box center [952, 59] width 9 height 7
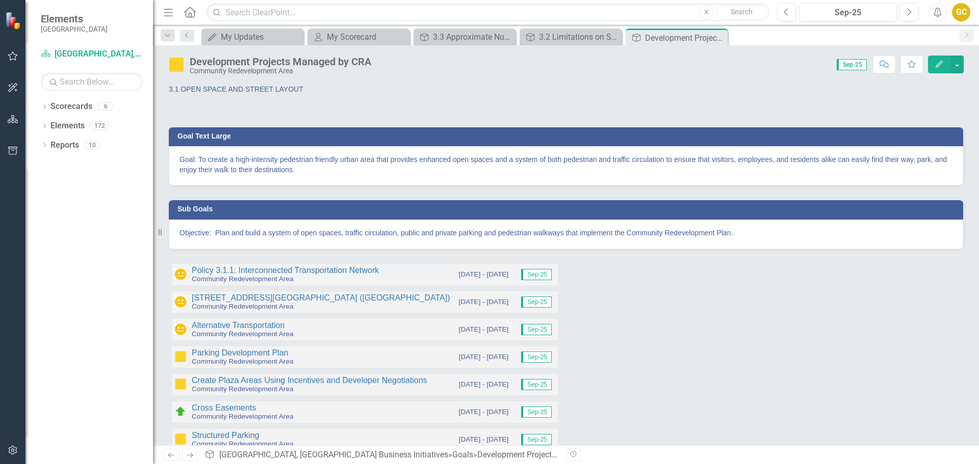
click at [201, 86] on span "3.1 OPEN SPACE AND STREET LAYOUT" at bounding box center [236, 89] width 135 height 8
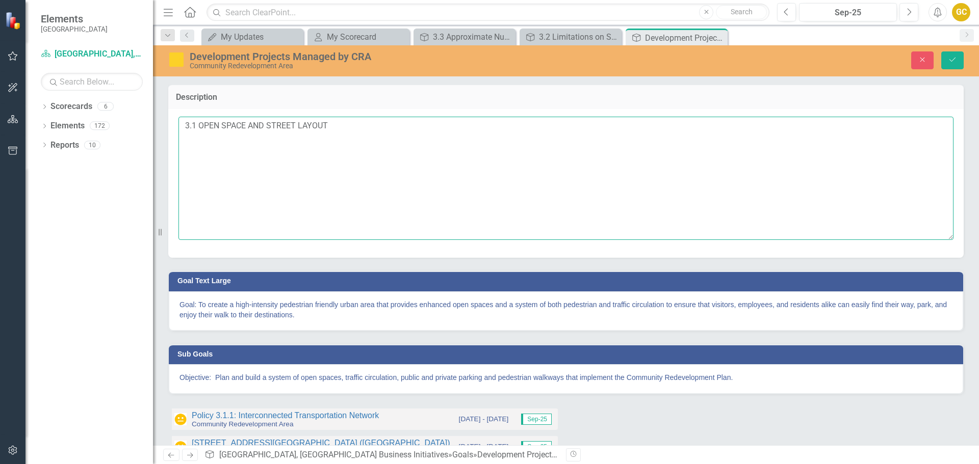
click at [197, 121] on textarea "3.1 OPEN SPACE AND STREET LAYOUT" at bounding box center [565, 178] width 775 height 123
type textarea "3.1 OPEN SPACE AND STREET LAYOUT"
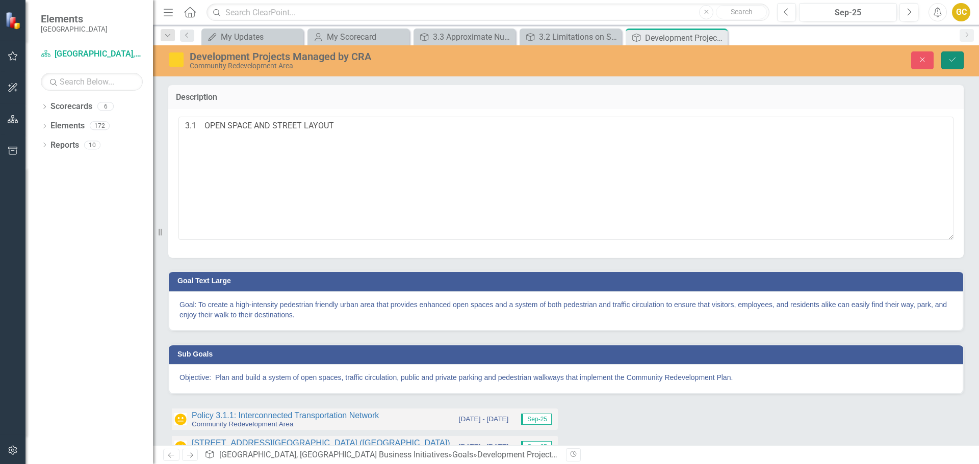
click at [944, 58] on button "Save" at bounding box center [952, 60] width 22 height 18
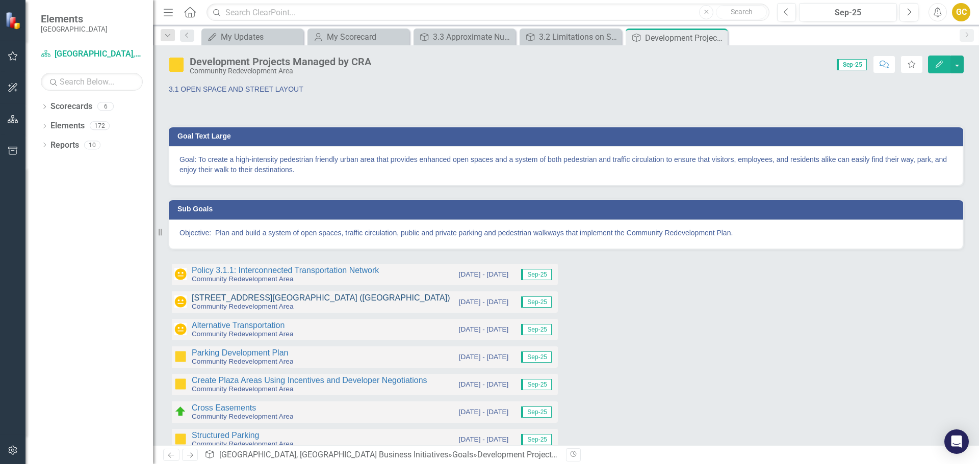
click at [279, 297] on link "[STREET_ADDRESS][GEOGRAPHIC_DATA] ([GEOGRAPHIC_DATA])" at bounding box center [321, 298] width 258 height 9
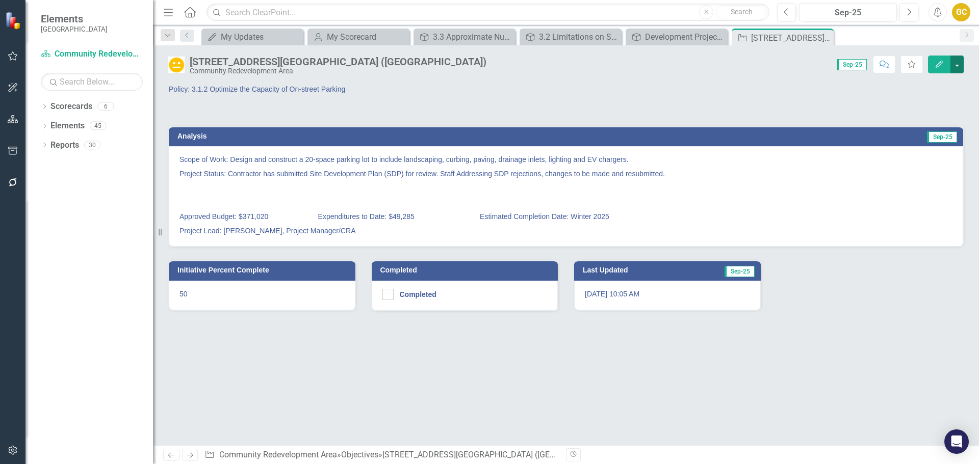
click at [959, 63] on button "button" at bounding box center [956, 65] width 13 height 18
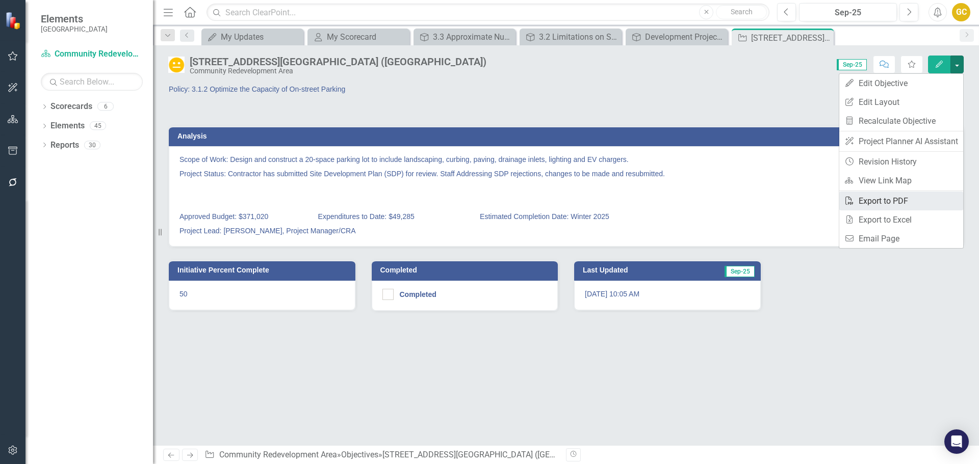
click at [875, 199] on link "PDF Export to PDF" at bounding box center [901, 201] width 124 height 19
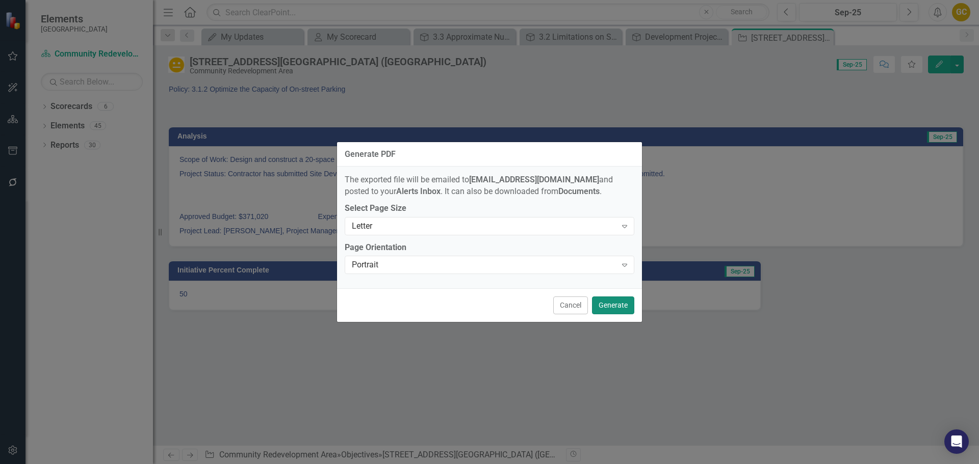
click at [603, 306] on button "Generate" at bounding box center [613, 306] width 42 height 18
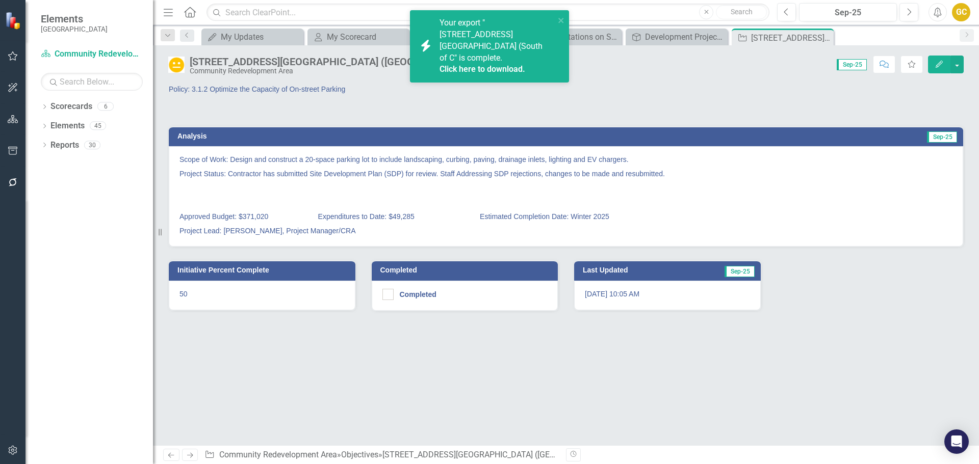
click at [498, 64] on link "Click here to download." at bounding box center [482, 69] width 86 height 10
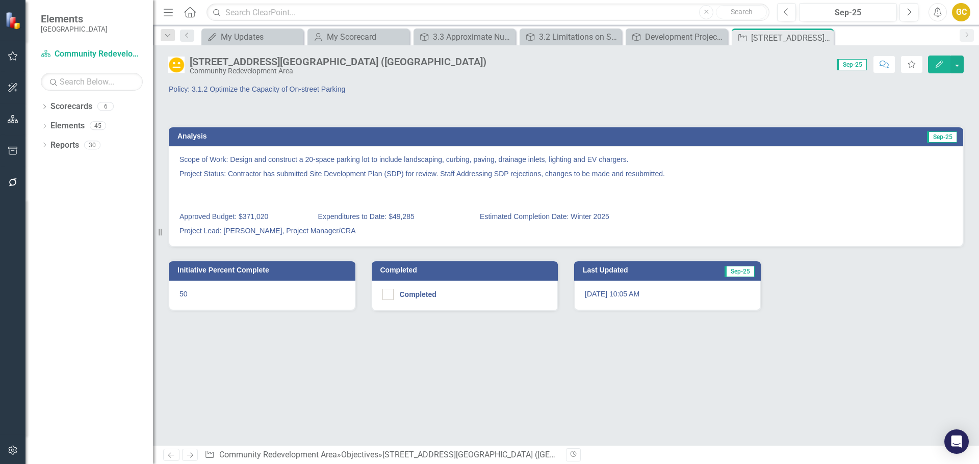
click at [417, 415] on div "Policy: 3.1.2 Optimize the Capacity of On-street Parking Analysis Sep-25 Scope …" at bounding box center [566, 265] width 826 height 362
click at [824, 36] on icon "Close" at bounding box center [824, 38] width 10 height 8
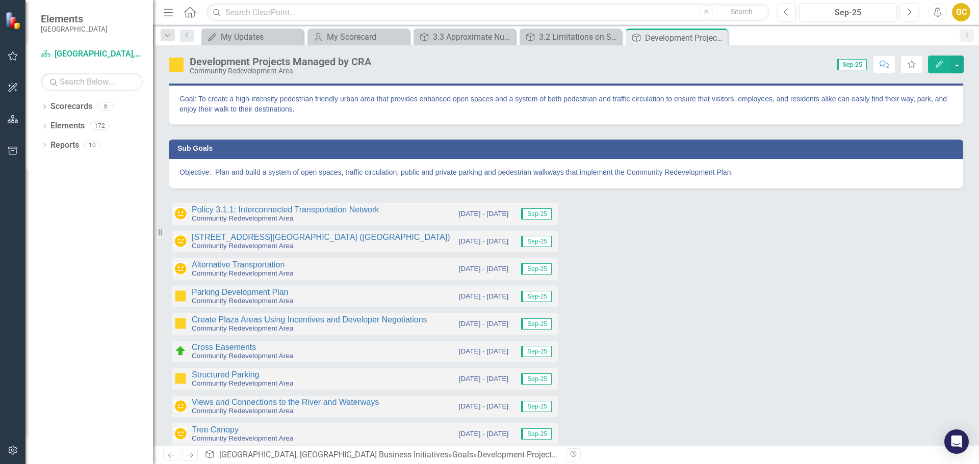
scroll to position [118, 0]
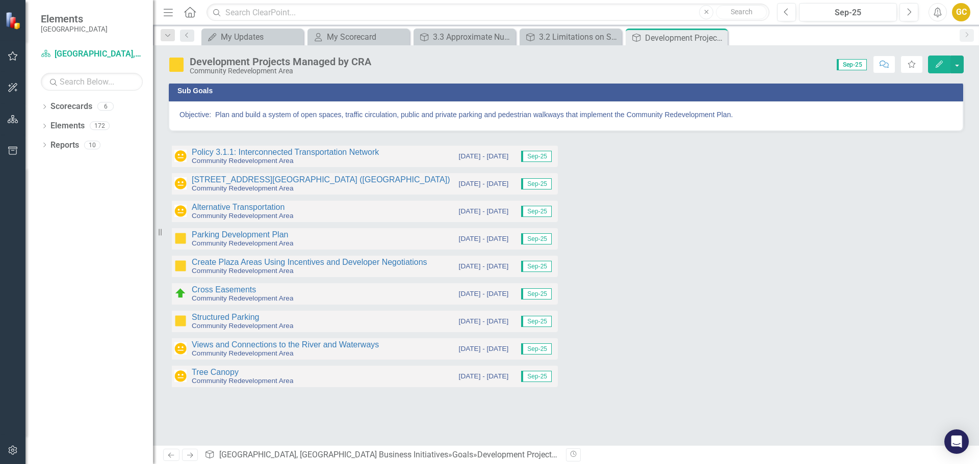
click at [697, 160] on div at bounding box center [769, 159] width 390 height 30
click at [697, 159] on div at bounding box center [769, 159] width 390 height 30
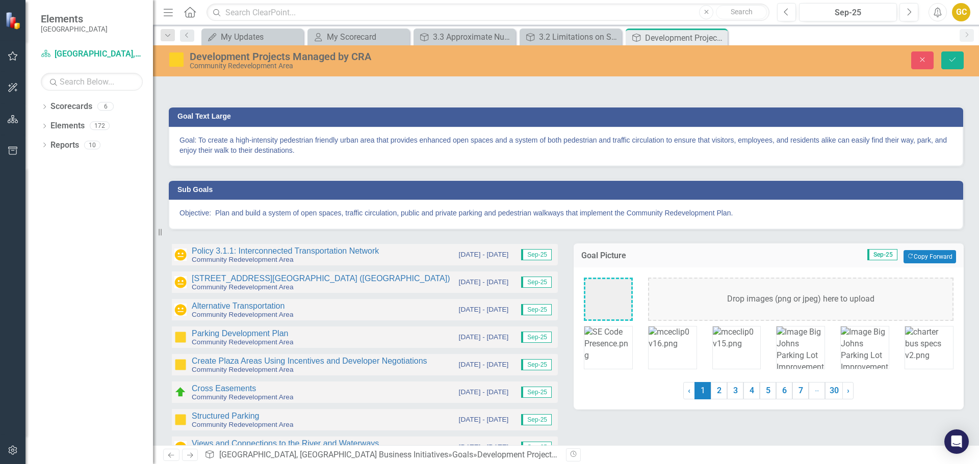
scroll to position [0, 0]
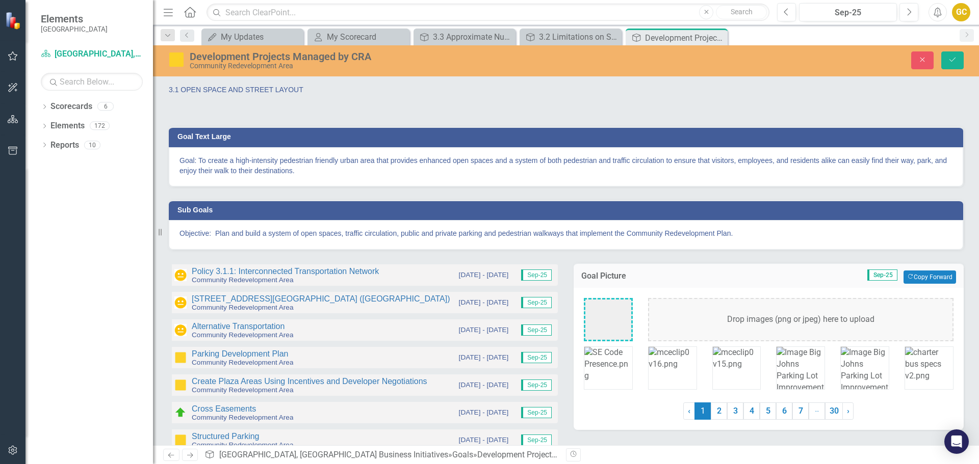
click at [813, 256] on div "Goal Picture Sep-25 Copy Forward Copy Forward Drop images (png or jpeg) here to…" at bounding box center [768, 340] width 405 height 180
click at [923, 103] on div "3.1 OPEN SPACE AND STREET LAYOUT" at bounding box center [565, 99] width 795 height 30
click at [950, 57] on icon "Save" at bounding box center [952, 59] width 9 height 7
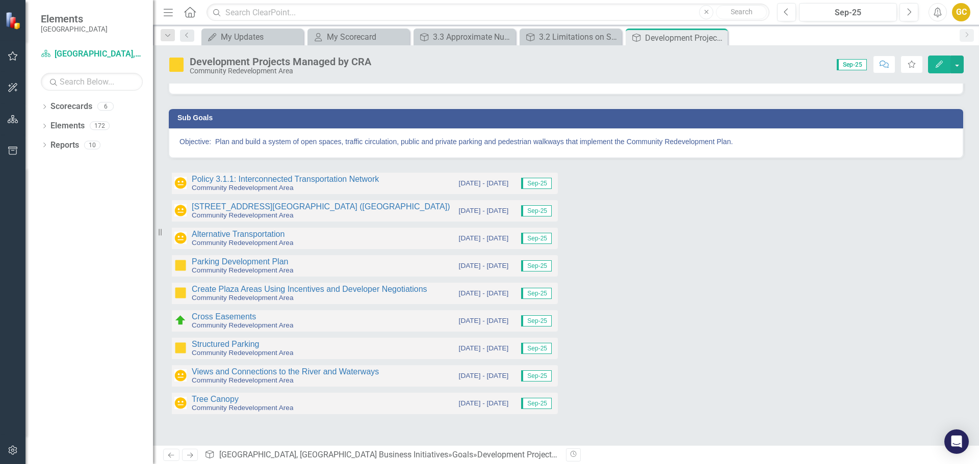
scroll to position [69, 0]
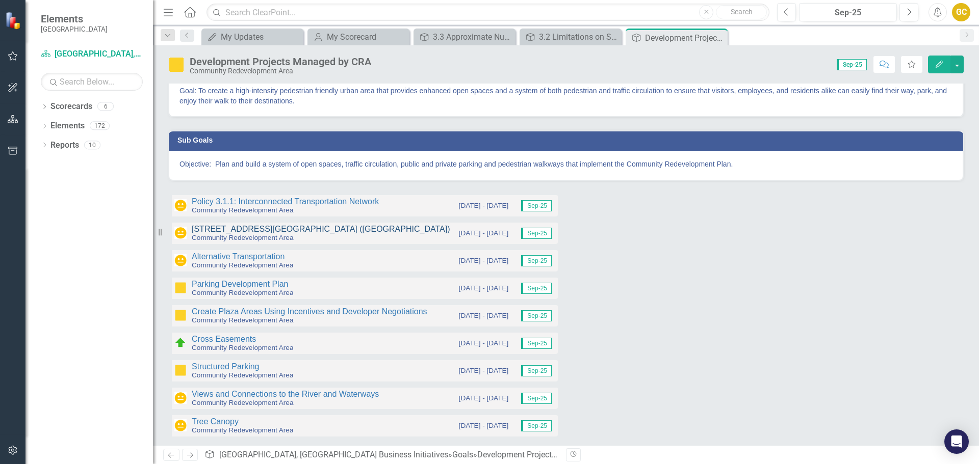
click at [243, 231] on link "[STREET_ADDRESS][GEOGRAPHIC_DATA] ([GEOGRAPHIC_DATA])" at bounding box center [321, 229] width 258 height 9
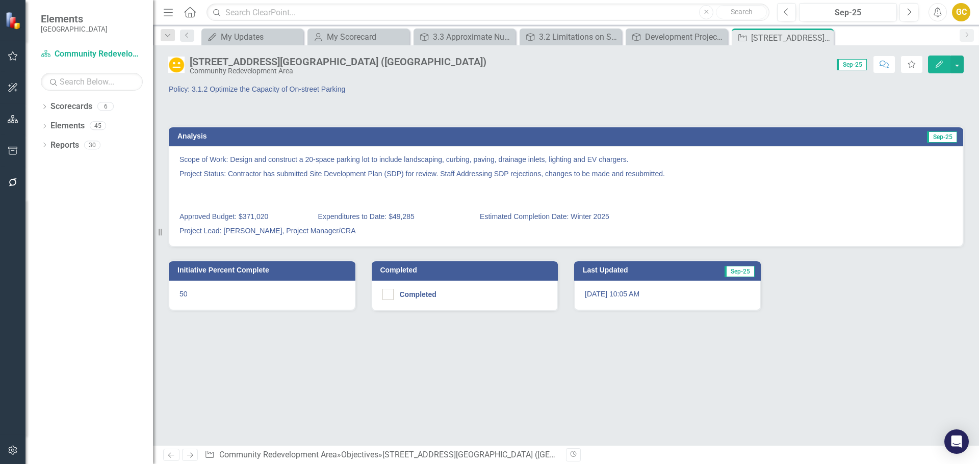
click at [246, 349] on div "Policy: 3.1.2 Optimize the Capacity of On-street Parking Analysis Sep-25 Scope …" at bounding box center [566, 265] width 826 height 362
click at [245, 348] on div "Policy: 3.1.2 Optimize the Capacity of On-street Parking Analysis Sep-25 Scope …" at bounding box center [566, 265] width 826 height 362
click at [245, 347] on div "Policy: 3.1.2 Optimize the Capacity of On-street Parking Analysis Sep-25 Scope …" at bounding box center [566, 265] width 826 height 362
drag, startPoint x: 245, startPoint y: 347, endPoint x: 549, endPoint y: 382, distance: 305.9
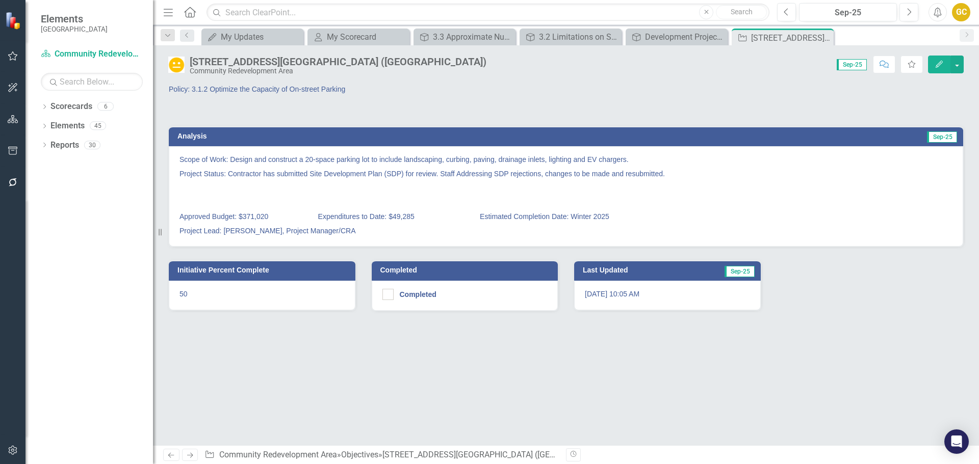
click at [550, 387] on div "Policy: 3.1.2 Optimize the Capacity of On-street Parking Analysis Sep-25 Scope …" at bounding box center [566, 265] width 826 height 362
click at [239, 90] on p "Policy: 3.1.2 Optimize the Capacity of On-street Parking" at bounding box center [363, 89] width 389 height 10
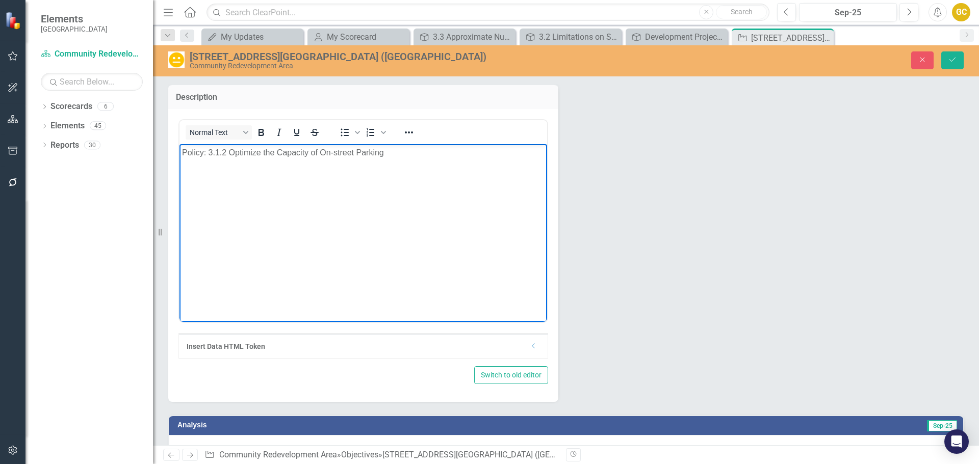
click at [186, 151] on p "Policy: 3.1.2 Optimize the Capacity of On-street Parking" at bounding box center [363, 152] width 362 height 12
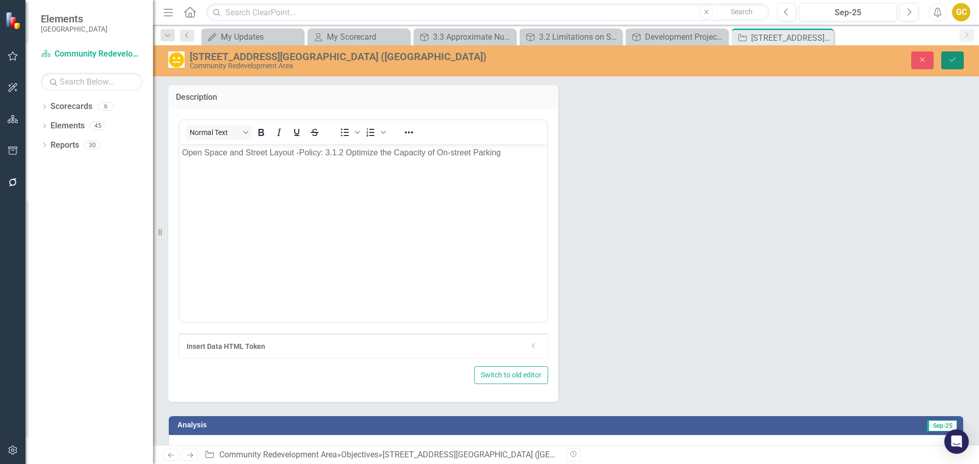
click at [953, 60] on icon "Save" at bounding box center [952, 59] width 9 height 7
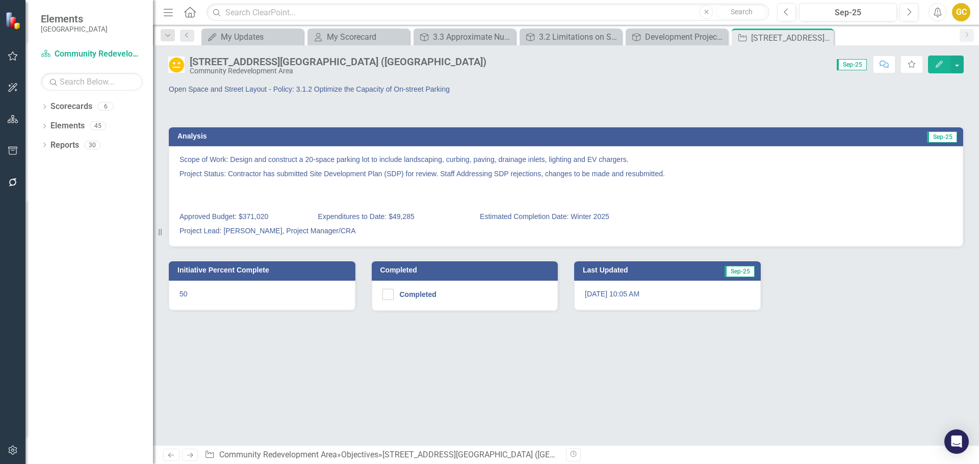
click at [234, 225] on p "Project Lead: [PERSON_NAME], Project Manager/CRA" at bounding box center [565, 230] width 773 height 12
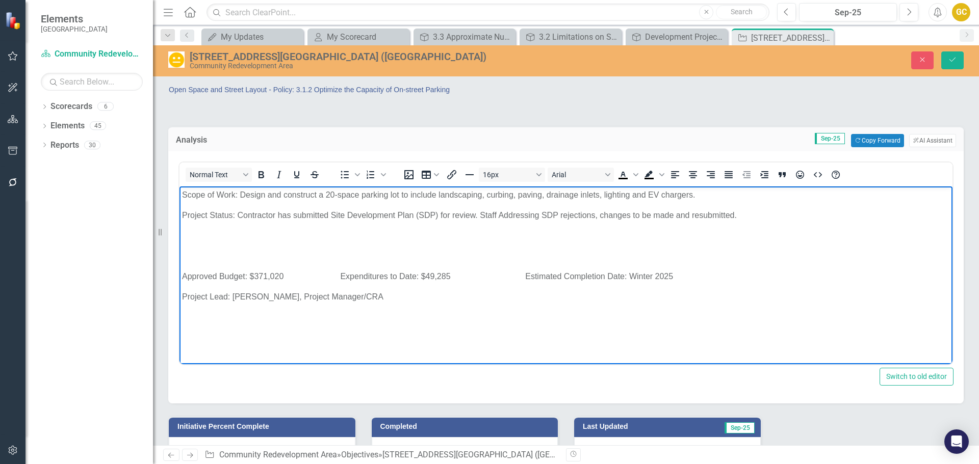
click at [183, 291] on p "Project Lead: [PERSON_NAME], Project Manager/CRA" at bounding box center [566, 297] width 768 height 12
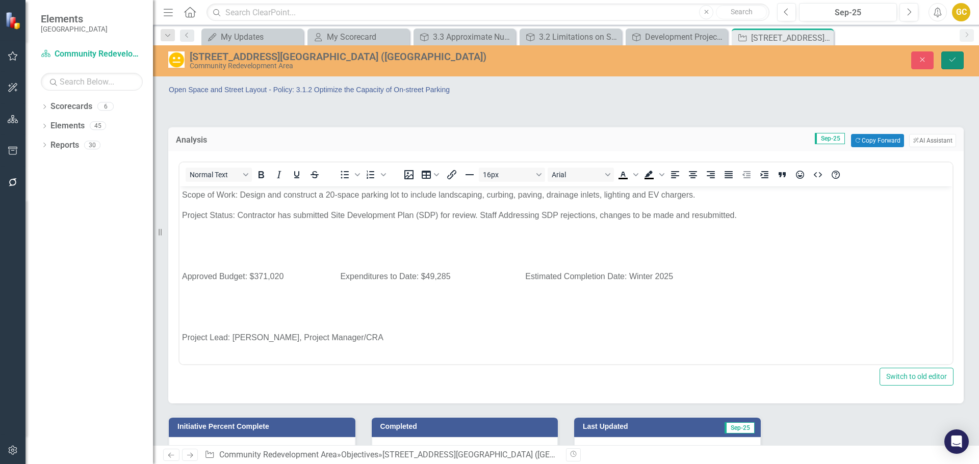
click at [948, 58] on icon "Save" at bounding box center [952, 59] width 9 height 7
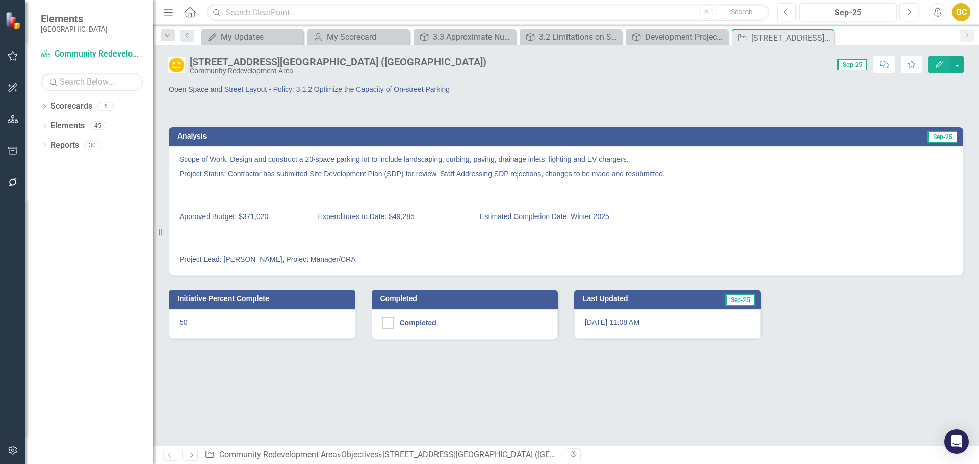
click at [361, 193] on p at bounding box center [565, 188] width 773 height 14
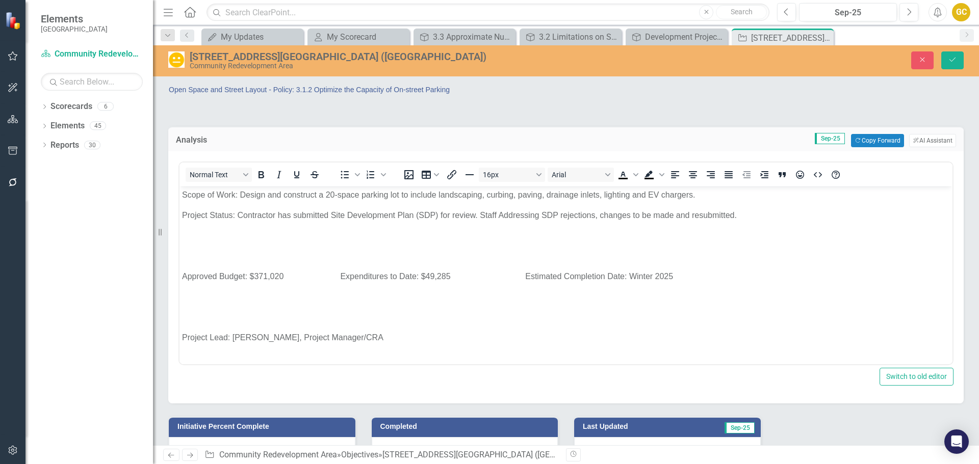
click at [180, 275] on body "Scope of Work: Design and construct a 20-space parking lot to include landscapi…" at bounding box center [565, 271] width 773 height 168
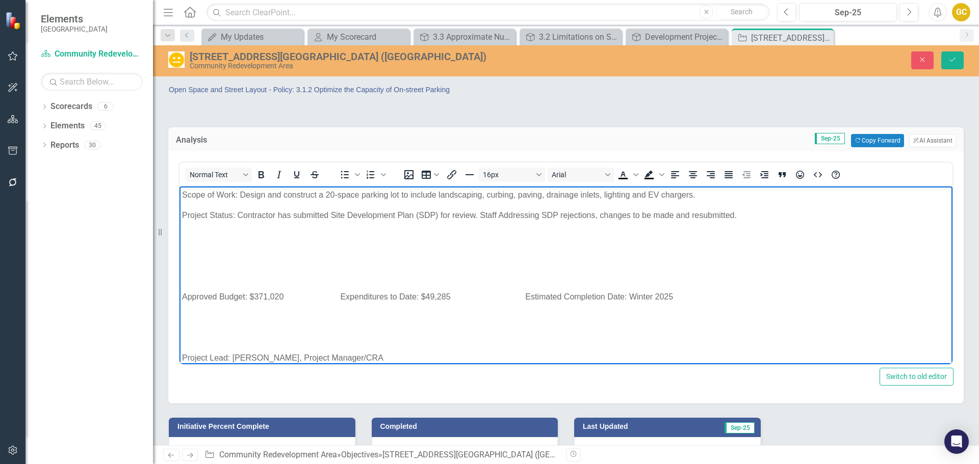
click at [184, 305] on body "Scope of Work: Design and construct a 20-space parking lot to include landscapi…" at bounding box center [565, 281] width 773 height 189
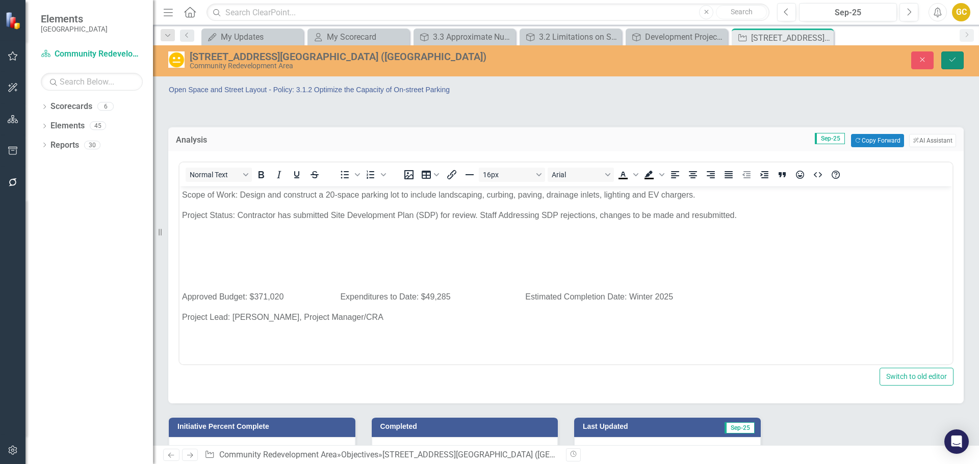
click at [953, 60] on icon "Save" at bounding box center [952, 59] width 9 height 7
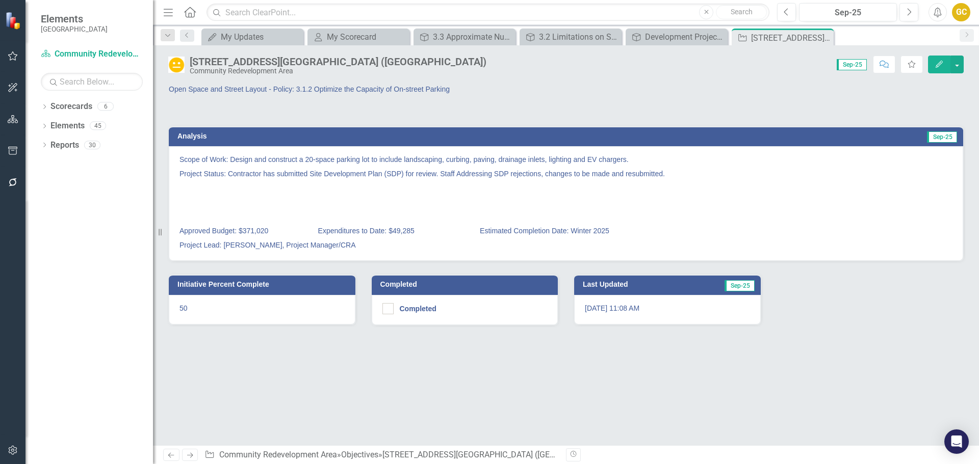
click at [554, 91] on p "Open Space and Street Layout - Policy: 3.1.2 Optimize the Capacity of On-street…" at bounding box center [363, 89] width 389 height 10
click at [362, 91] on p "Open Space and Street Layout - Policy: 3.1.2 Optimize the Capacity of On-street…" at bounding box center [363, 89] width 389 height 10
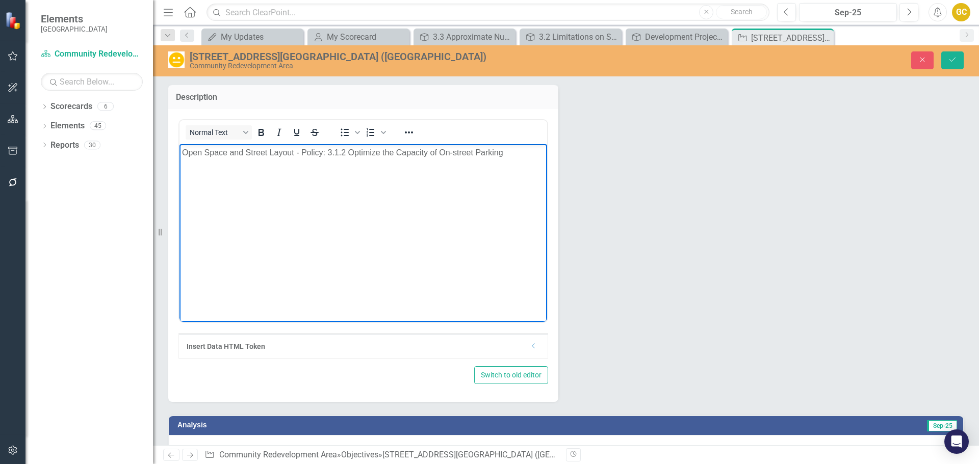
click at [298, 151] on p "Open Space and Street Layout - Policy: 3.1.2 Optimize the Capacity of On-street…" at bounding box center [363, 152] width 362 height 12
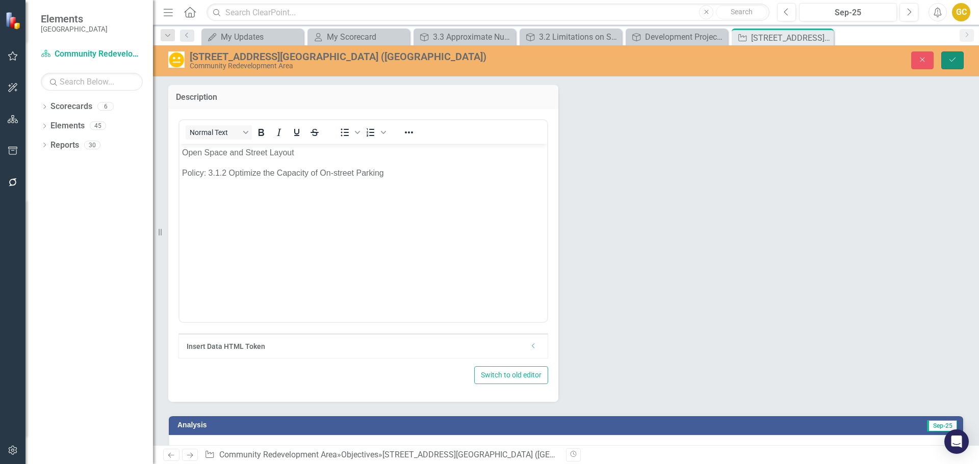
click at [951, 58] on icon "Save" at bounding box center [952, 59] width 9 height 7
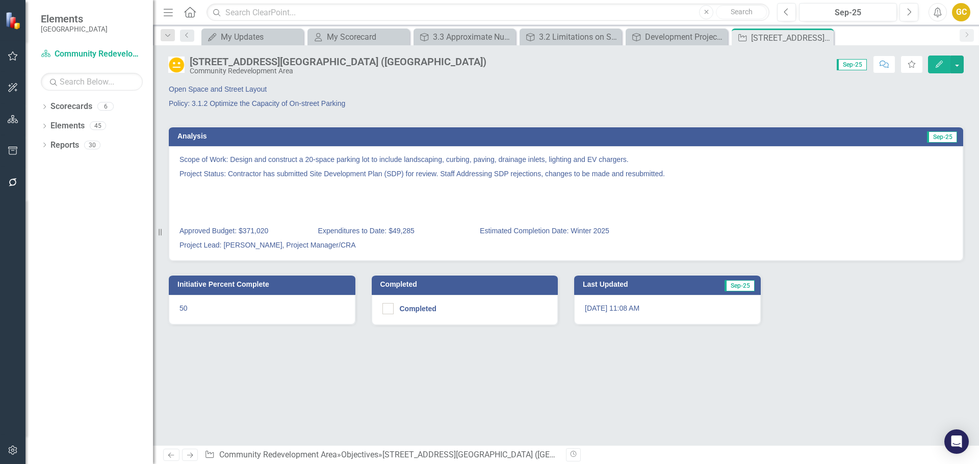
click at [265, 89] on p "Open Space and Street Layout" at bounding box center [363, 90] width 389 height 12
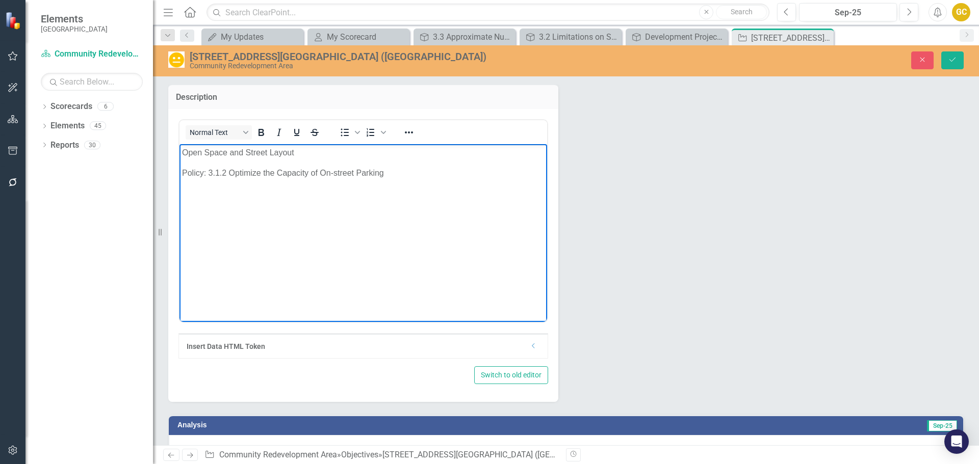
click at [180, 151] on body "Open Space and Street Layout Policy: 3.1.2 Optimize the Capacity of On-street P…" at bounding box center [363, 220] width 368 height 153
click at [183, 148] on p "3.1 Open Space and Street Layout" at bounding box center [363, 152] width 362 height 12
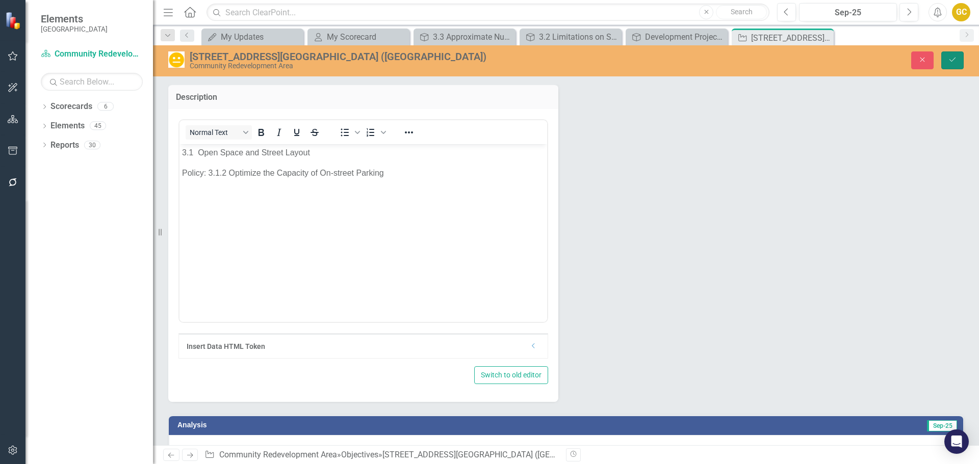
click at [954, 51] on button "Save" at bounding box center [952, 60] width 22 height 18
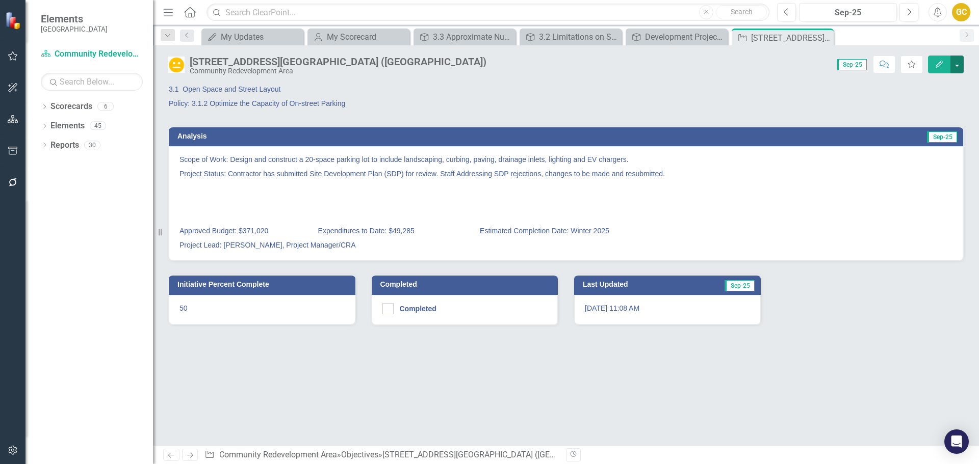
click at [958, 65] on button "button" at bounding box center [956, 65] width 13 height 18
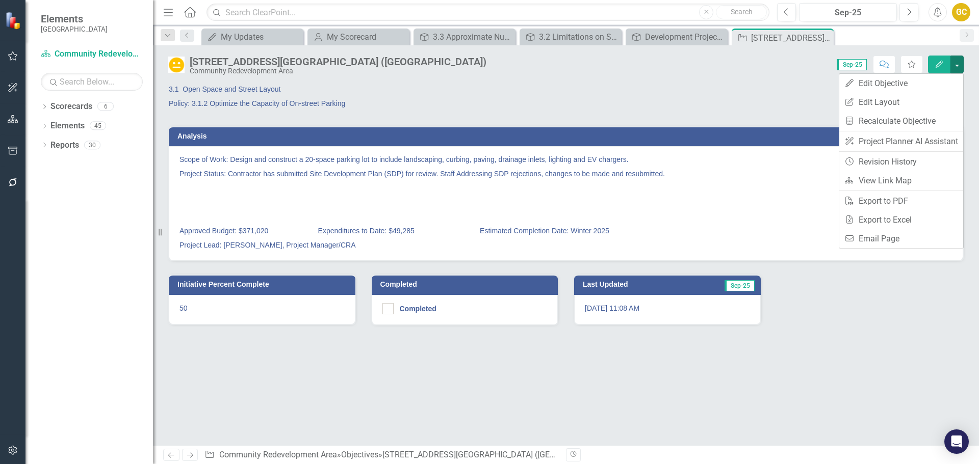
click at [365, 98] on p "Policy: 3.1.2 Optimize the Capacity of On-street Parking" at bounding box center [363, 102] width 389 height 12
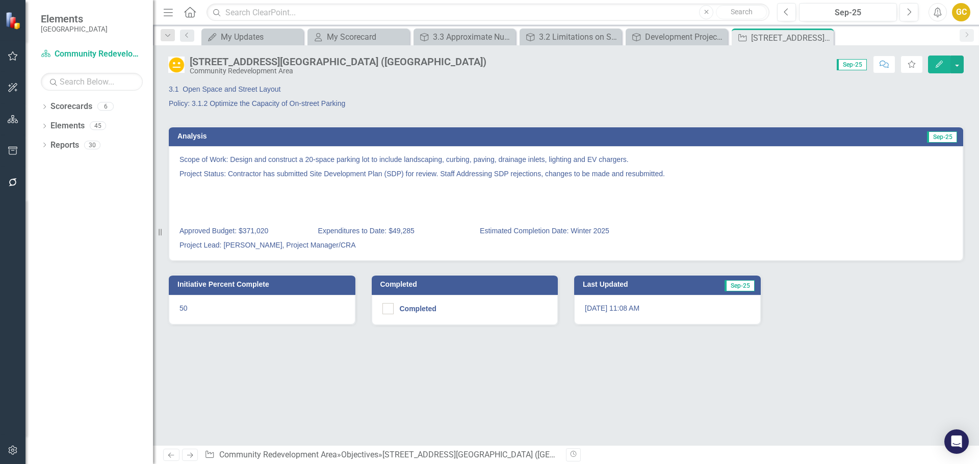
click at [365, 97] on p "Policy: 3.1.2 Optimize the Capacity of On-street Parking" at bounding box center [363, 102] width 389 height 12
click at [230, 90] on p "3.1 Open Space and Street Layout" at bounding box center [363, 90] width 389 height 12
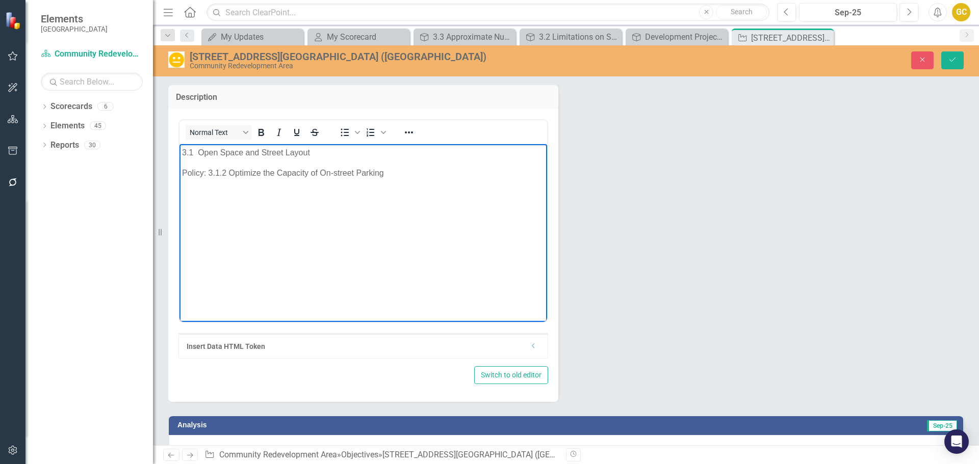
drag, startPoint x: 263, startPoint y: 152, endPoint x: 197, endPoint y: 136, distance: 67.4
click at [197, 144] on html "3.1 Open Space and Street Layout Policy: 3.1.2 Optimize the Capacity of On-stre…" at bounding box center [363, 220] width 368 height 153
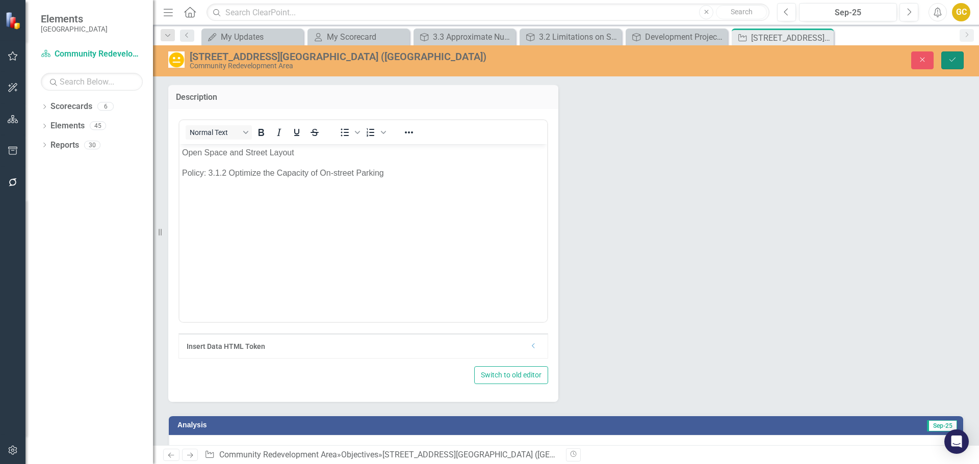
click at [959, 62] on button "Save" at bounding box center [952, 60] width 22 height 18
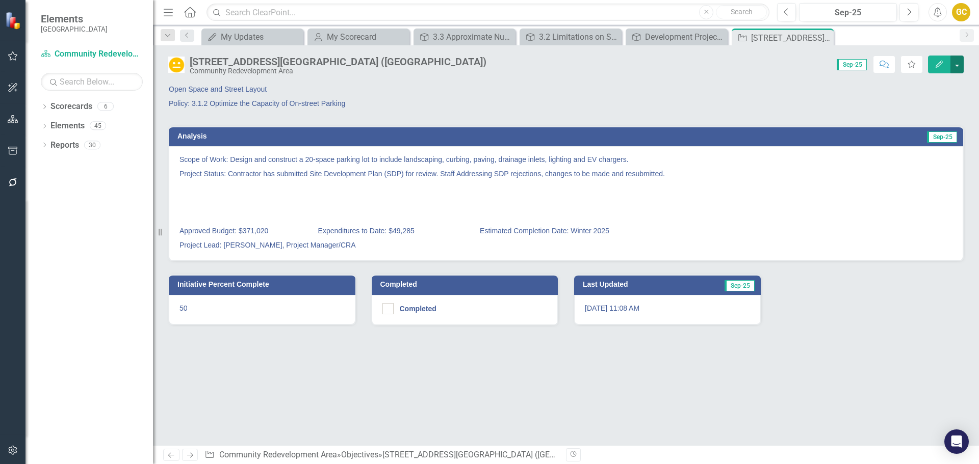
click at [956, 61] on button "button" at bounding box center [956, 65] width 13 height 18
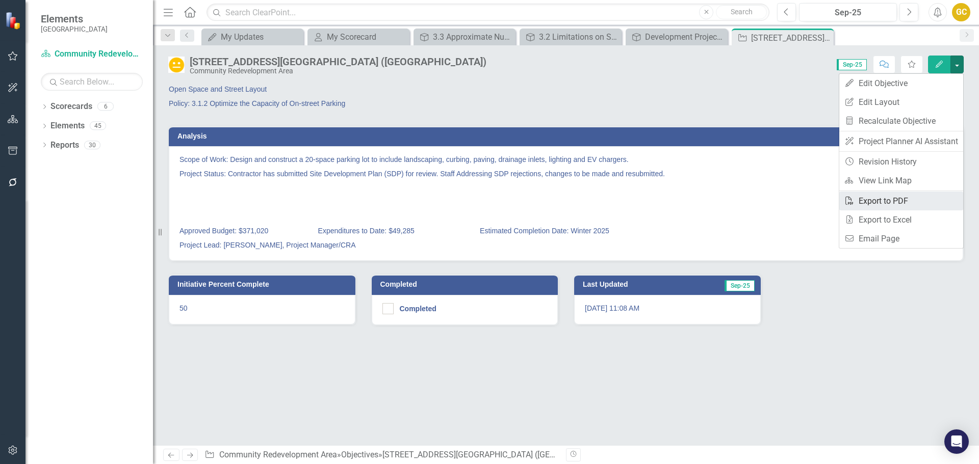
click at [892, 198] on link "PDF Export to PDF" at bounding box center [901, 201] width 124 height 19
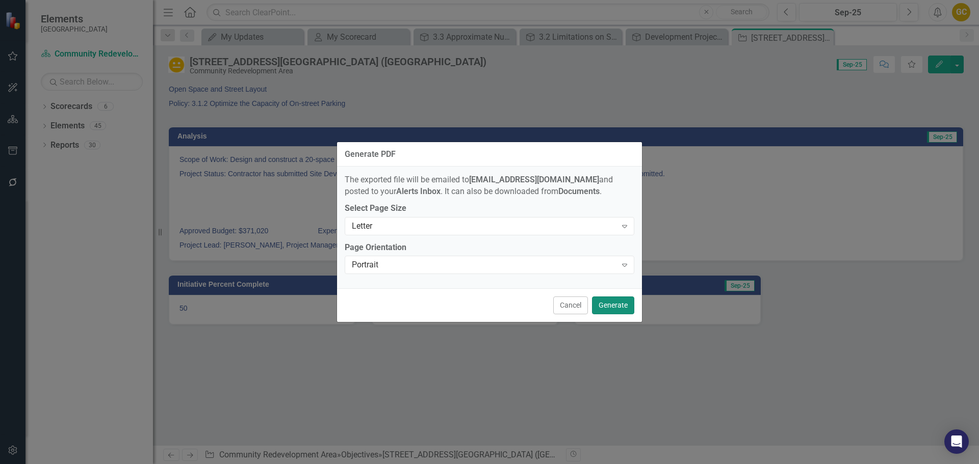
click at [618, 304] on button "Generate" at bounding box center [613, 306] width 42 height 18
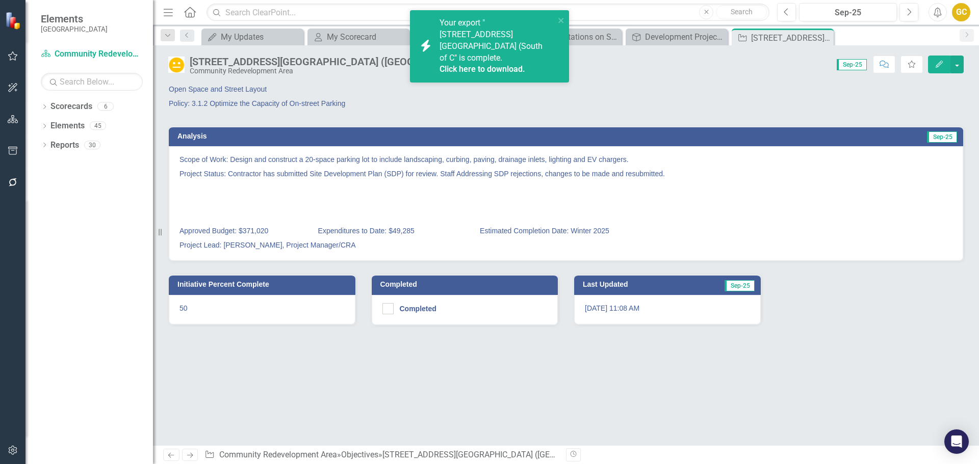
click at [502, 64] on link "Click here to download." at bounding box center [482, 69] width 86 height 10
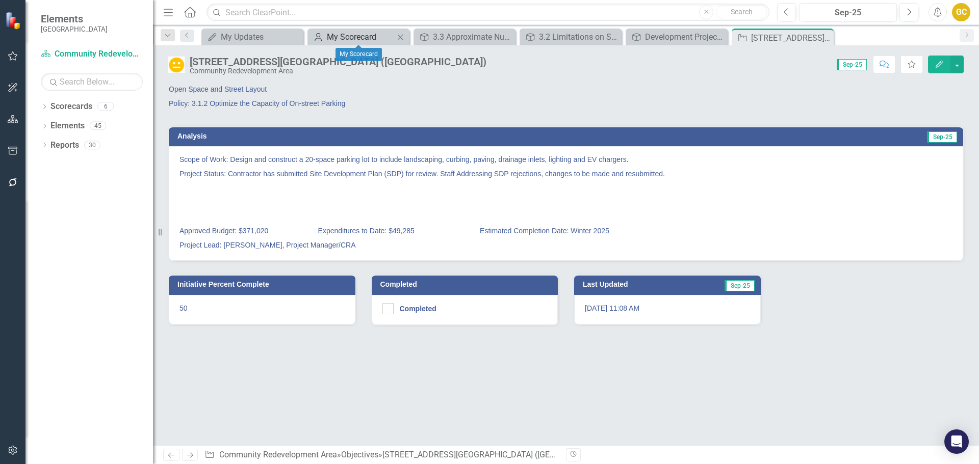
click at [360, 33] on div "My Scorecard" at bounding box center [360, 37] width 67 height 13
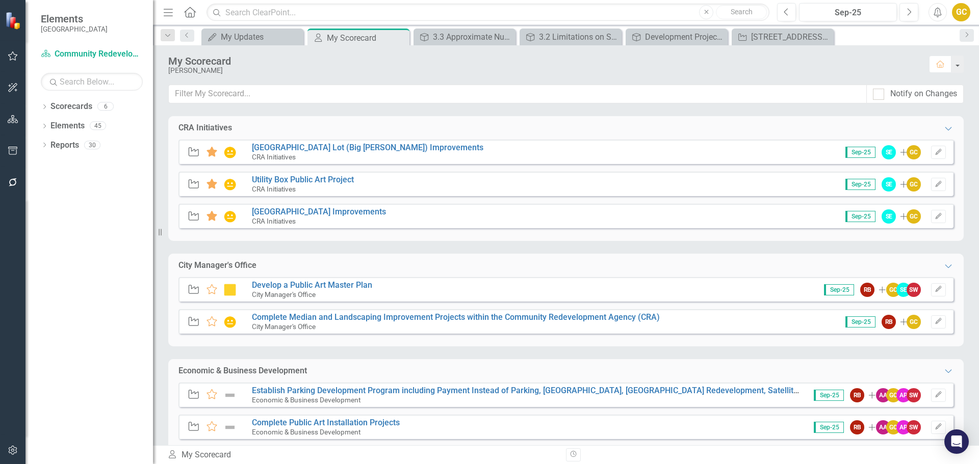
scroll to position [221, 0]
